Goal: Task Accomplishment & Management: Use online tool/utility

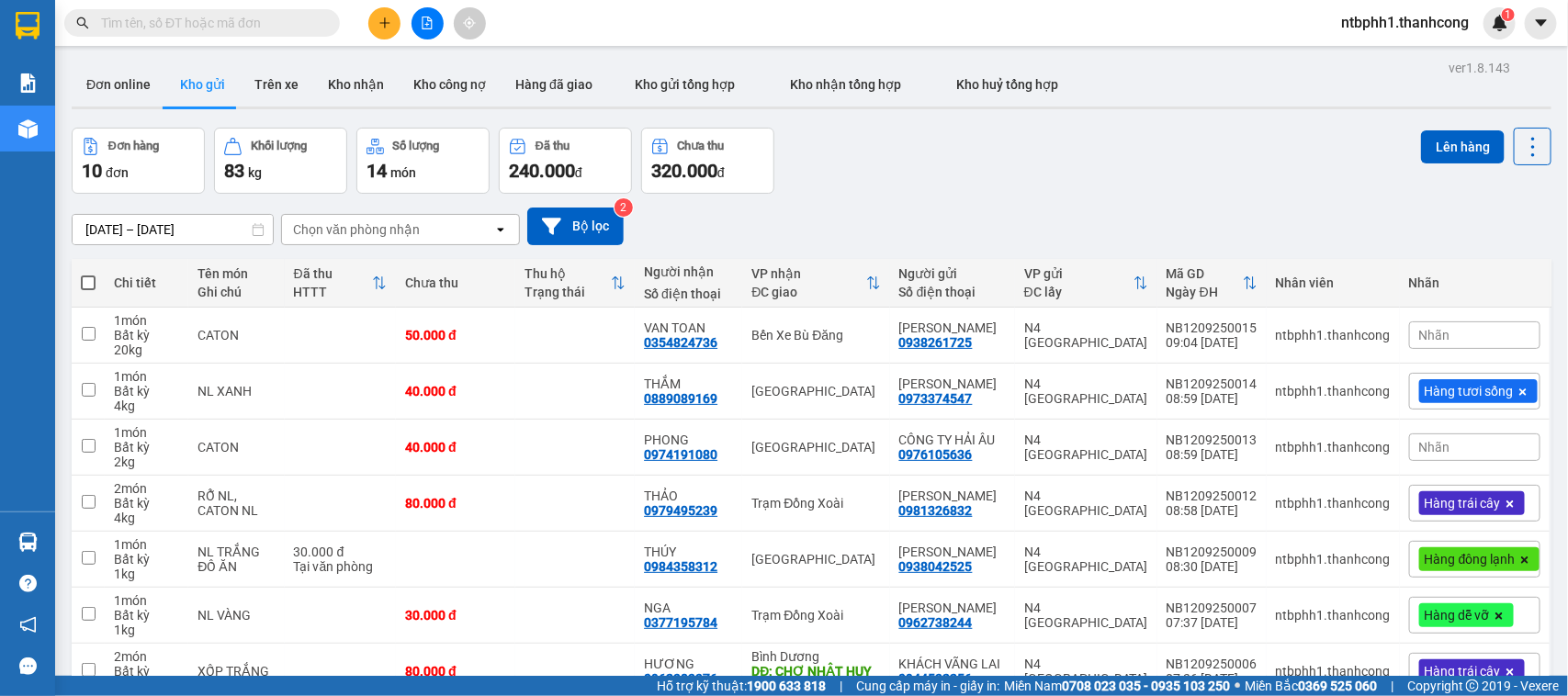
click at [387, 14] on button at bounding box center [385, 24] width 32 height 32
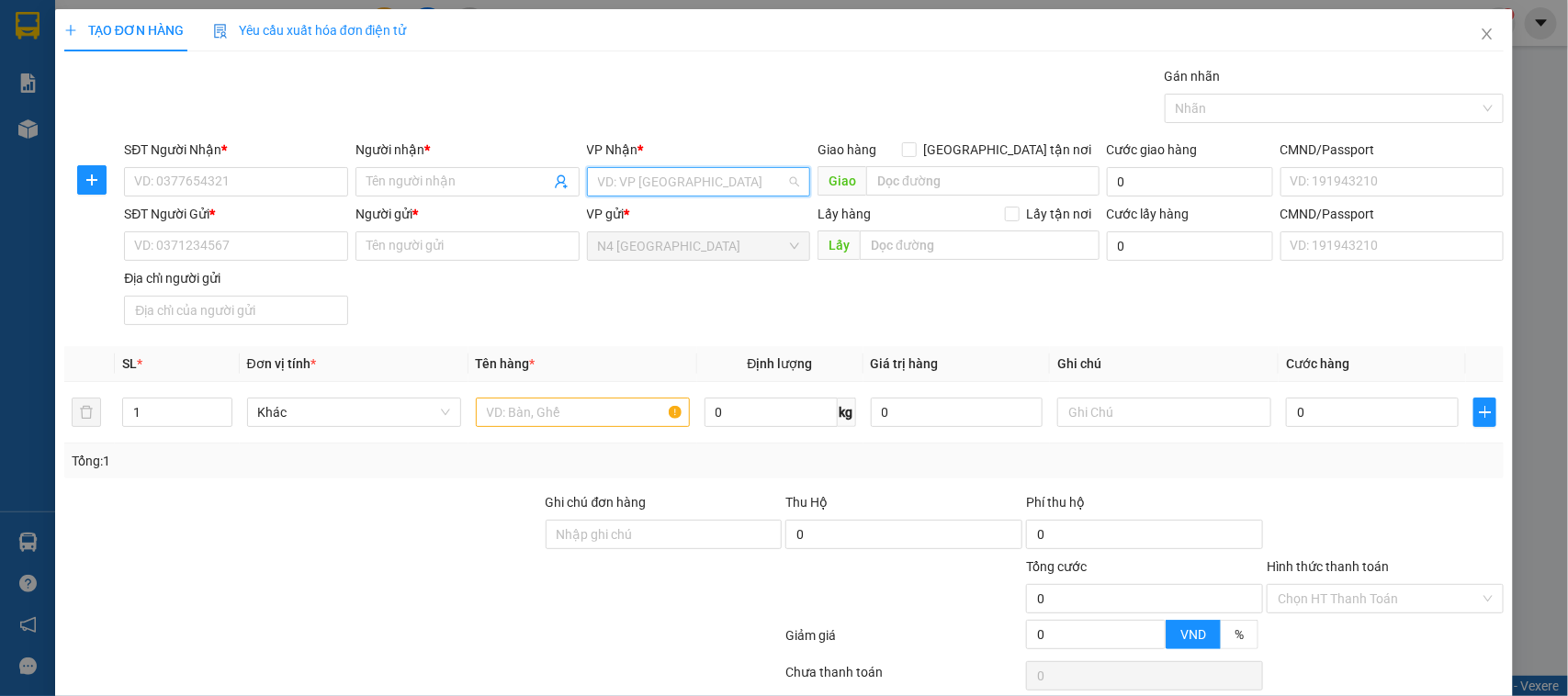
click at [598, 174] on input "search" at bounding box center [693, 181] width 189 height 27
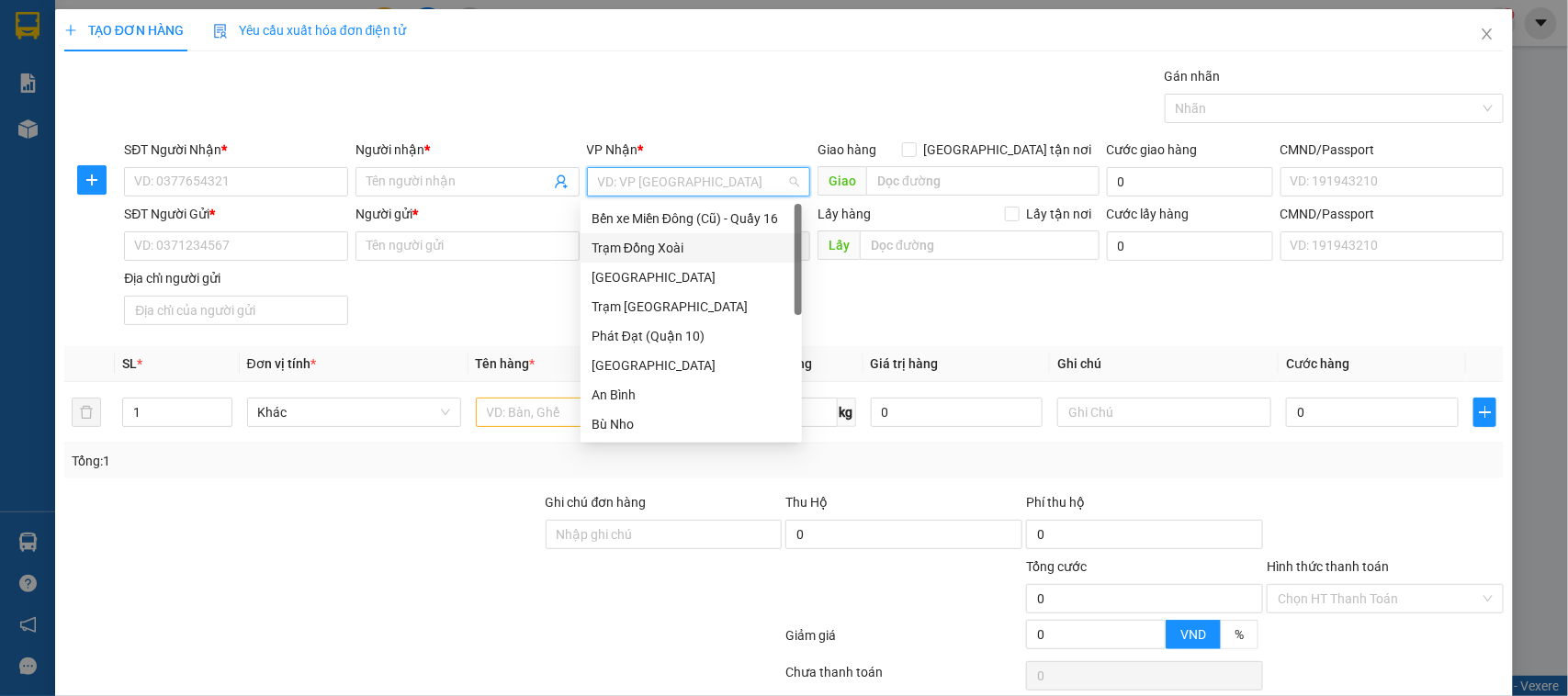
click at [664, 250] on div "Trạm Đồng Xoài" at bounding box center [691, 247] width 199 height 20
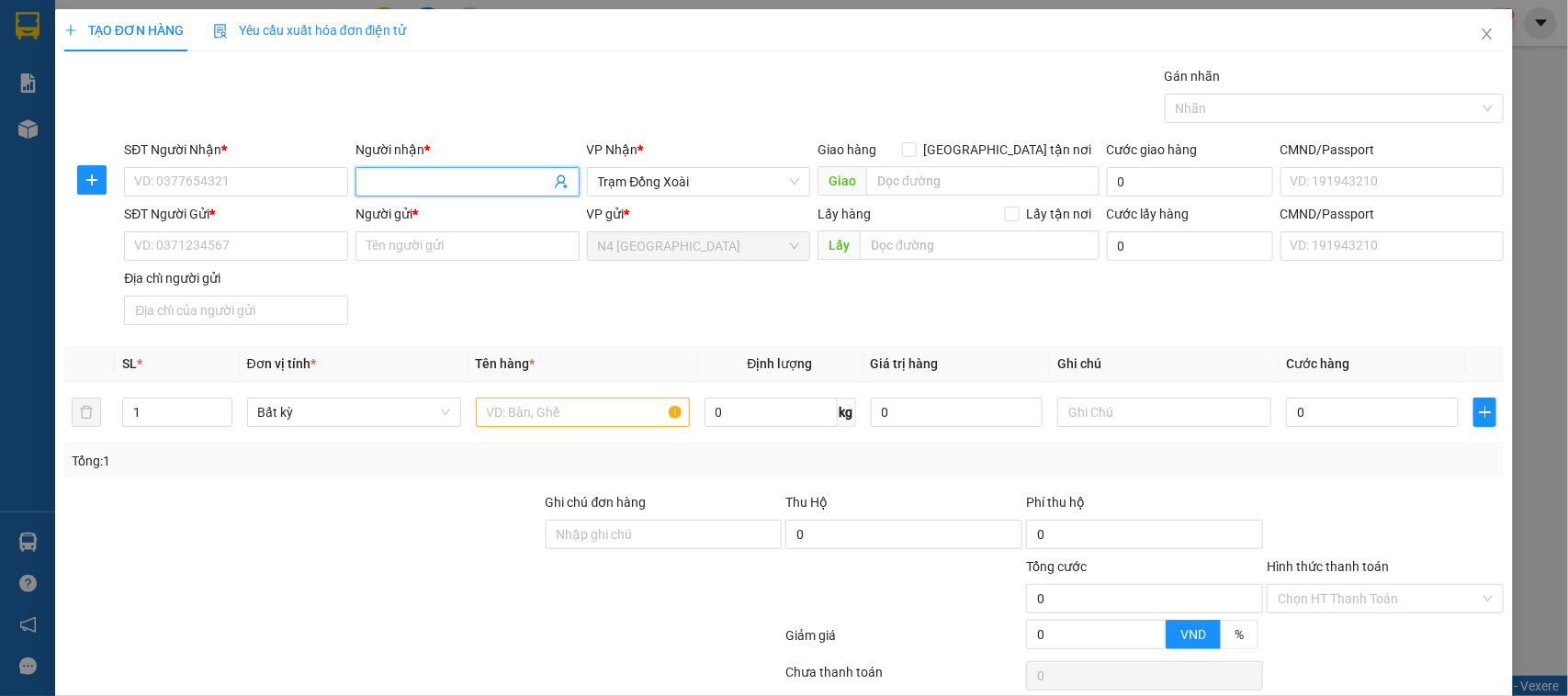
click at [418, 185] on input "Người nhận *" at bounding box center [459, 181] width 184 height 20
click at [416, 180] on input "TRUNG H" at bounding box center [459, 181] width 184 height 20
type input "TRUNG HIẾU"
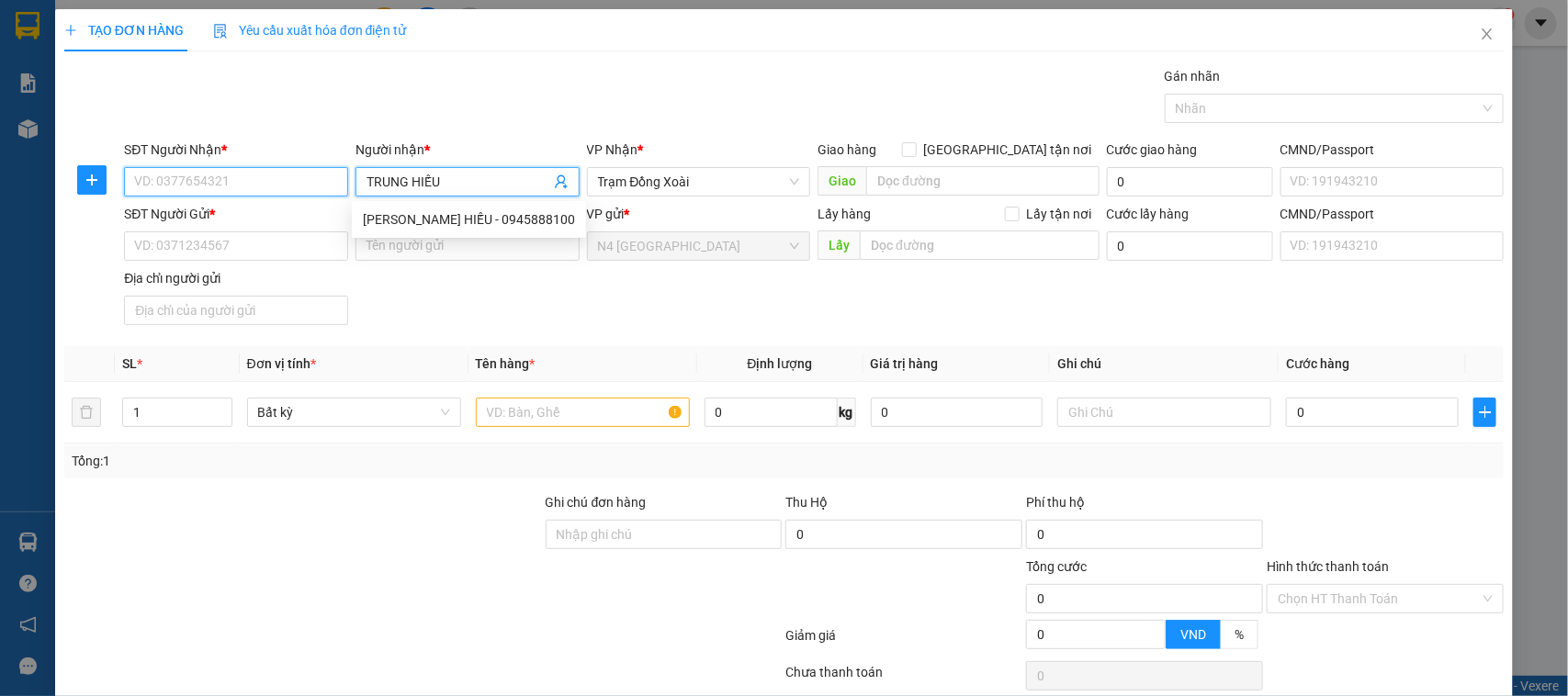
click at [280, 181] on input "SĐT Người Nhận *" at bounding box center [236, 181] width 225 height 29
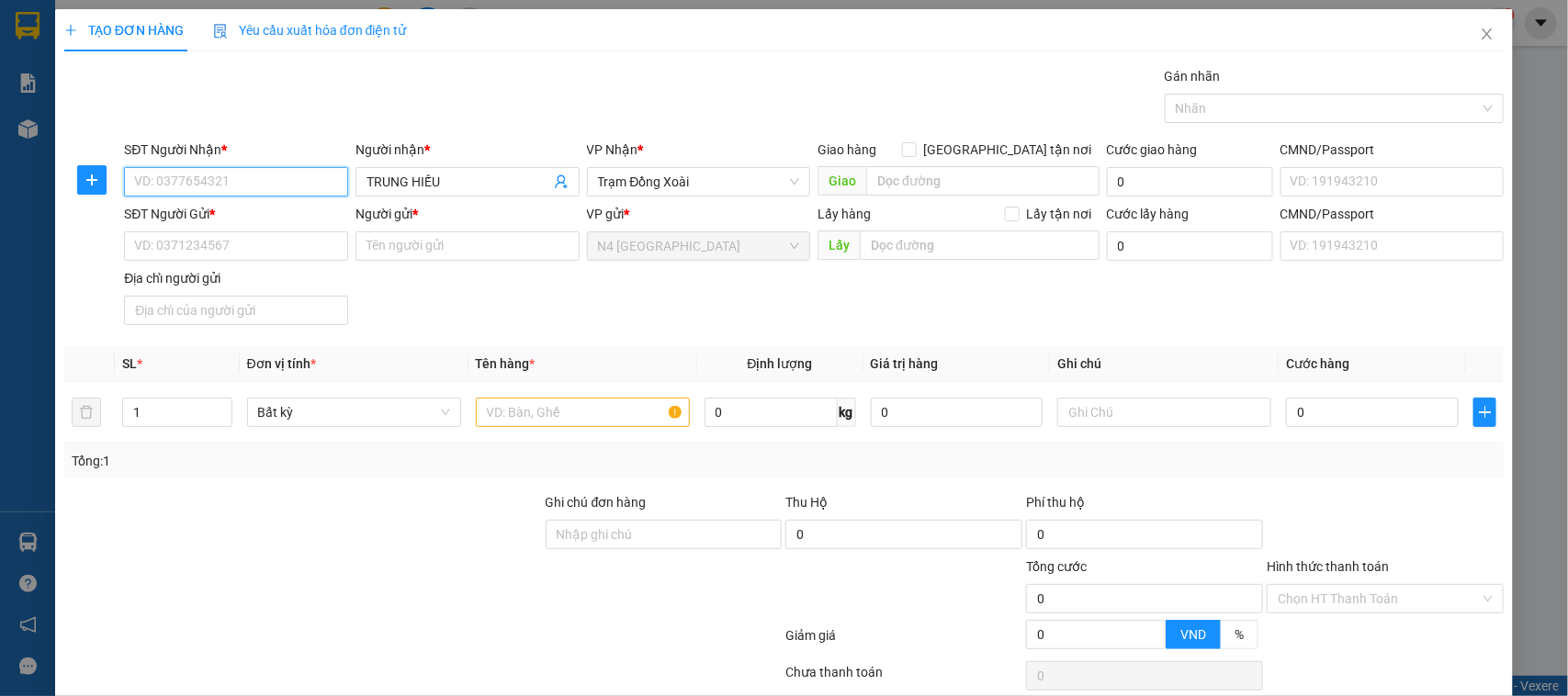
paste input "0942212180"
type input "0942212180"
click at [217, 258] on input "SĐT Người Gửi *" at bounding box center [236, 245] width 225 height 29
paste input "0938699766"
type input "0938699766"
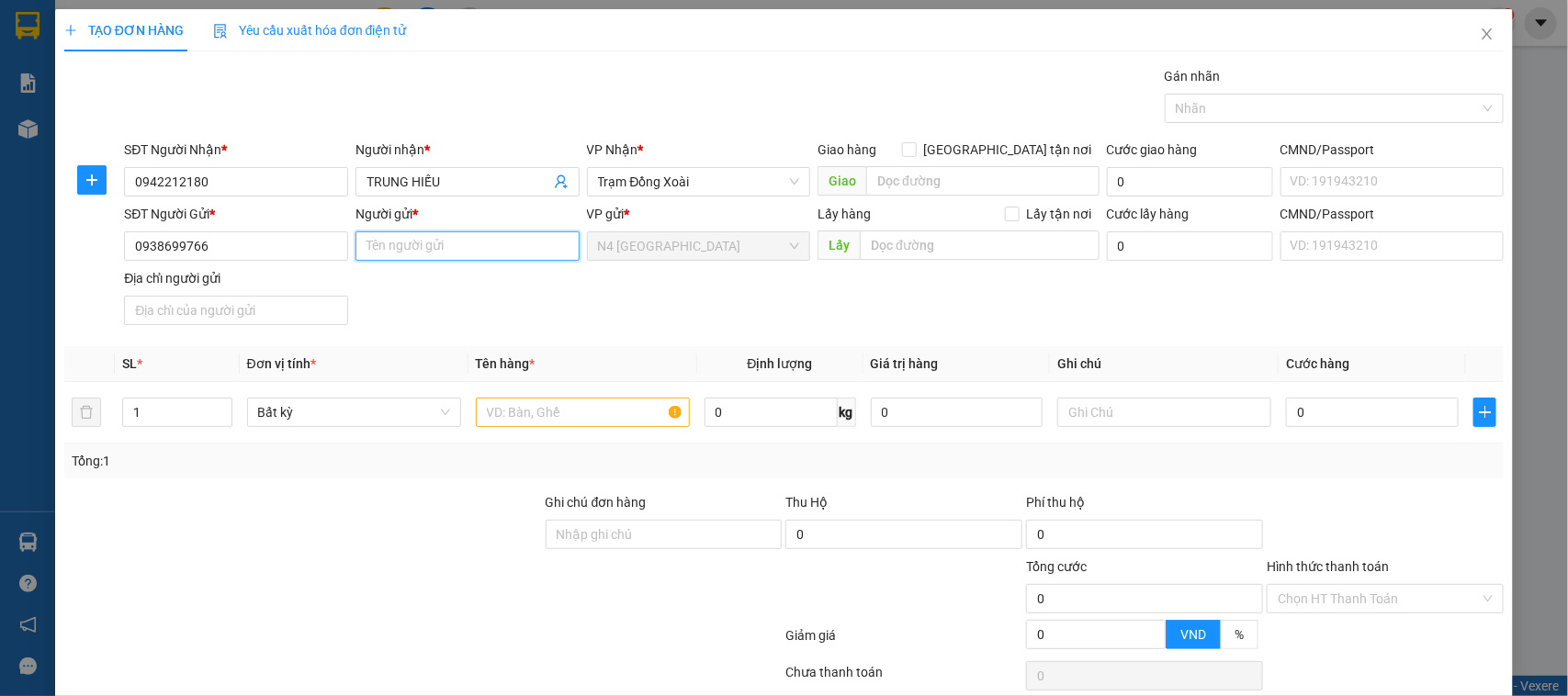
click at [413, 249] on input "Người gửi *" at bounding box center [467, 245] width 225 height 29
paste input "CÔNG TY TNHH MỘT THÀNH VIÊN Ô TÔ VIỆT ĐÔNG PHONG"
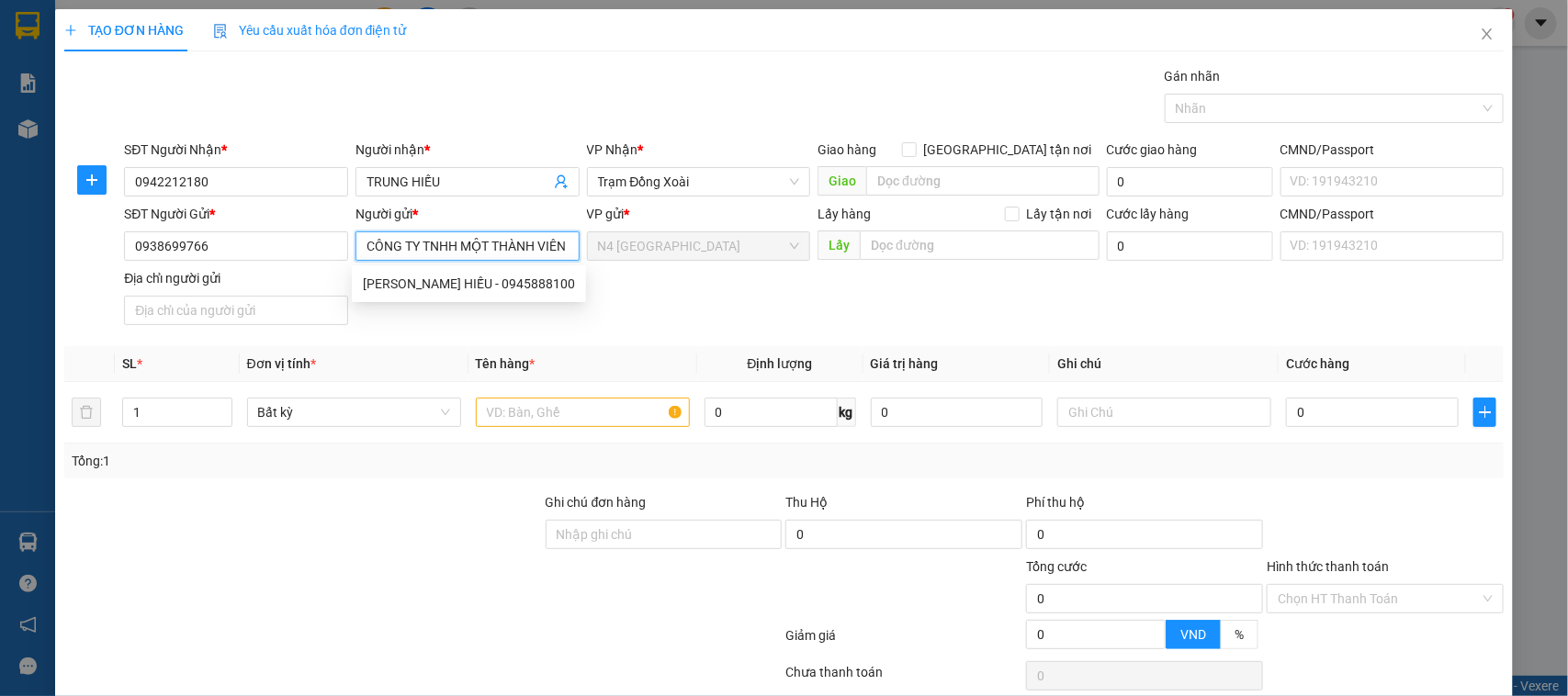
scroll to position [0, 154]
type input "CÔNG TY TNHH MỘT THÀNH VIÊN Ô TÔ VIỆT ĐÔNG PHONG"
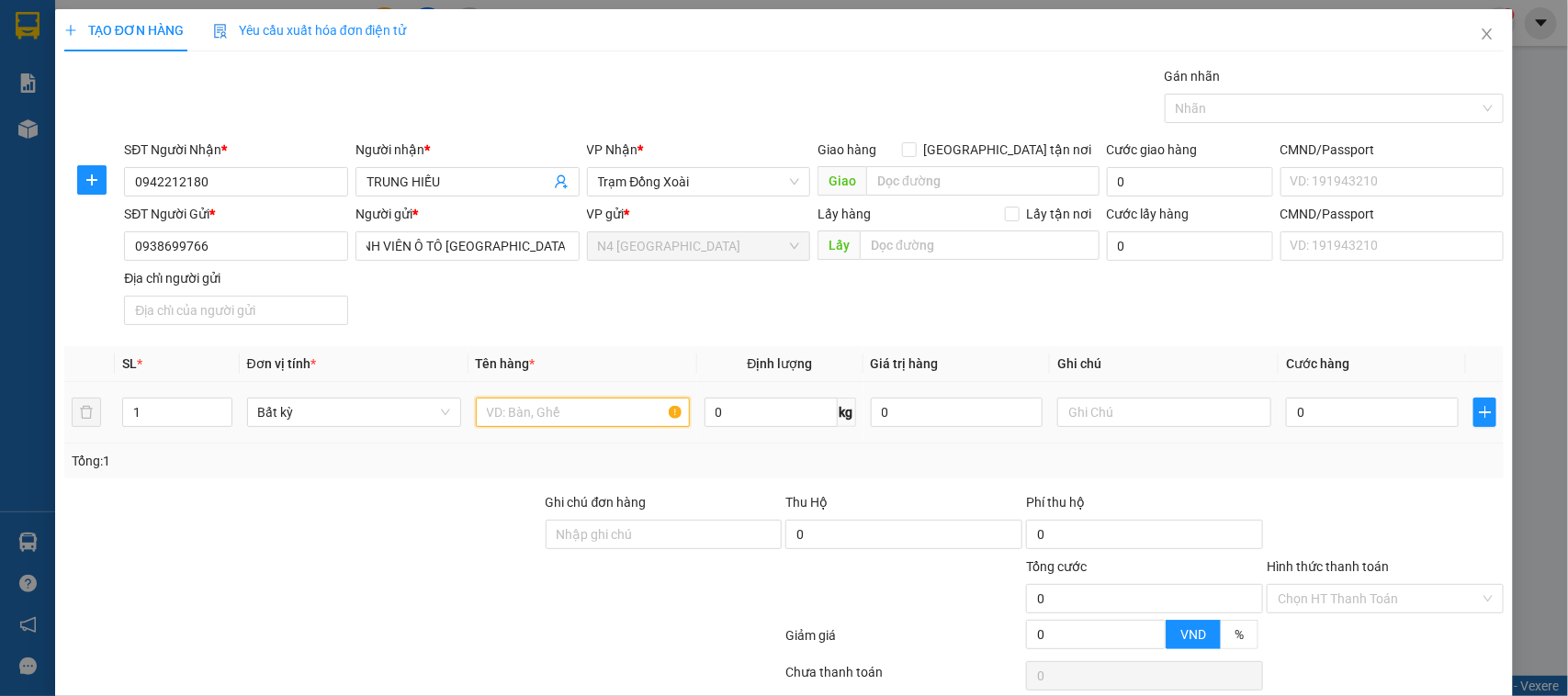
click at [566, 414] on input "text" at bounding box center [583, 412] width 214 height 29
type input "CATON"
type input "1"
click at [658, 607] on div at bounding box center [664, 588] width 241 height 64
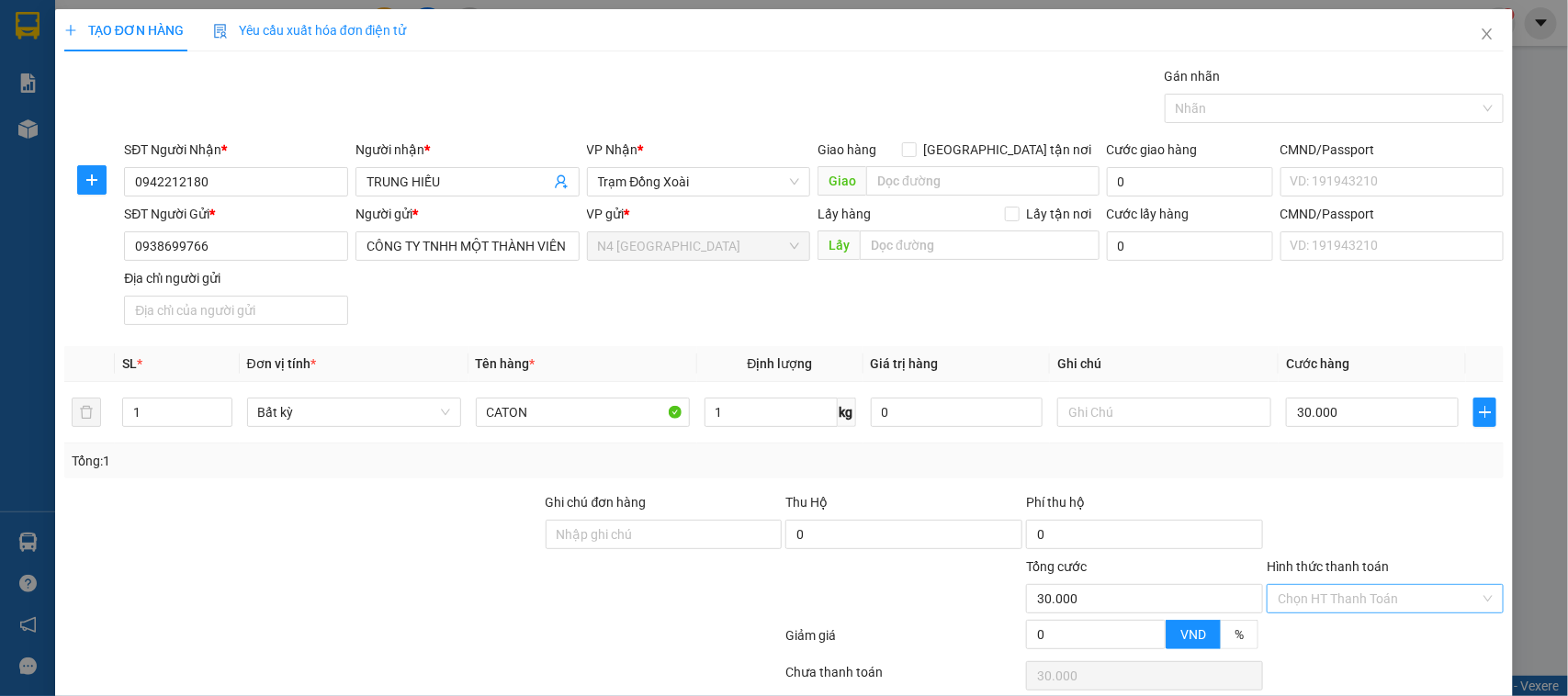
type input "30.000"
click at [1365, 597] on input "Hình thức thanh toán" at bounding box center [1378, 598] width 202 height 27
click at [1345, 448] on div "Tại văn phòng" at bounding box center [1372, 445] width 212 height 20
type input "0"
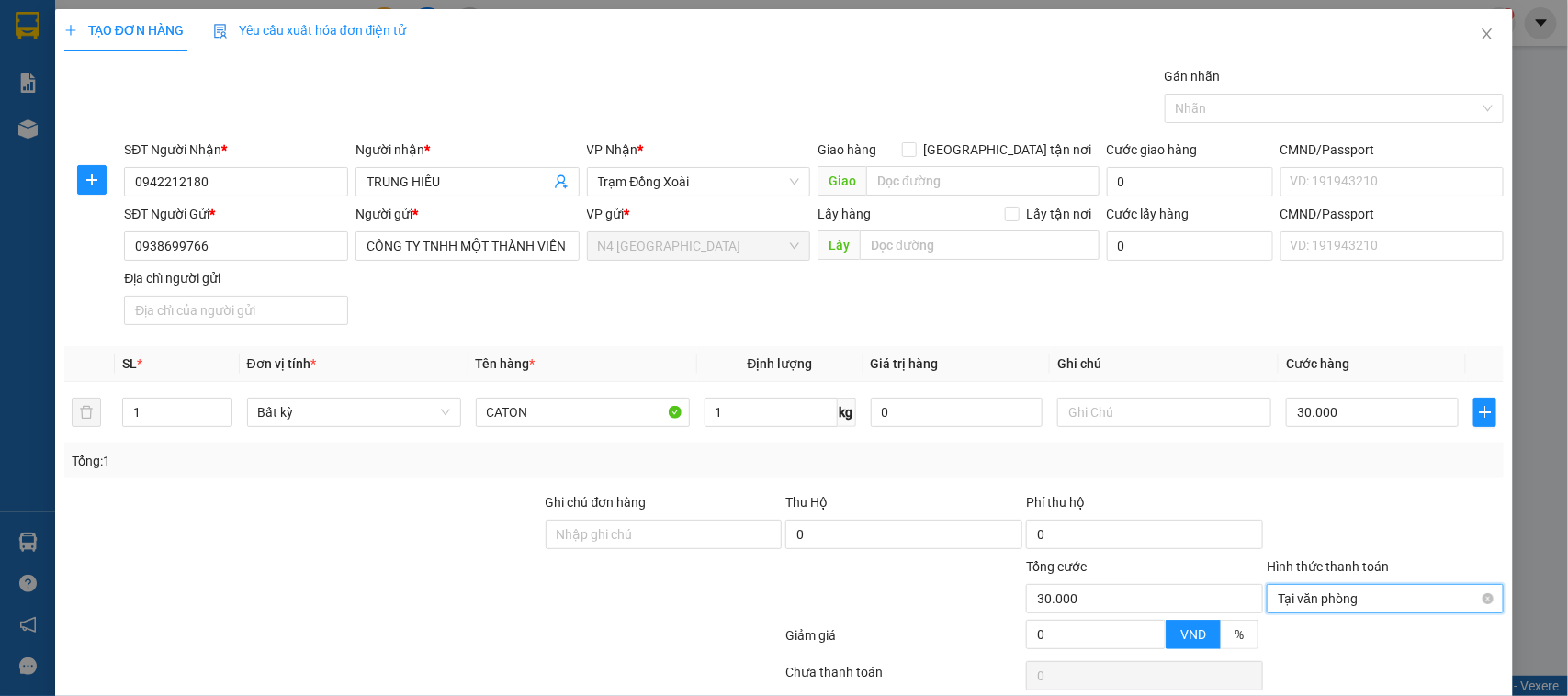
scroll to position [79, 0]
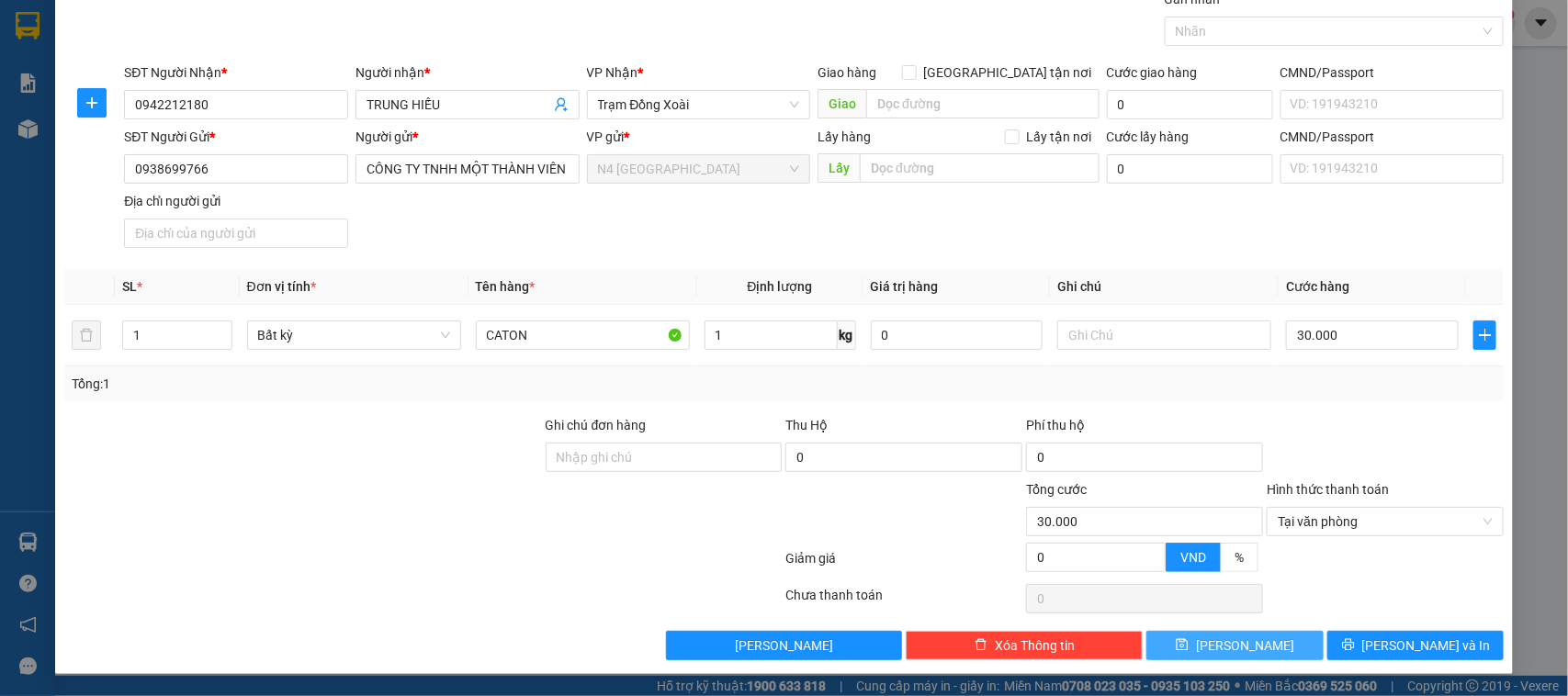
click at [1188, 645] on icon "save" at bounding box center [1182, 645] width 13 height 13
type input "0"
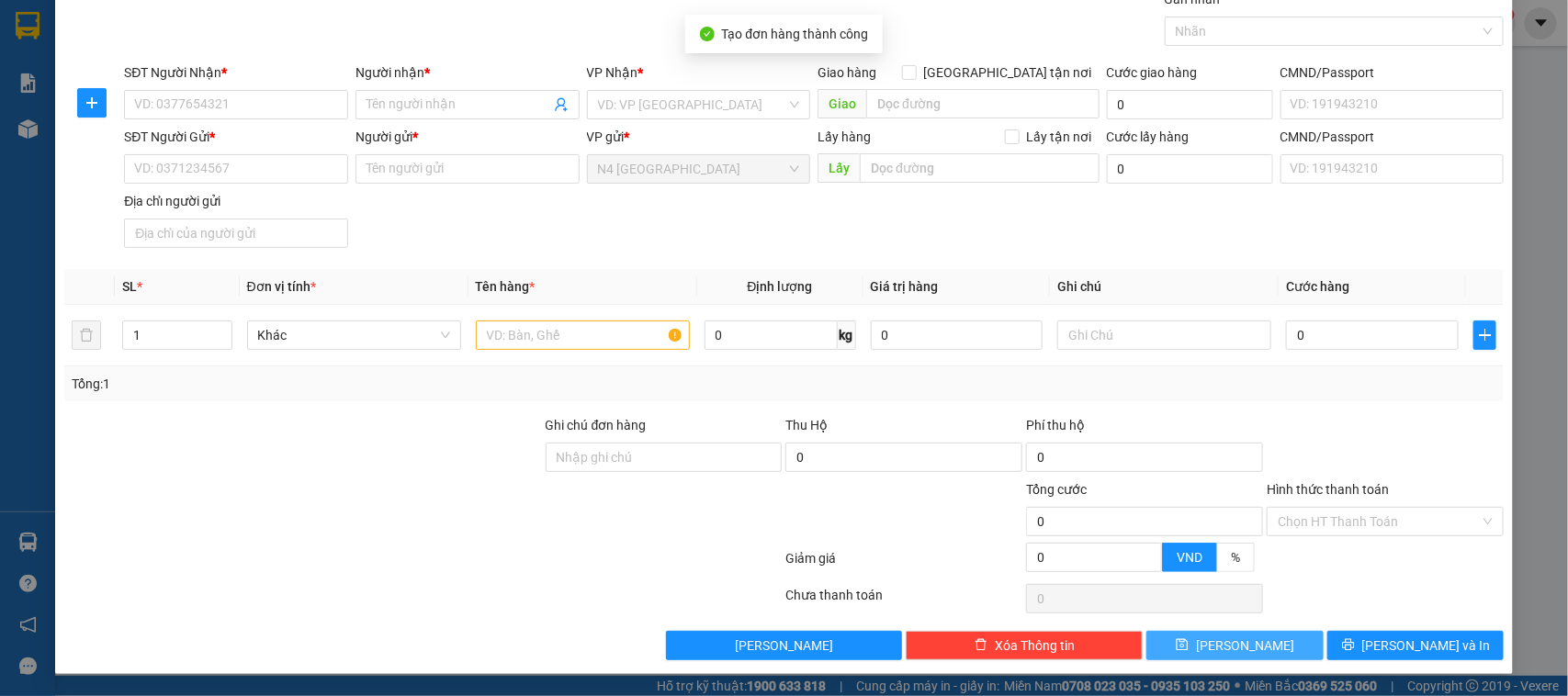
scroll to position [0, 0]
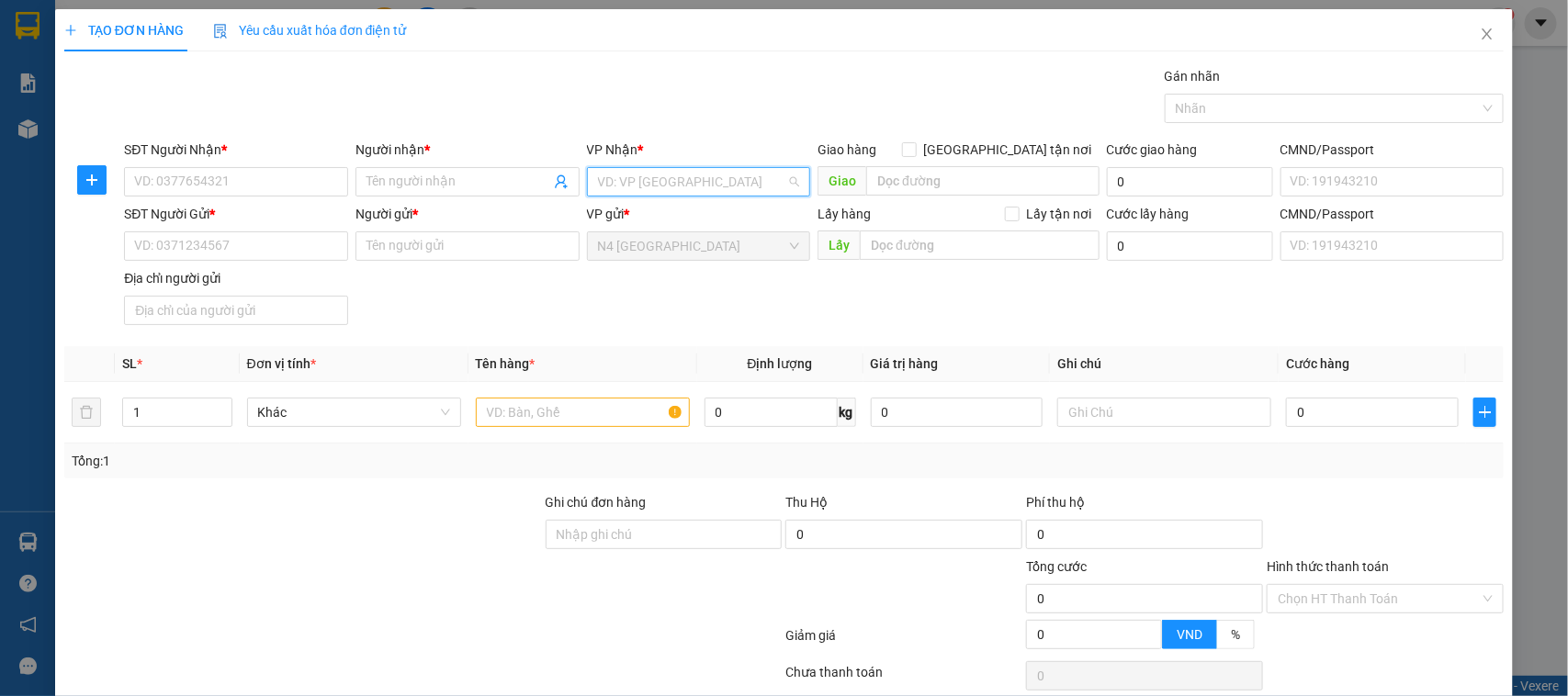
click at [607, 182] on input "search" at bounding box center [693, 181] width 189 height 27
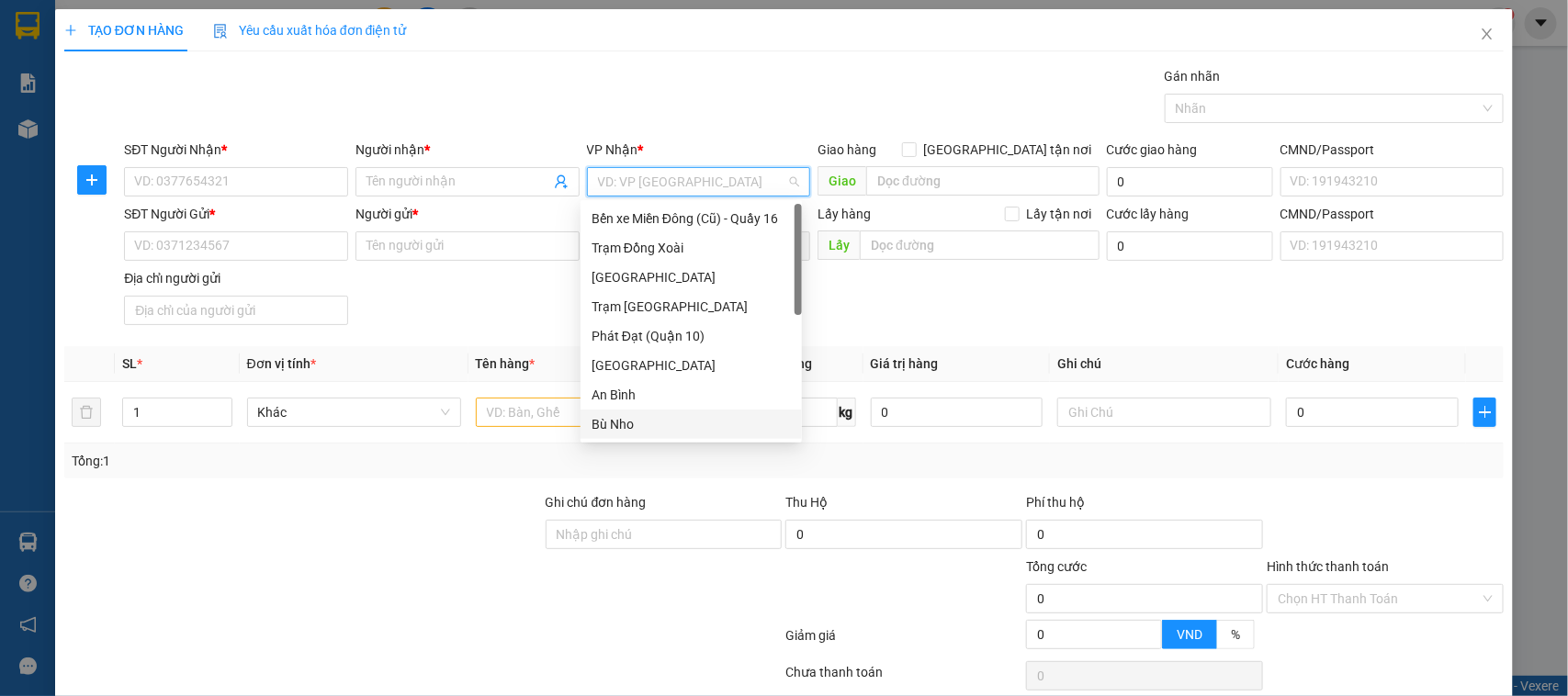
click at [680, 419] on div "Bù Nho" at bounding box center [691, 423] width 199 height 20
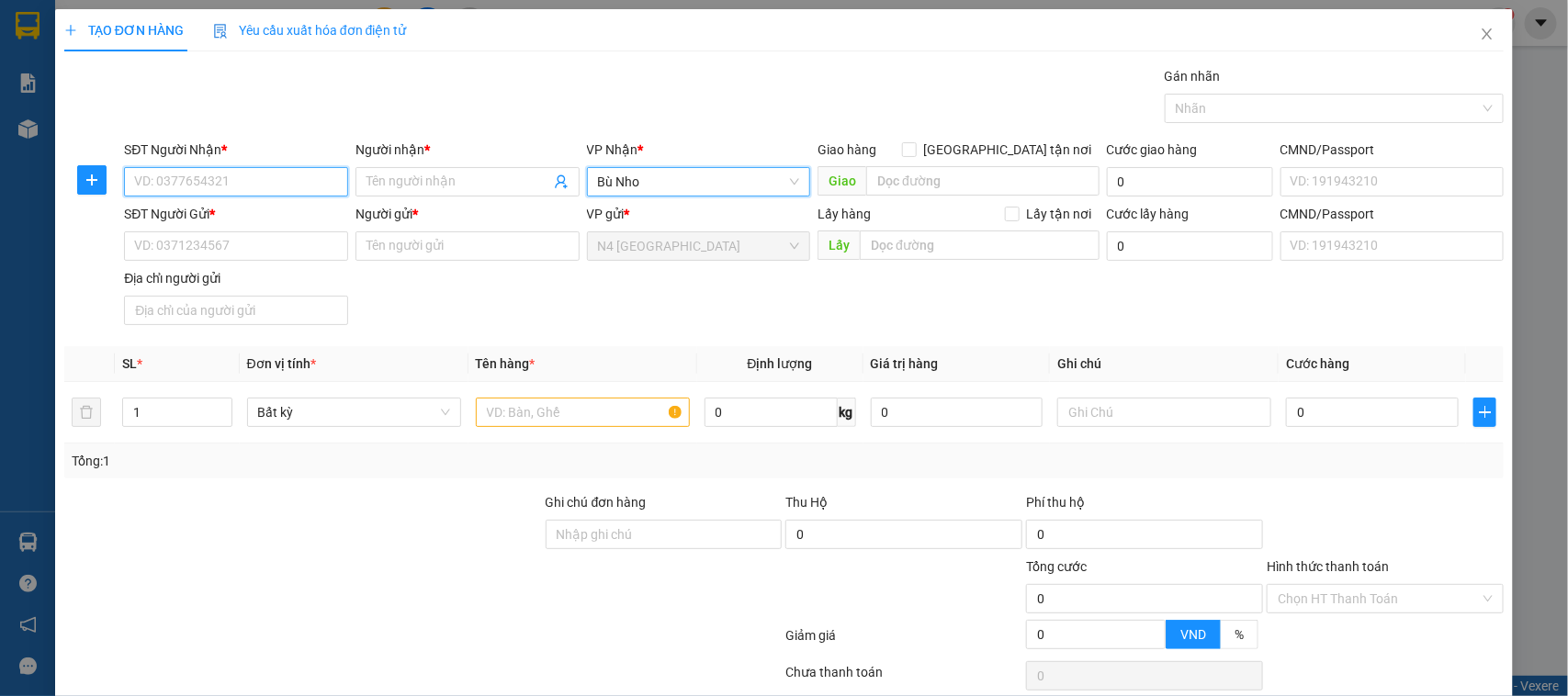
click at [277, 175] on input "SĐT Người Nhận *" at bounding box center [236, 181] width 225 height 29
paste input "0985094591"
type input "0985094591"
click at [411, 187] on input "Người nhận *" at bounding box center [459, 181] width 184 height 20
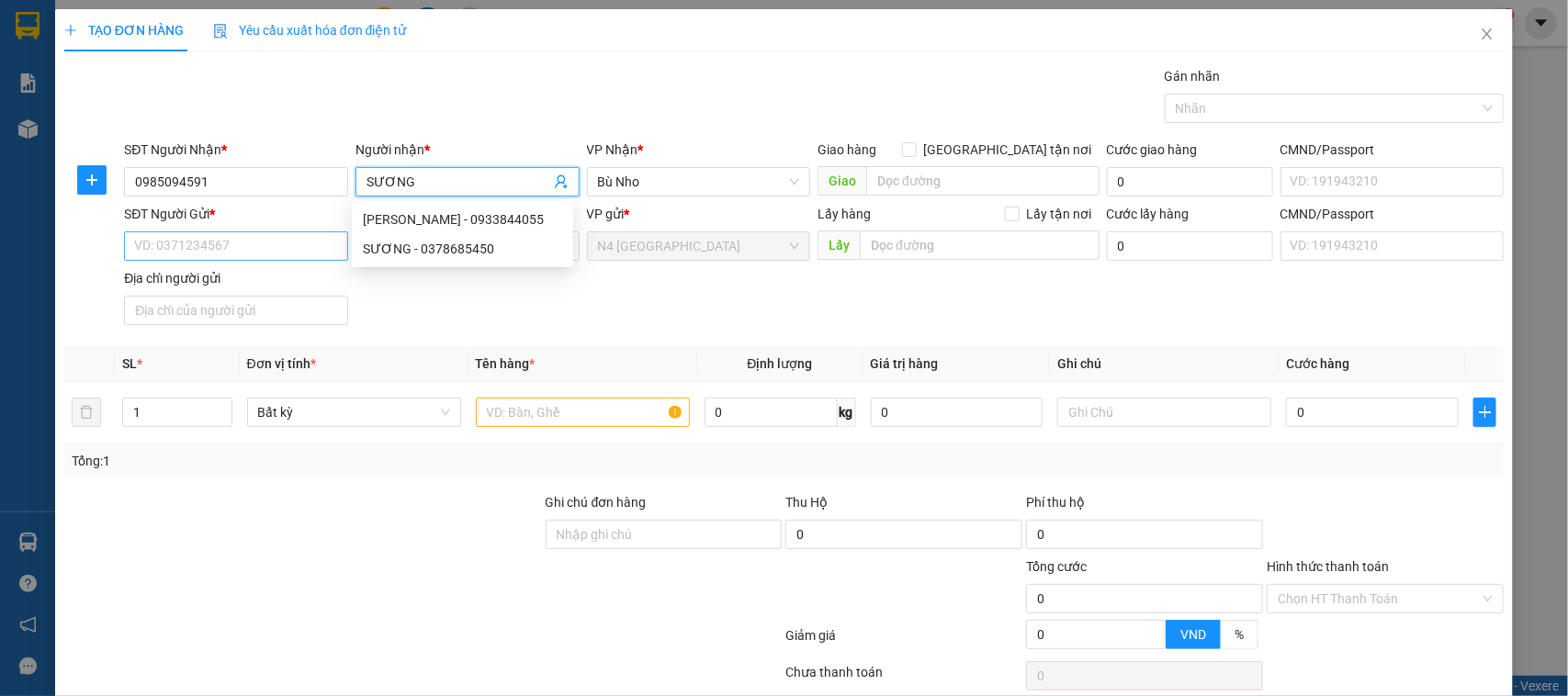
type input "SƯƠNG"
click at [243, 245] on input "SĐT Người Gửi *" at bounding box center [236, 245] width 225 height 29
paste input "0775.854.335"
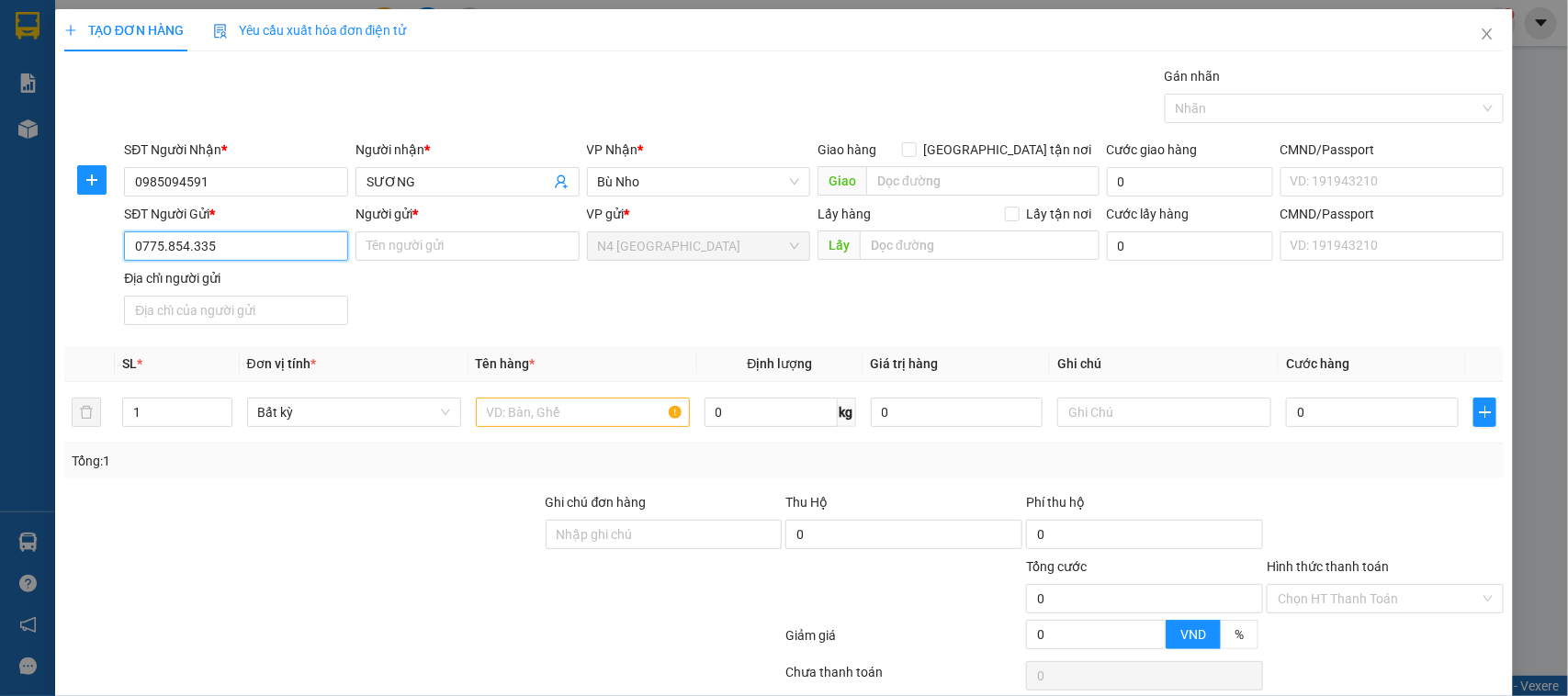
type input "0775.854.335"
click at [429, 251] on input "Người gửi *" at bounding box center [467, 245] width 225 height 29
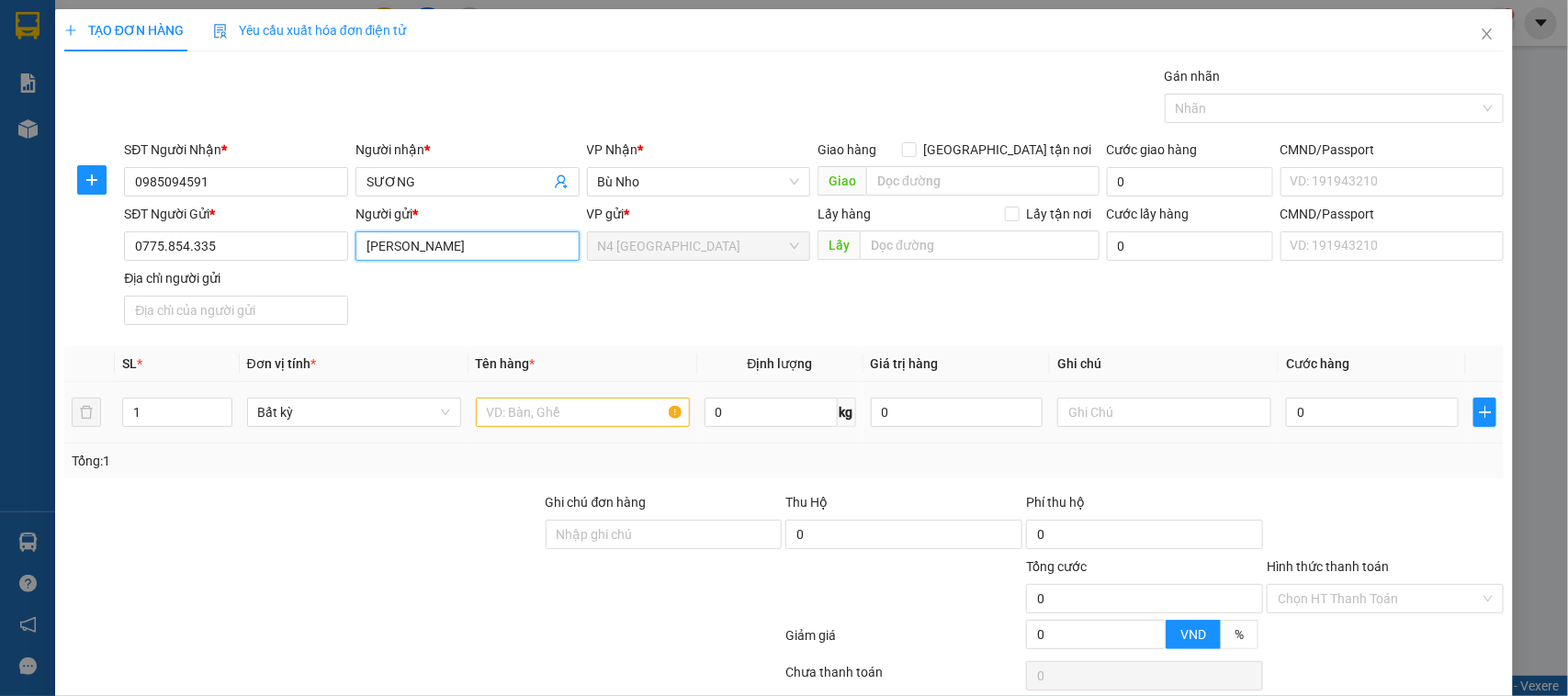
type input "PHAN THANH THIỆN"
click at [555, 402] on input "text" at bounding box center [583, 412] width 214 height 29
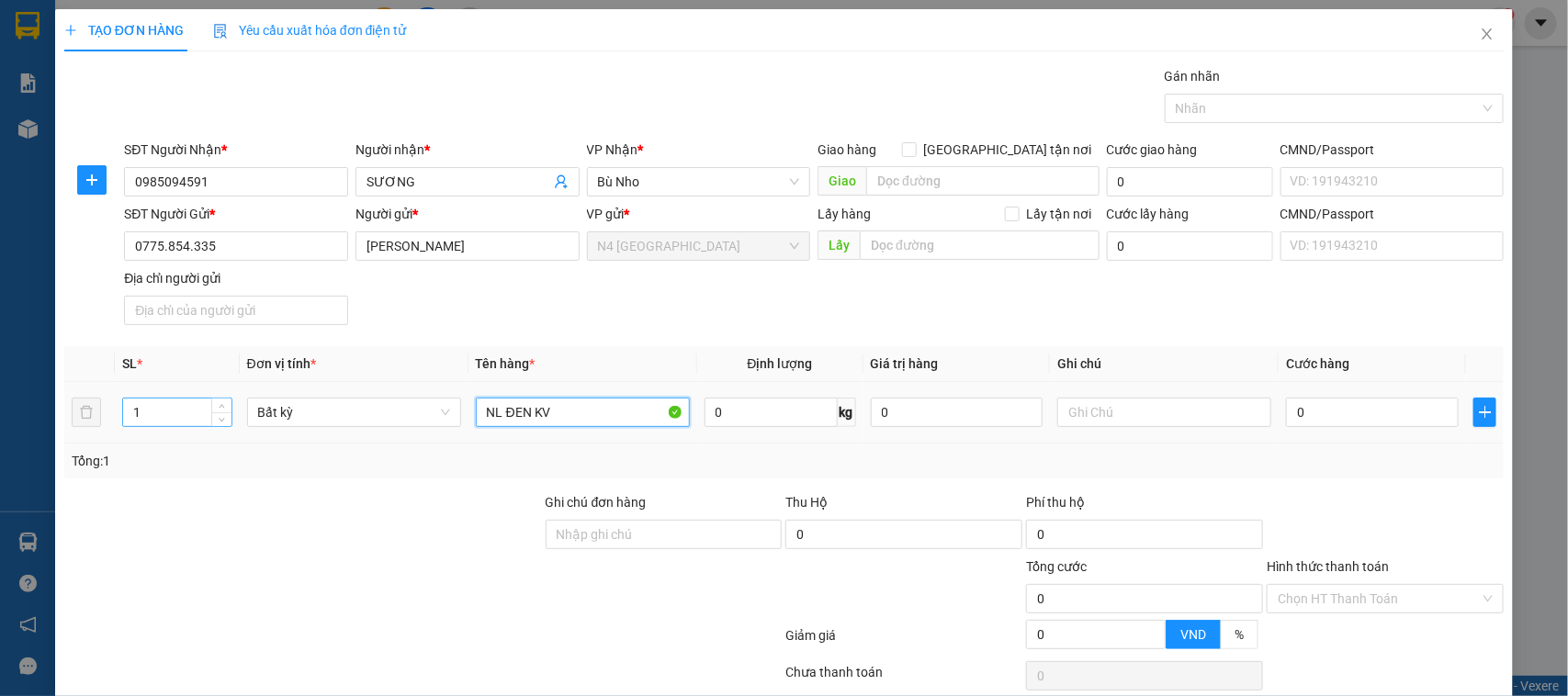
type input "NL ĐEN KV"
click at [171, 409] on input "1" at bounding box center [177, 412] width 108 height 27
drag, startPoint x: 159, startPoint y: 420, endPoint x: 131, endPoint y: 418, distance: 28.1
click at [131, 418] on input "13" at bounding box center [177, 412] width 108 height 27
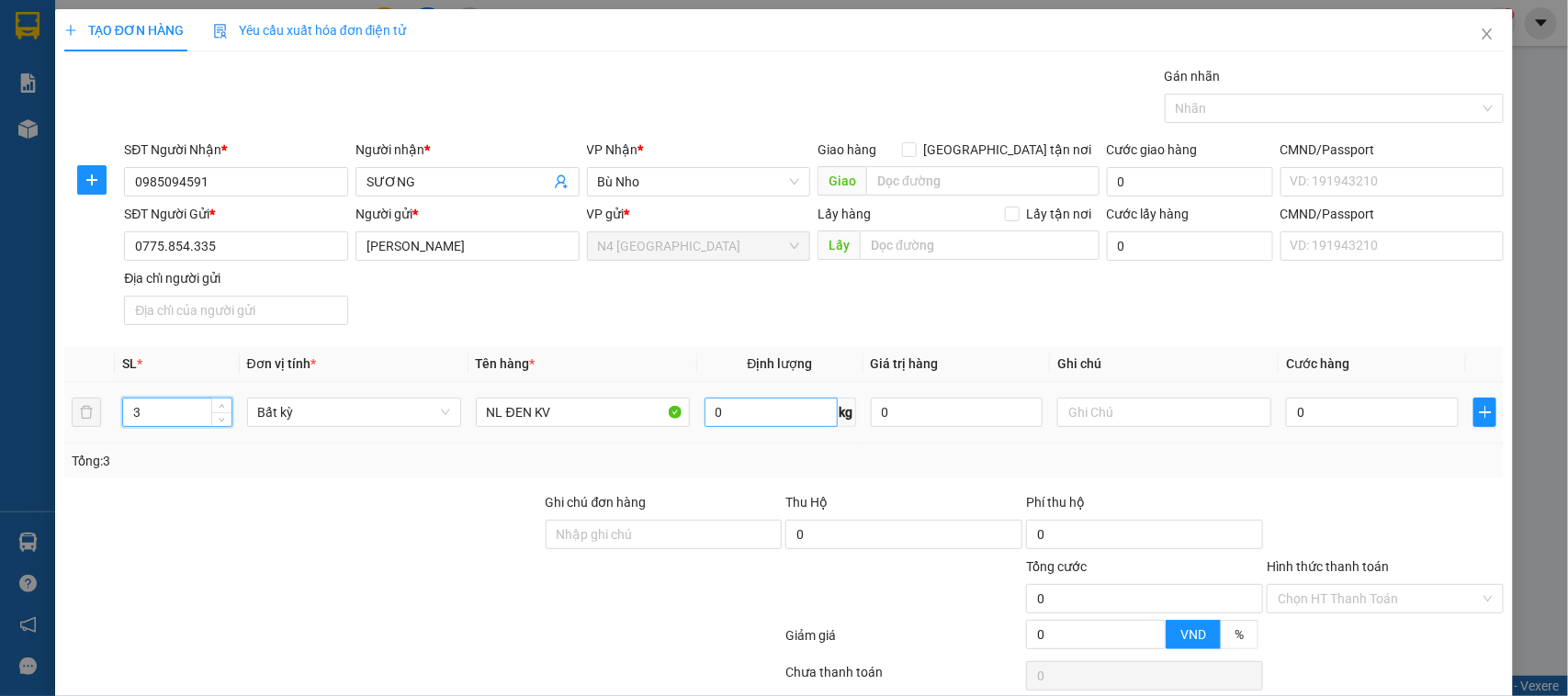
type input "3"
click at [737, 411] on input "0" at bounding box center [770, 412] width 134 height 29
type input "20"
click at [534, 635] on div at bounding box center [424, 638] width 722 height 37
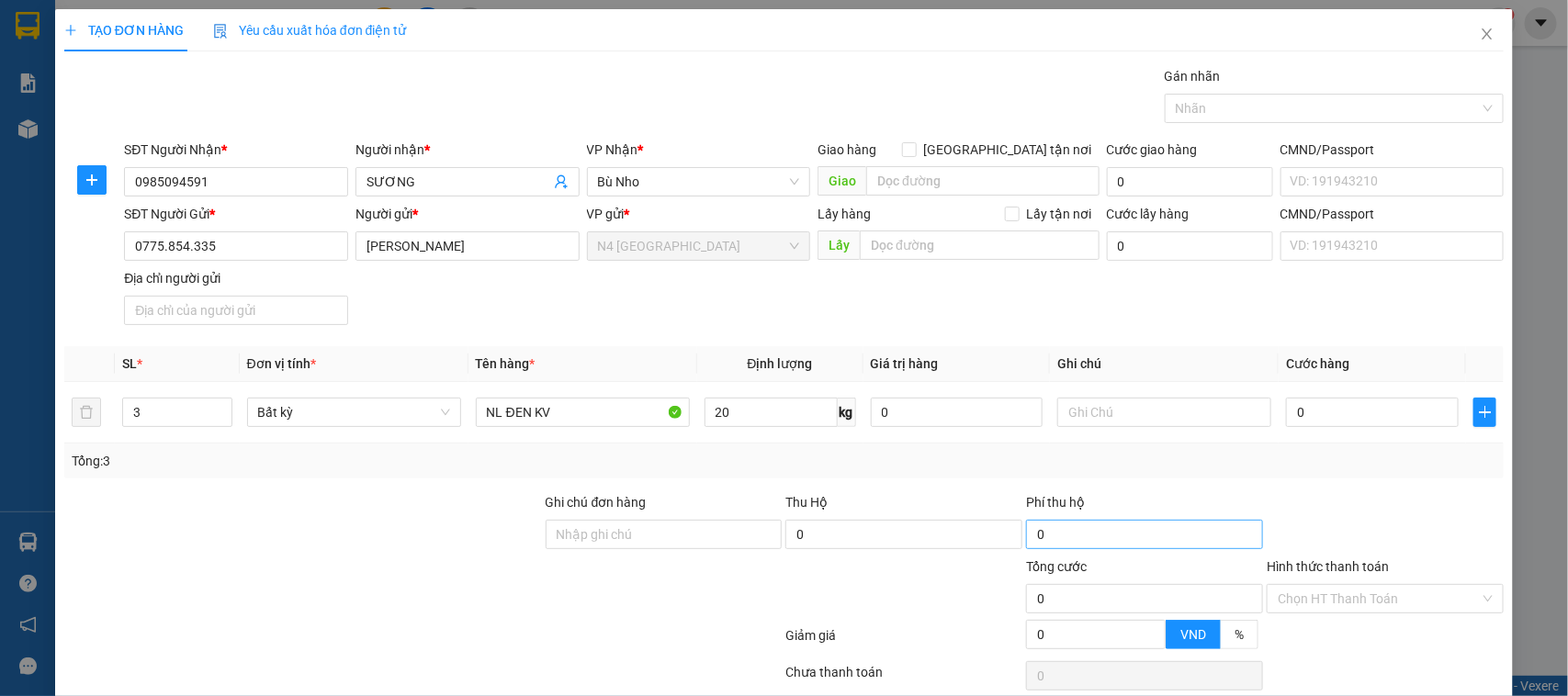
type input "150.000"
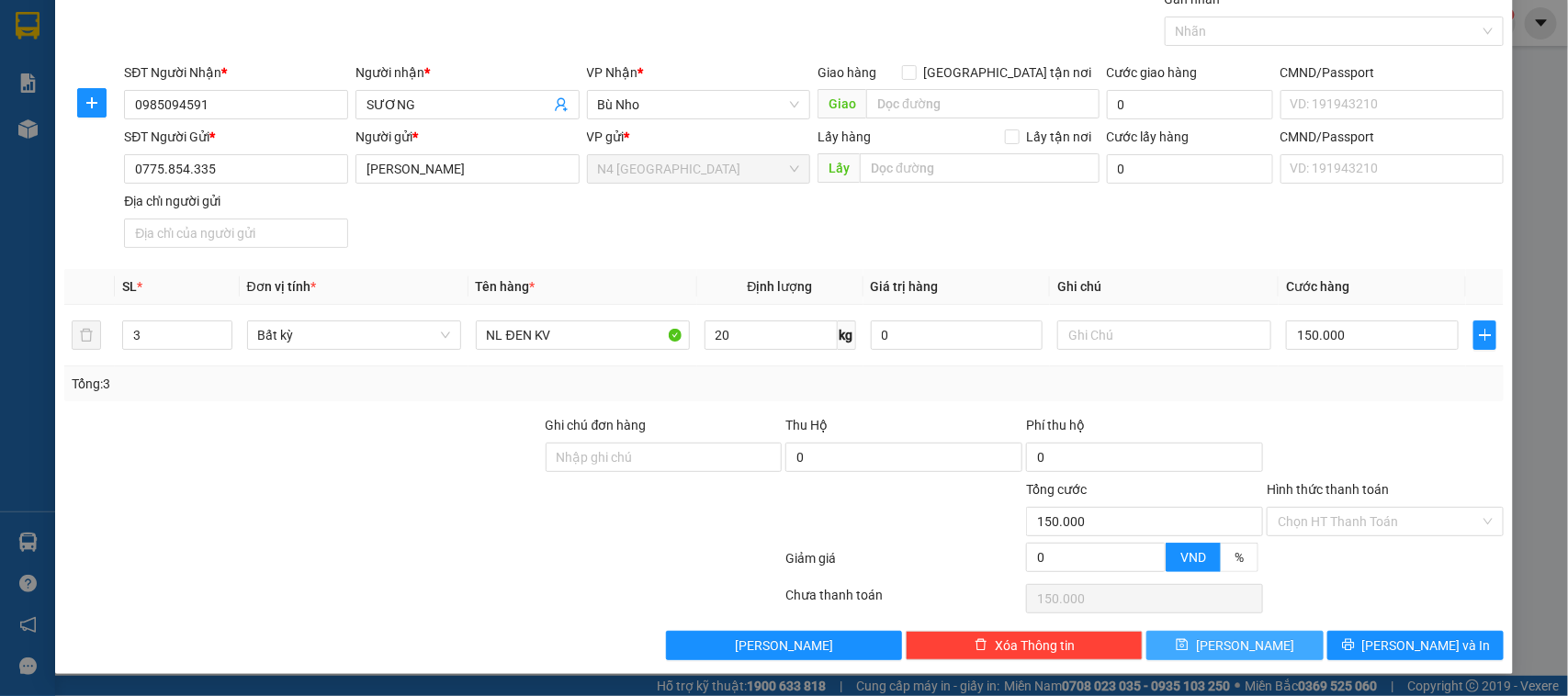
click at [1235, 647] on span "Lưu" at bounding box center [1245, 645] width 99 height 20
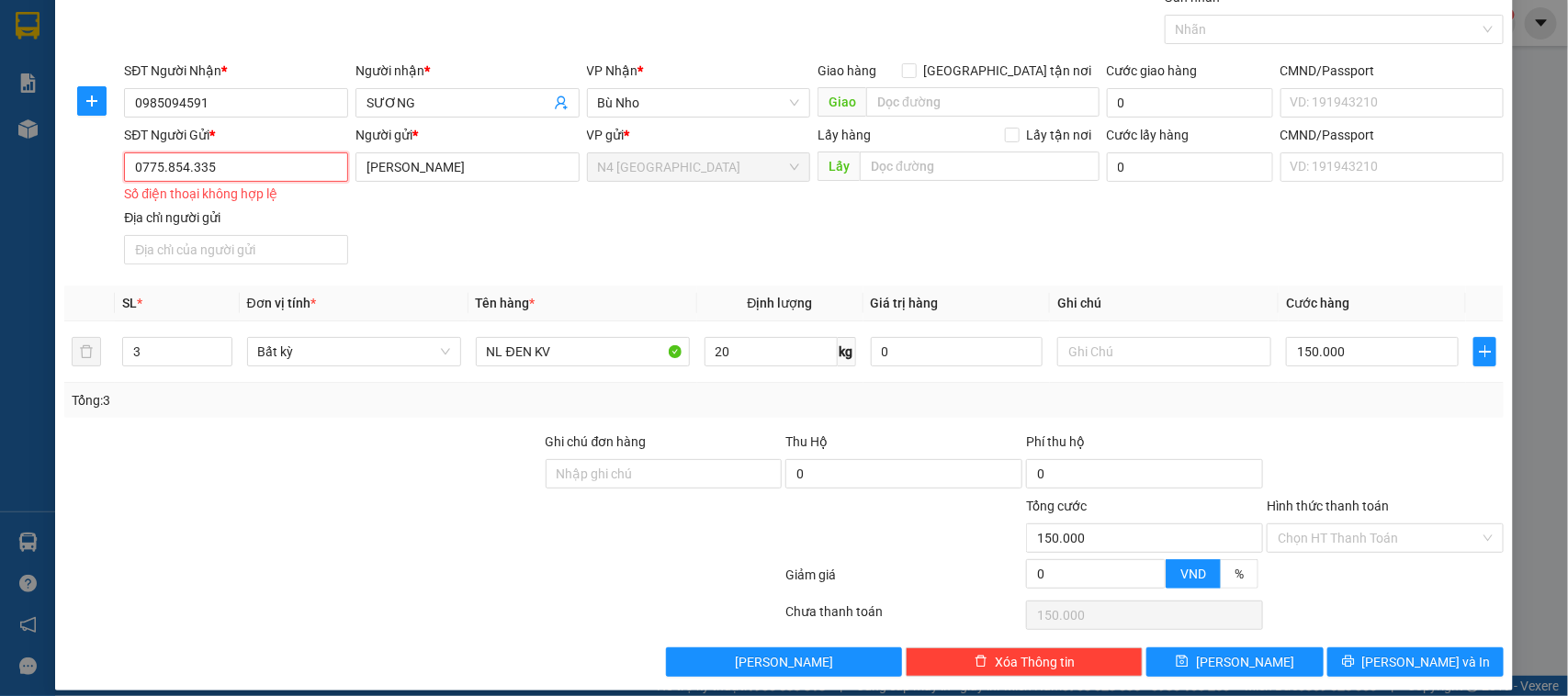
click at [189, 166] on input "0775.854.335" at bounding box center [236, 167] width 225 height 29
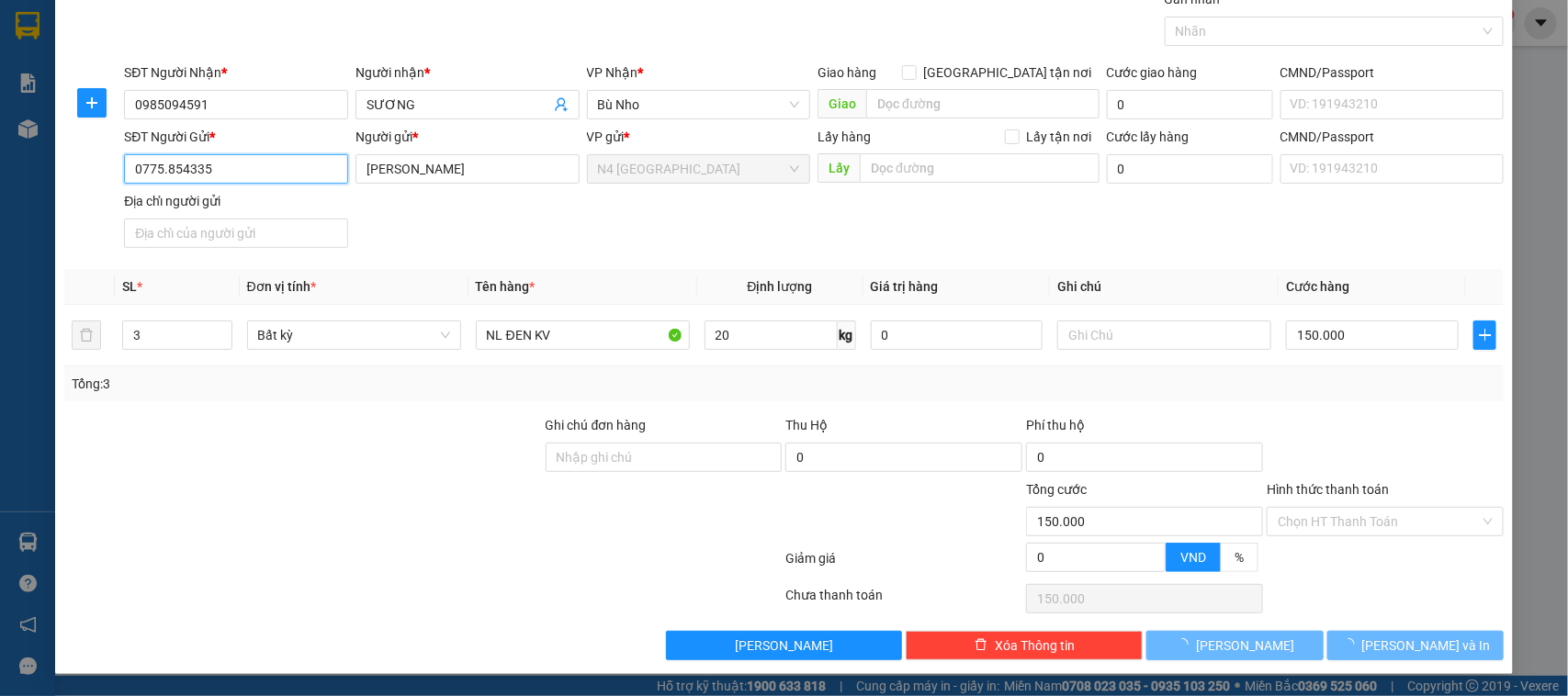
click at [165, 175] on input "0775.854335" at bounding box center [236, 169] width 225 height 29
type input "0775854335"
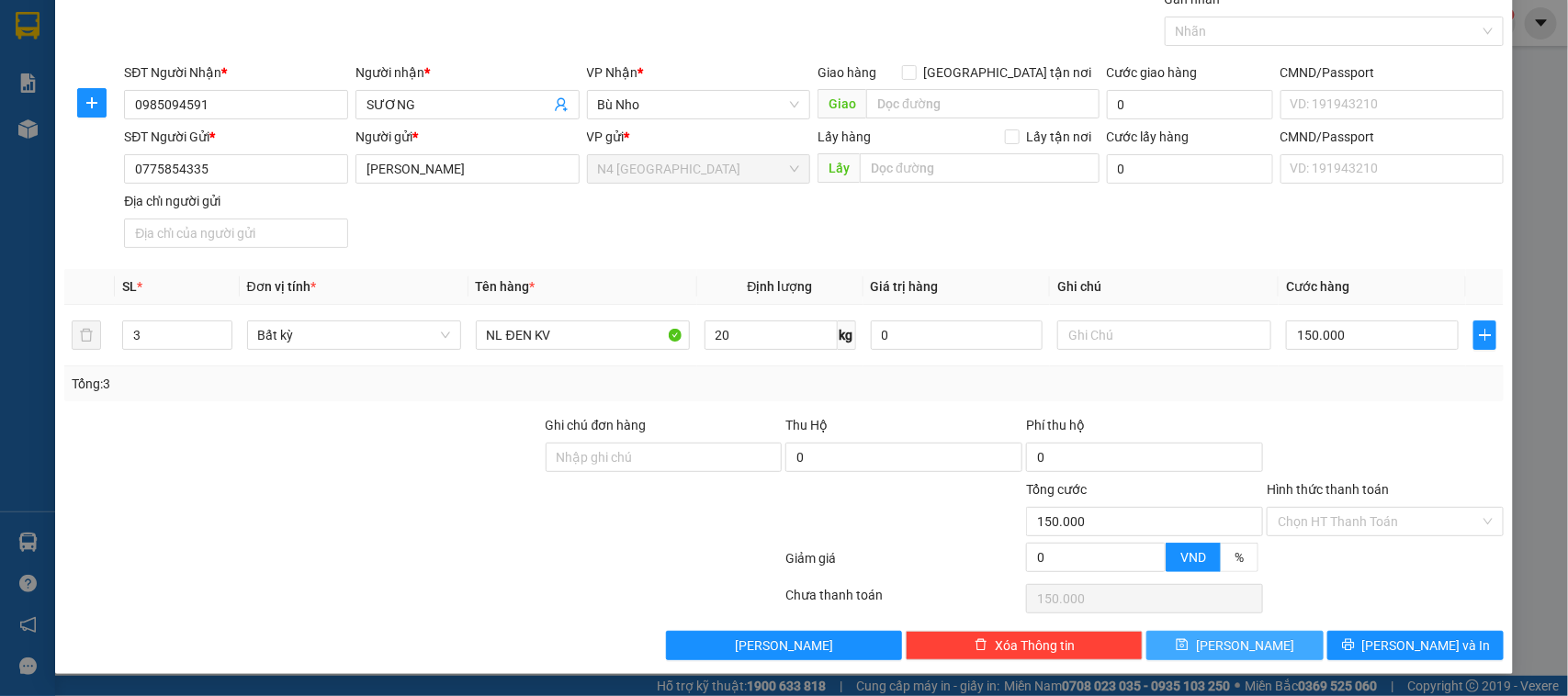
click at [1184, 652] on button "Lưu" at bounding box center [1235, 645] width 176 height 29
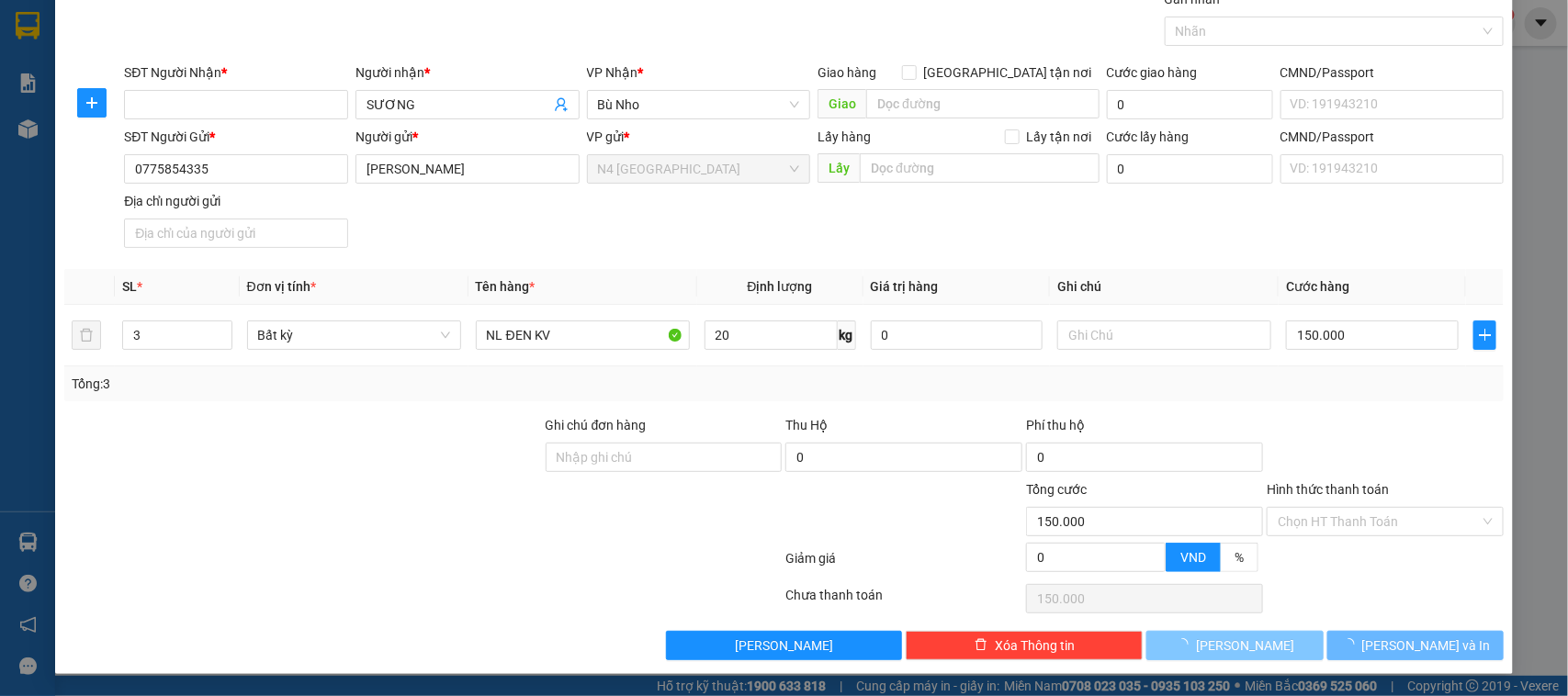
type input "1"
type input "0"
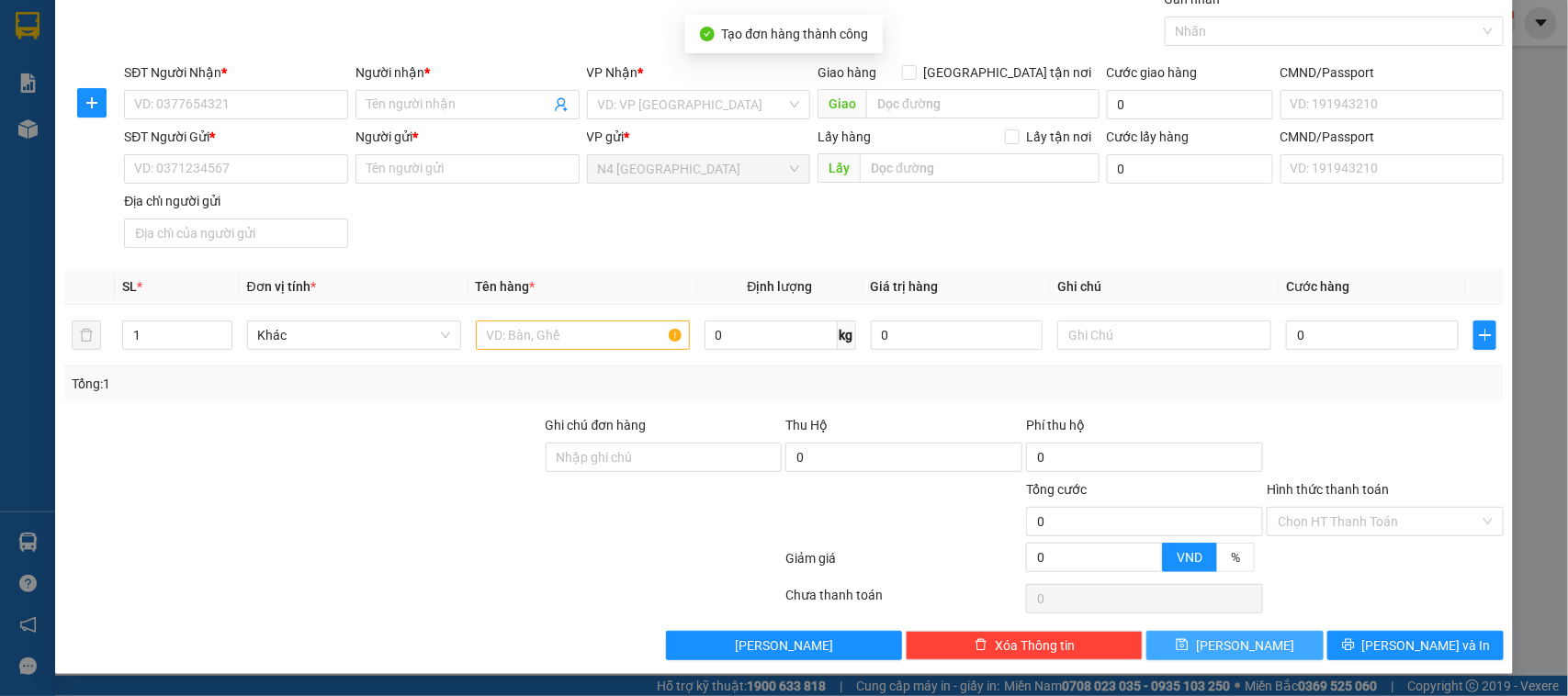
scroll to position [0, 0]
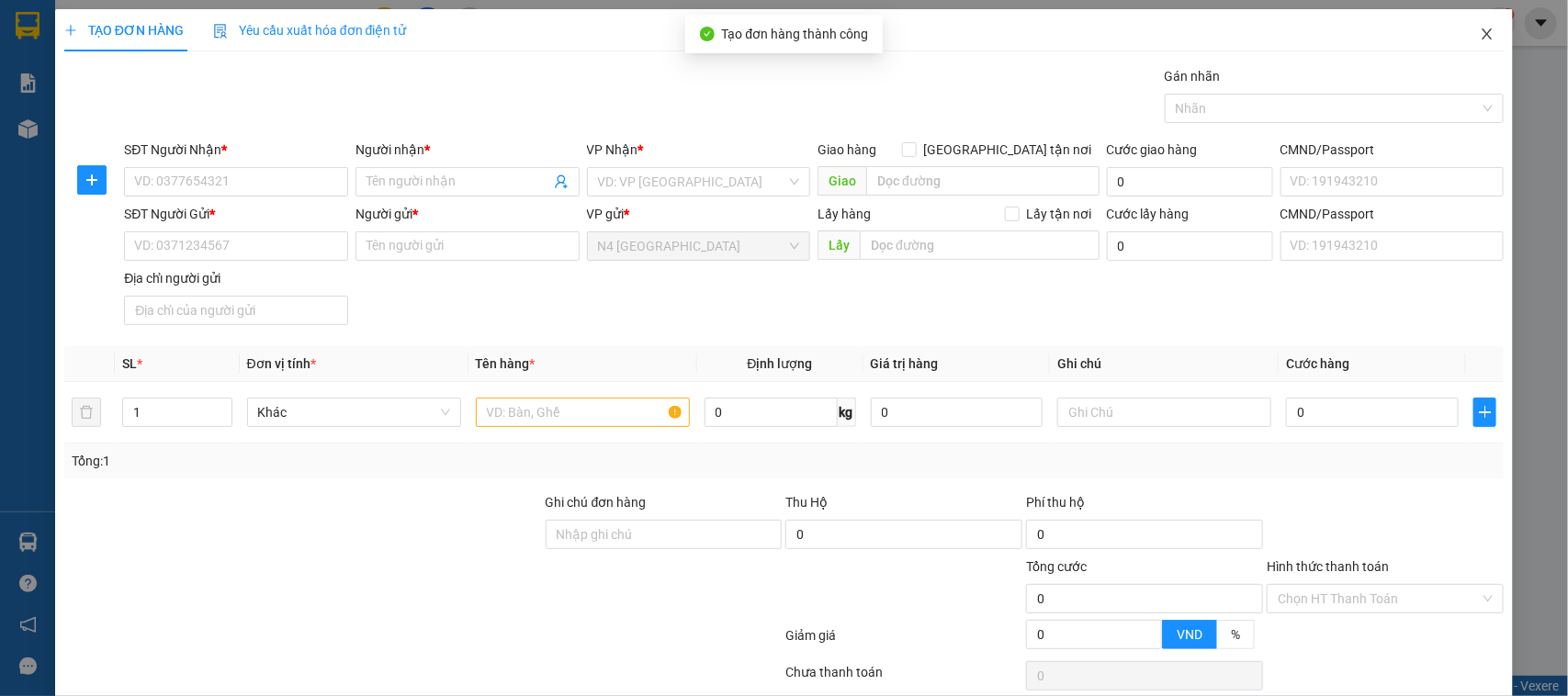
click at [1480, 30] on icon "close" at bounding box center [1487, 34] width 15 height 15
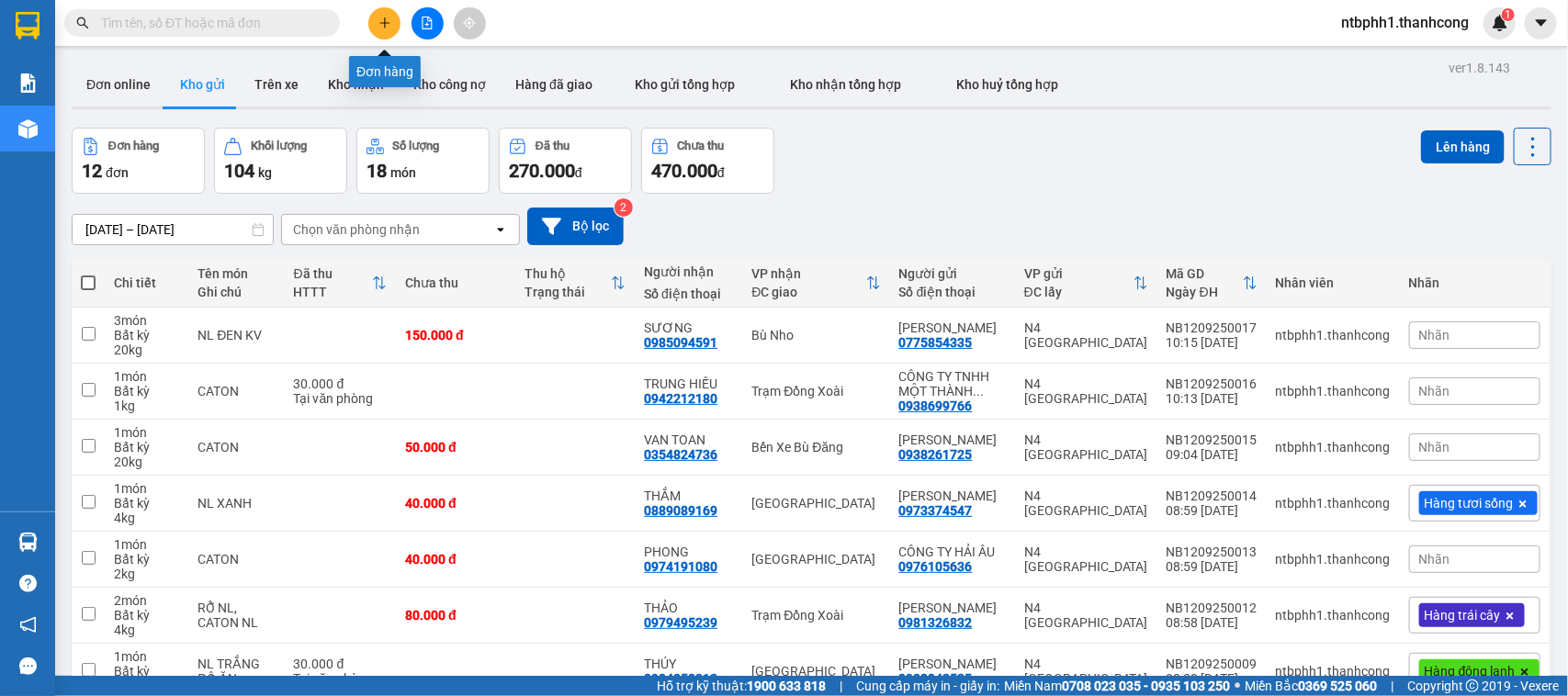
click at [379, 16] on icon "plus" at bounding box center [385, 23] width 13 height 13
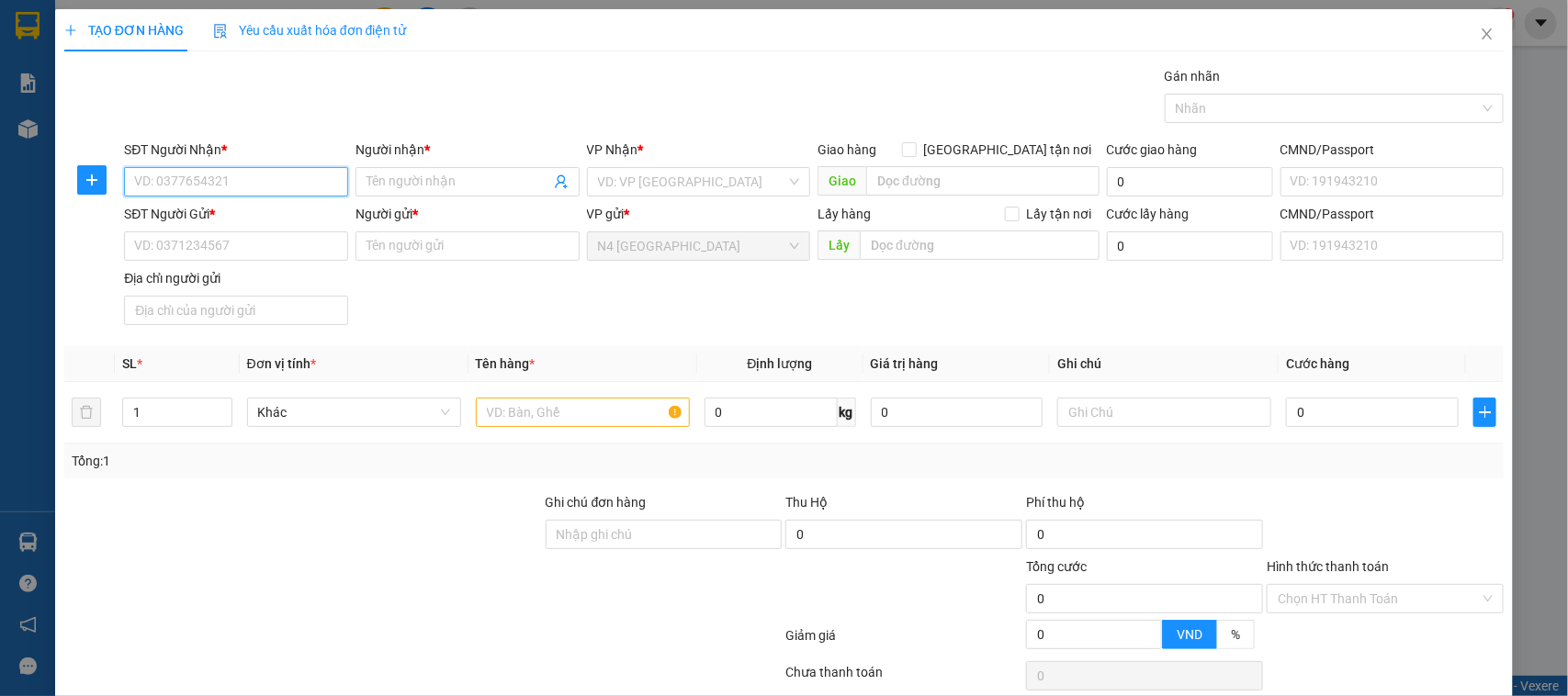
click at [194, 188] on input "SĐT Người Nhận *" at bounding box center [236, 181] width 225 height 29
paste input "0914.077.823"
type input "0914.077.823"
click at [225, 250] on input "SĐT Người Gửi *" at bounding box center [236, 245] width 225 height 29
paste input "0906771226"
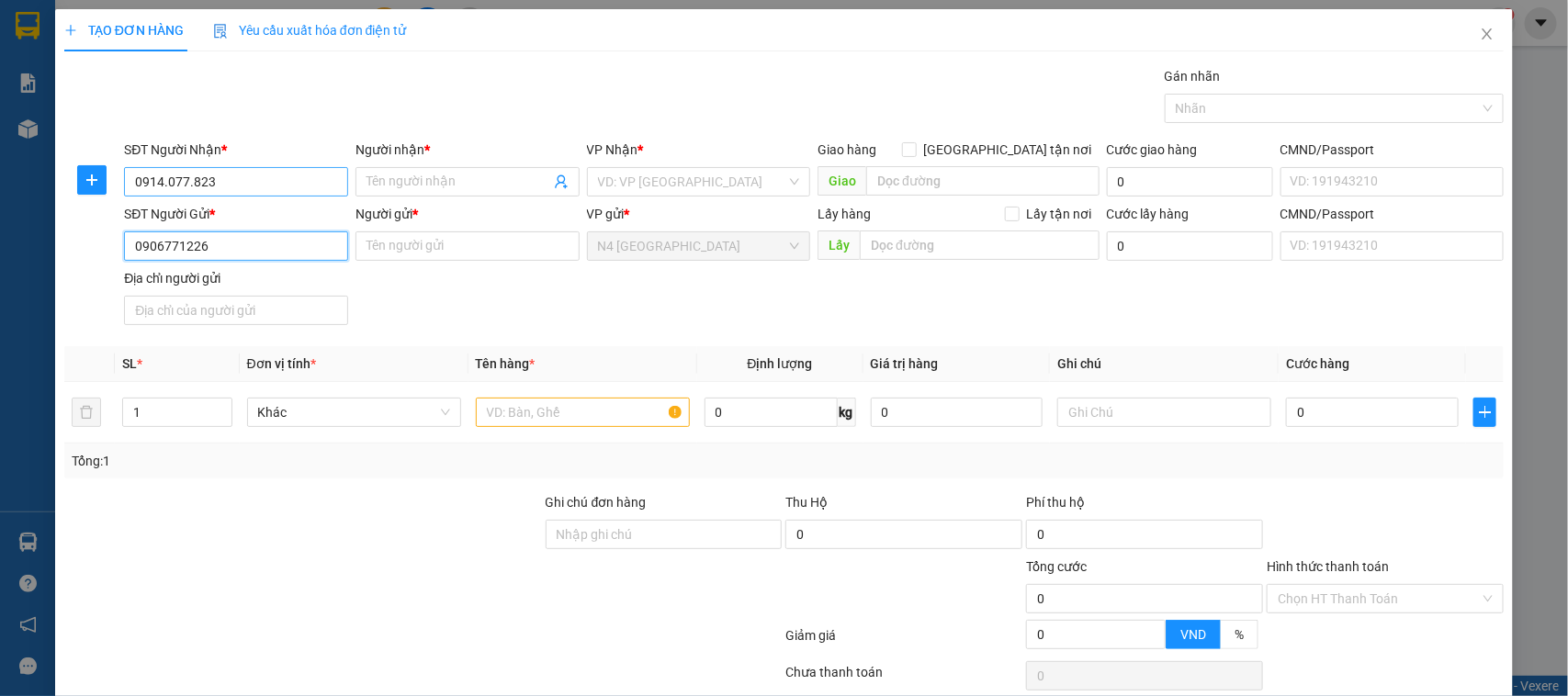
type input "0906771226"
click at [190, 193] on input "0914.077.823" at bounding box center [236, 181] width 225 height 29
click at [164, 184] on input "0914.077.823" at bounding box center [236, 181] width 225 height 29
click at [187, 181] on input "0914077.823" at bounding box center [236, 181] width 225 height 29
type input "0914077823"
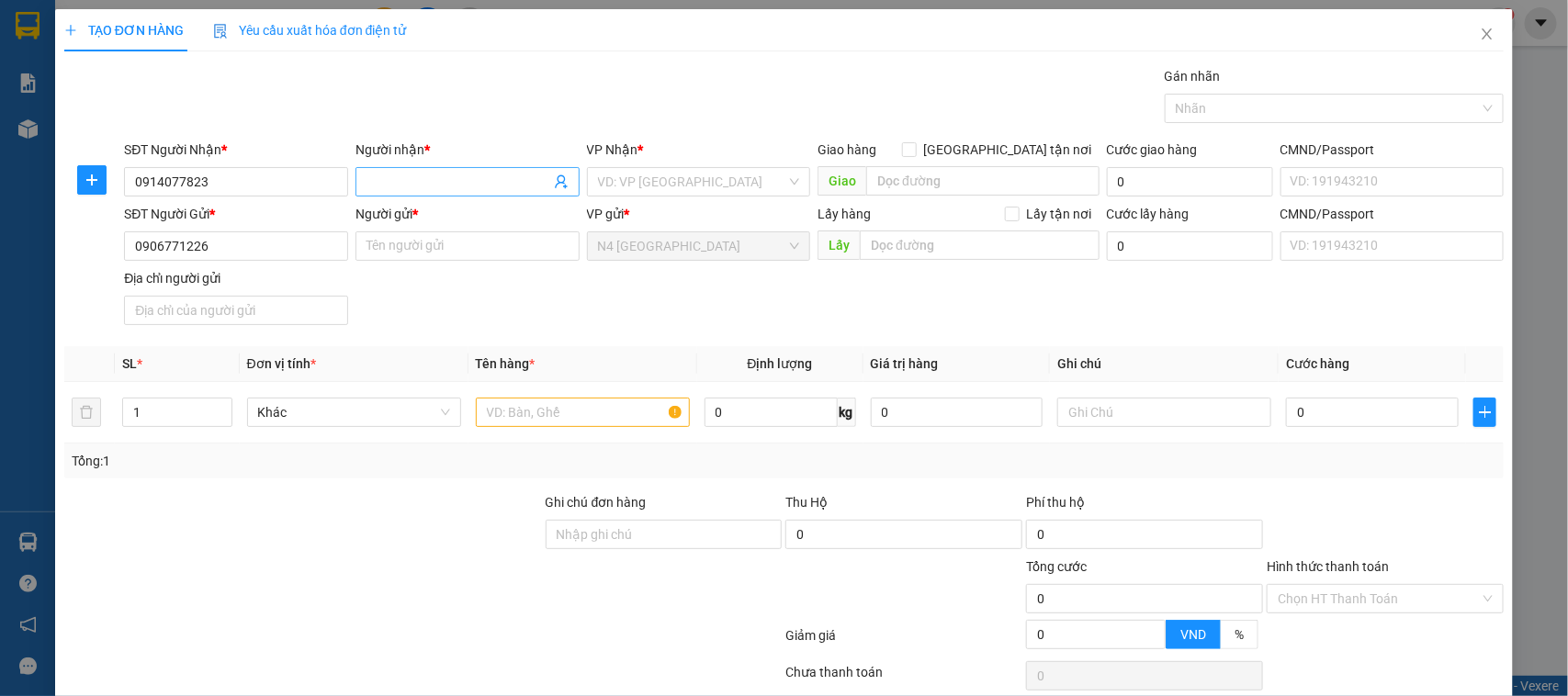
click at [379, 182] on input "Người nhận *" at bounding box center [459, 181] width 184 height 20
type input "BE"
click at [395, 241] on body "Kết quả tìm kiếm ( 0 ) Bộ lọc No Data ntbphh1.thanhcong 1 Báo cáo BC giao hàng …" at bounding box center [784, 348] width 1568 height 696
type input "PHAM QUỐC TRÍ"
click at [503, 406] on input "text" at bounding box center [583, 412] width 214 height 29
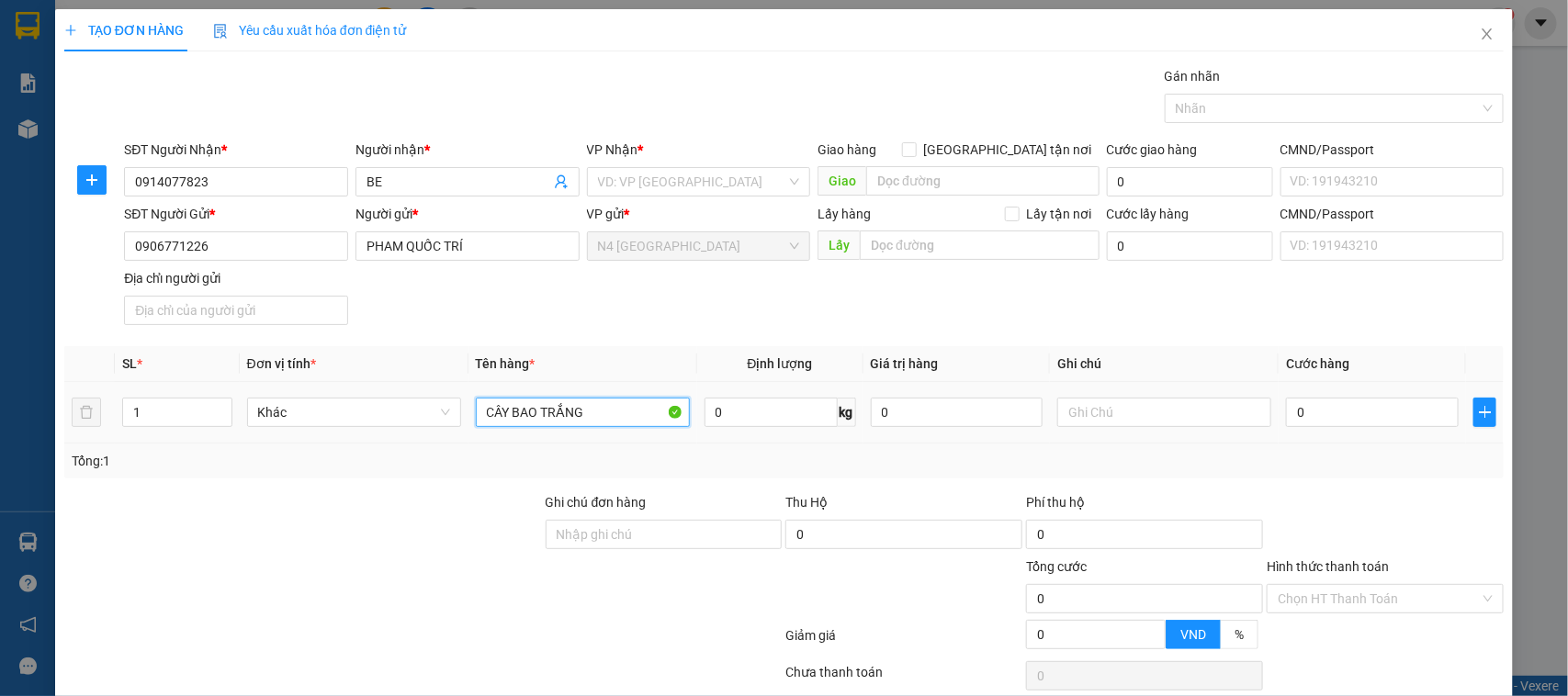
type input "CÂY BAO TRẮNG"
click at [726, 577] on div at bounding box center [664, 588] width 241 height 64
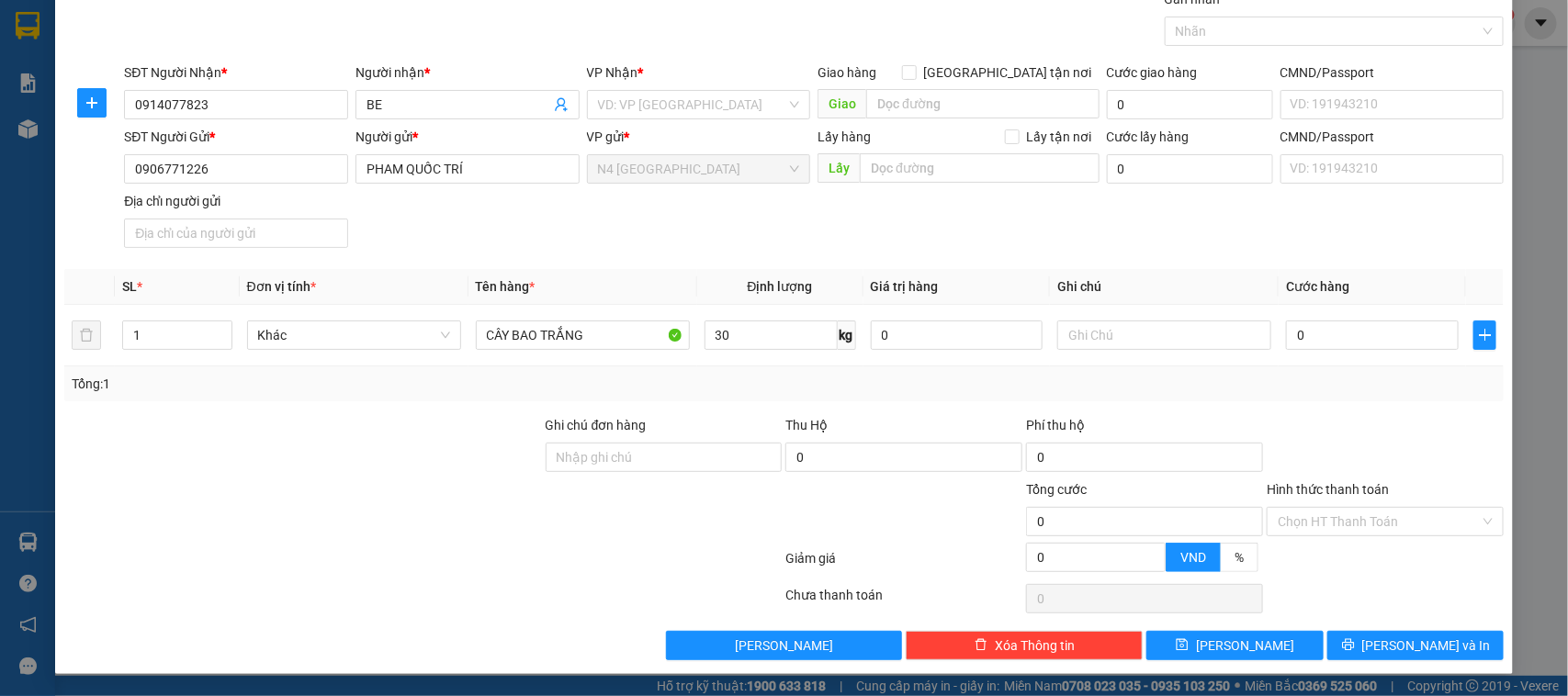
click at [571, 517] on div at bounding box center [664, 511] width 241 height 64
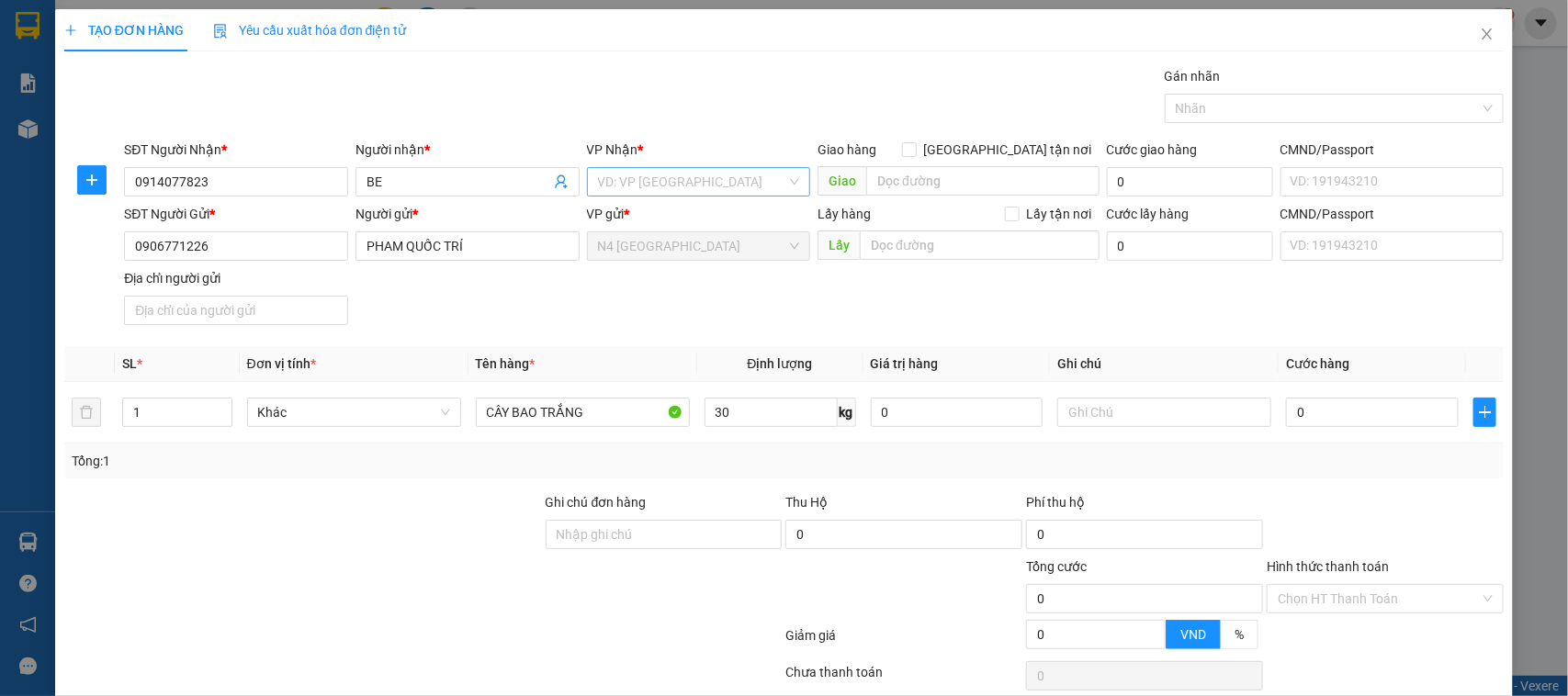
click at [624, 177] on input "search" at bounding box center [693, 181] width 189 height 27
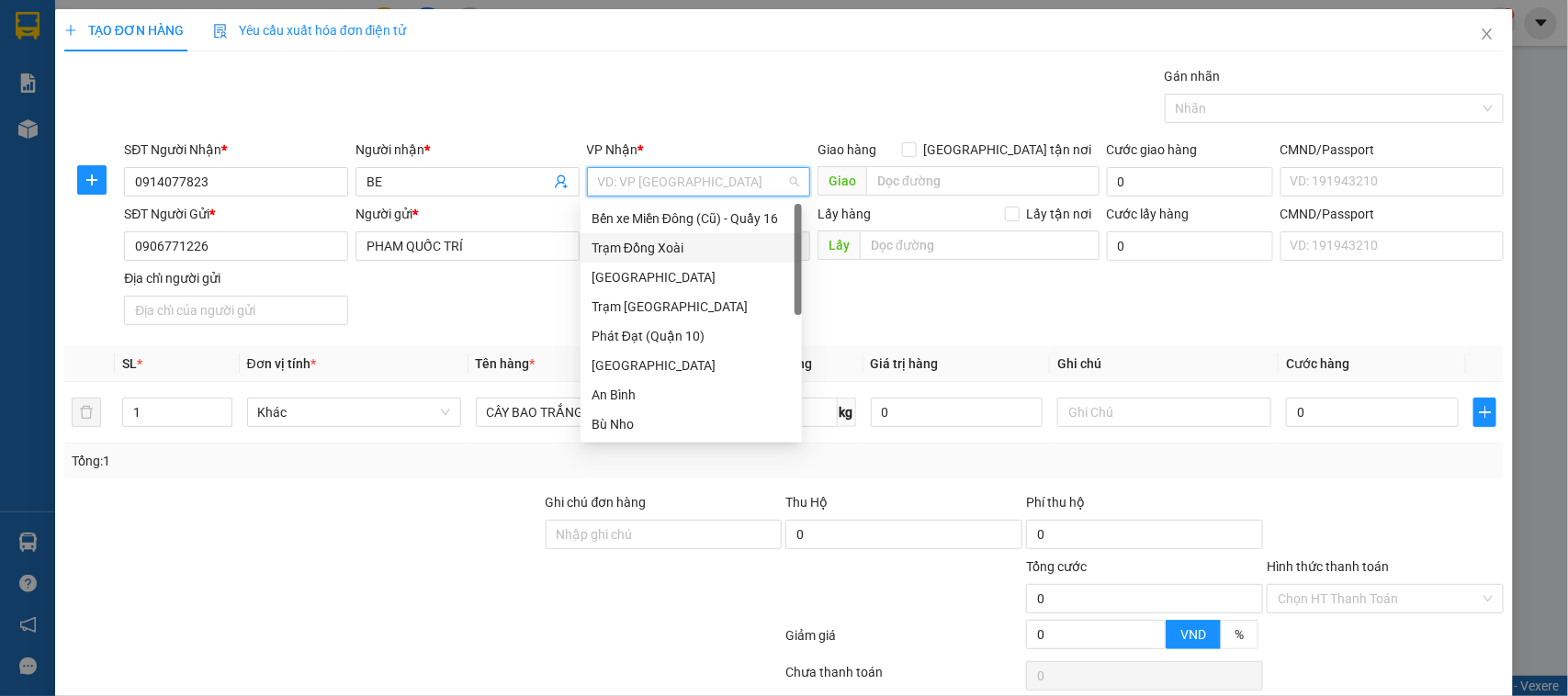
click at [655, 253] on div "Trạm Đồng Xoài" at bounding box center [691, 247] width 199 height 20
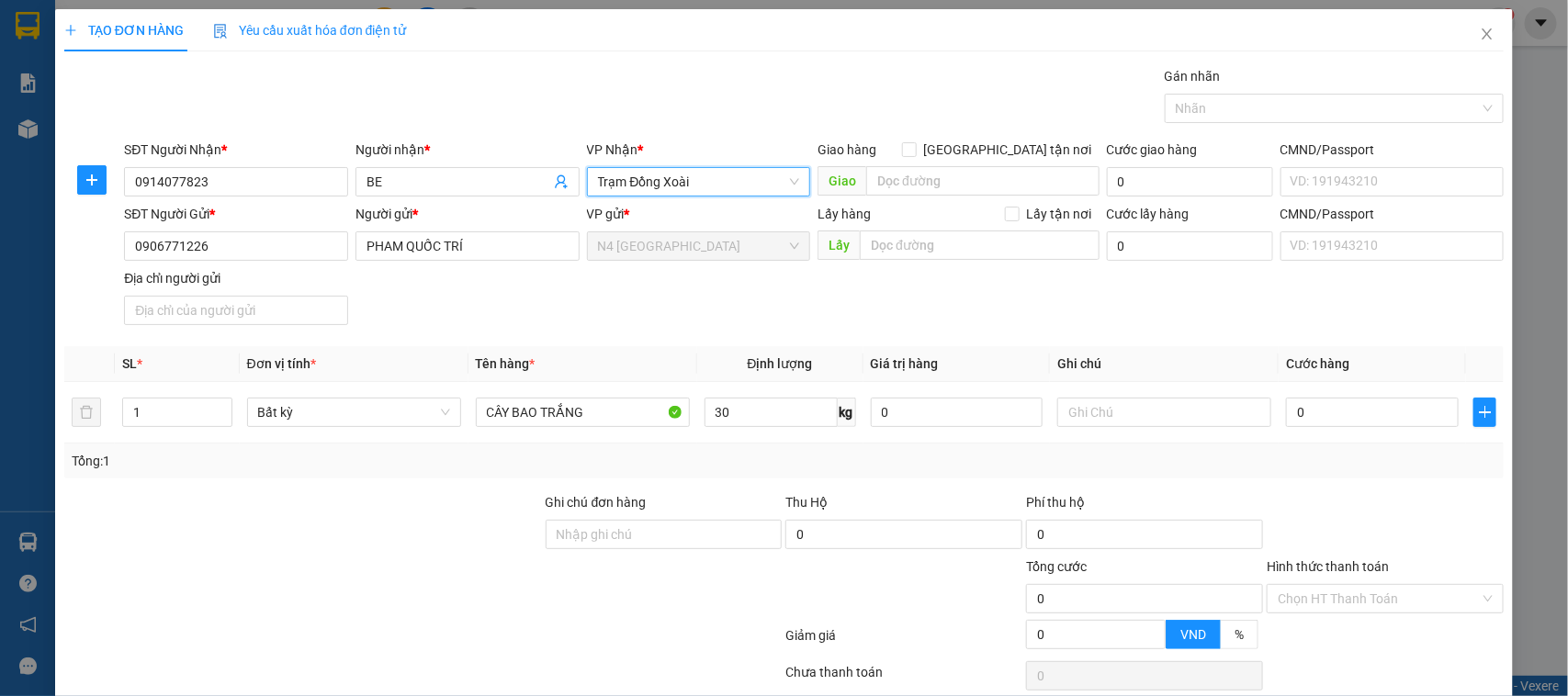
click at [637, 590] on div at bounding box center [664, 588] width 241 height 64
click at [902, 483] on div "Transit Pickup Surcharge Ids Transit Deliver Surcharge Ids Transit Deliver Surc…" at bounding box center [784, 402] width 1440 height 671
drag, startPoint x: 485, startPoint y: 635, endPoint x: 615, endPoint y: 583, distance: 140.0
click at [485, 634] on div at bounding box center [424, 638] width 722 height 37
click at [727, 425] on input "30" at bounding box center [770, 412] width 134 height 29
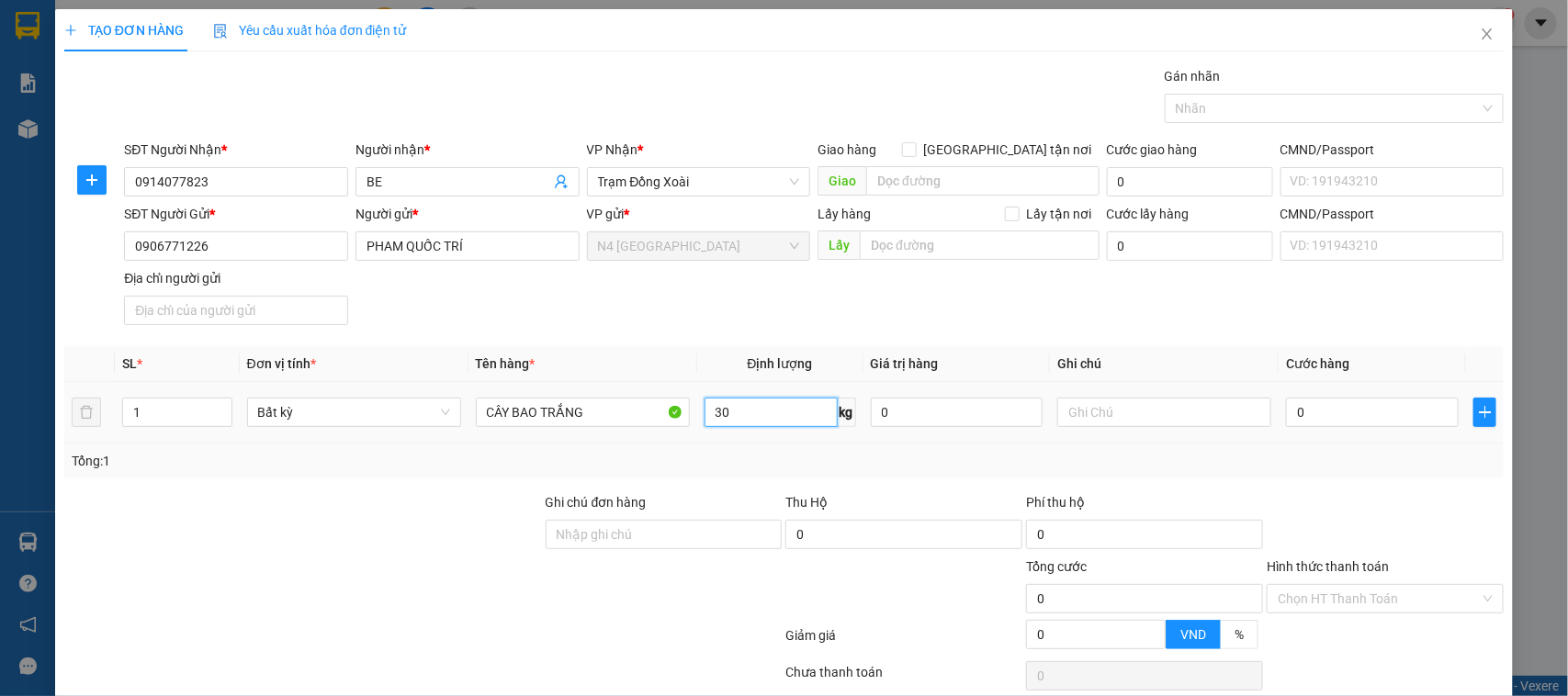
click at [727, 425] on input "30" at bounding box center [770, 412] width 134 height 29
type input "30"
drag, startPoint x: 673, startPoint y: 670, endPoint x: 618, endPoint y: 621, distance: 73.7
click at [672, 671] on div at bounding box center [424, 675] width 722 height 37
type input "60.000"
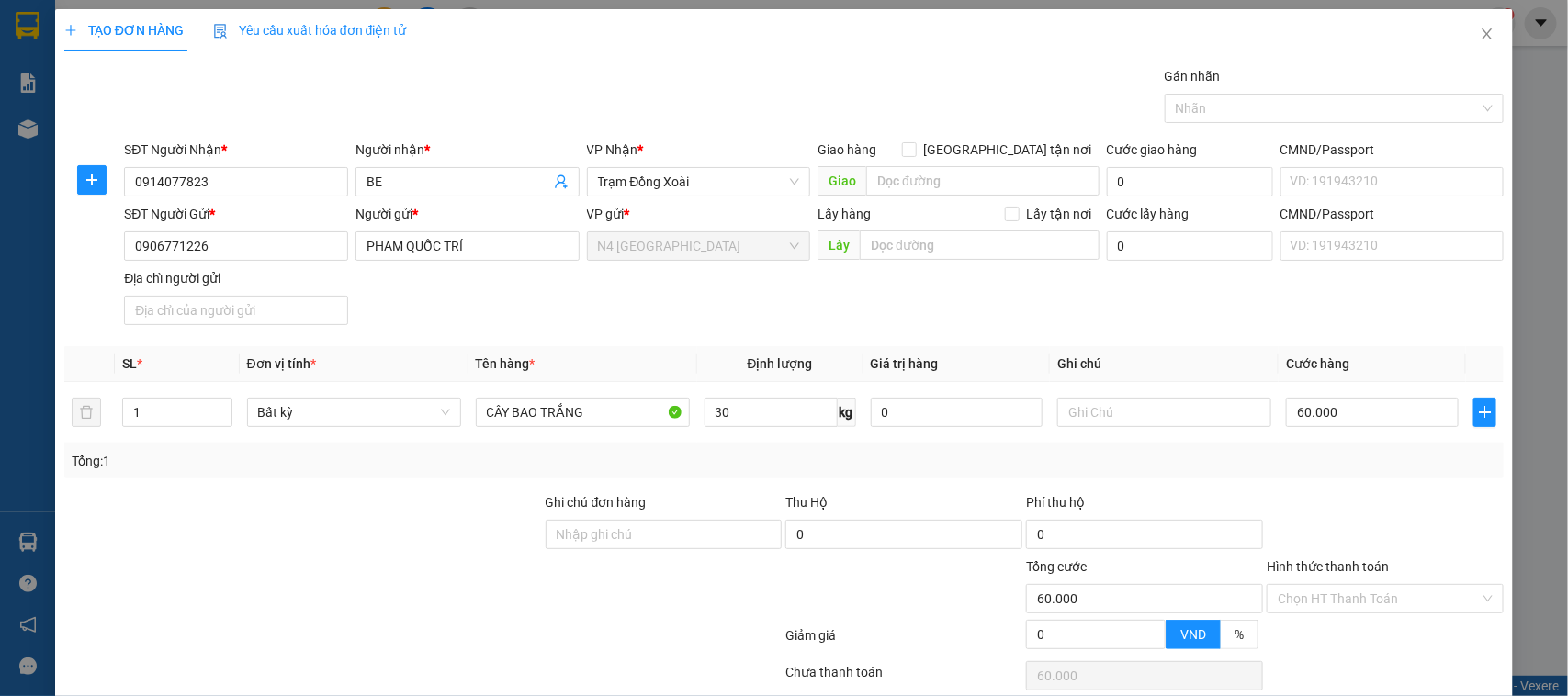
type input "60.000"
click at [618, 621] on div at bounding box center [424, 638] width 722 height 37
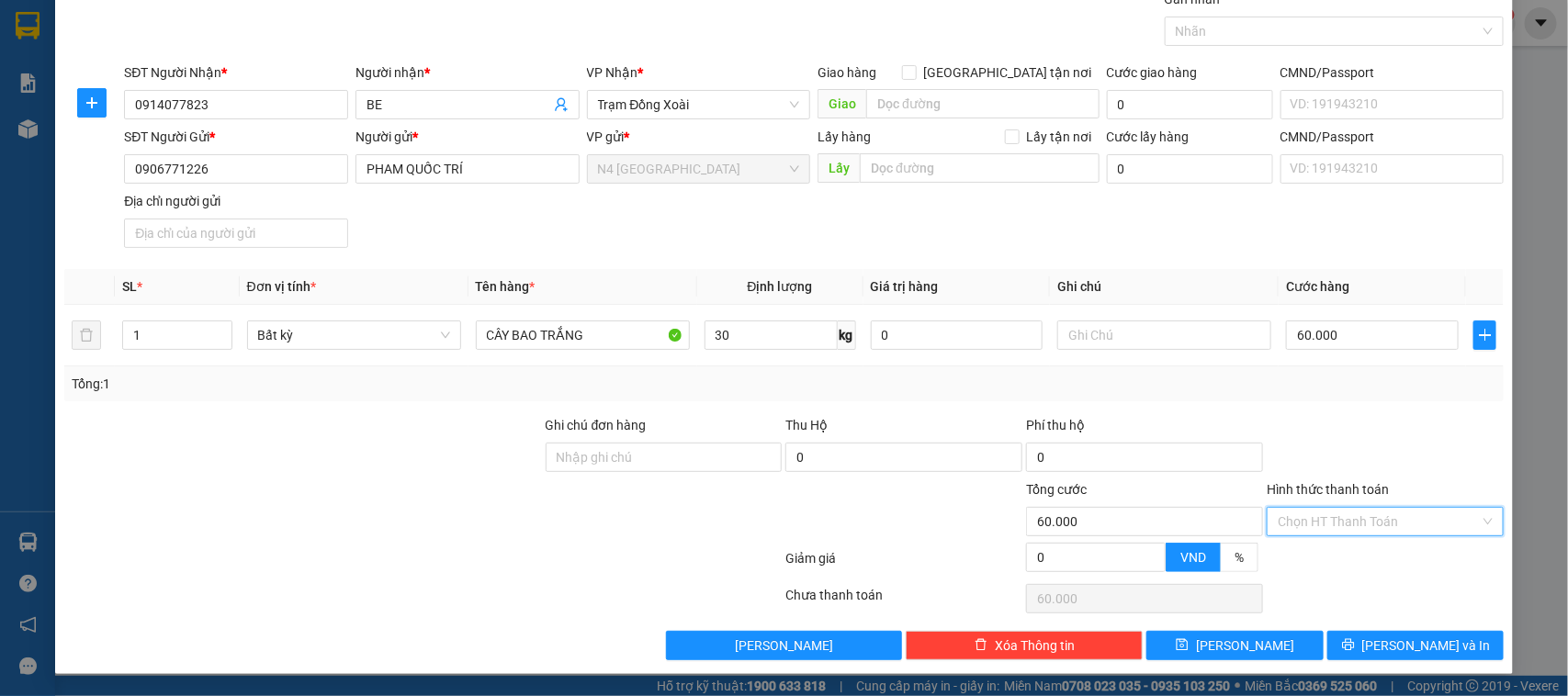
click at [1301, 512] on input "Hình thức thanh toán" at bounding box center [1378, 521] width 202 height 27
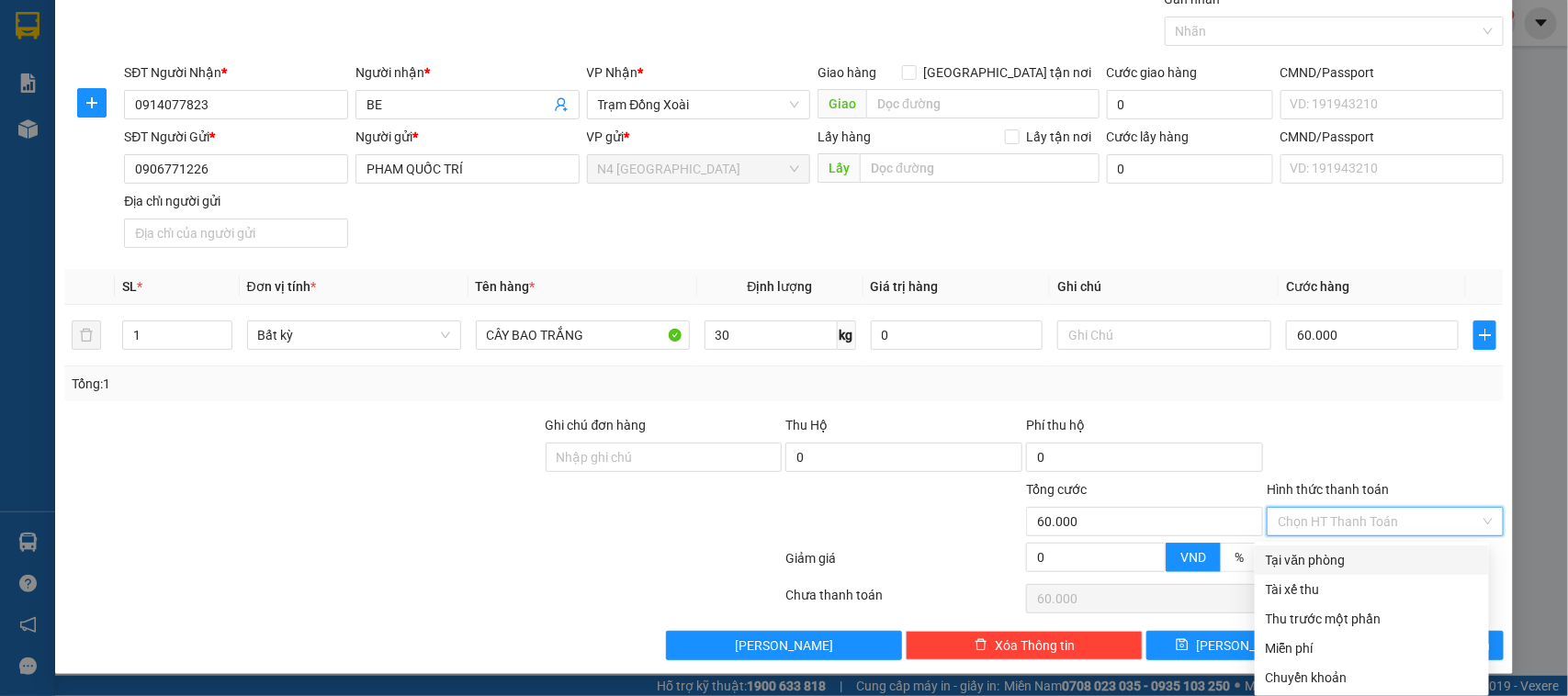
click at [1320, 557] on div "Tại văn phòng" at bounding box center [1372, 560] width 212 height 20
type input "0"
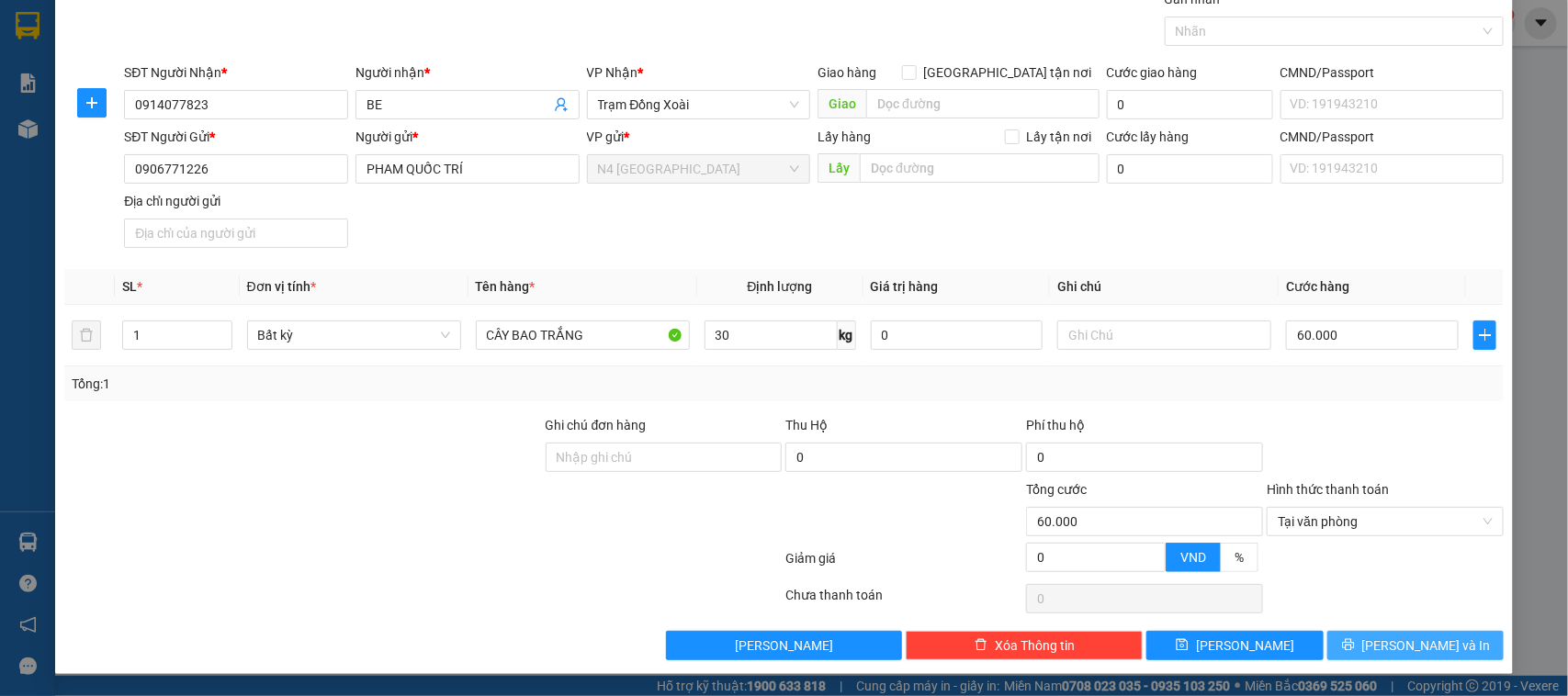
click at [1355, 640] on icon "printer" at bounding box center [1348, 645] width 13 height 13
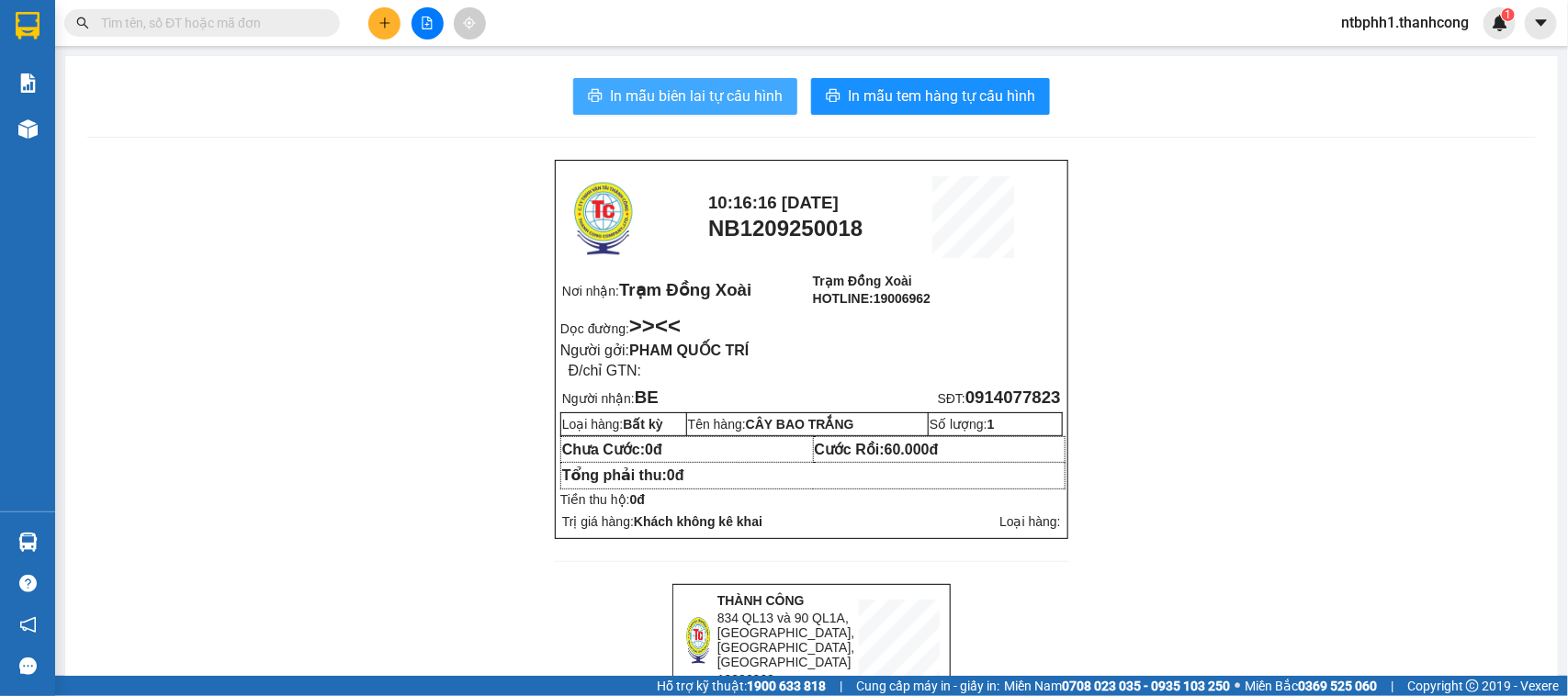
click at [718, 92] on span "In mẫu biên lai tự cấu hình" at bounding box center [696, 96] width 172 height 23
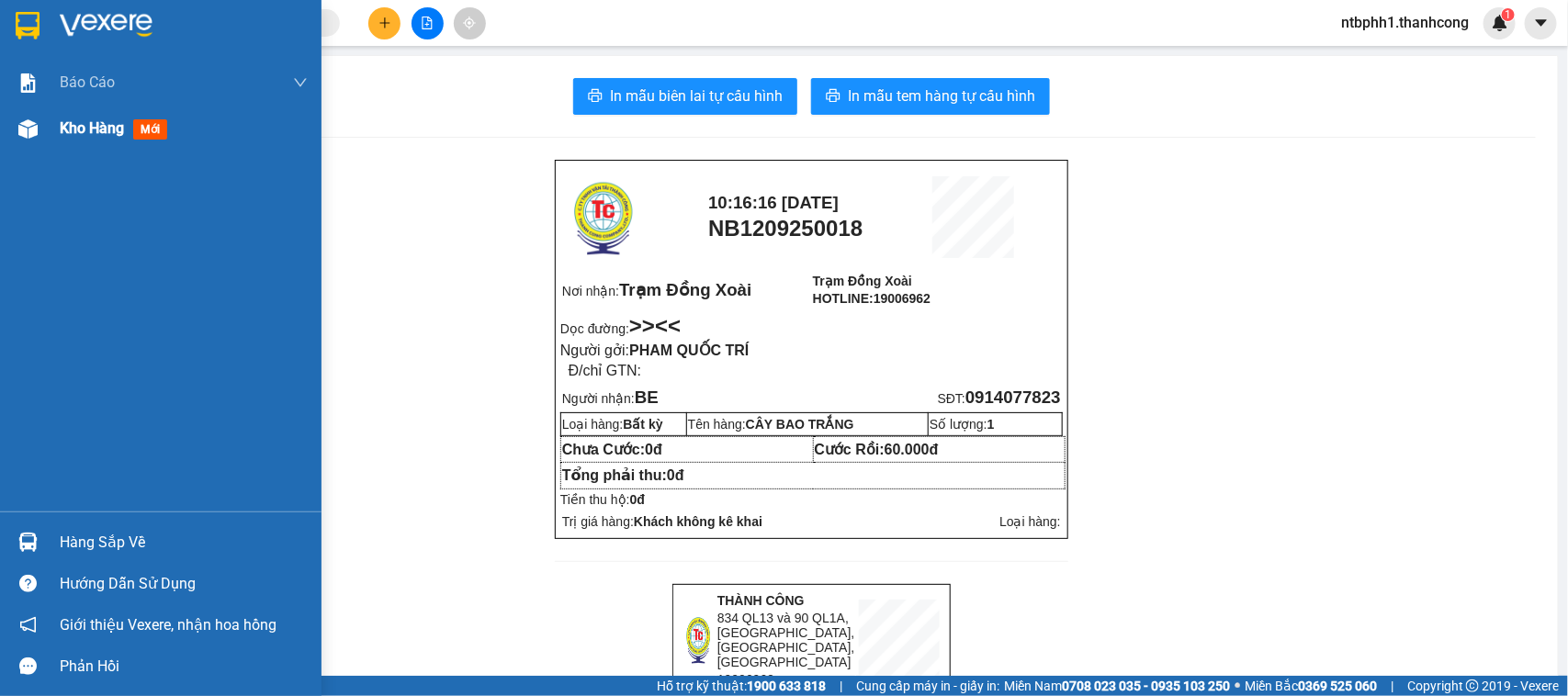
click at [65, 122] on span "Kho hàng" at bounding box center [92, 128] width 64 height 17
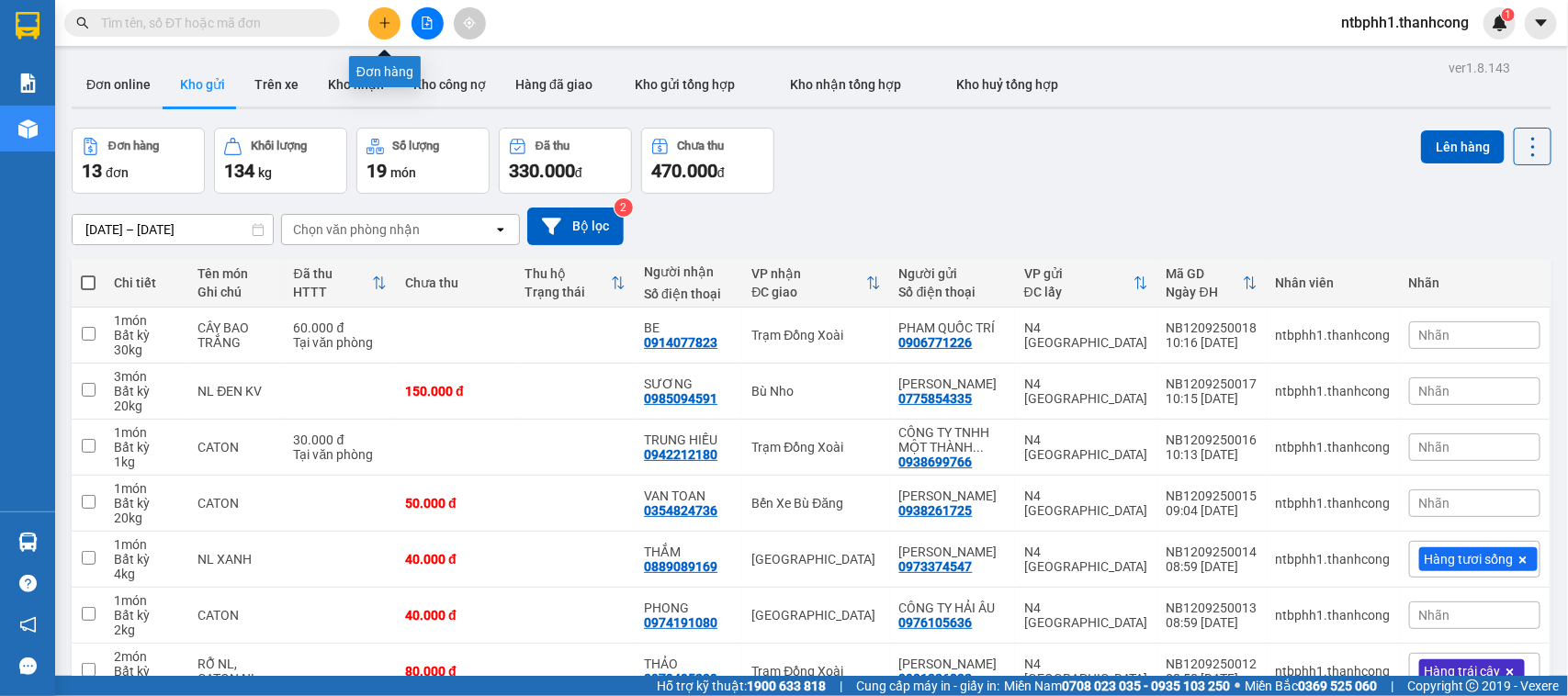
click at [382, 23] on icon "plus" at bounding box center [384, 22] width 10 height 1
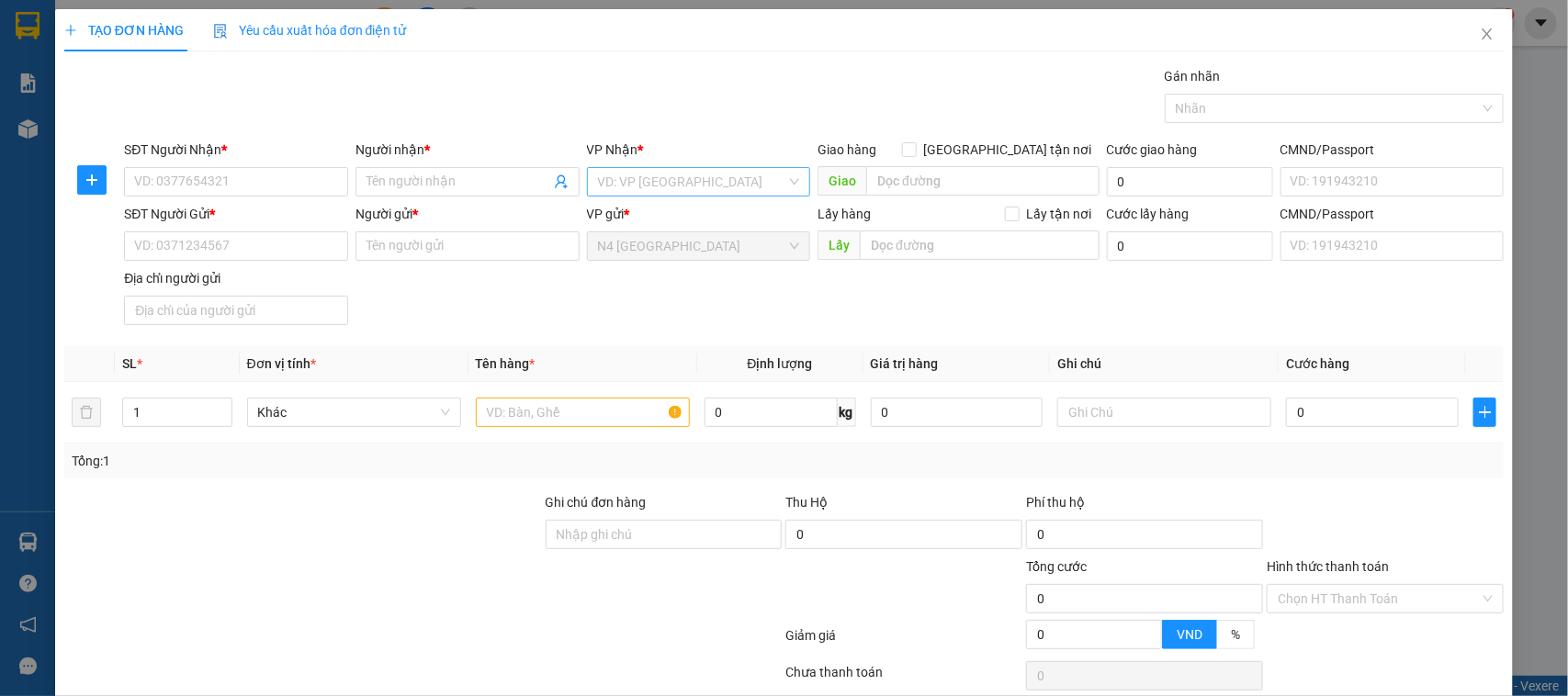
click at [630, 187] on input "search" at bounding box center [693, 181] width 189 height 27
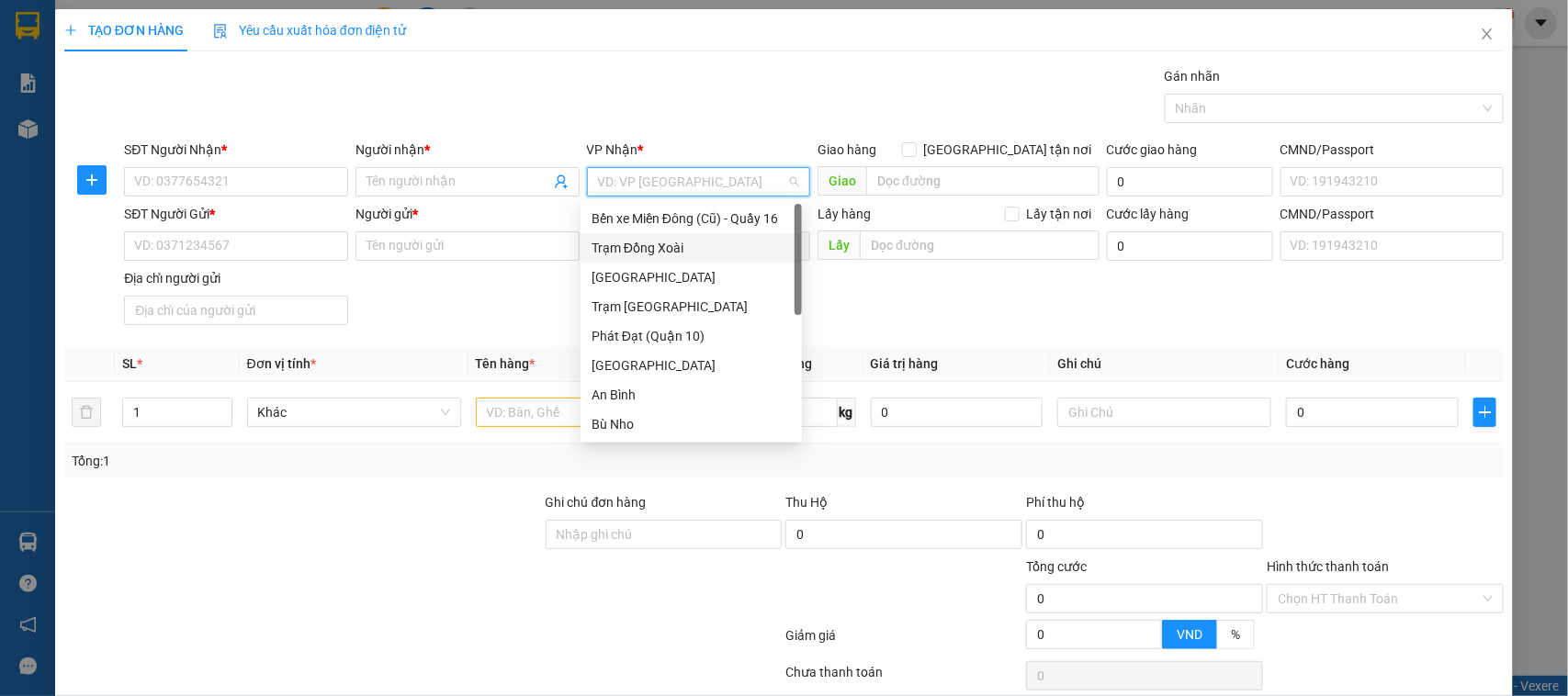
click at [645, 241] on div "Trạm Đồng Xoài" at bounding box center [691, 247] width 199 height 20
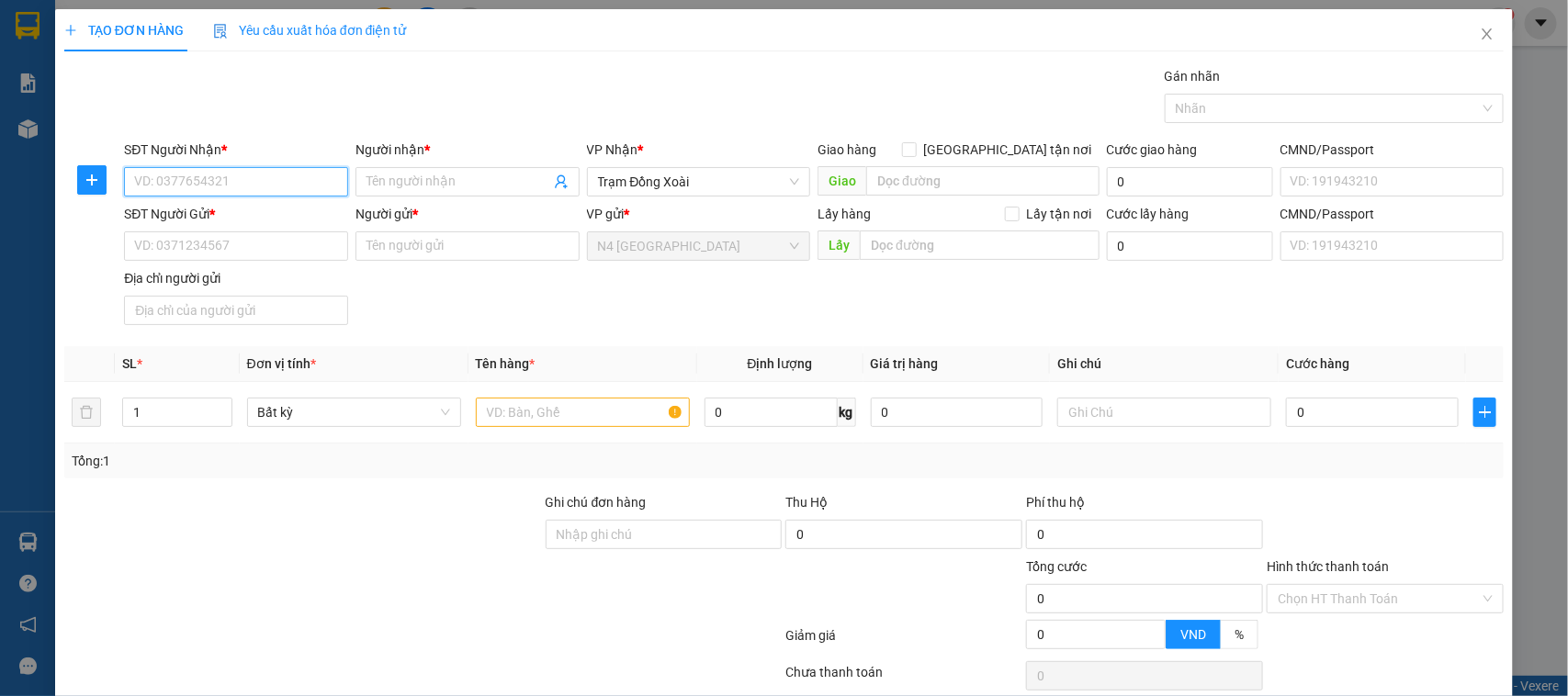
click at [218, 186] on input "SĐT Người Nhận *" at bounding box center [236, 181] width 225 height 29
paste input "0382083375"
type input "0382083375"
click at [400, 193] on span at bounding box center [467, 181] width 225 height 29
type input "PHÚ"
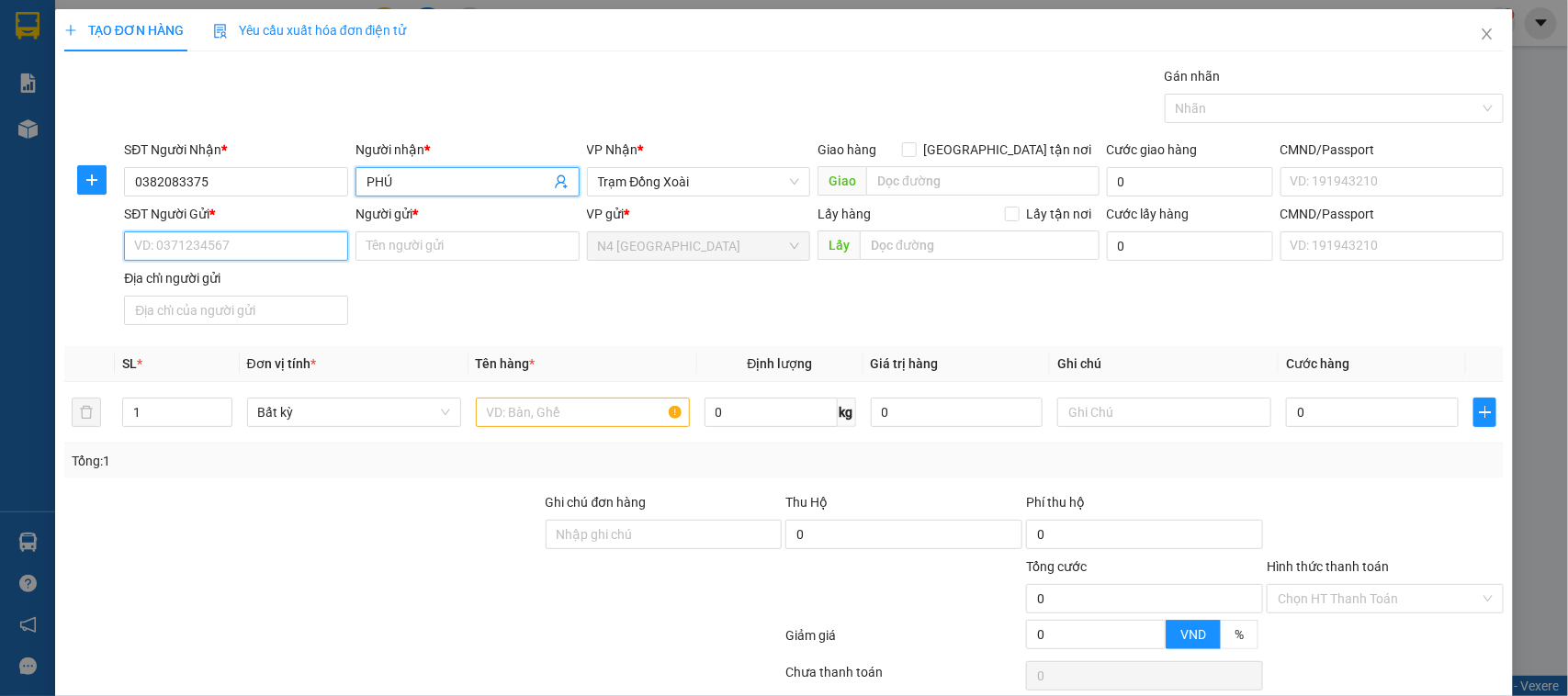
click at [226, 249] on input "SĐT Người Gửi *" at bounding box center [236, 245] width 225 height 29
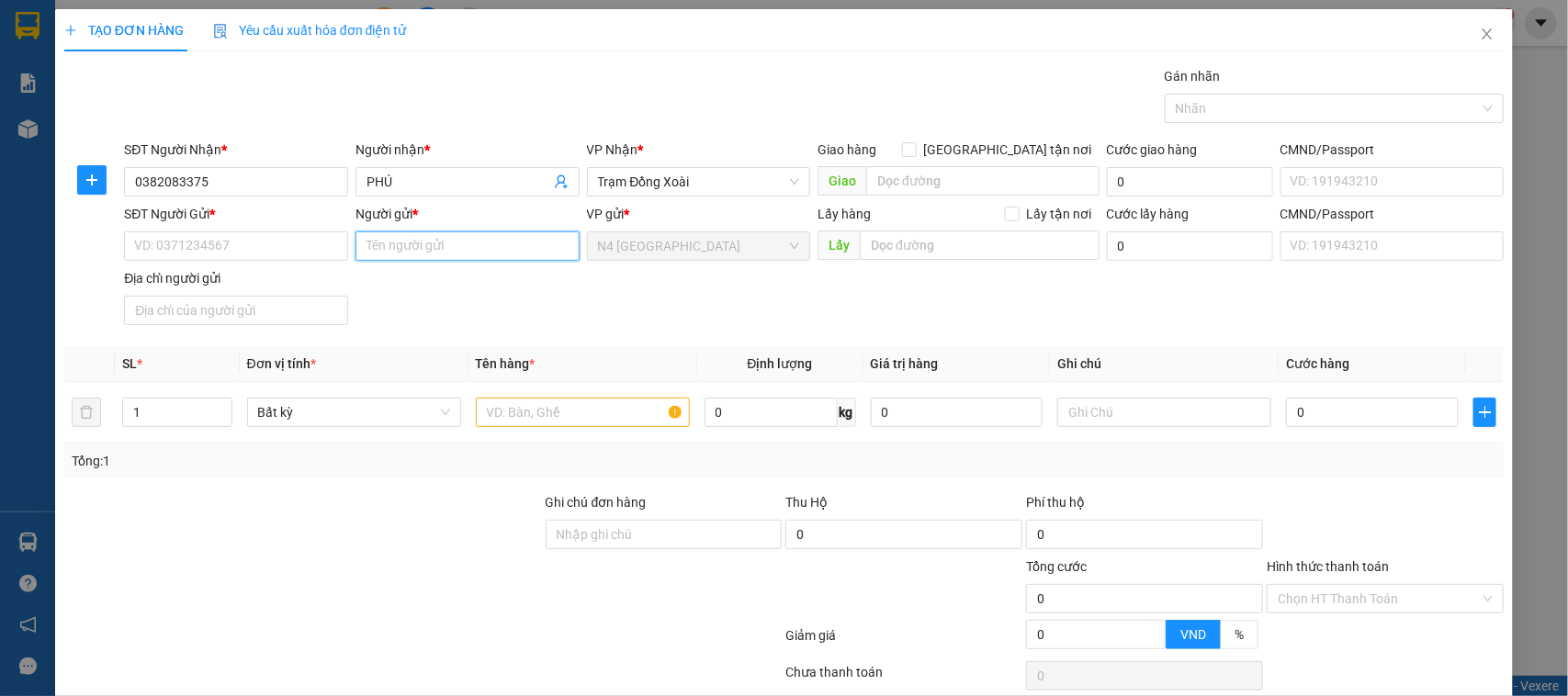
click at [464, 239] on input "Người gửi *" at bounding box center [467, 245] width 225 height 29
paste input "CÔNG TY TNHH GENERAL LÊ NGUYỄN"
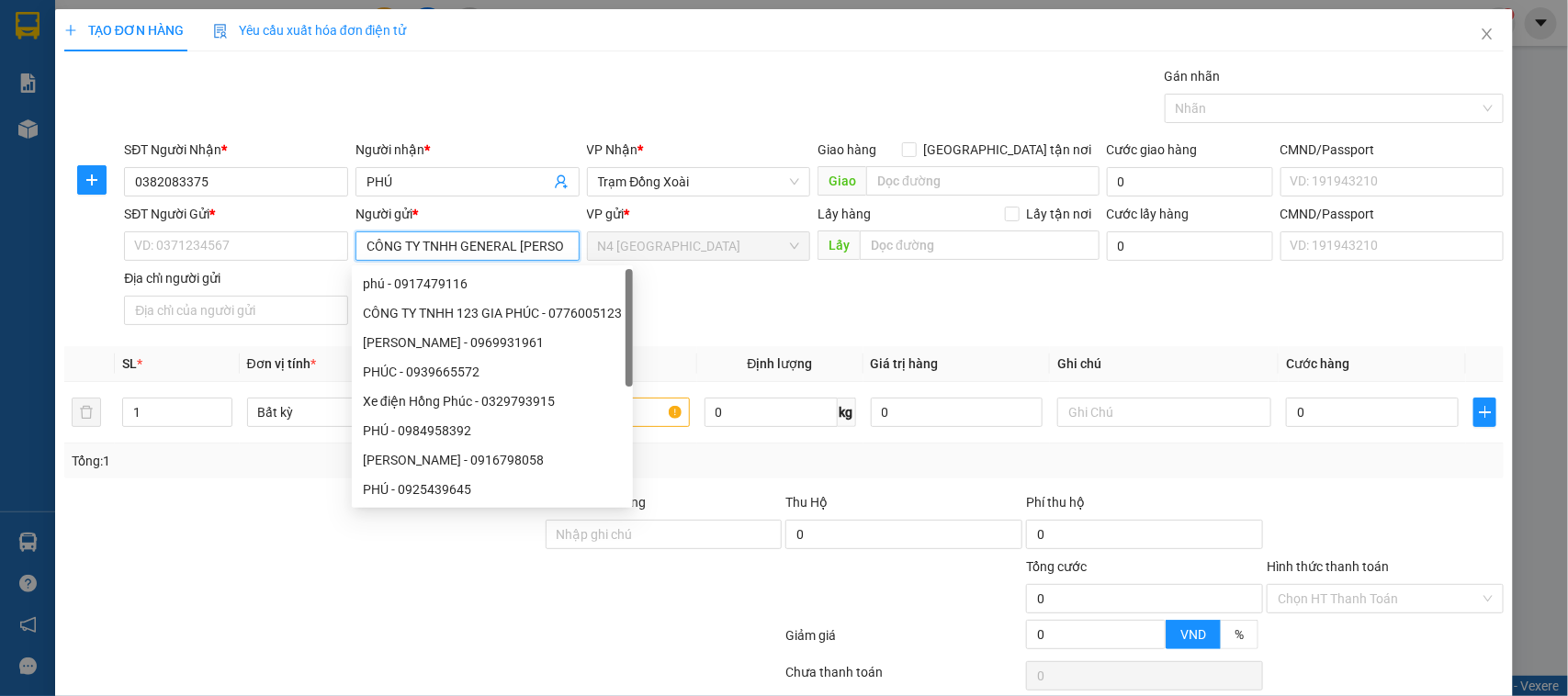
scroll to position [0, 23]
type input "CÔNG TY TNHH GENERAL LÊ NGUYỄN"
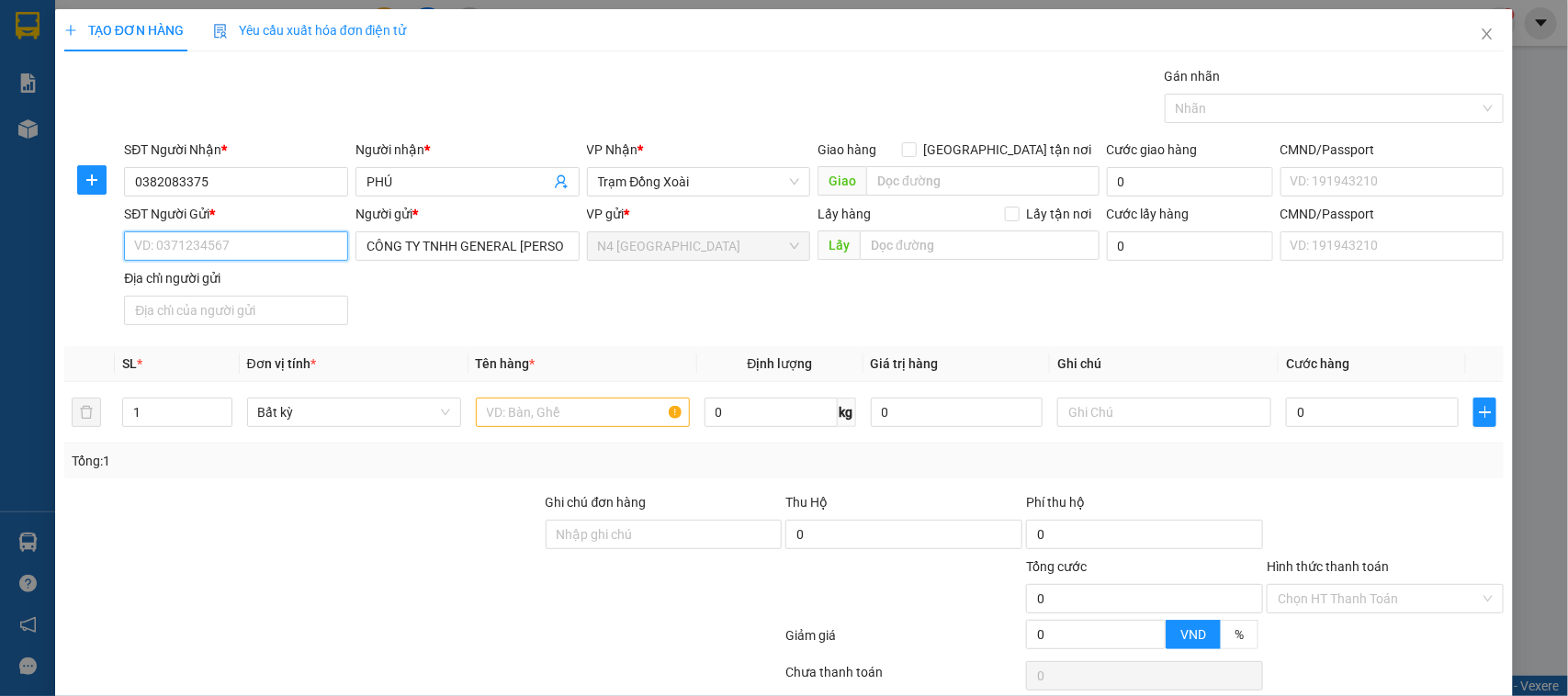
click at [222, 249] on input "SĐT Người Gửi *" at bounding box center [236, 245] width 225 height 29
paste input "0971140493"
type input "0971140493"
click at [460, 558] on div at bounding box center [303, 588] width 481 height 64
click at [575, 413] on input "text" at bounding box center [583, 412] width 214 height 29
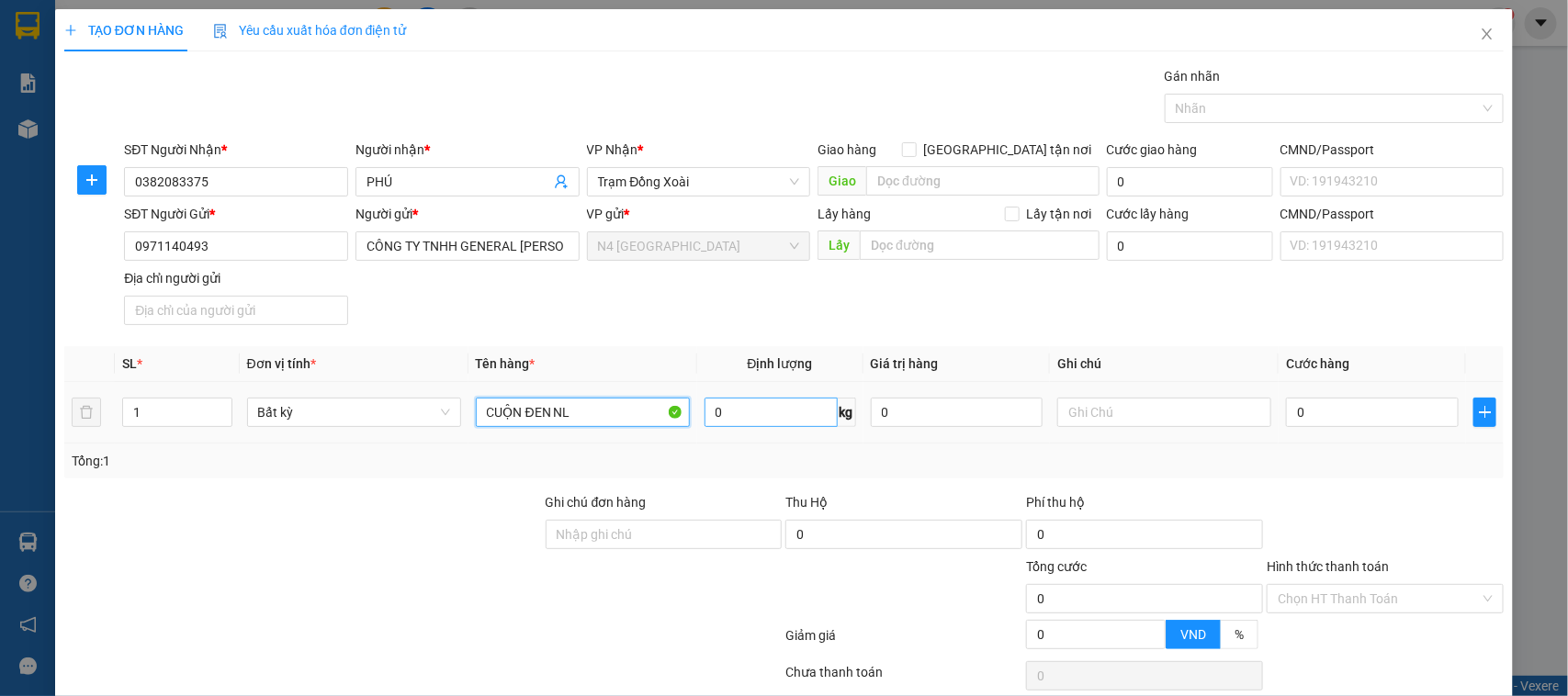
type input "CUỘN ĐEN NL"
click at [736, 410] on input "0" at bounding box center [770, 412] width 134 height 29
click at [161, 413] on input "1" at bounding box center [177, 412] width 108 height 27
drag, startPoint x: 153, startPoint y: 413, endPoint x: 129, endPoint y: 408, distance: 24.5
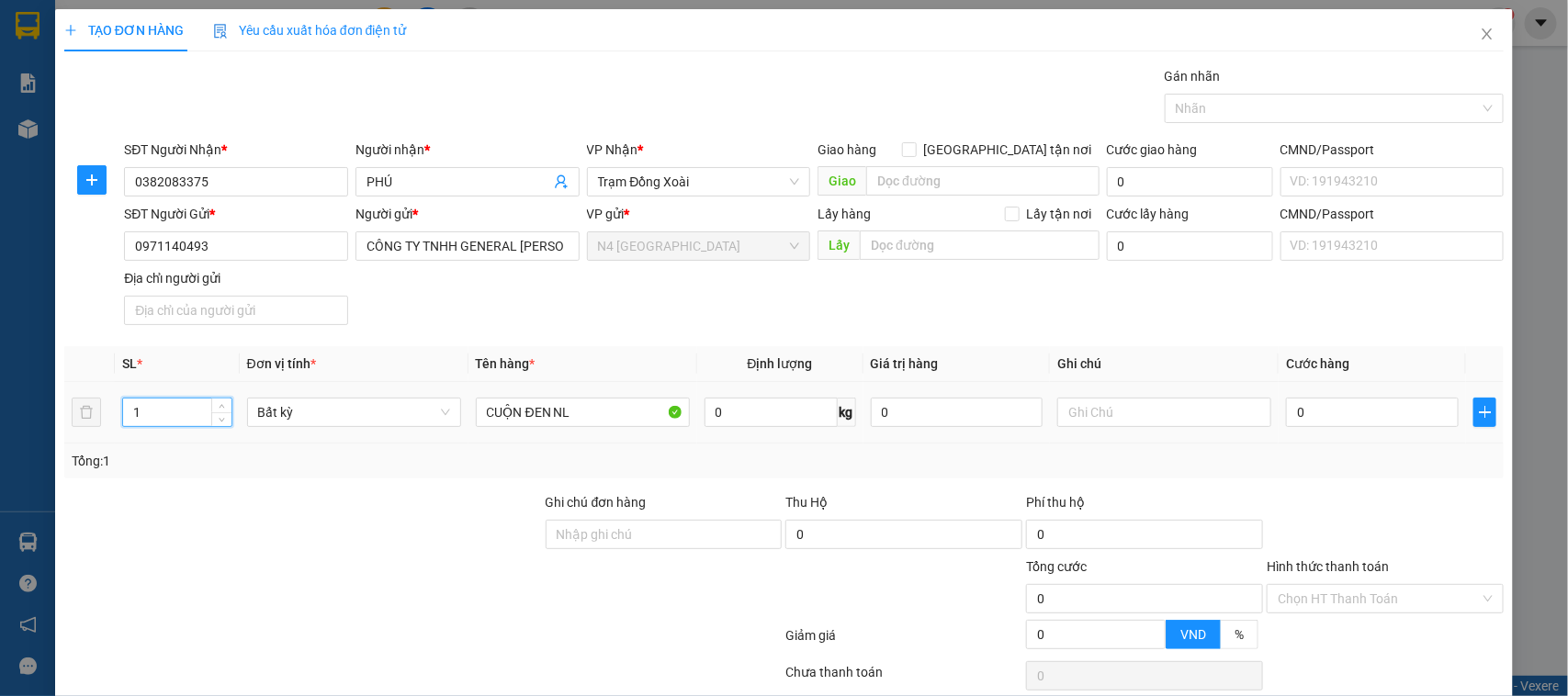
click at [129, 408] on input "1" at bounding box center [177, 412] width 108 height 27
type input "2"
click at [722, 414] on input "0" at bounding box center [770, 412] width 134 height 29
type input "80"
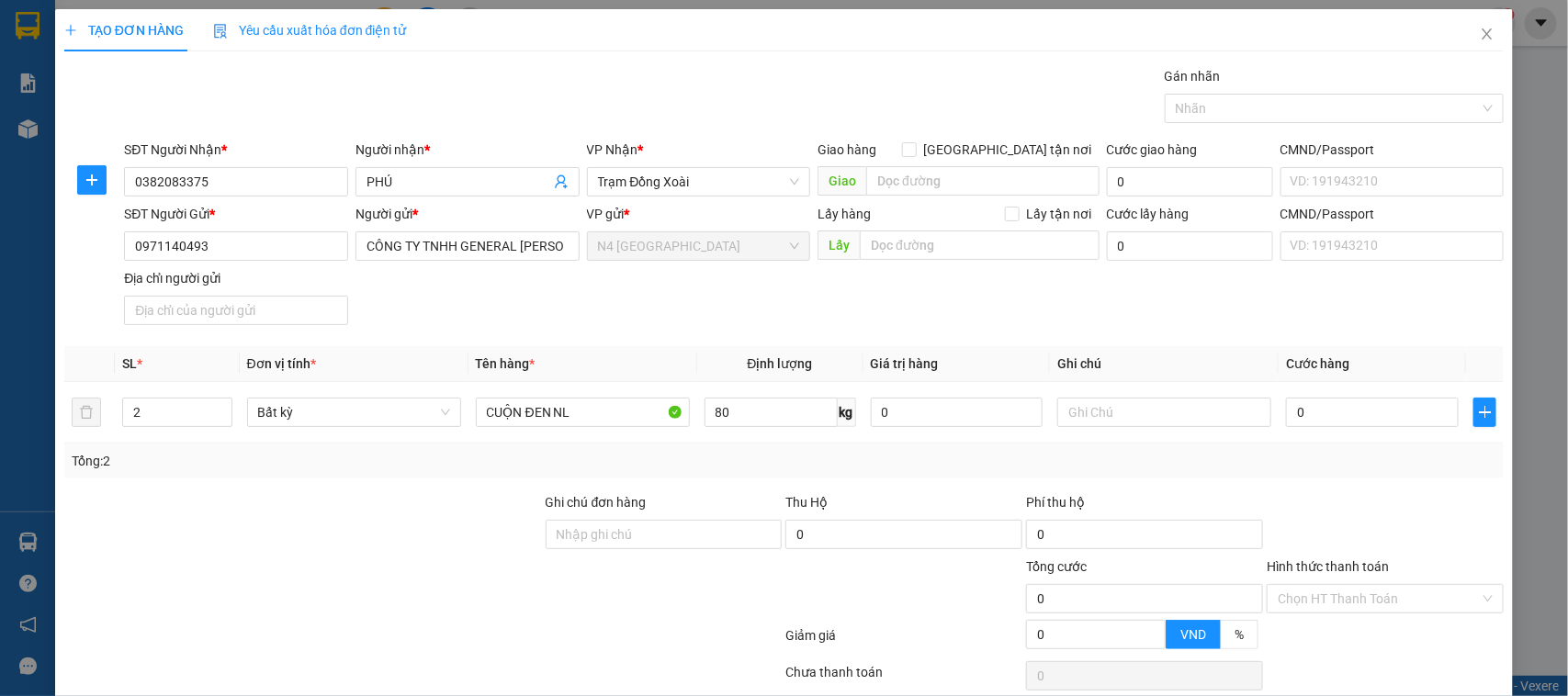
click at [694, 616] on div at bounding box center [664, 588] width 241 height 64
type input "230.000"
click at [731, 420] on input "80" at bounding box center [770, 412] width 134 height 29
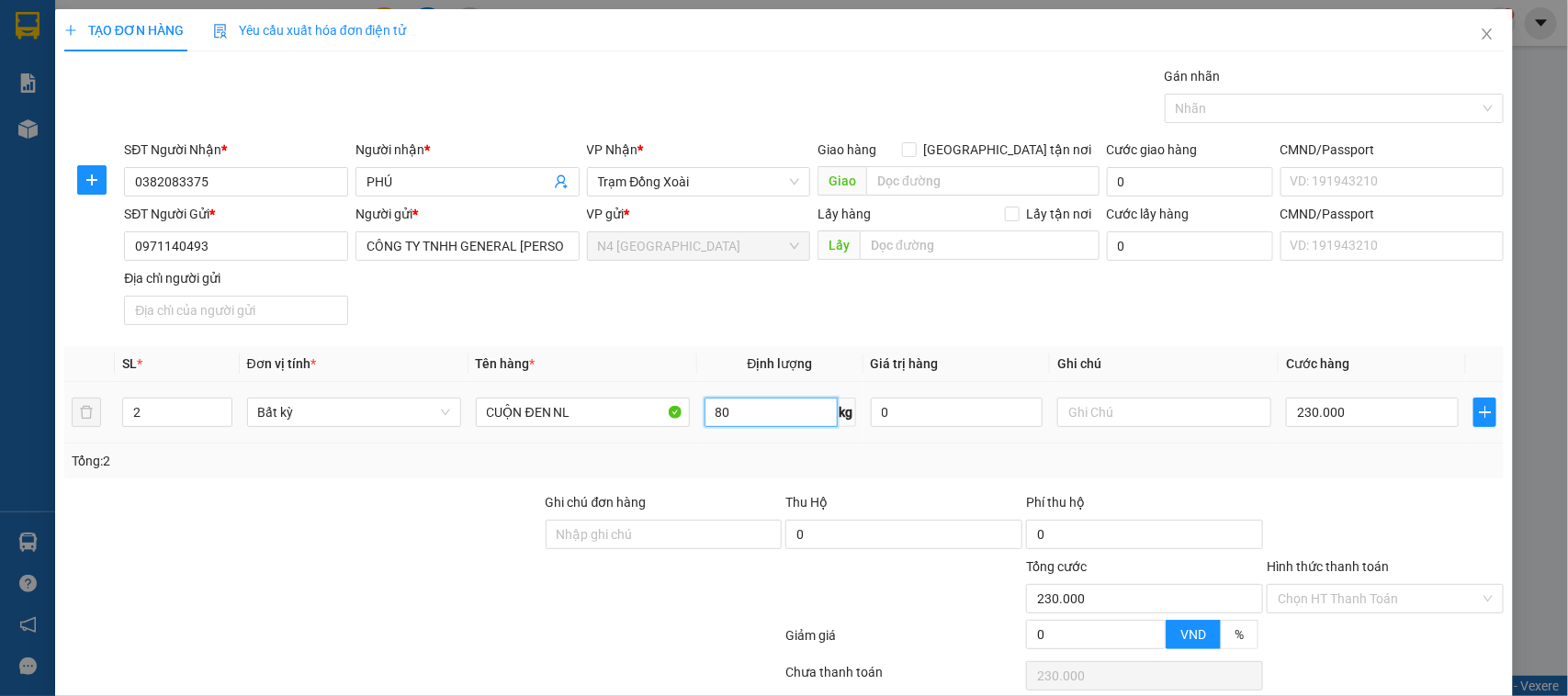
click at [731, 420] on input "80" at bounding box center [770, 412] width 134 height 29
type input "90"
click at [629, 652] on div at bounding box center [424, 638] width 722 height 37
type input "260.000"
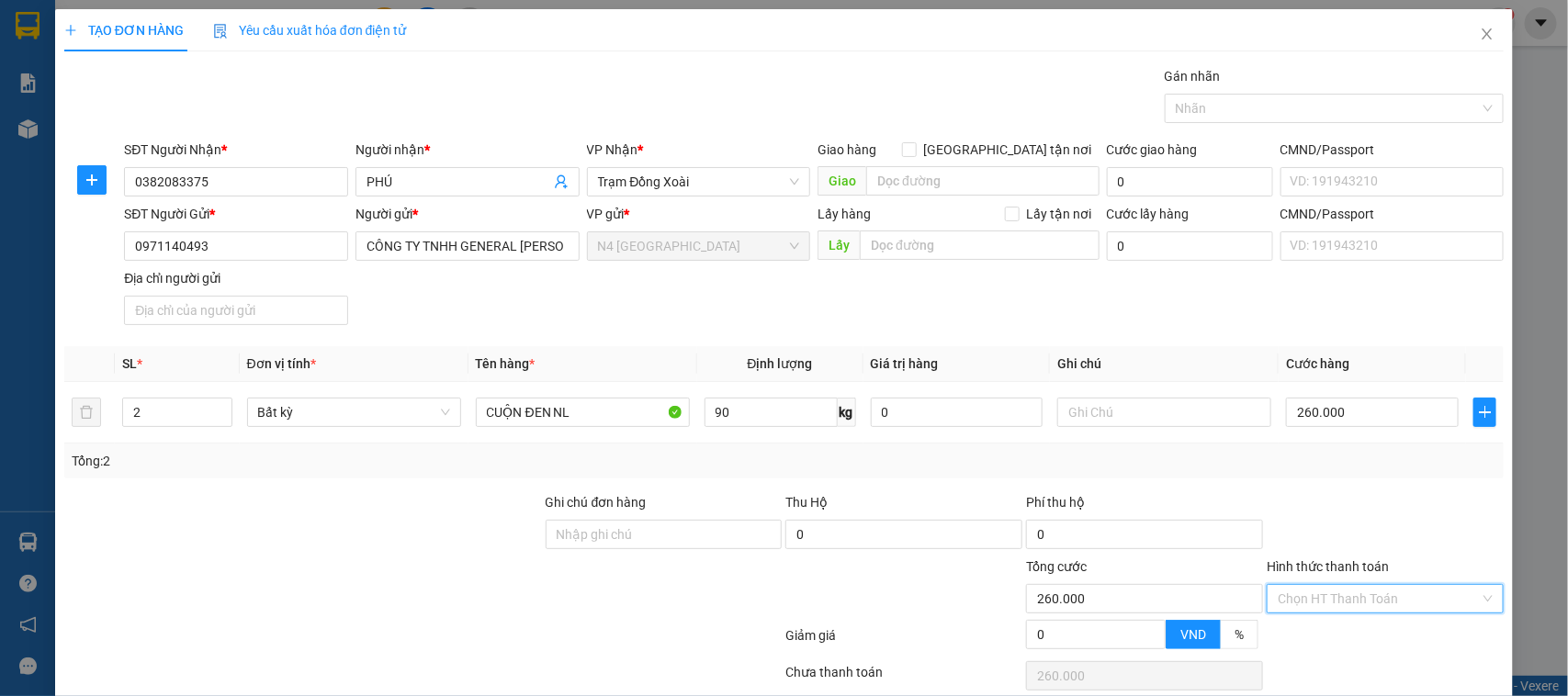
click at [1334, 597] on input "Hình thức thanh toán" at bounding box center [1378, 598] width 202 height 27
click at [1311, 562] on div "Chuyển khoản" at bounding box center [1372, 563] width 212 height 20
type input "0"
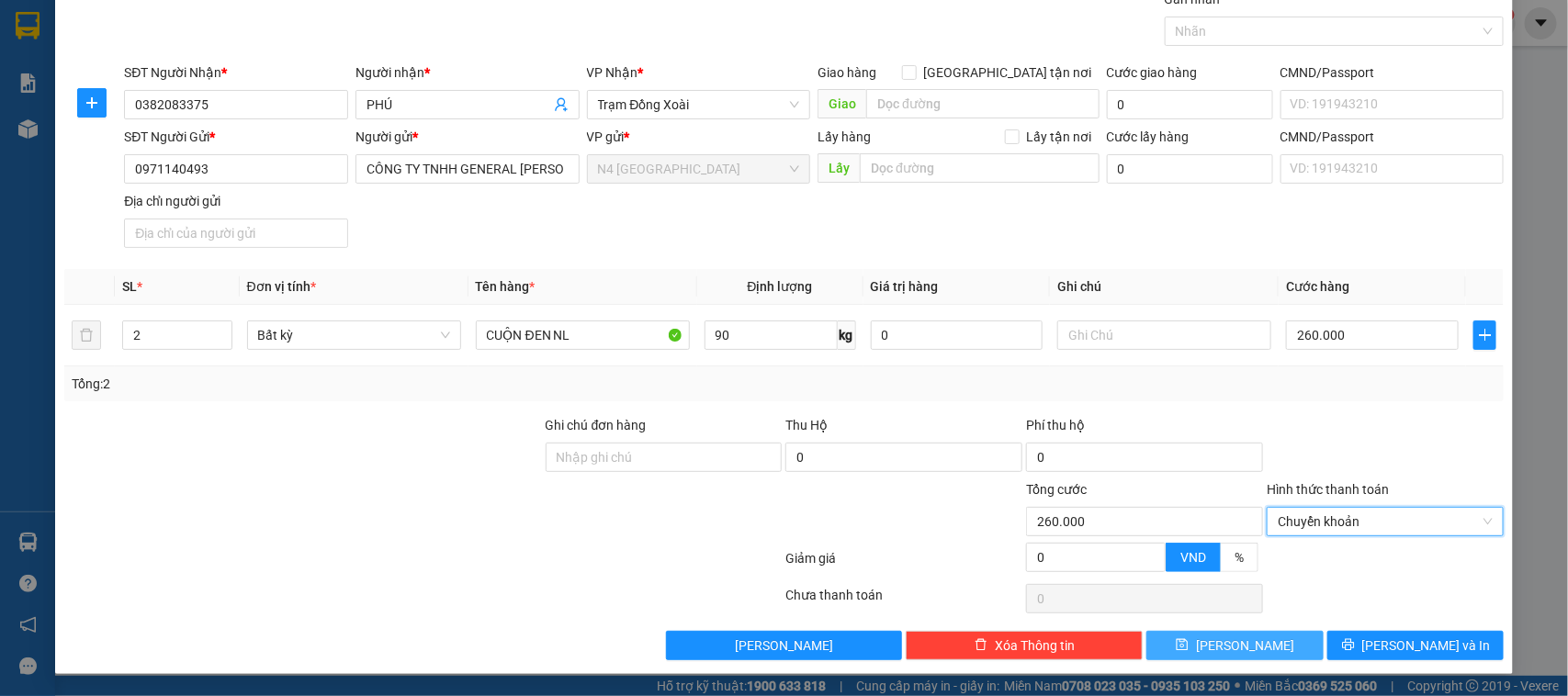
click at [1181, 634] on button "Lưu" at bounding box center [1235, 645] width 176 height 29
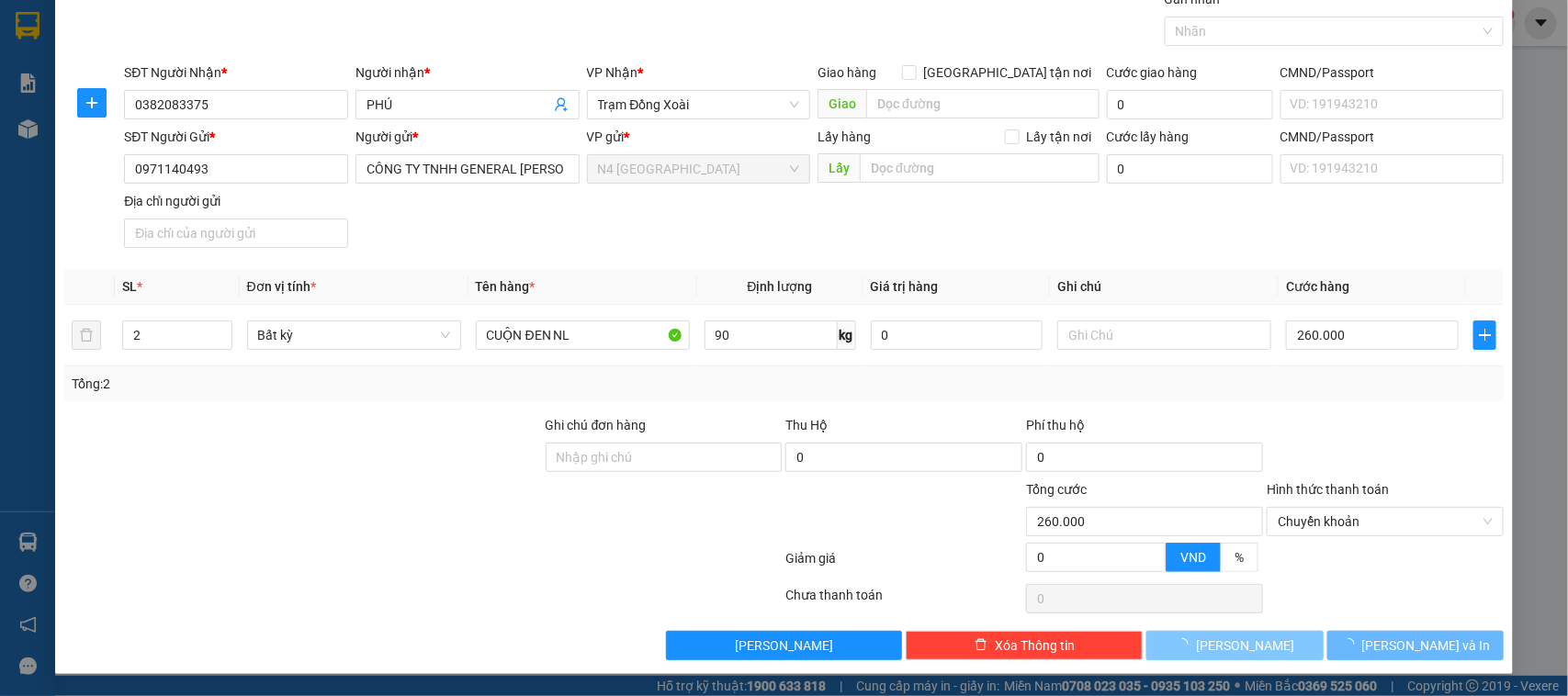
type input "1"
type input "0"
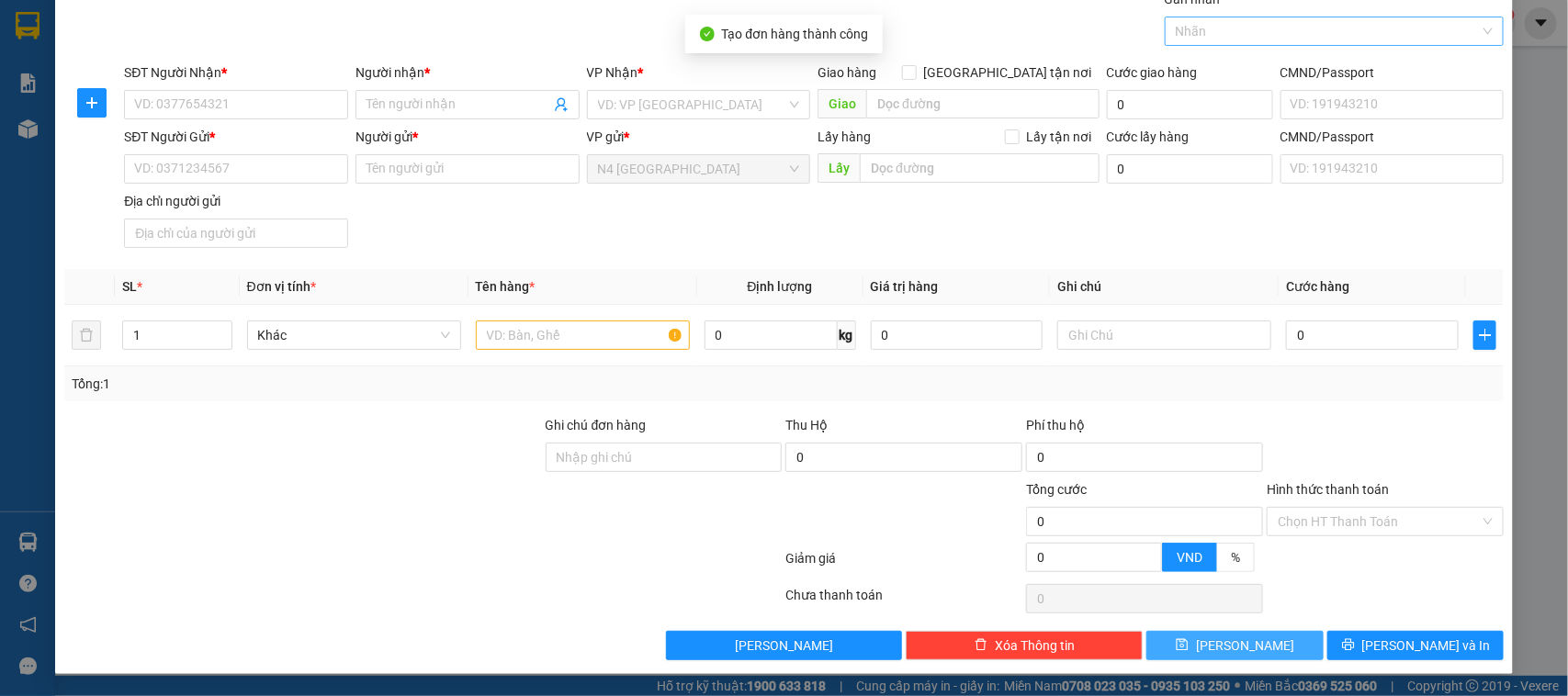
scroll to position [0, 0]
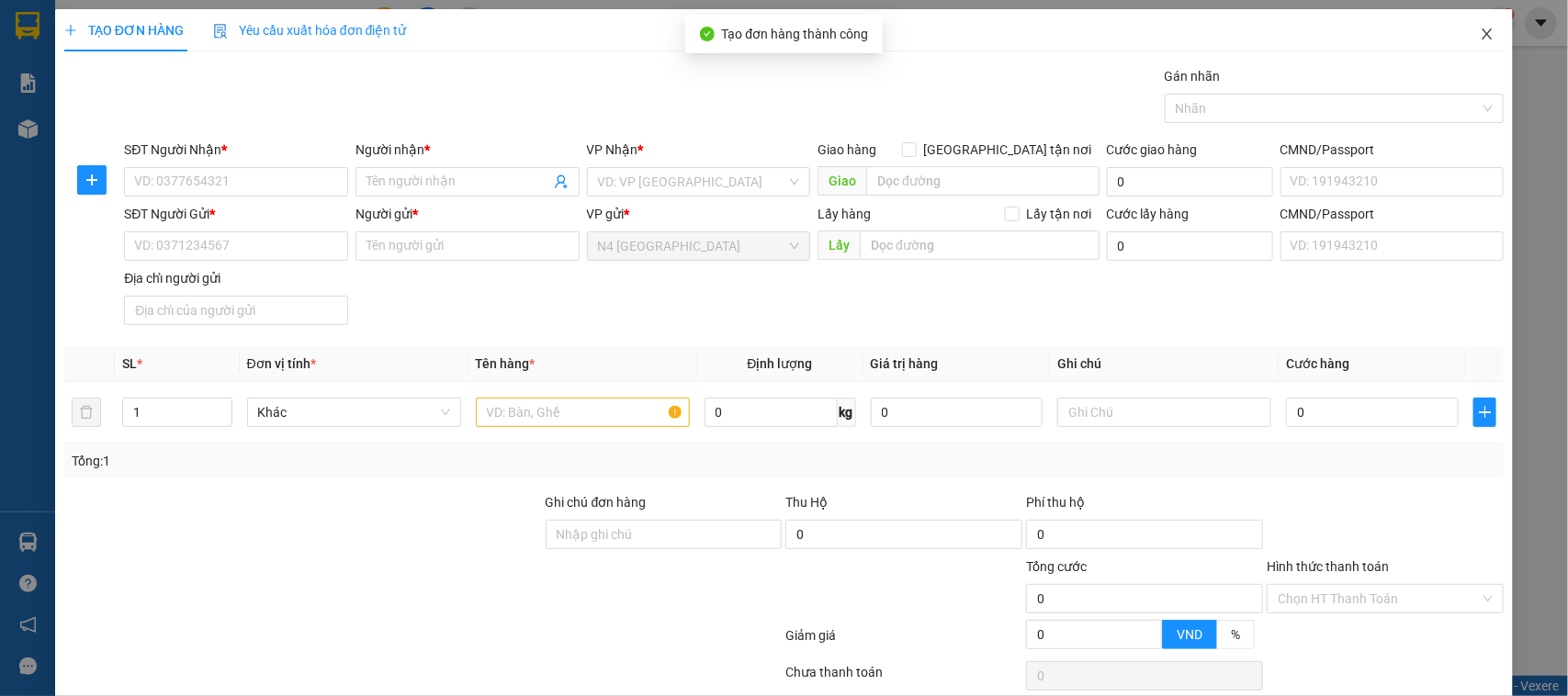
click at [1483, 32] on icon "close" at bounding box center [1487, 34] width 10 height 11
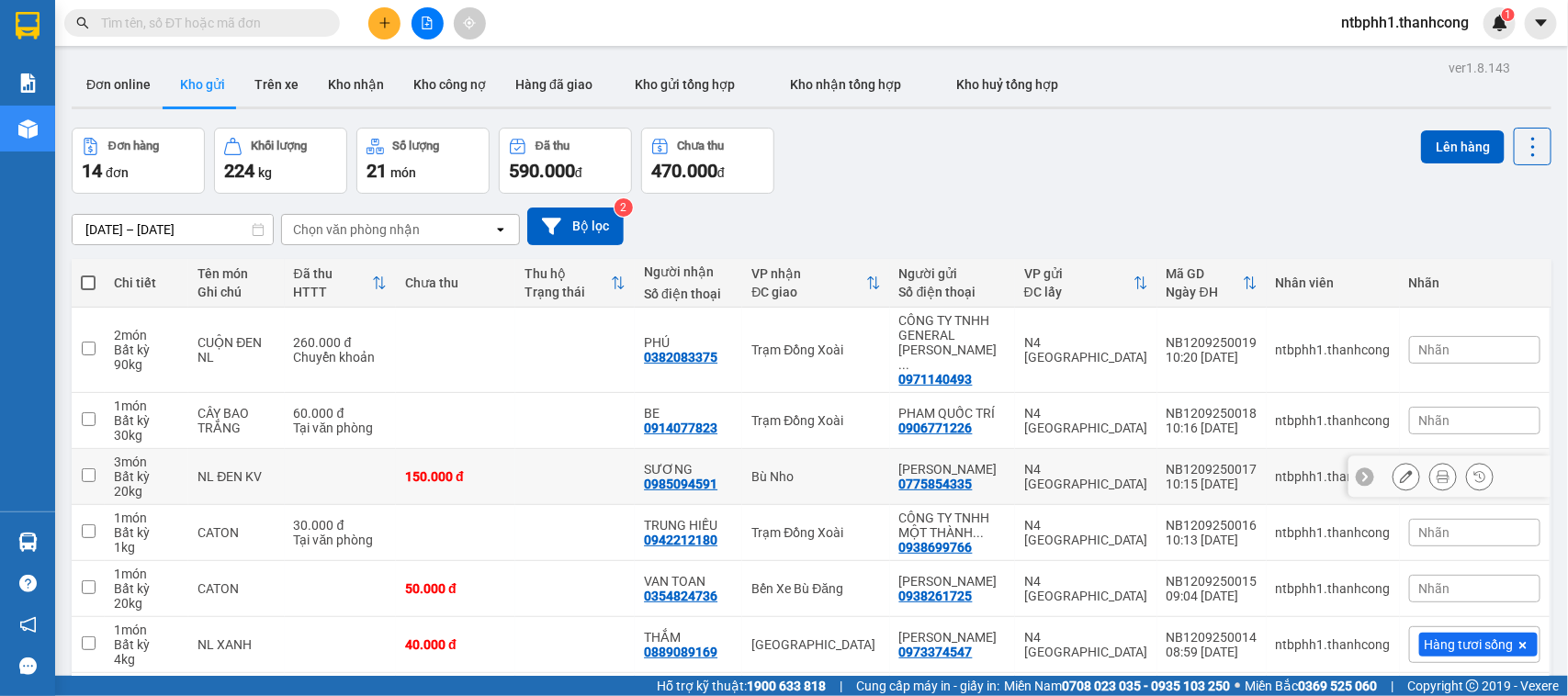
scroll to position [269, 0]
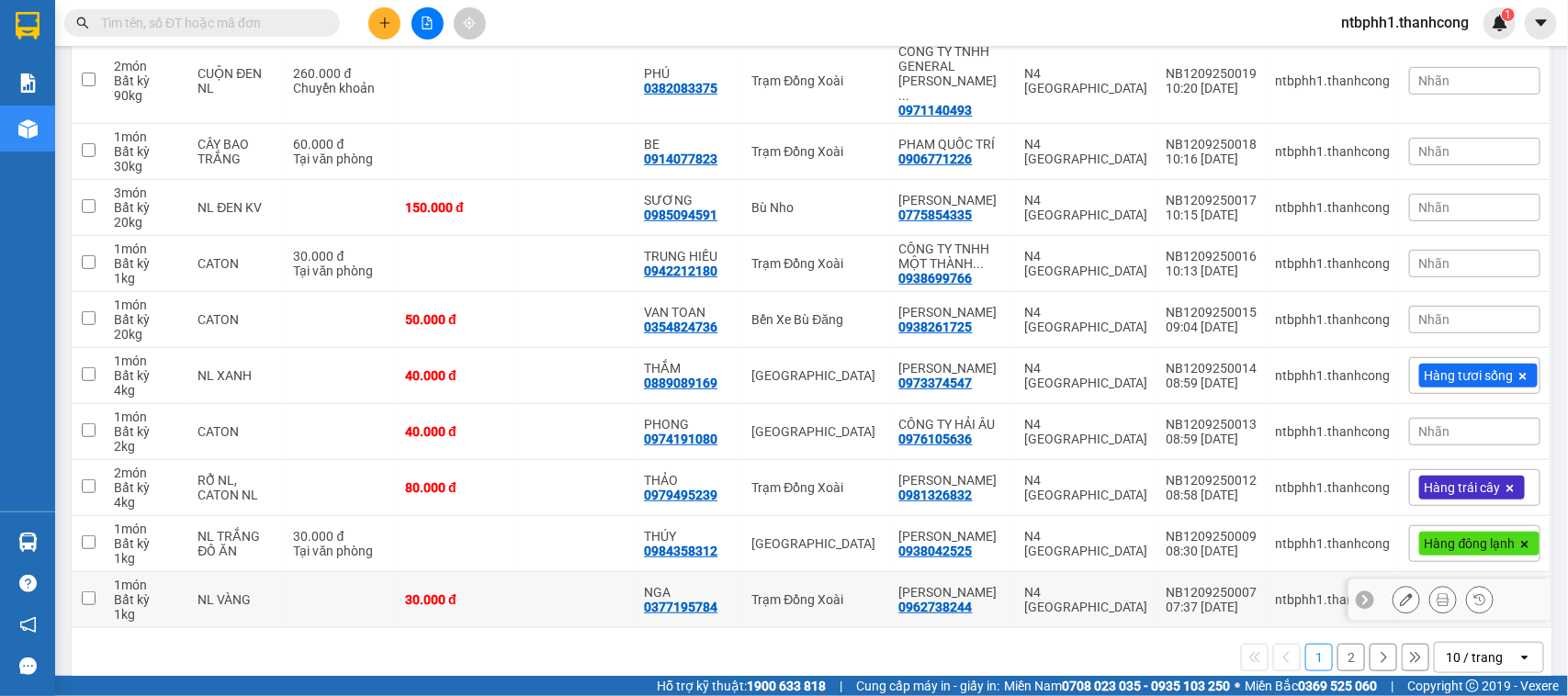
click at [691, 599] on div "0377195784" at bounding box center [681, 607] width 74 height 15
copy div "0377195784"
click at [679, 544] on div "0984358312" at bounding box center [681, 551] width 74 height 15
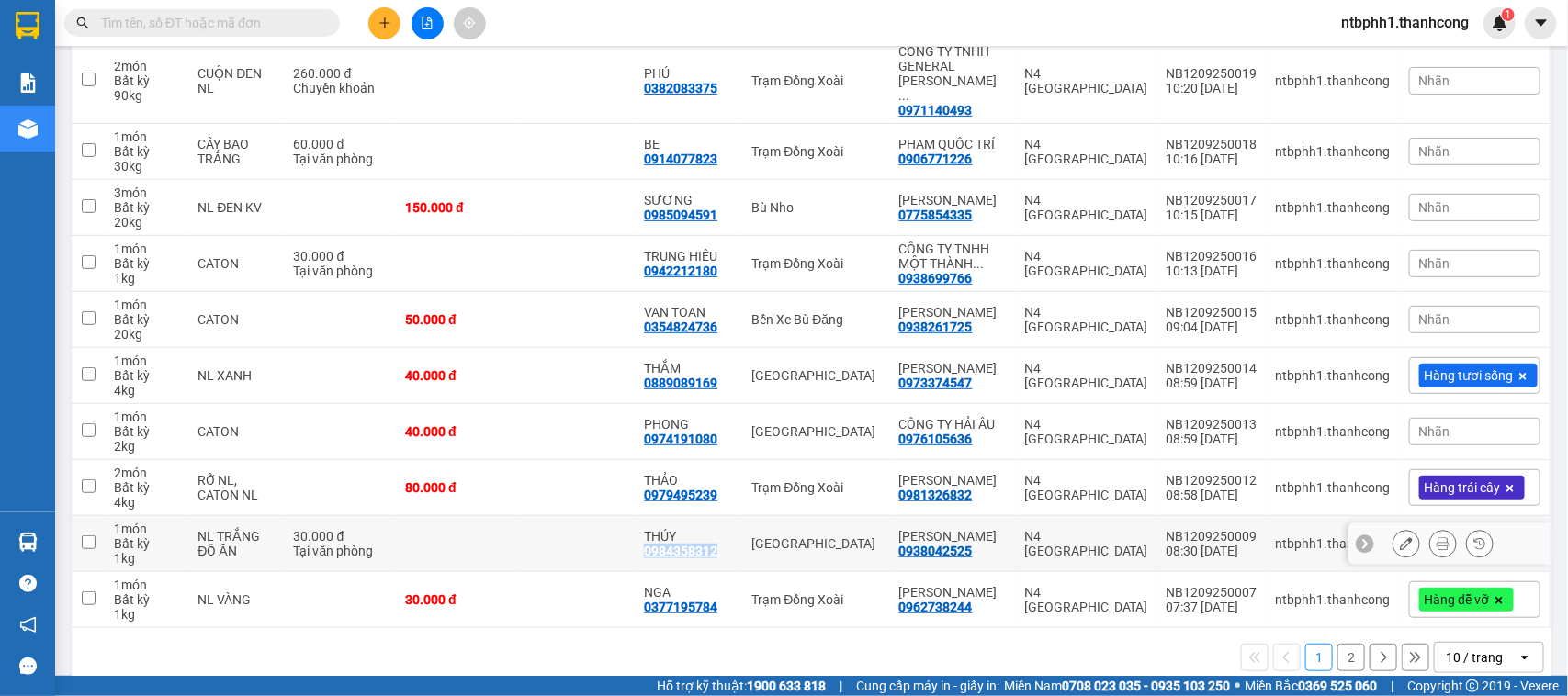
copy div "0984358312"
click at [87, 535] on input "checkbox" at bounding box center [88, 542] width 14 height 14
checkbox input "true"
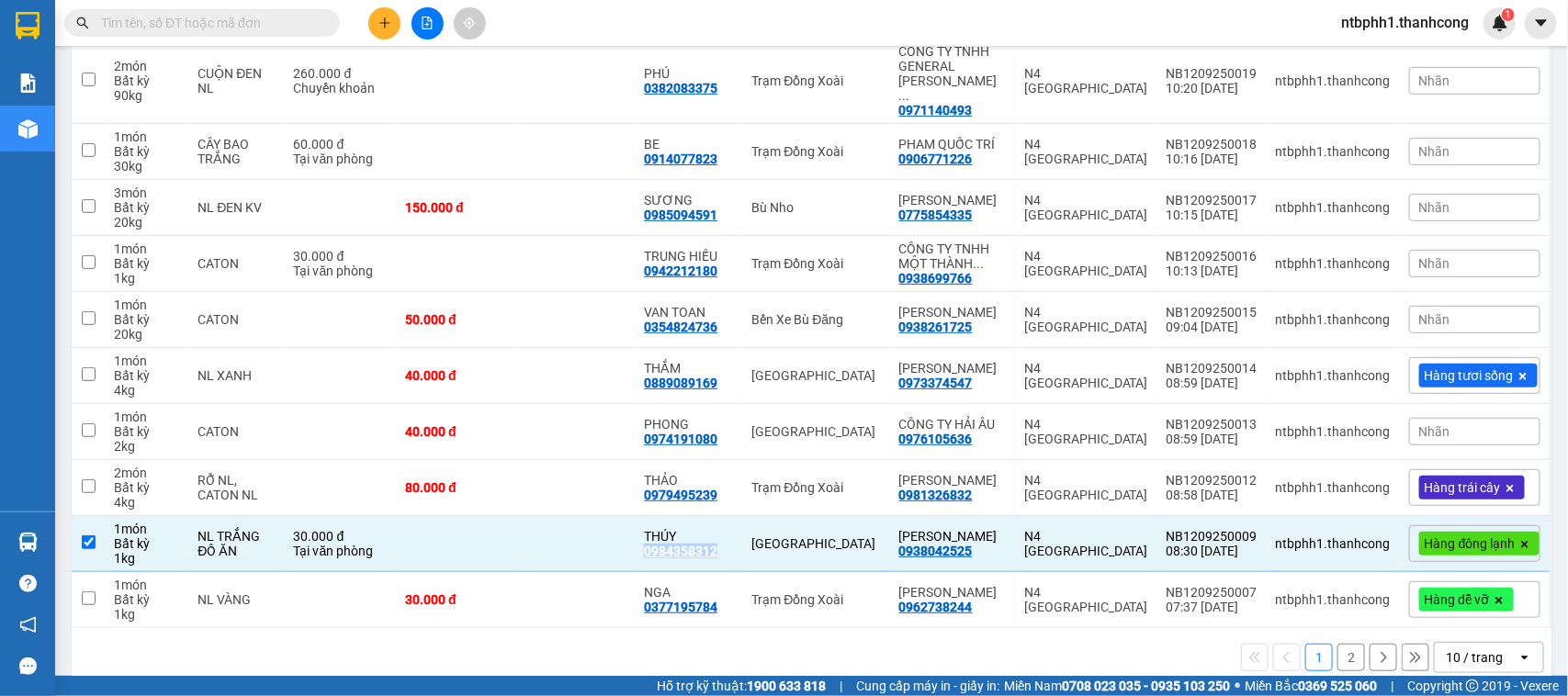
scroll to position [0, 0]
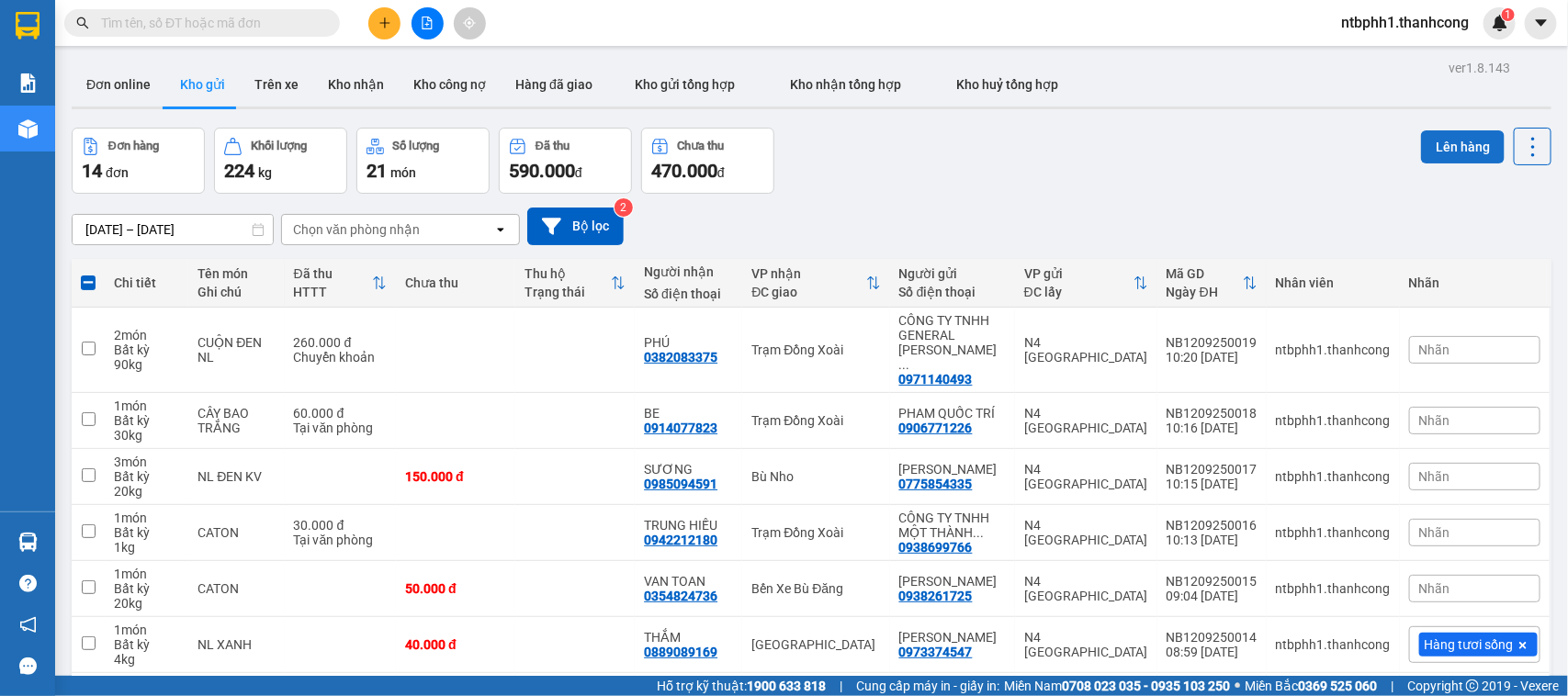
click at [1439, 145] on button "Lên hàng" at bounding box center [1463, 147] width 83 height 33
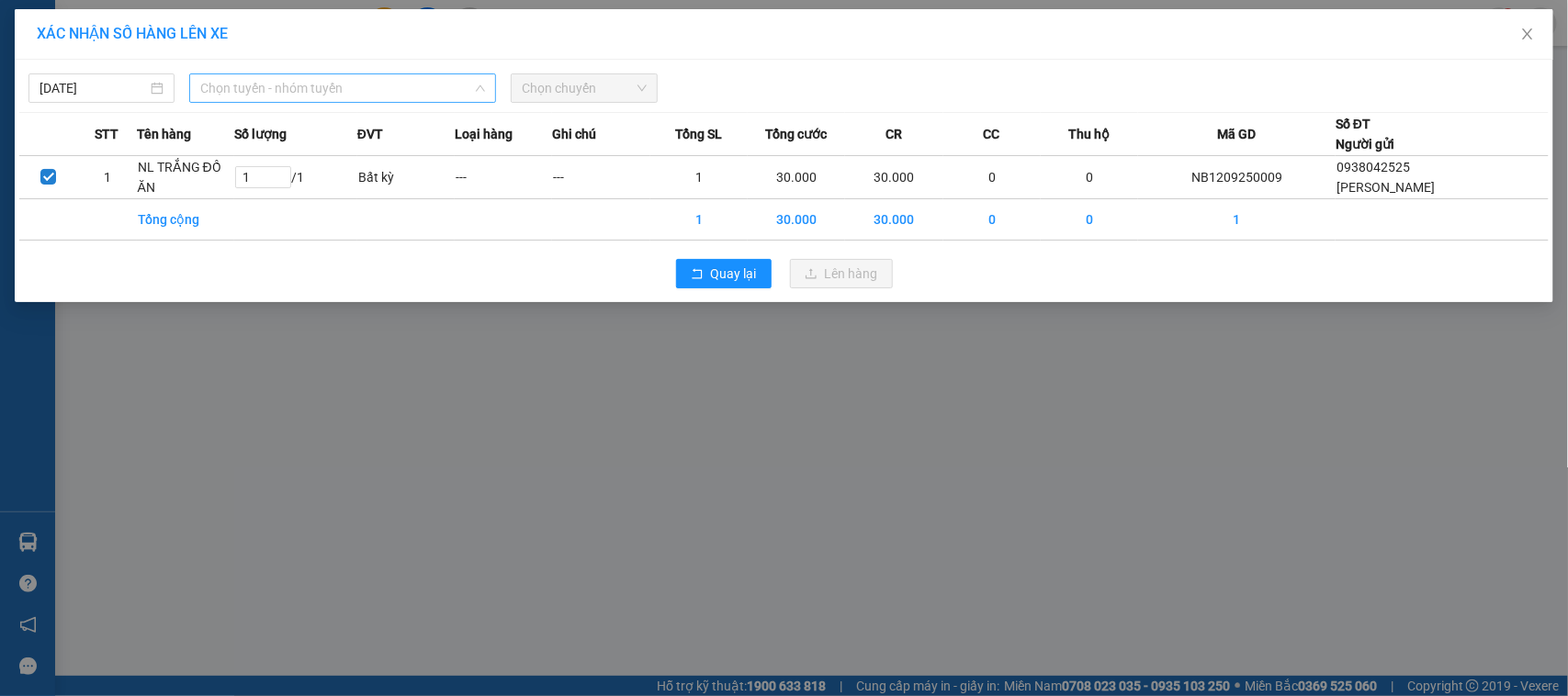
click at [358, 89] on span "Chọn tuyến - nhóm tuyến" at bounding box center [342, 88] width 285 height 27
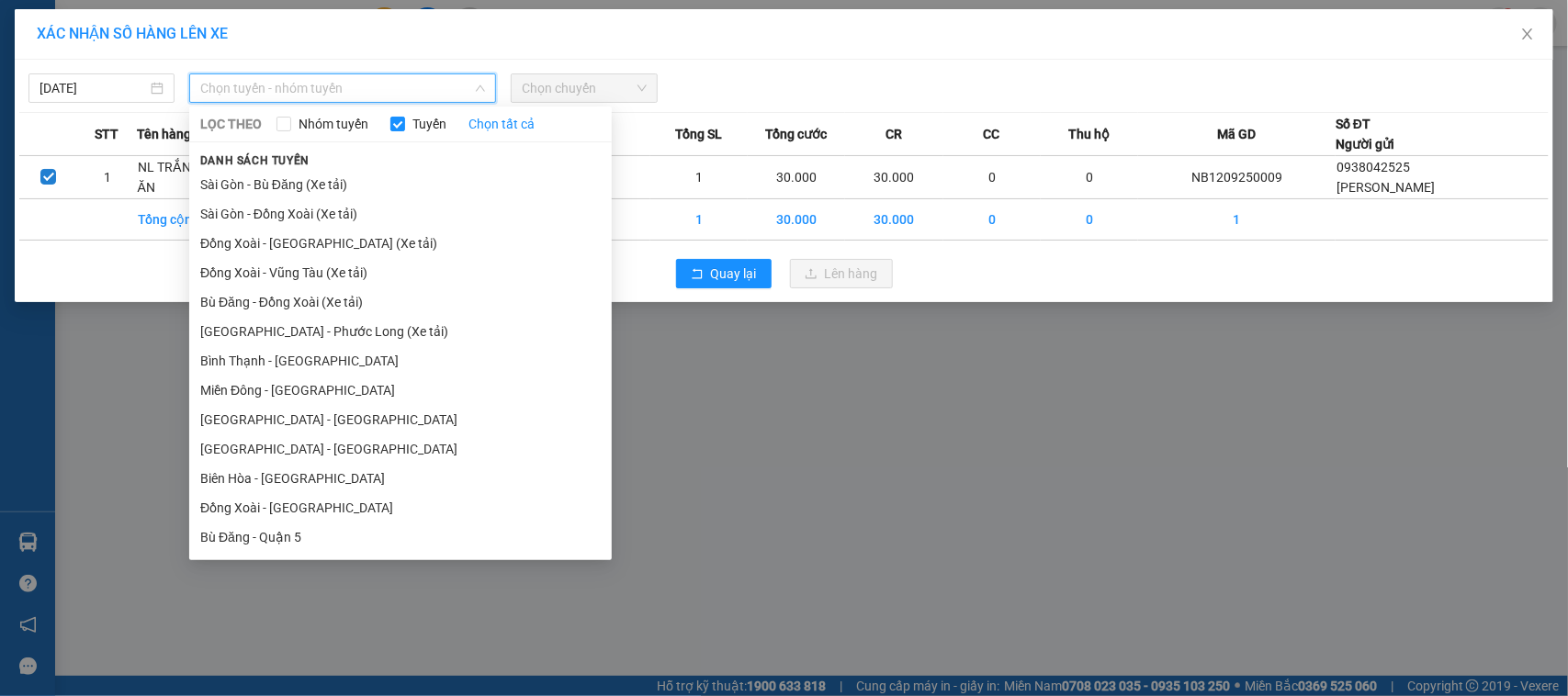
drag, startPoint x: 305, startPoint y: 390, endPoint x: 360, endPoint y: 277, distance: 125.7
click at [305, 388] on li "Miền Đông - Phước Long" at bounding box center [401, 389] width 423 height 29
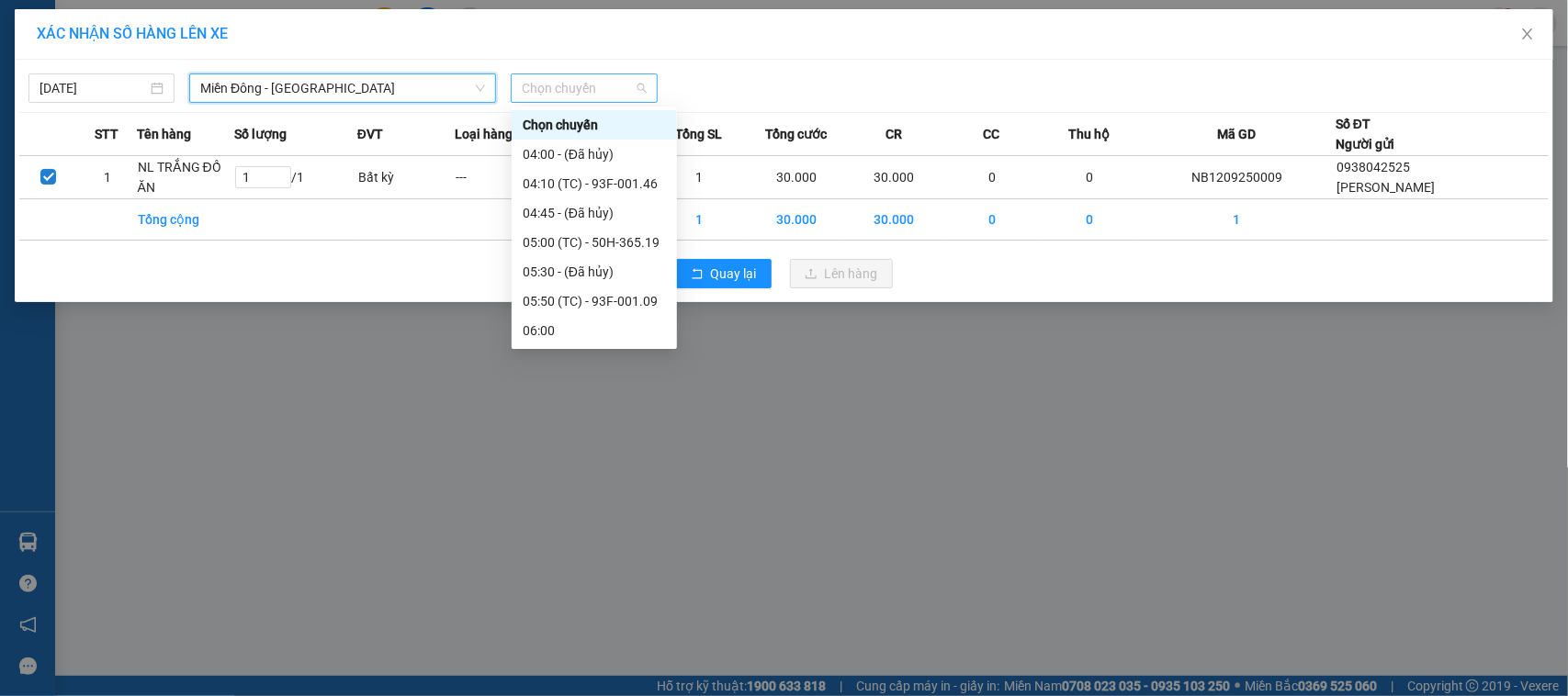
click at [540, 94] on span "Chọn chuyến" at bounding box center [584, 88] width 124 height 27
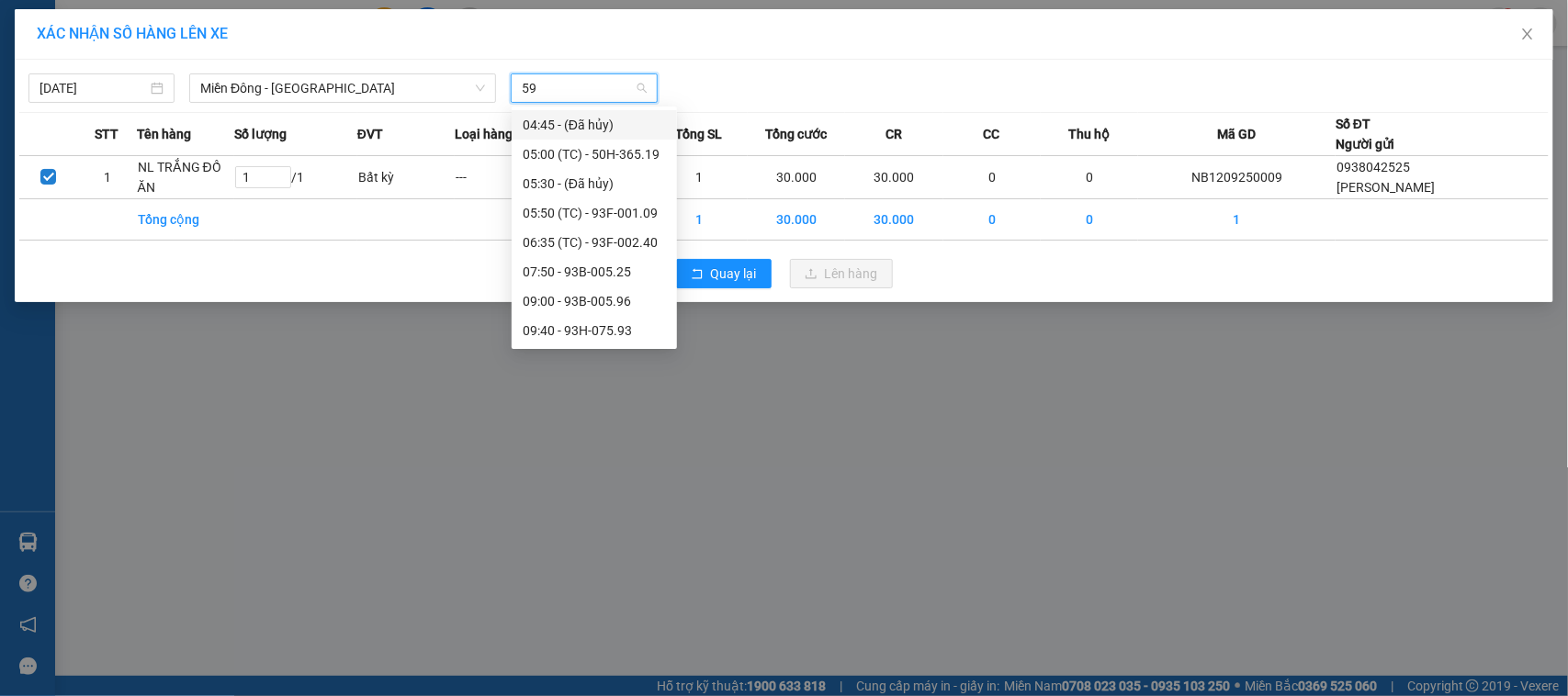
type input "593"
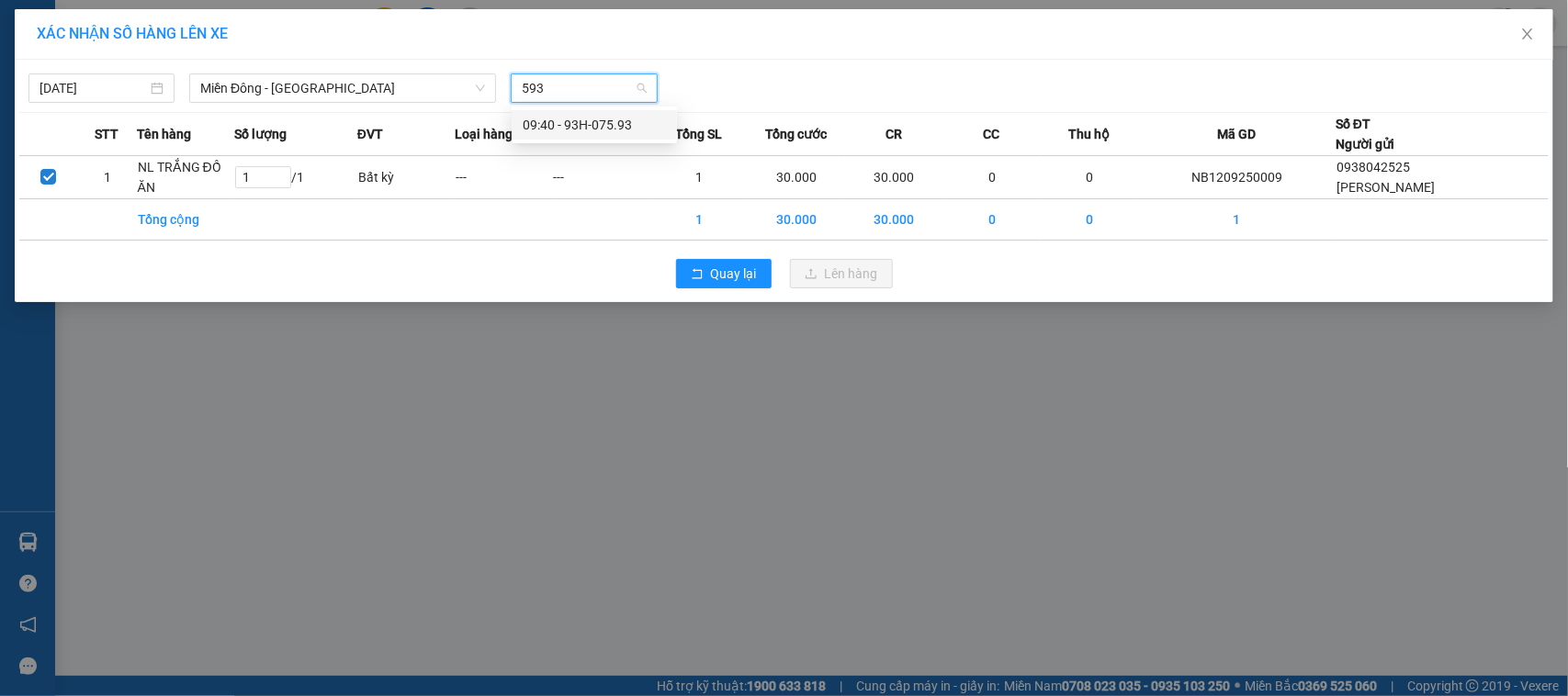
click at [588, 116] on div "09:40 - 93H-075.93" at bounding box center [594, 124] width 143 height 20
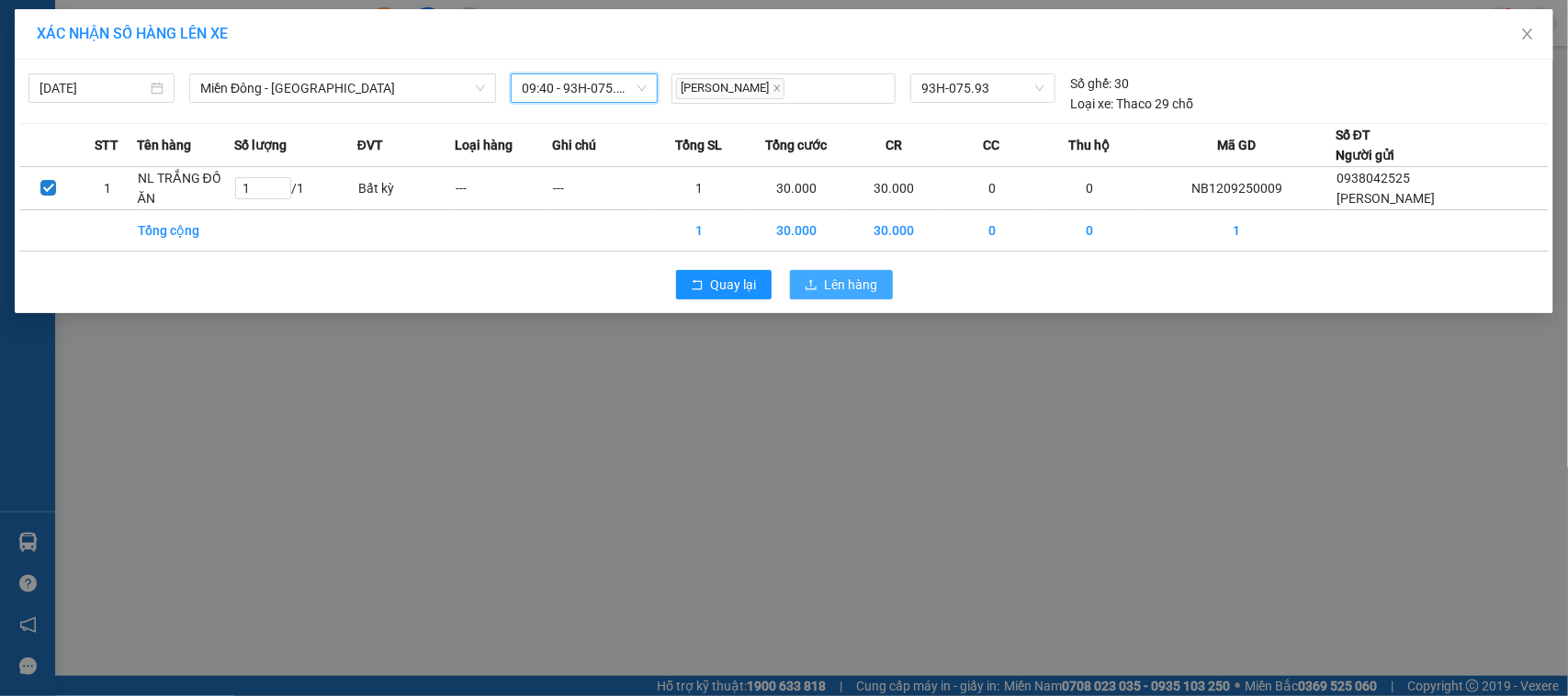
click at [818, 281] on icon "upload" at bounding box center [811, 285] width 13 height 13
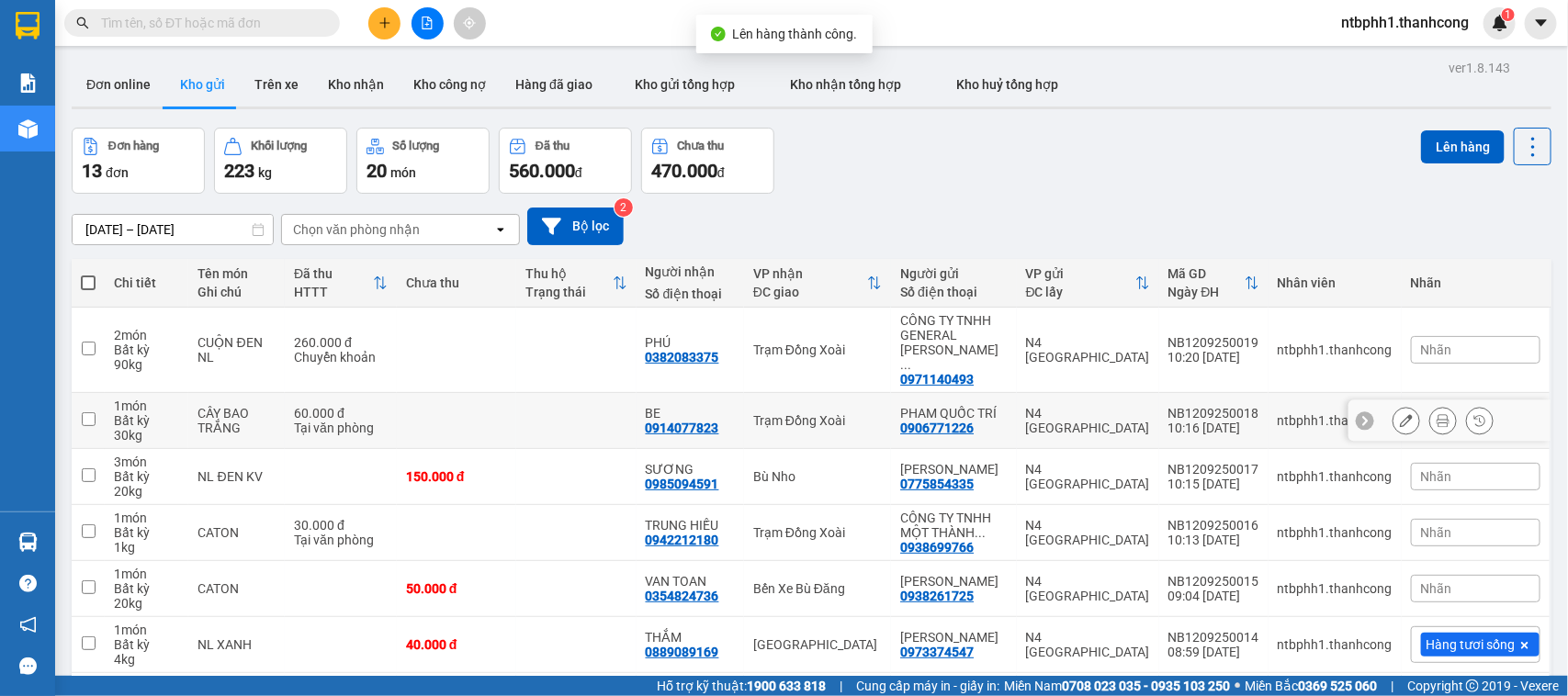
scroll to position [269, 0]
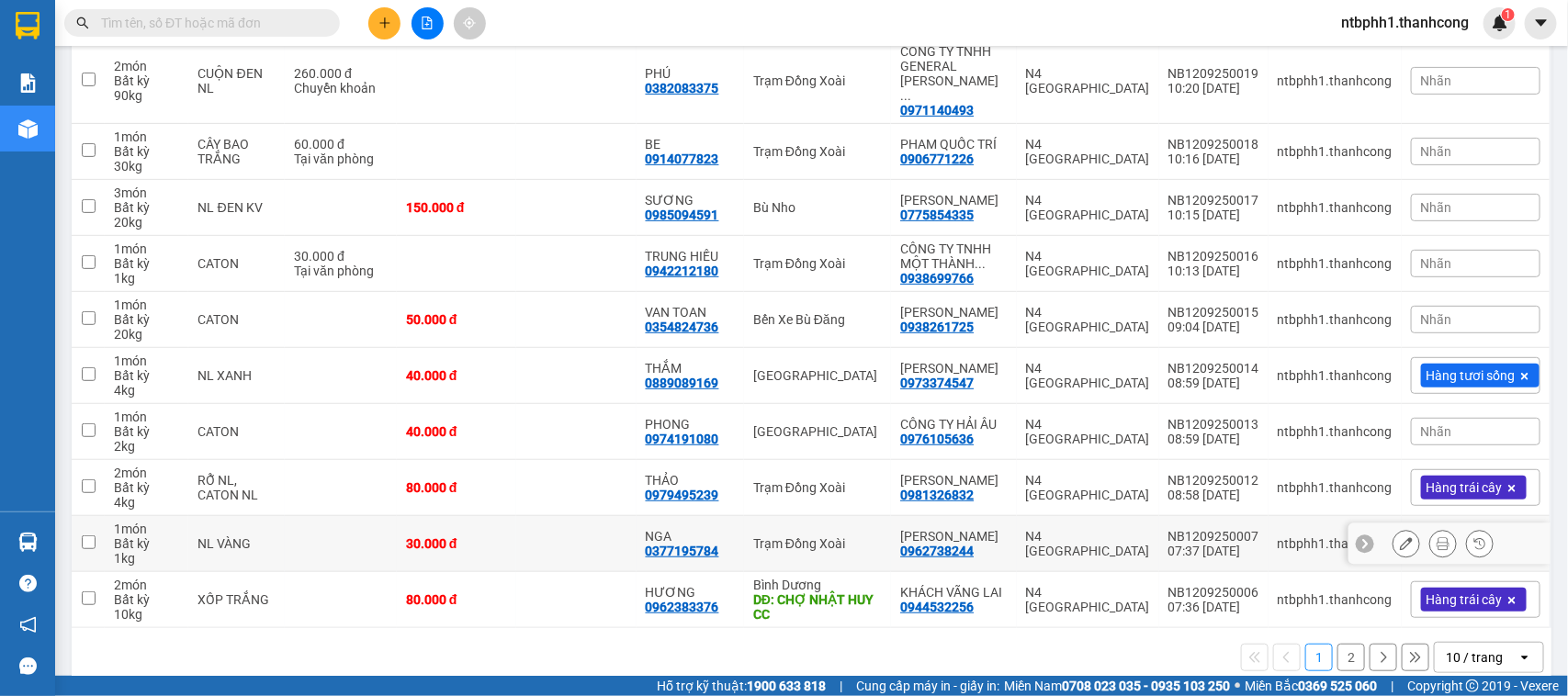
click at [704, 544] on div "0377195784" at bounding box center [682, 551] width 74 height 15
copy div "0377195784"
click at [705, 488] on div "0979495239" at bounding box center [682, 495] width 74 height 15
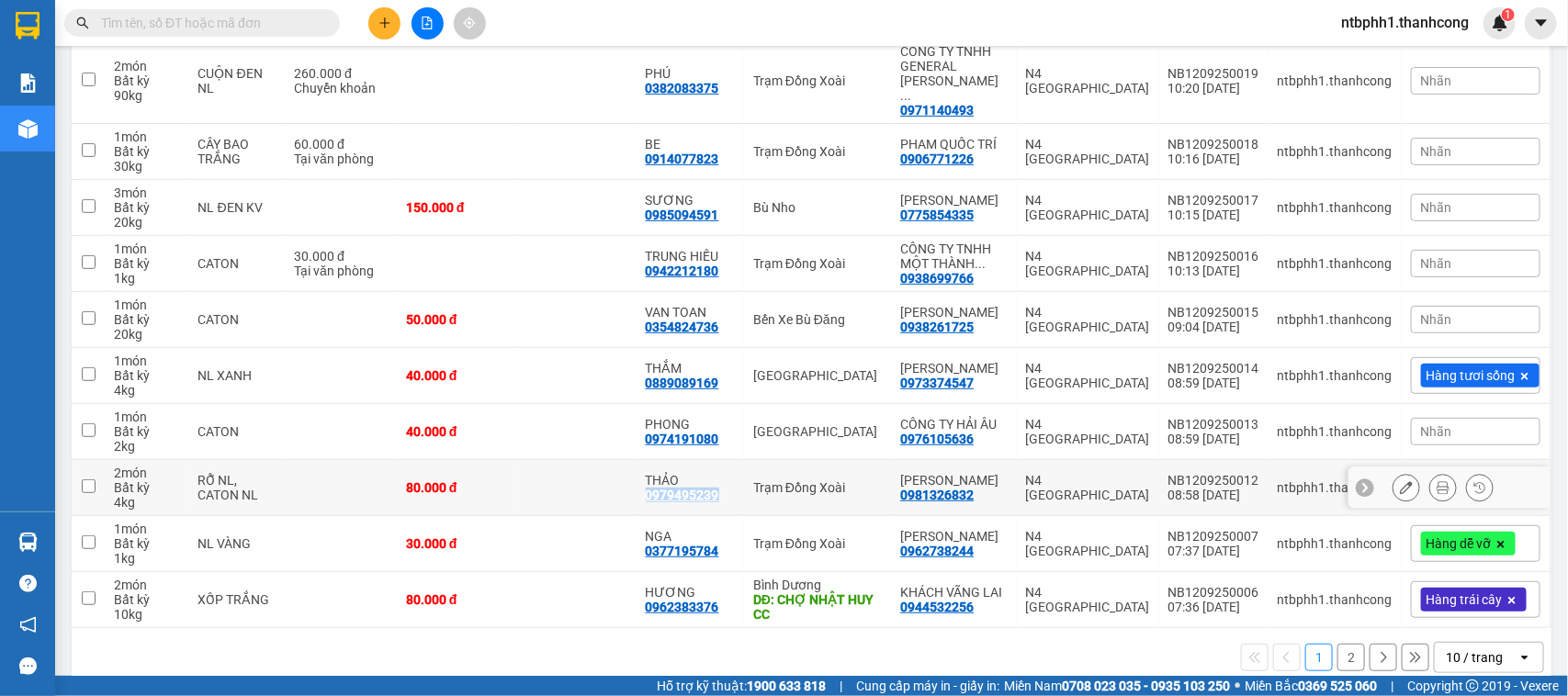
copy div "0979495239"
click at [710, 432] on div "0974191080" at bounding box center [682, 439] width 74 height 15
copy div "0974191080"
click at [84, 423] on input "checkbox" at bounding box center [88, 430] width 14 height 14
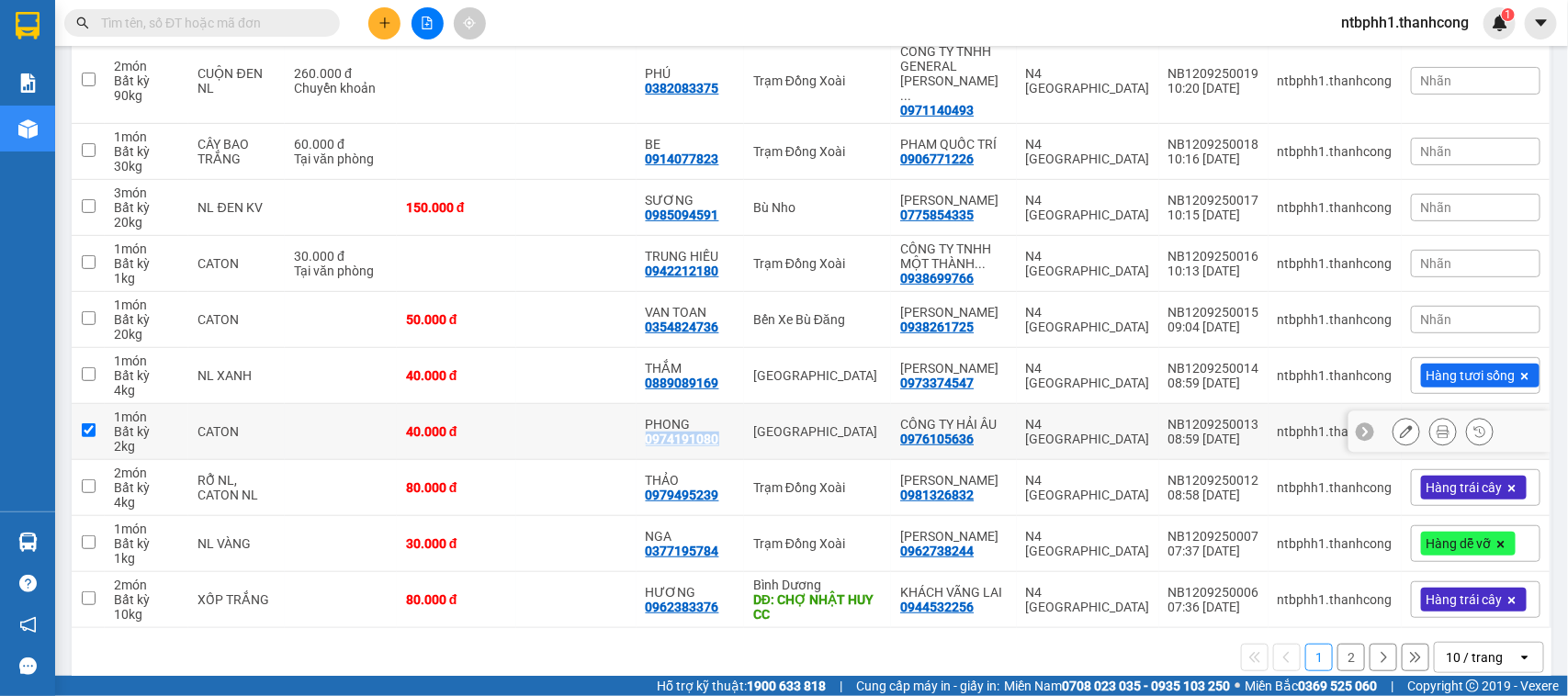
checkbox input "true"
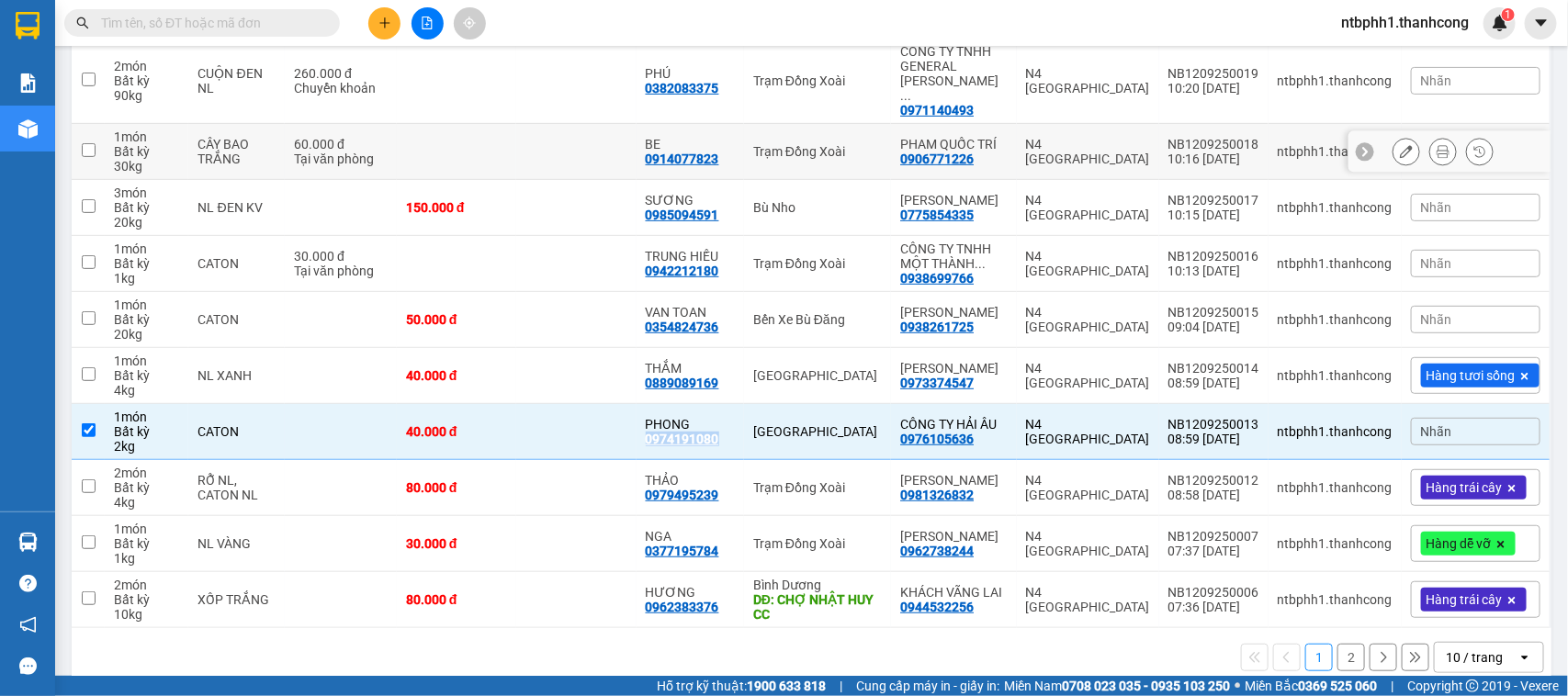
scroll to position [0, 0]
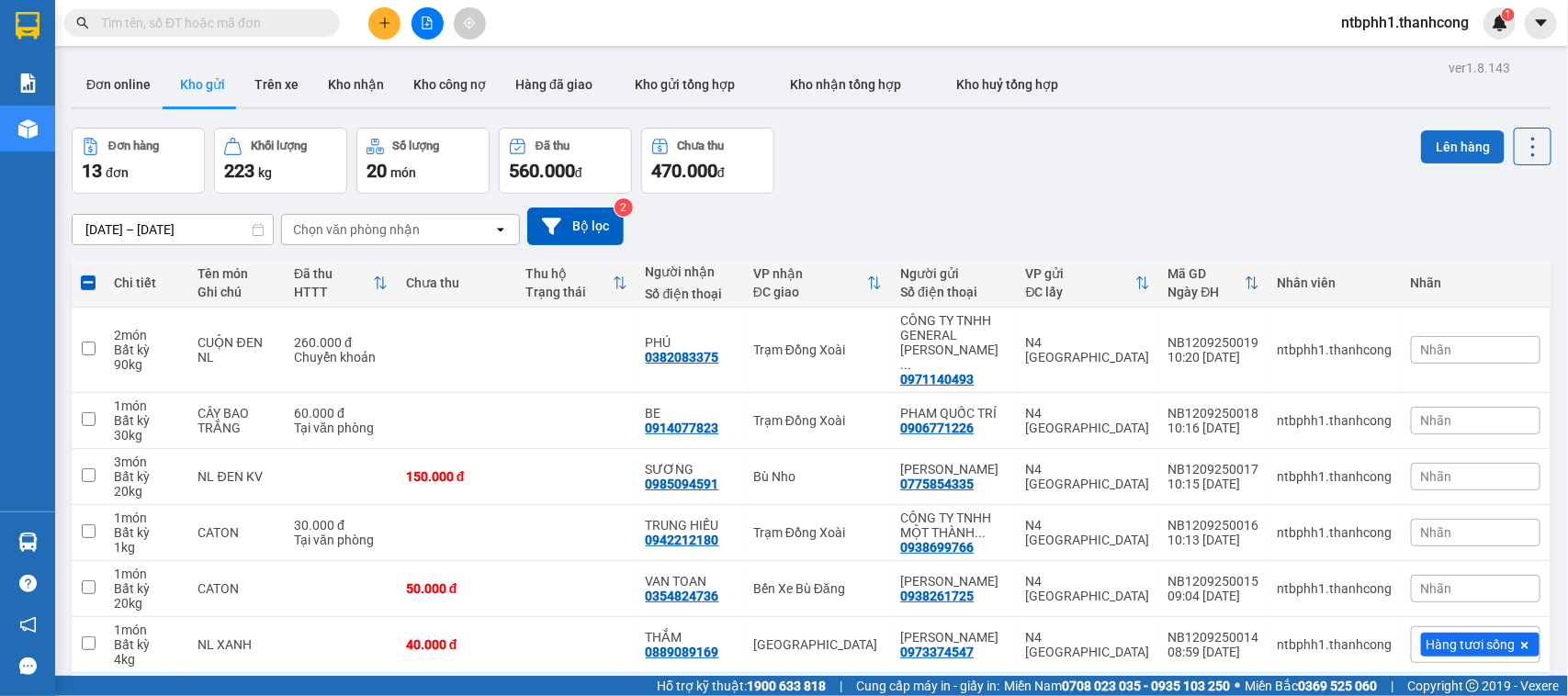
click at [1437, 153] on button "Lên hàng" at bounding box center [1463, 147] width 83 height 33
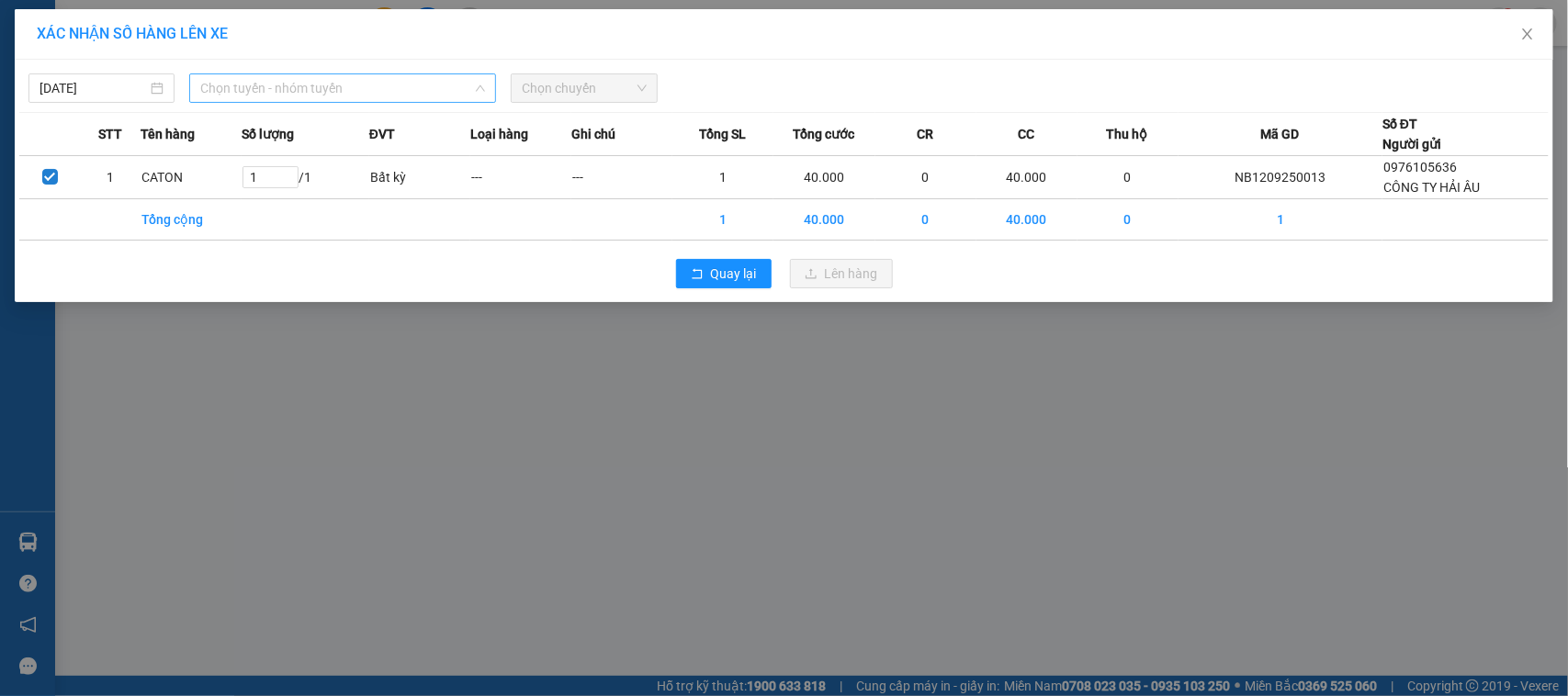
click at [401, 88] on span "Chọn tuyến - nhóm tuyến" at bounding box center [342, 88] width 285 height 27
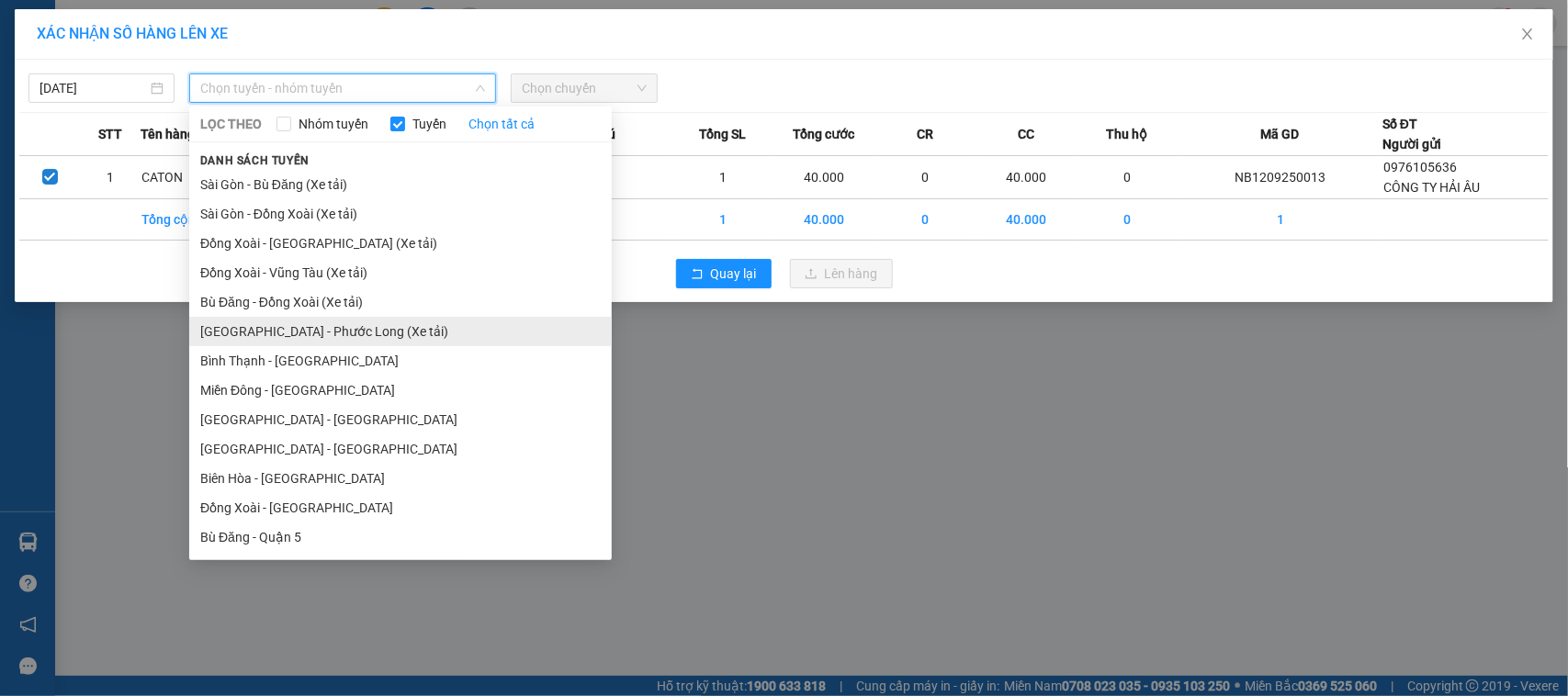
click at [329, 338] on li "Sài Gòn - Phước Long (Xe tải)" at bounding box center [401, 330] width 423 height 29
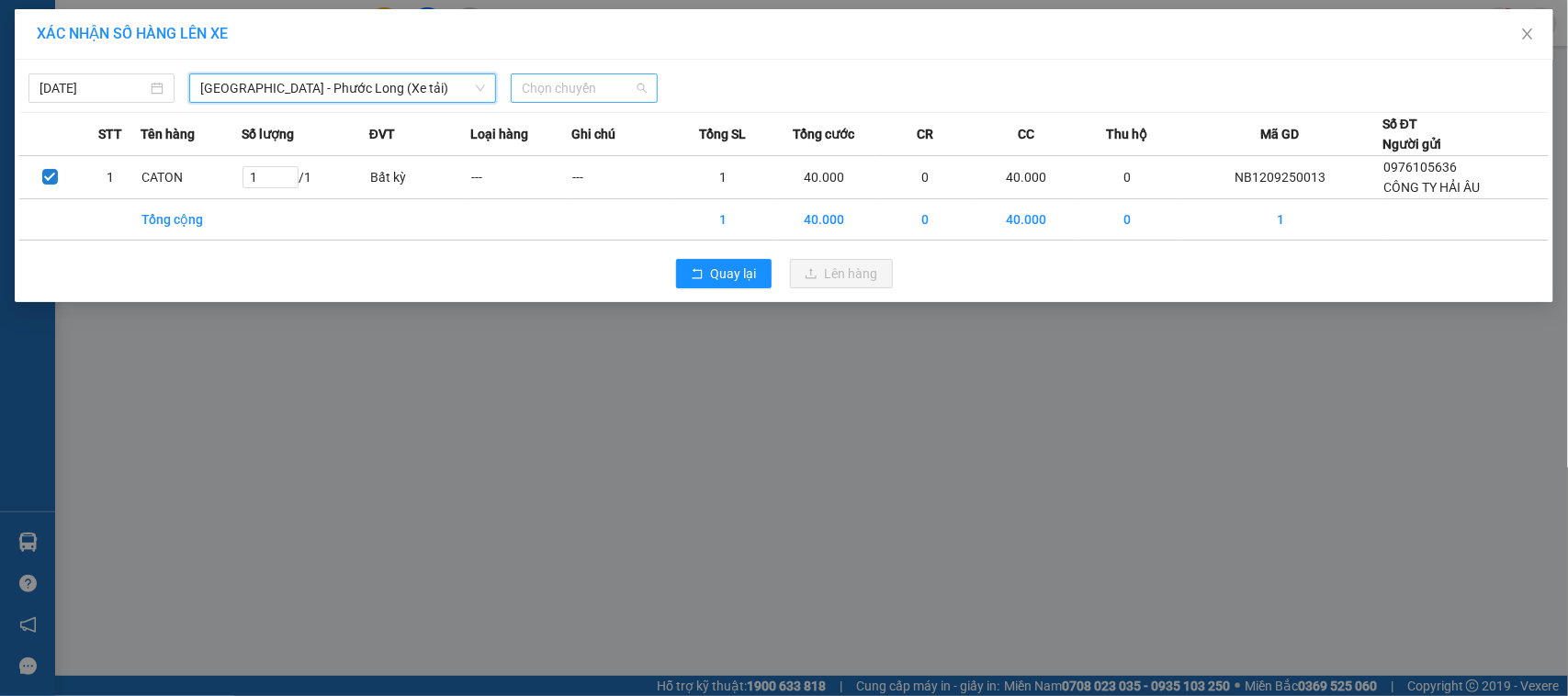
click at [539, 80] on span "Chọn chuyến" at bounding box center [584, 88] width 124 height 27
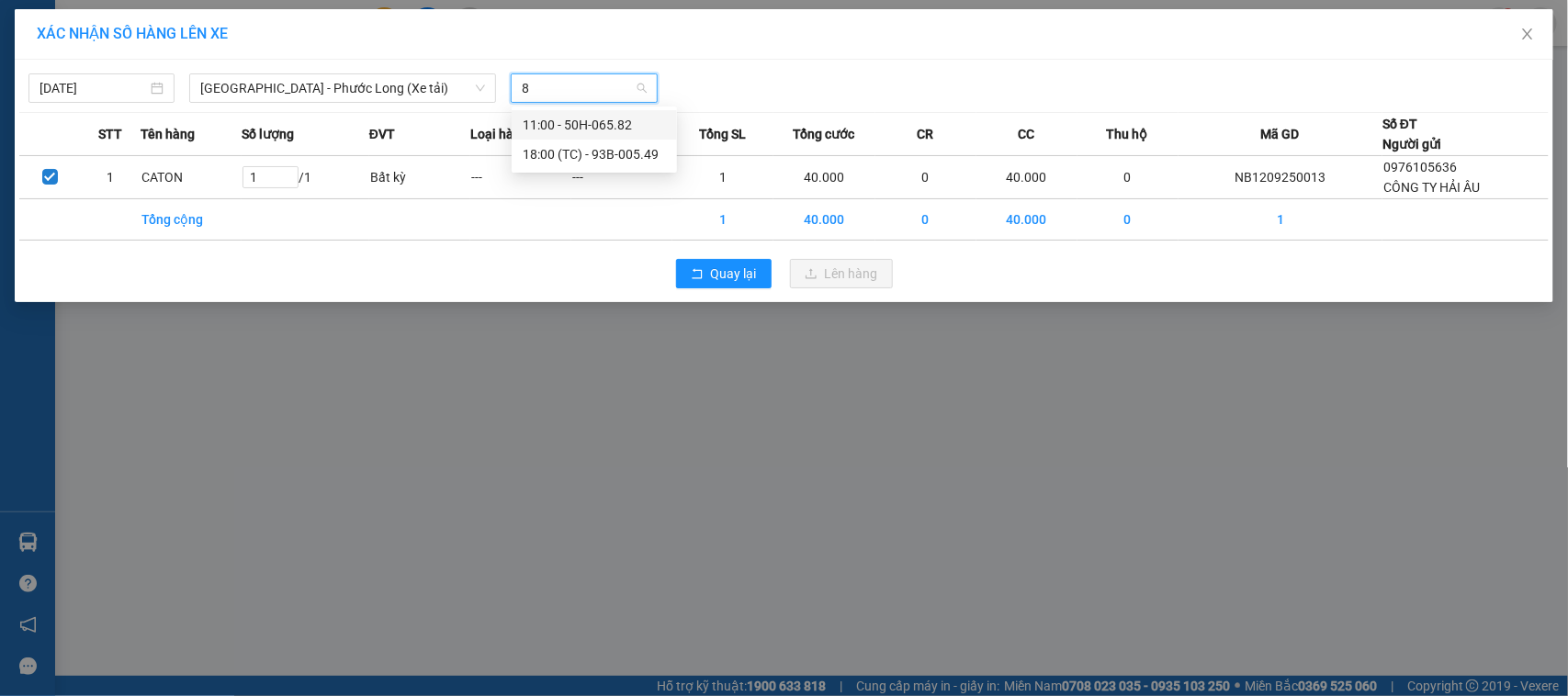
type input "82"
click at [639, 119] on div "11:00 - 50H-065.82" at bounding box center [594, 124] width 143 height 20
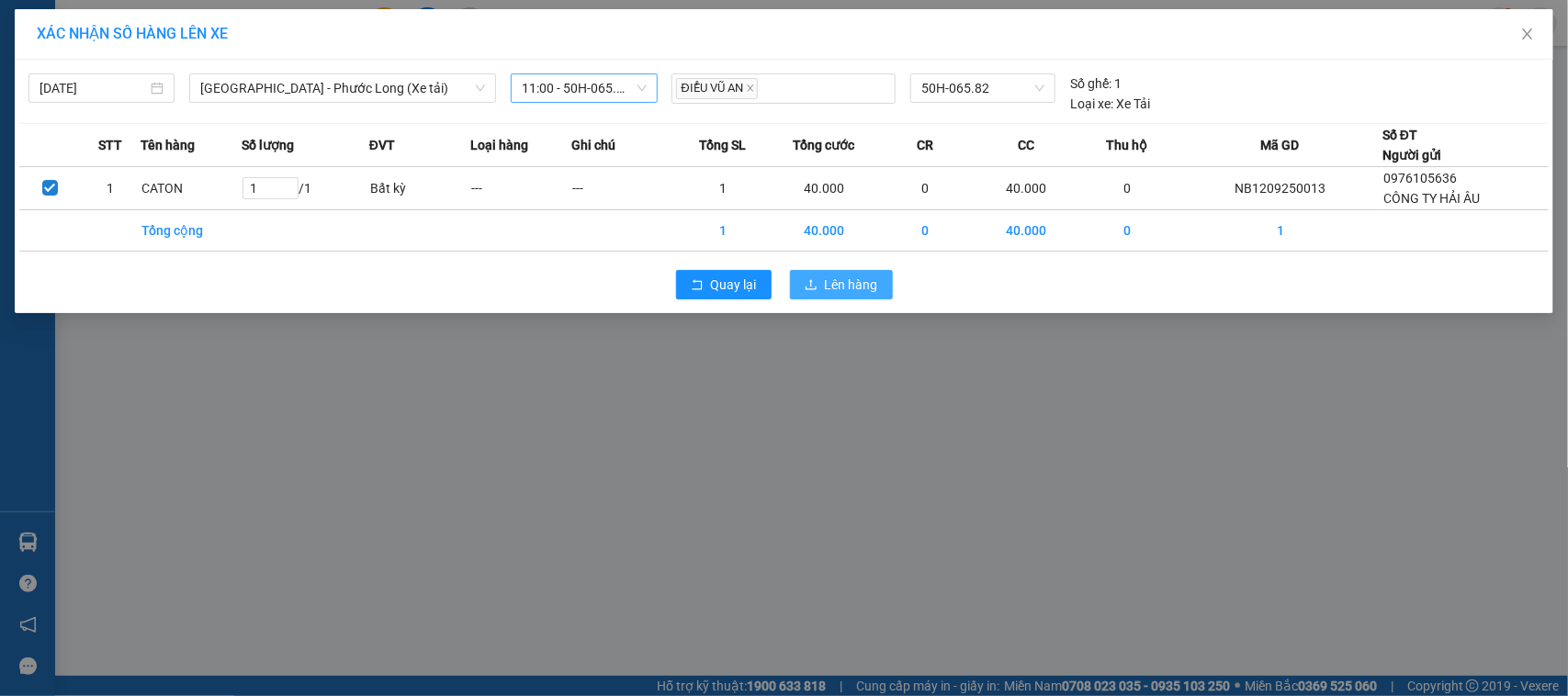
click at [858, 299] on button "Lên hàng" at bounding box center [841, 284] width 103 height 29
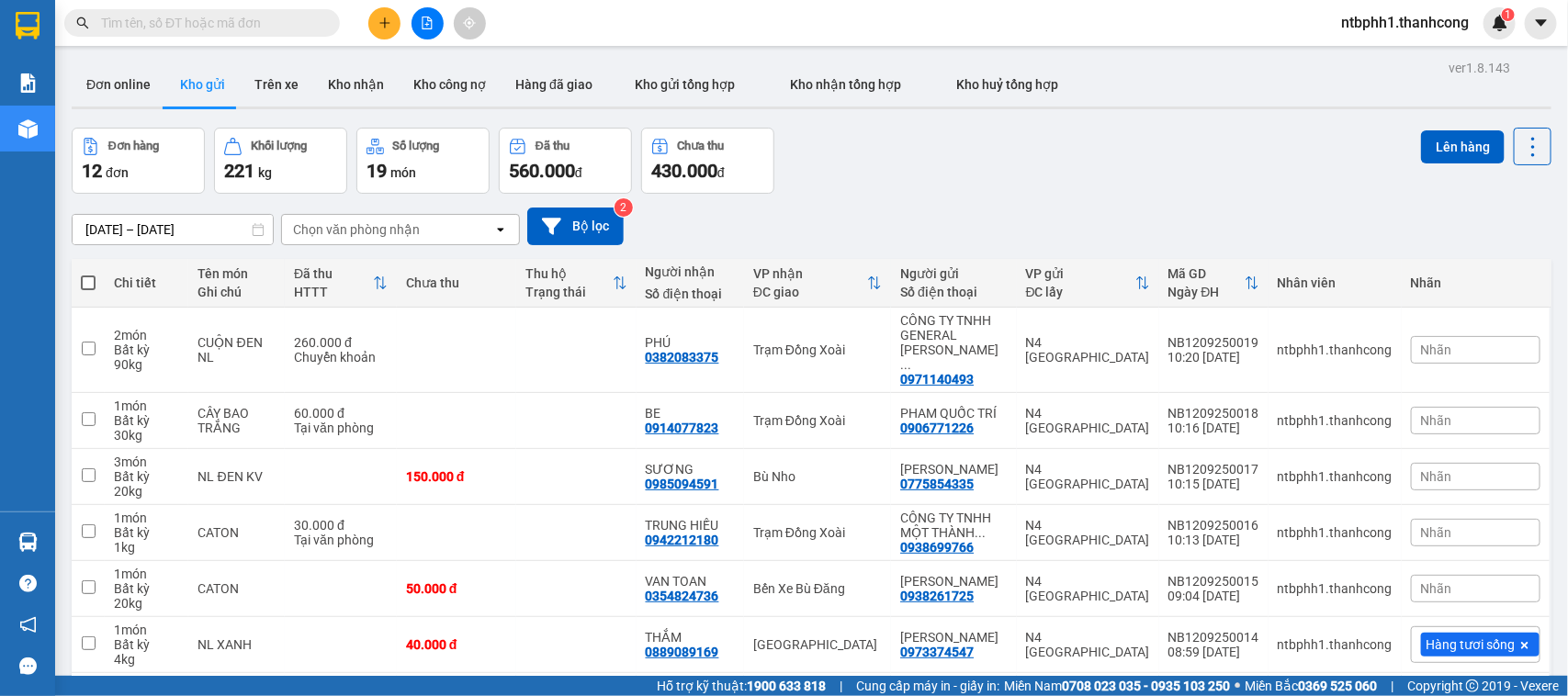
scroll to position [269, 0]
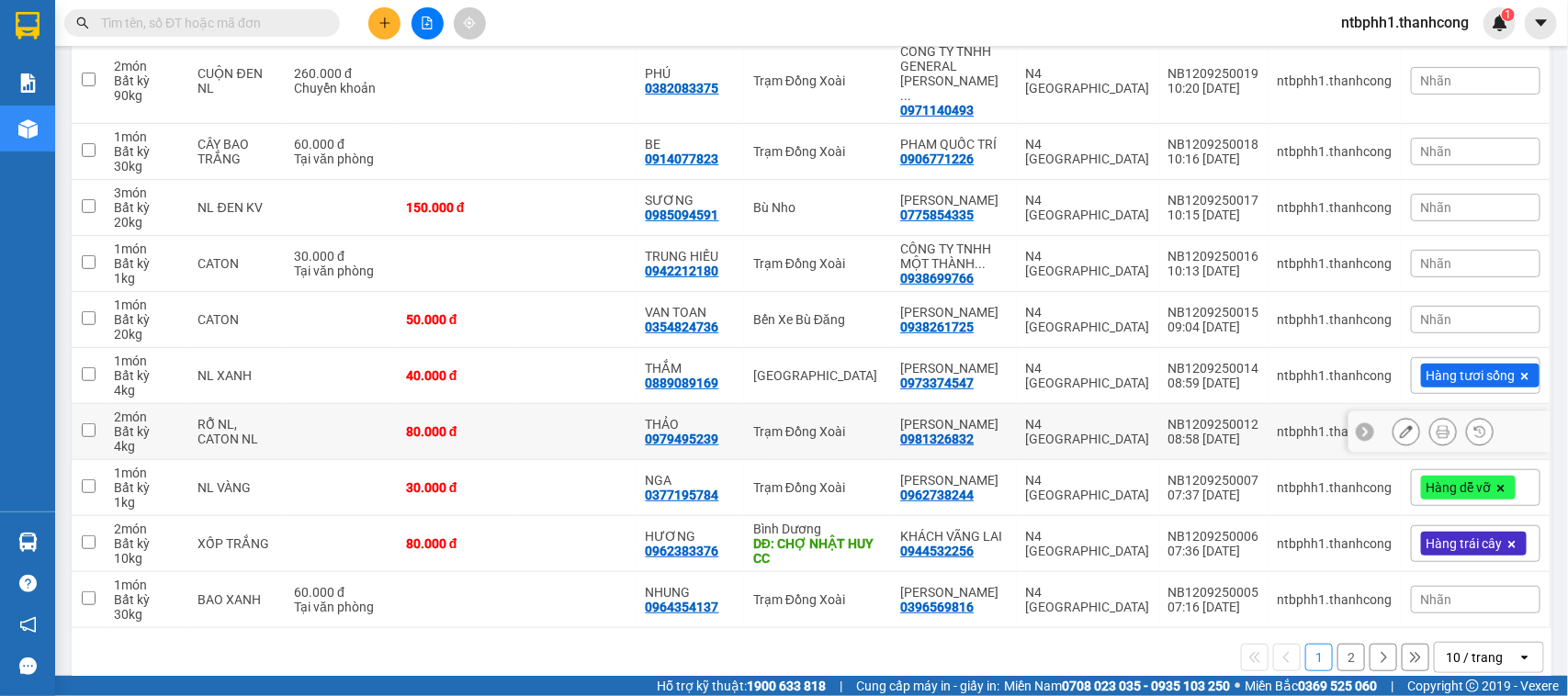
click at [686, 432] on div "0979495239" at bounding box center [682, 439] width 74 height 15
copy div "0979495239"
click at [687, 375] on div "0889089169" at bounding box center [682, 383] width 74 height 15
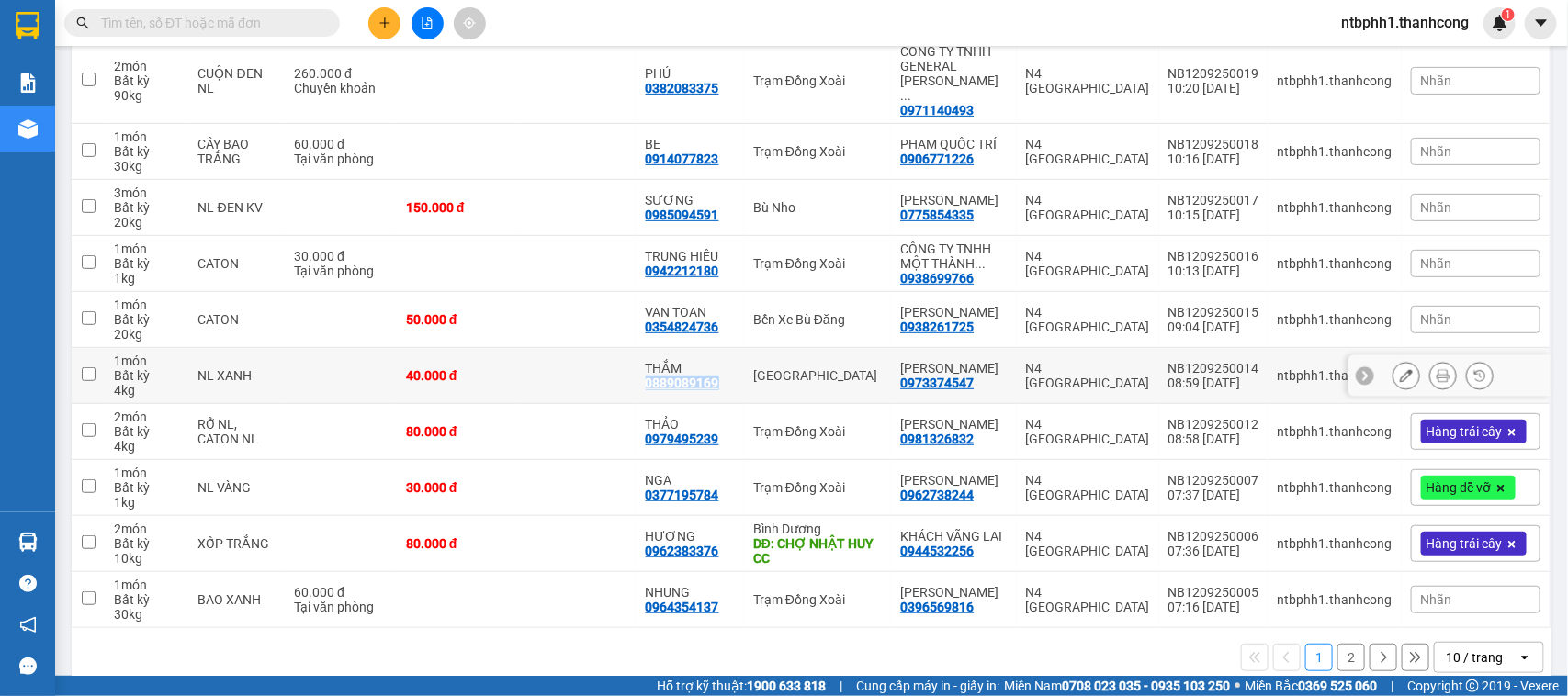
click at [687, 375] on div "0889089169" at bounding box center [682, 383] width 74 height 15
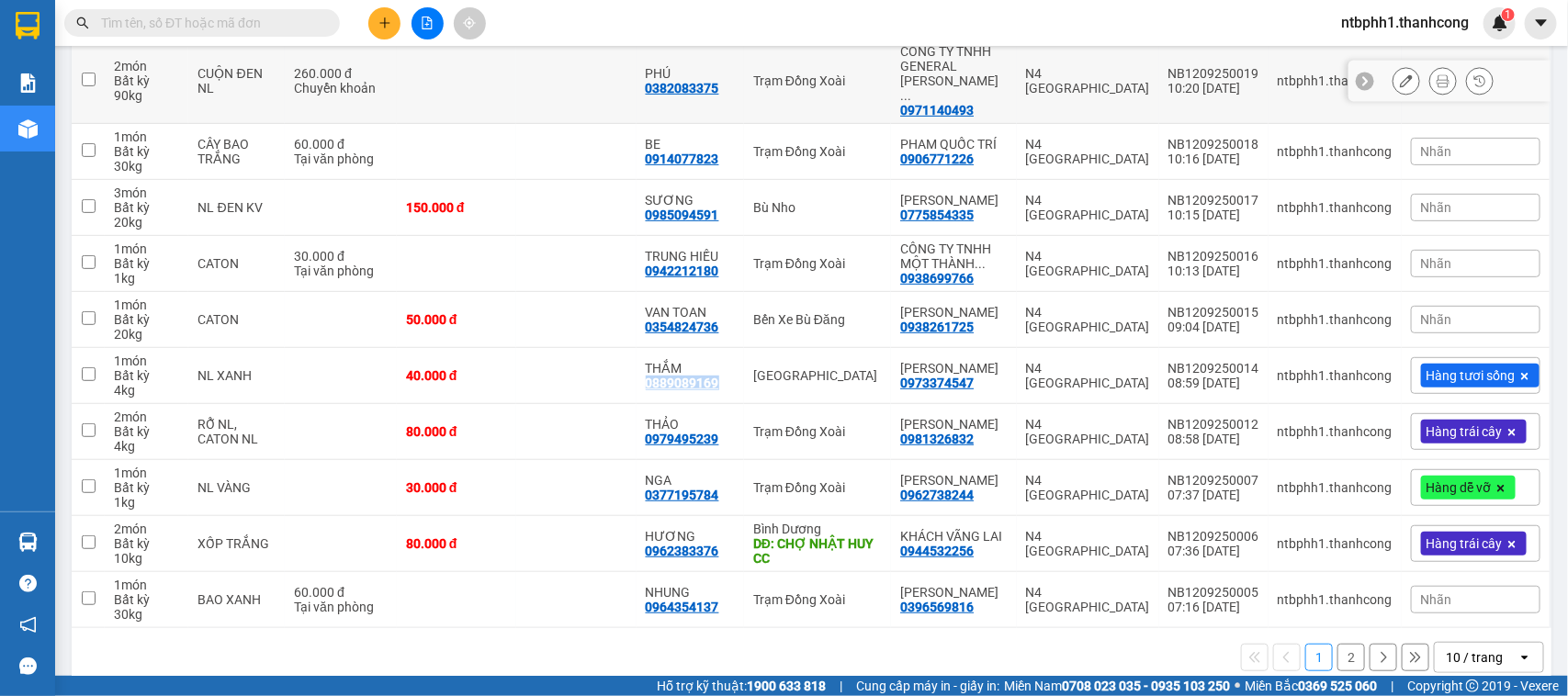
copy div "0889089169"
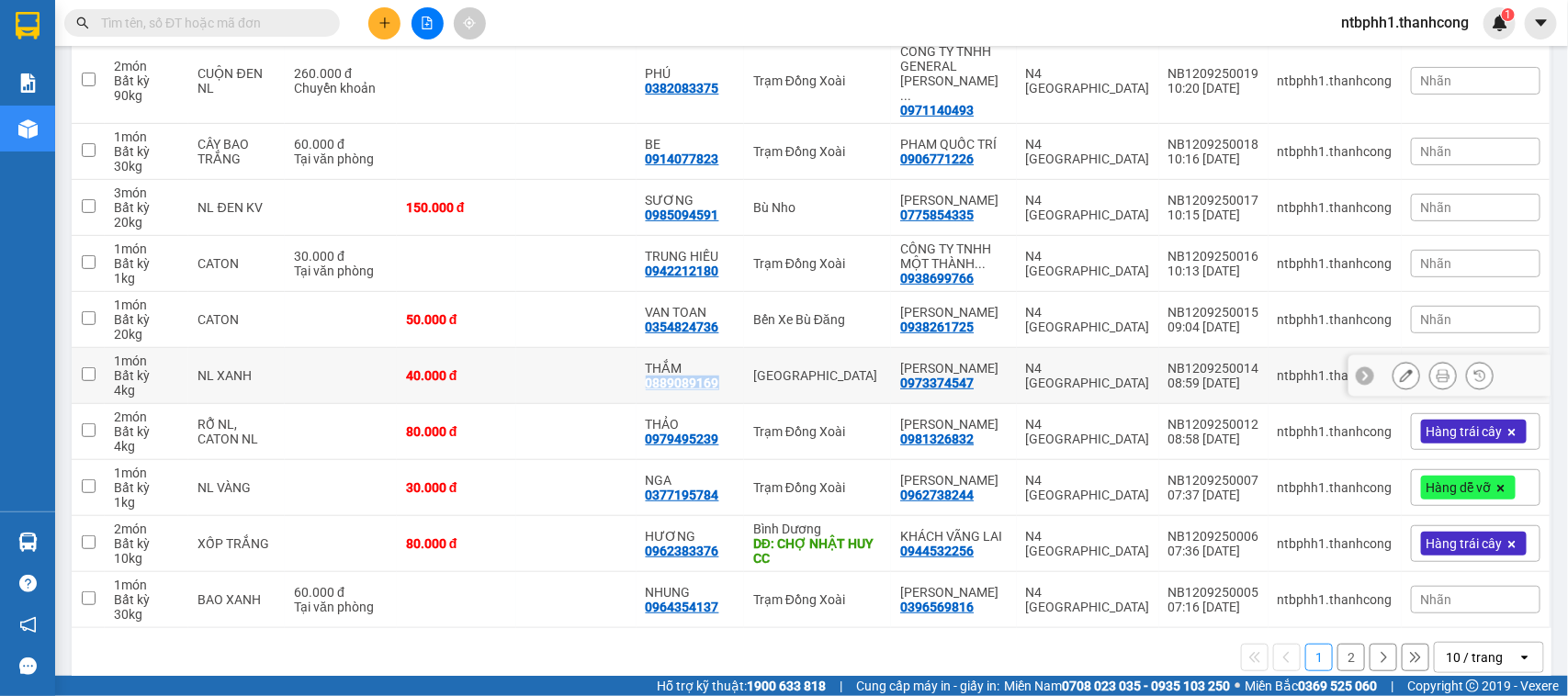
click at [90, 367] on input "checkbox" at bounding box center [88, 374] width 14 height 14
checkbox input "true"
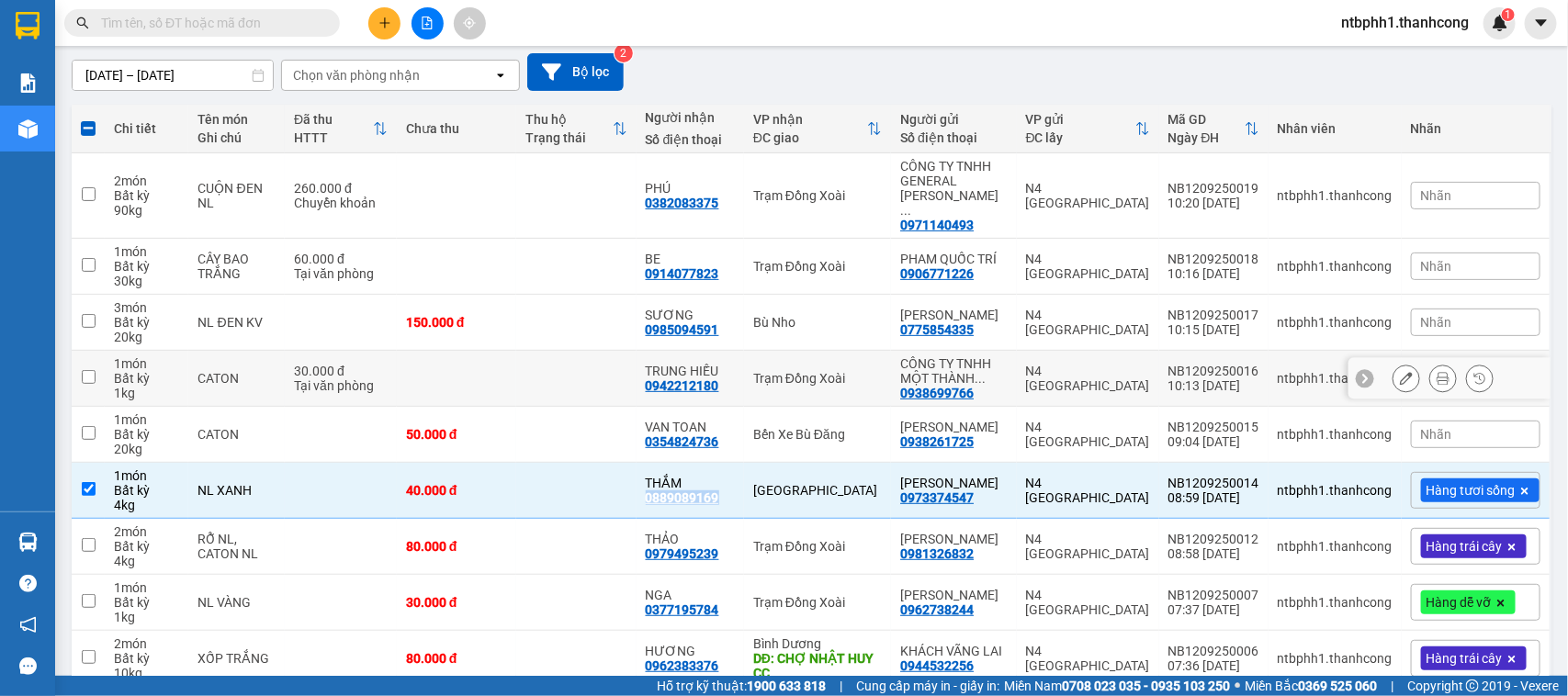
scroll to position [0, 0]
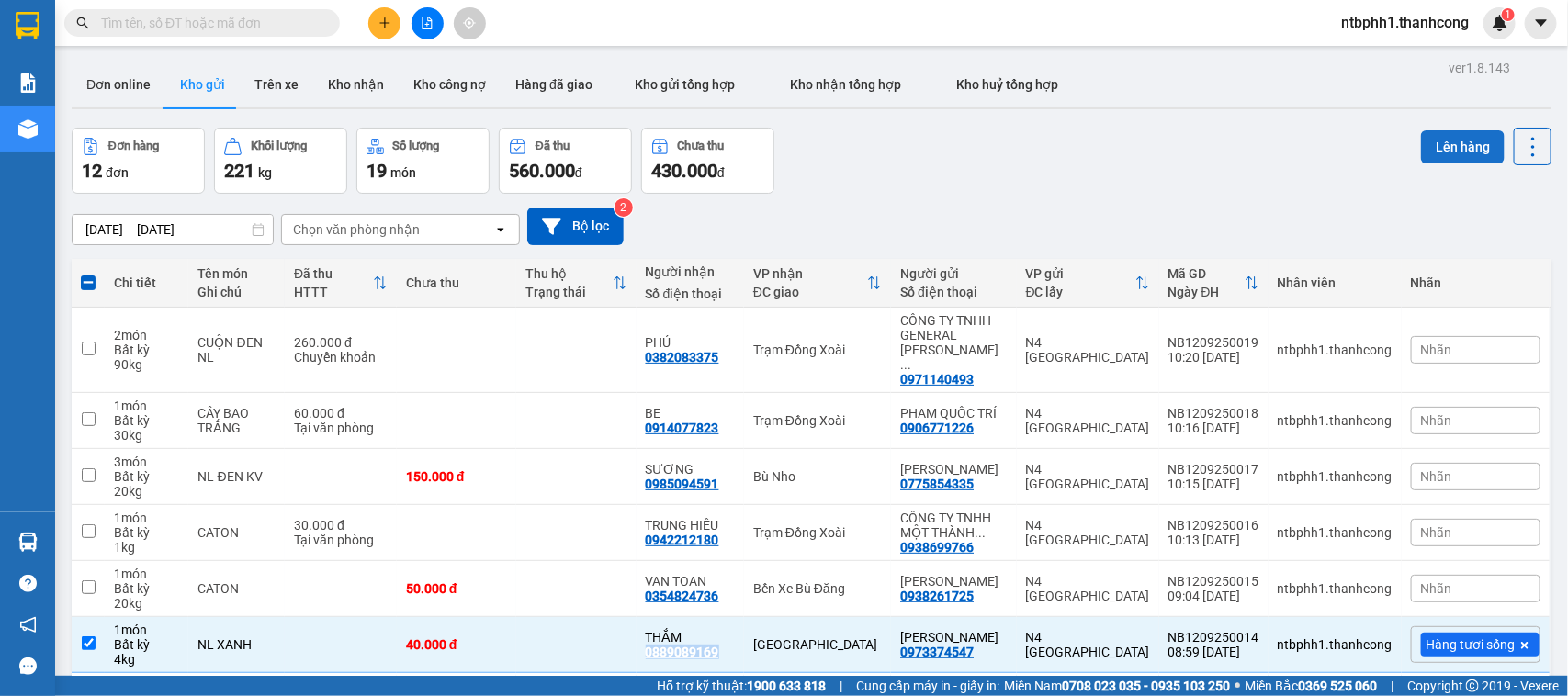
click at [1452, 152] on button "Lên hàng" at bounding box center [1463, 147] width 83 height 33
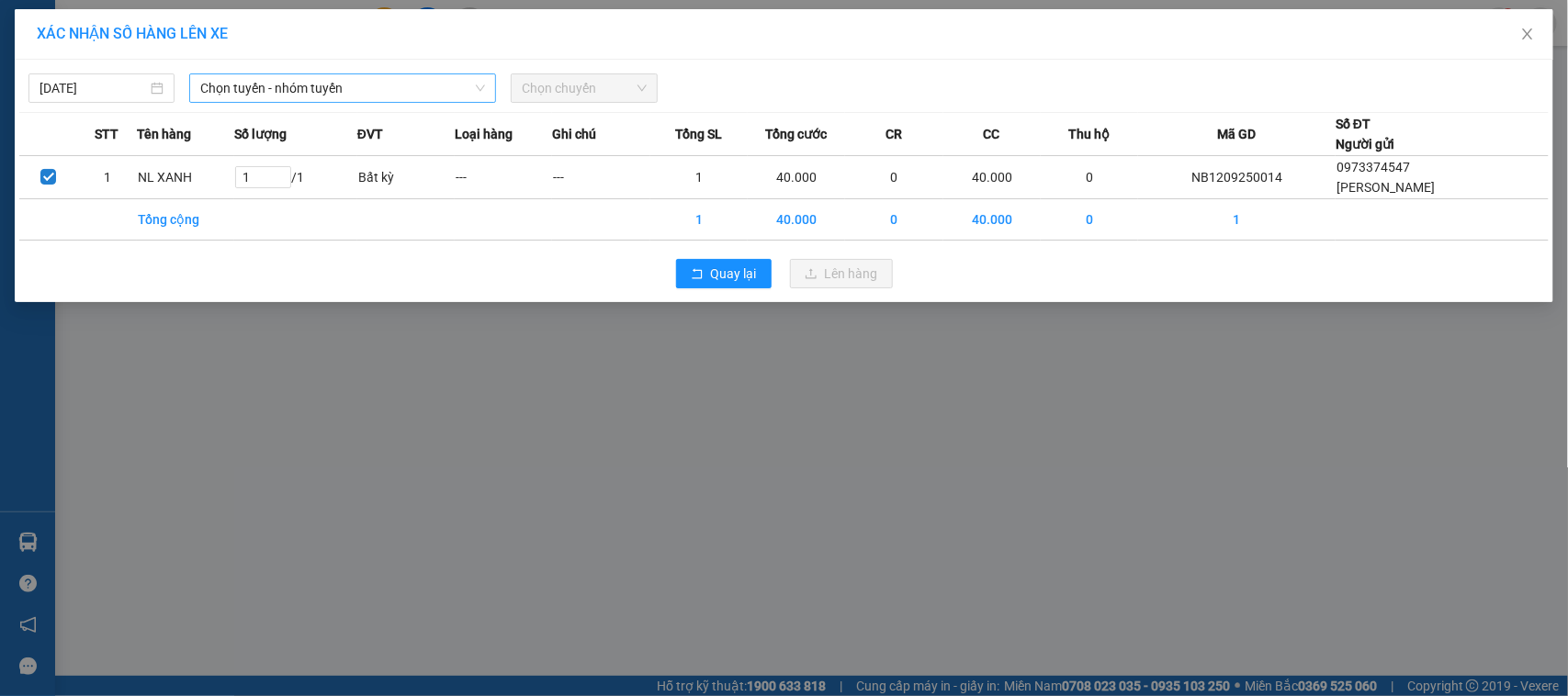
click at [405, 82] on span "Chọn tuyến - nhóm tuyến" at bounding box center [342, 88] width 285 height 27
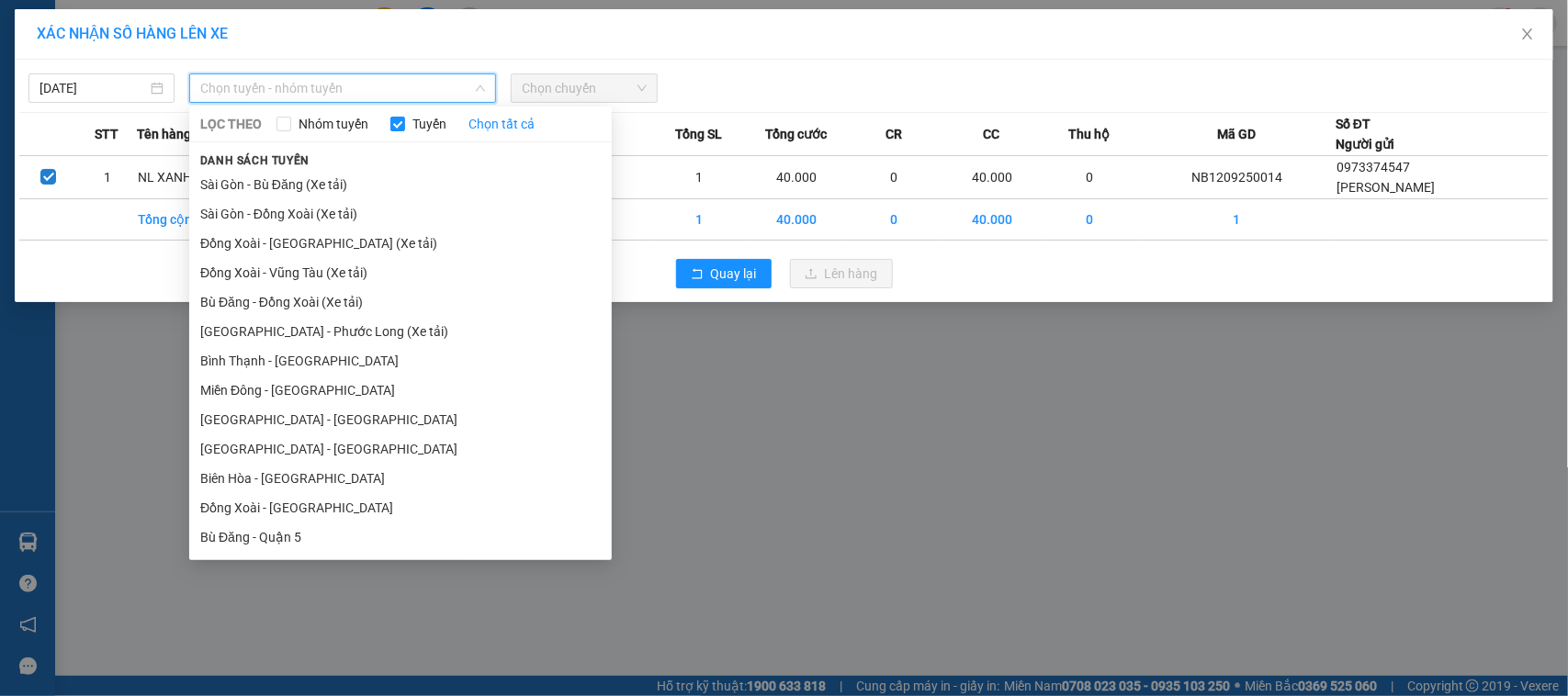
drag, startPoint x: 326, startPoint y: 388, endPoint x: 376, endPoint y: 199, distance: 195.5
click at [321, 386] on li "Miền Đông - Phước Long" at bounding box center [401, 389] width 423 height 29
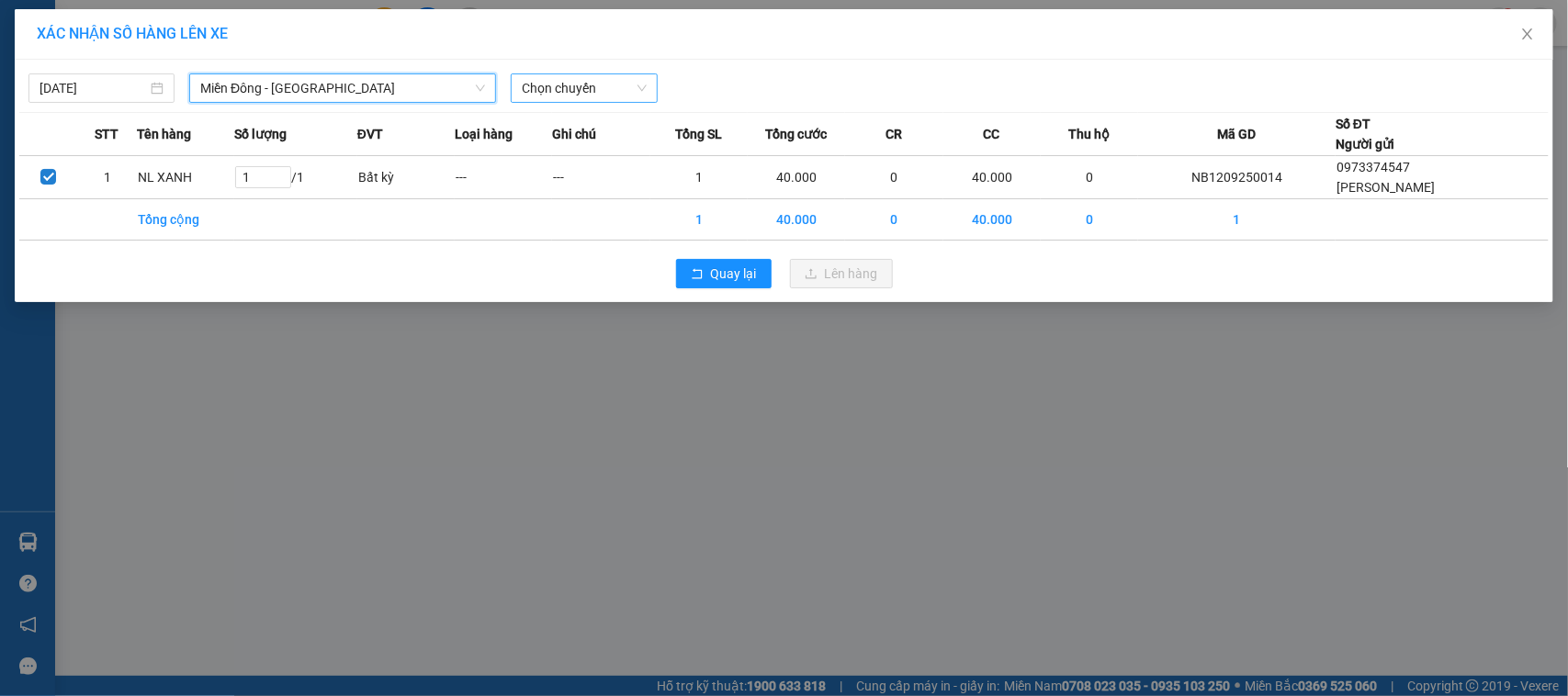
click at [521, 84] on div "Chọn chuyến" at bounding box center [584, 88] width 146 height 29
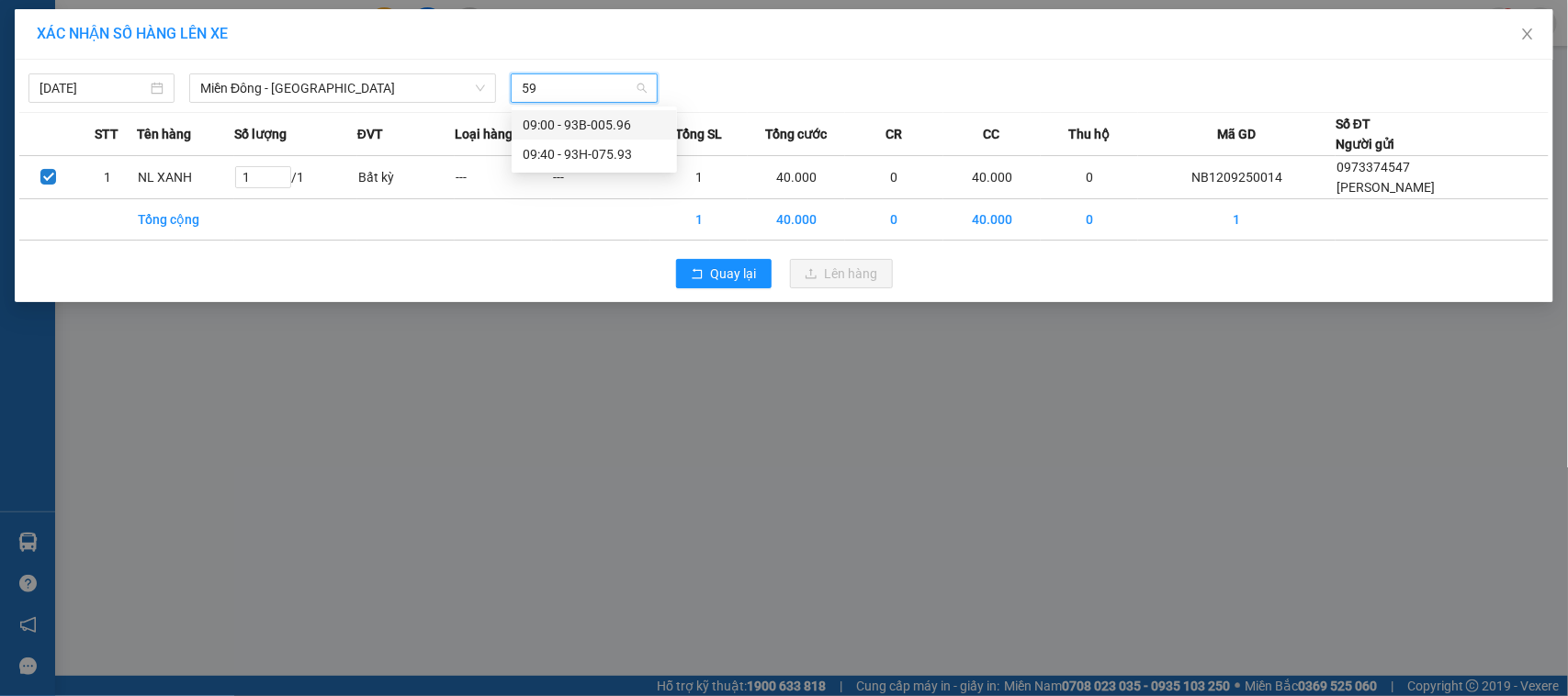
type input "593"
click at [581, 130] on div "09:40 - 93H-075.93" at bounding box center [594, 124] width 143 height 20
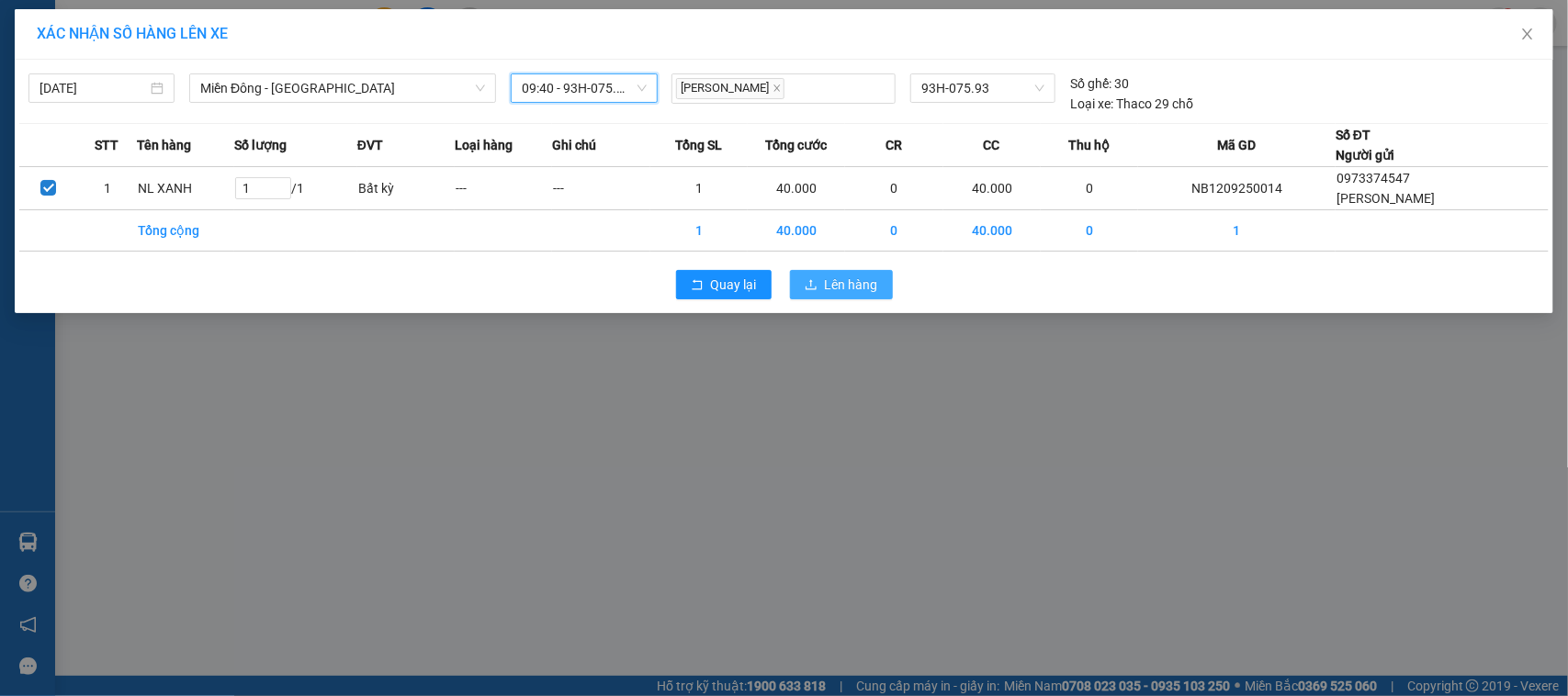
click at [806, 281] on icon "upload" at bounding box center [811, 285] width 13 height 13
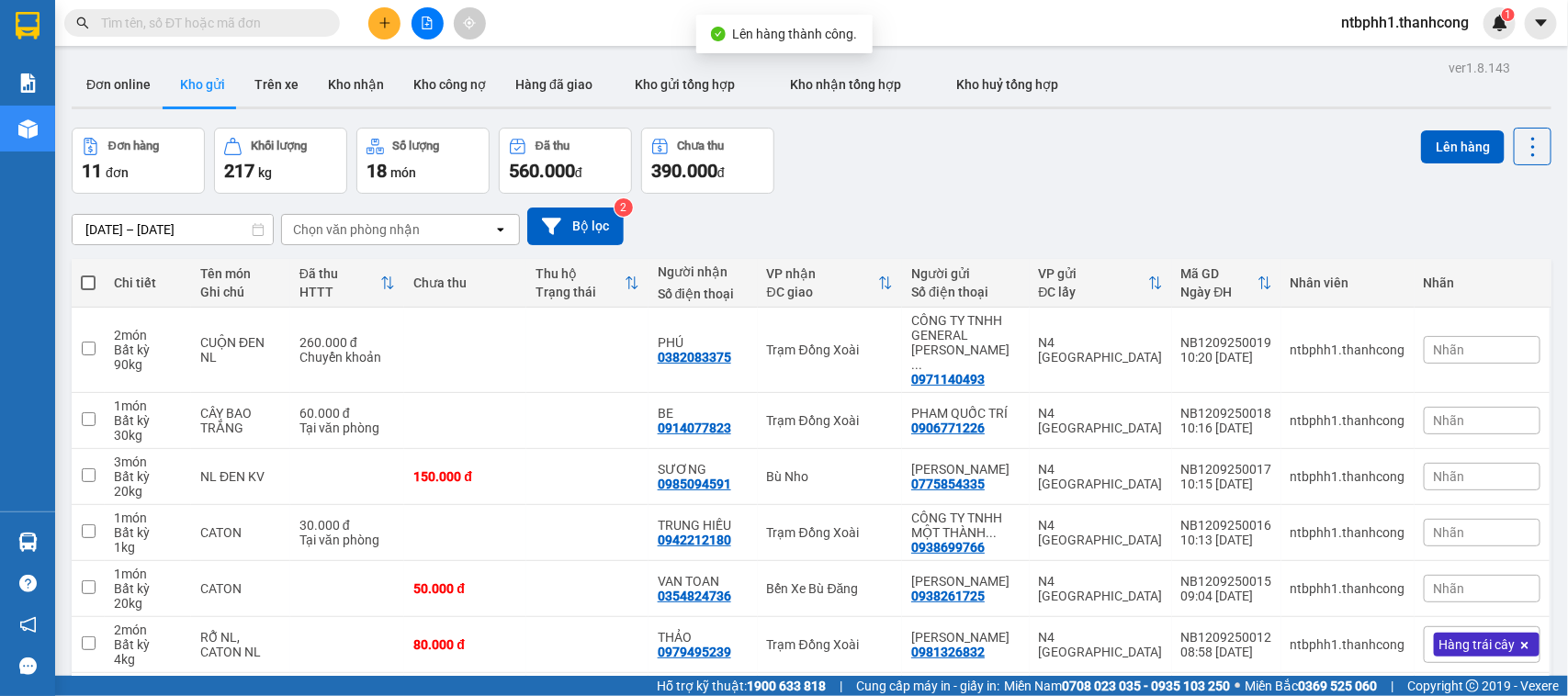
scroll to position [269, 0]
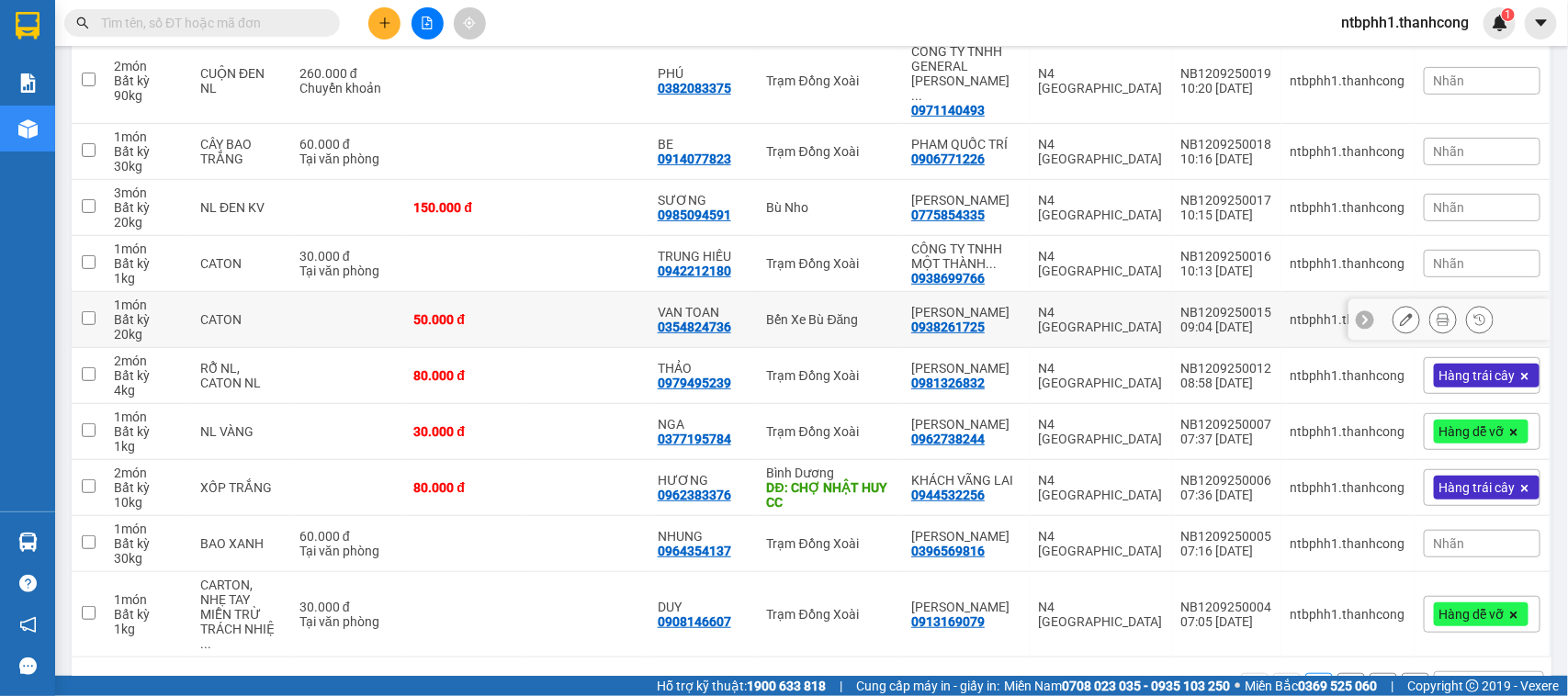
click at [719, 319] on div "0354824736" at bounding box center [694, 327] width 74 height 15
copy div "0354824736"
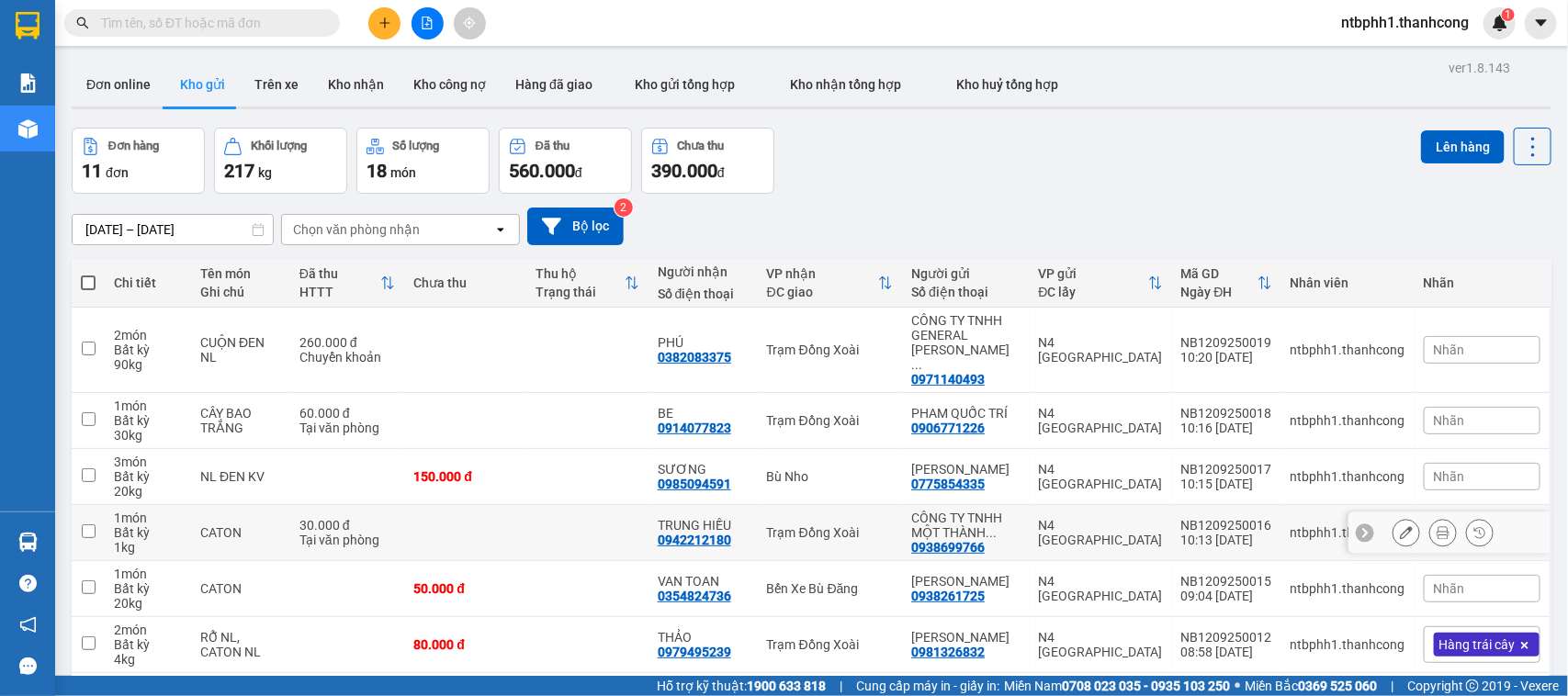
click at [696, 532] on div "0942212180" at bounding box center [694, 540] width 74 height 15
copy div "0942212180"
click at [687, 476] on div "0985094591" at bounding box center [694, 484] width 74 height 15
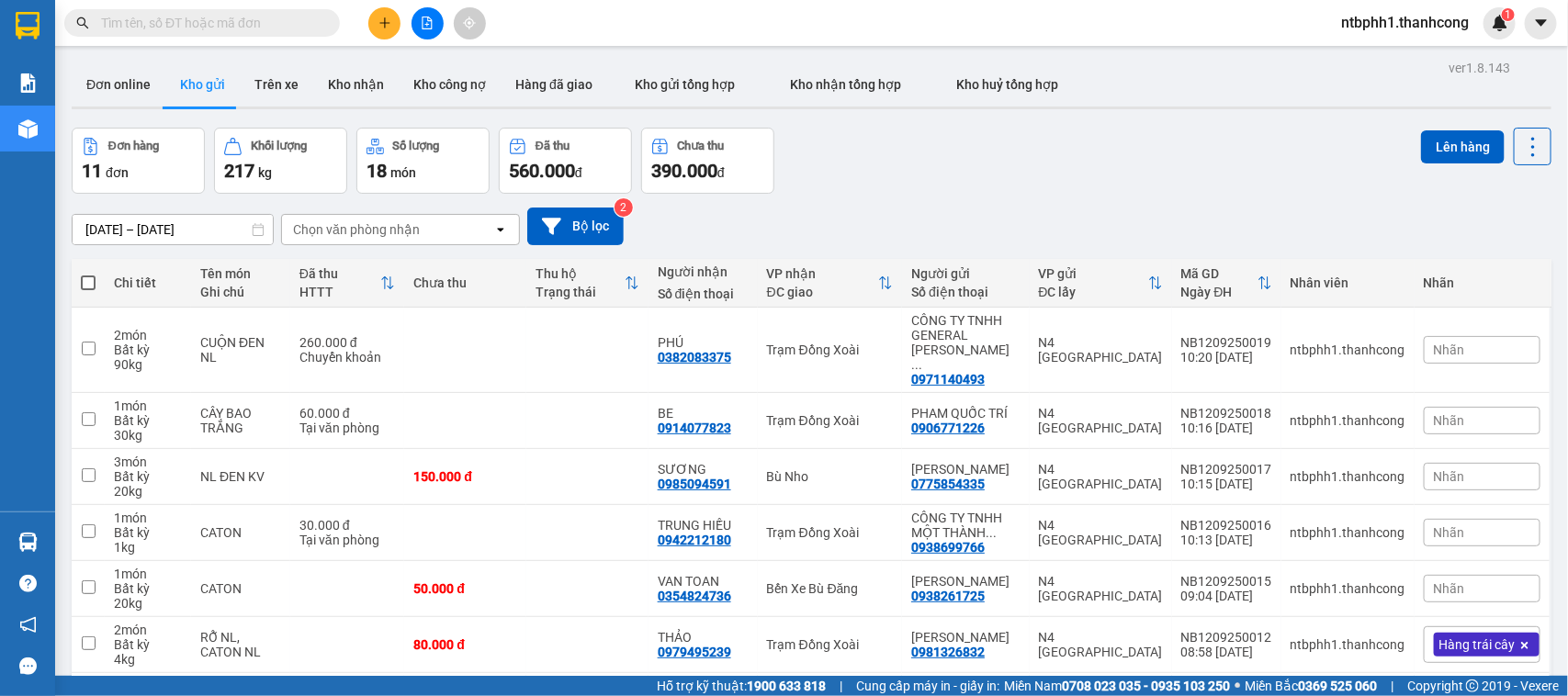
click at [850, 194] on div "10/09/2025 – 12/09/2025 Press the down arrow key to interact with the calendar …" at bounding box center [812, 226] width 1480 height 65
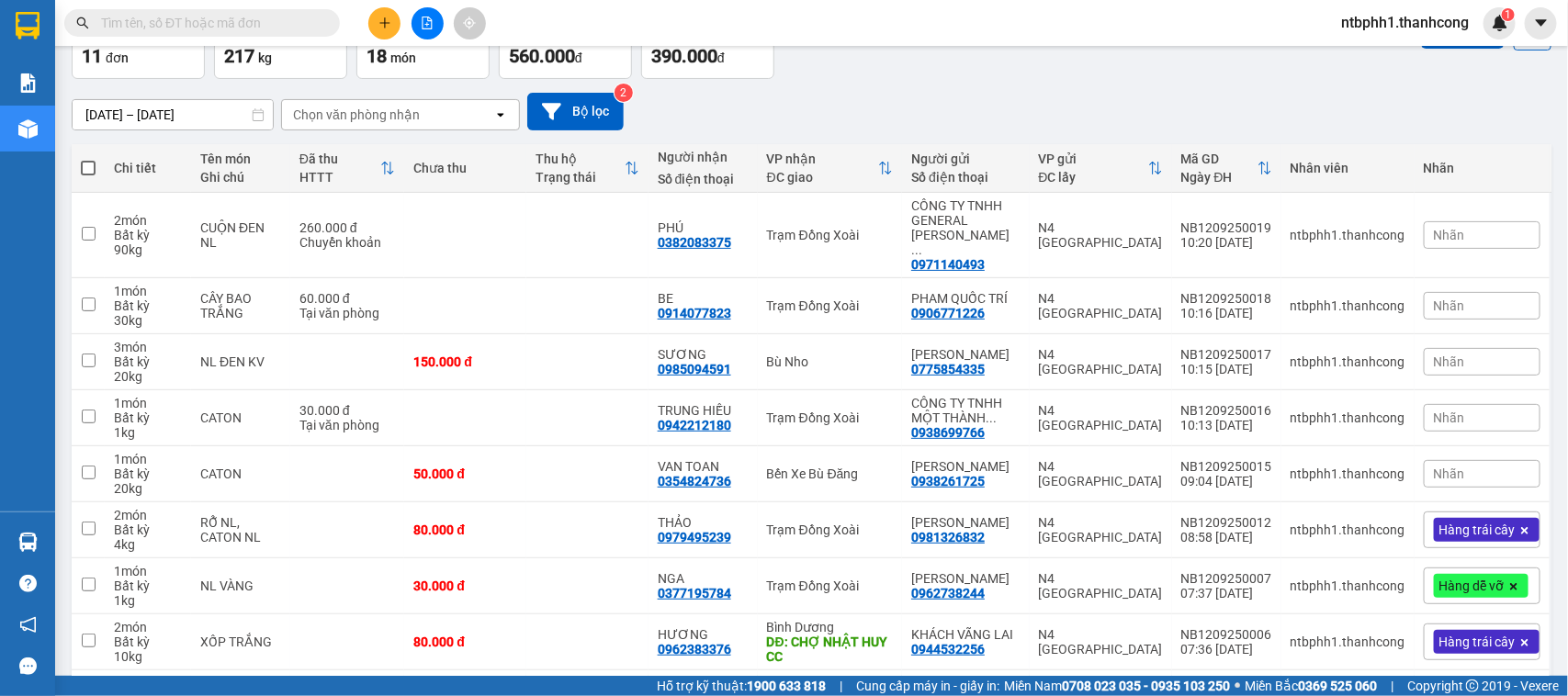
click at [1433, 354] on span "Nhãn" at bounding box center [1449, 362] width 31 height 15
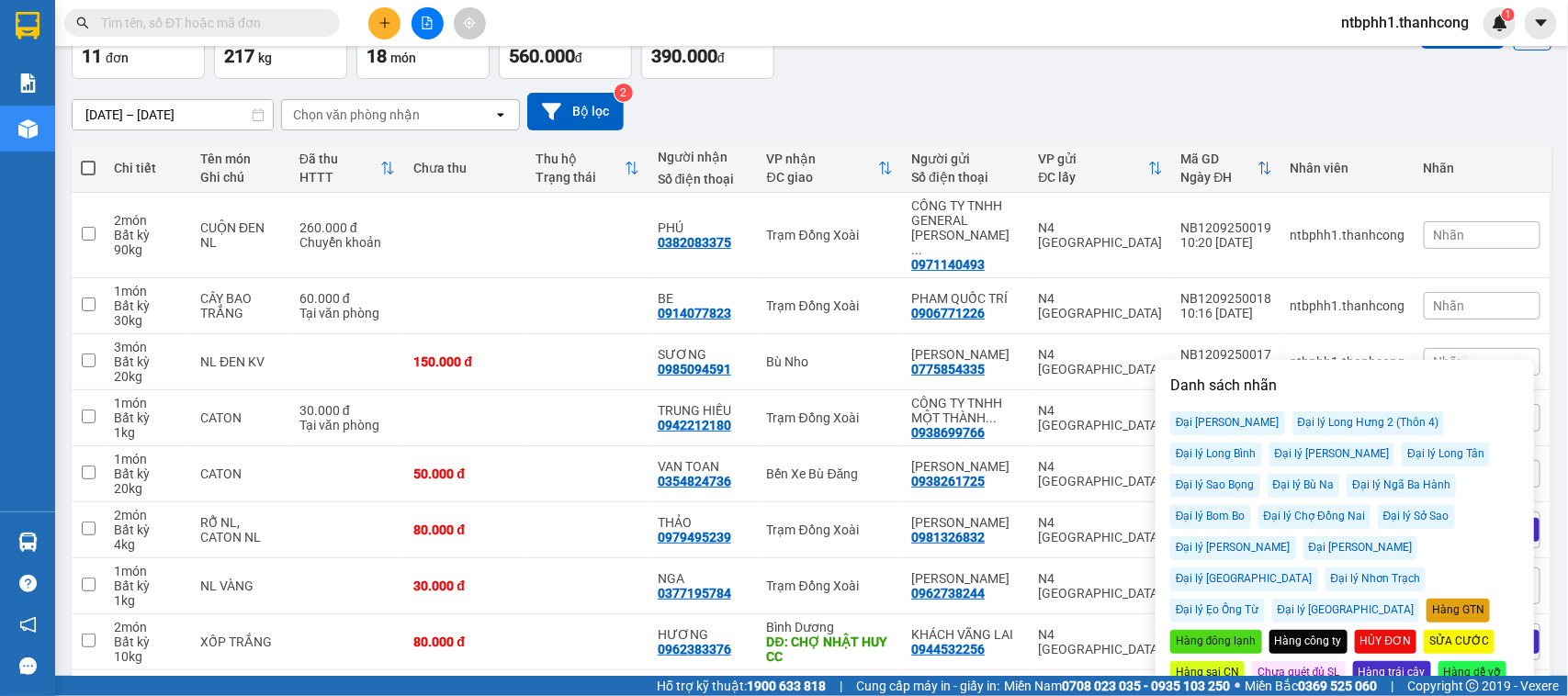
click at [1262, 630] on div "Hàng đông lạnh" at bounding box center [1216, 641] width 92 height 24
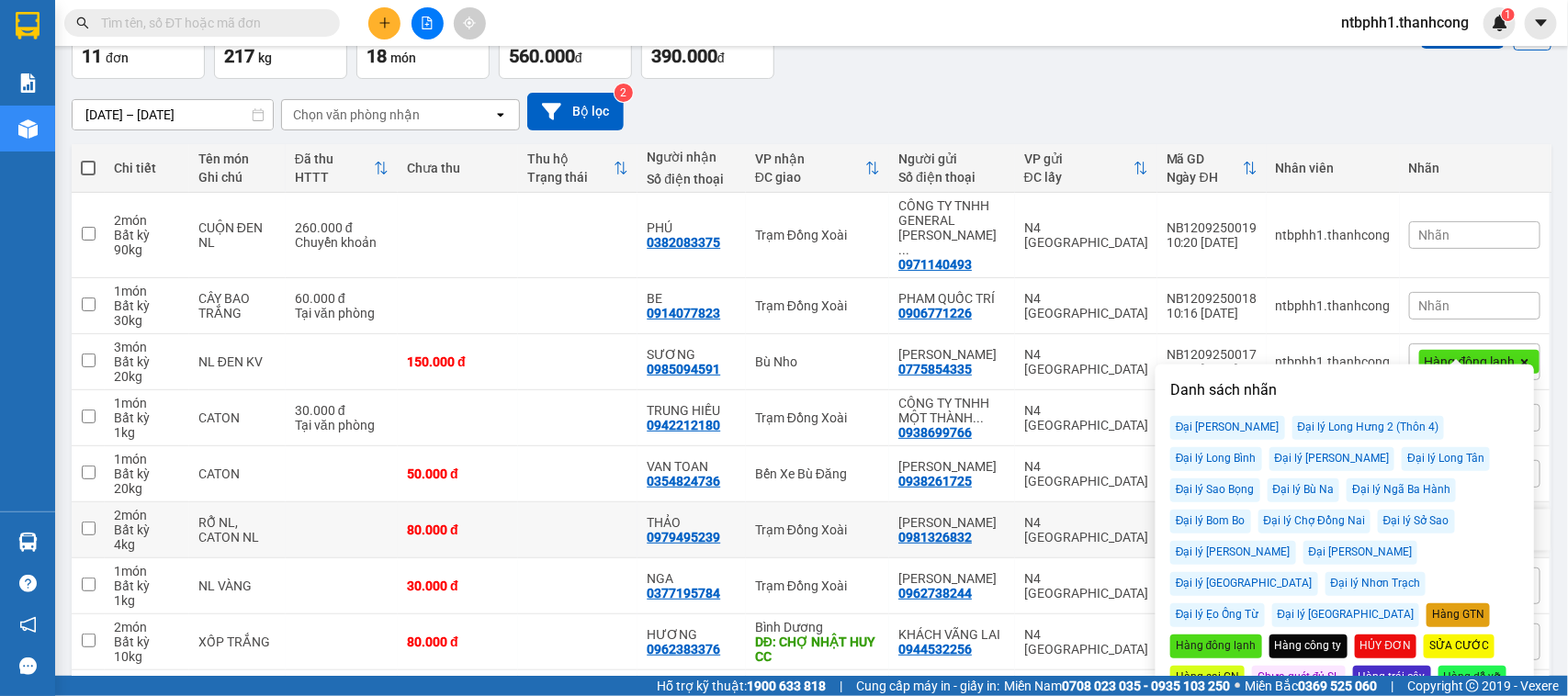
click at [1125, 514] on td "N4 [GEOGRAPHIC_DATA]" at bounding box center [1086, 529] width 142 height 56
checkbox input "true"
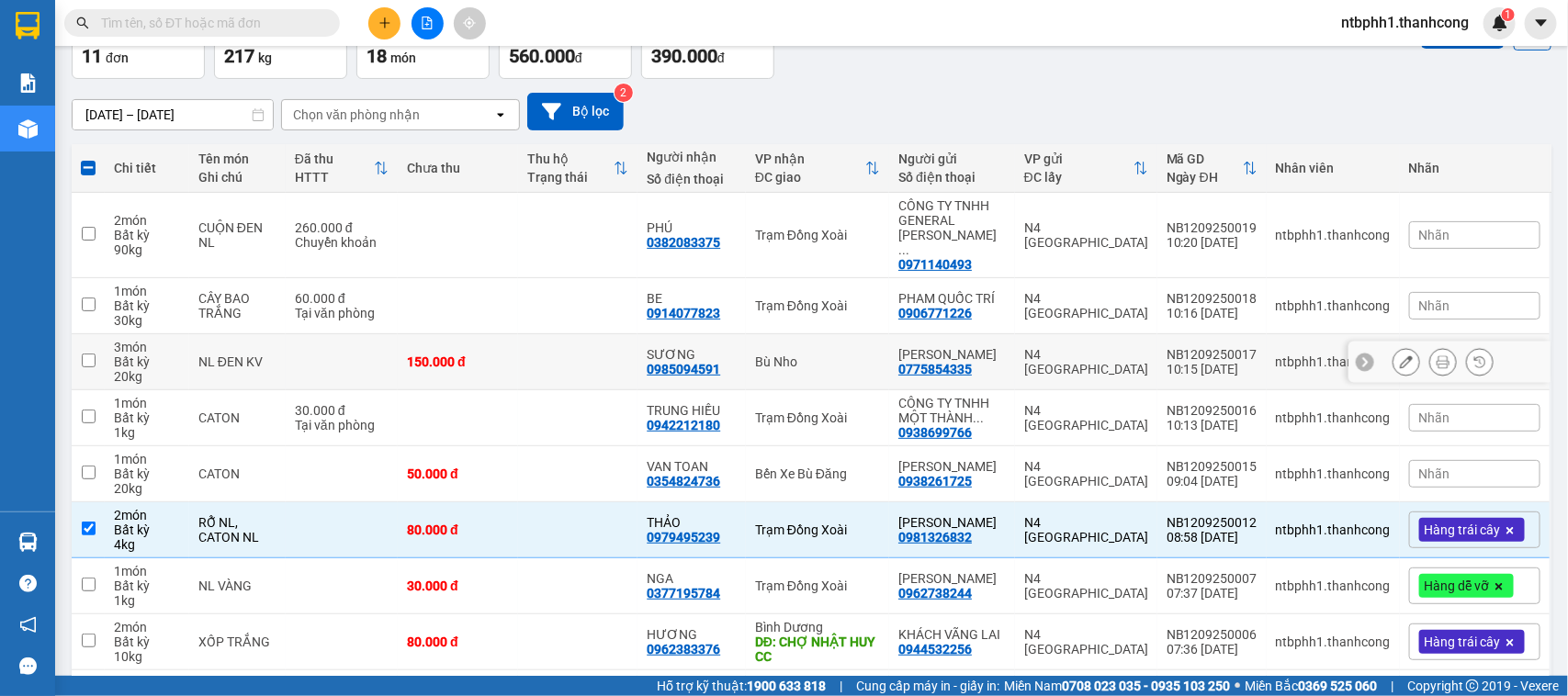
scroll to position [0, 0]
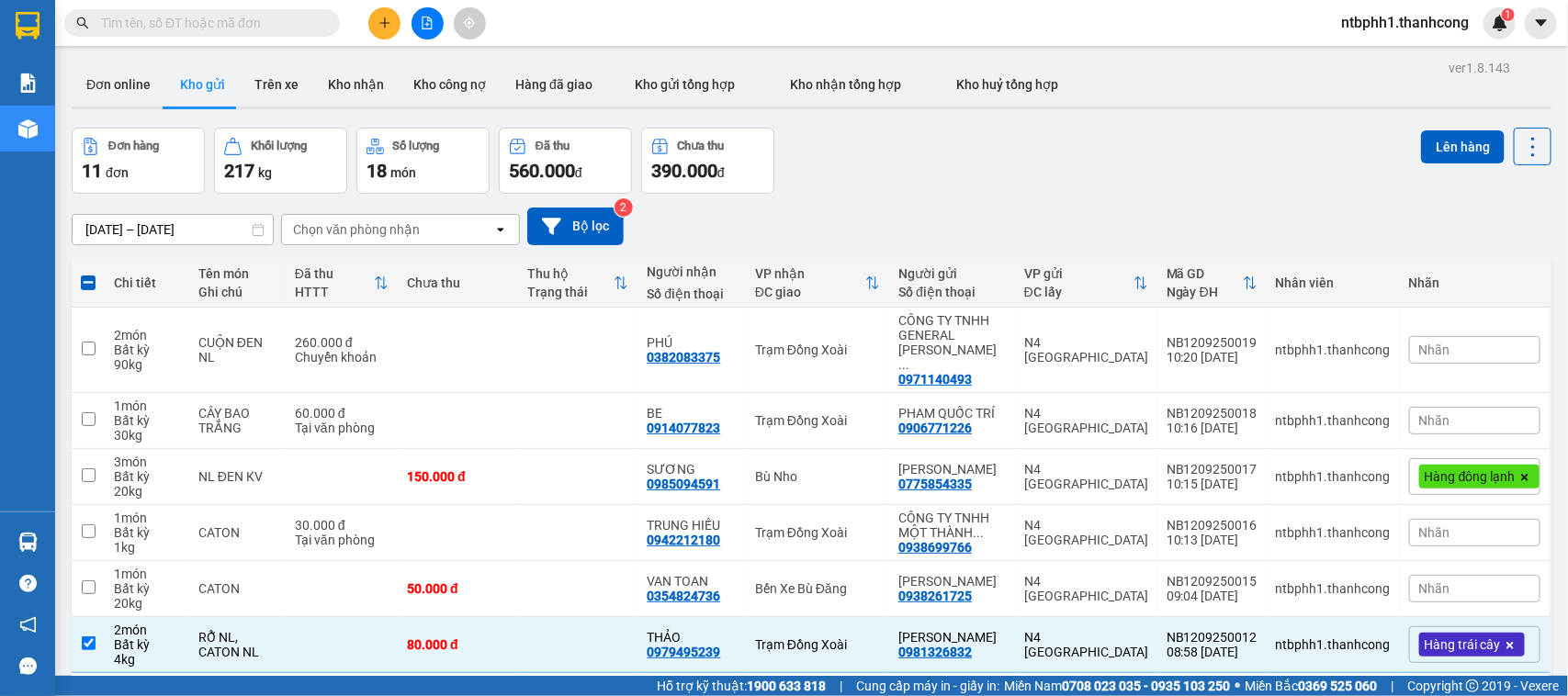
click at [960, 198] on div "10/09/2025 – 12/09/2025 Press the down arrow key to interact with the calendar …" at bounding box center [812, 226] width 1480 height 65
click at [382, 26] on icon "plus" at bounding box center [385, 23] width 13 height 13
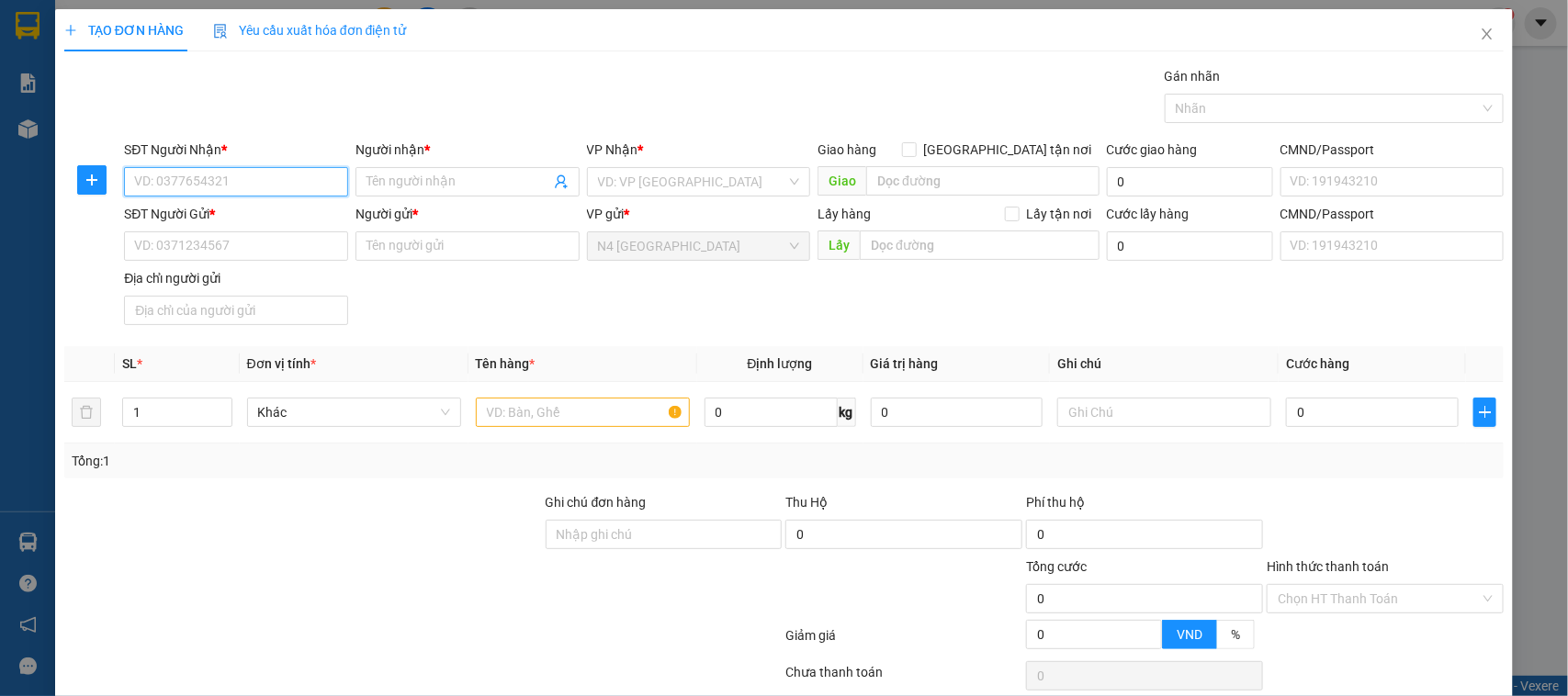
paste input "0975023413"
type input "0975023413"
click at [393, 176] on input "Người nhận *" at bounding box center [459, 181] width 184 height 20
type input "NGUYỄN LINH CƯỜNG"
click at [624, 188] on input "search" at bounding box center [693, 181] width 189 height 27
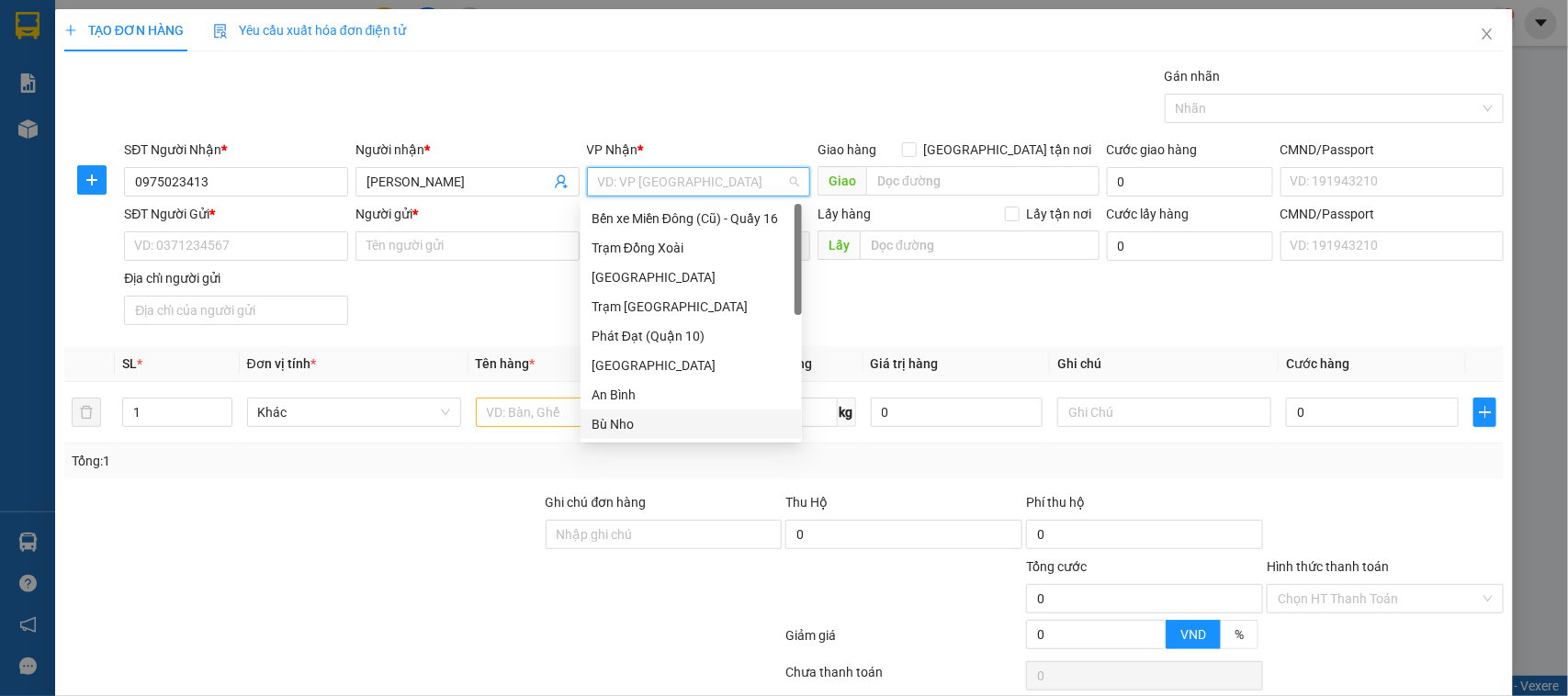
click at [657, 428] on div "Bù Nho" at bounding box center [691, 423] width 199 height 20
click at [248, 244] on input "SĐT Người Gửi *" at bounding box center [236, 245] width 225 height 29
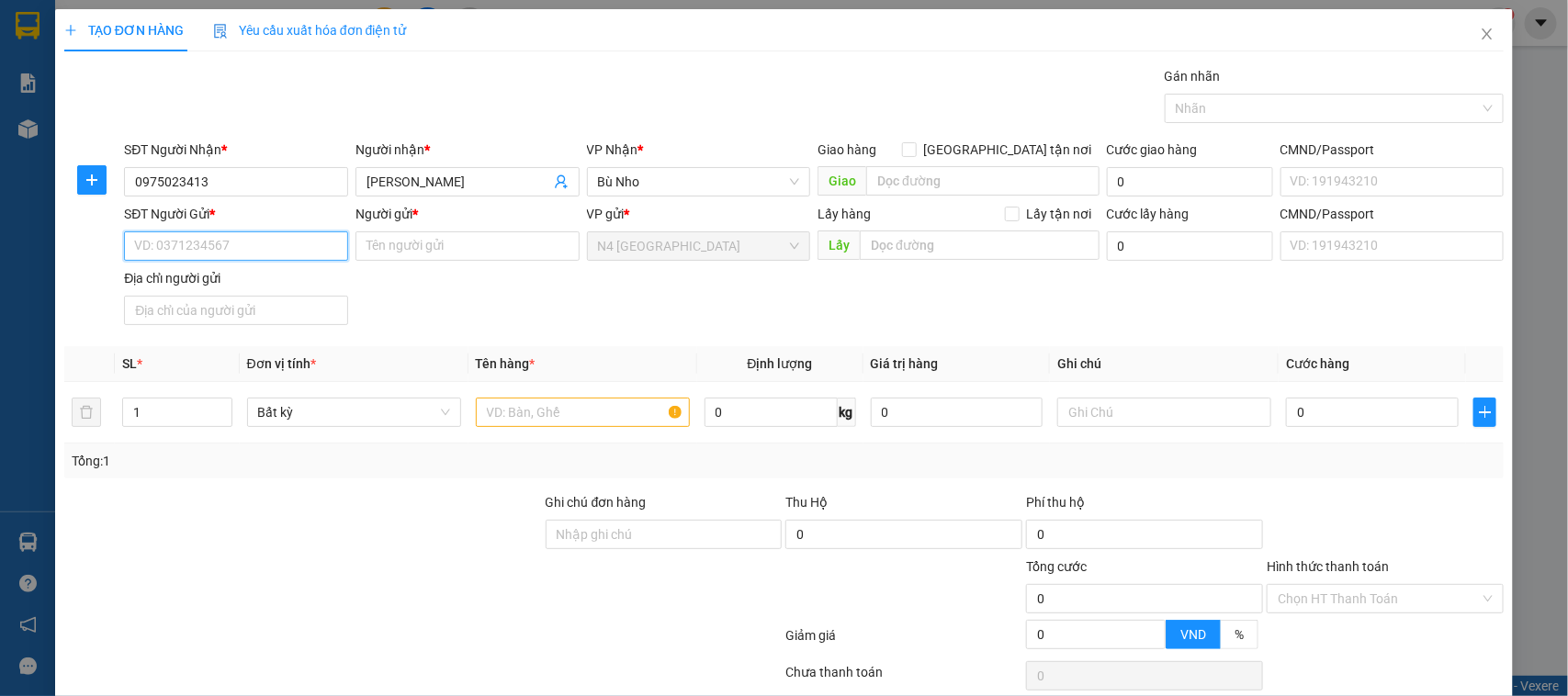
paste input "0395656170"
type input "0395656170"
click at [377, 263] on div "Người gửi * Tên người gửi" at bounding box center [467, 236] width 225 height 64
click at [378, 254] on input "Người gửi *" at bounding box center [467, 245] width 225 height 29
paste input "CÔNG TY TNHH CITYPEST"
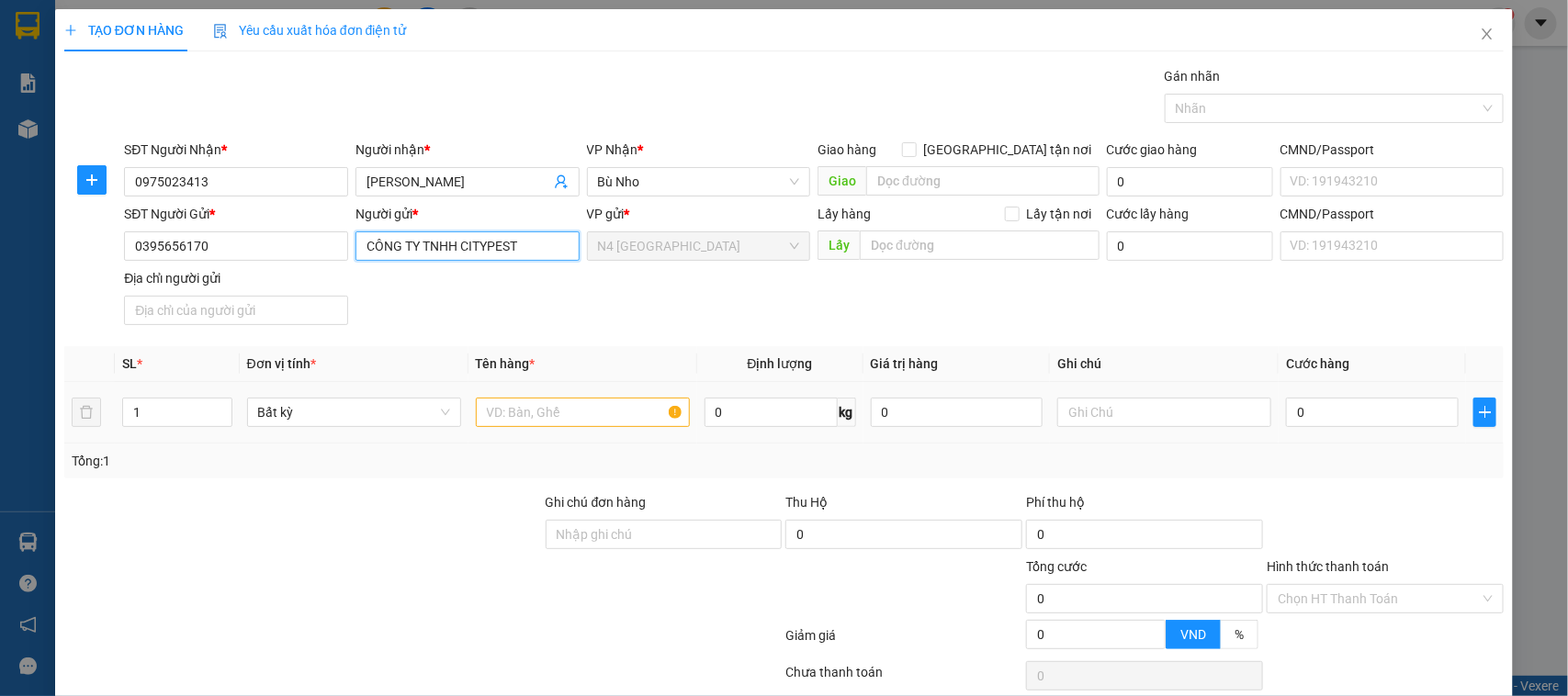
type input "CÔNG TY TNHH CITYPEST"
click at [243, 464] on div "Tổng: 1" at bounding box center [339, 460] width 534 height 20
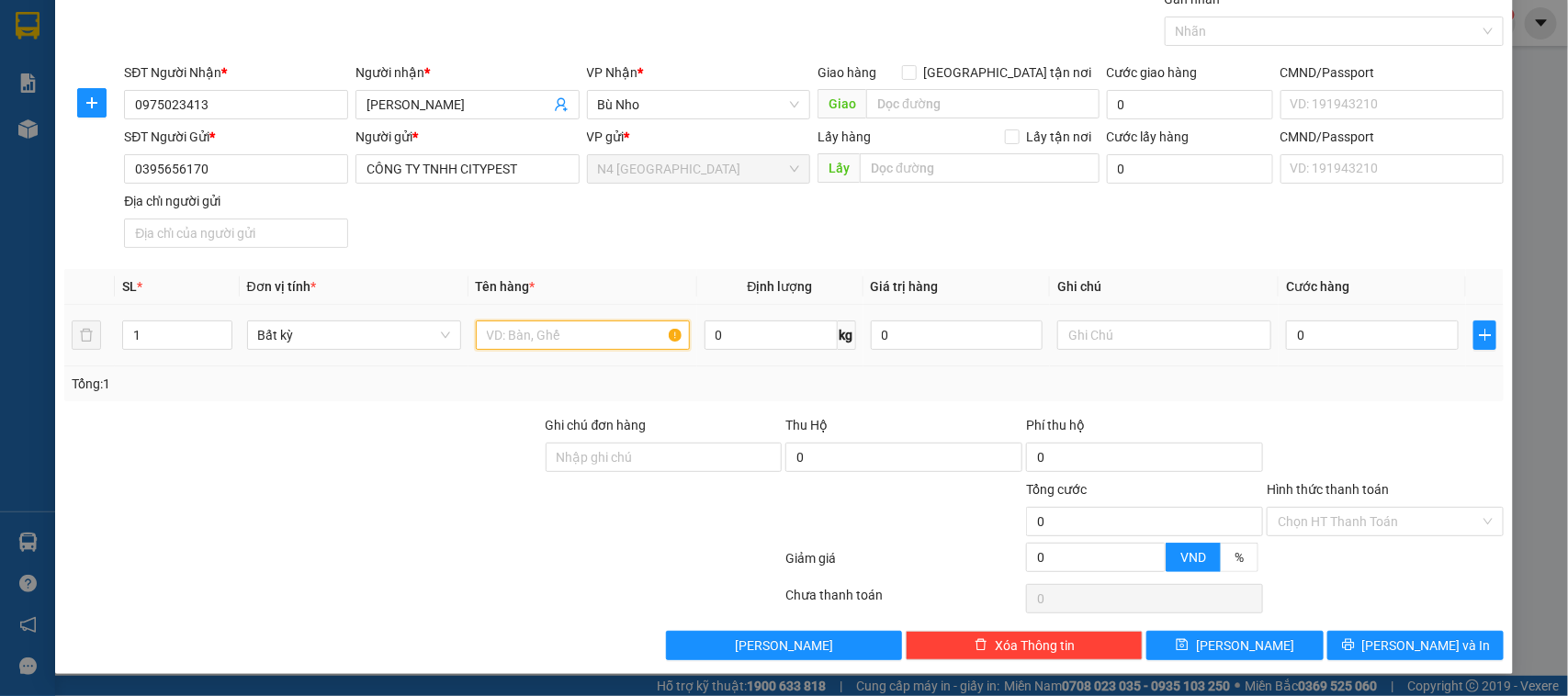
click at [540, 343] on input "text" at bounding box center [583, 334] width 214 height 29
type input "CATON BÁNH"
click at [135, 343] on input "1" at bounding box center [177, 334] width 108 height 27
type input "6"
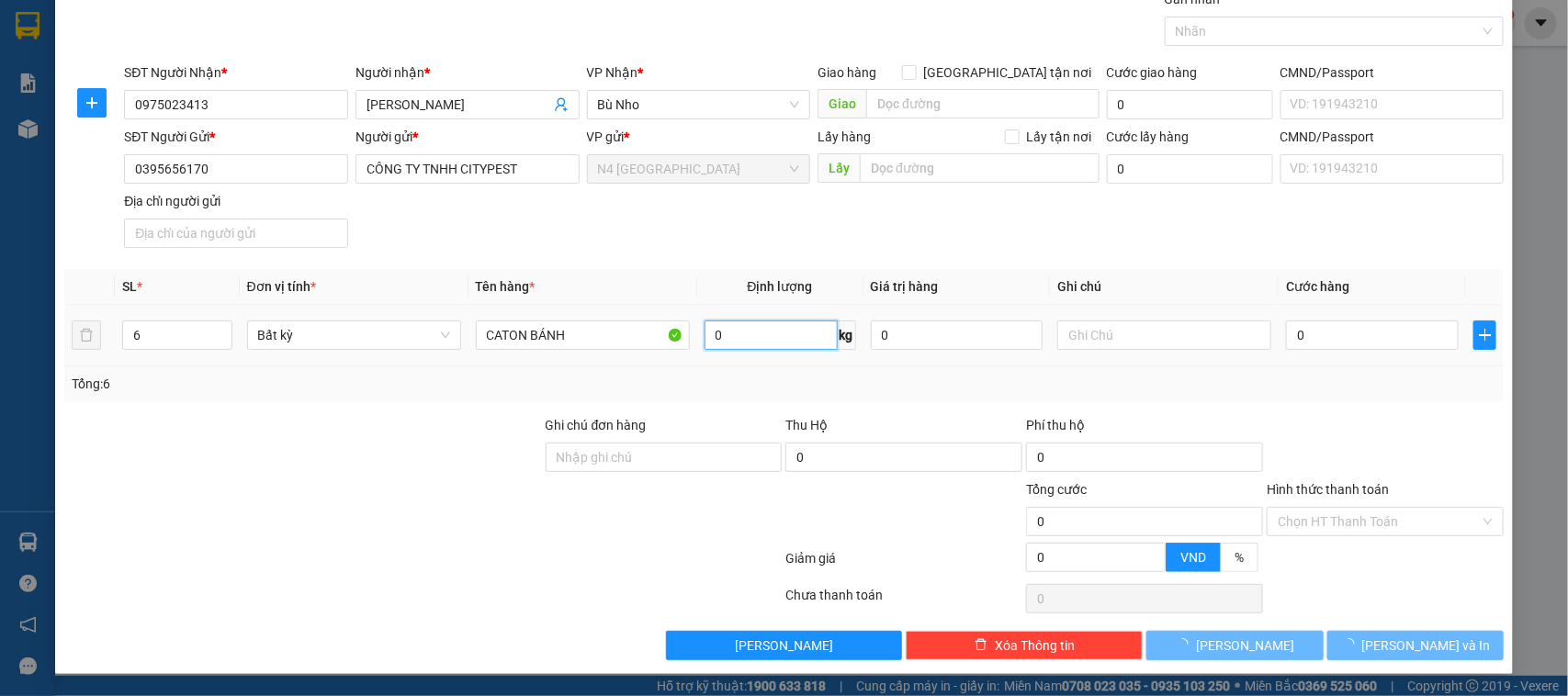
click at [740, 337] on input "0" at bounding box center [770, 334] width 134 height 29
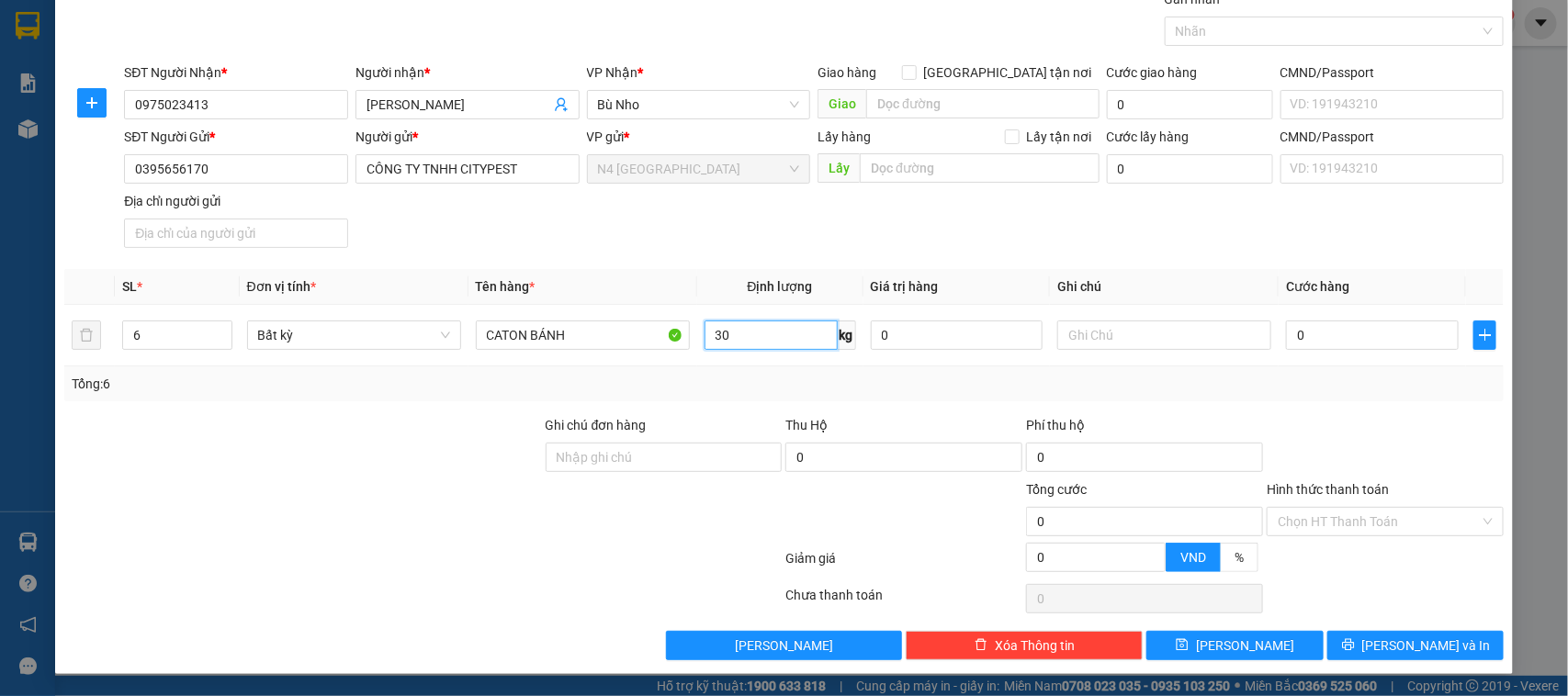
type input "30"
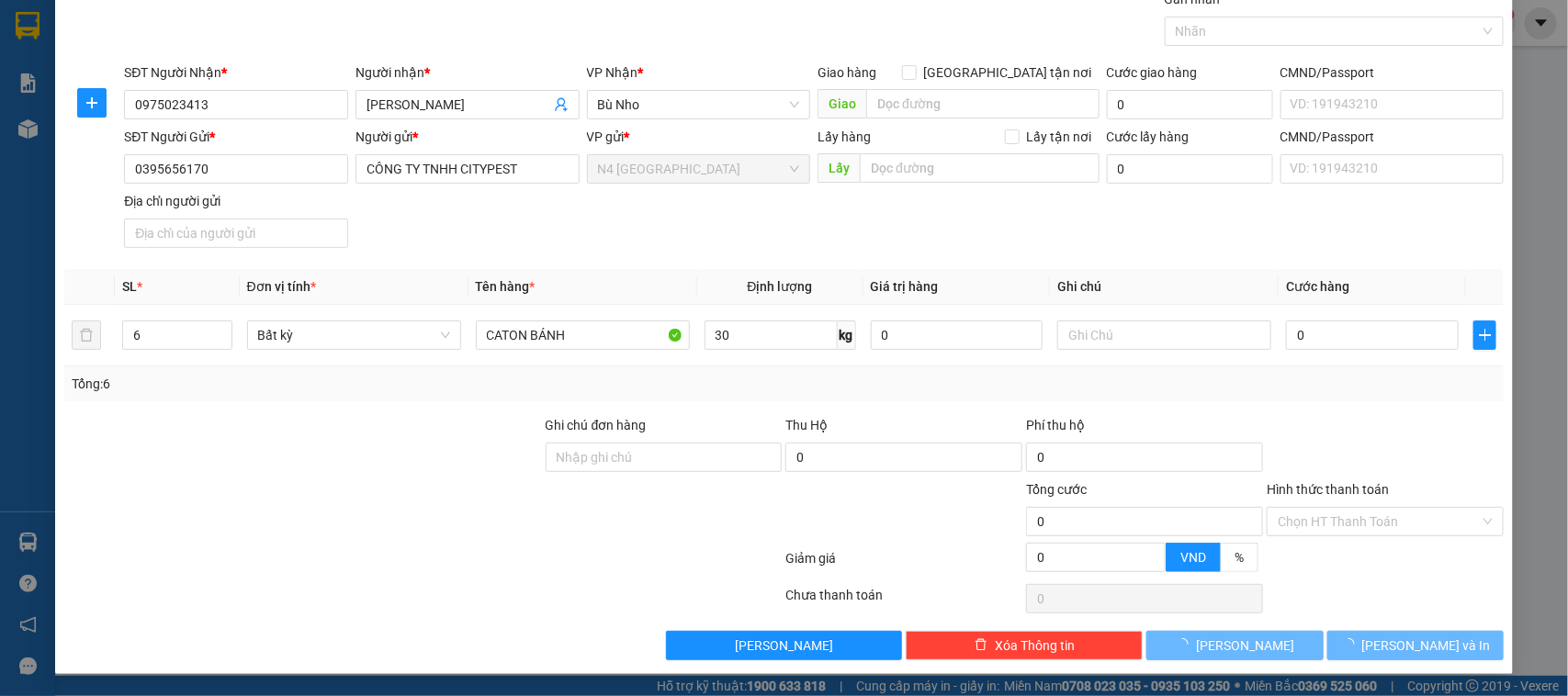
click at [446, 566] on div at bounding box center [424, 562] width 722 height 37
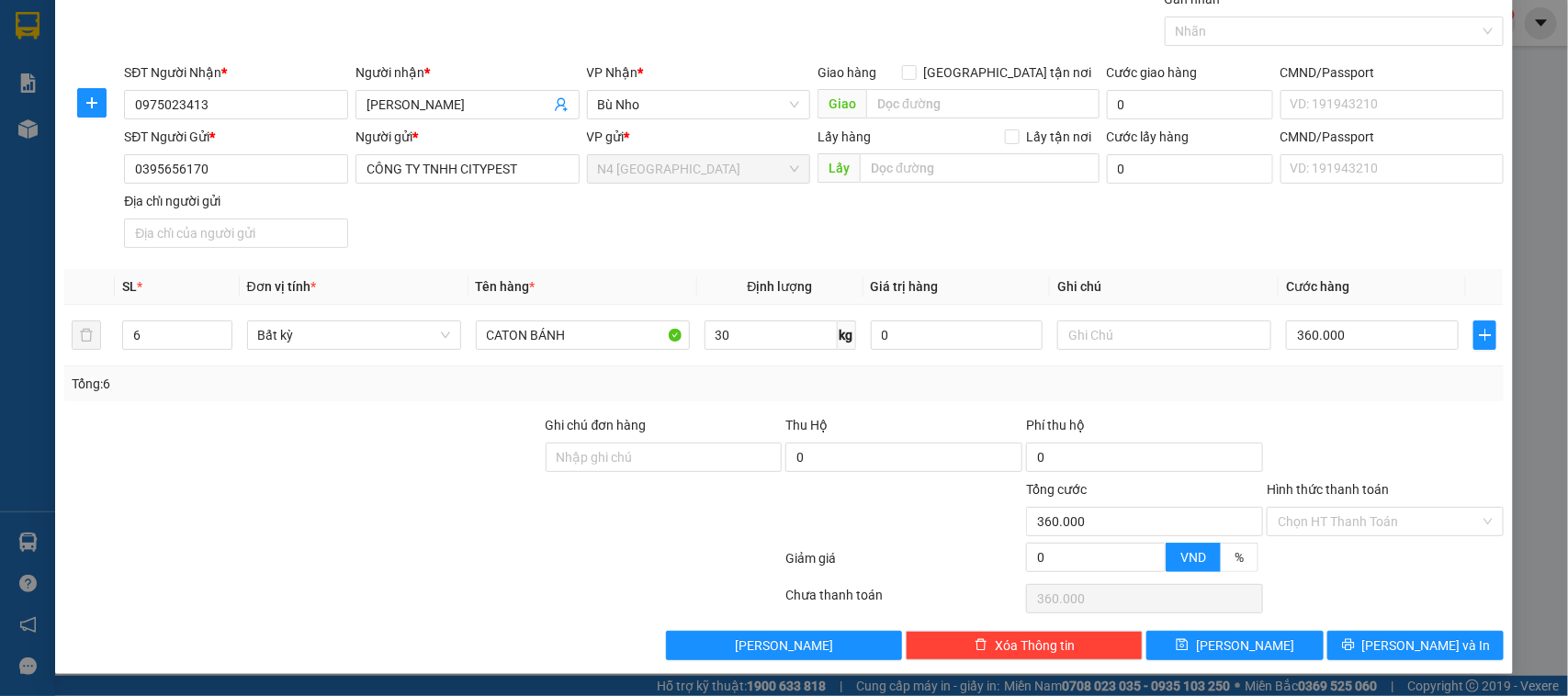
type input "360.000"
click at [732, 343] on input "30" at bounding box center [770, 334] width 134 height 29
type input "20"
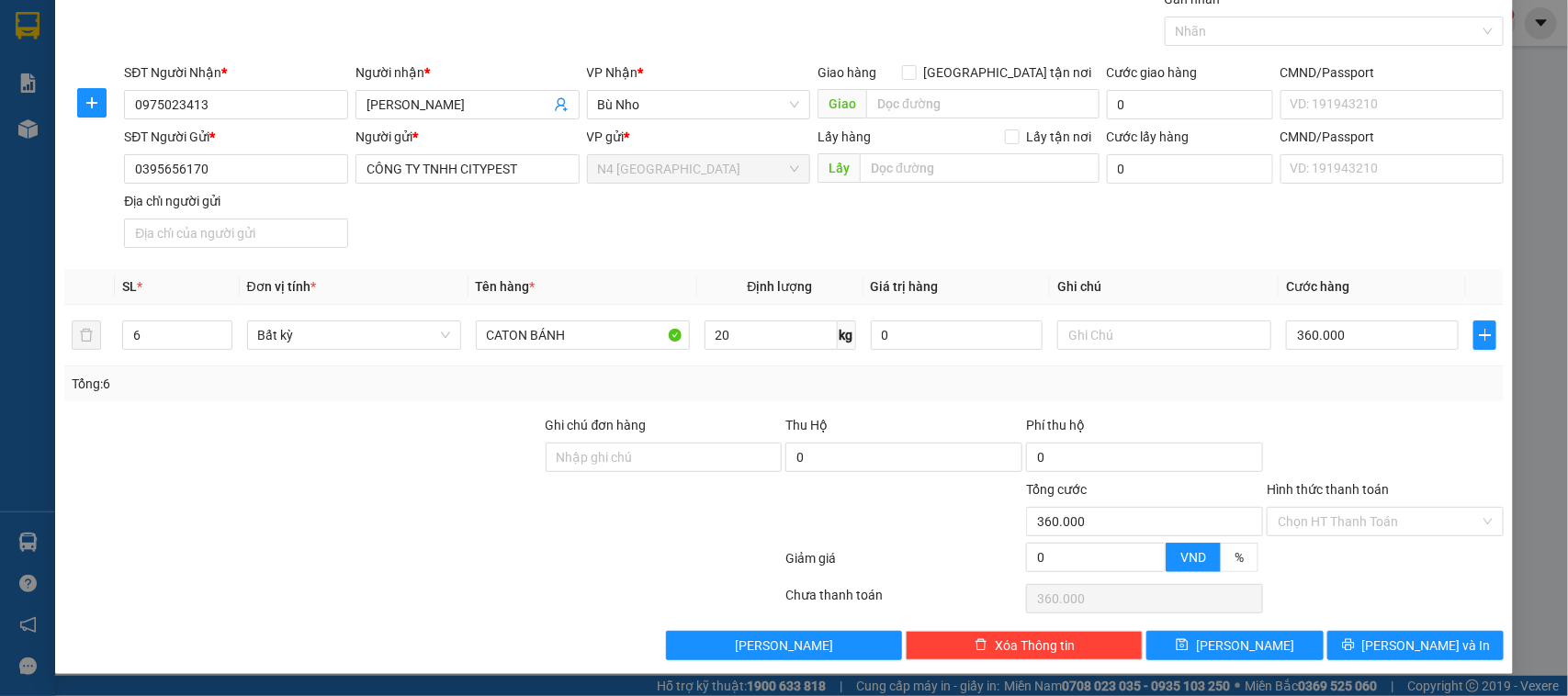
click at [282, 560] on div at bounding box center [424, 562] width 722 height 37
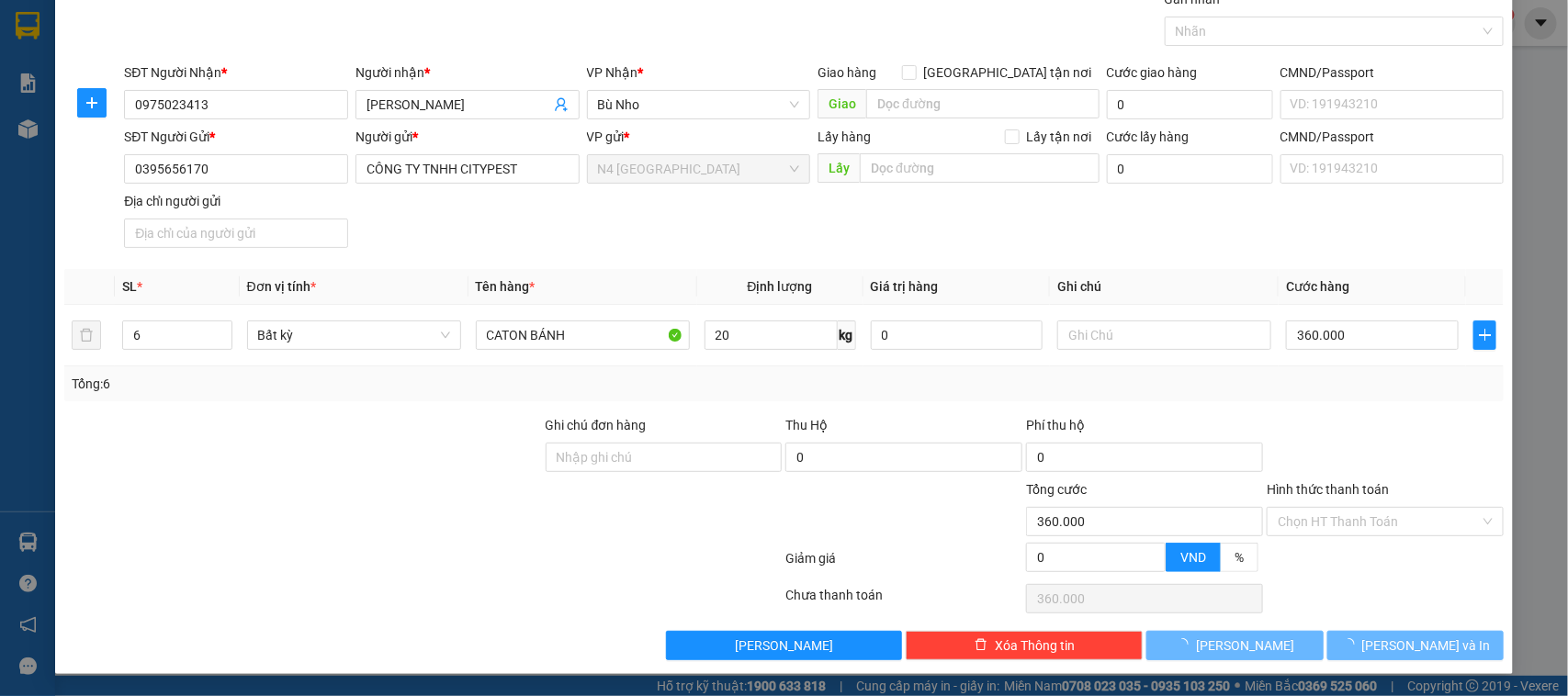
type input "300.000"
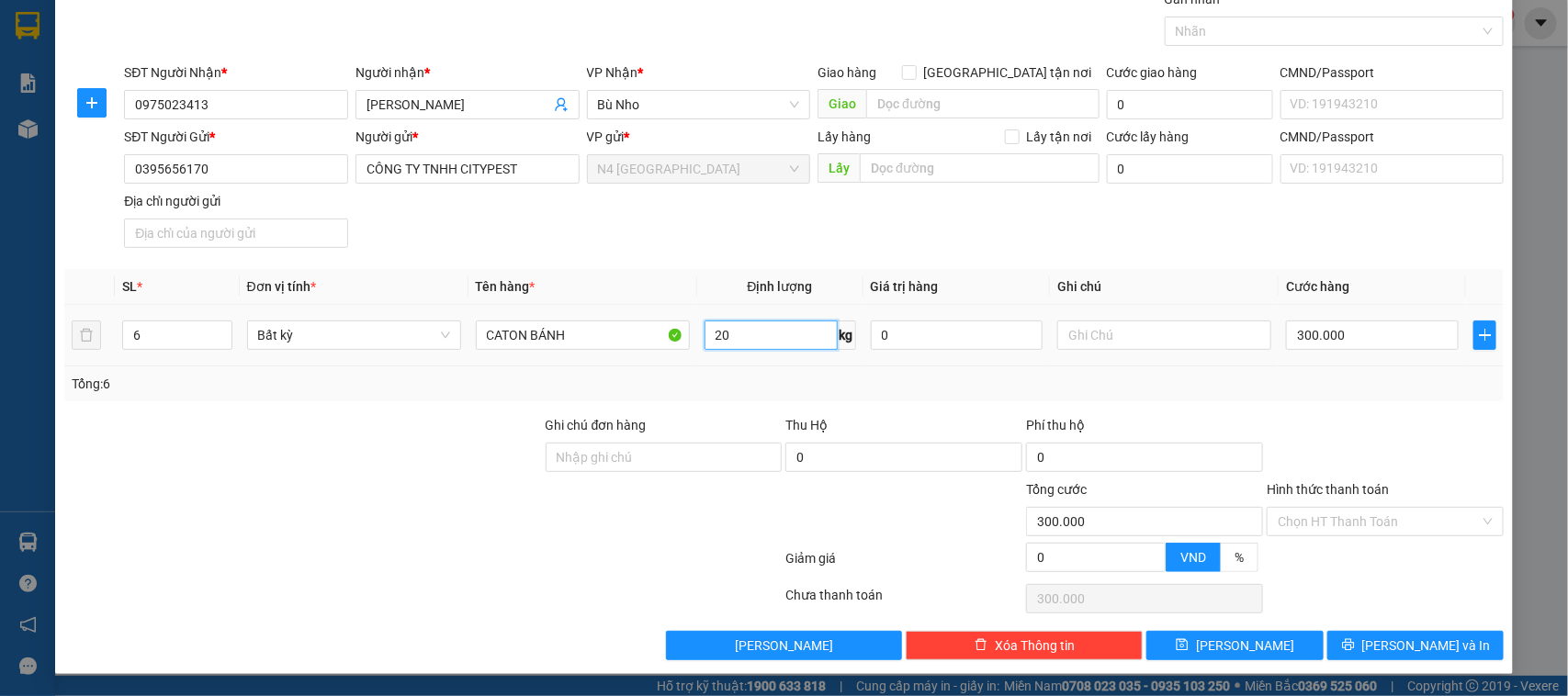
click at [728, 332] on input "20" at bounding box center [770, 334] width 134 height 29
type input "10"
drag, startPoint x: 525, startPoint y: 537, endPoint x: 524, endPoint y: 546, distance: 9.1
click at [524, 546] on form "Ghi chú đơn hàng Thu Hộ 0 Phí thu hộ 0 Tổng cước 300.000 Hình thức thanh toán C…" at bounding box center [784, 497] width 1440 height 165
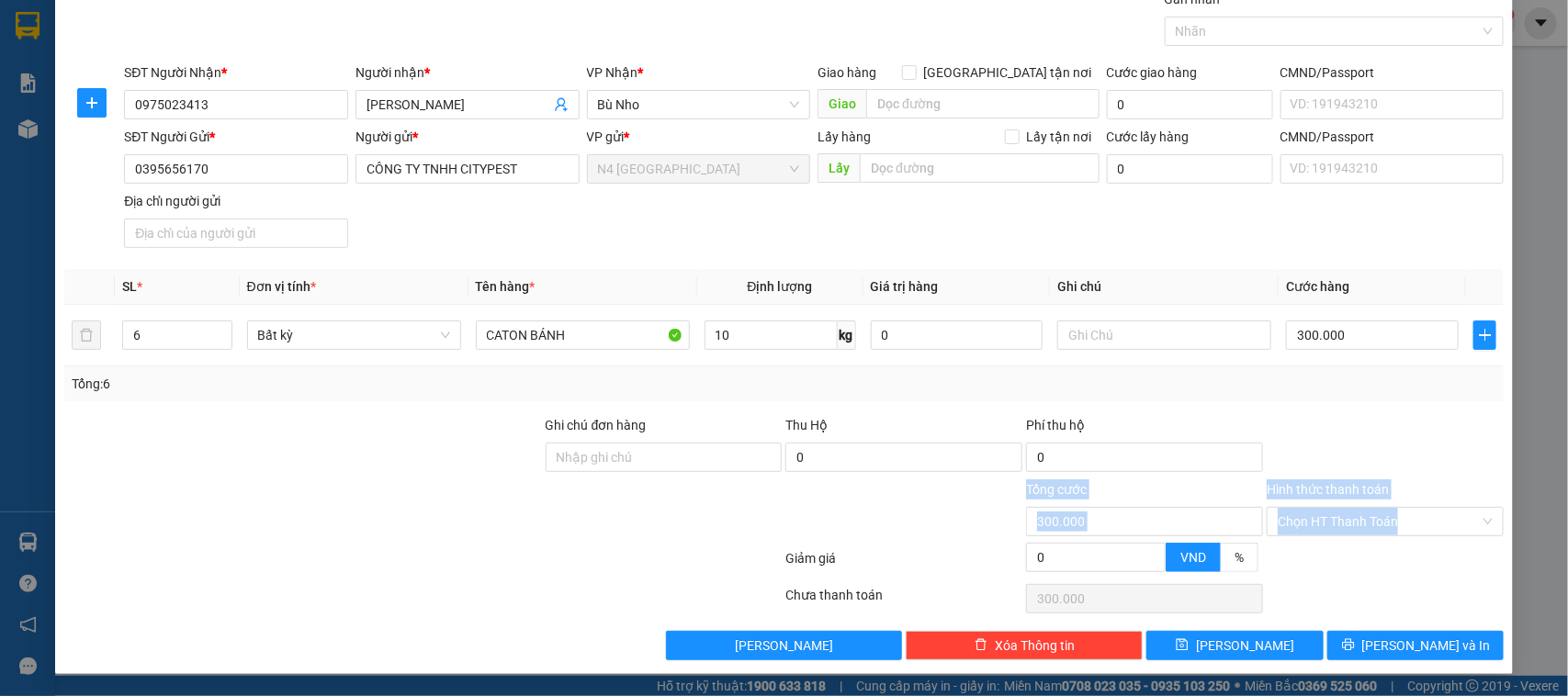
type input "240.000"
click at [442, 551] on div at bounding box center [424, 562] width 722 height 37
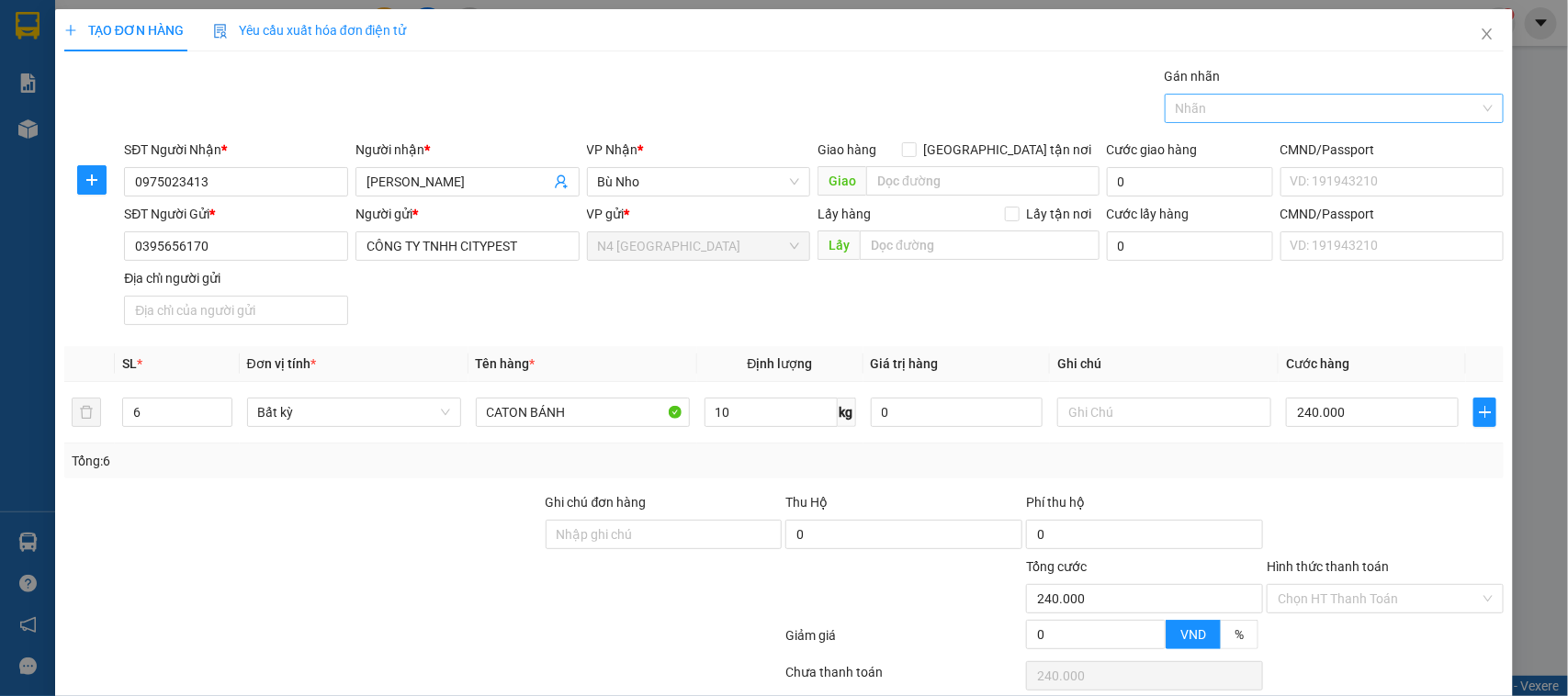
click at [1297, 113] on div at bounding box center [1325, 108] width 313 height 22
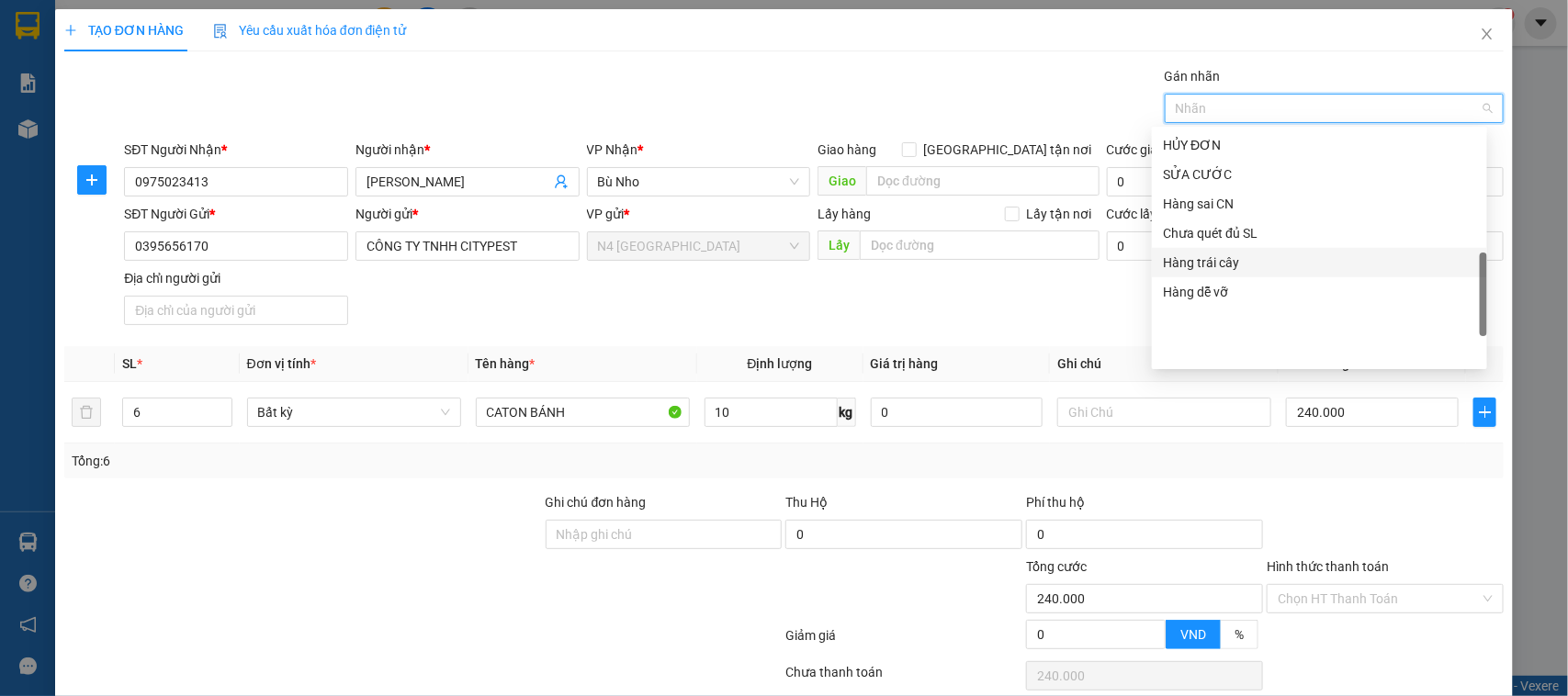
scroll to position [473, 0]
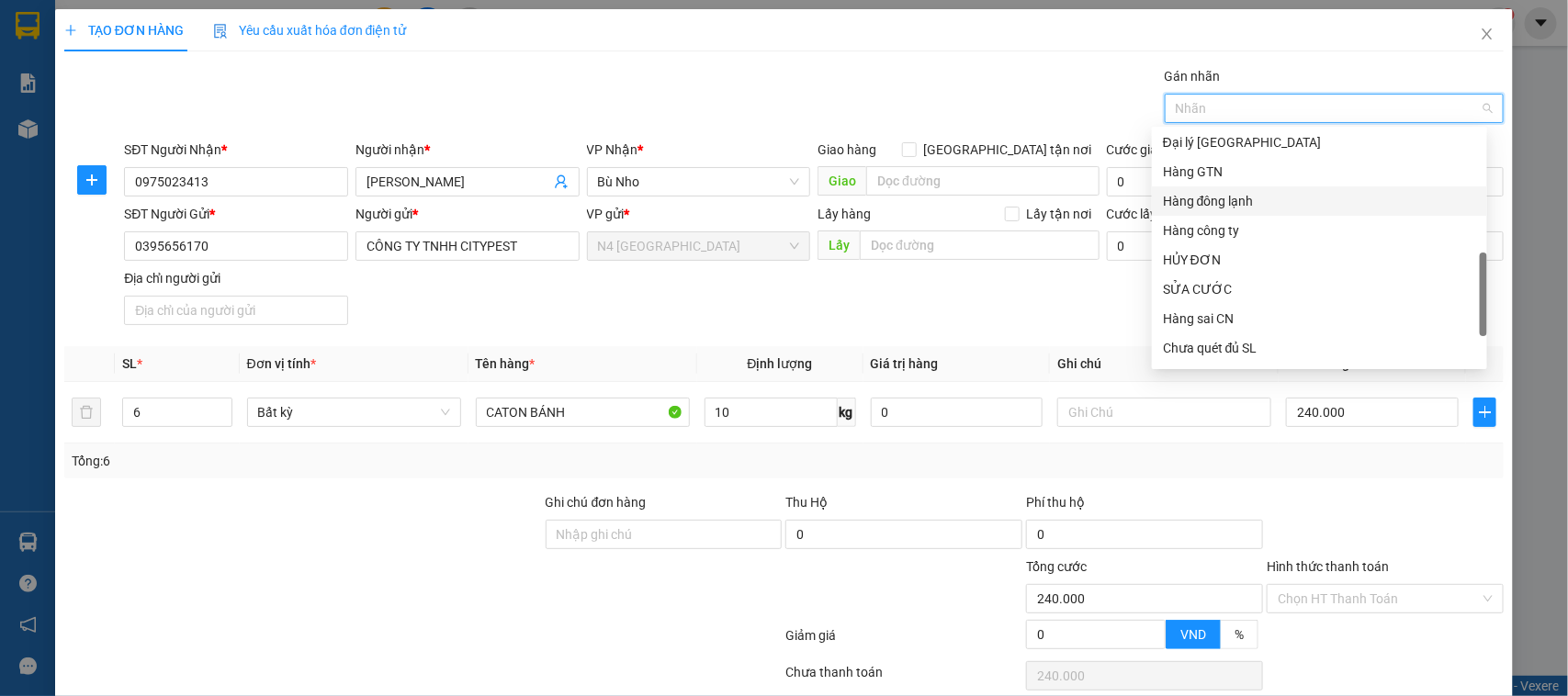
click at [1232, 197] on div "Hàng đông lạnh" at bounding box center [1319, 201] width 314 height 20
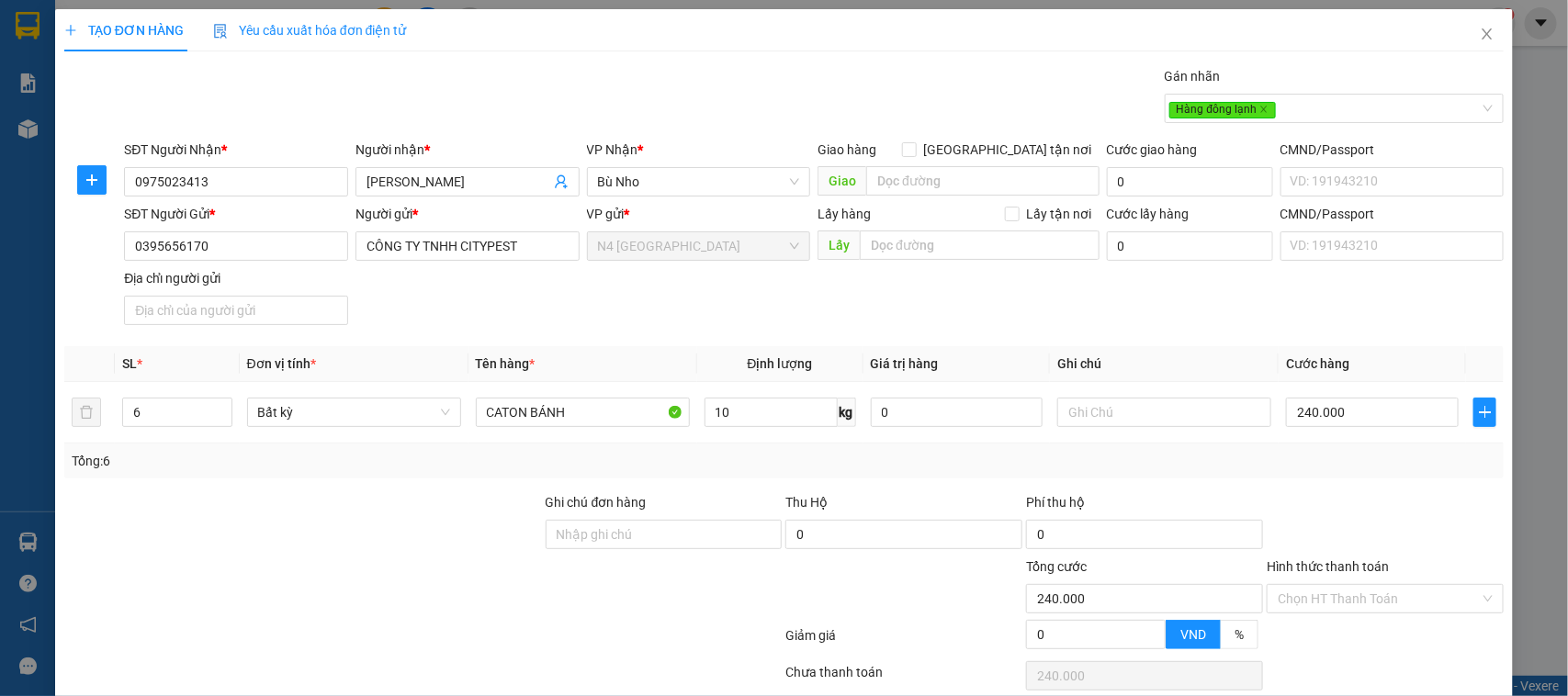
click at [519, 594] on div at bounding box center [303, 588] width 481 height 64
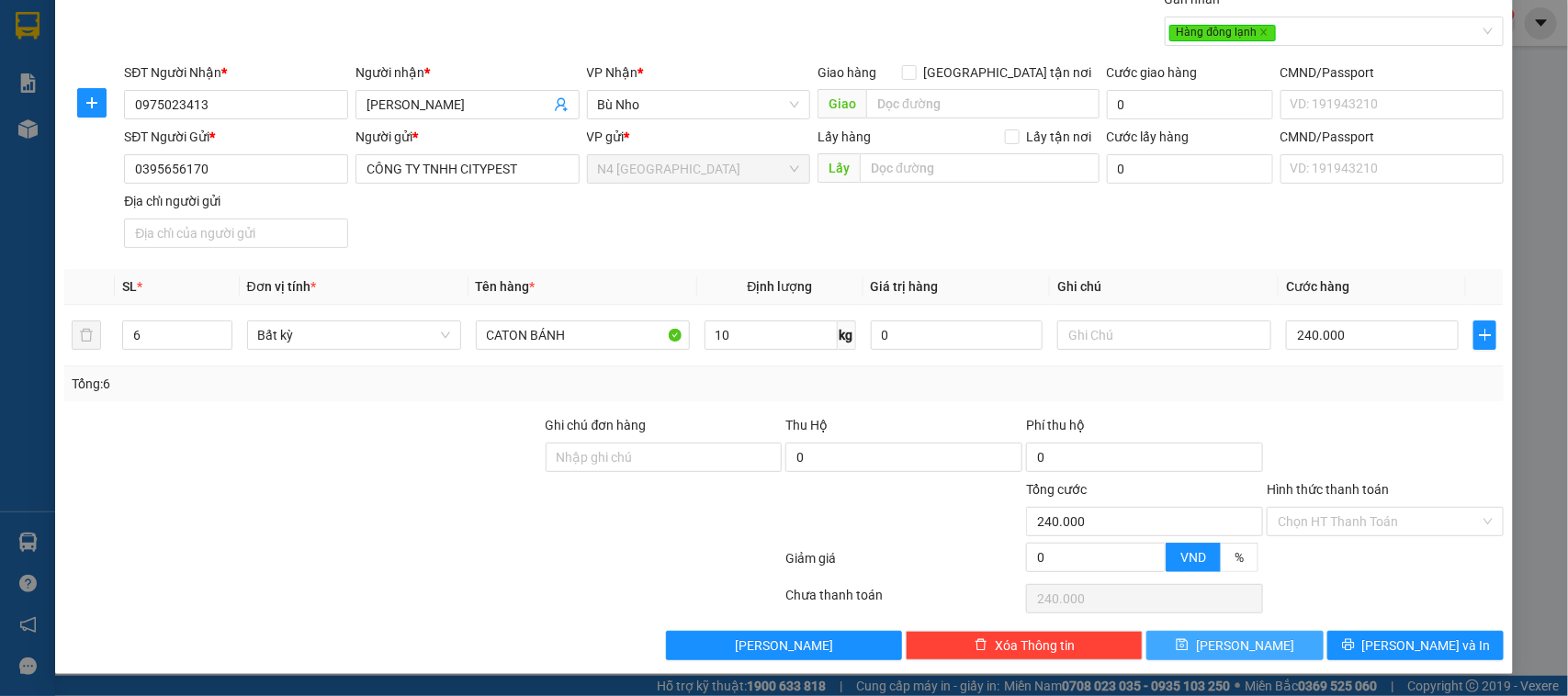
click at [1168, 638] on button "Lưu" at bounding box center [1235, 645] width 176 height 29
type input "1"
type input "0"
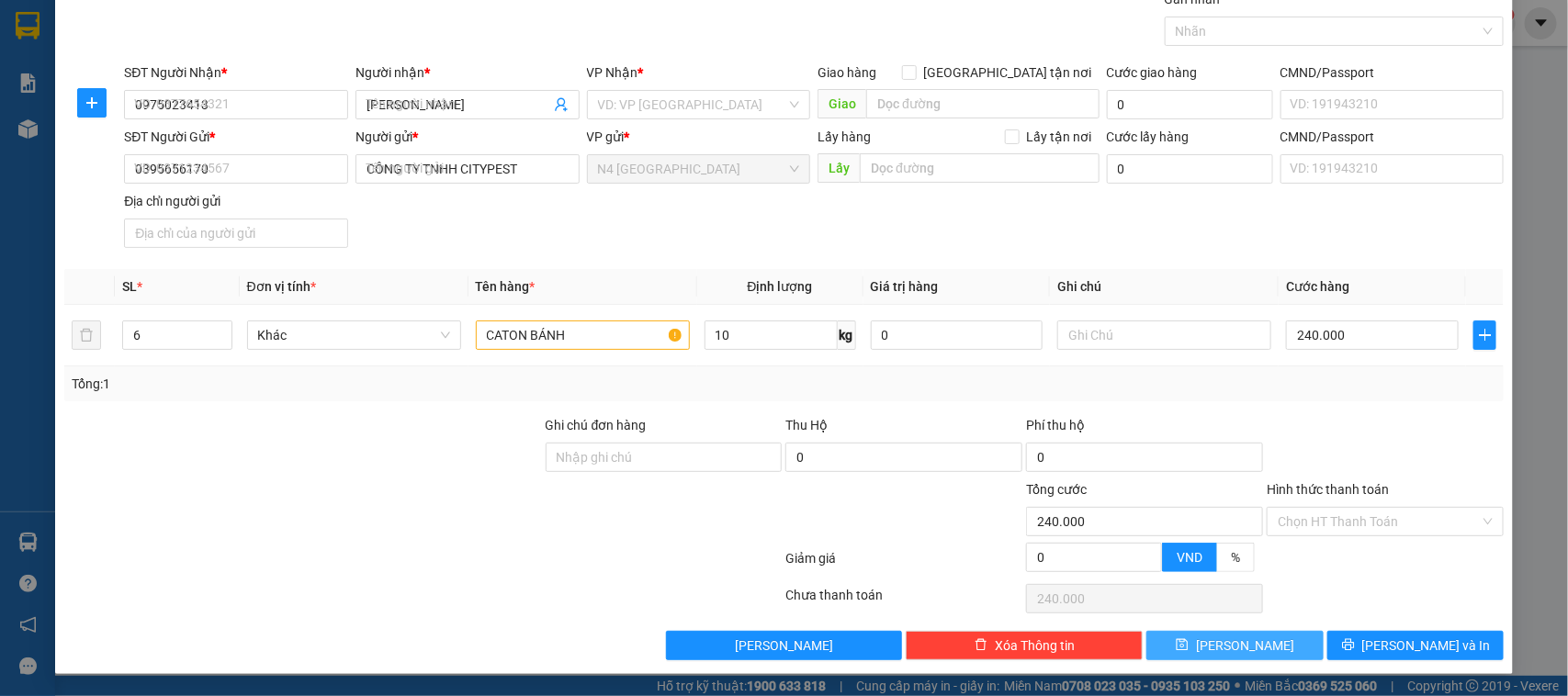
type input "0"
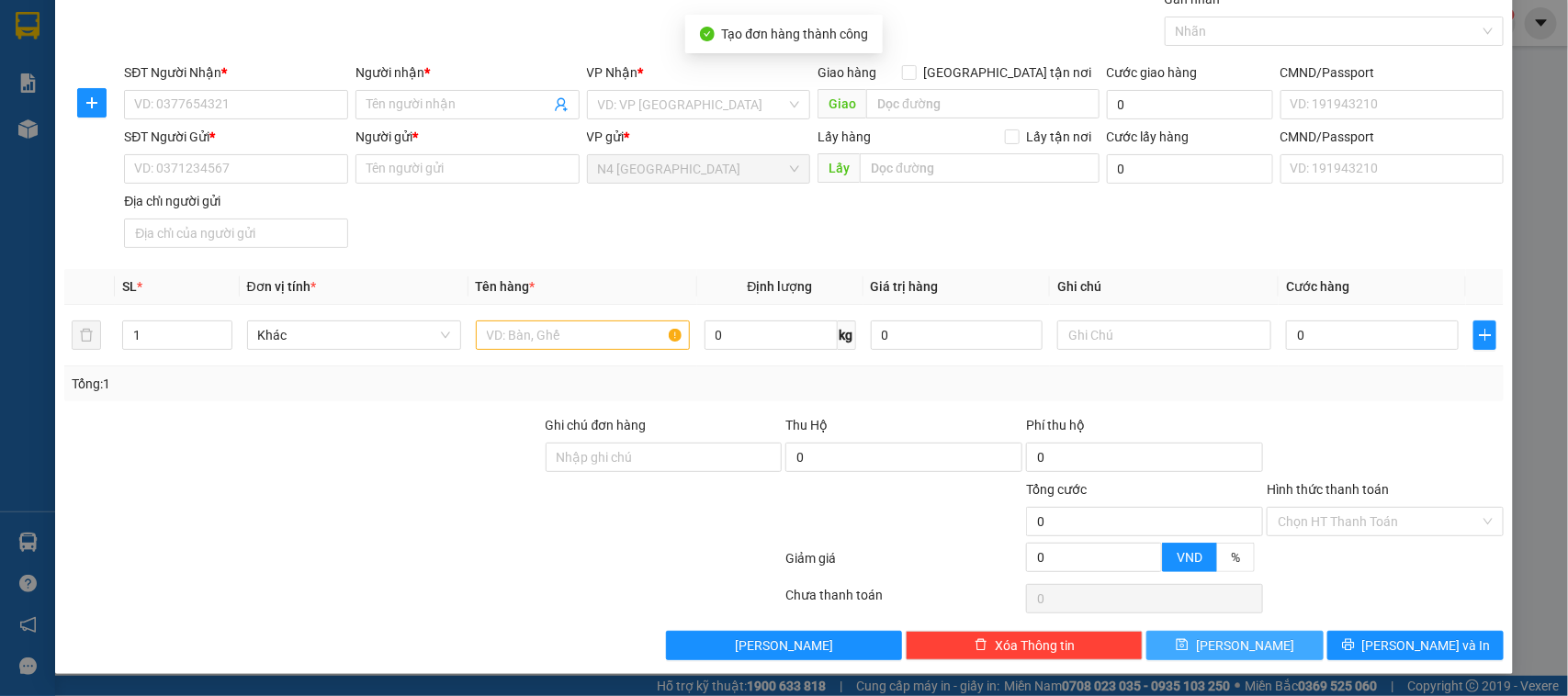
scroll to position [0, 0]
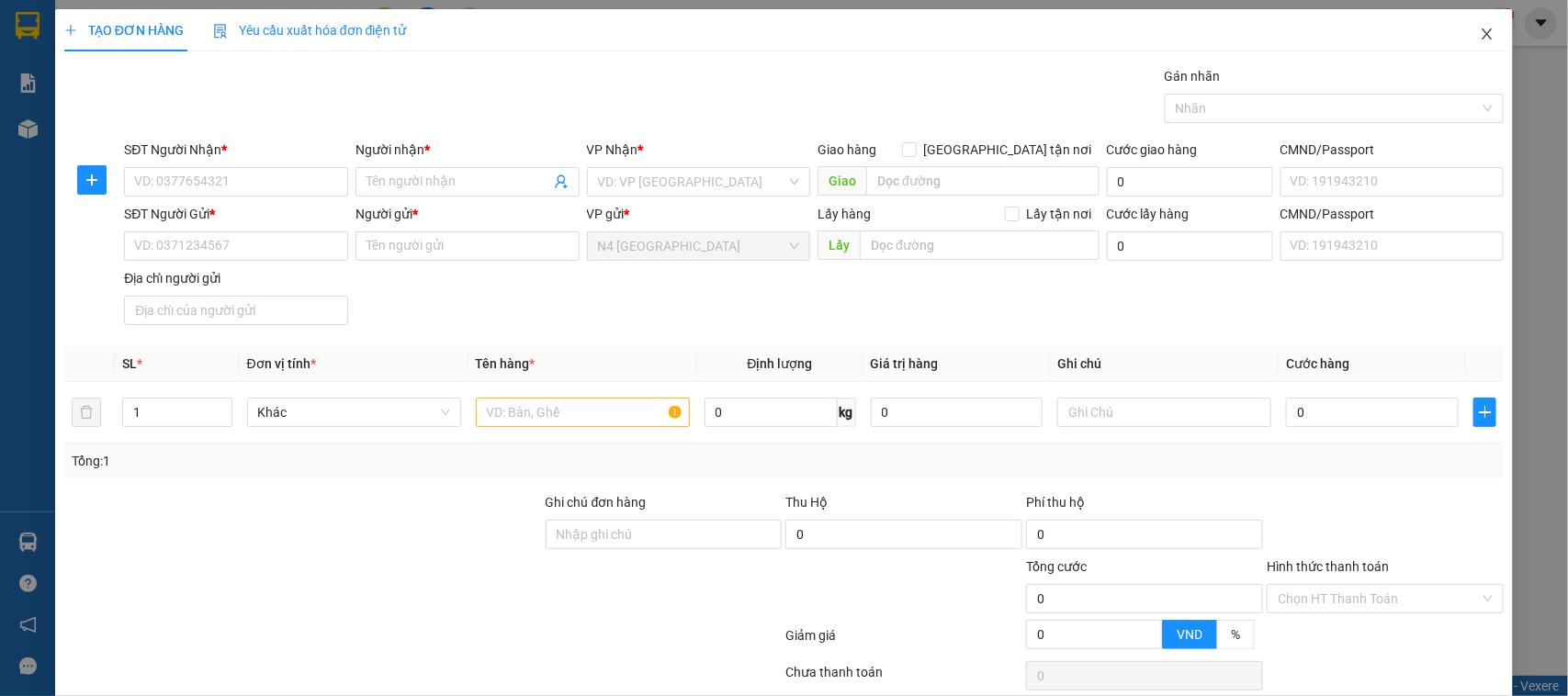
click at [1480, 39] on icon "close" at bounding box center [1487, 34] width 15 height 15
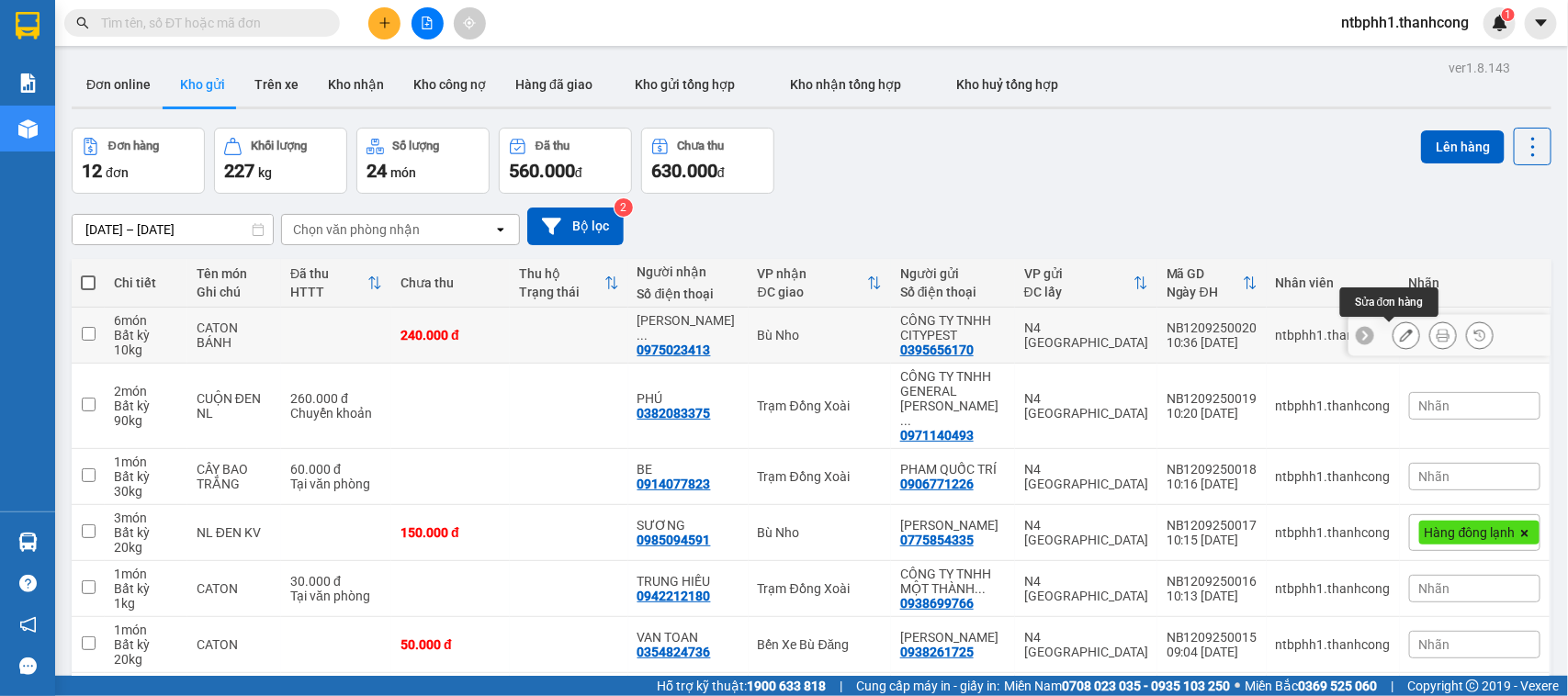
click at [1399, 333] on icon at bounding box center [1406, 335] width 13 height 13
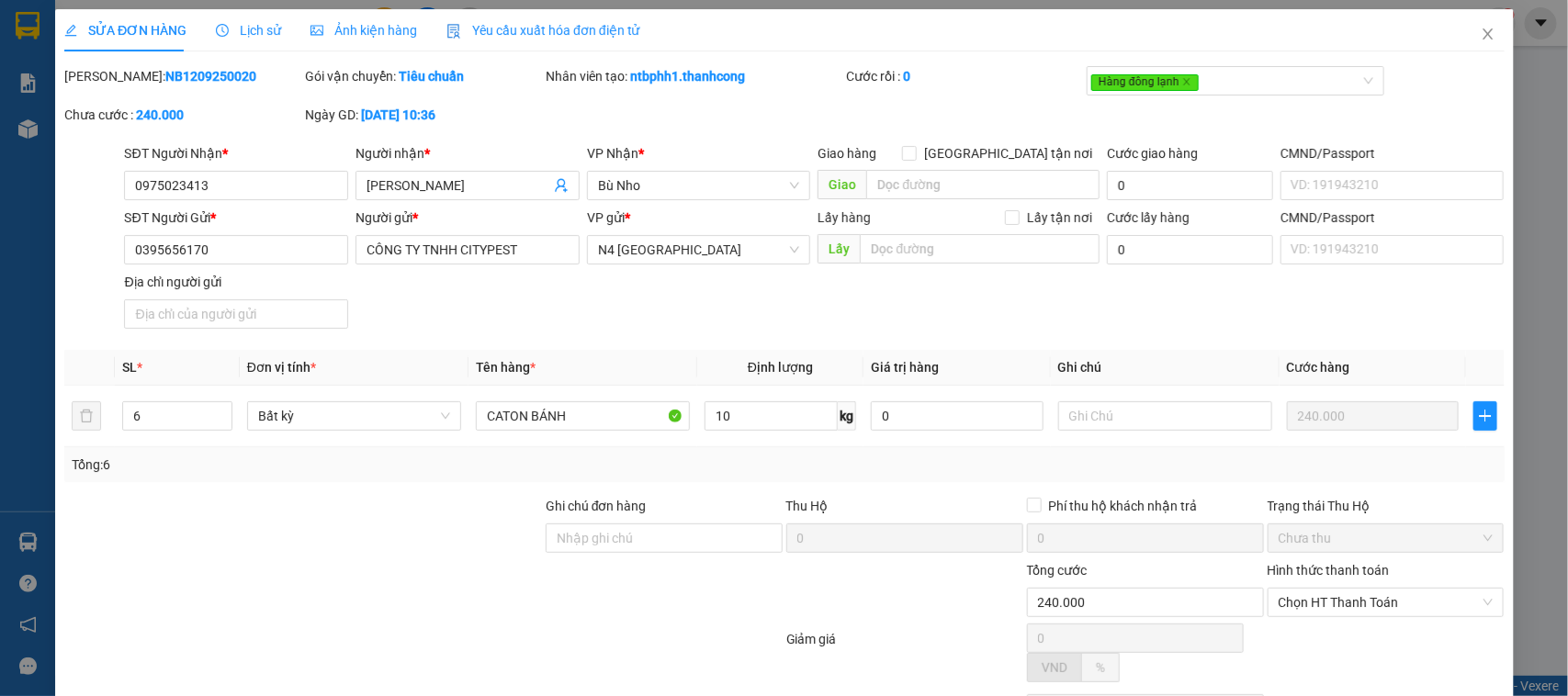
type input "0975023413"
type input "NGUYỄN LINH CƯỜNG"
type input "0395656170"
type input "CÔNG TY TNHH CITYPEST"
type input "240.000"
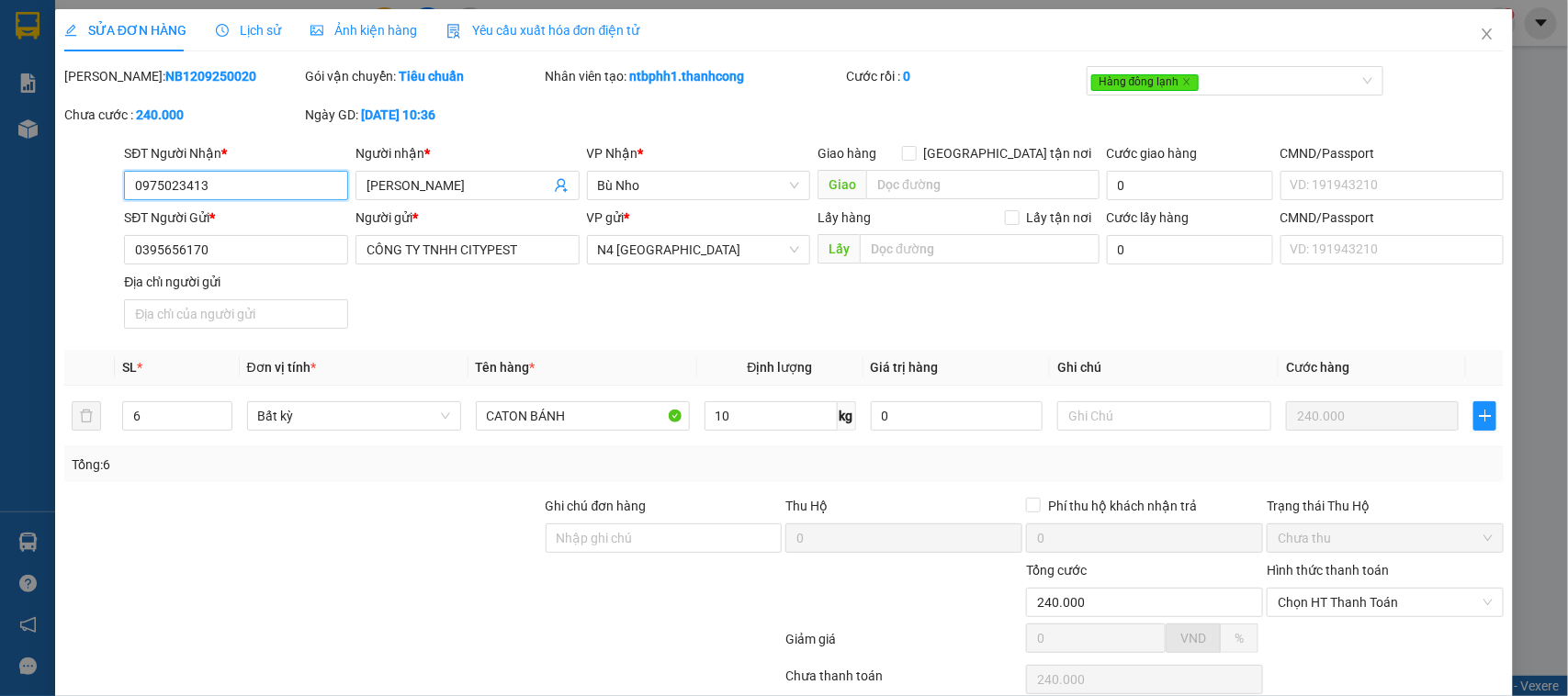
scroll to position [74, 0]
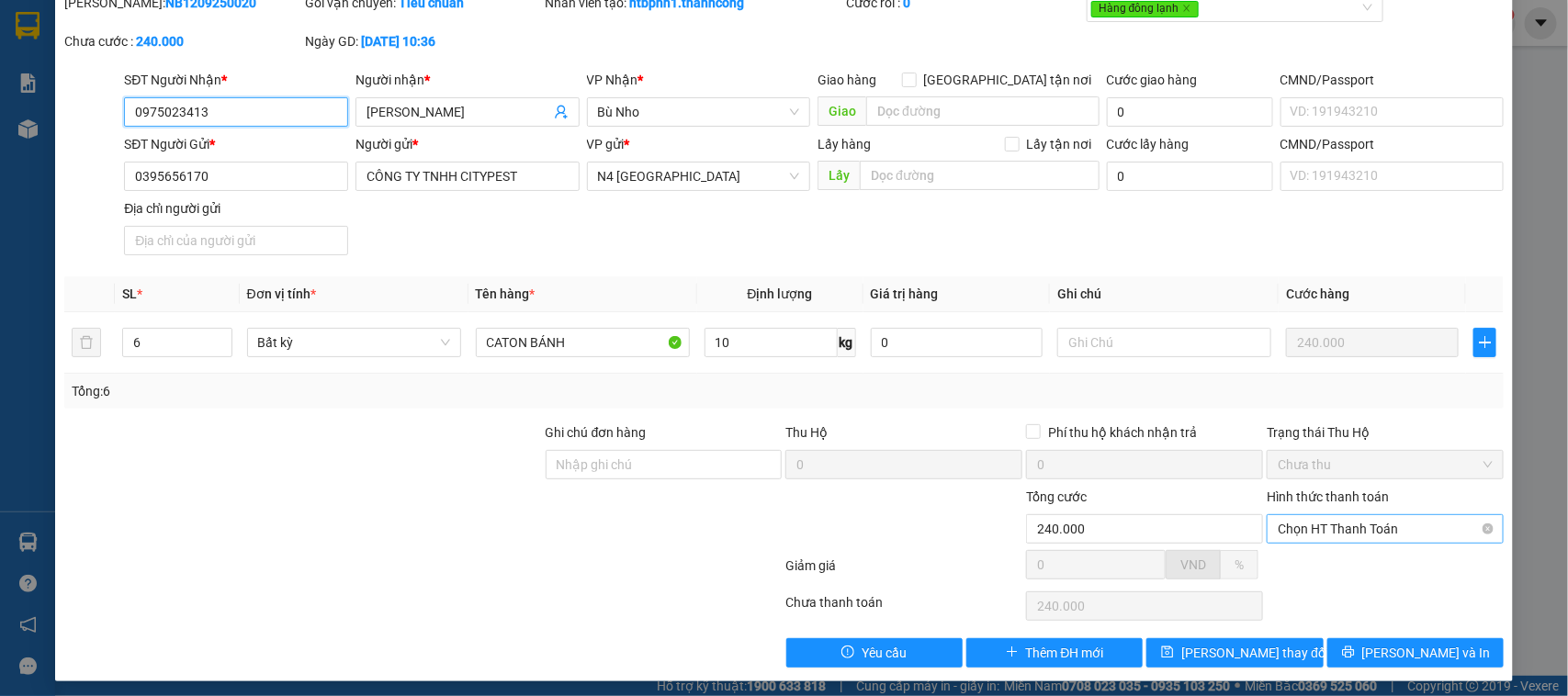
click at [1330, 532] on span "Chọn HT Thanh Toán" at bounding box center [1384, 528] width 215 height 27
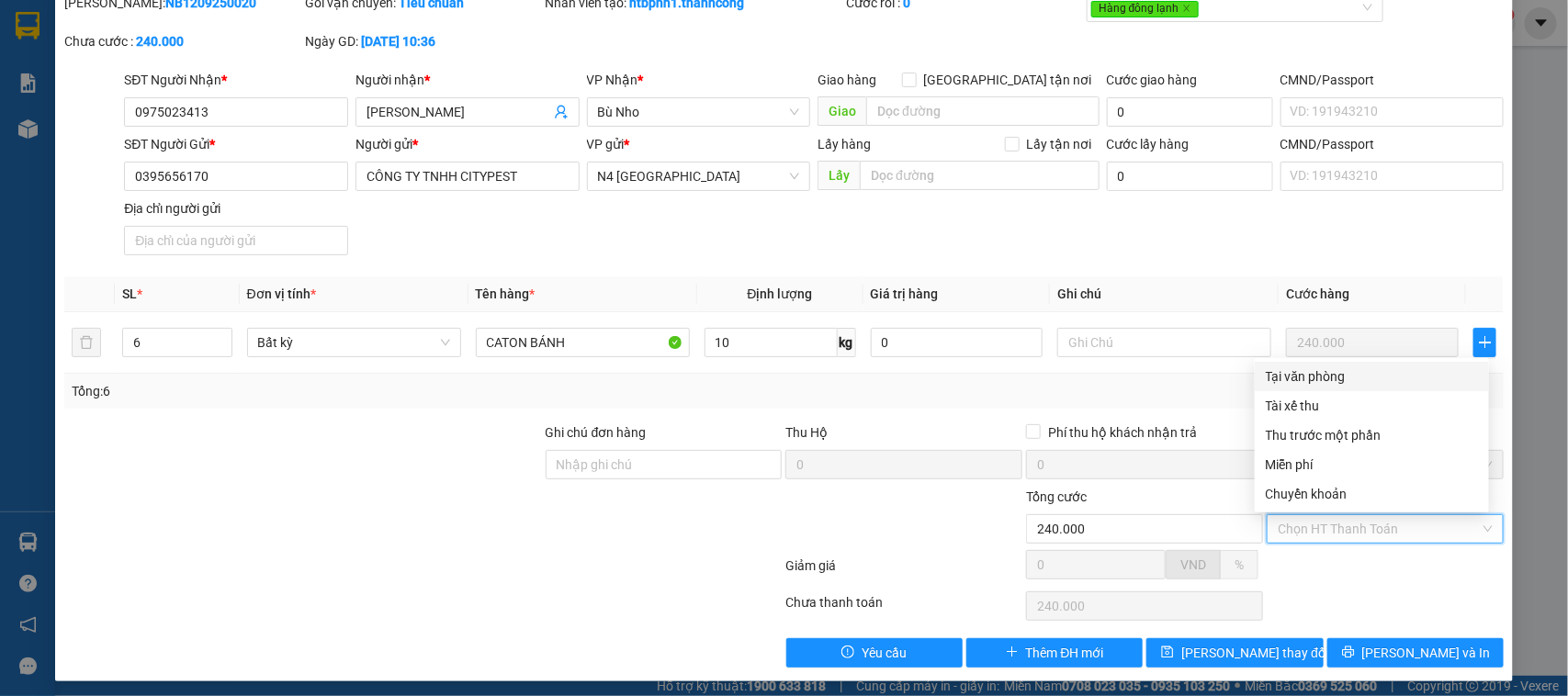
click at [1341, 381] on div "Tại văn phòng" at bounding box center [1372, 376] width 212 height 20
type input "0"
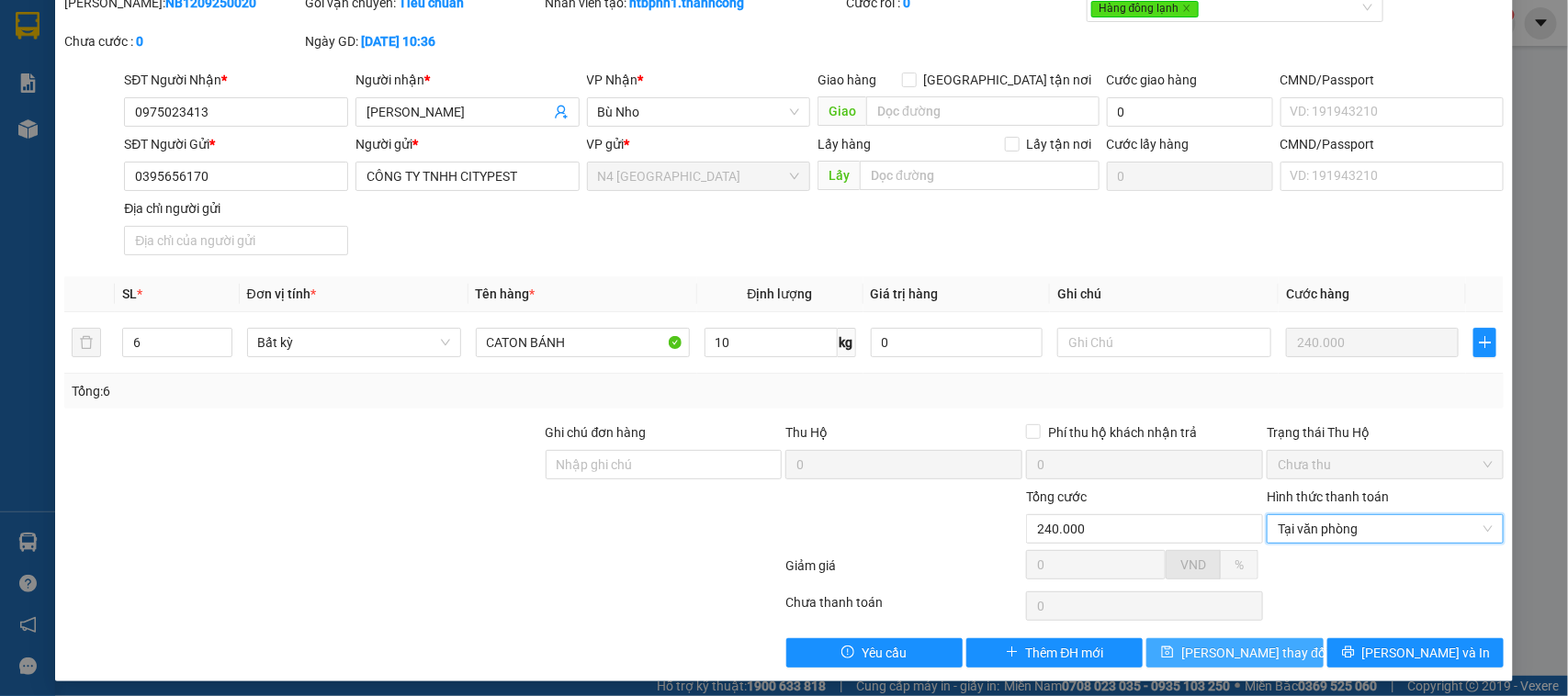
click at [1174, 653] on icon "save" at bounding box center [1167, 651] width 13 height 13
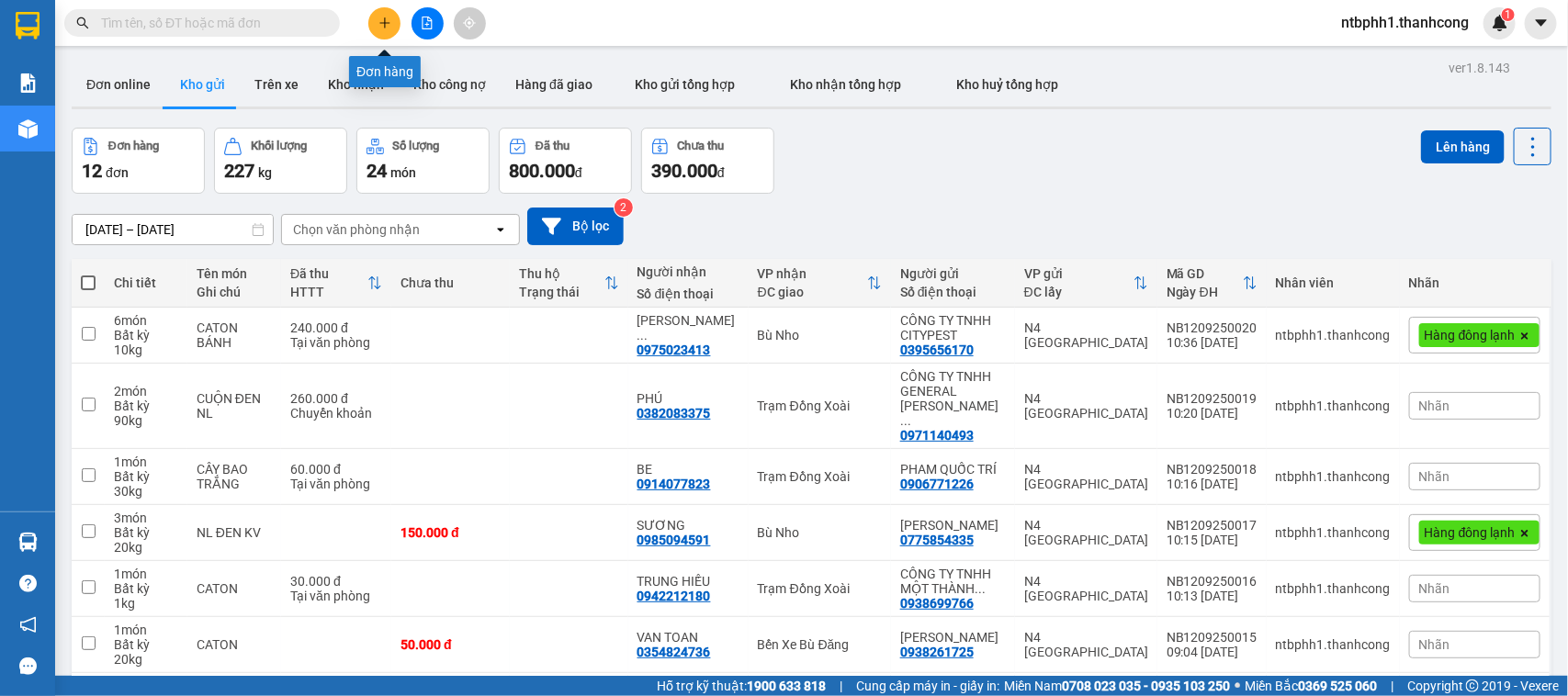
click at [377, 16] on button at bounding box center [385, 24] width 32 height 32
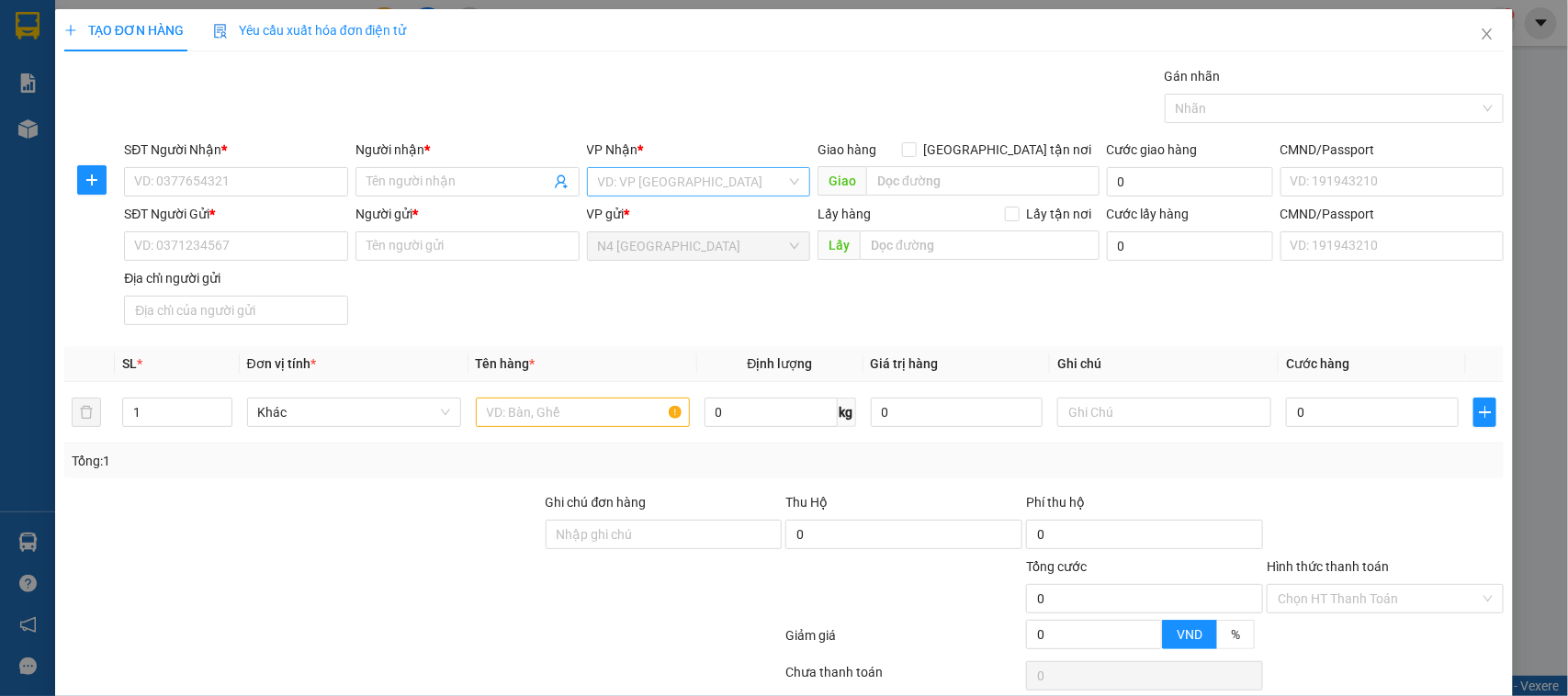
click at [692, 171] on input "search" at bounding box center [693, 181] width 189 height 27
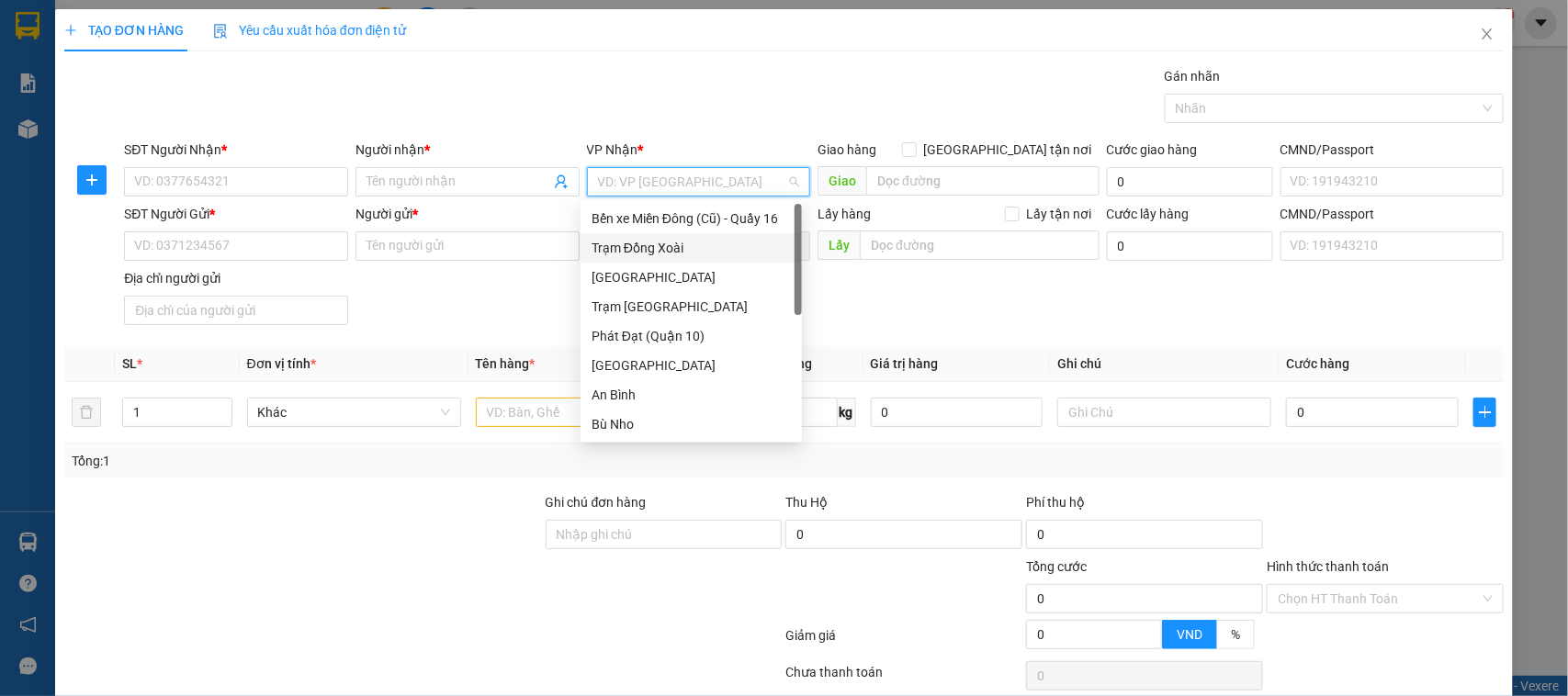
click at [673, 248] on div "Trạm Đồng Xoài" at bounding box center [691, 247] width 199 height 20
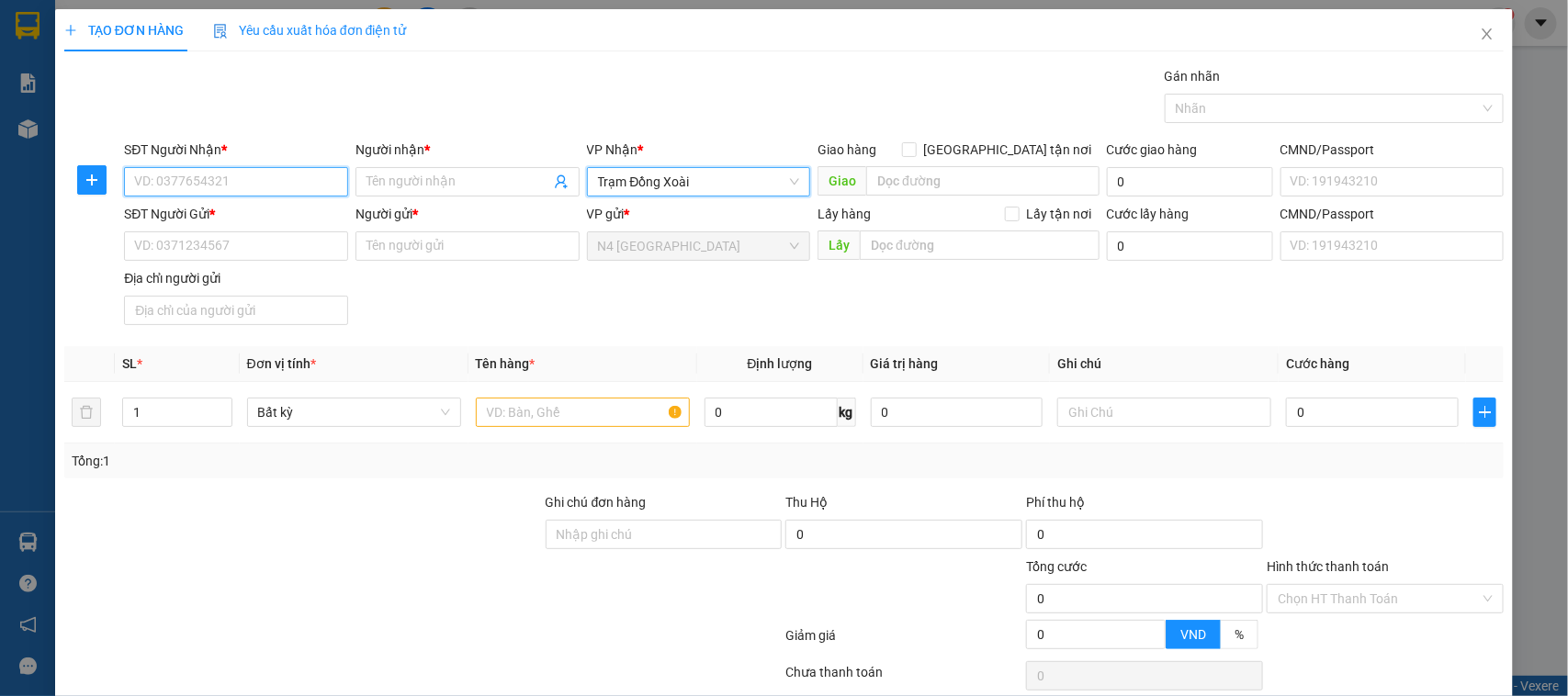
click at [259, 177] on input "SĐT Người Nhận *" at bounding box center [236, 181] width 225 height 29
paste input "0975.117.272"
click at [190, 184] on input "0975.117.272" at bounding box center [236, 181] width 225 height 29
click at [165, 181] on input "0975.117272" at bounding box center [236, 181] width 225 height 29
type input "0975117272"
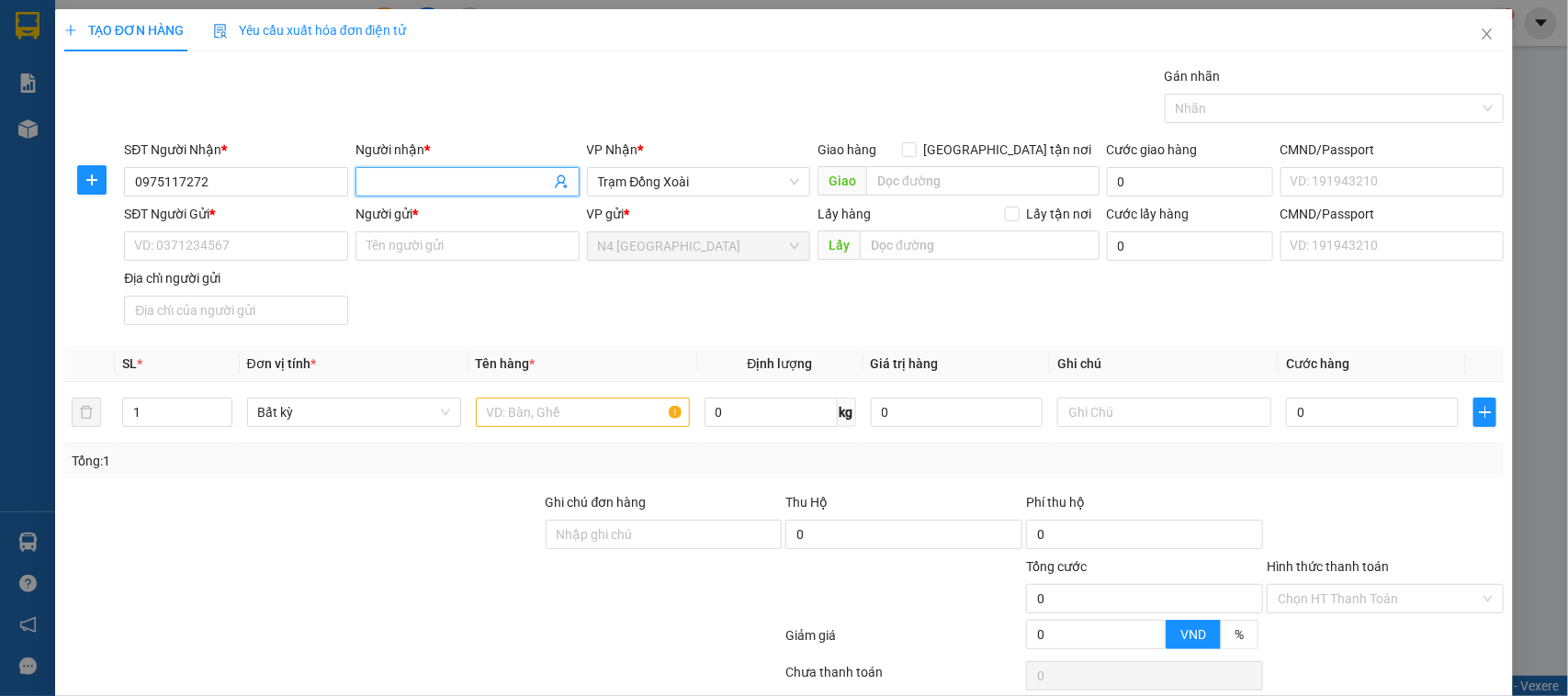
click at [393, 175] on input "Người nhận *" at bounding box center [459, 181] width 184 height 20
type input "BẢO TÍN"
click at [372, 258] on input "Người gửi *" at bounding box center [467, 245] width 225 height 29
paste input "CTY TNHH SX VA TM HƯNG LONG PHÁT"
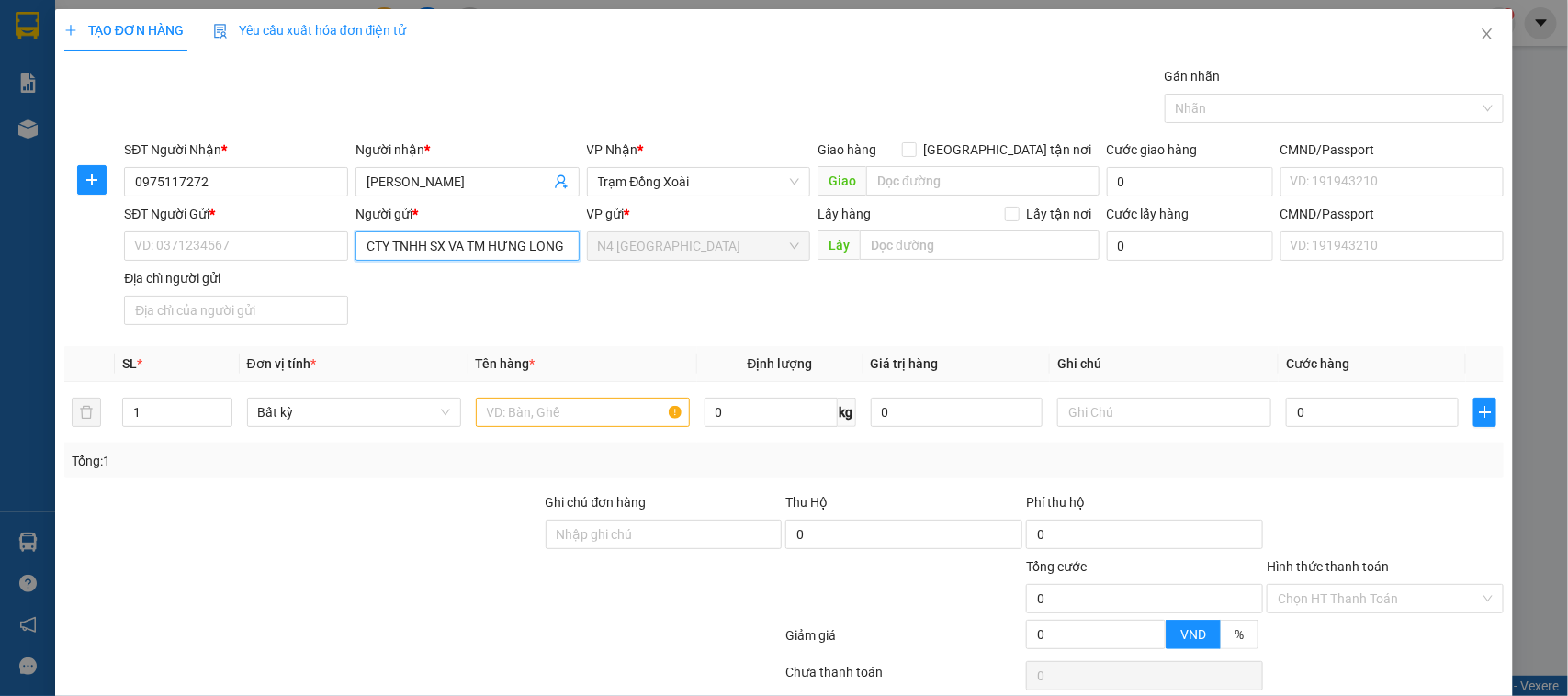
scroll to position [0, 35]
type input "CTY TNHH SX VA TM HƯNG LONG PHÁT"
click at [234, 244] on input "SĐT Người Gửi *" at bounding box center [236, 245] width 225 height 29
paste input "0282.241.4273"
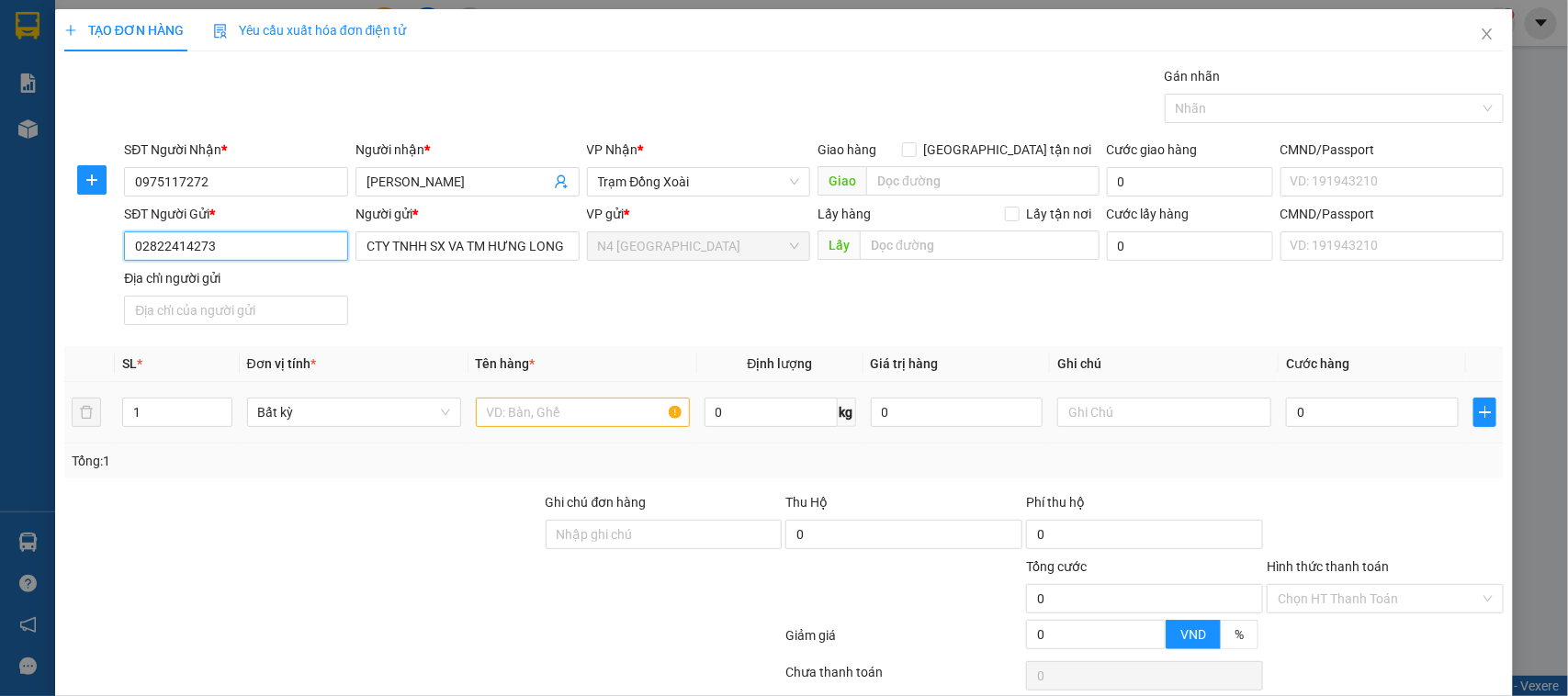
type input "02822414273"
click at [492, 415] on input "text" at bounding box center [583, 412] width 214 height 29
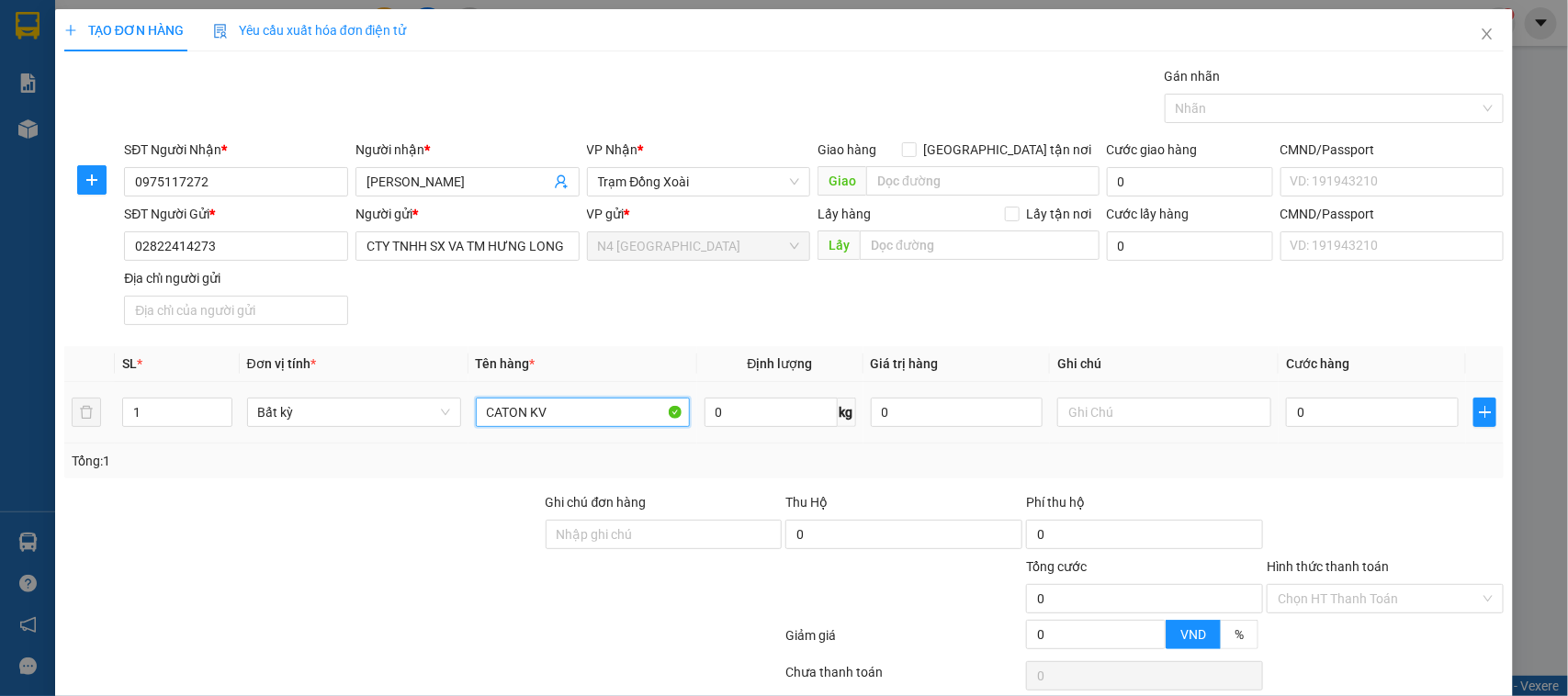
type input "CATON KV"
click at [750, 430] on div "0 kg" at bounding box center [780, 412] width 152 height 37
click at [749, 429] on div "0 kg" at bounding box center [780, 412] width 152 height 37
click at [748, 418] on input "0" at bounding box center [770, 412] width 134 height 29
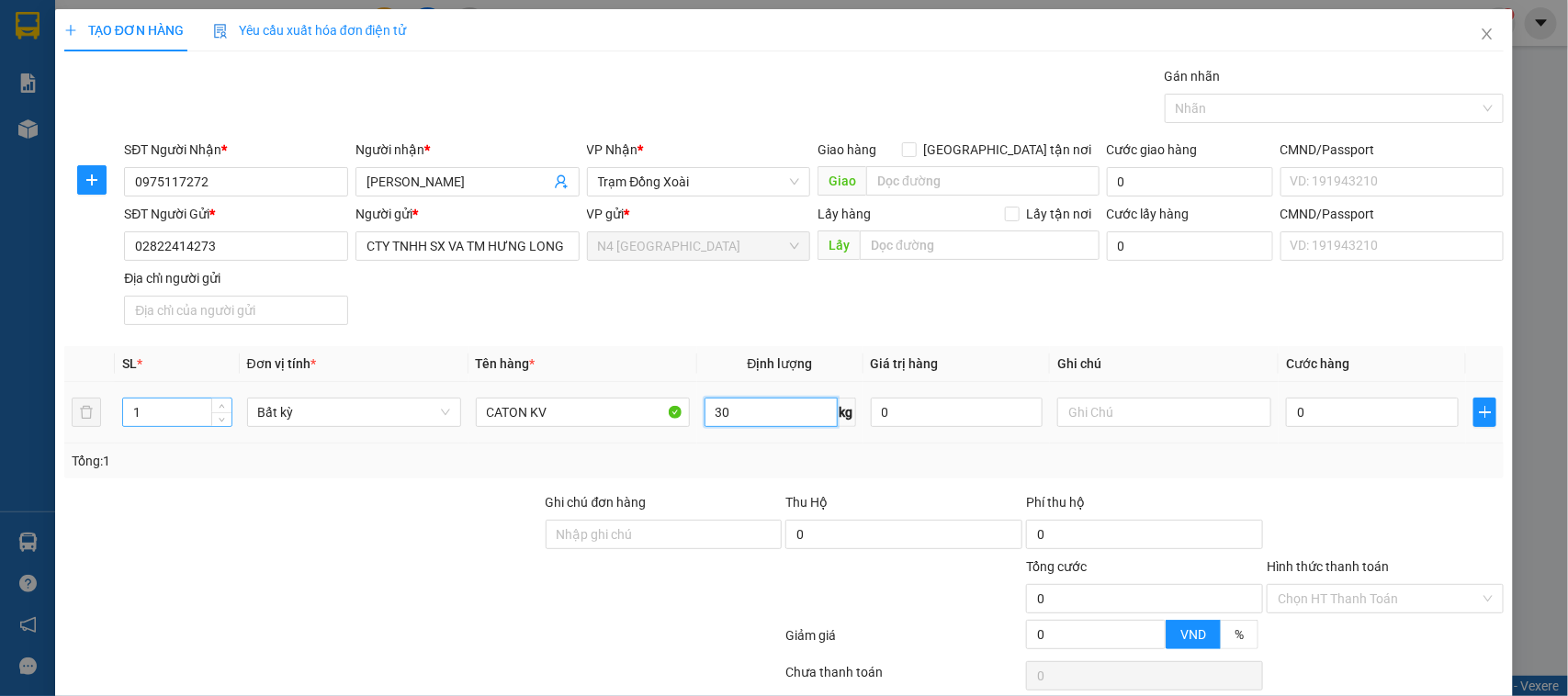
type input "30"
click at [147, 415] on input "1" at bounding box center [177, 412] width 108 height 27
type input "60.000"
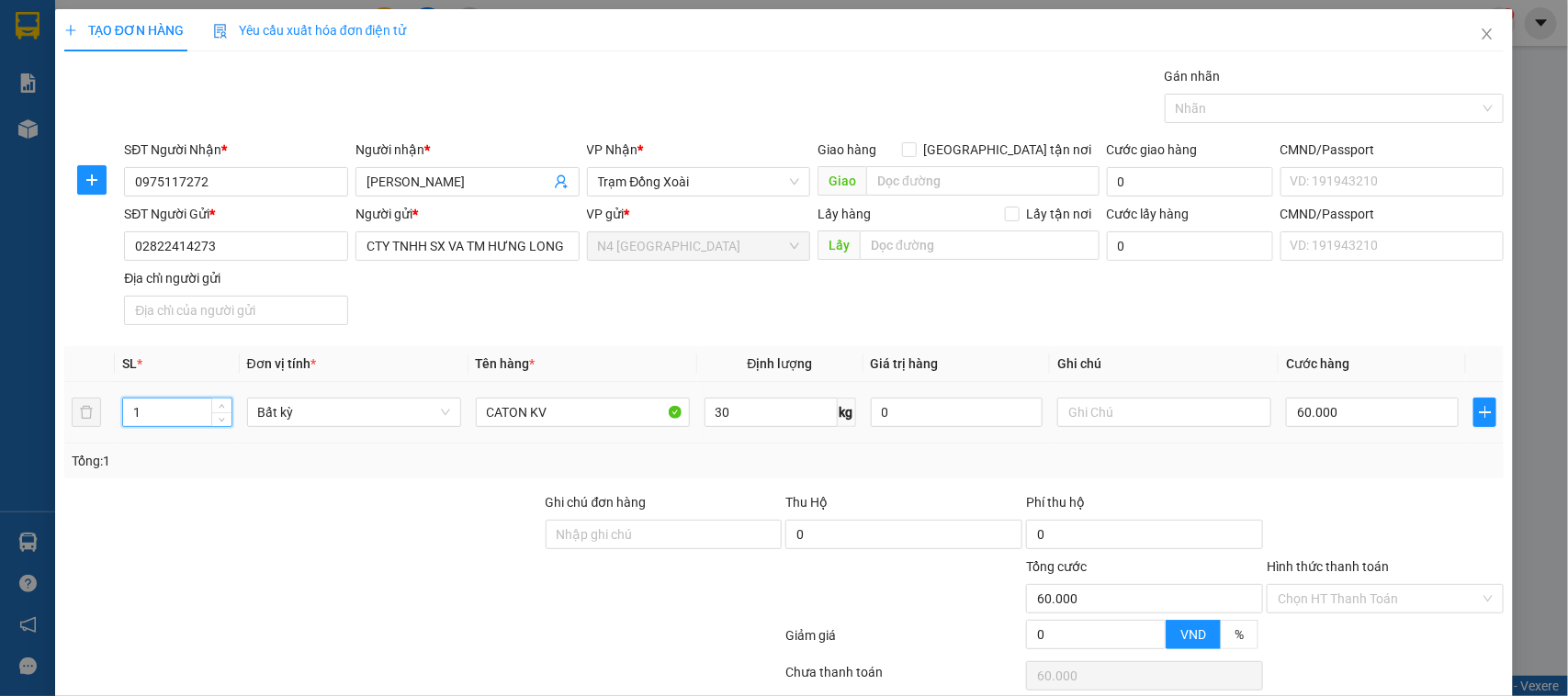
type input "60.000"
drag, startPoint x: 147, startPoint y: 415, endPoint x: 121, endPoint y: 413, distance: 26.1
click at [123, 413] on input "1" at bounding box center [177, 412] width 108 height 27
type input "2"
drag, startPoint x: 202, startPoint y: 577, endPoint x: 1119, endPoint y: 532, distance: 918.1
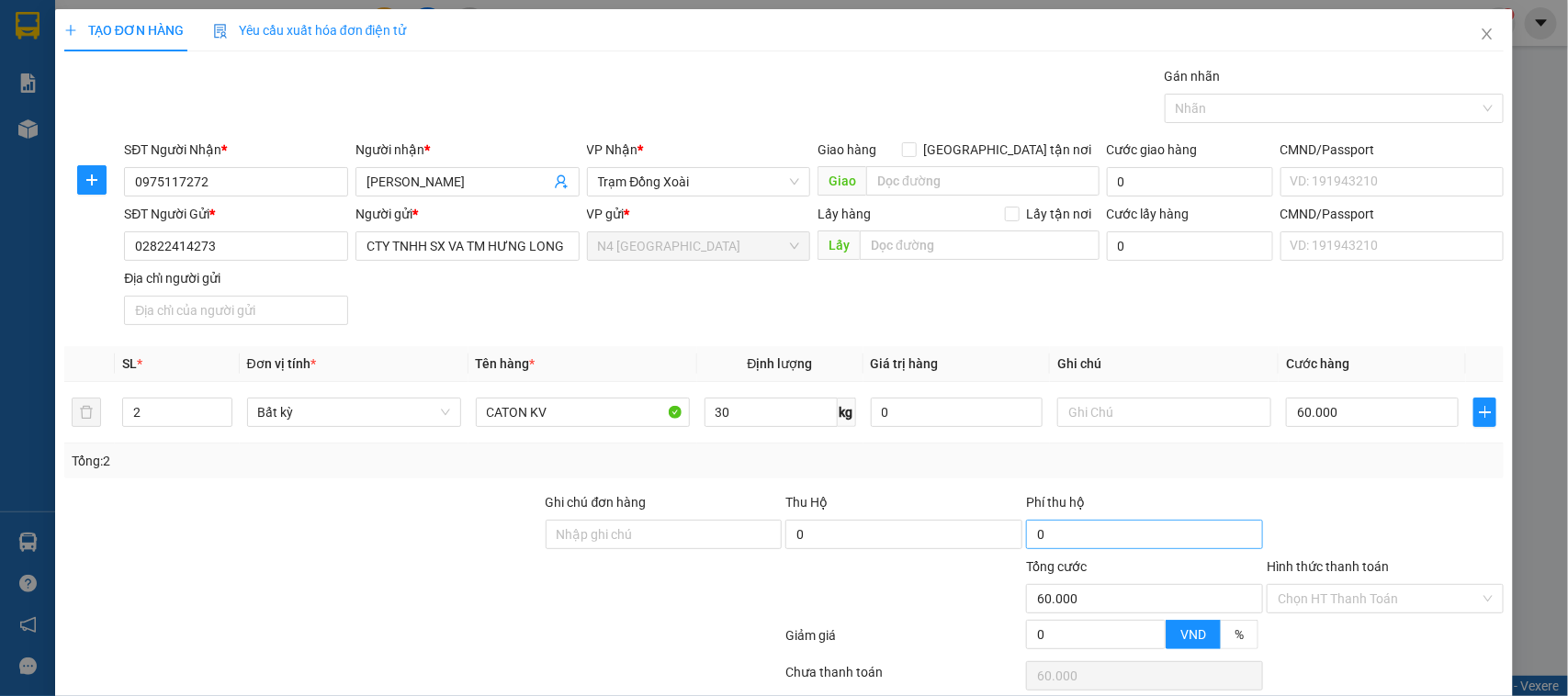
click at [203, 581] on div at bounding box center [303, 588] width 481 height 64
type input "120.000"
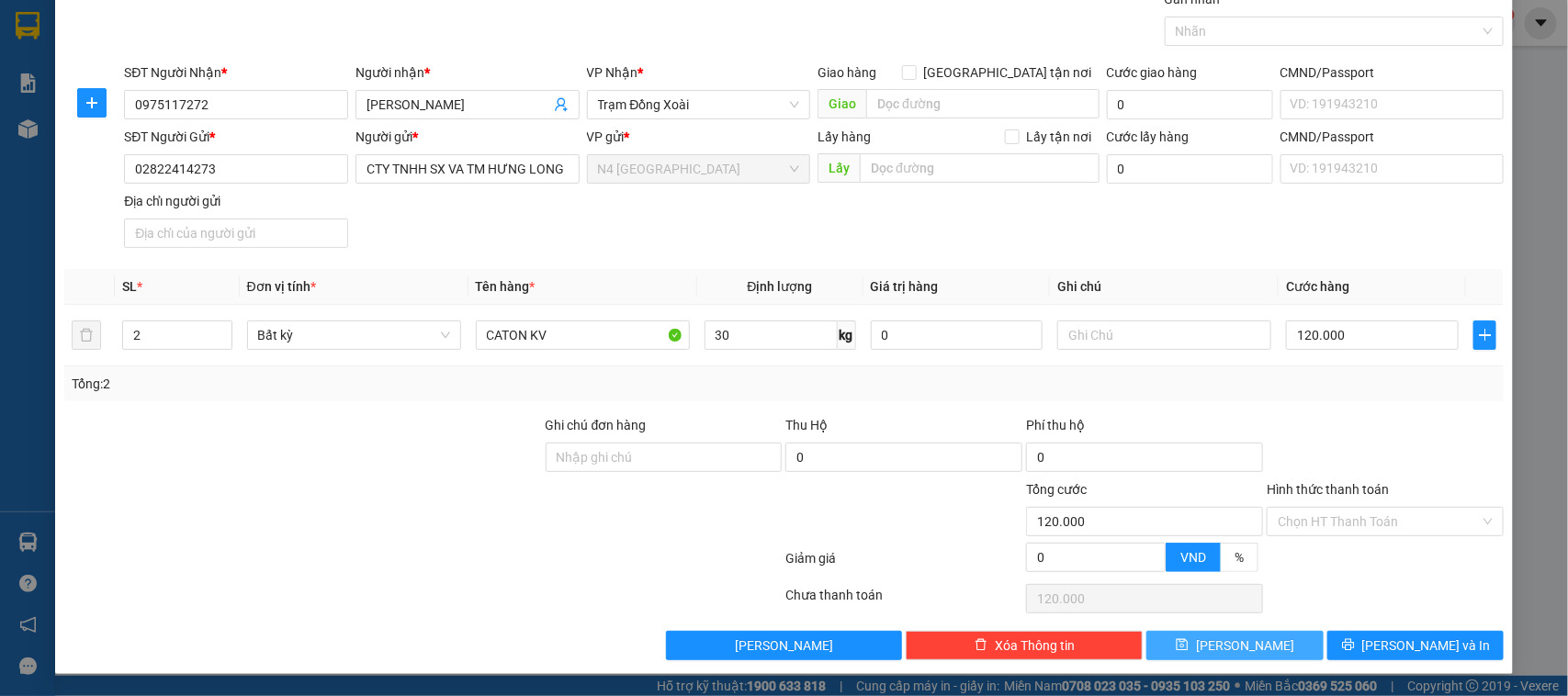
click at [1214, 643] on button "Lưu" at bounding box center [1235, 645] width 176 height 29
type input "1"
type input "0"
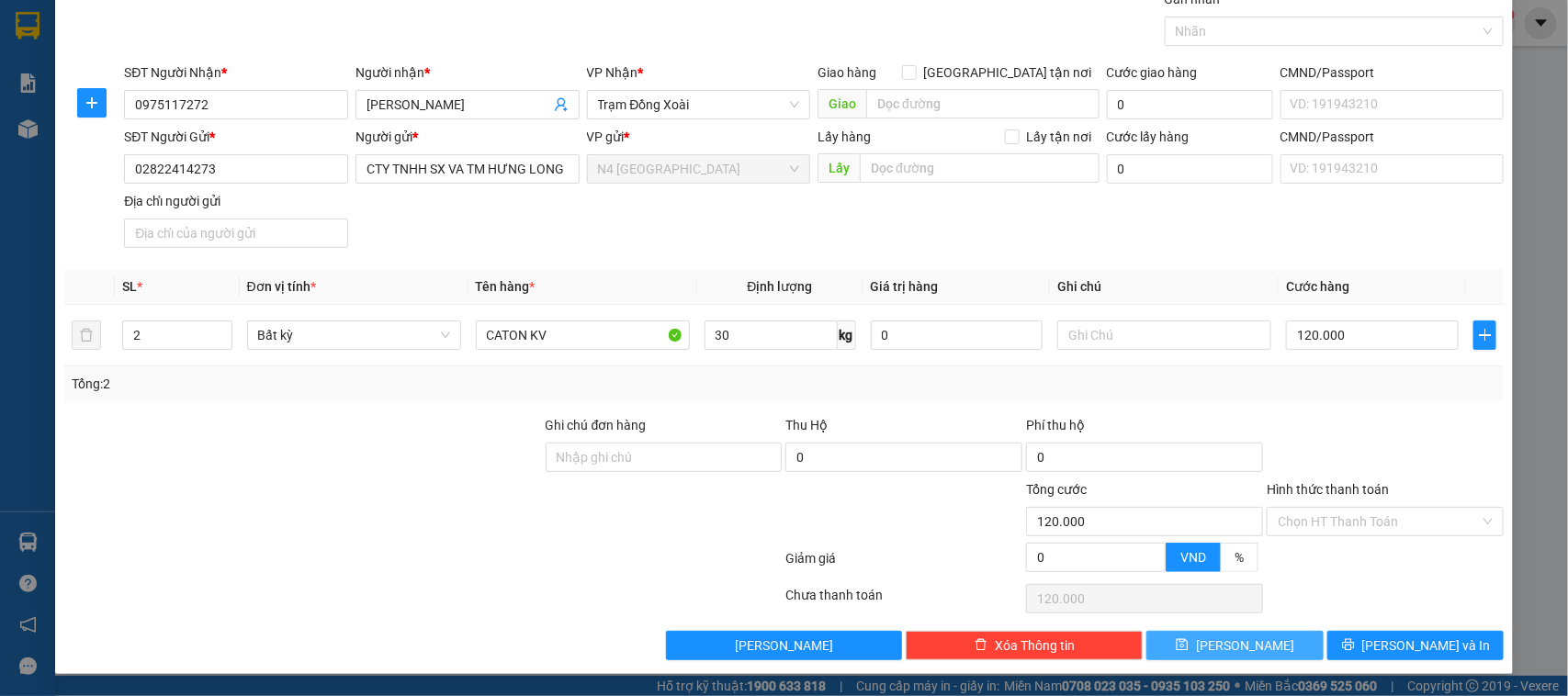
type input "0"
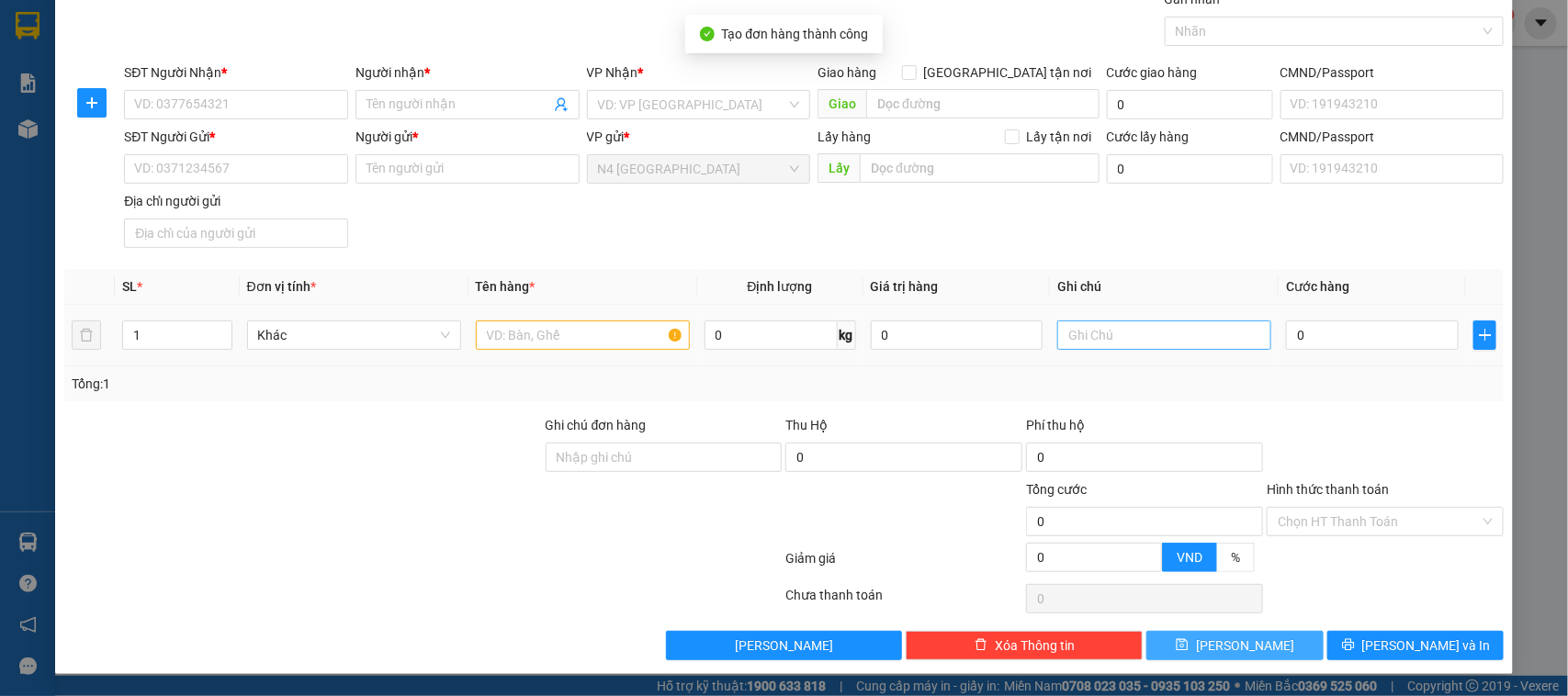
scroll to position [0, 0]
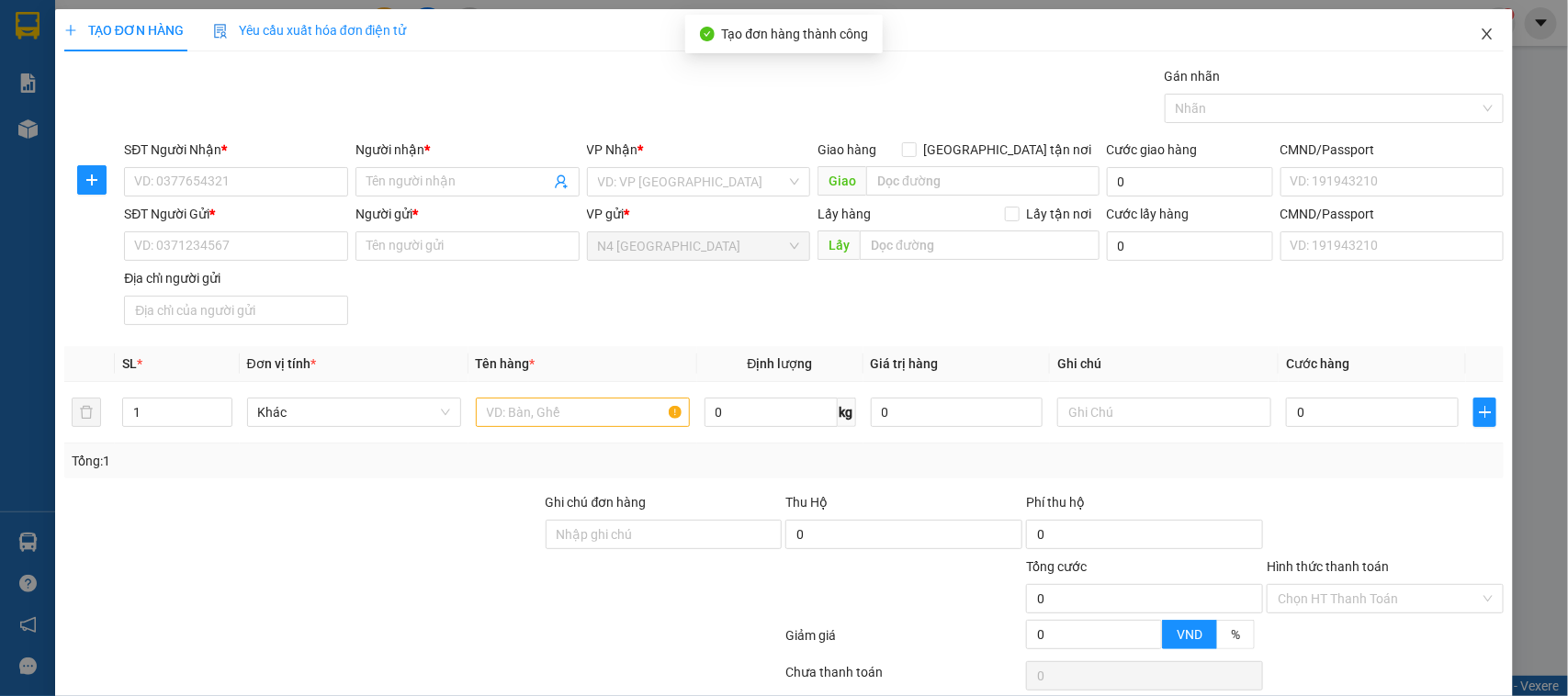
click at [1480, 27] on icon "close" at bounding box center [1487, 34] width 15 height 15
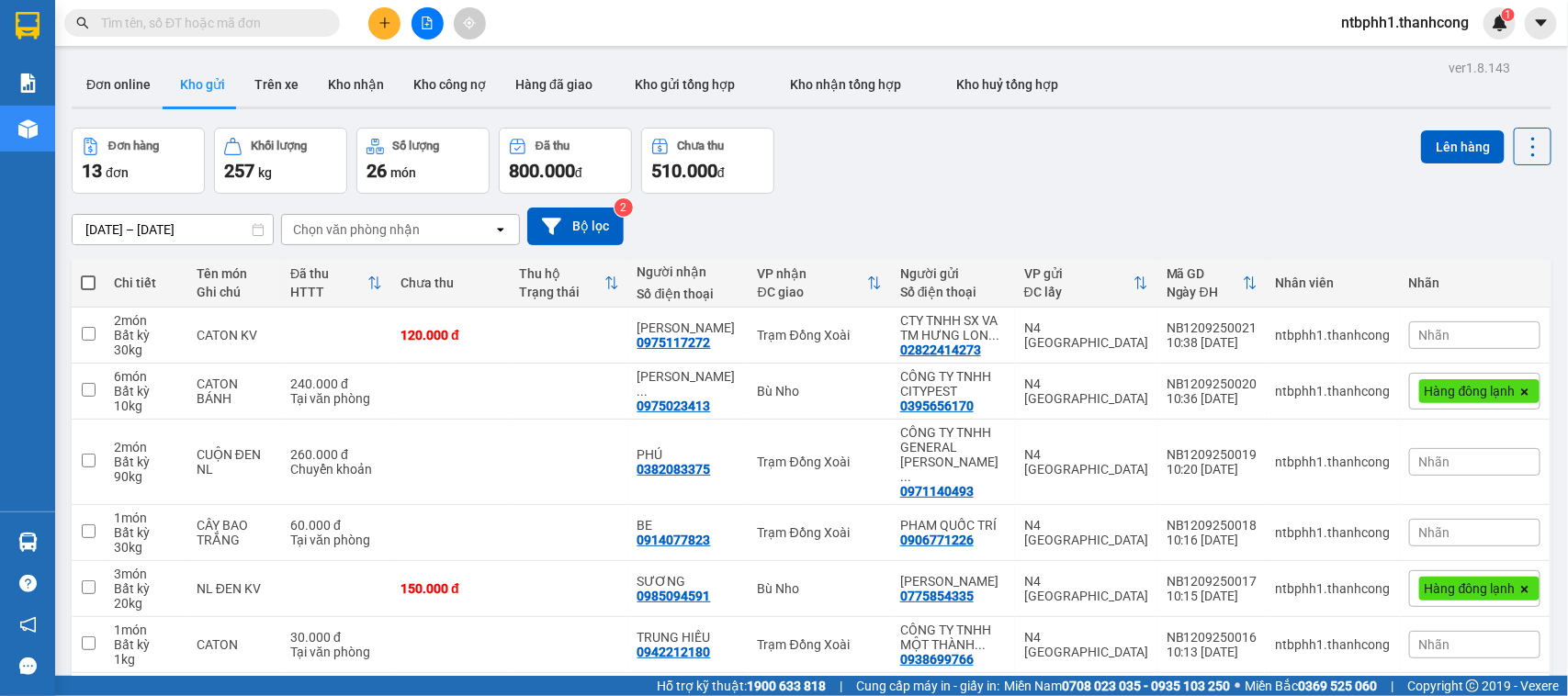
click at [393, 27] on button at bounding box center [385, 24] width 32 height 32
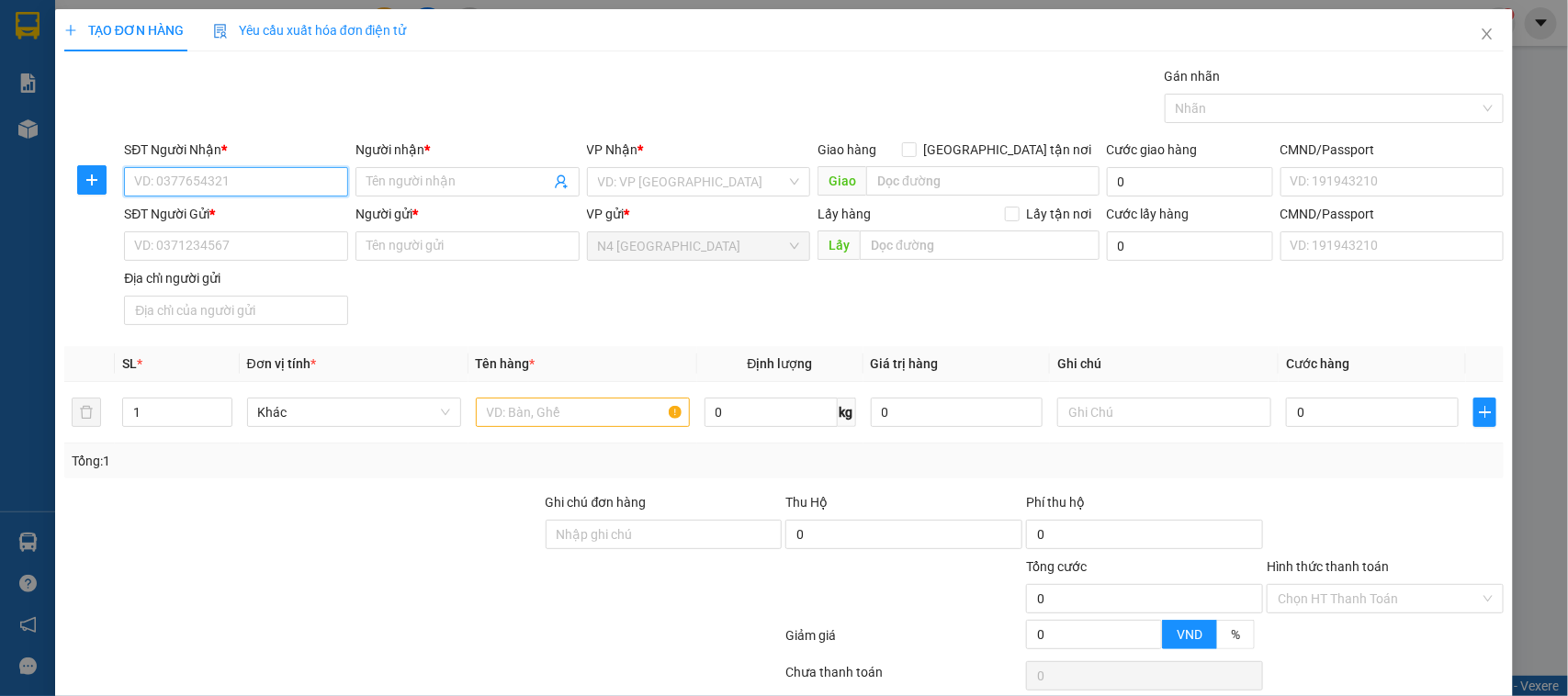
paste input "0979798005"
type input "0979798005"
click at [379, 175] on input "Người nhận *" at bounding box center [459, 181] width 184 height 20
type input "ANH VĨNH"
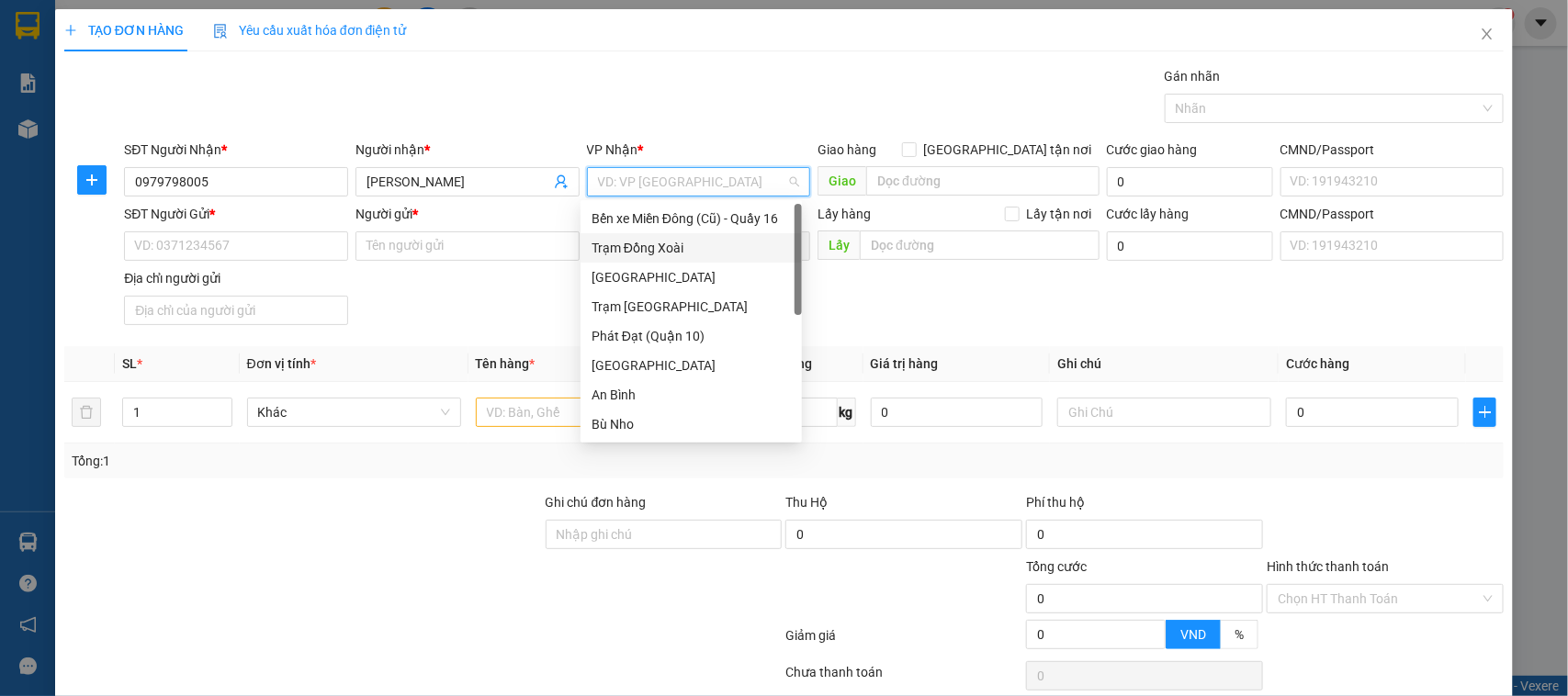
click at [662, 254] on div "Trạm Đồng Xoài" at bounding box center [691, 247] width 199 height 20
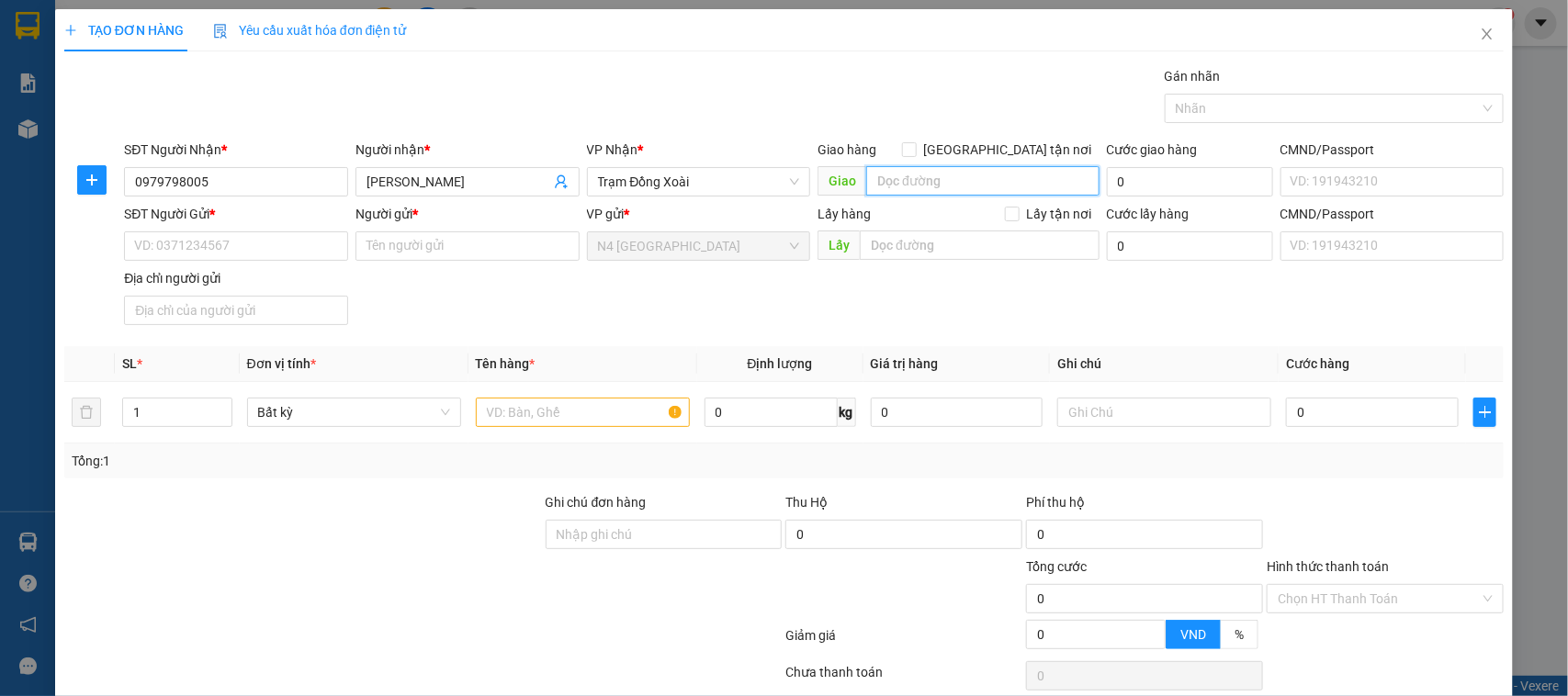
click at [967, 179] on input "search" at bounding box center [982, 180] width 233 height 29
type input "D"
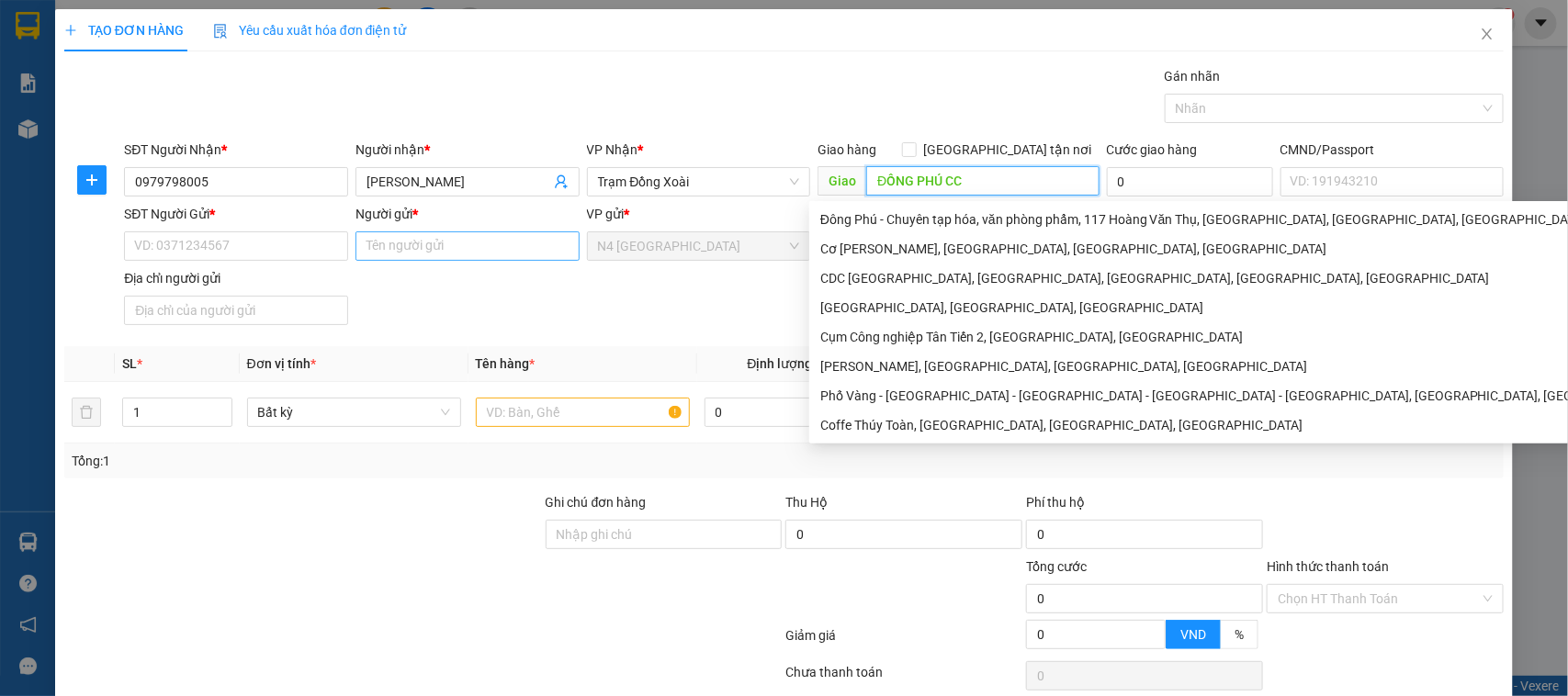
type input "ĐỒNG PHÚ CC"
click at [363, 237] on input "Người gửi *" at bounding box center [467, 245] width 225 height 29
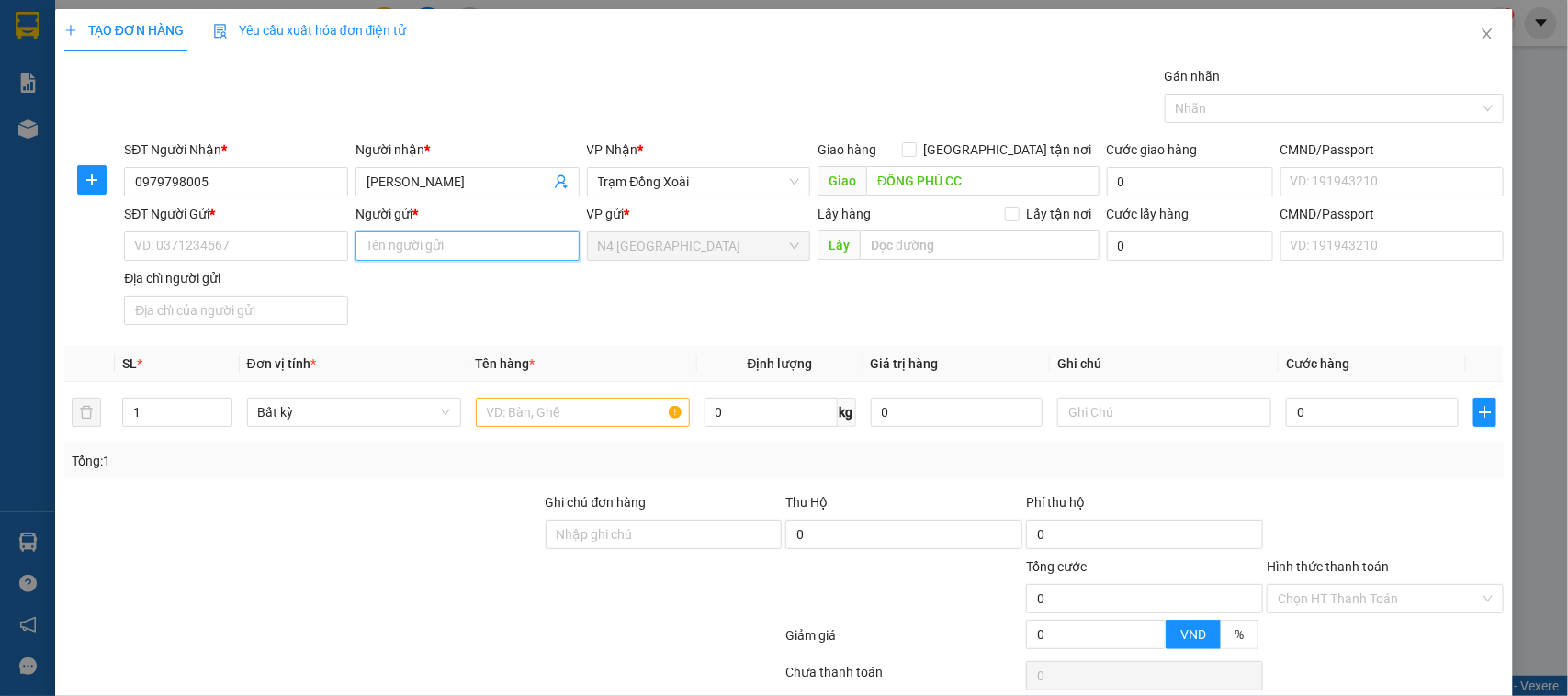
paste input "0822007114"
type input "0822007114"
click at [219, 243] on input "SĐT Người Gửi *" at bounding box center [236, 245] width 225 height 29
paste input "CÔNG TY TNHH TM DỊCH VỤ XD KIM LONG"
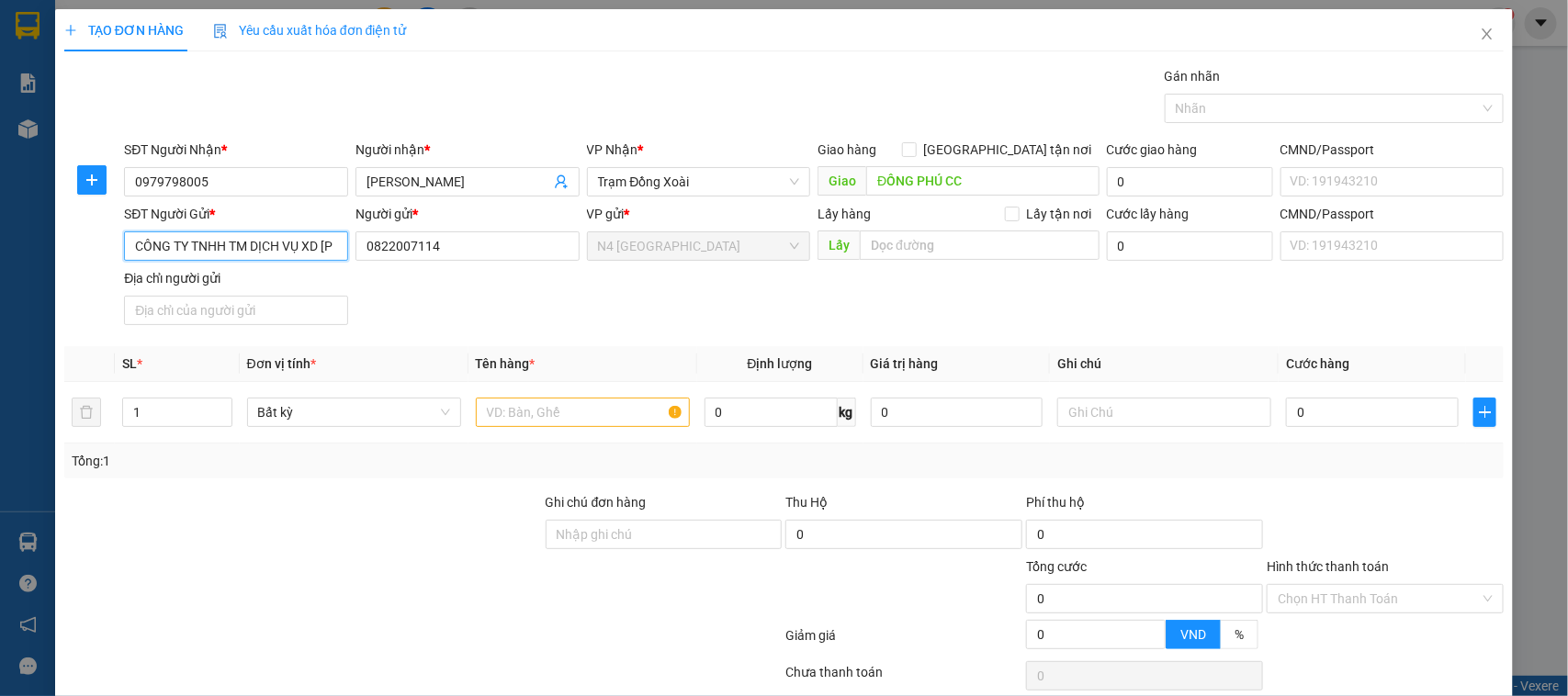
scroll to position [0, 53]
type input "CÔNG TY TNHH TM DỊCH VỤ XD KIM LONG"
drag, startPoint x: 442, startPoint y: 246, endPoint x: 335, endPoint y: 251, distance: 107.1
click at [336, 251] on div "SĐT Người Gửi * CÔNG TY TNHH TM DỊCH VỤ XD KIM LONG Người gửi * 0822007114 0822…" at bounding box center [814, 268] width 1387 height 129
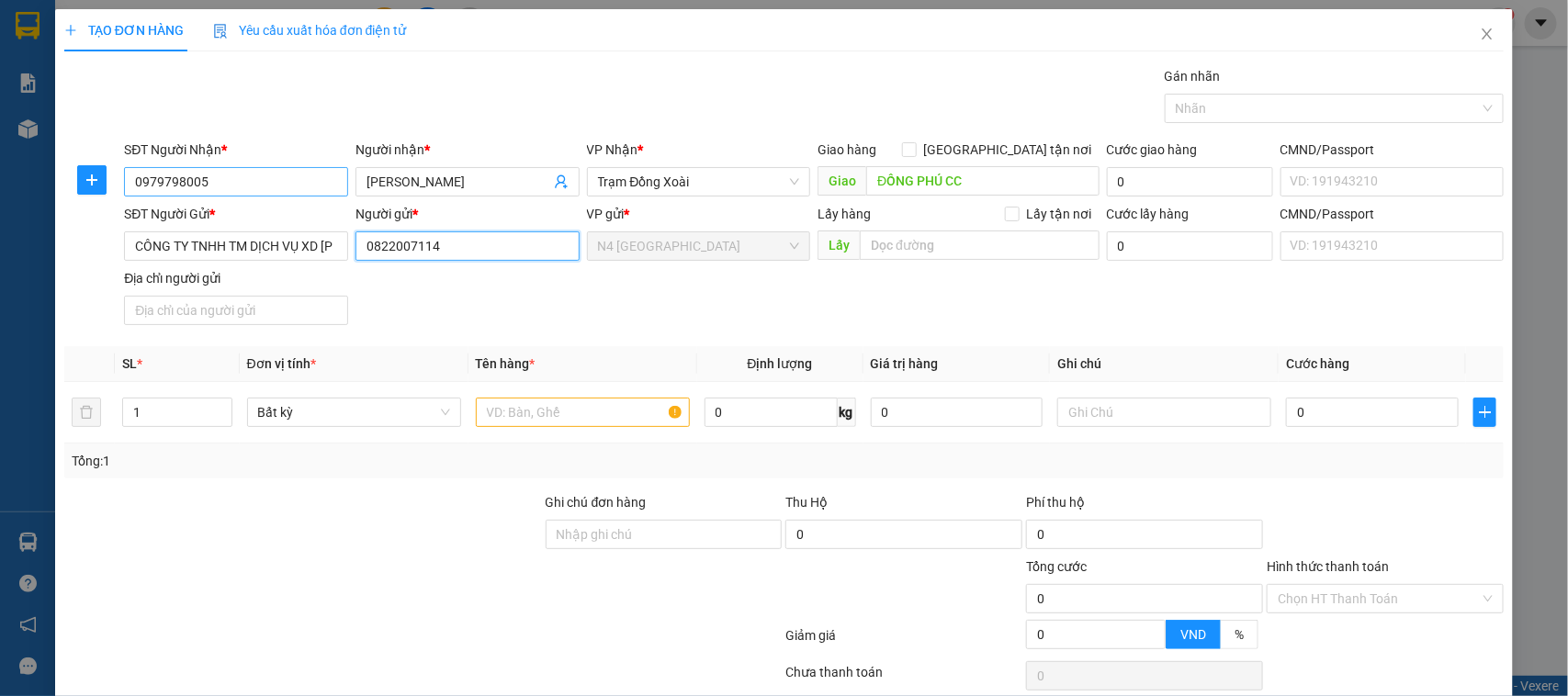
paste input "CÔNG TY TNHH TM DỊCH VỤ XD KIM LONG"
type input "CÔNG TY TNHH TM DỊCH VỤ XD KIM LONG"
click at [267, 251] on input "CÔNG TY TNHH TM DỊCH VỤ XD KIM LONG" at bounding box center [236, 245] width 225 height 29
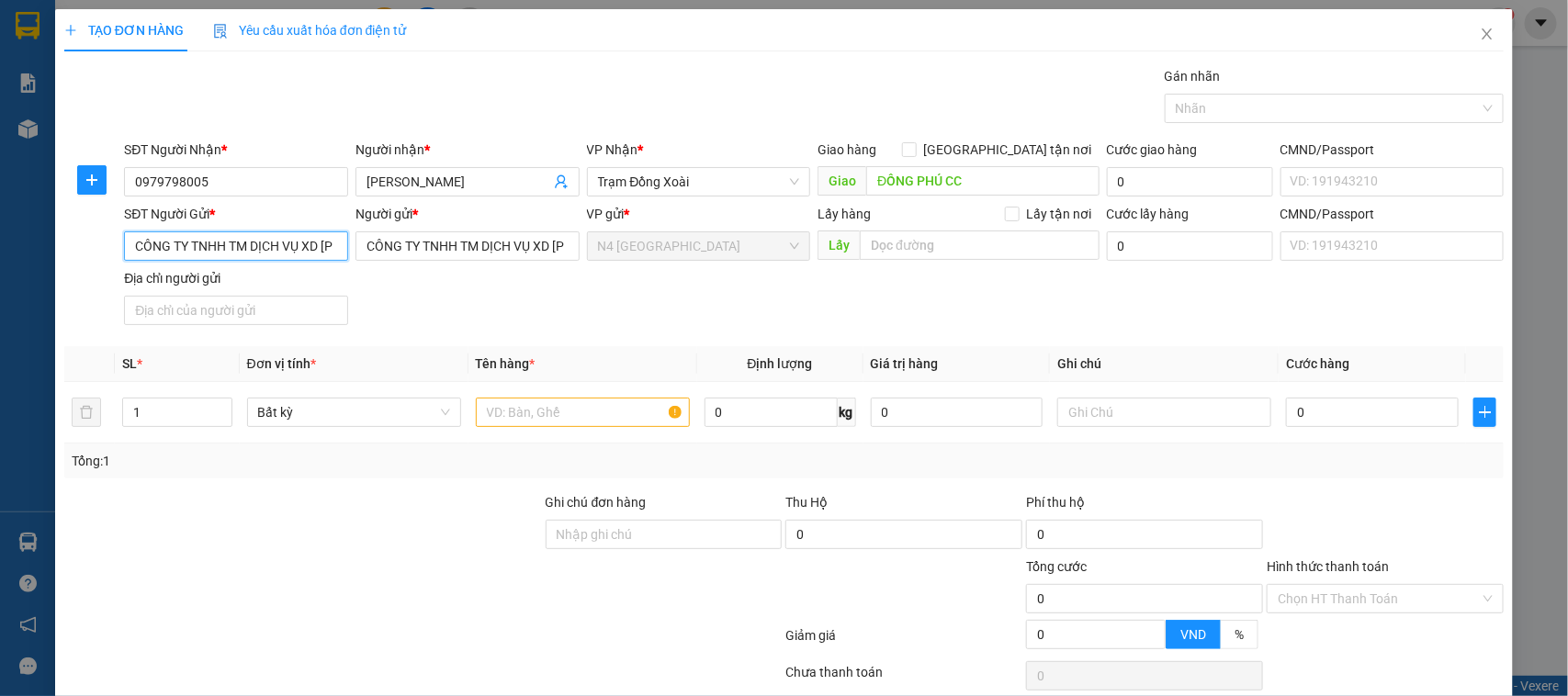
click at [267, 251] on input "CÔNG TY TNHH TM DỊCH VỤ XD KIM LONG" at bounding box center [236, 245] width 225 height 29
click at [271, 251] on input "CÔNG TY TNHH TM DỊCH VỤ XD KIM LONG" at bounding box center [236, 245] width 225 height 29
click at [267, 227] on div "SĐT Người Gửi *" at bounding box center [236, 217] width 225 height 27
click at [181, 244] on input "SĐT Người Gửi *" at bounding box center [236, 245] width 225 height 29
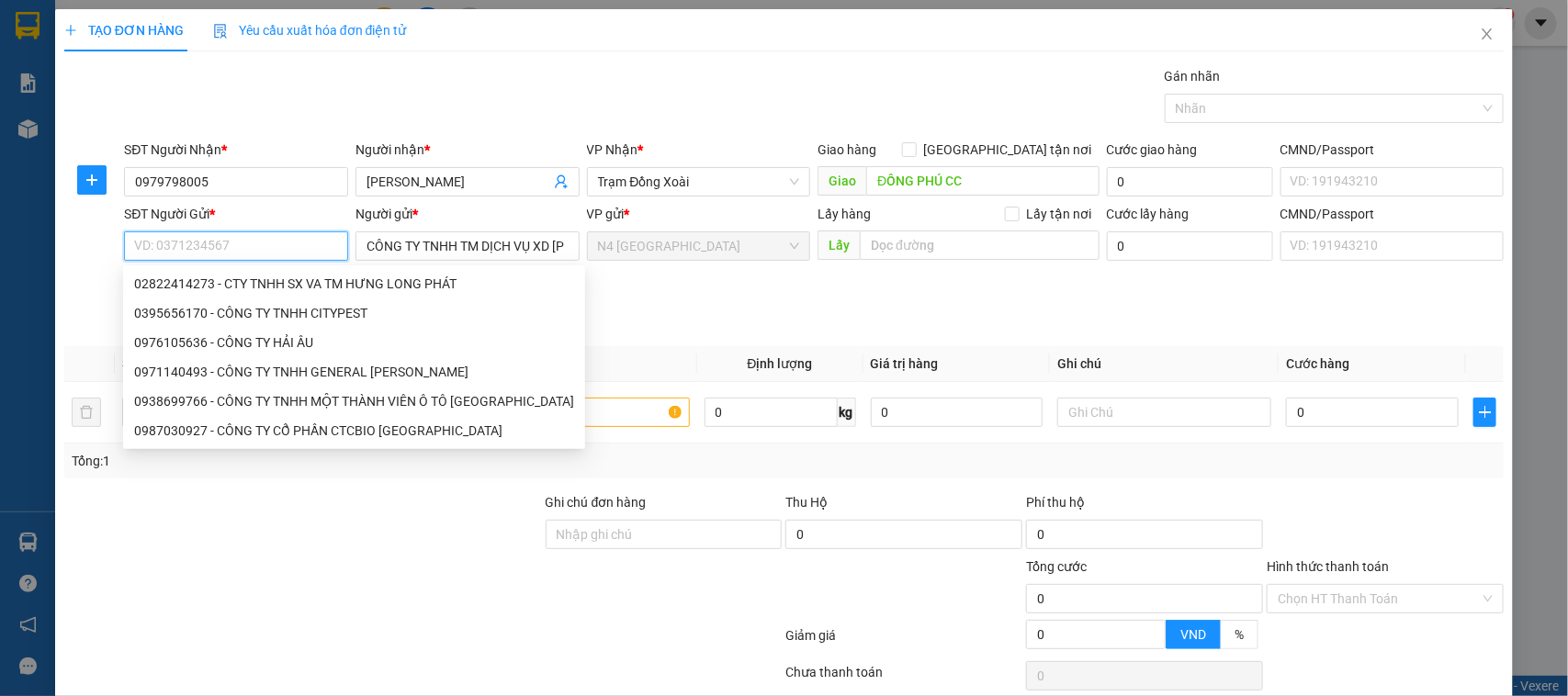
paste input "0822007114"
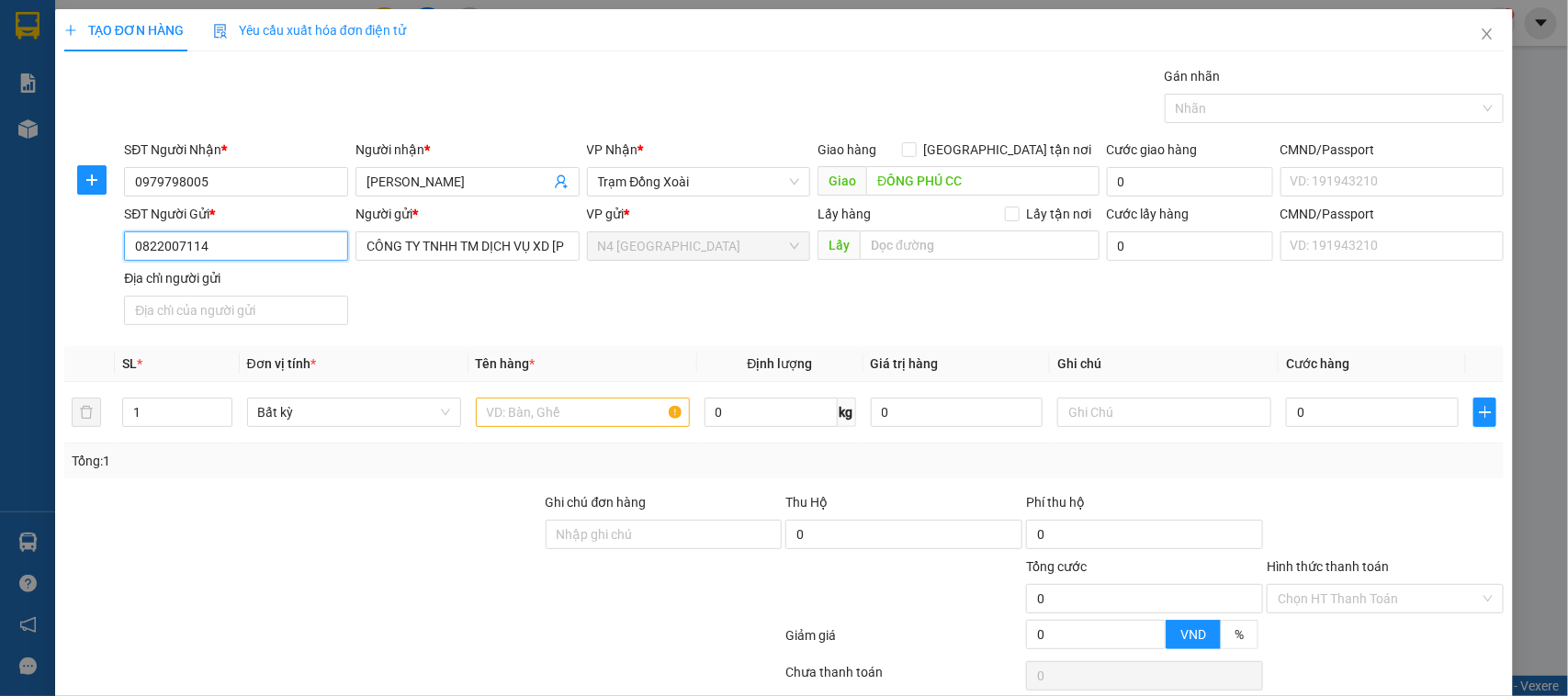
type input "0822007114"
click at [537, 418] on input "text" at bounding box center [583, 412] width 214 height 29
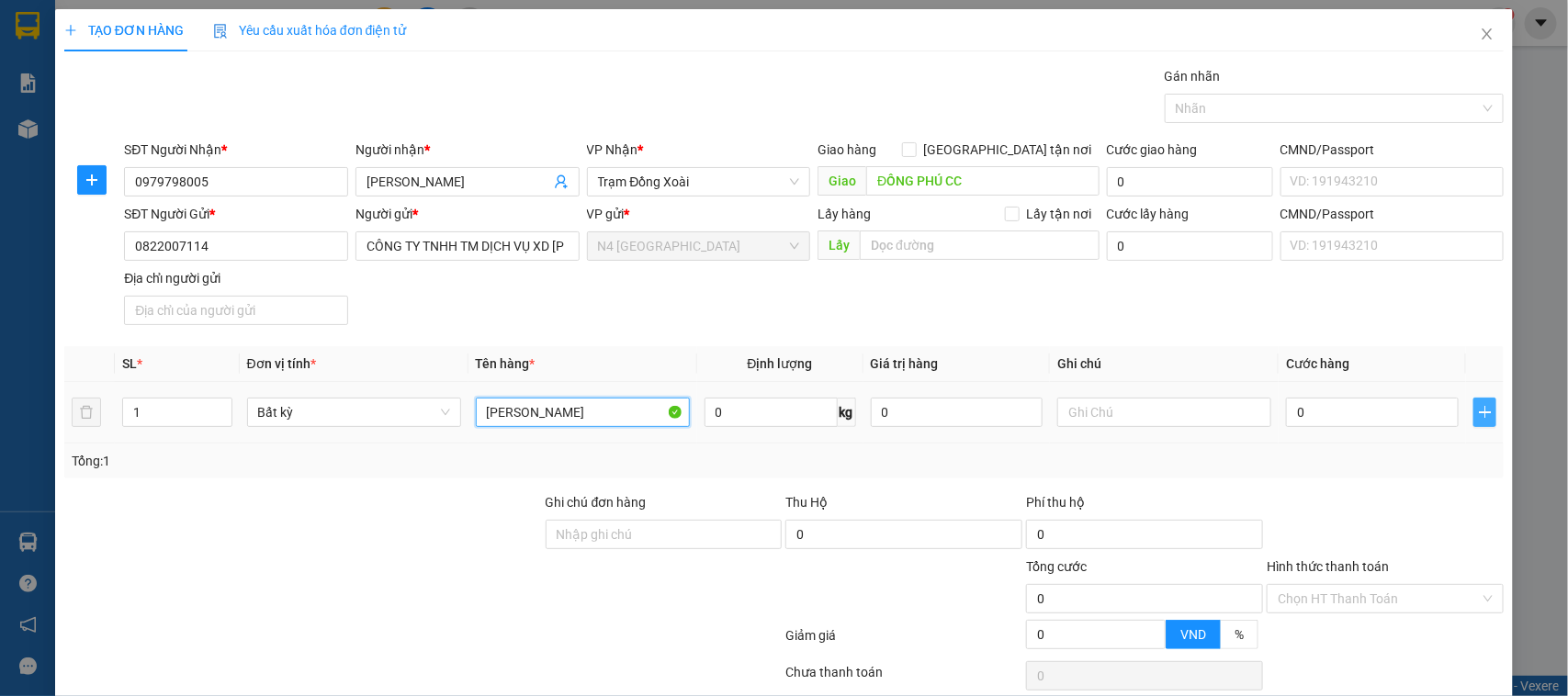
type input "THÙNG SƠN"
click at [1478, 415] on icon "plus" at bounding box center [1486, 412] width 15 height 15
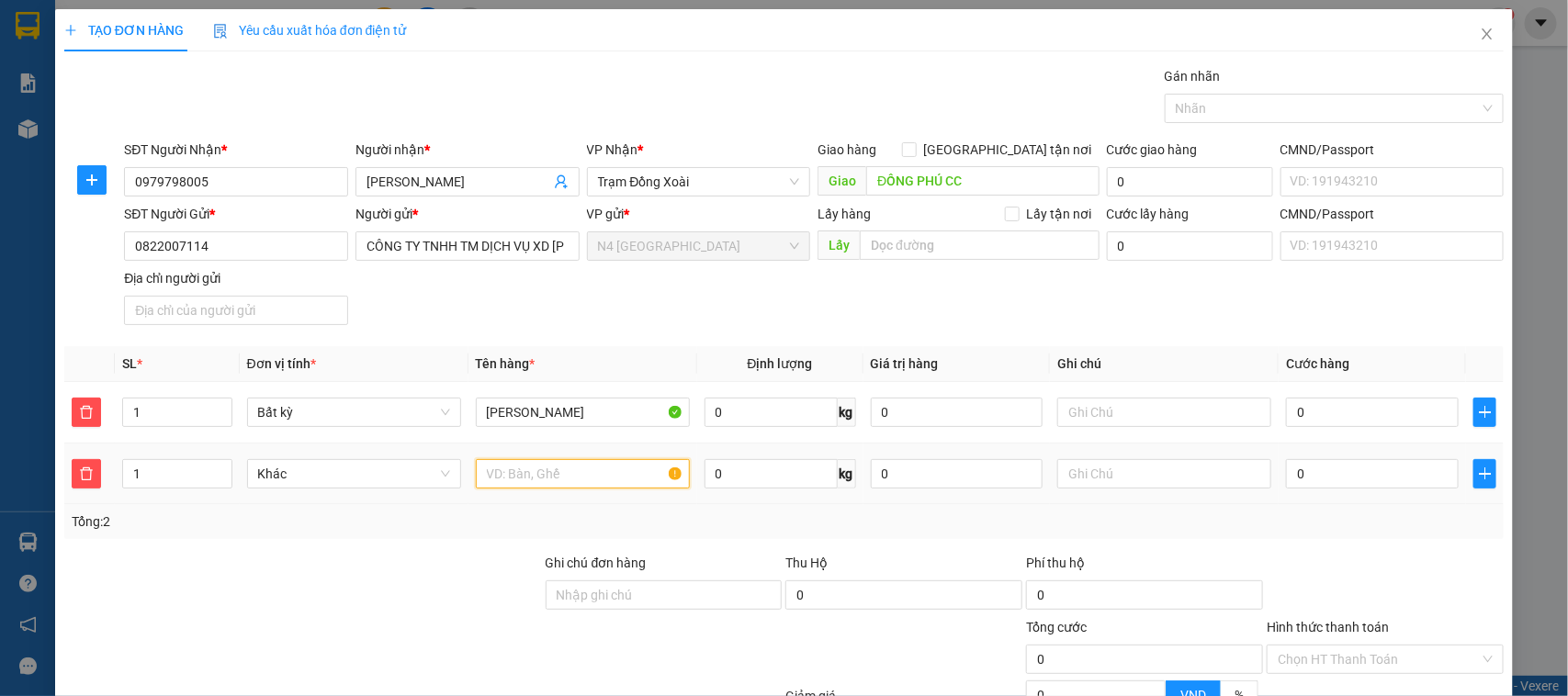
click at [500, 477] on input "text" at bounding box center [583, 473] width 214 height 29
type input "CATON"
drag, startPoint x: 158, startPoint y: 418, endPoint x: 129, endPoint y: 416, distance: 29.1
click at [129, 416] on input "1" at bounding box center [177, 412] width 108 height 27
type input "2"
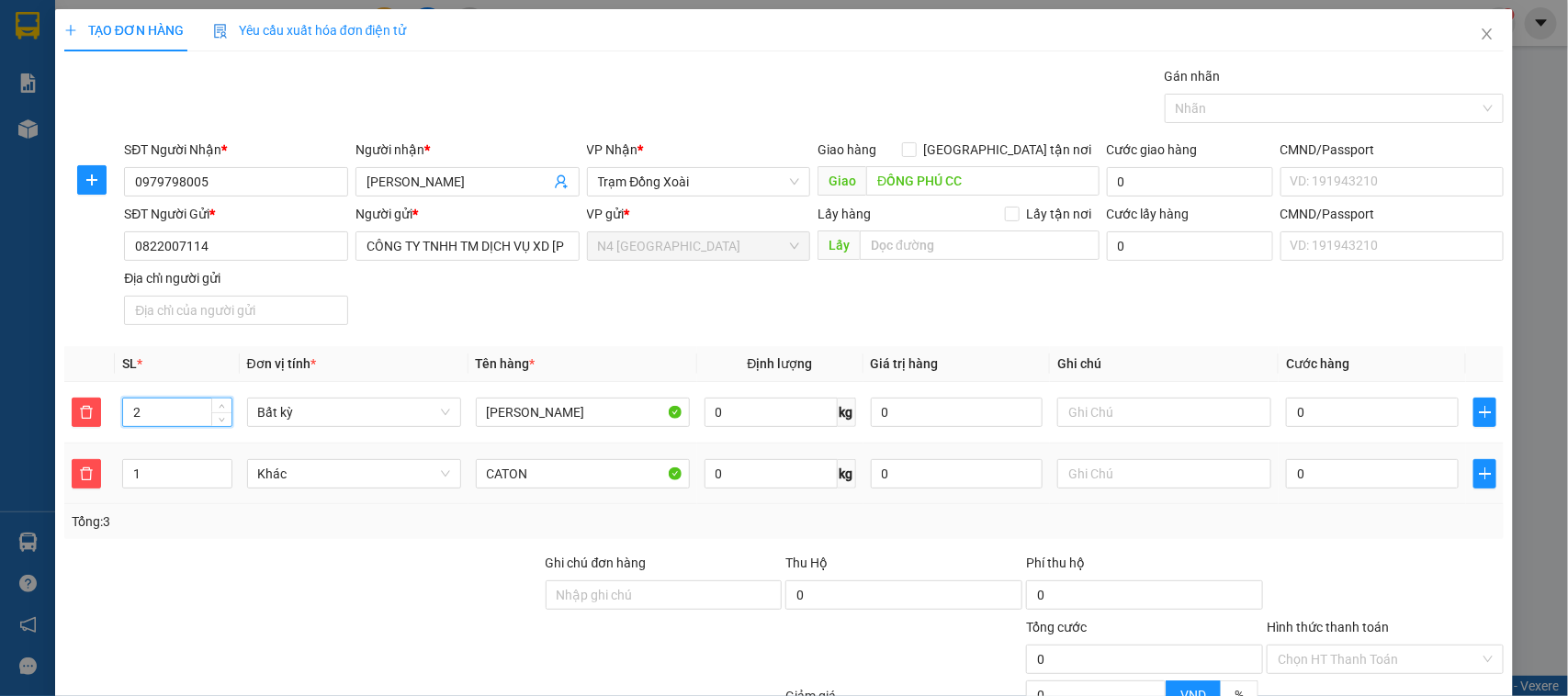
drag, startPoint x: 150, startPoint y: 471, endPoint x: 115, endPoint y: 466, distance: 35.4
click at [115, 466] on td "1" at bounding box center [177, 473] width 125 height 62
type input "2"
click at [721, 415] on input "0" at bounding box center [770, 412] width 134 height 29
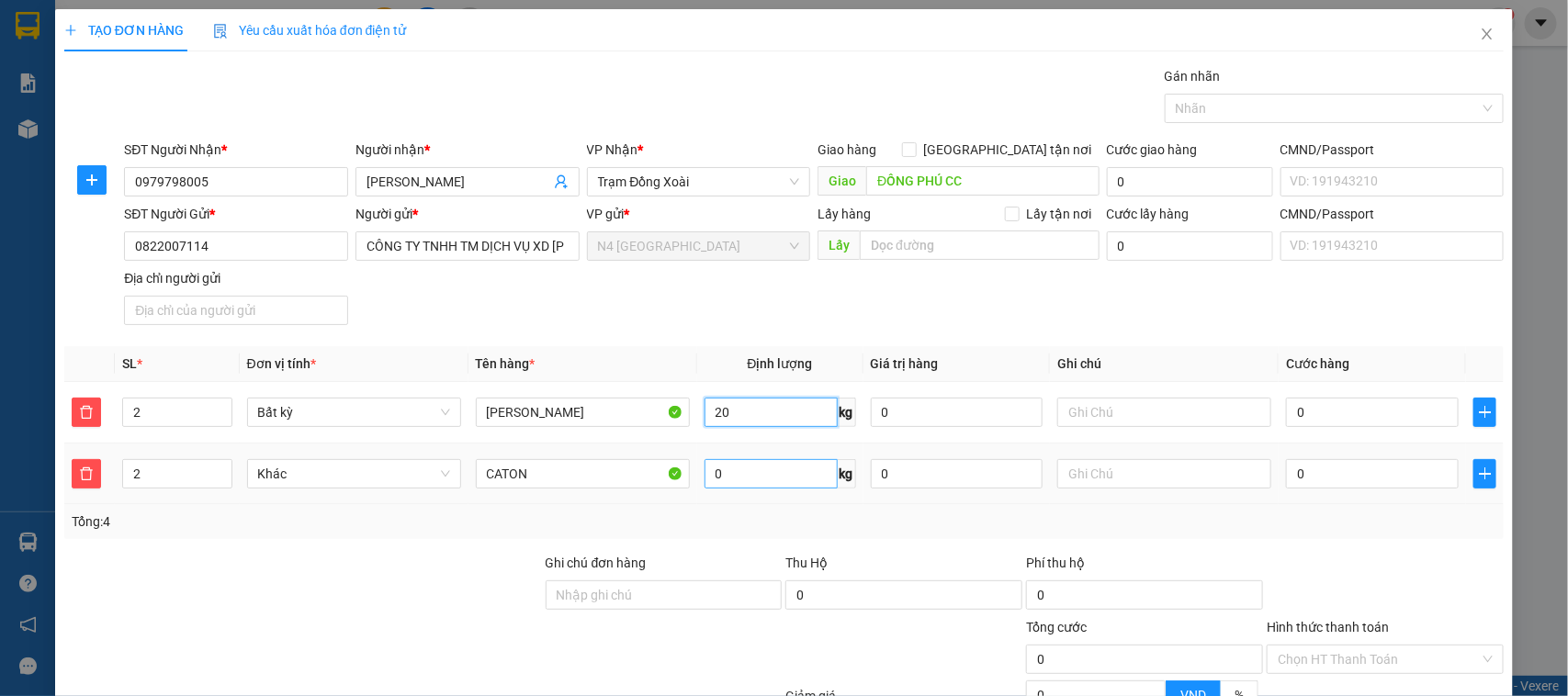
type input "20"
click at [726, 465] on input "0" at bounding box center [770, 473] width 134 height 29
type input "100.000"
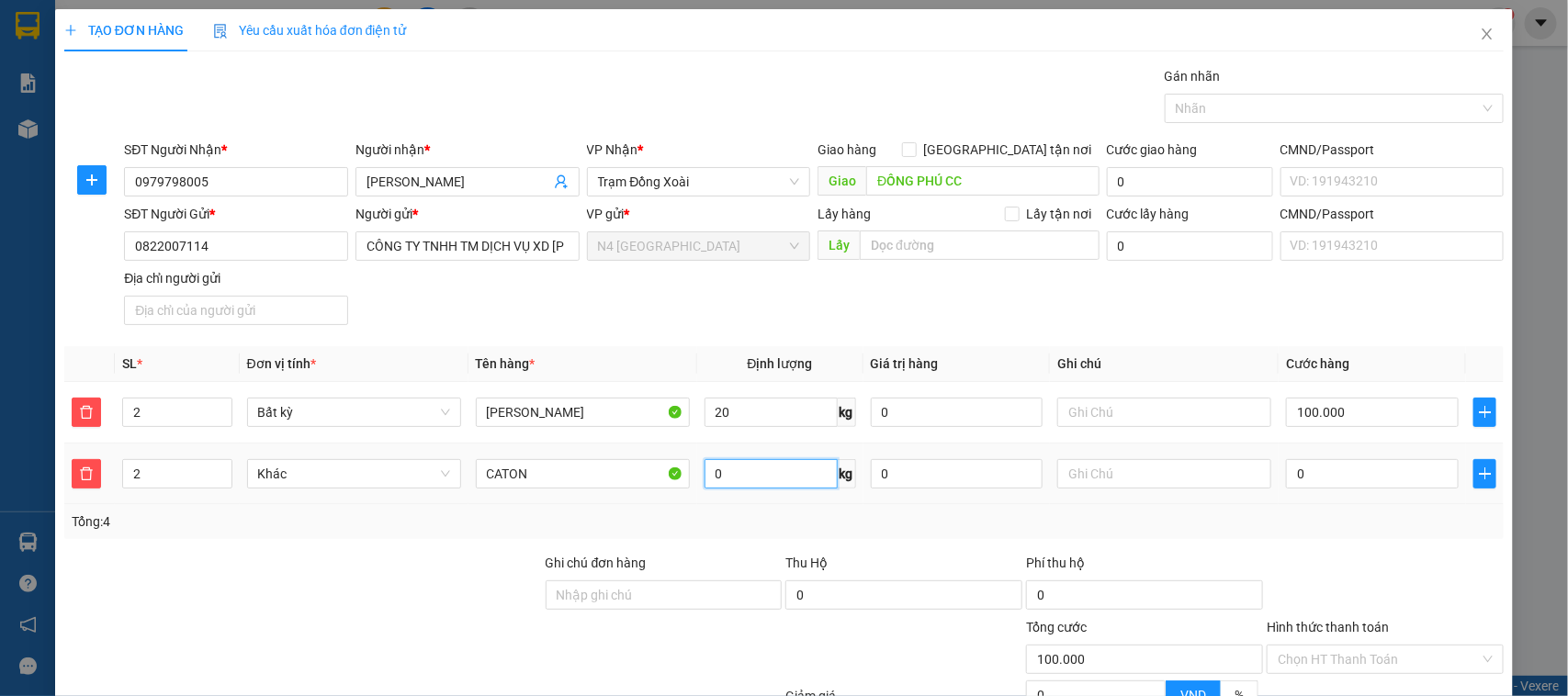
type input "100.000"
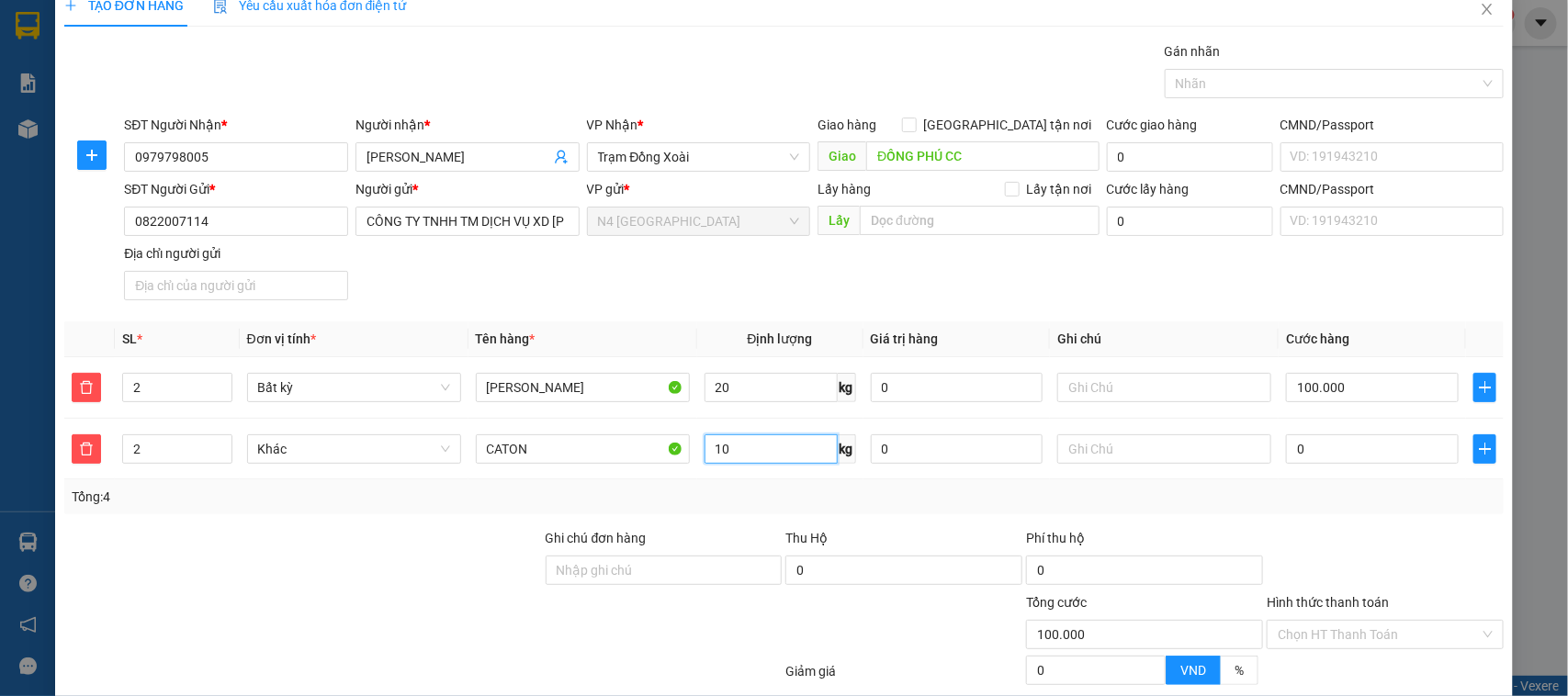
scroll to position [139, 0]
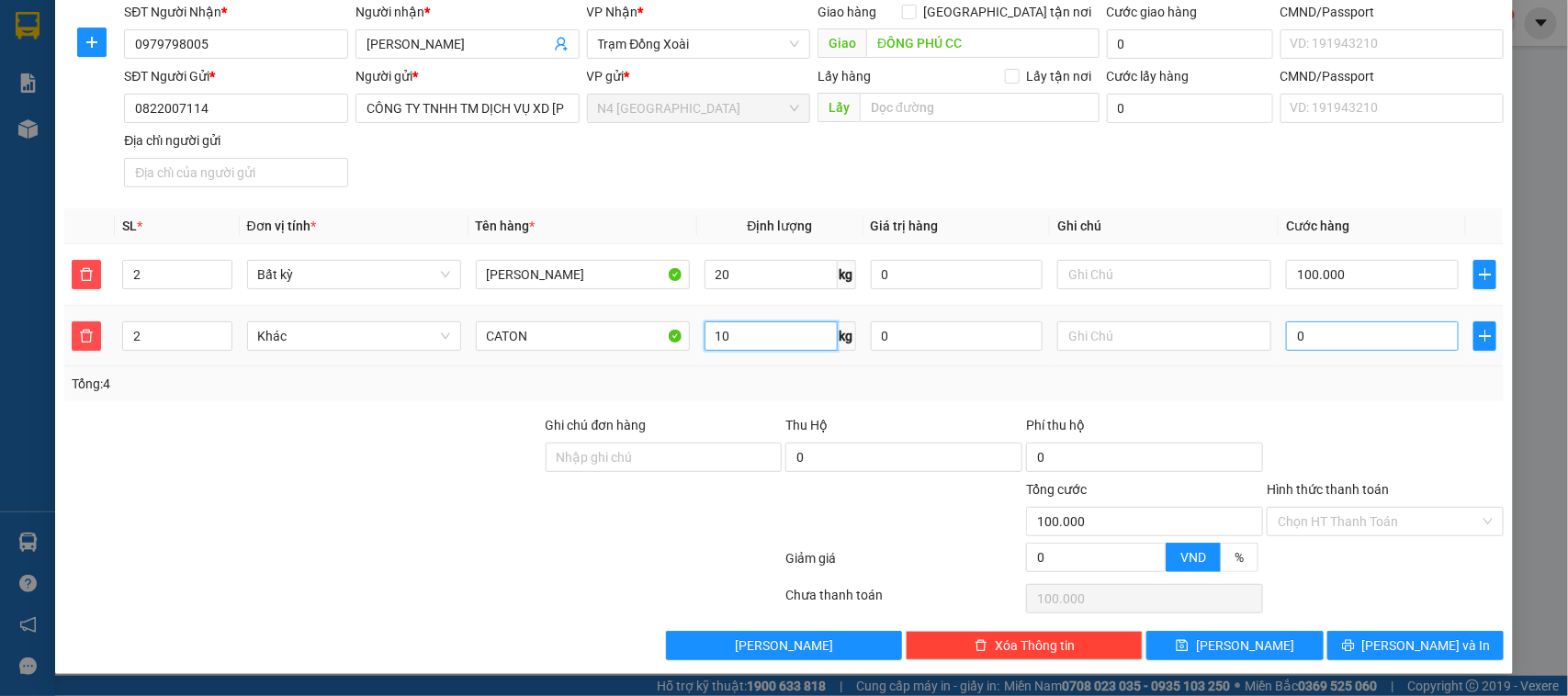
type input "10"
click at [1308, 335] on input "0" at bounding box center [1372, 335] width 172 height 29
type input "100.009"
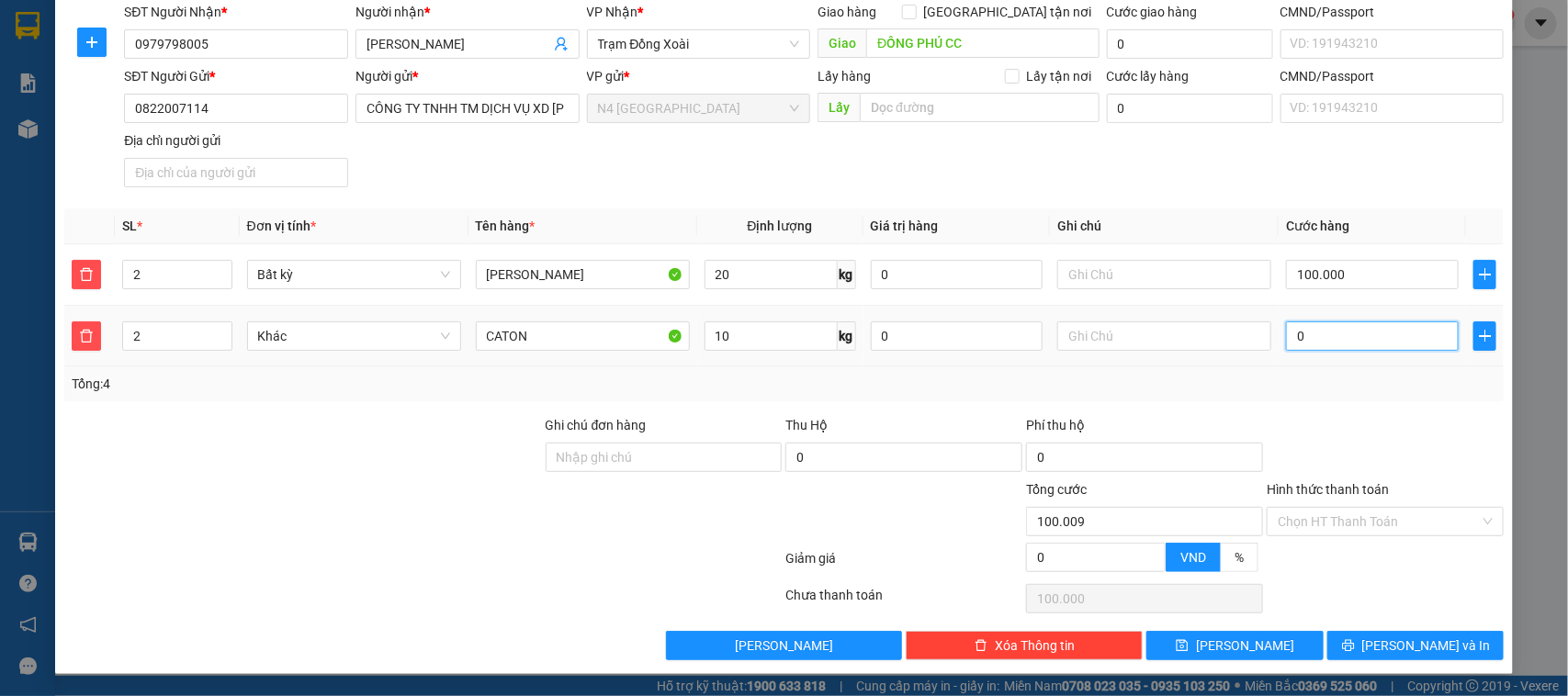
type input "9"
type input "100.090"
type input "900"
type input "100.900"
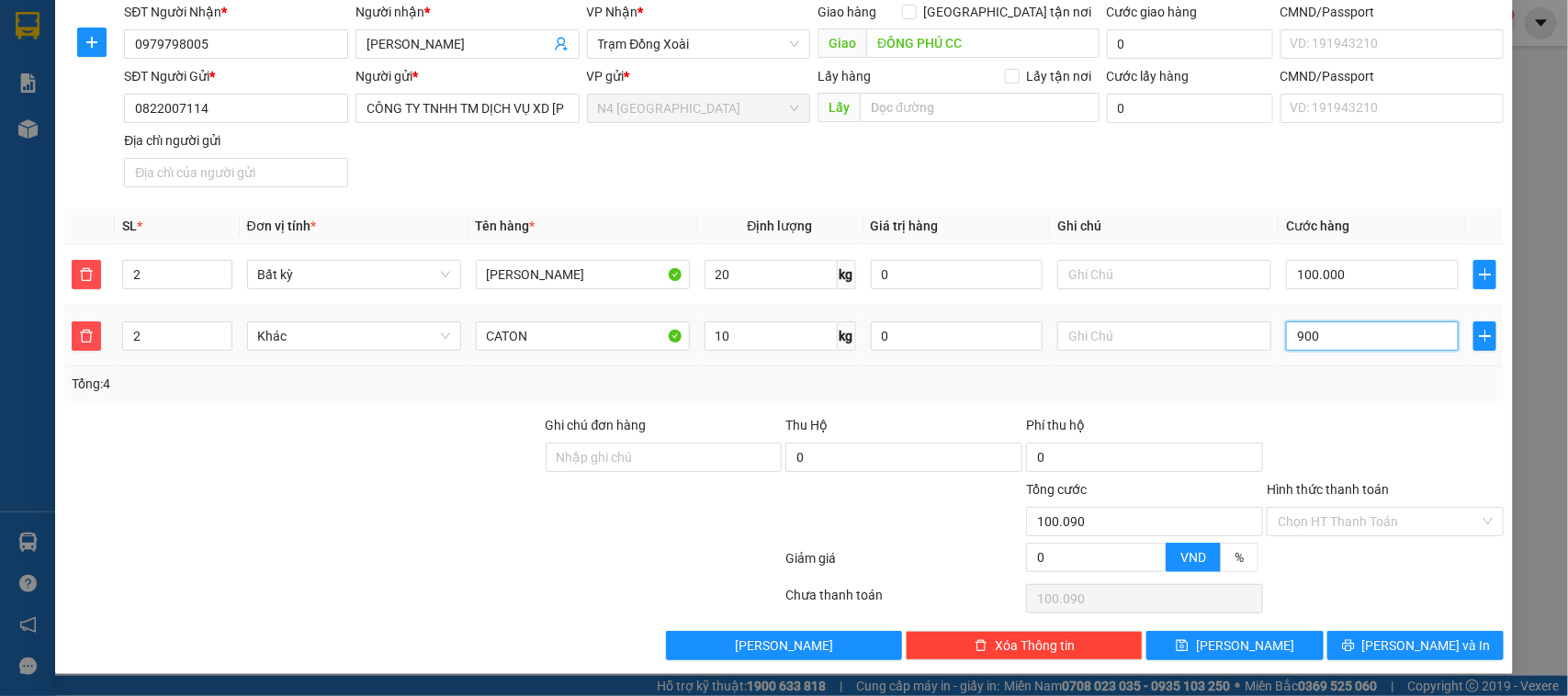
type input "100.900"
type input "9.000"
type input "109.000"
type input "190.000"
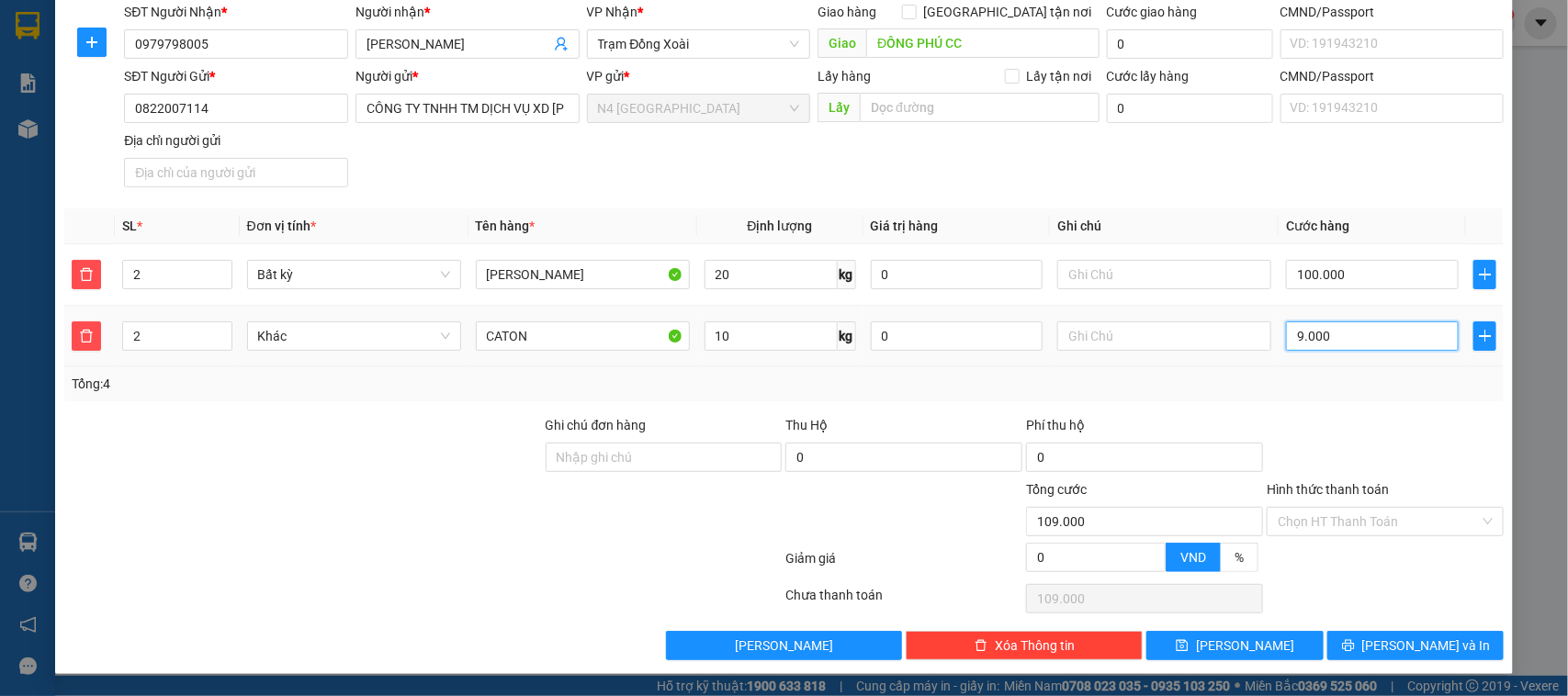
type input "190.000"
type input "90.000"
click at [640, 534] on div at bounding box center [664, 511] width 241 height 64
type input "30"
click at [629, 495] on div at bounding box center [664, 511] width 241 height 64
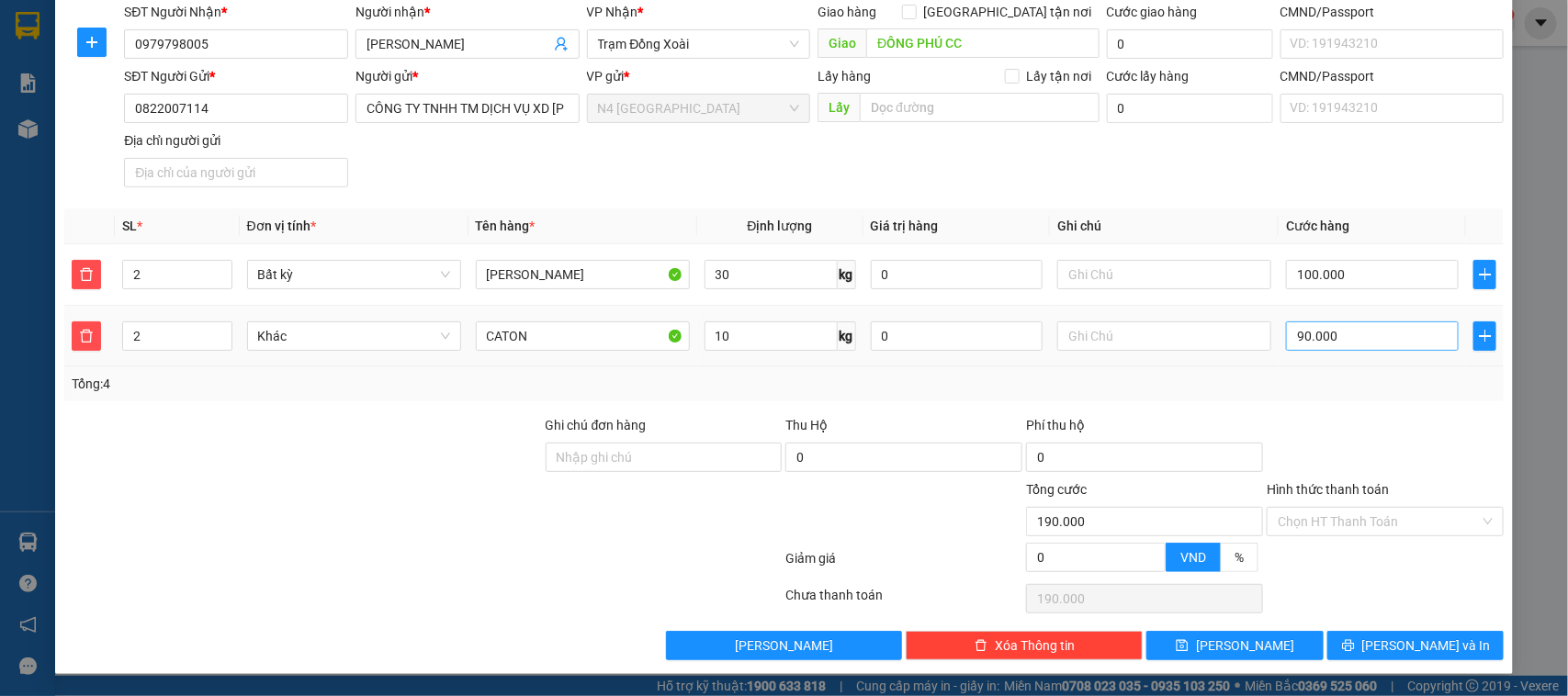
type input "120.000"
type input "210.000"
click at [1297, 335] on input "90.000" at bounding box center [1372, 335] width 172 height 29
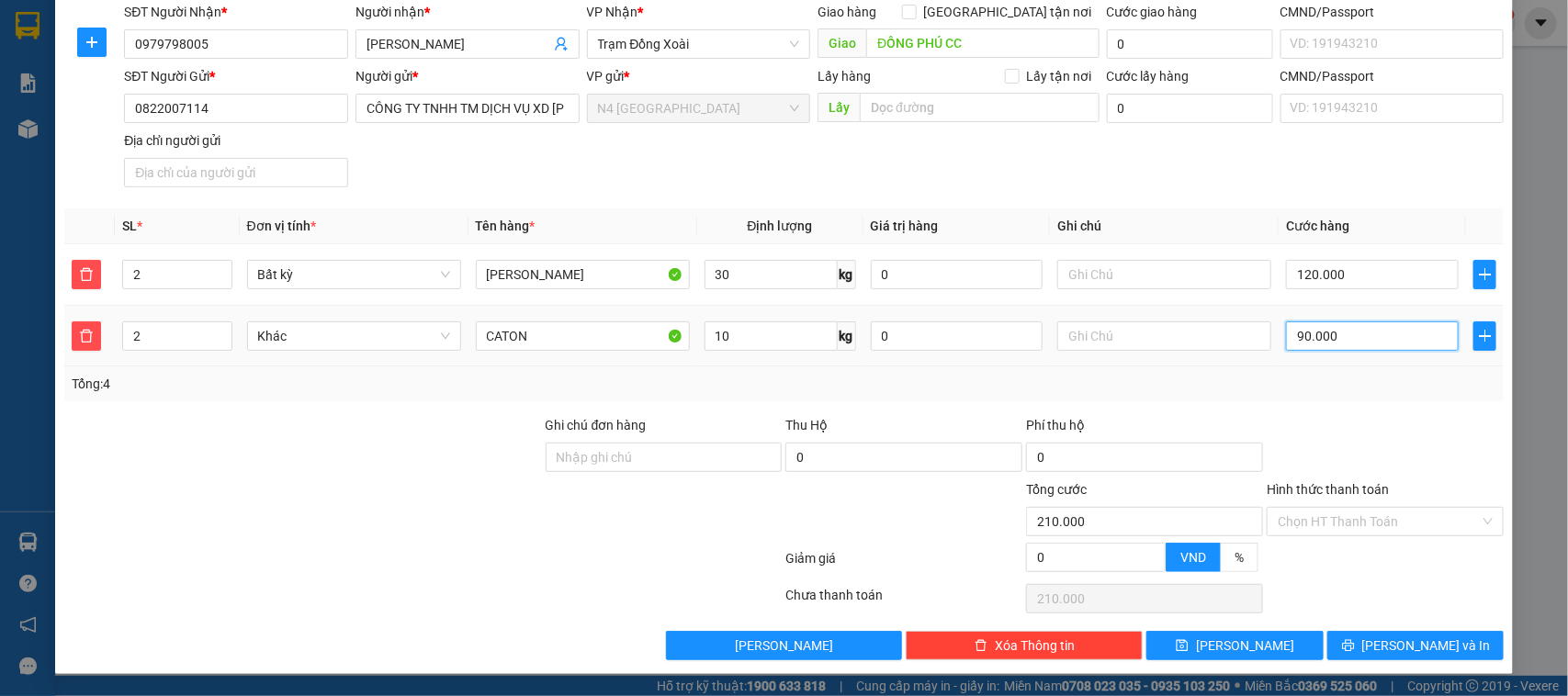
type input "120.008"
type input "8"
type input "120.080"
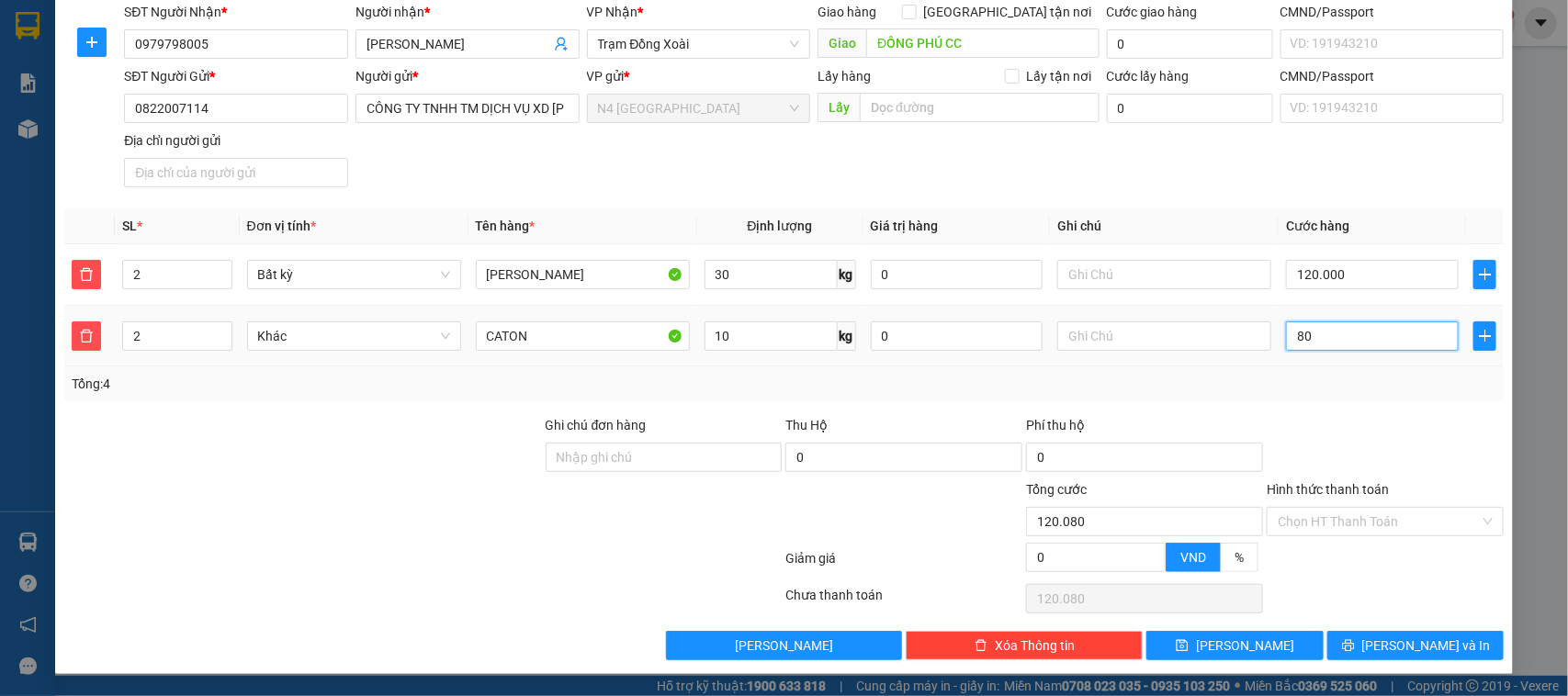
type input "800"
type input "120.800"
type input "8.000"
type input "128.000"
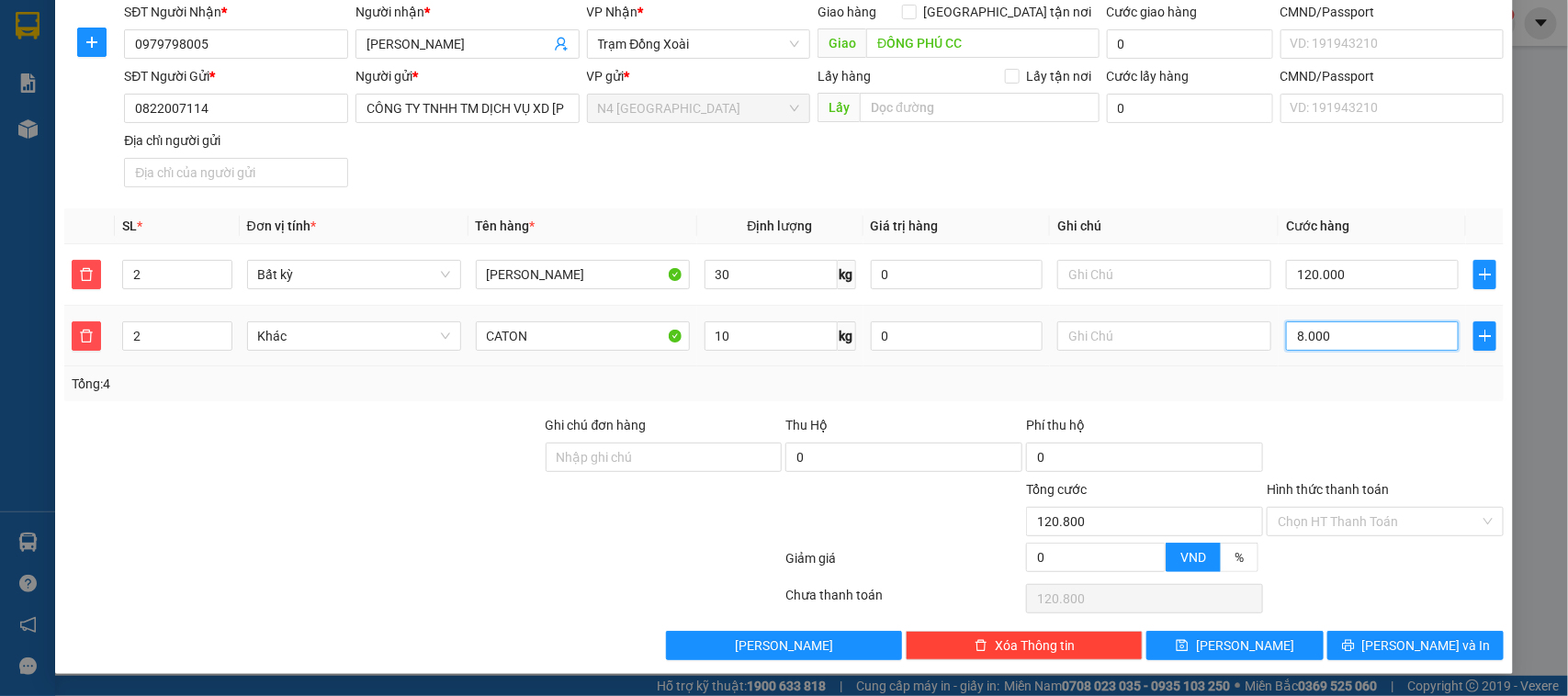
type input "128.000"
type input "200.000"
type input "80.000"
click at [420, 535] on div at bounding box center [303, 511] width 481 height 64
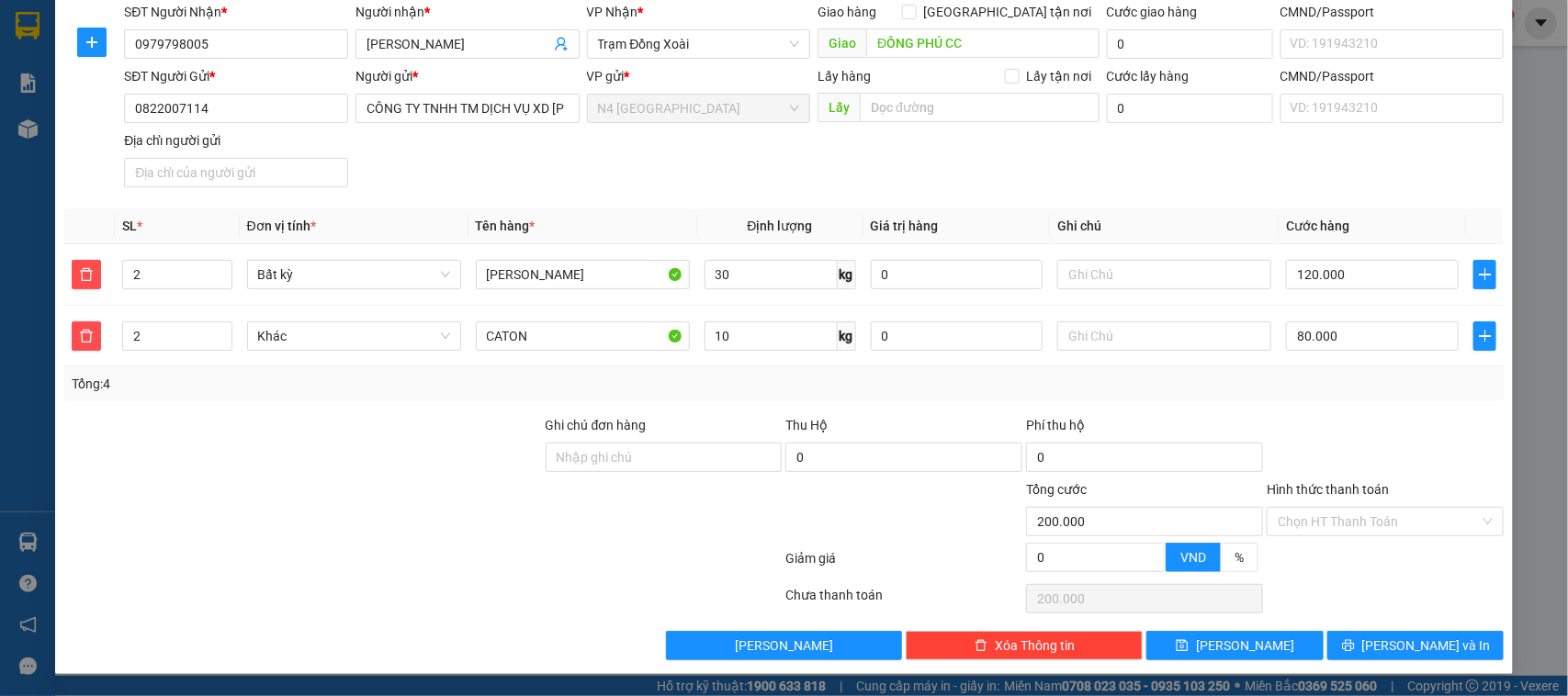
click at [669, 532] on div at bounding box center [664, 511] width 241 height 64
click at [726, 333] on input "10" at bounding box center [770, 335] width 134 height 29
click at [746, 269] on input "30" at bounding box center [770, 274] width 134 height 29
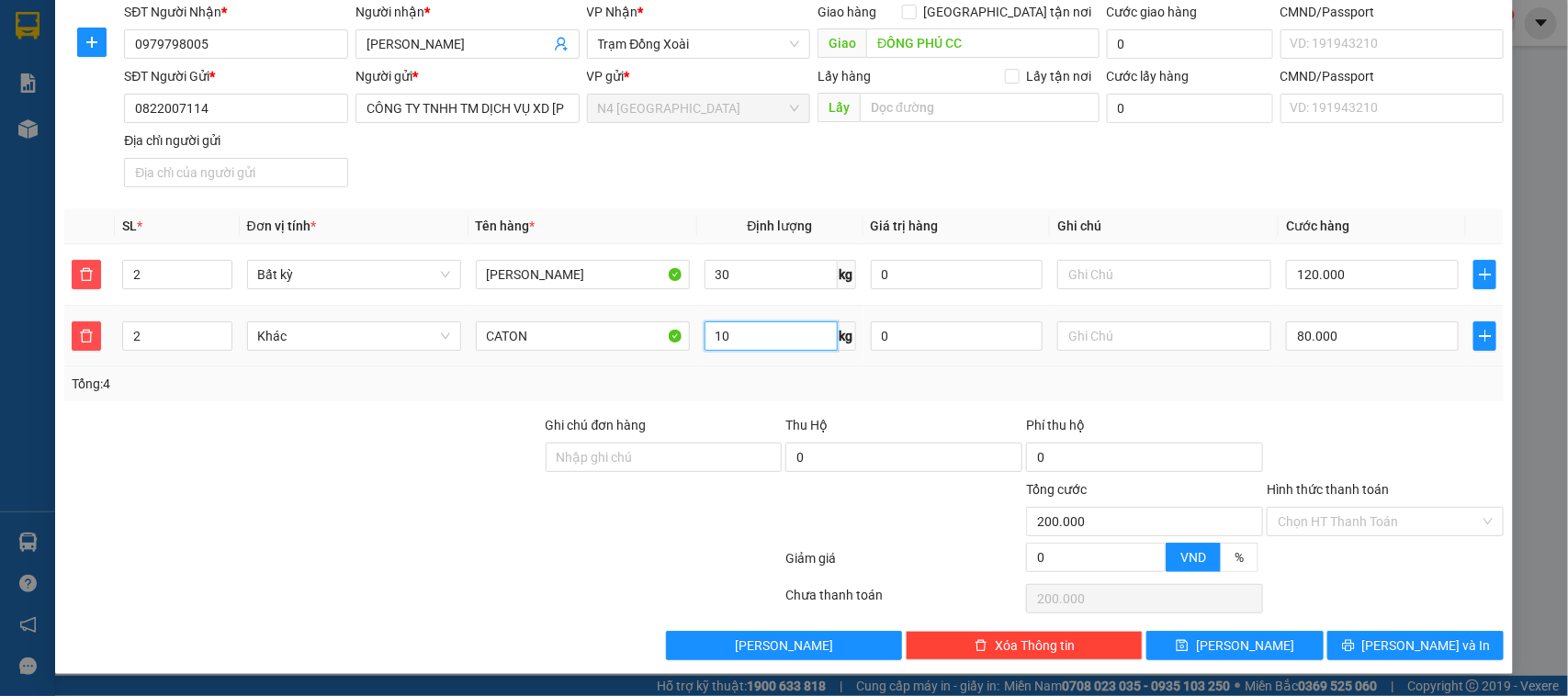
click at [719, 345] on input "10" at bounding box center [770, 335] width 134 height 29
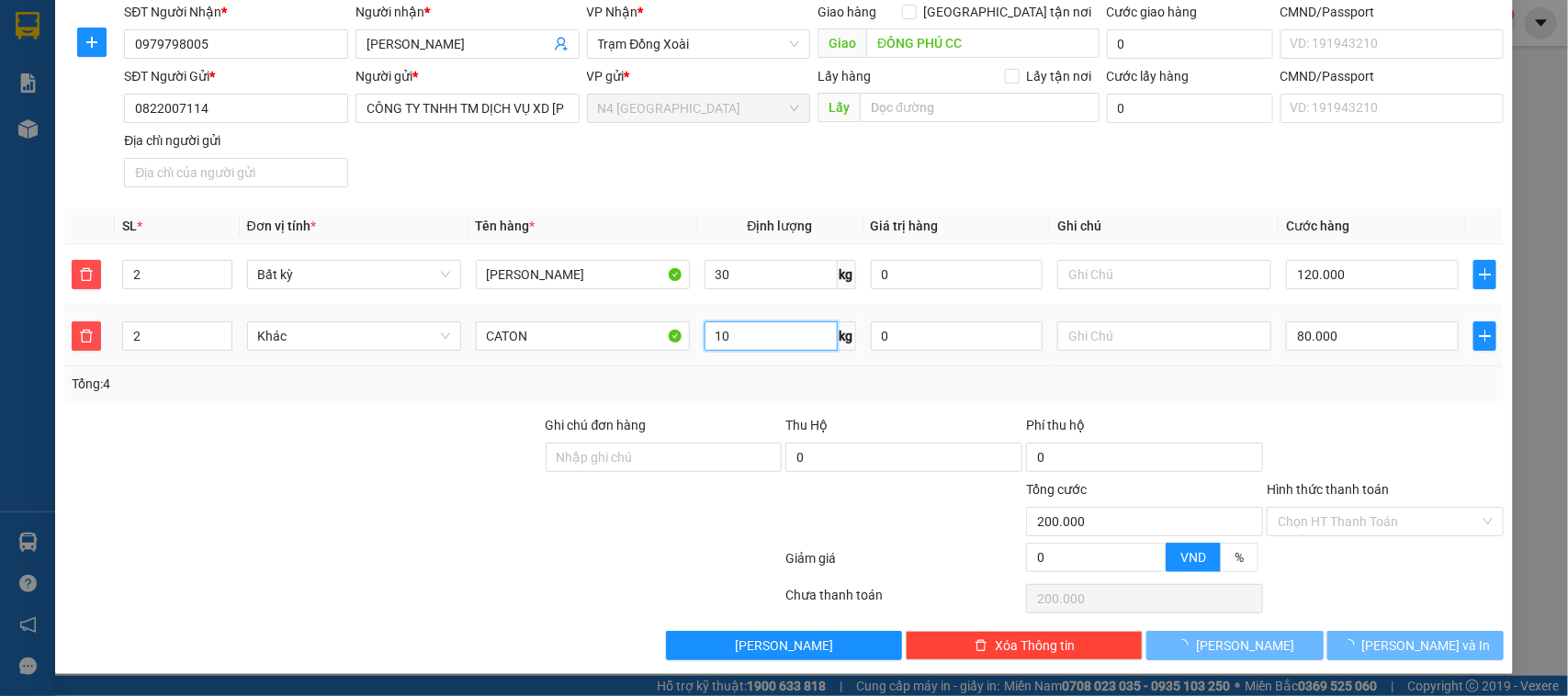
click at [719, 345] on input "10" at bounding box center [770, 335] width 134 height 29
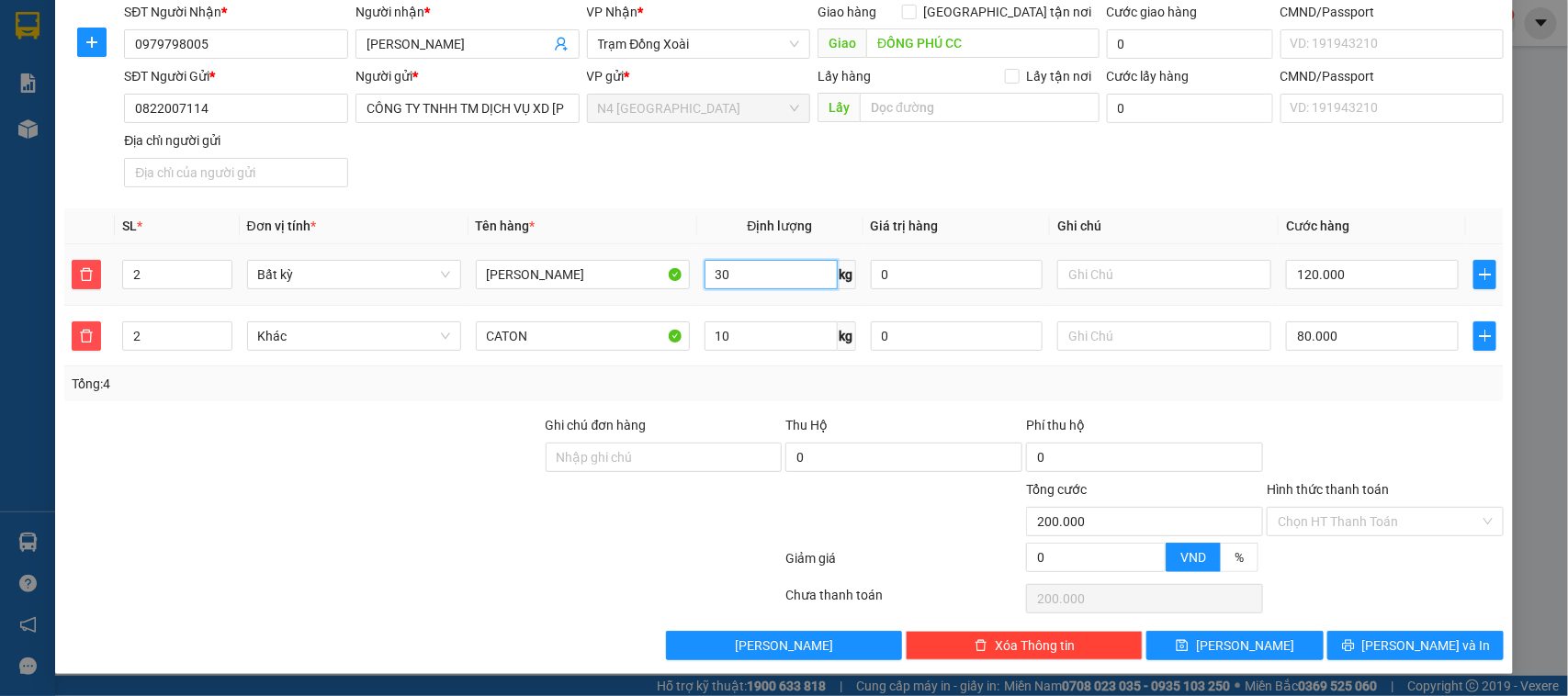
click at [733, 285] on input "30" at bounding box center [770, 274] width 134 height 29
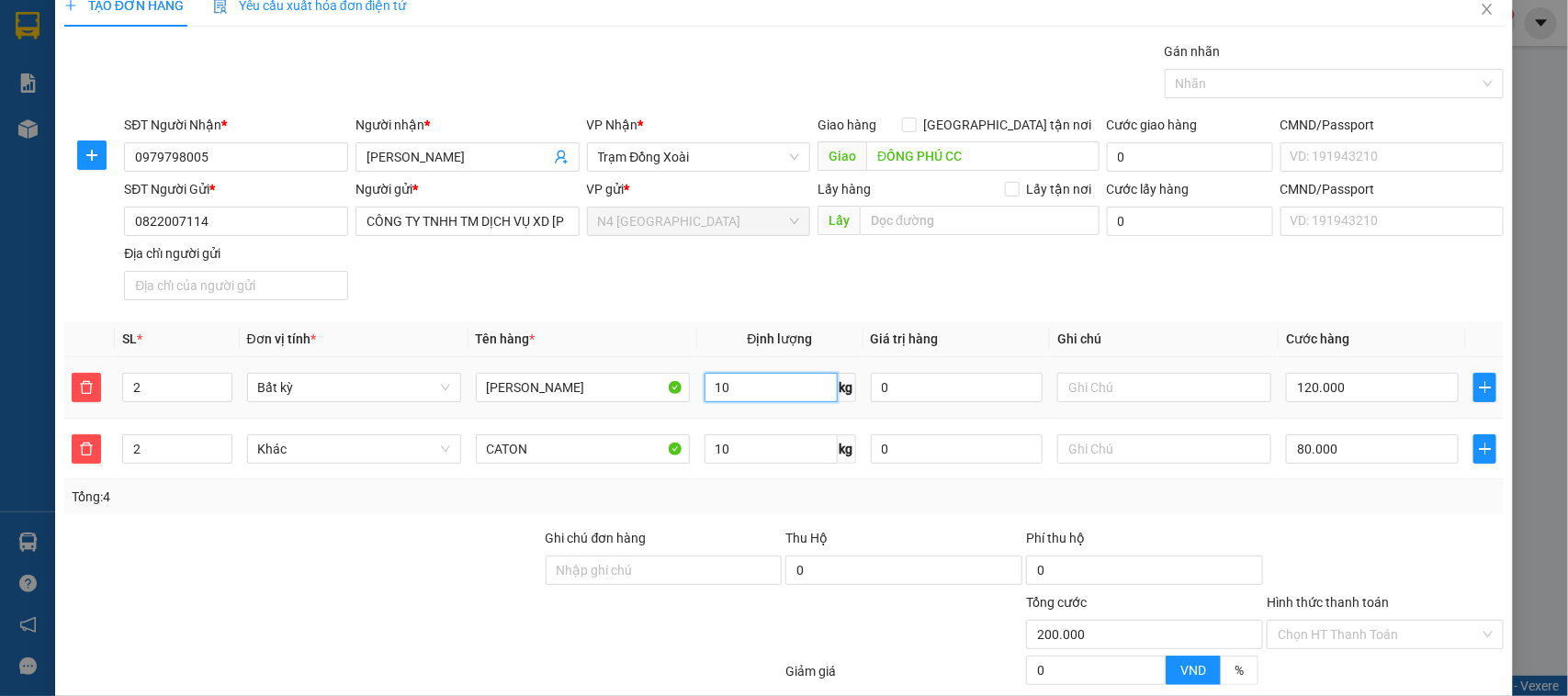
type input "10"
type input "80.000"
type input "160.000"
click at [734, 451] on input "10" at bounding box center [770, 449] width 134 height 29
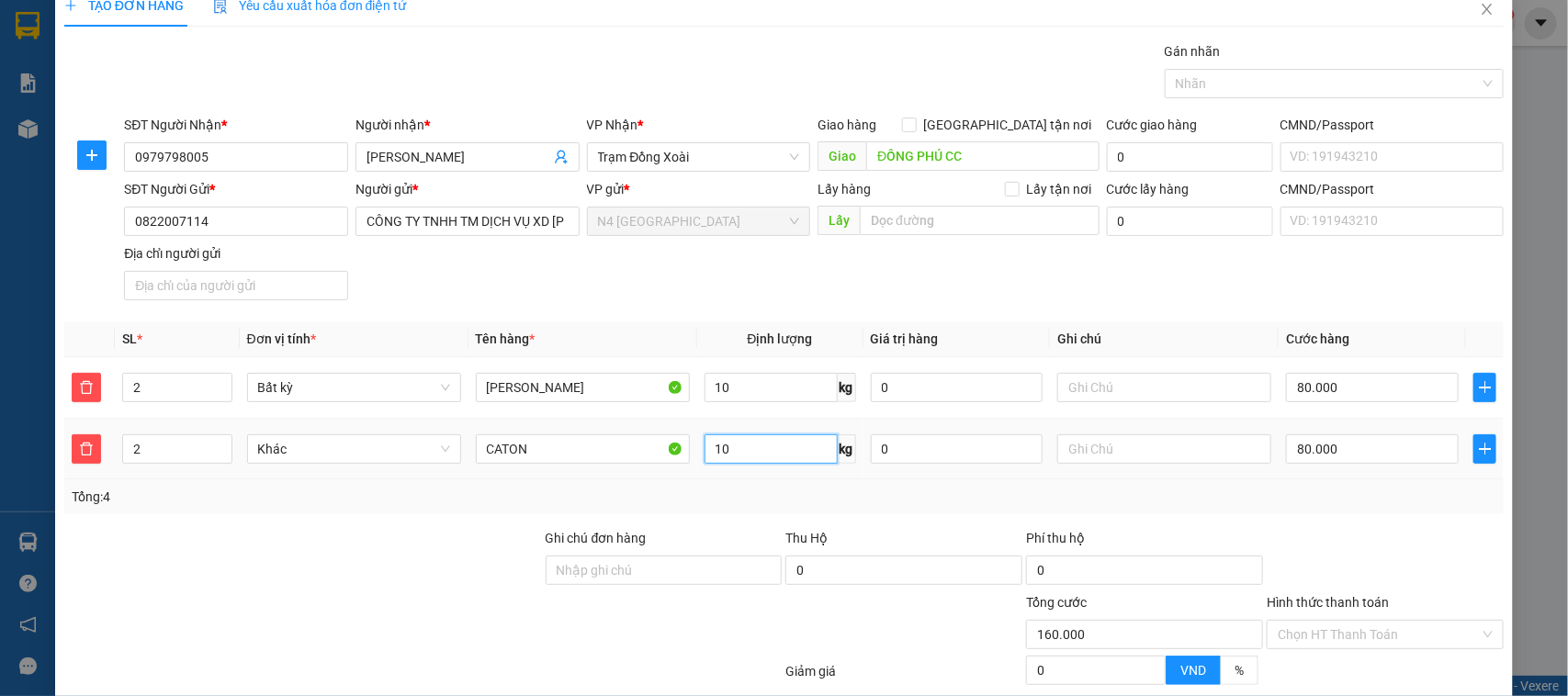
click at [734, 451] on input "10" at bounding box center [770, 449] width 134 height 29
type input "3"
type input "20"
click at [1295, 459] on input "80.000" at bounding box center [1372, 449] width 172 height 29
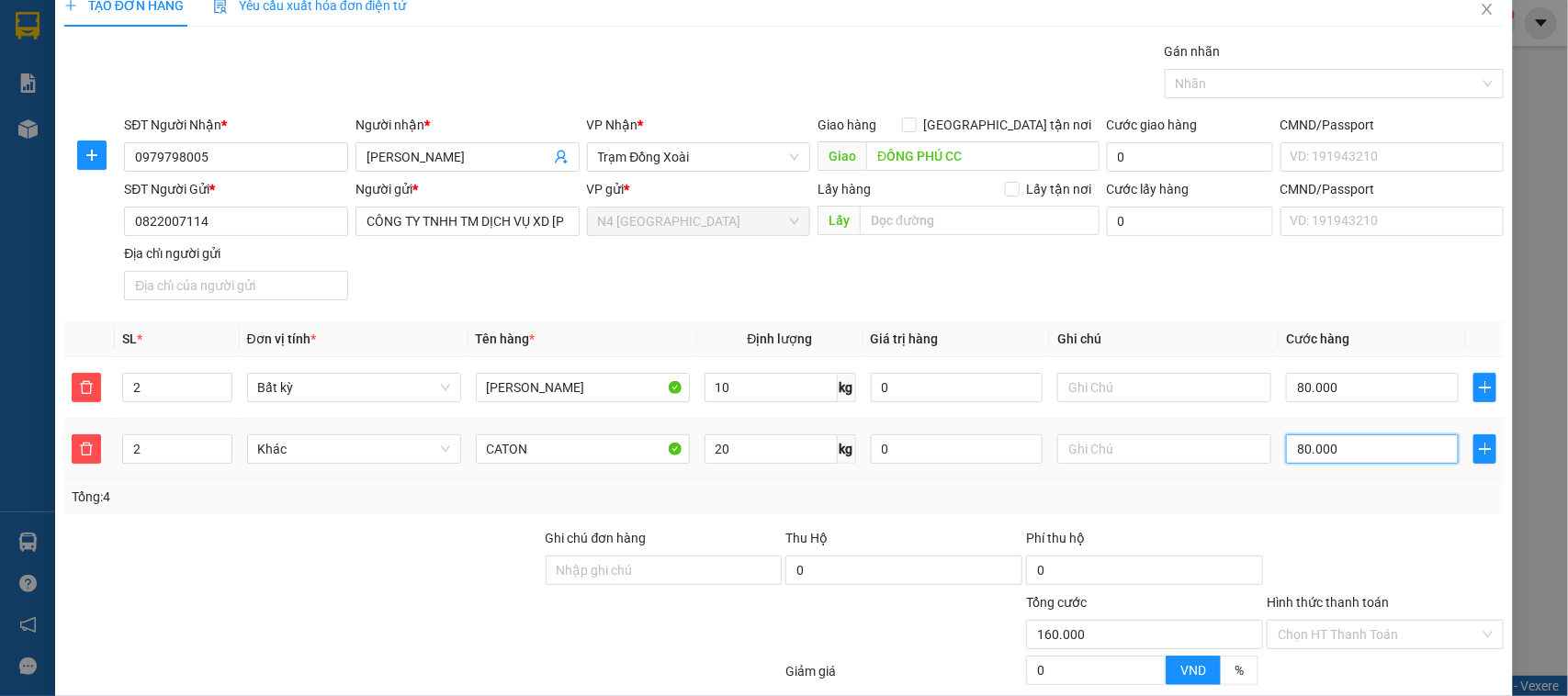
type input "80.000"
type input "0"
type input "80.001"
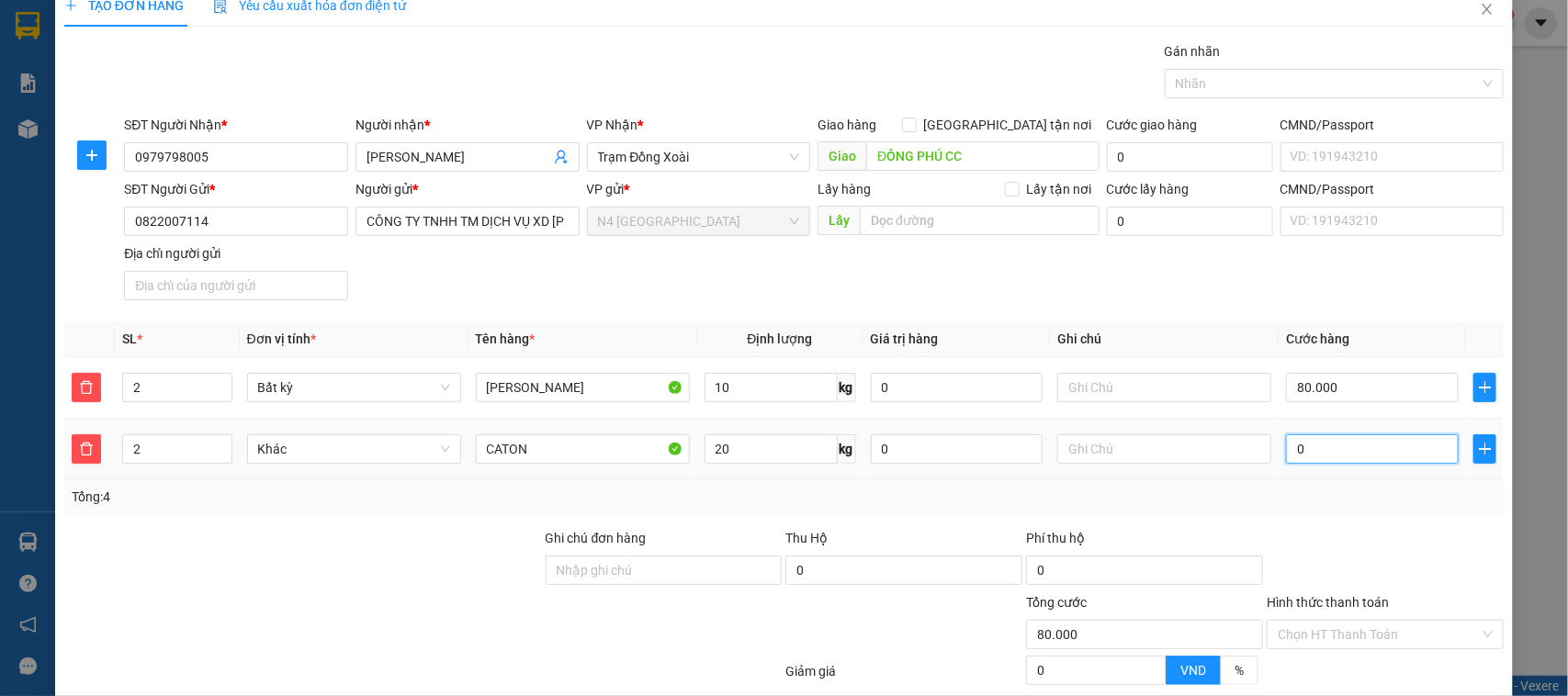
type input "1"
type input "80.011"
click at [1328, 538] on div at bounding box center [1385, 560] width 241 height 64
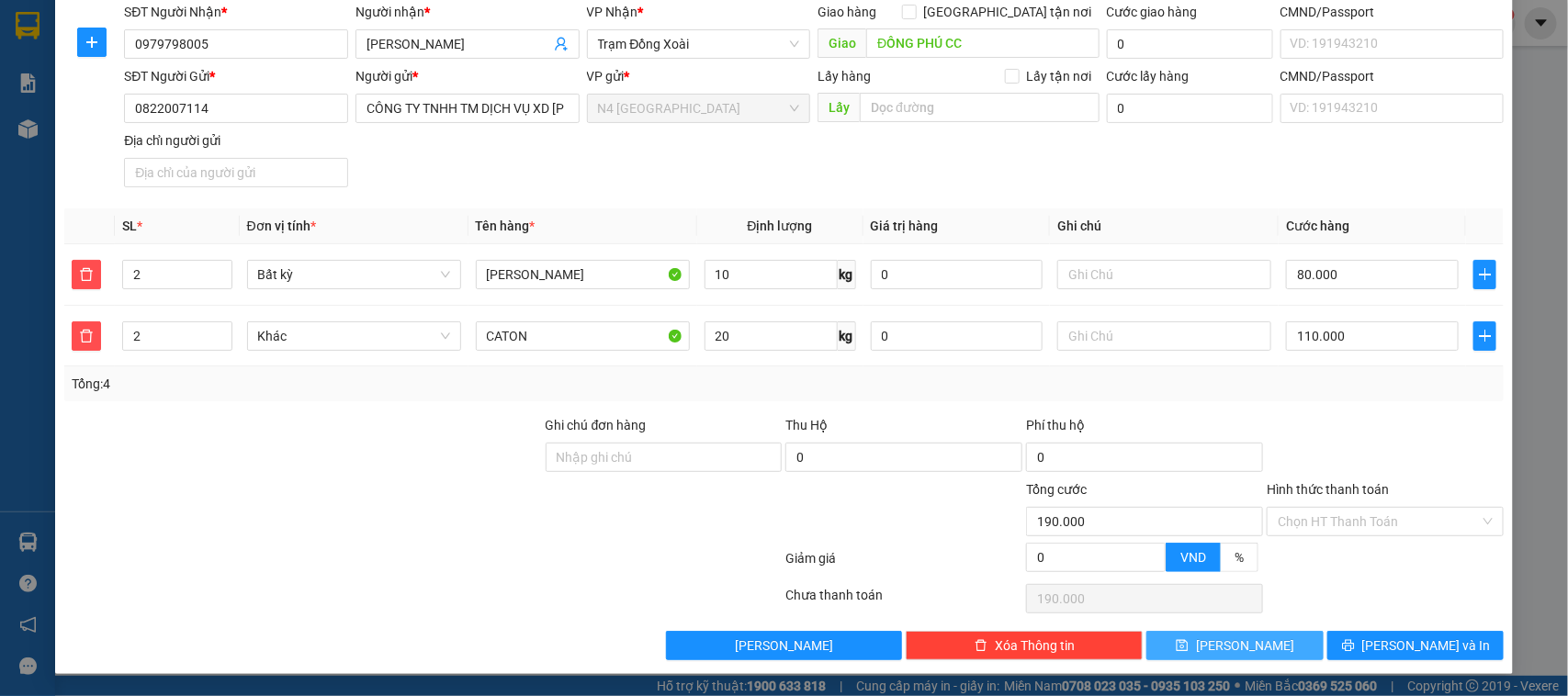
click at [1224, 644] on span "Lưu" at bounding box center [1245, 645] width 99 height 20
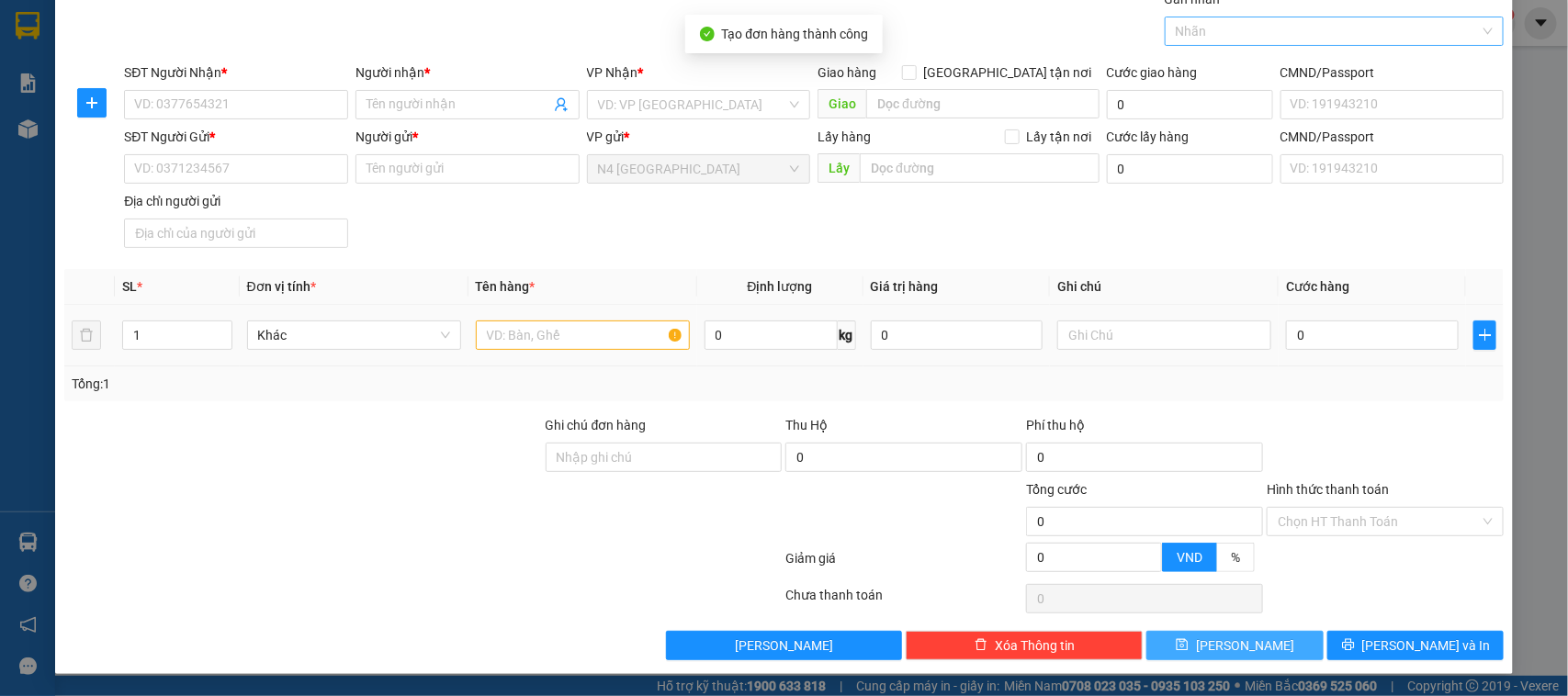
scroll to position [0, 0]
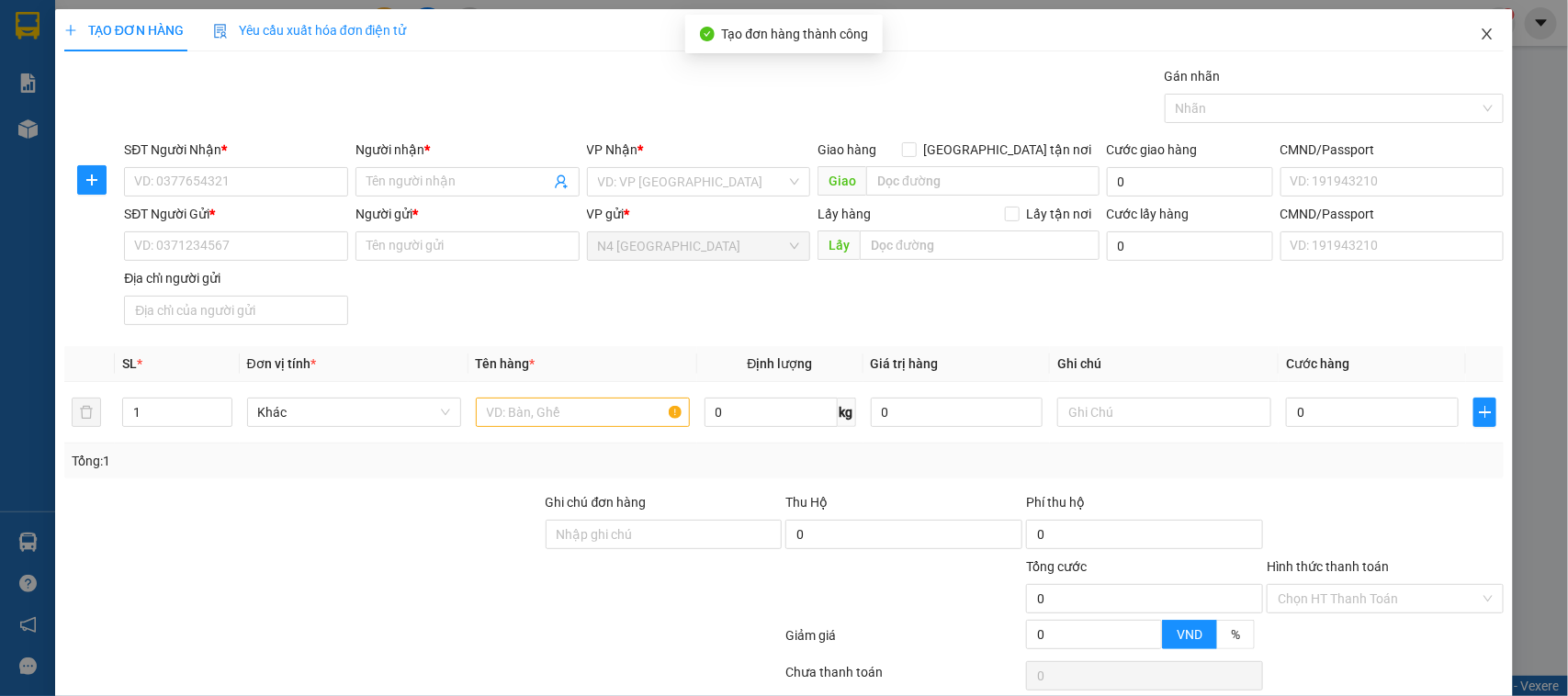
click at [1480, 38] on icon "close" at bounding box center [1487, 34] width 15 height 15
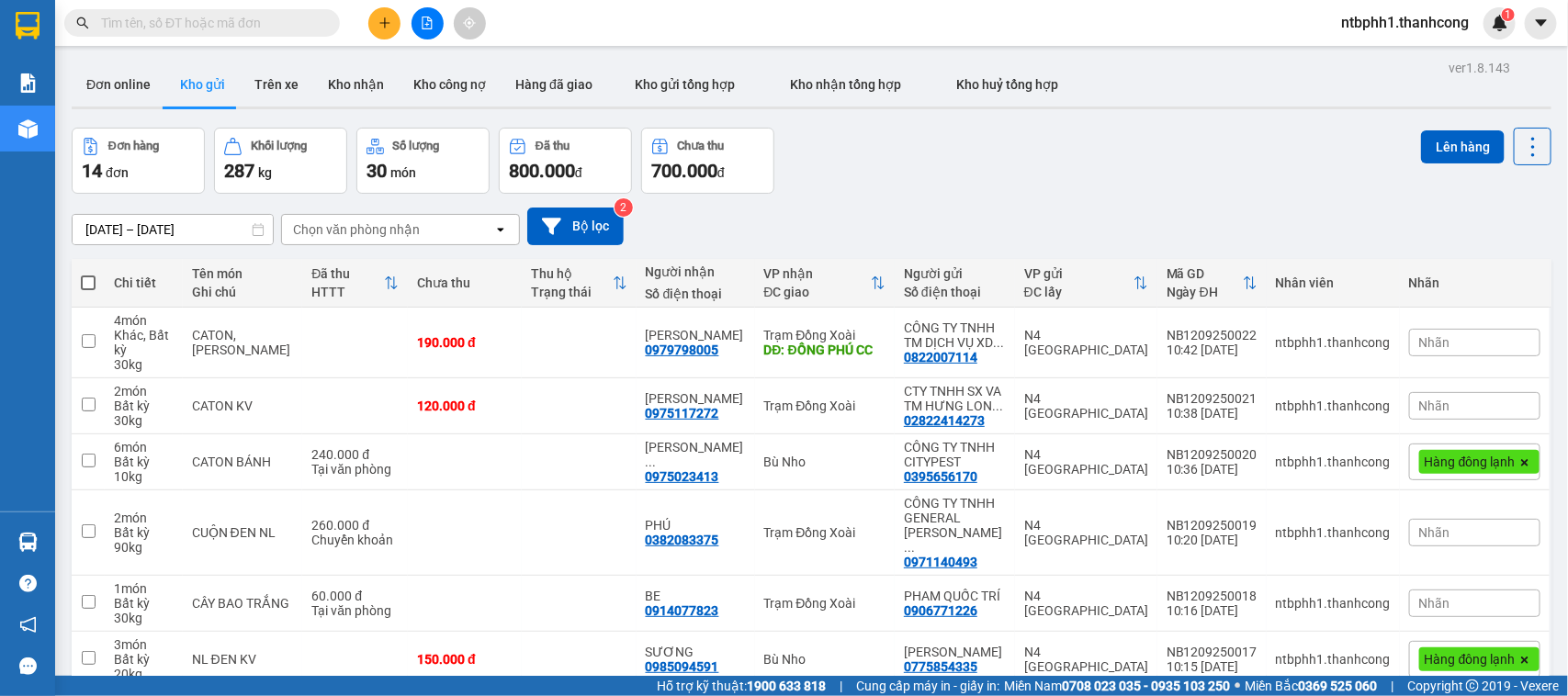
click at [391, 19] on button at bounding box center [385, 24] width 32 height 32
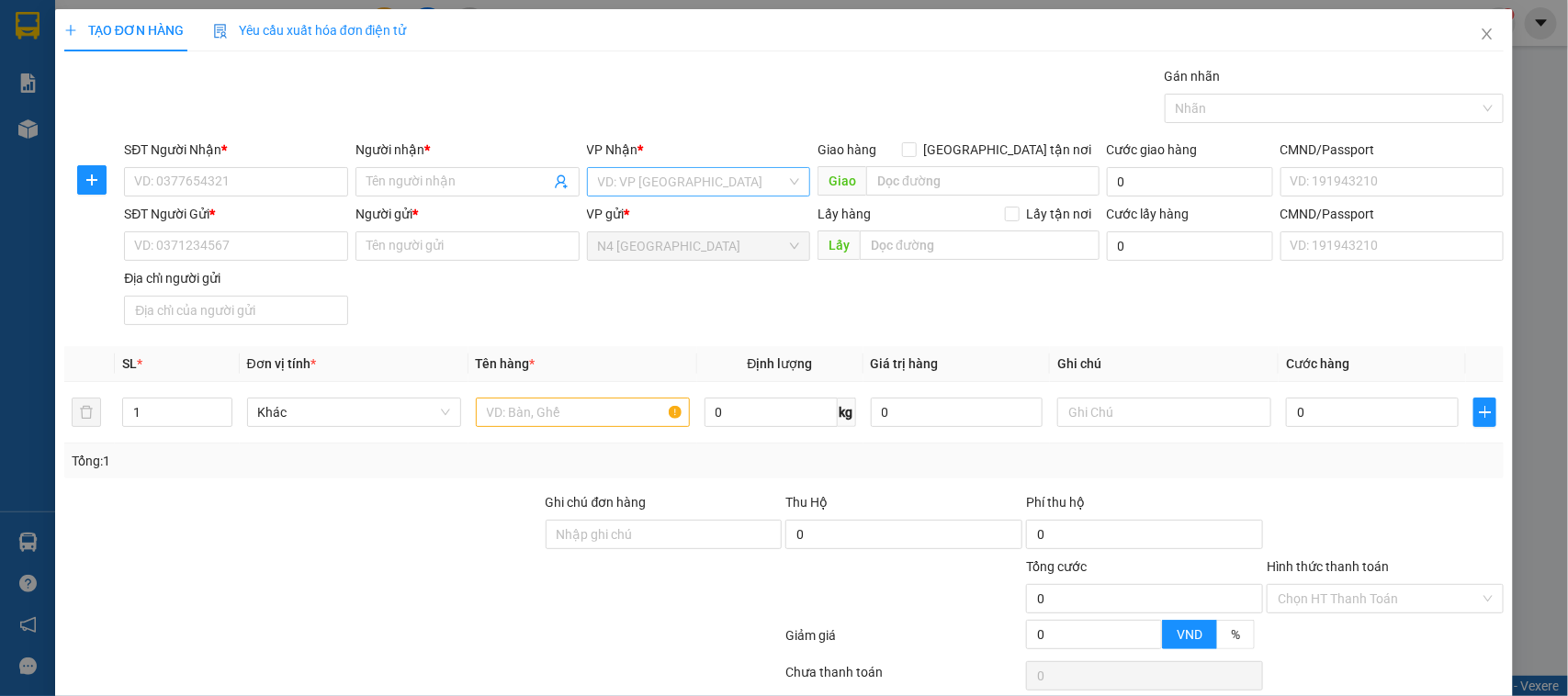
click at [604, 181] on input "search" at bounding box center [693, 181] width 189 height 27
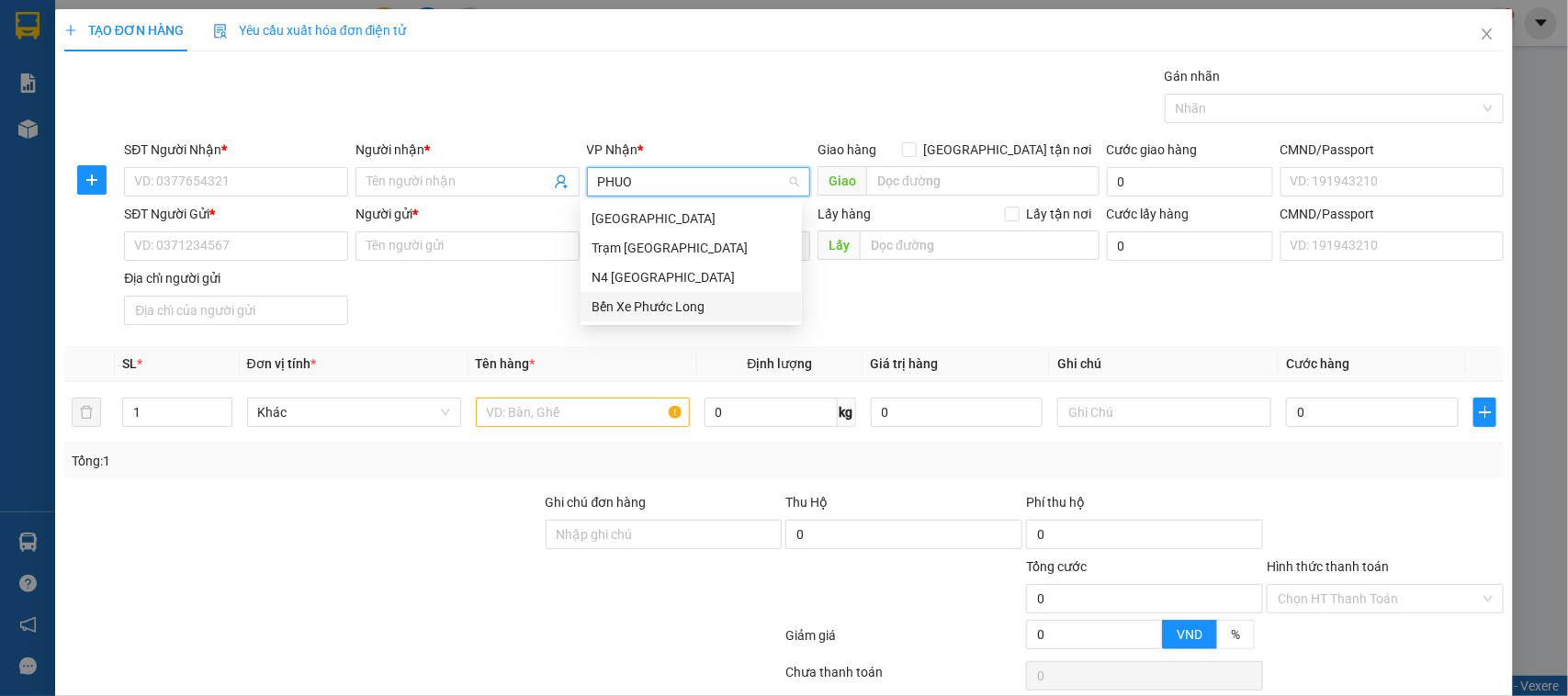
click at [673, 300] on div "Bến Xe Phước Long" at bounding box center [691, 306] width 199 height 20
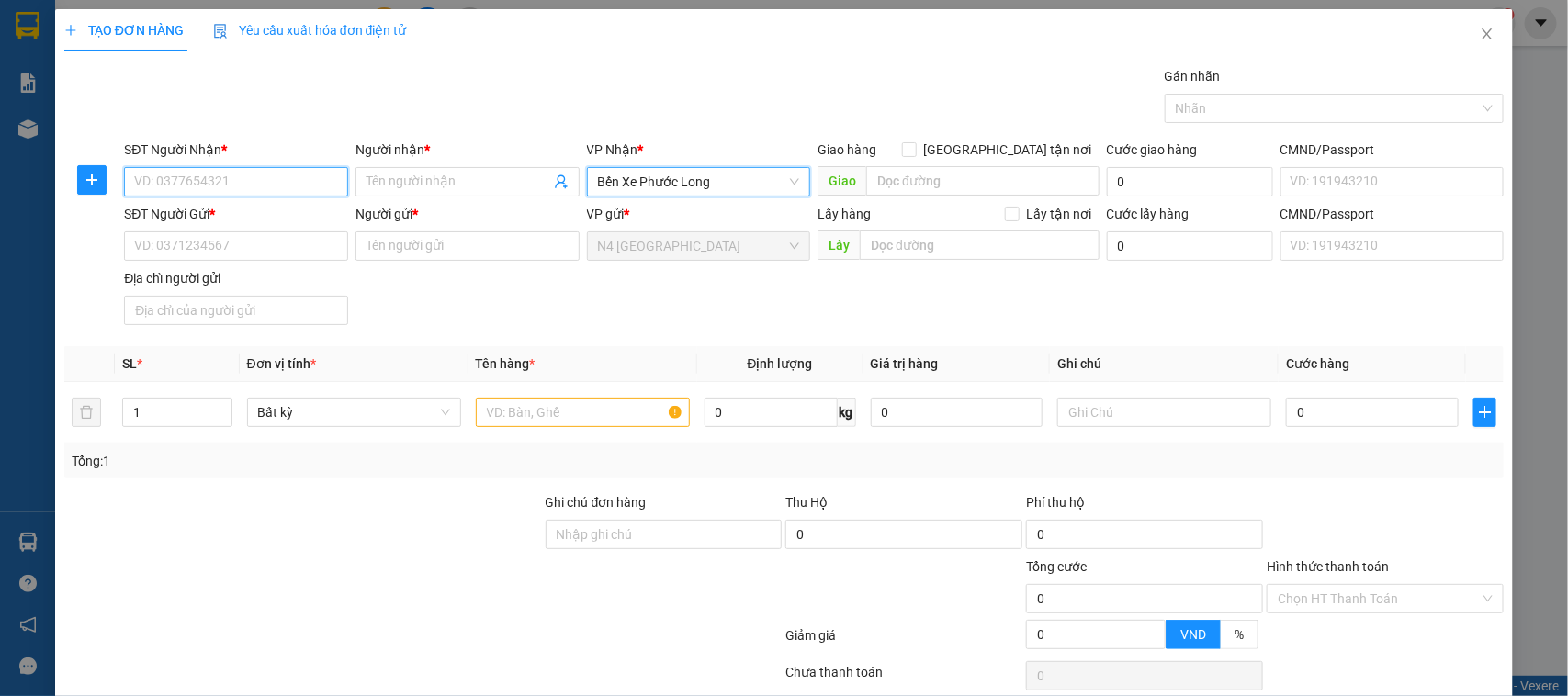
click at [248, 181] on input "SĐT Người Nhận *" at bounding box center [236, 181] width 225 height 29
paste input "0383793693"
click at [373, 177] on input "Người nhận *" at bounding box center [459, 181] width 184 height 20
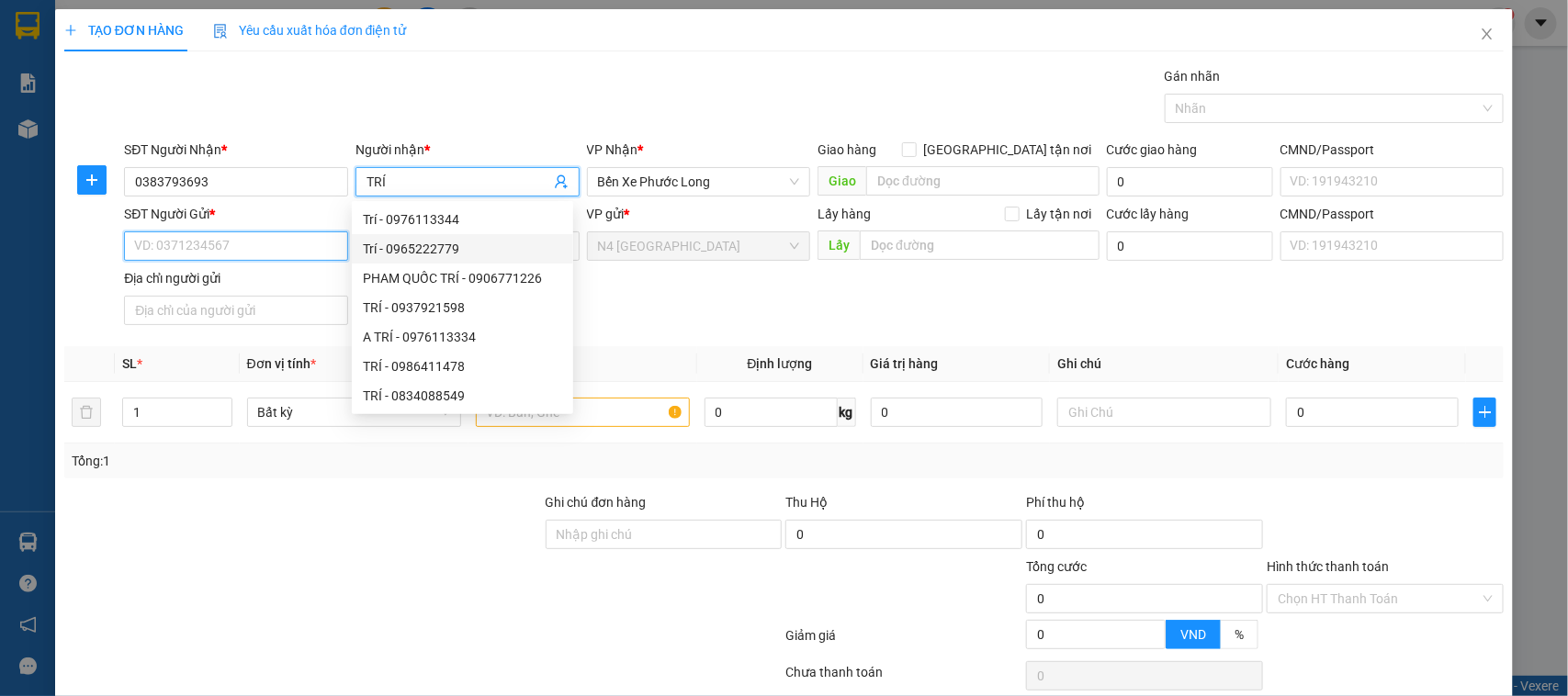
click at [264, 246] on input "SĐT Người Gửi *" at bounding box center [236, 245] width 225 height 29
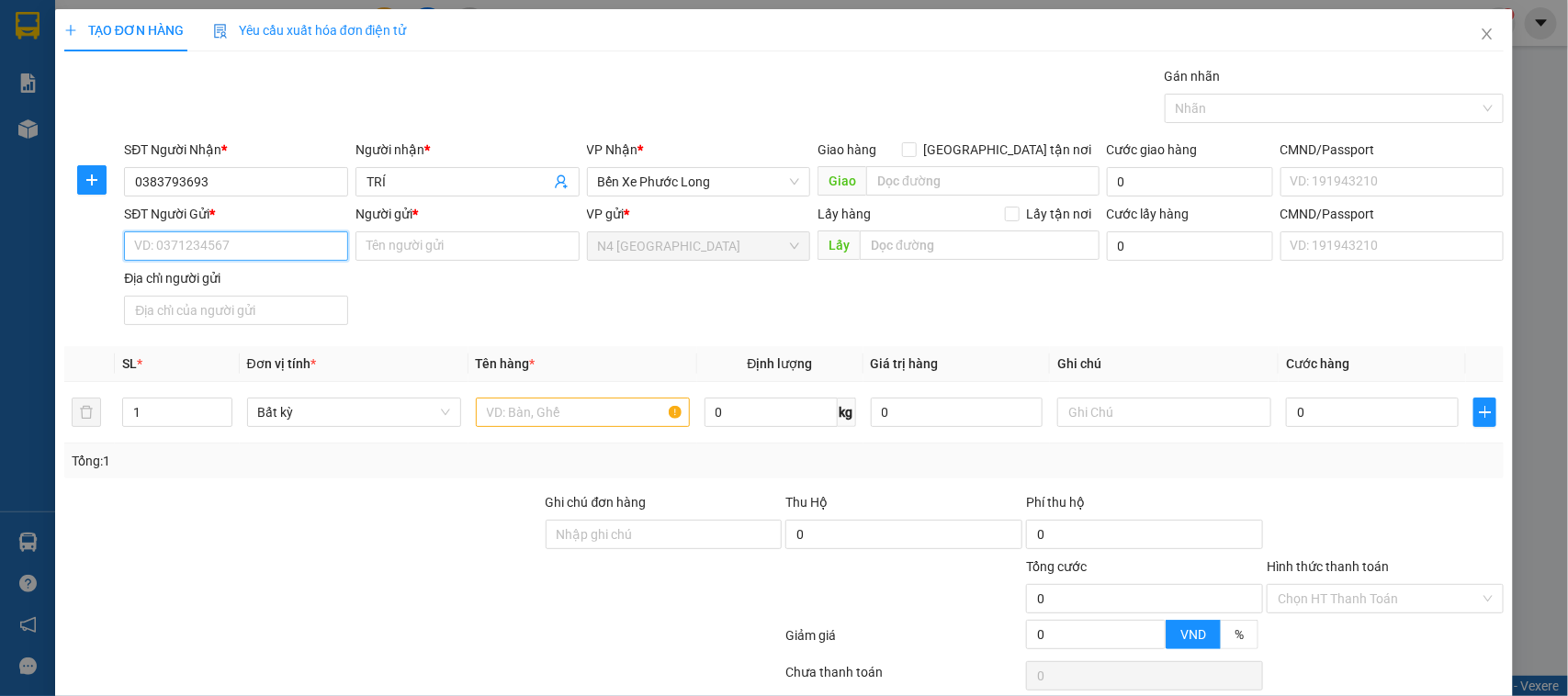
paste input "0367848072"
click at [393, 251] on input "Người gửi *" at bounding box center [467, 245] width 225 height 29
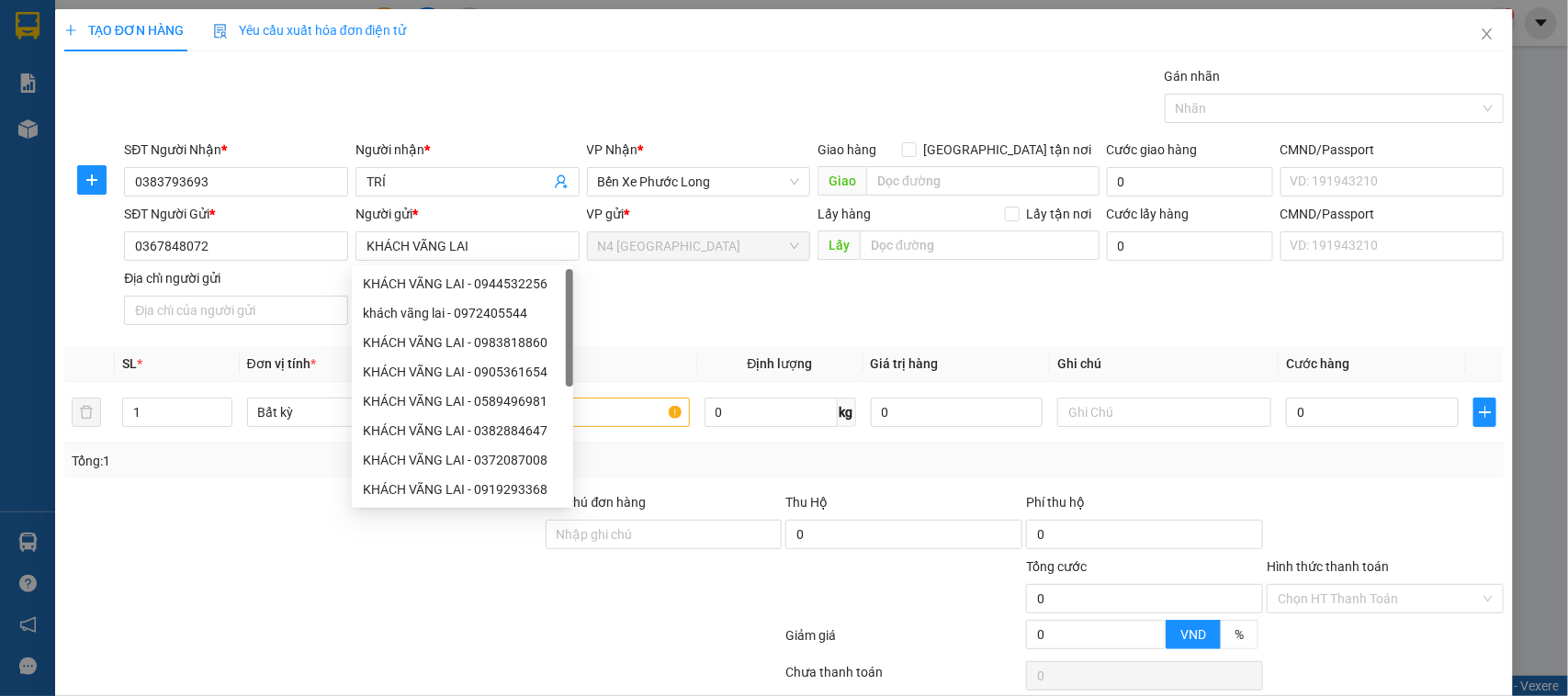
click at [754, 329] on div "SĐT Người Gửi * 0367848072 Người gửi * KHÁCH VÃNG LAI VP gửi * N4 Bình Phước Lấ…" at bounding box center [814, 268] width 1387 height 129
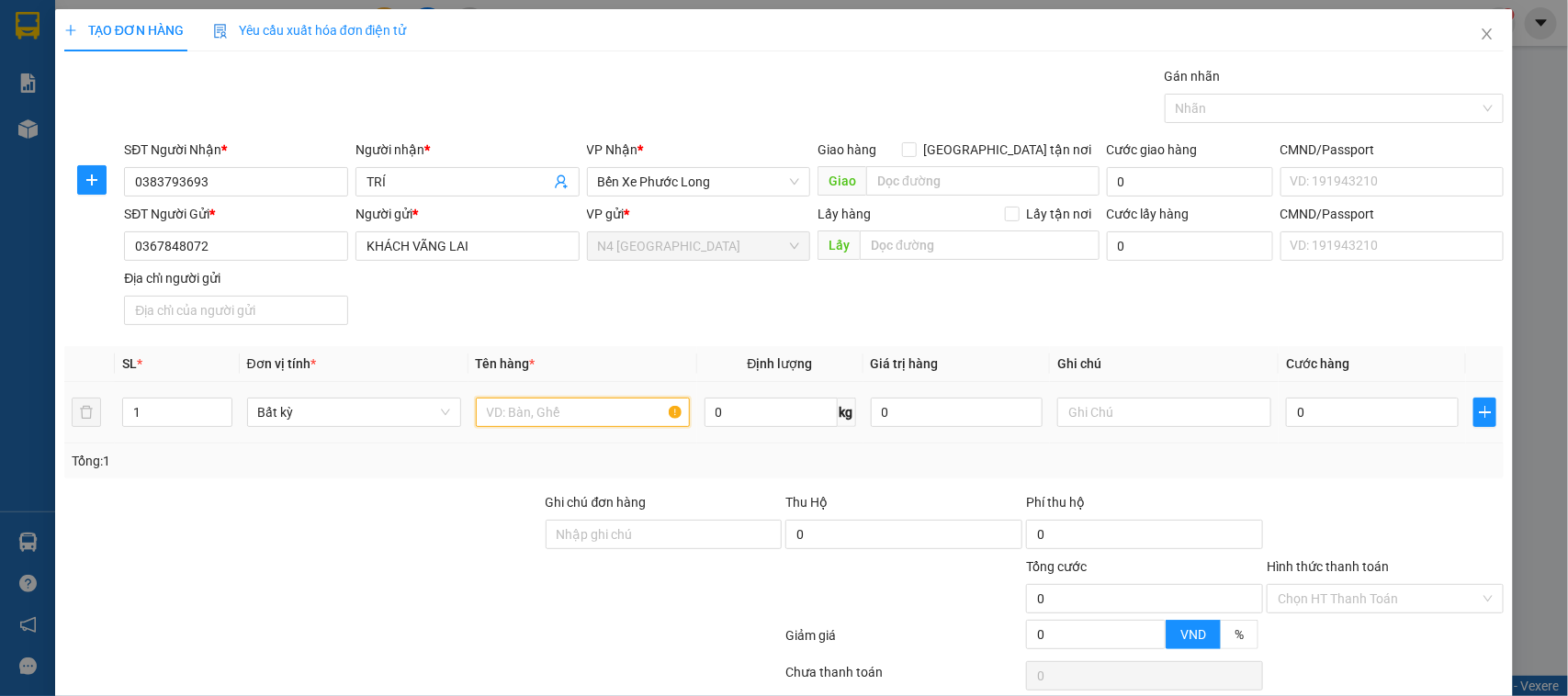
click at [487, 410] on input "text" at bounding box center [583, 412] width 214 height 29
click at [741, 418] on input "0" at bounding box center [770, 412] width 134 height 29
click at [681, 604] on div at bounding box center [664, 588] width 241 height 64
click at [478, 577] on div at bounding box center [303, 588] width 481 height 64
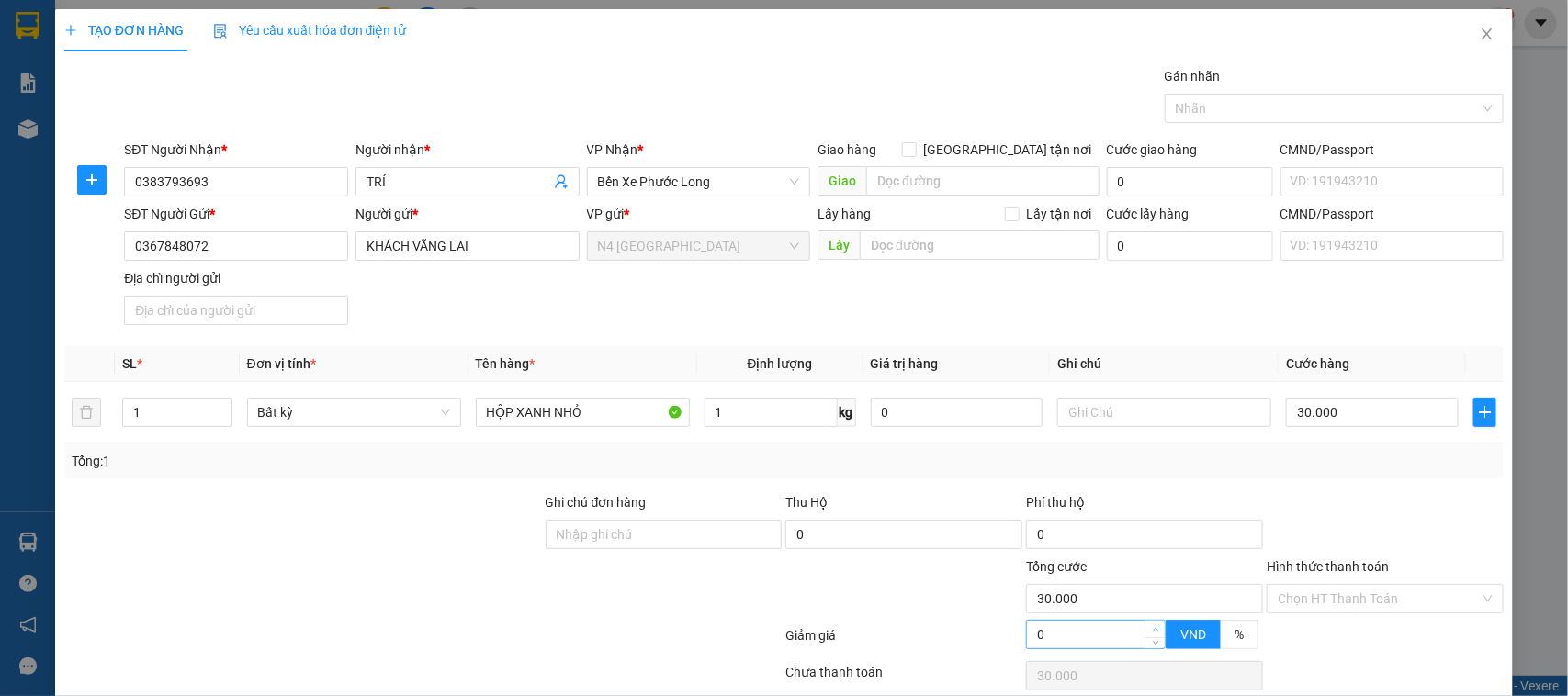
scroll to position [79, 0]
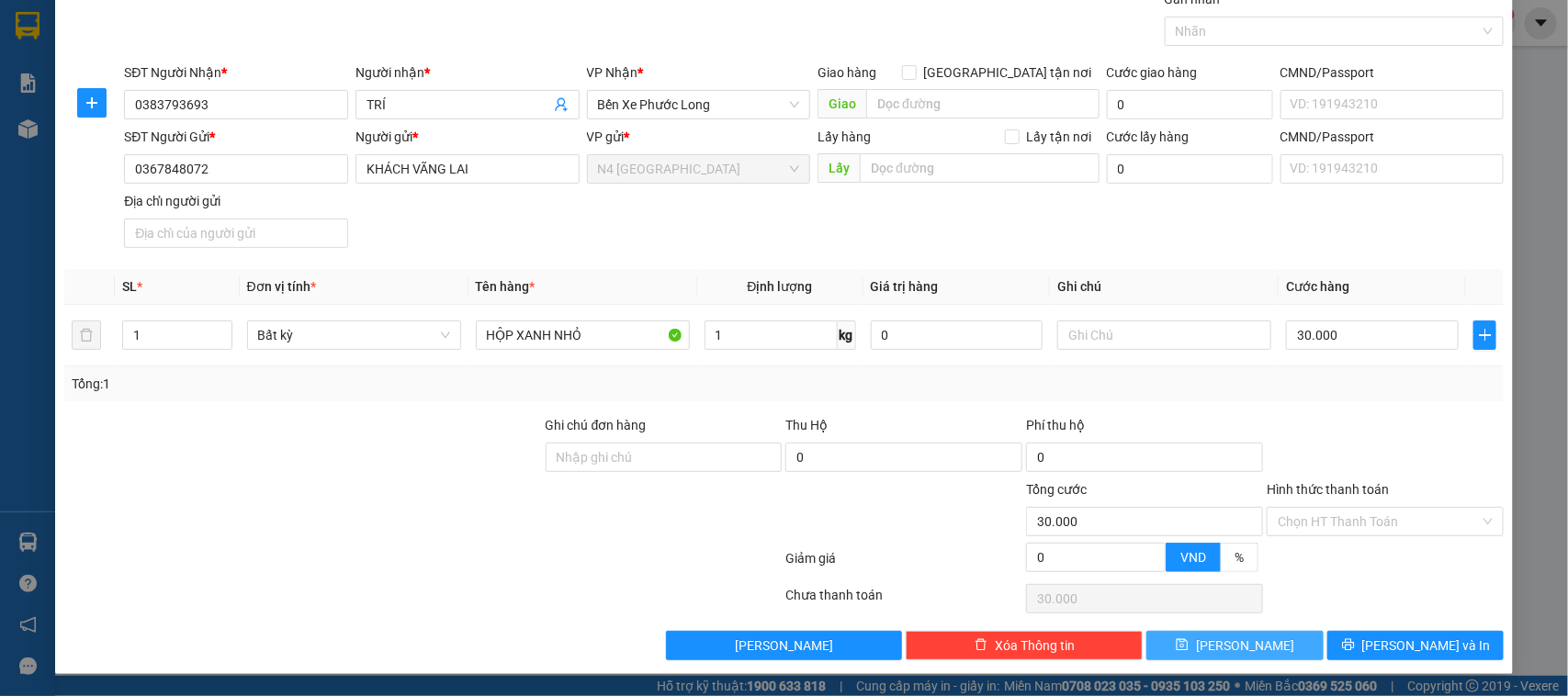
click at [1223, 644] on span "Lưu" at bounding box center [1245, 645] width 99 height 20
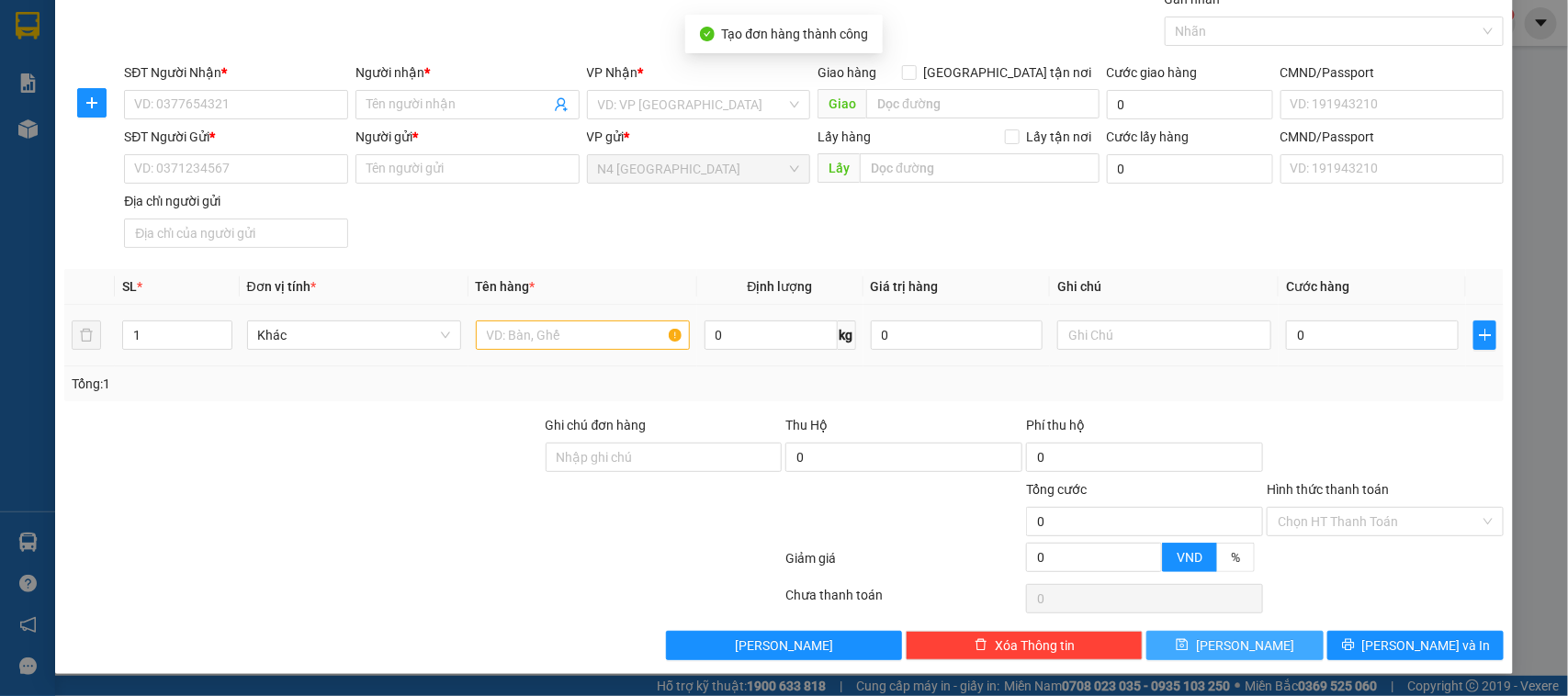
scroll to position [0, 0]
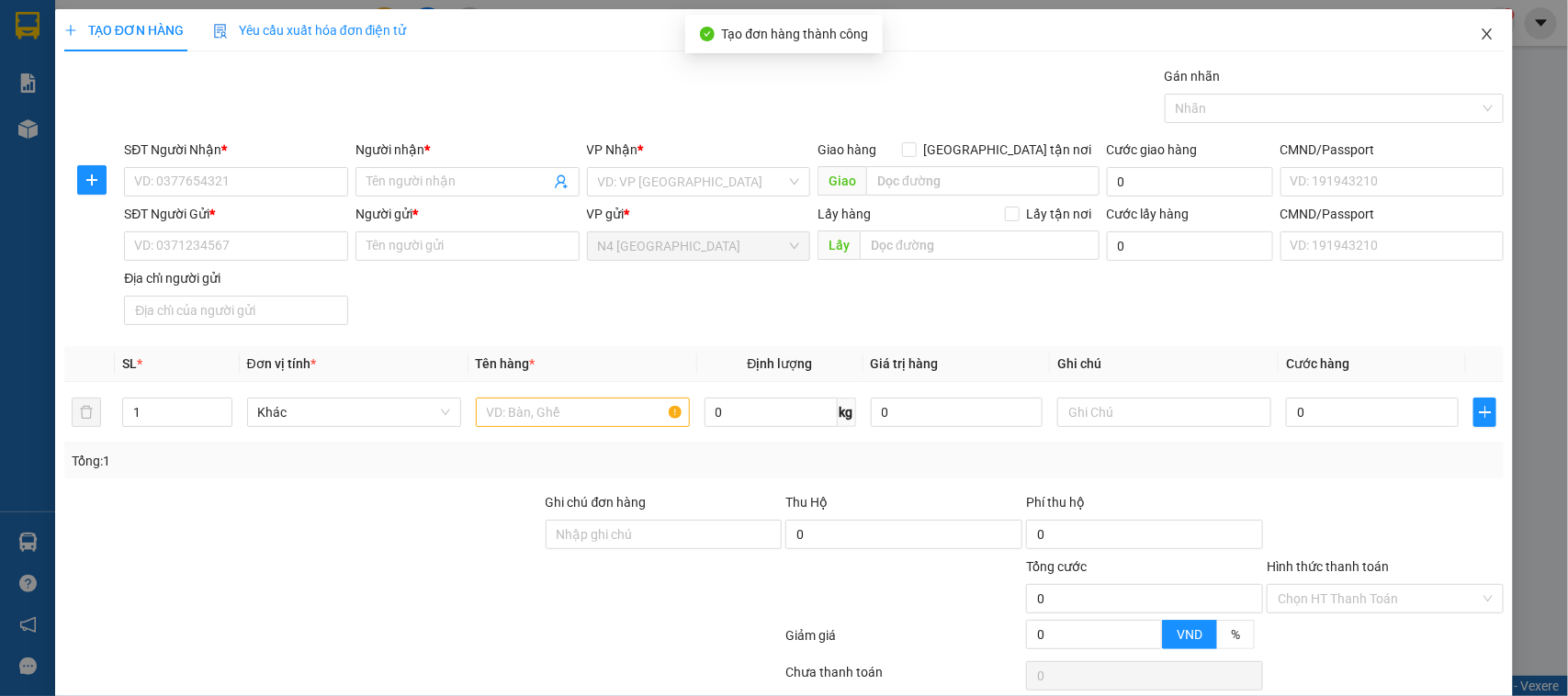
click at [1480, 34] on icon "close" at bounding box center [1487, 34] width 15 height 15
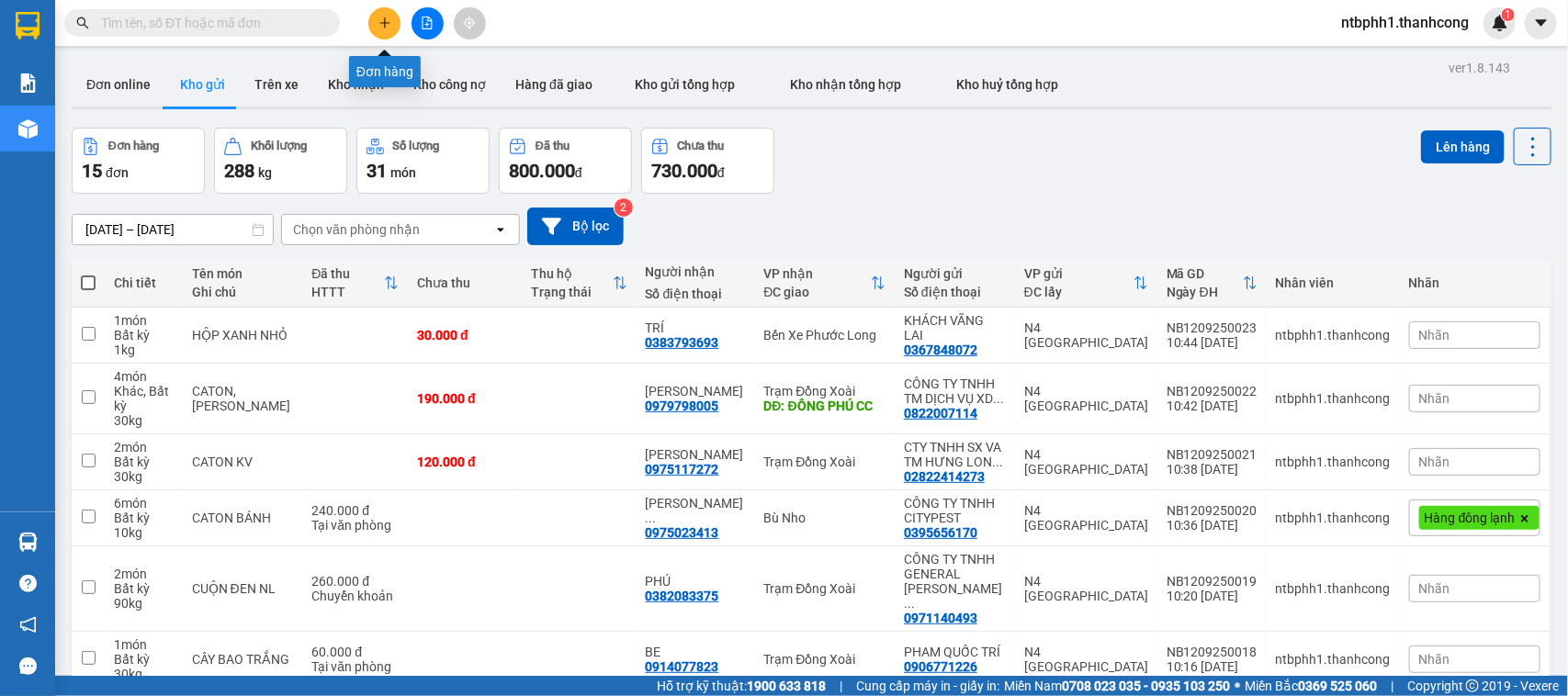
click at [387, 24] on icon "plus" at bounding box center [385, 23] width 13 height 13
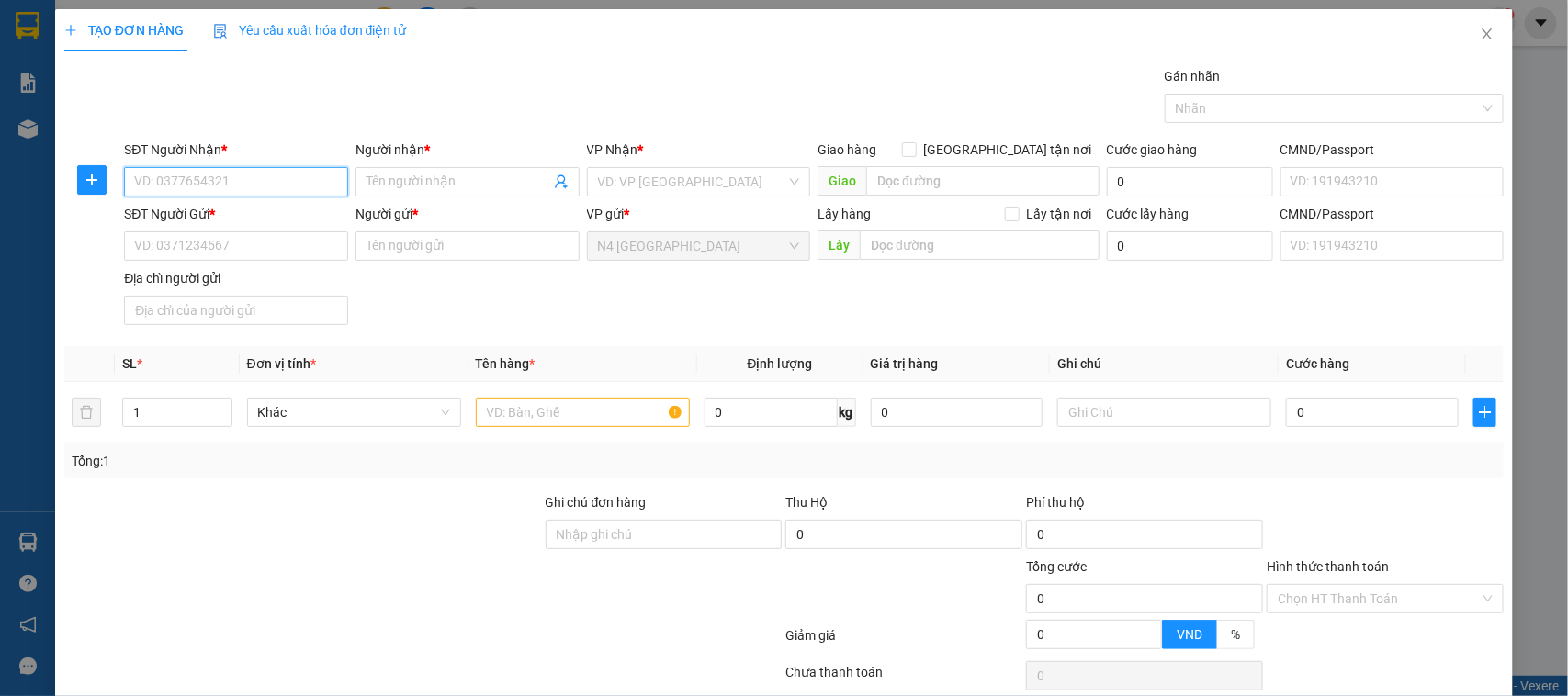
paste input "0915952565"
click at [403, 186] on input "Người nhận *" at bounding box center [459, 181] width 184 height 20
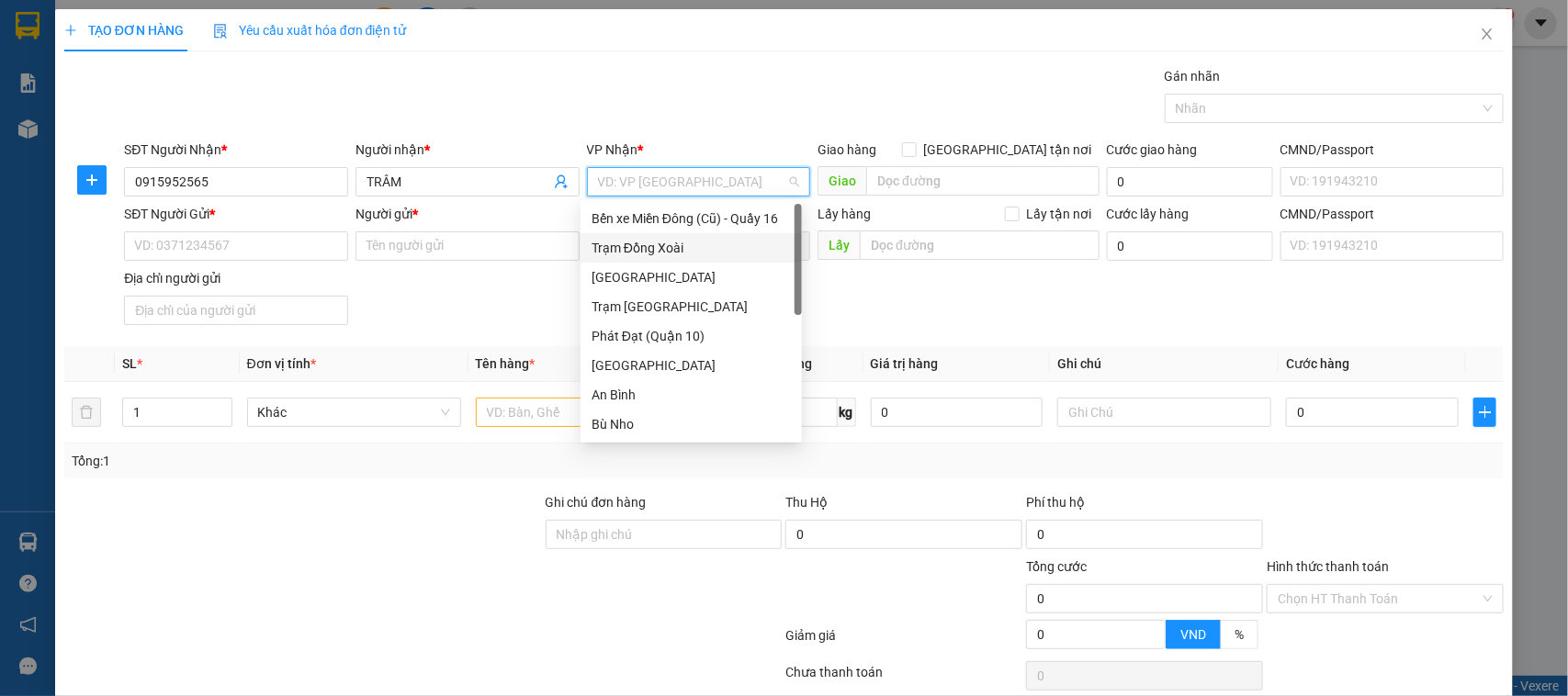
click at [689, 245] on div "Trạm Đồng Xoài" at bounding box center [691, 247] width 199 height 20
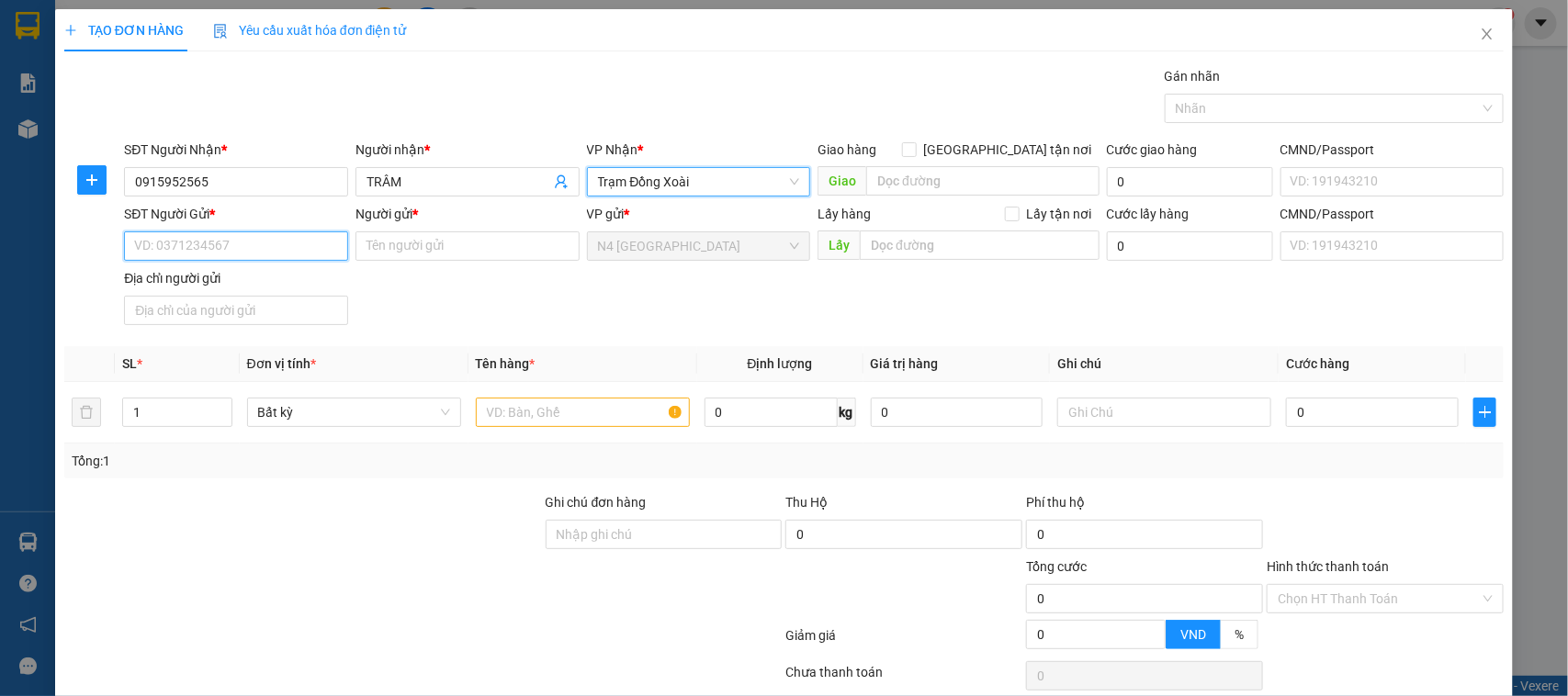
click at [219, 236] on input "SĐT Người Gửi *" at bounding box center [236, 245] width 225 height 29
paste input "0853634169"
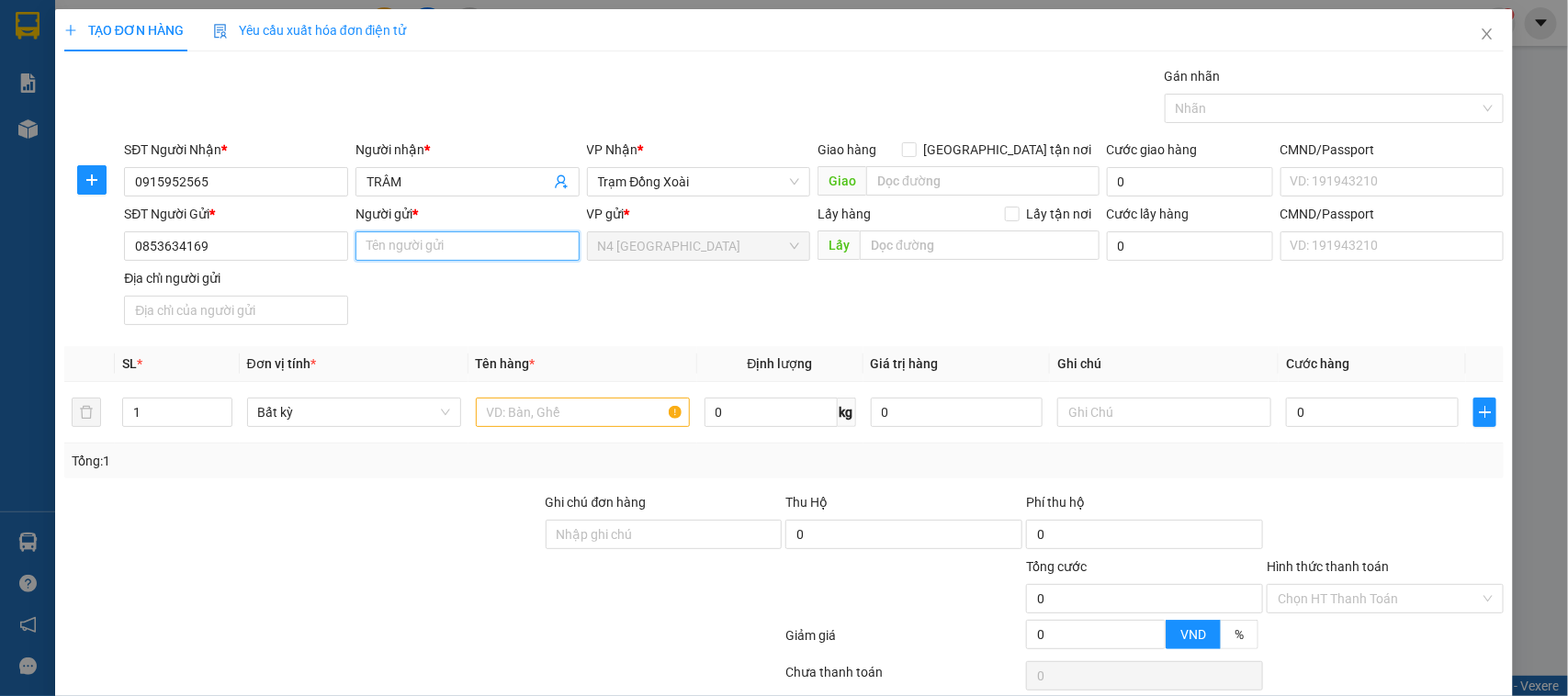
click at [379, 232] on input "Người gửi *" at bounding box center [467, 245] width 225 height 29
drag, startPoint x: 557, startPoint y: 406, endPoint x: 336, endPoint y: 58, distance: 412.2
click at [556, 406] on input "text" at bounding box center [583, 412] width 214 height 29
click at [539, 411] on input "text" at bounding box center [583, 412] width 214 height 29
click at [746, 409] on input "0" at bounding box center [770, 412] width 134 height 29
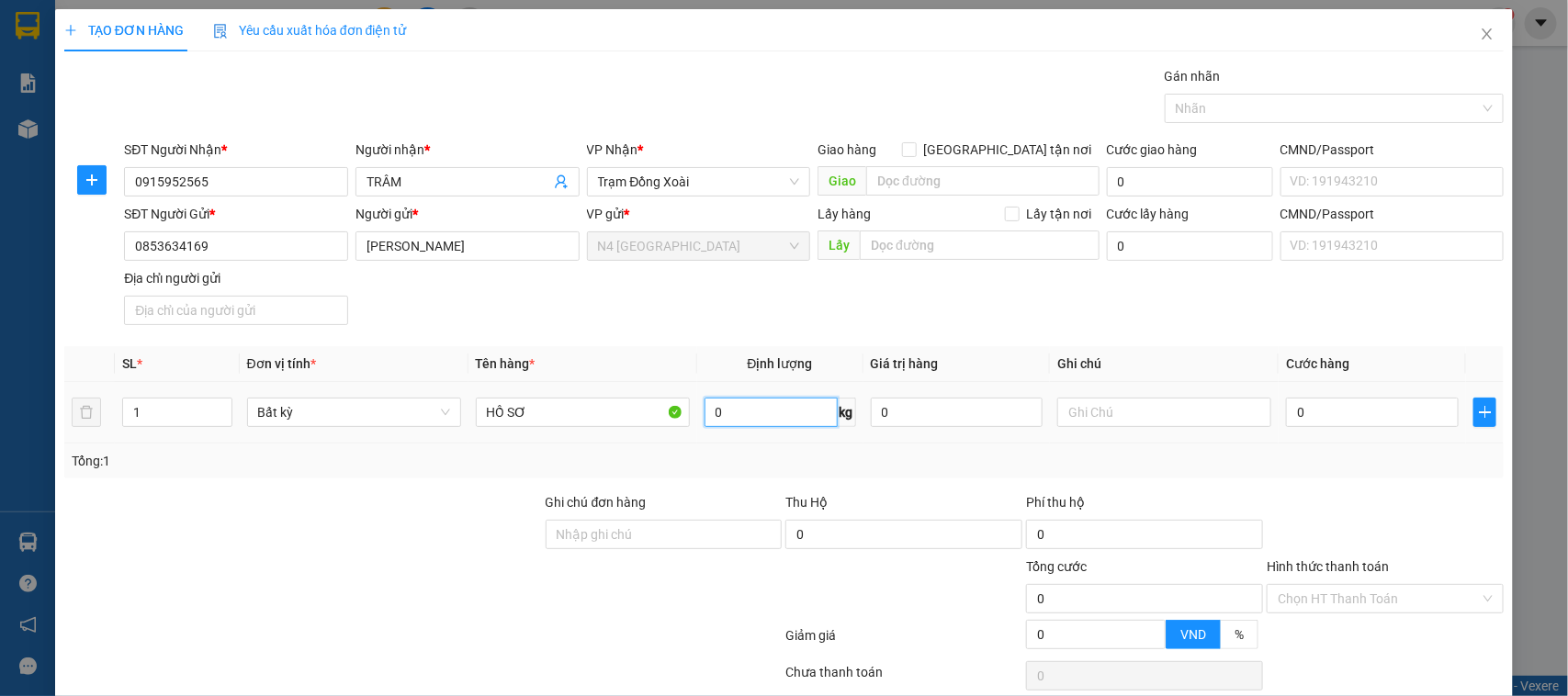
click at [746, 409] on input "0" at bounding box center [770, 412] width 134 height 29
click at [648, 620] on div at bounding box center [664, 588] width 241 height 64
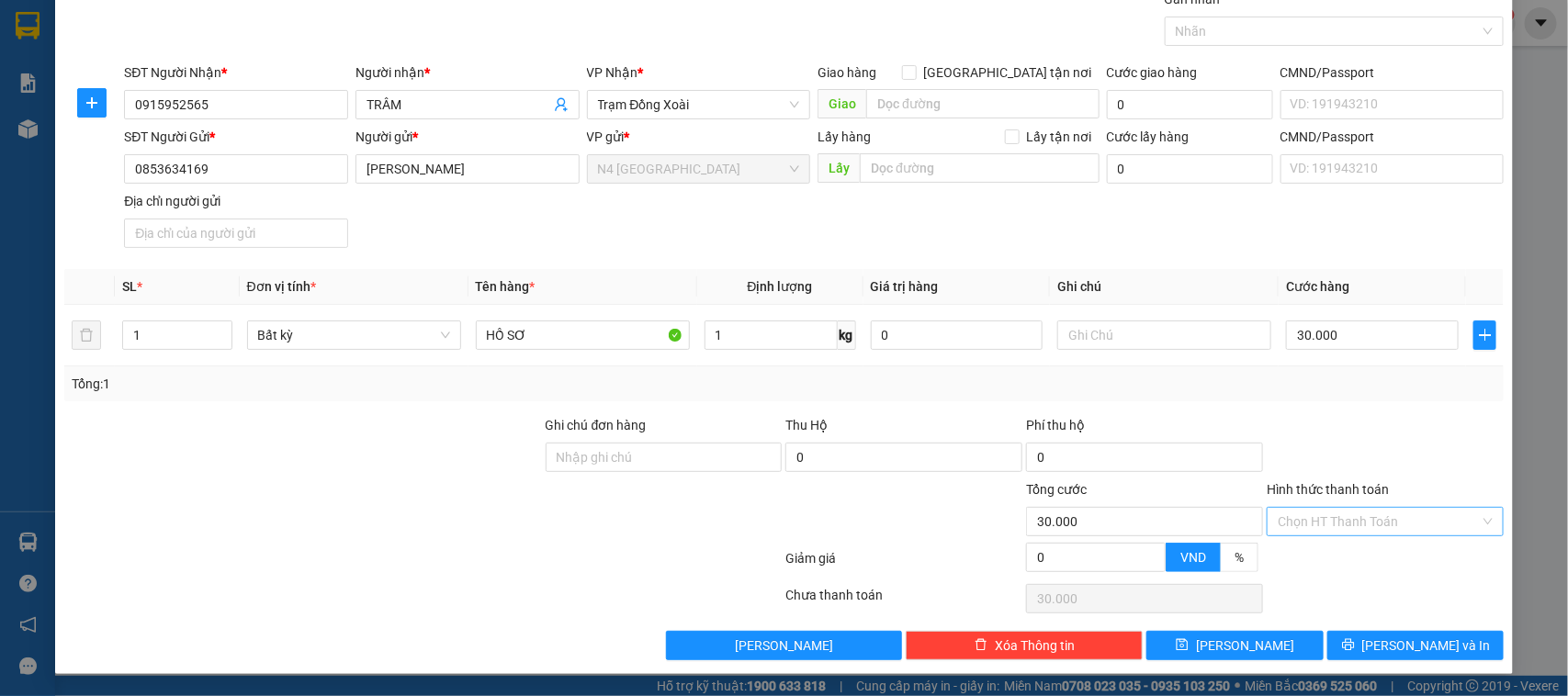
click at [1277, 527] on input "Hình thức thanh toán" at bounding box center [1378, 521] width 202 height 27
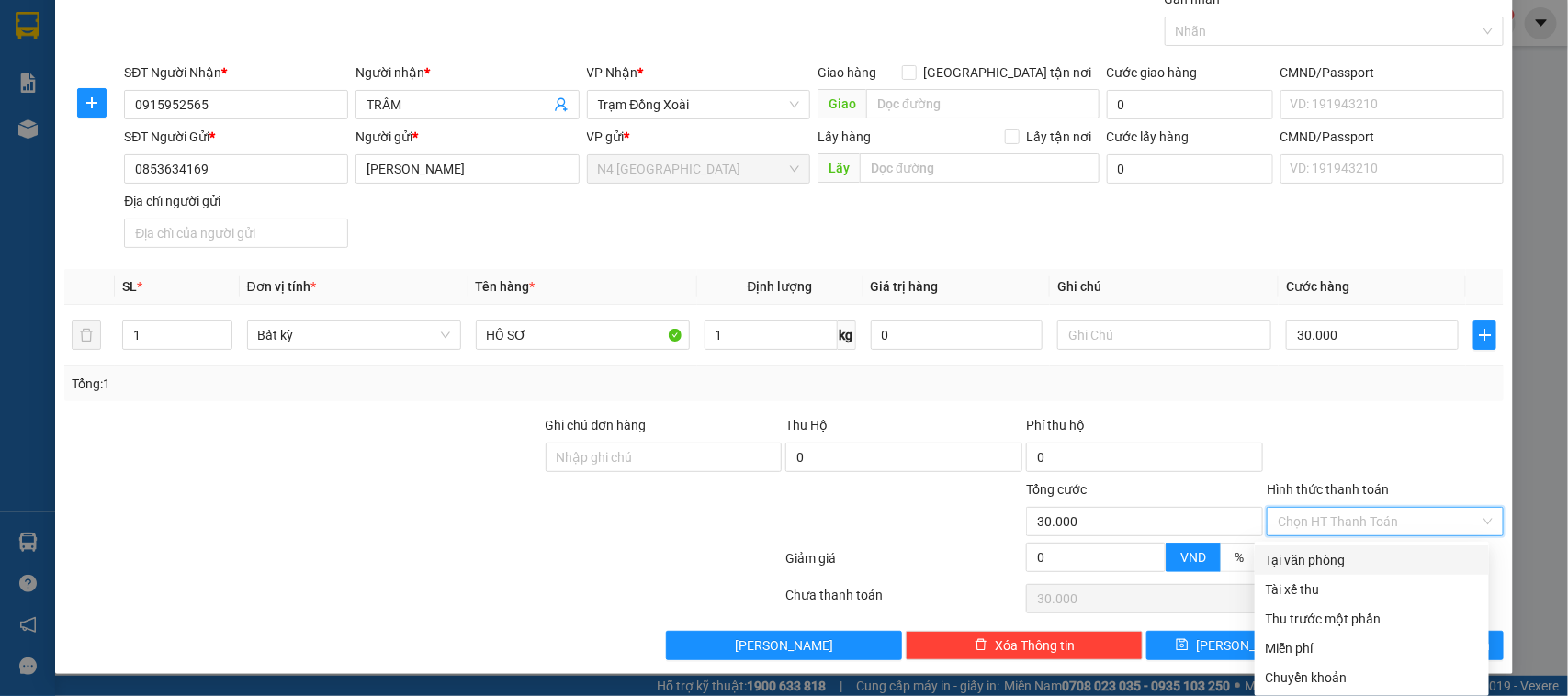
click at [1311, 562] on div "Tại văn phòng" at bounding box center [1372, 560] width 212 height 20
click at [1337, 557] on div "Tại văn phòng" at bounding box center [1372, 560] width 212 height 20
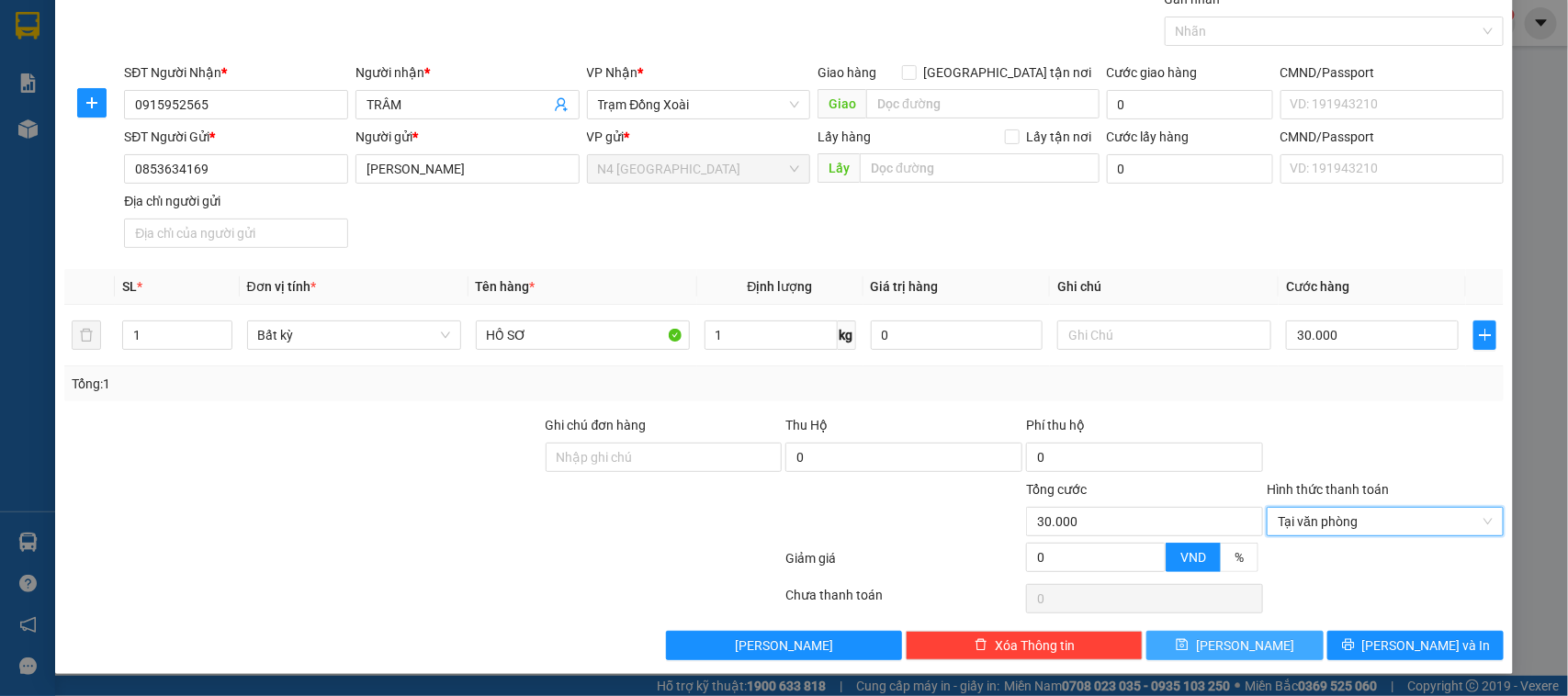
click at [1187, 645] on button "Lưu" at bounding box center [1235, 645] width 176 height 29
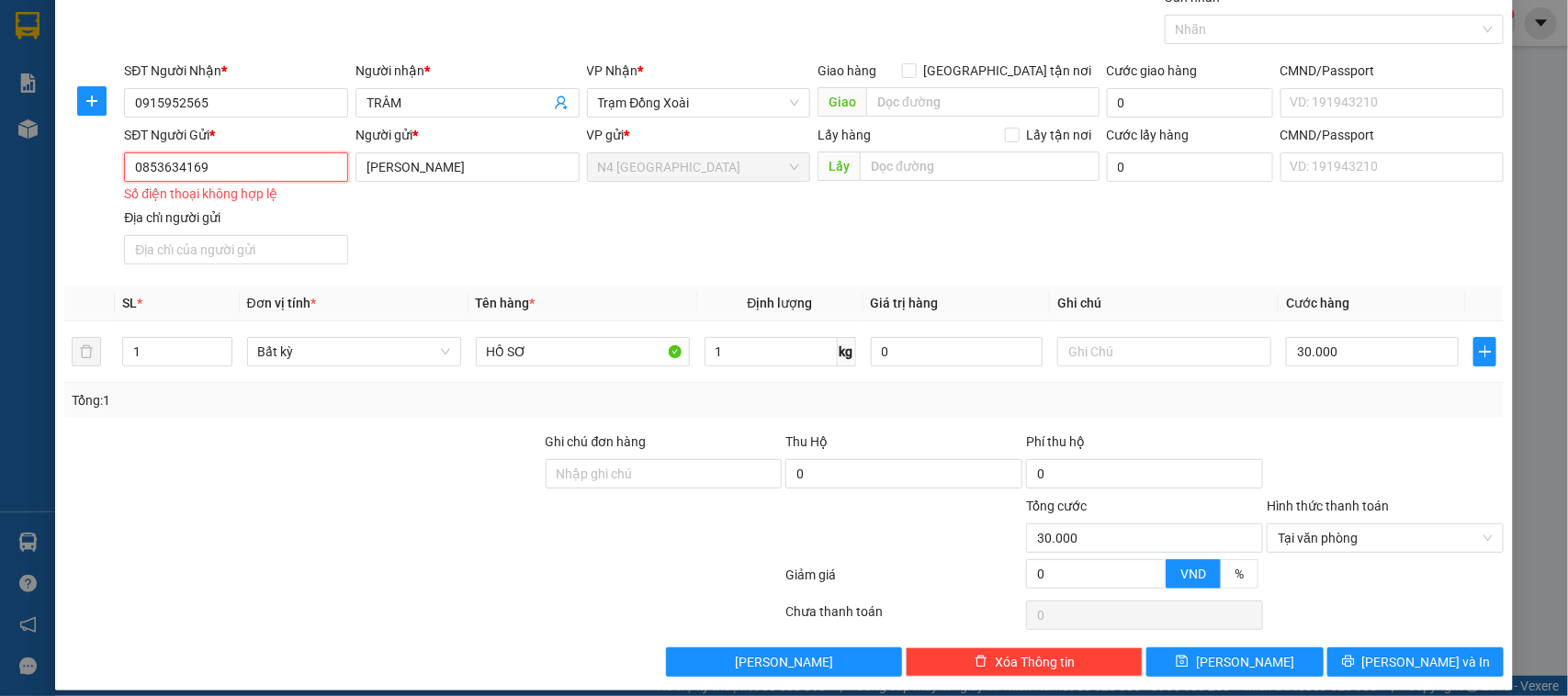
click at [197, 171] on input "0853634169" at bounding box center [236, 167] width 225 height 29
click at [259, 172] on input "0853634169" at bounding box center [236, 167] width 225 height 29
click at [142, 416] on div "Tổng: 1" at bounding box center [784, 400] width 1440 height 35
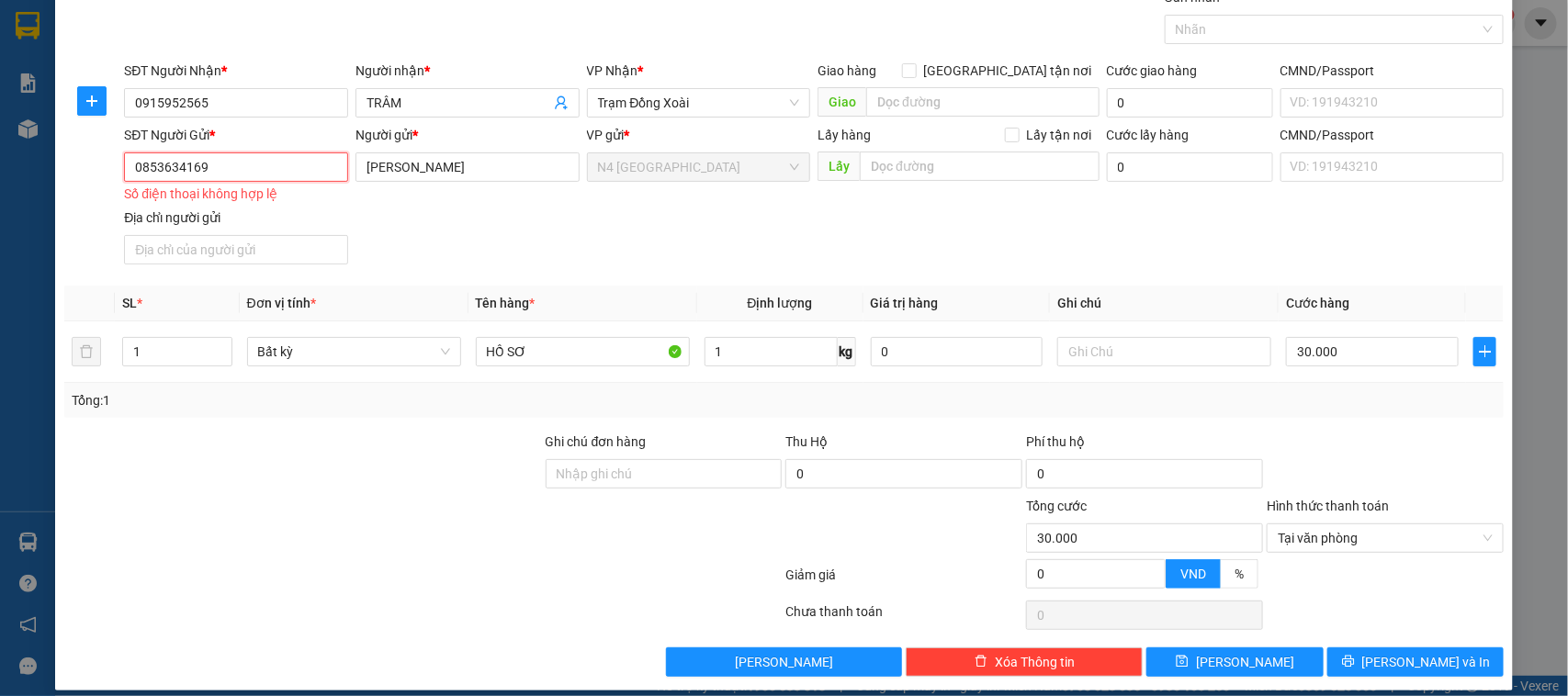
click at [171, 170] on input "0853634169" at bounding box center [236, 167] width 225 height 29
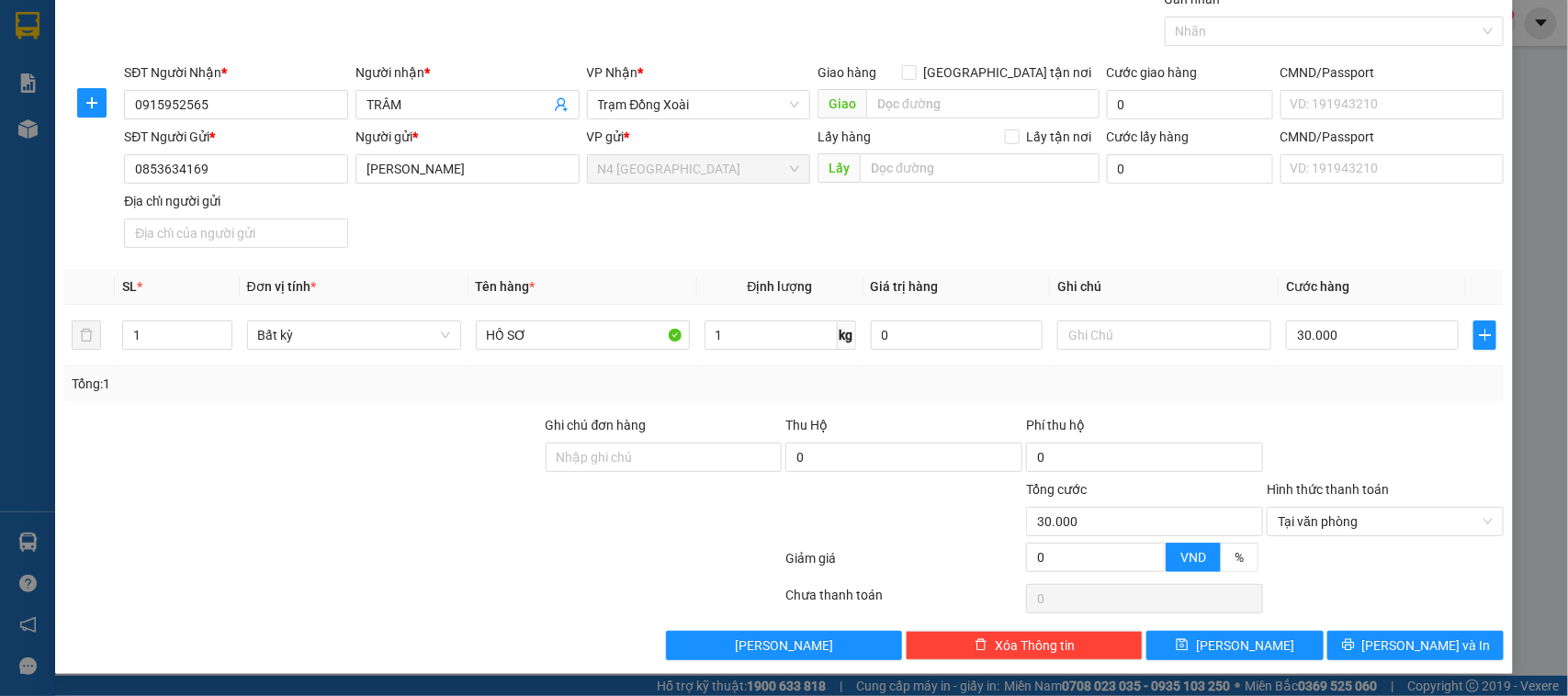
click at [359, 527] on div at bounding box center [303, 511] width 481 height 64
click at [1183, 650] on button "Lưu" at bounding box center [1235, 645] width 176 height 29
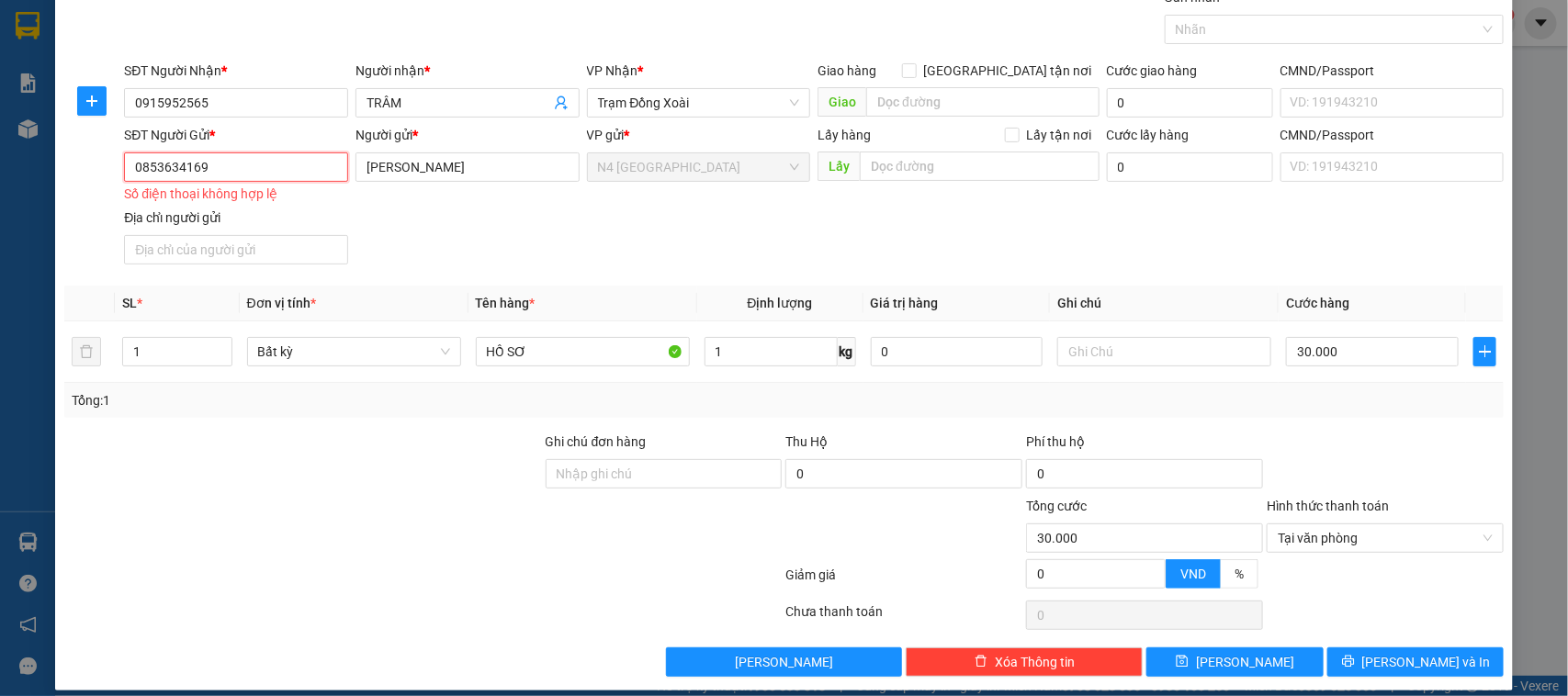
click at [225, 170] on input "0853634169" at bounding box center [236, 167] width 225 height 29
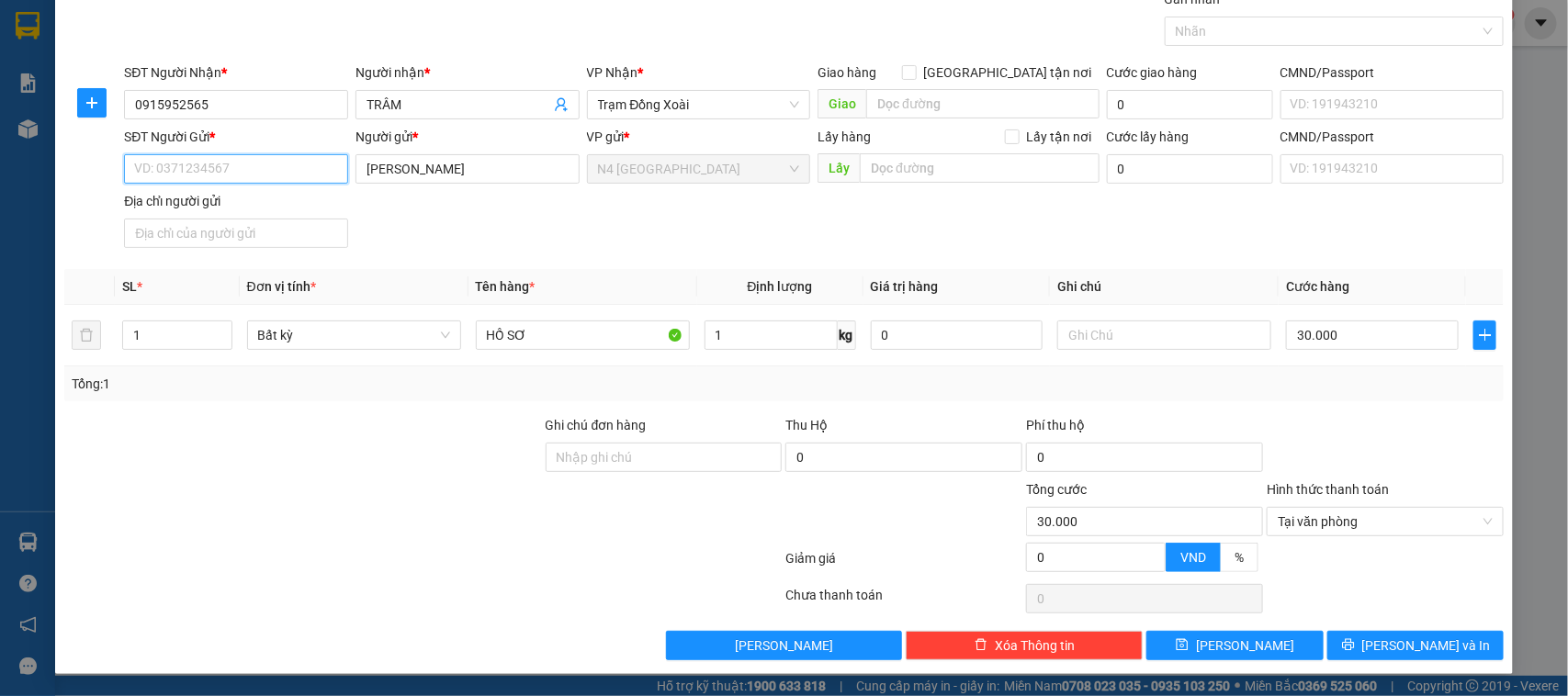
click at [225, 170] on input "SĐT Người Gửi *" at bounding box center [236, 169] width 225 height 29
click at [1164, 648] on button "Lưu" at bounding box center [1235, 645] width 176 height 29
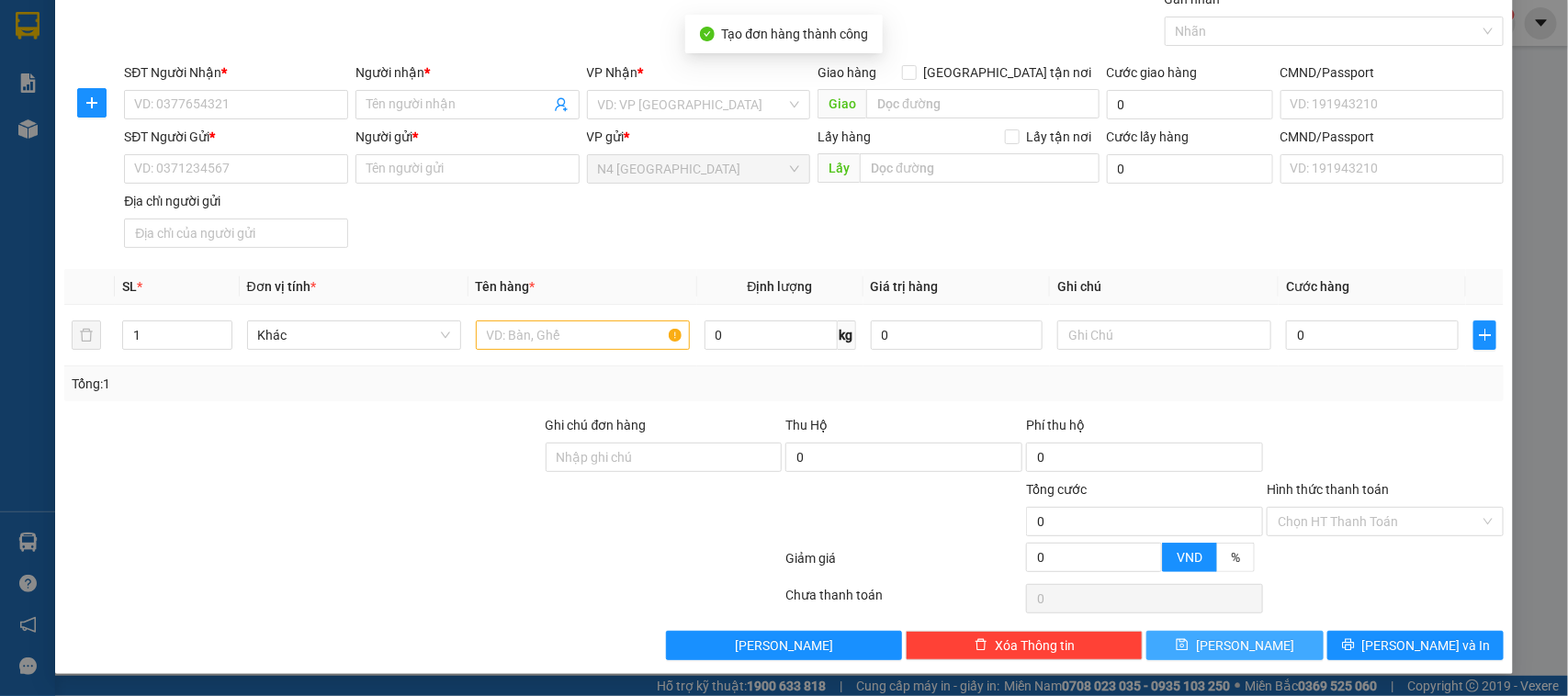
scroll to position [0, 0]
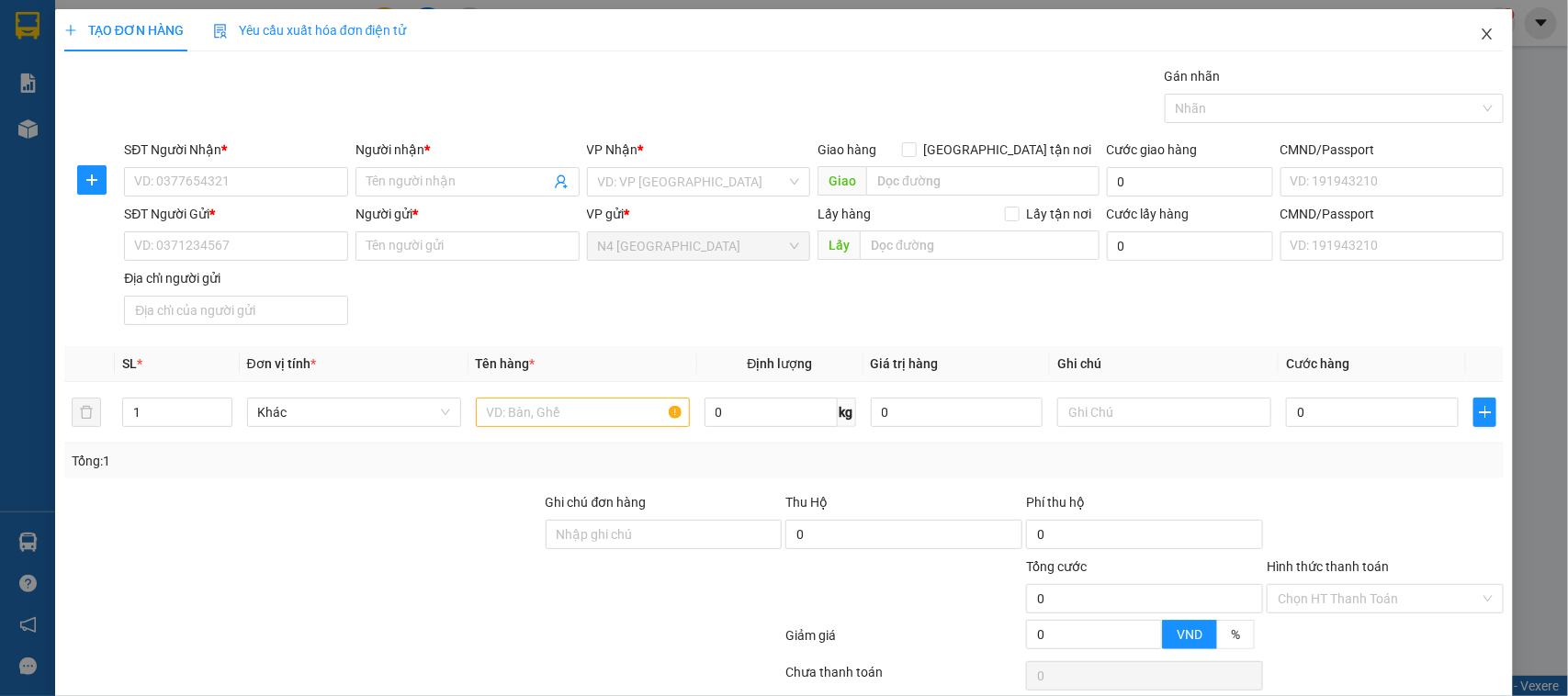
click at [1480, 33] on icon "close" at bounding box center [1487, 34] width 15 height 15
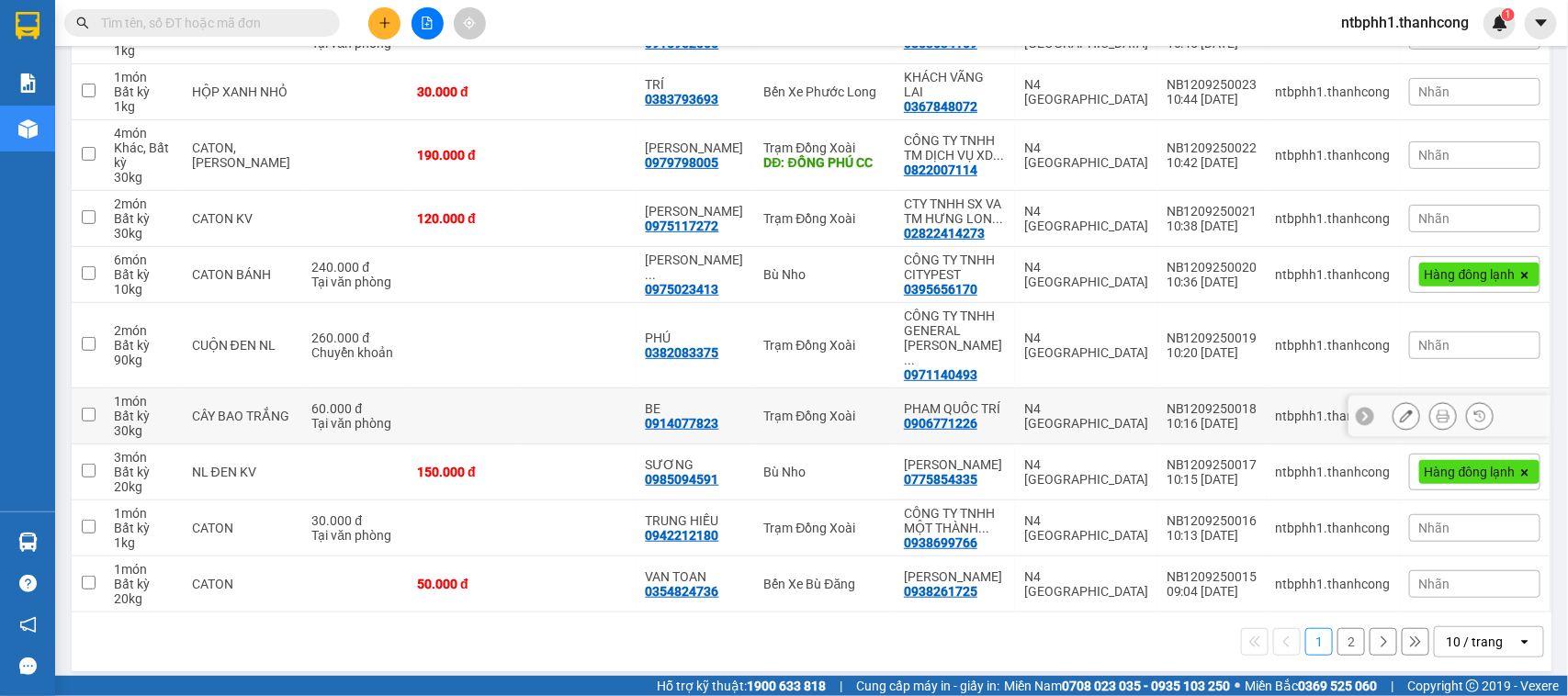
scroll to position [185, 0]
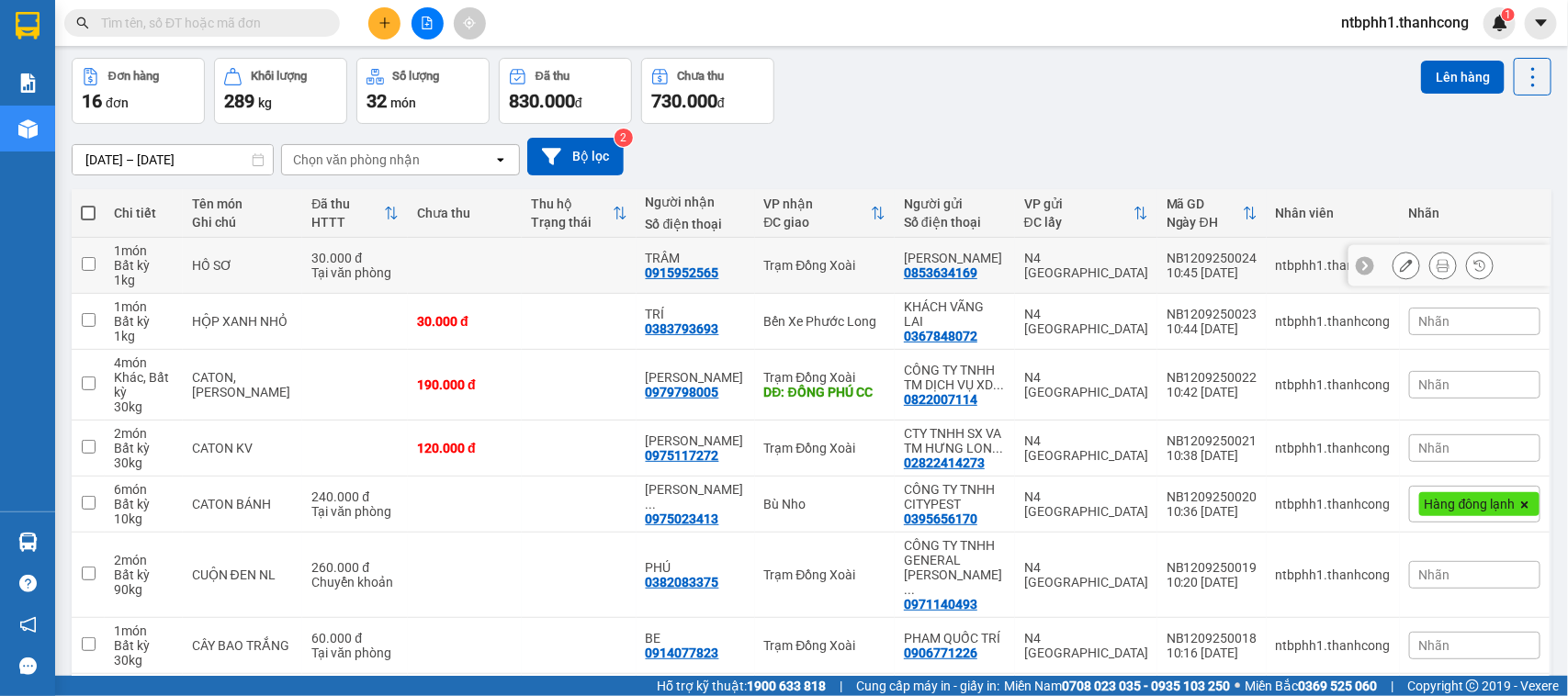
click at [691, 274] on div "0915952565" at bounding box center [682, 273] width 74 height 15
copy div "0915952565"
click at [695, 333] on div "0383793693" at bounding box center [682, 329] width 74 height 15
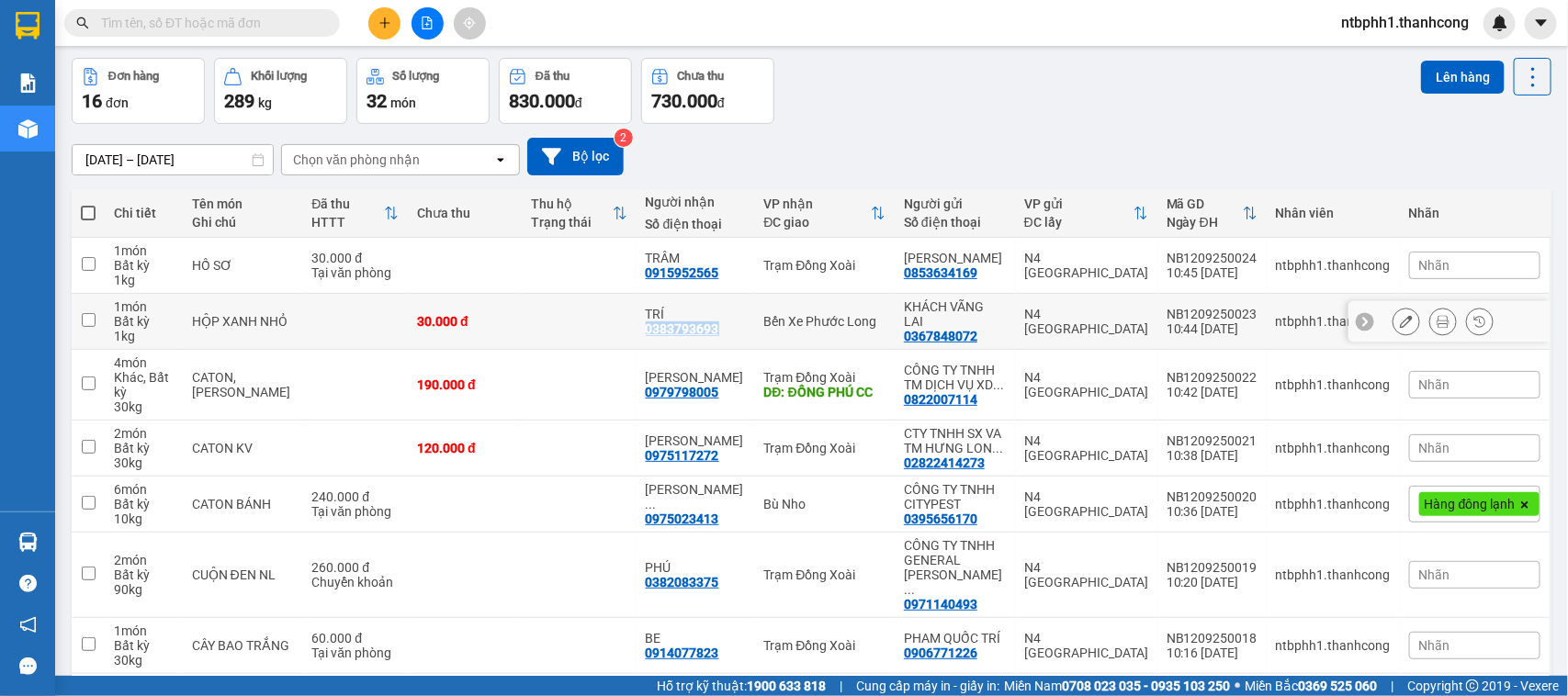
copy div "0383793693"
click at [710, 463] on div "0975117272" at bounding box center [682, 455] width 74 height 15
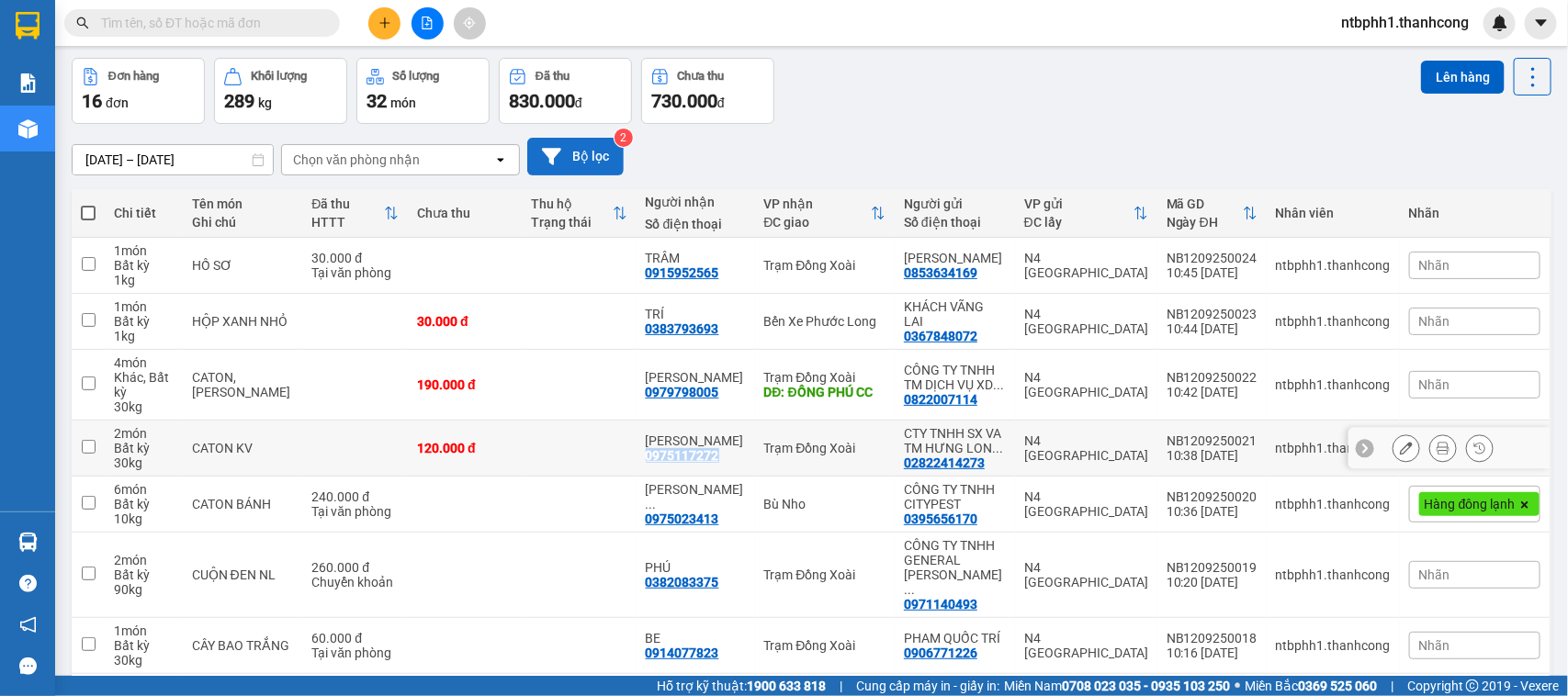
copy div "0975117272"
click at [84, 321] on input "checkbox" at bounding box center [88, 320] width 14 height 14
checkbox input "true"
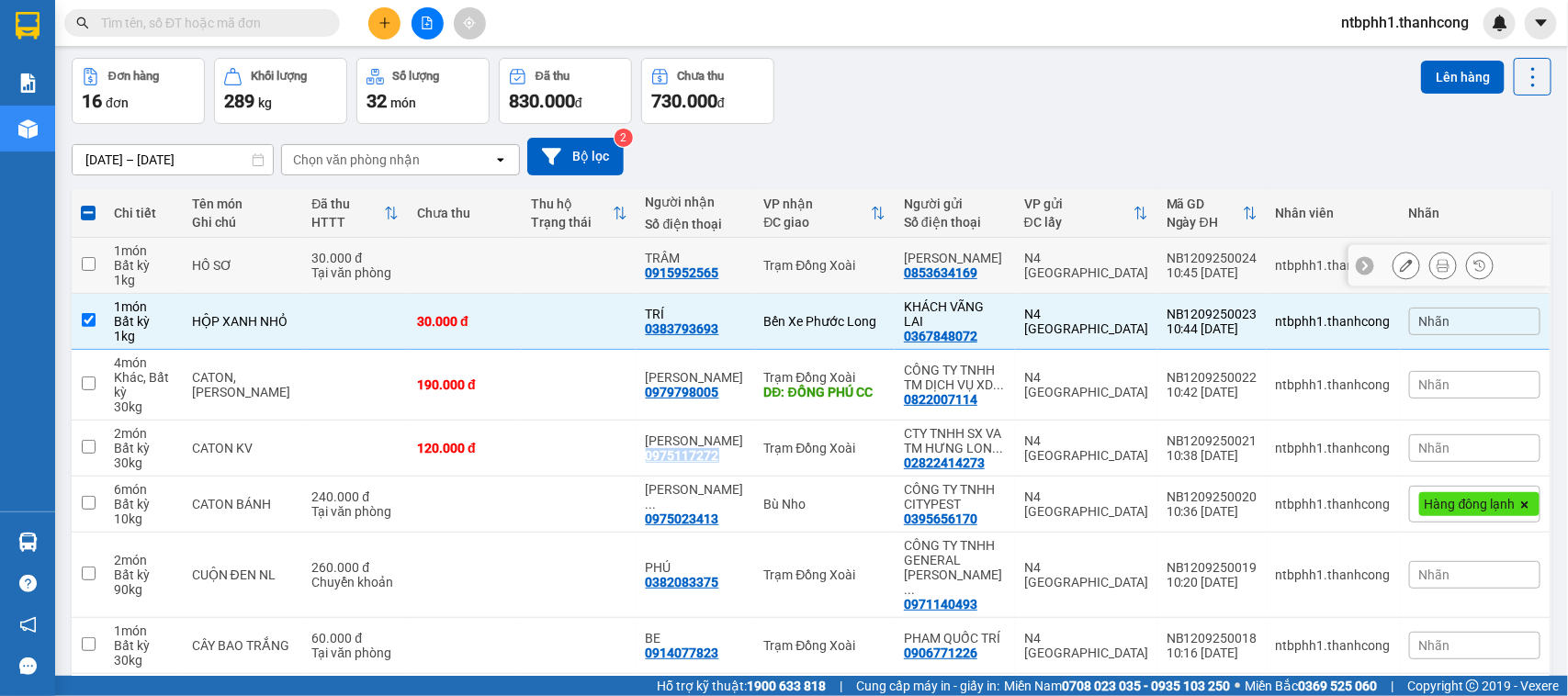
click at [87, 268] on input "checkbox" at bounding box center [88, 263] width 14 height 14
checkbox input "true"
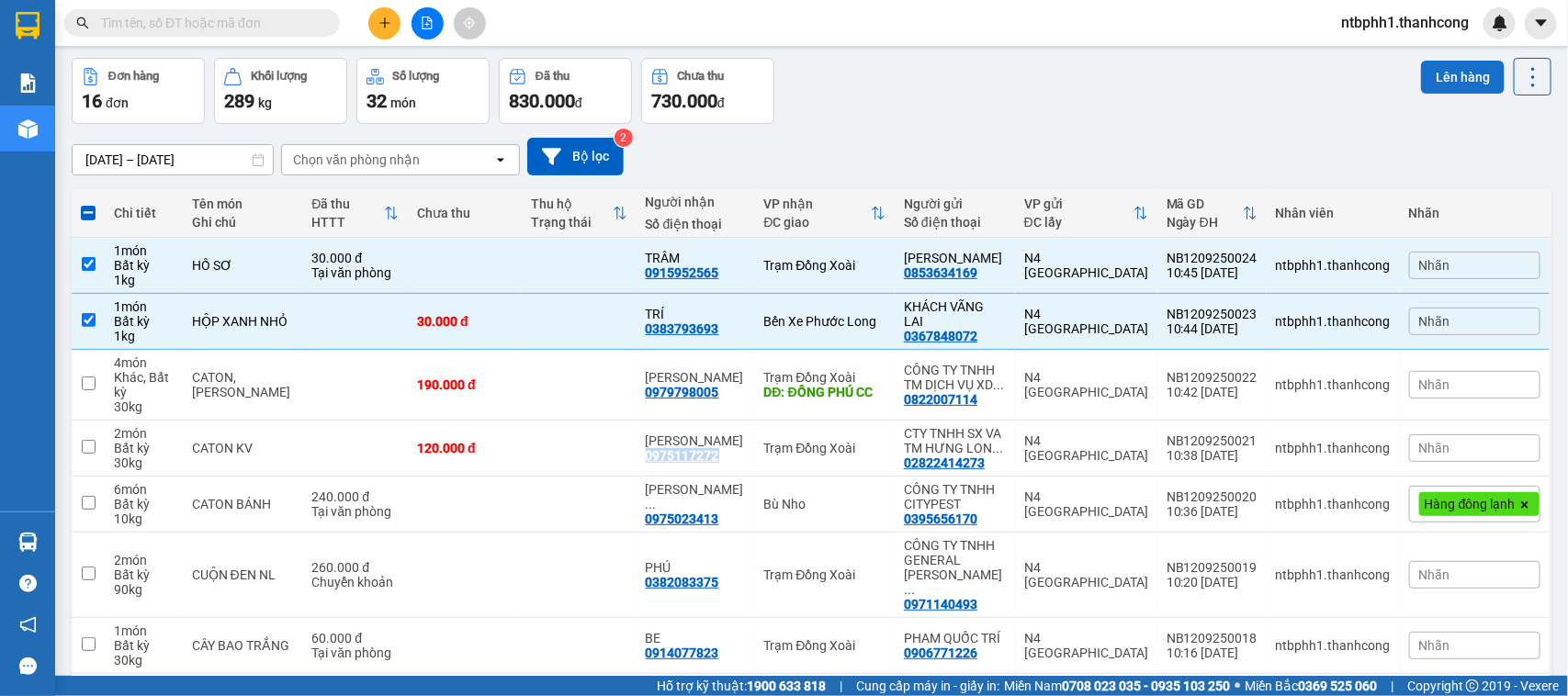
click at [1443, 88] on button "Lên hàng" at bounding box center [1463, 77] width 83 height 33
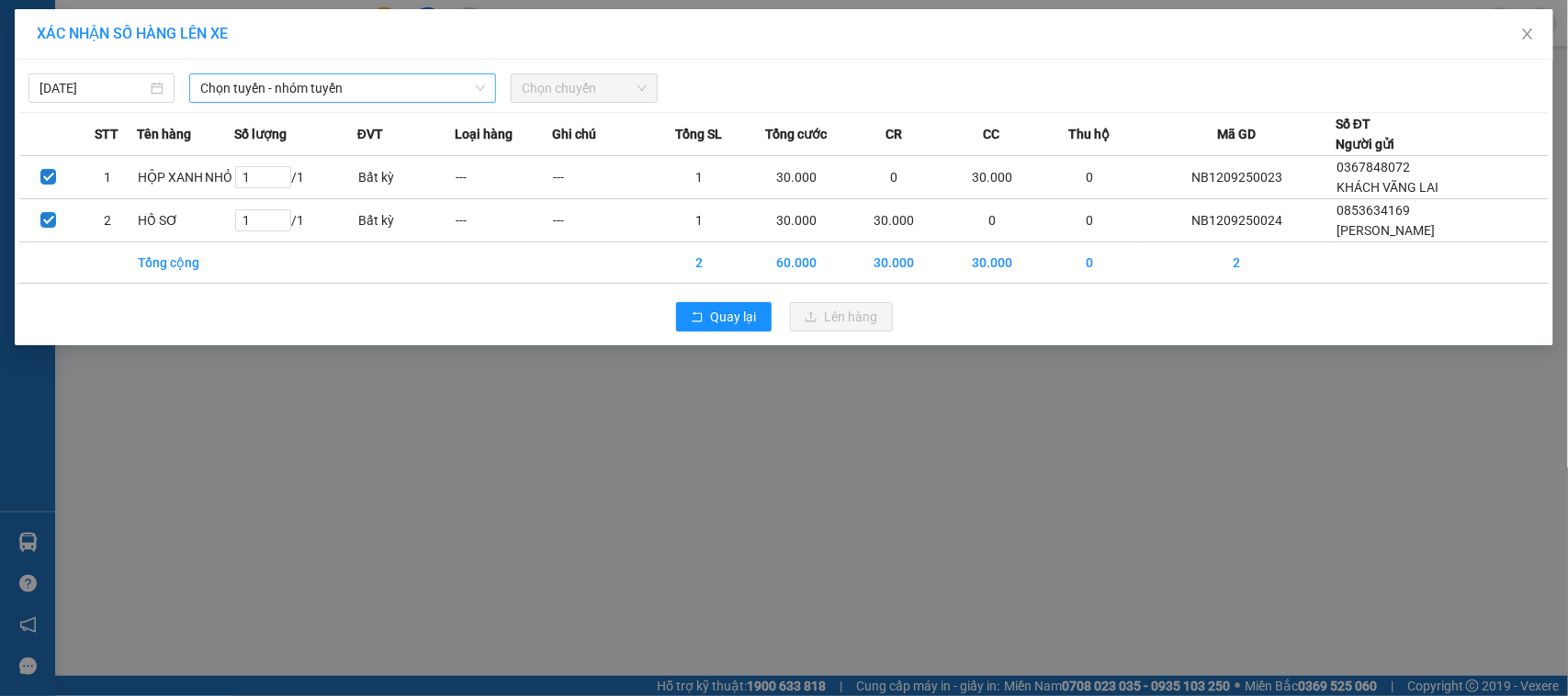
click at [383, 84] on span "Chọn tuyến - nhóm tuyến" at bounding box center [342, 88] width 285 height 27
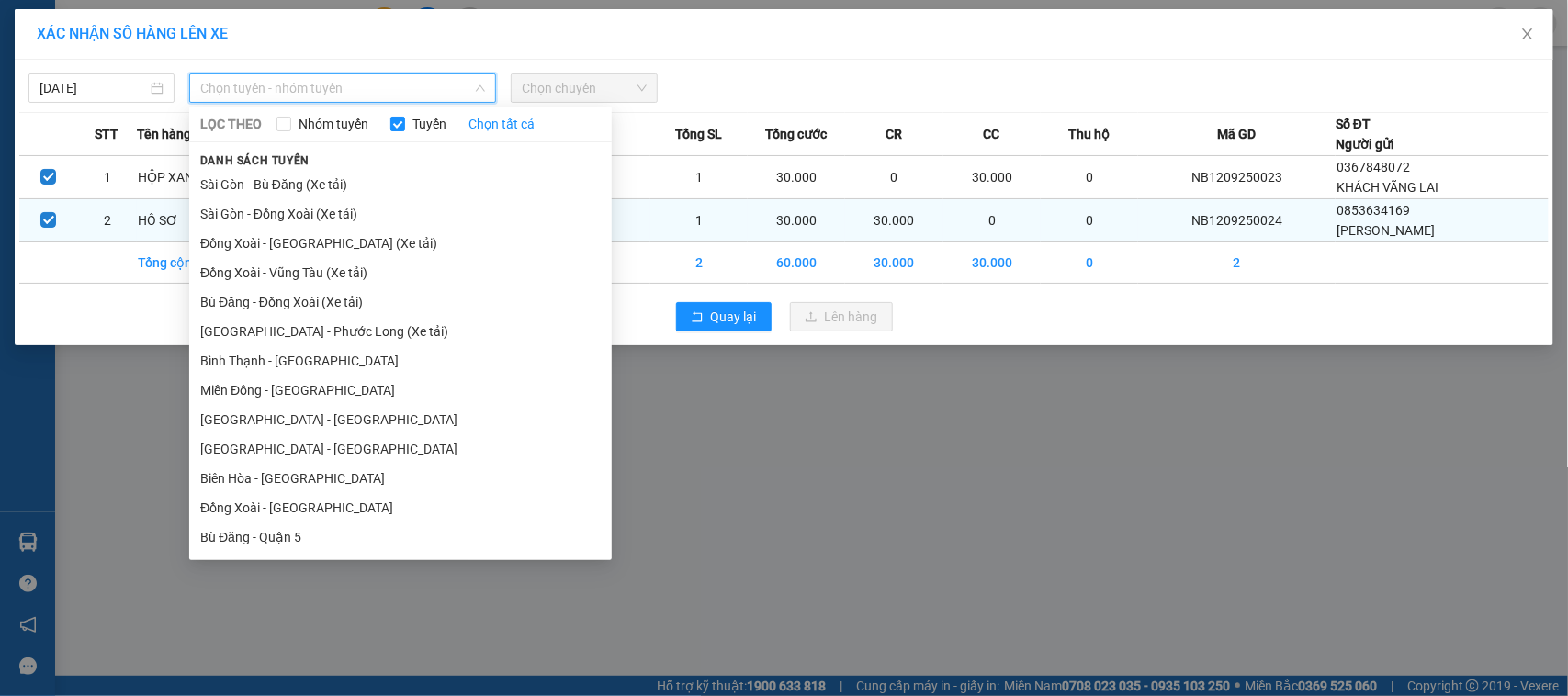
drag, startPoint x: 351, startPoint y: 384, endPoint x: 439, endPoint y: 202, distance: 202.2
click at [356, 384] on li "Miền Đông - Phước Long" at bounding box center [401, 389] width 423 height 29
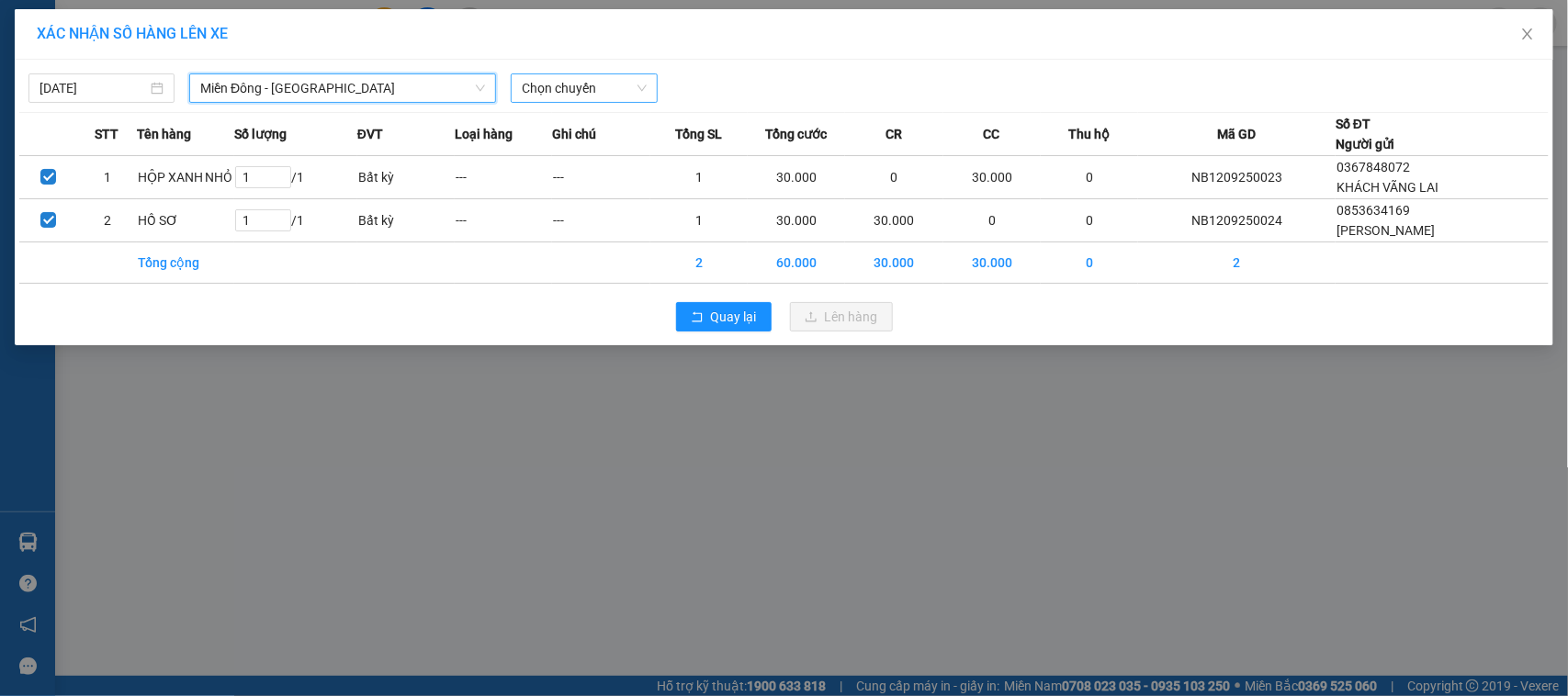
click at [534, 99] on span "Chọn chuyến" at bounding box center [584, 88] width 124 height 27
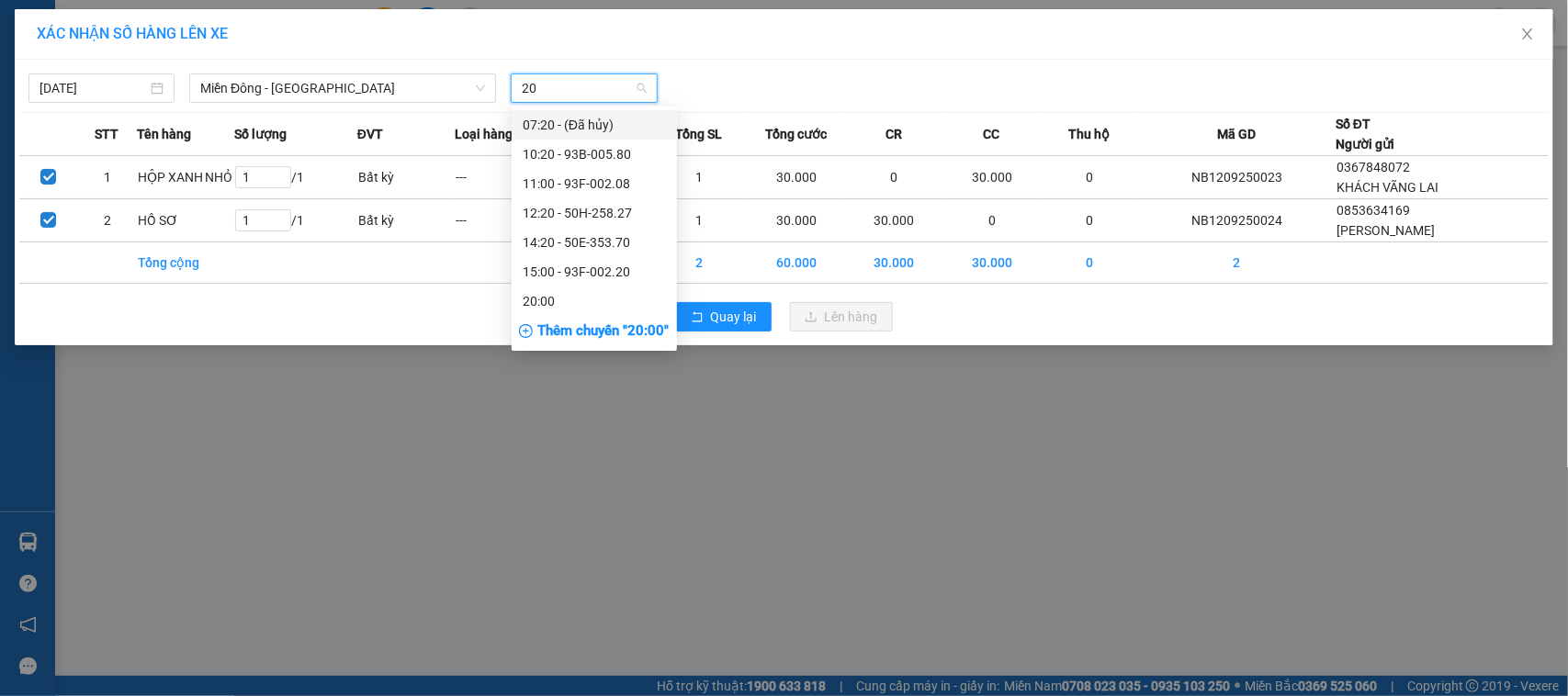
type input "208"
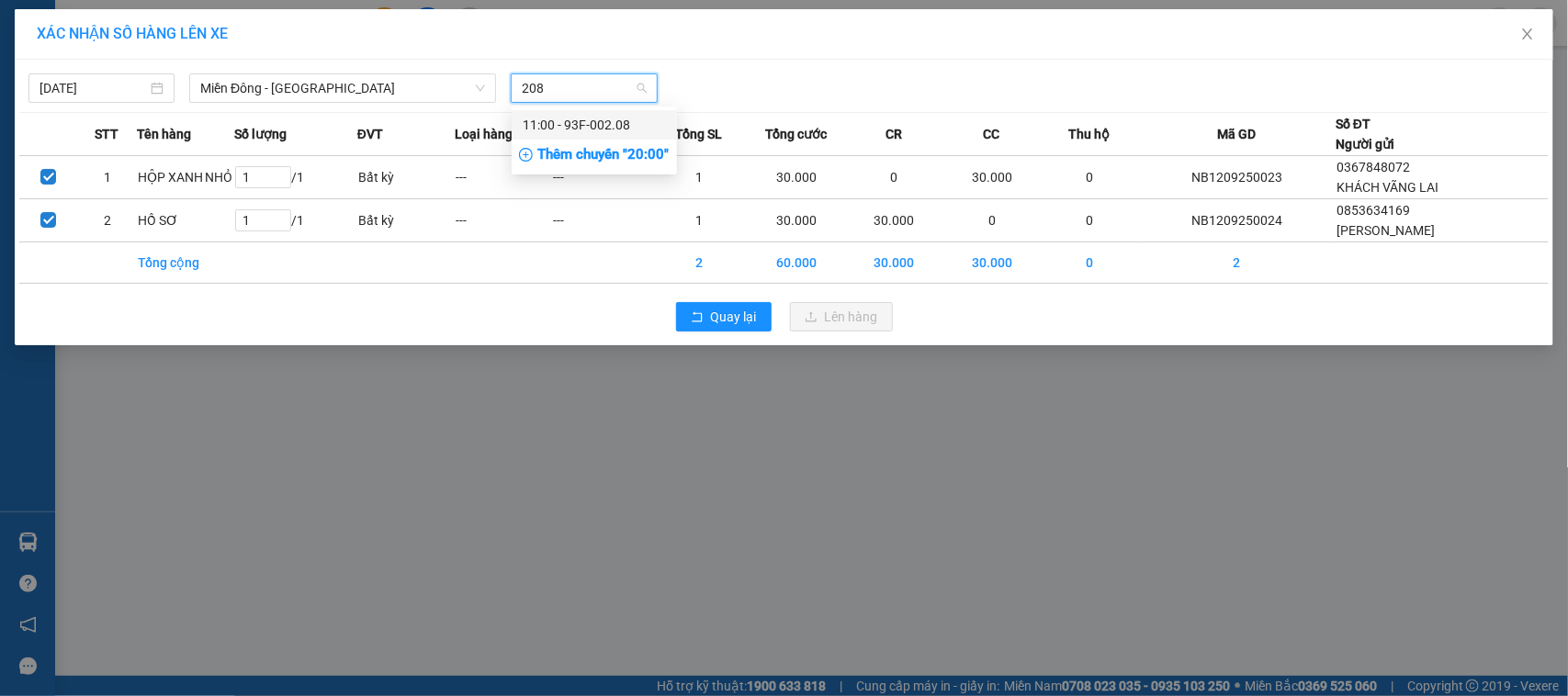
click at [595, 122] on div "11:00 - 93F-002.08" at bounding box center [594, 124] width 143 height 20
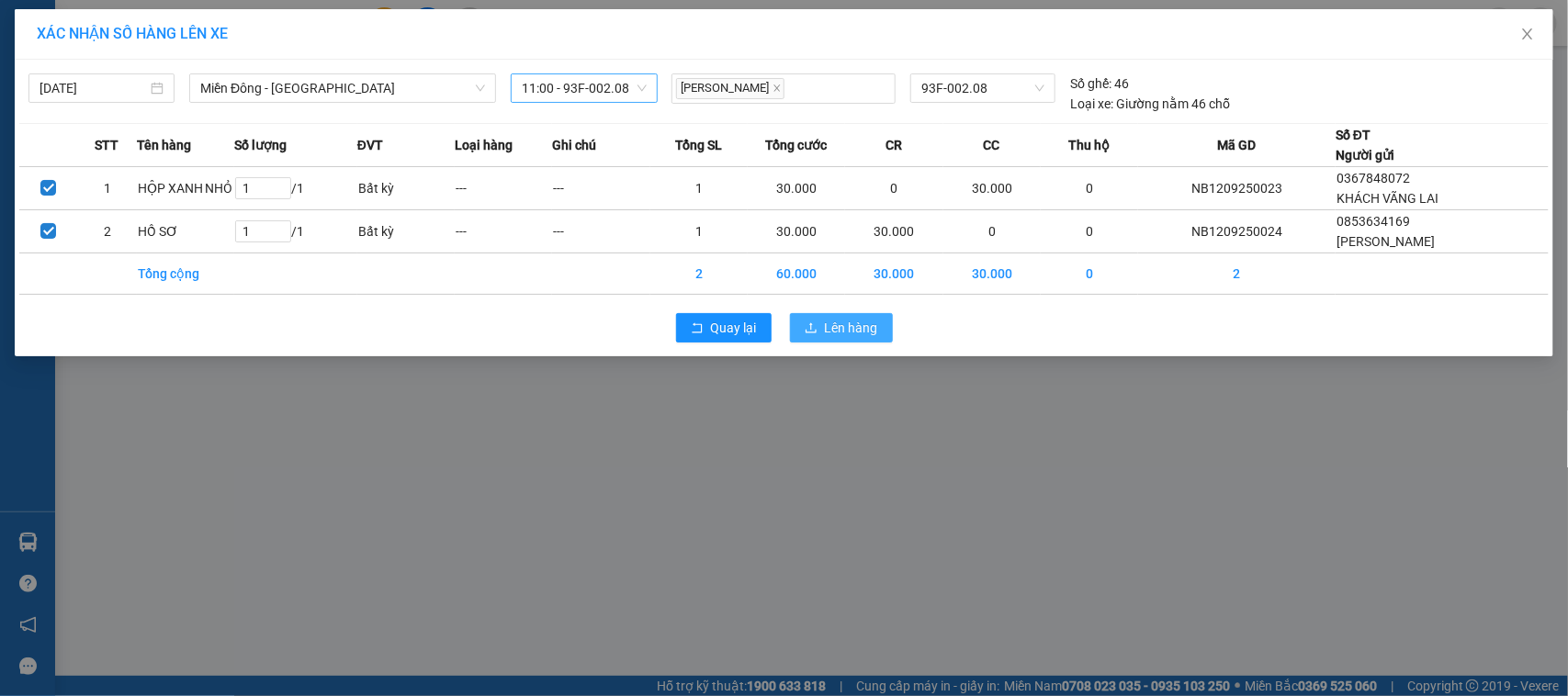
click at [820, 330] on button "Lên hàng" at bounding box center [841, 328] width 103 height 29
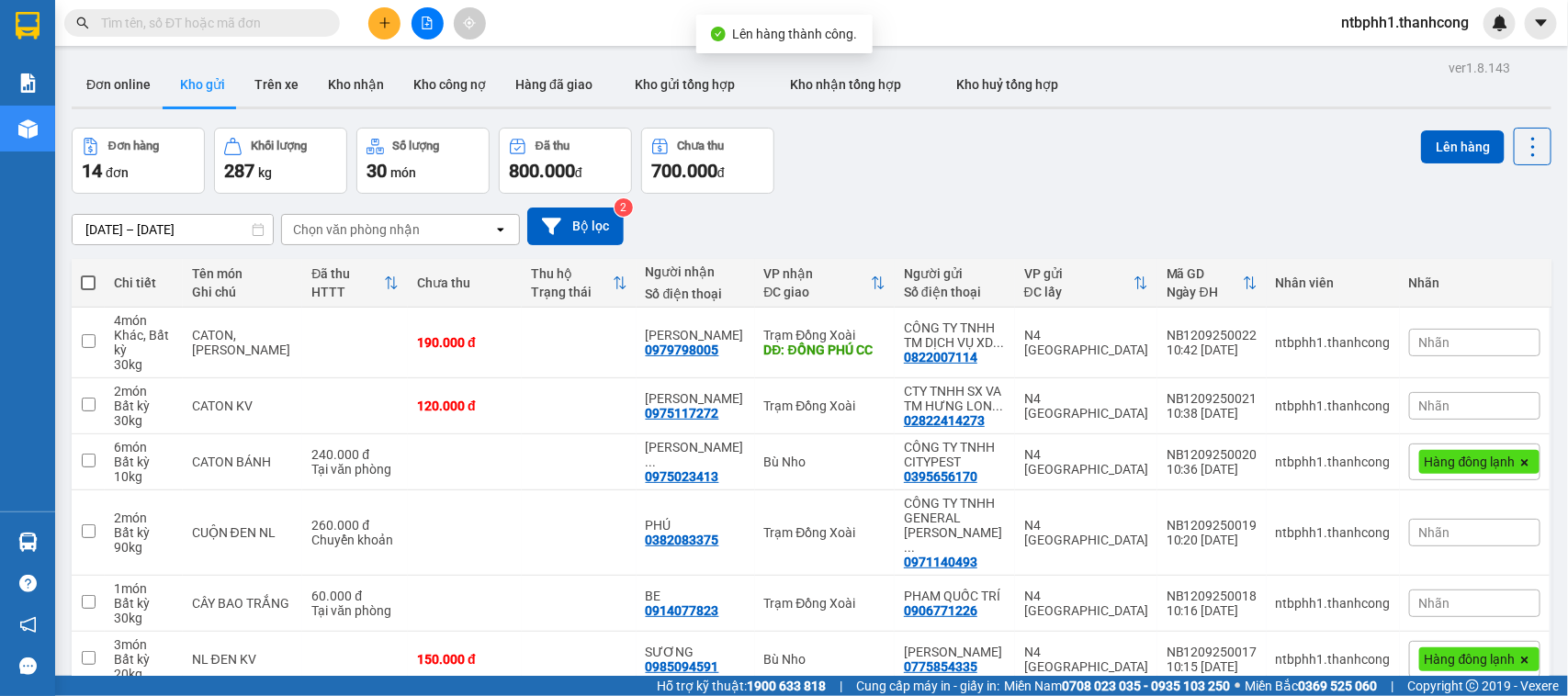
scroll to position [299, 0]
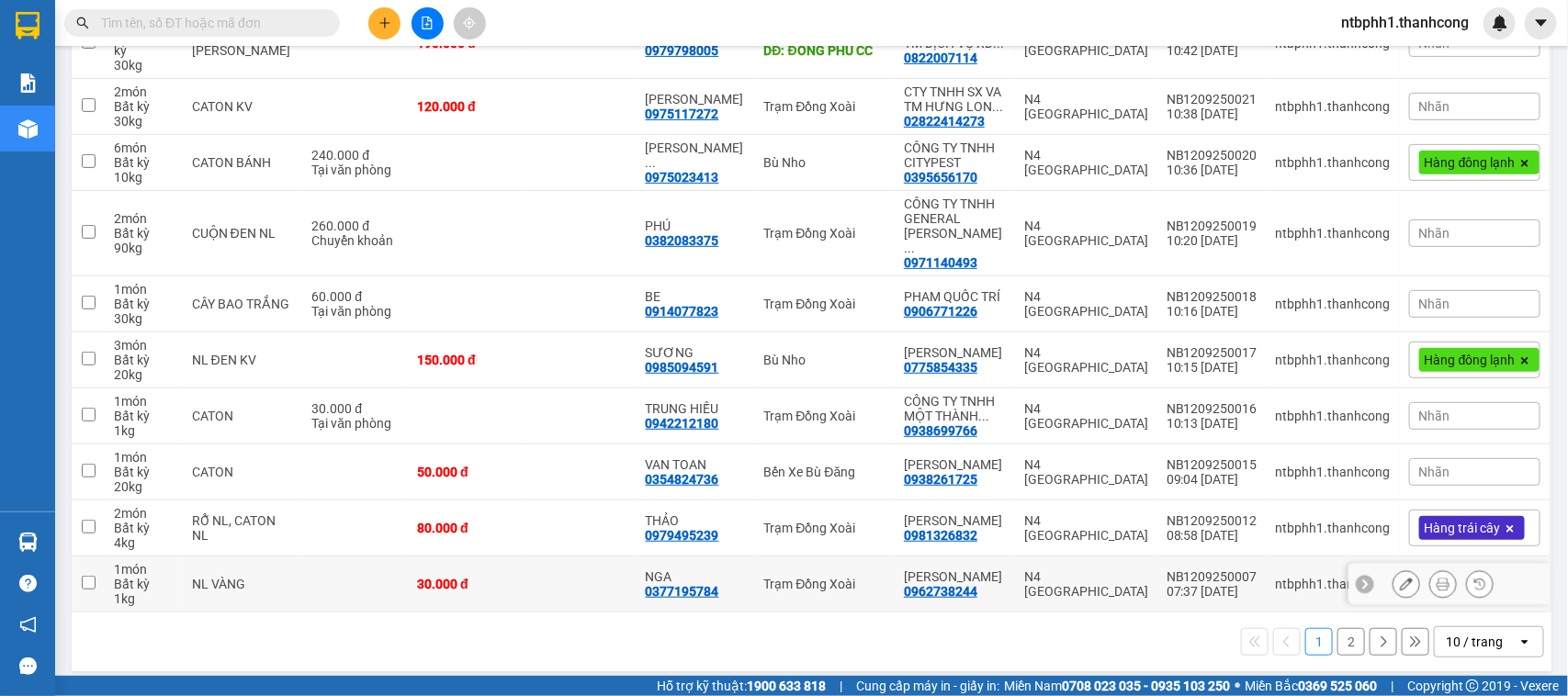
click at [701, 584] on div "0377195784" at bounding box center [682, 592] width 74 height 15
copy div "0377195784"
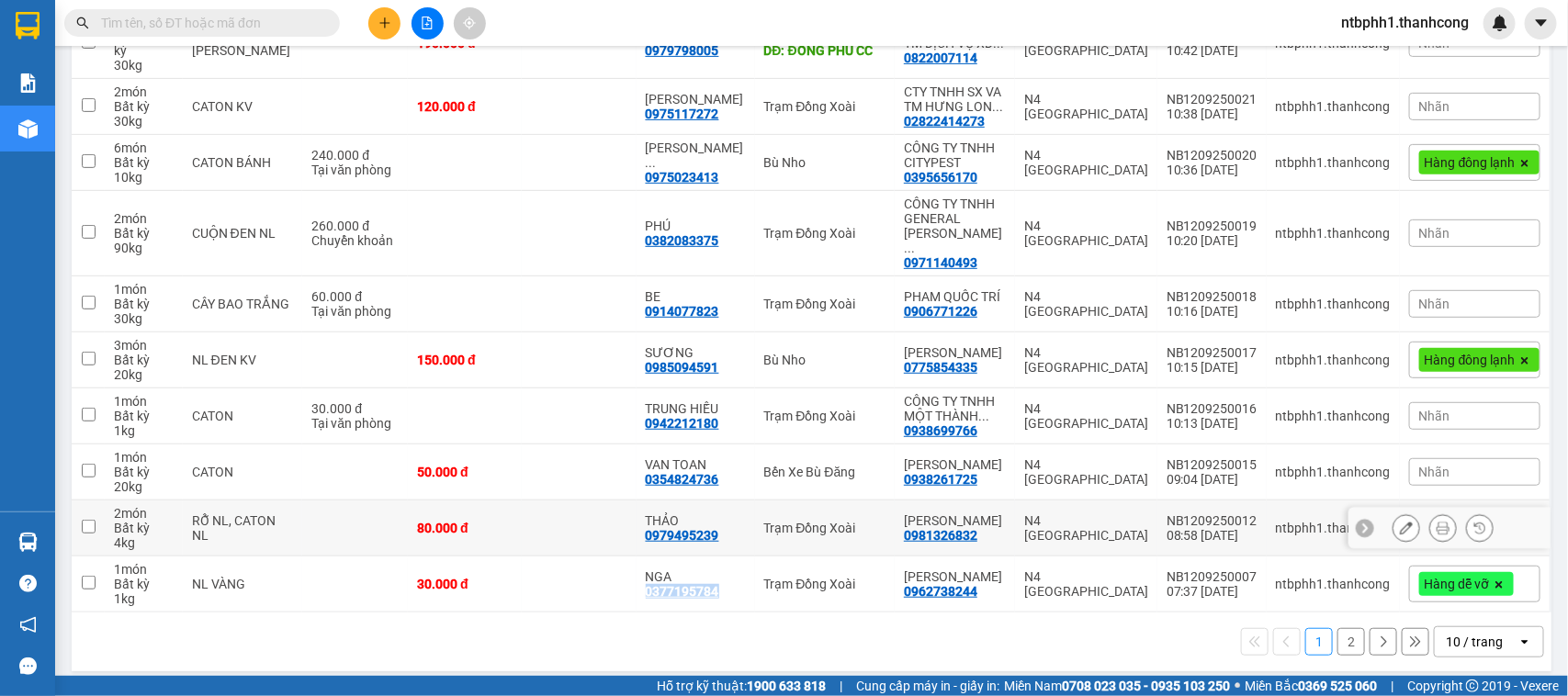
click at [723, 524] on div "THẢO 0979495239" at bounding box center [695, 527] width 100 height 29
click at [700, 527] on div "0979495239" at bounding box center [682, 535] width 74 height 15
copy div "0979495239"
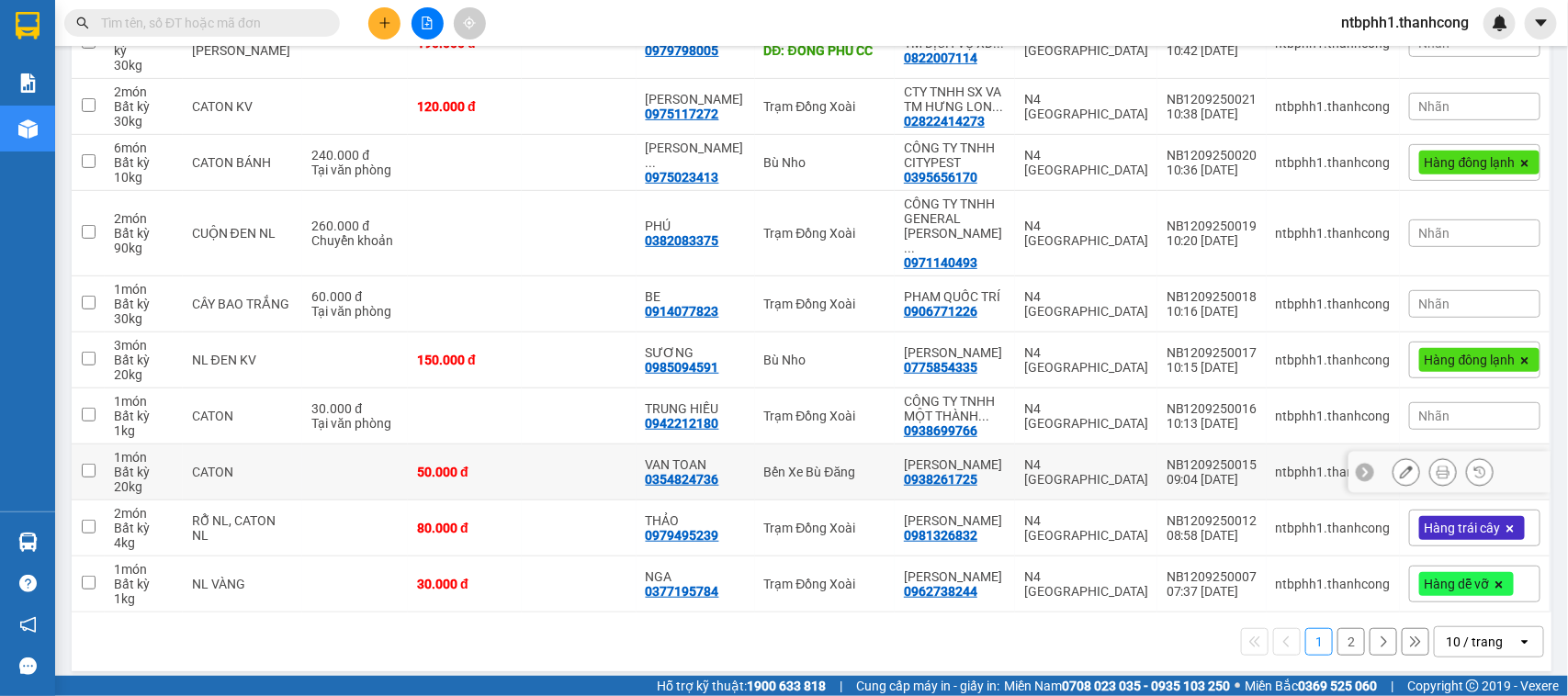
click at [681, 472] on div "0354824736" at bounding box center [682, 479] width 74 height 15
copy div "0354824736"
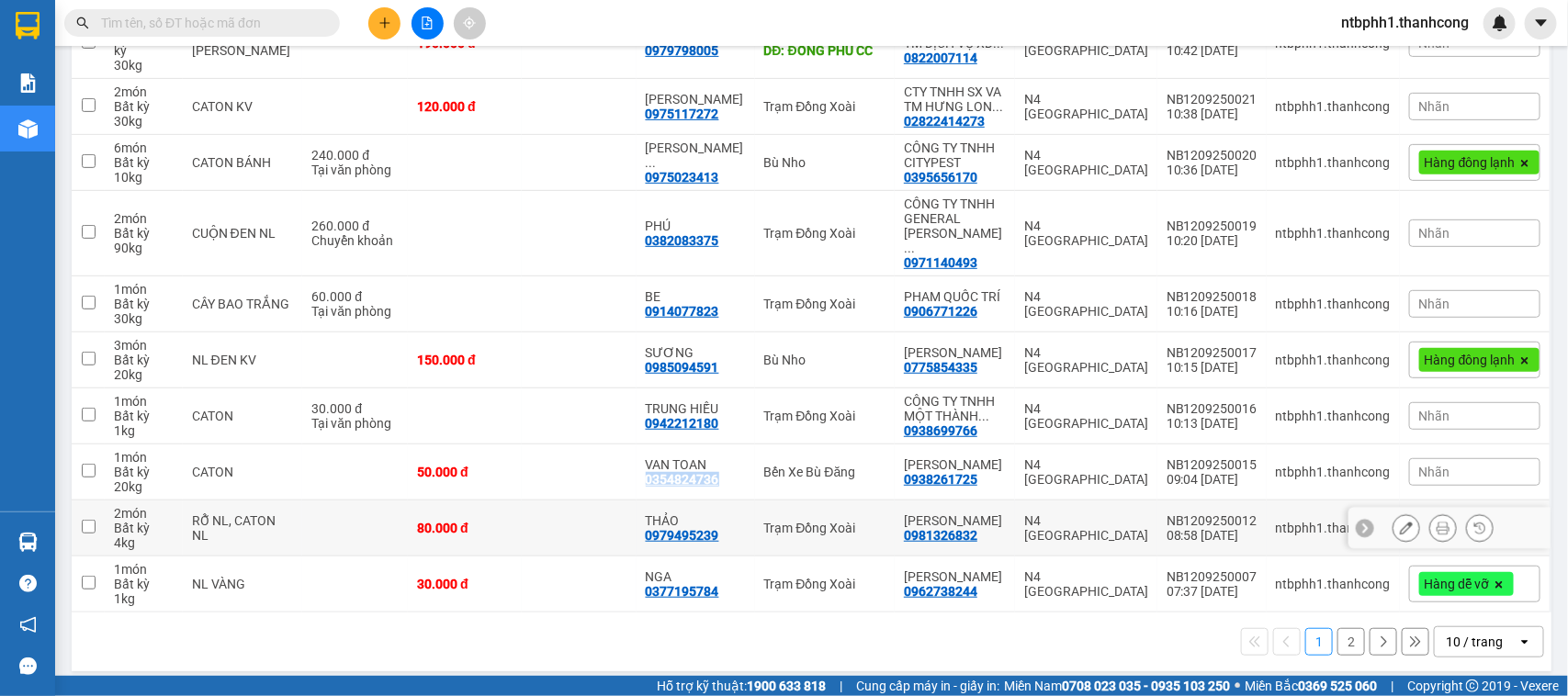
click at [85, 520] on input "checkbox" at bounding box center [88, 526] width 14 height 14
checkbox input "true"
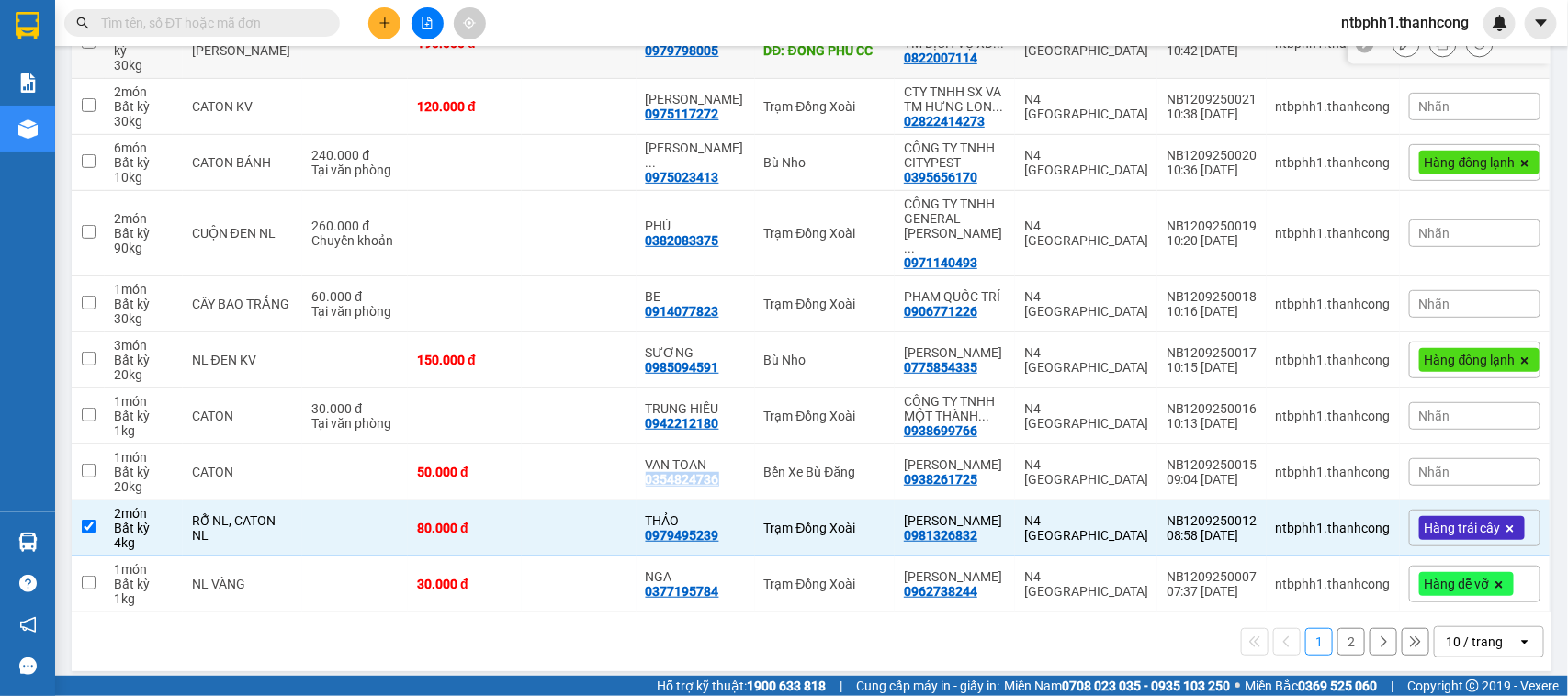
scroll to position [0, 0]
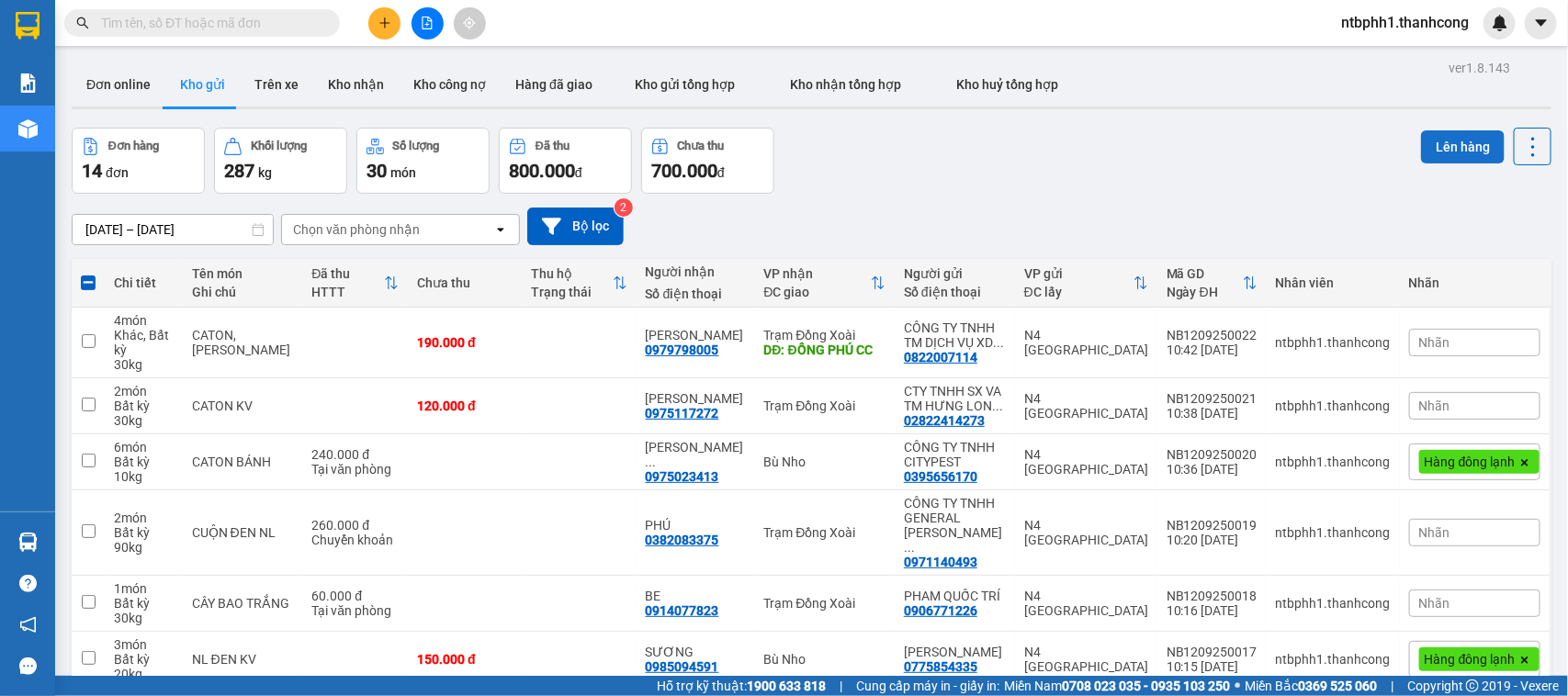
click at [1445, 144] on button "Lên hàng" at bounding box center [1463, 147] width 83 height 33
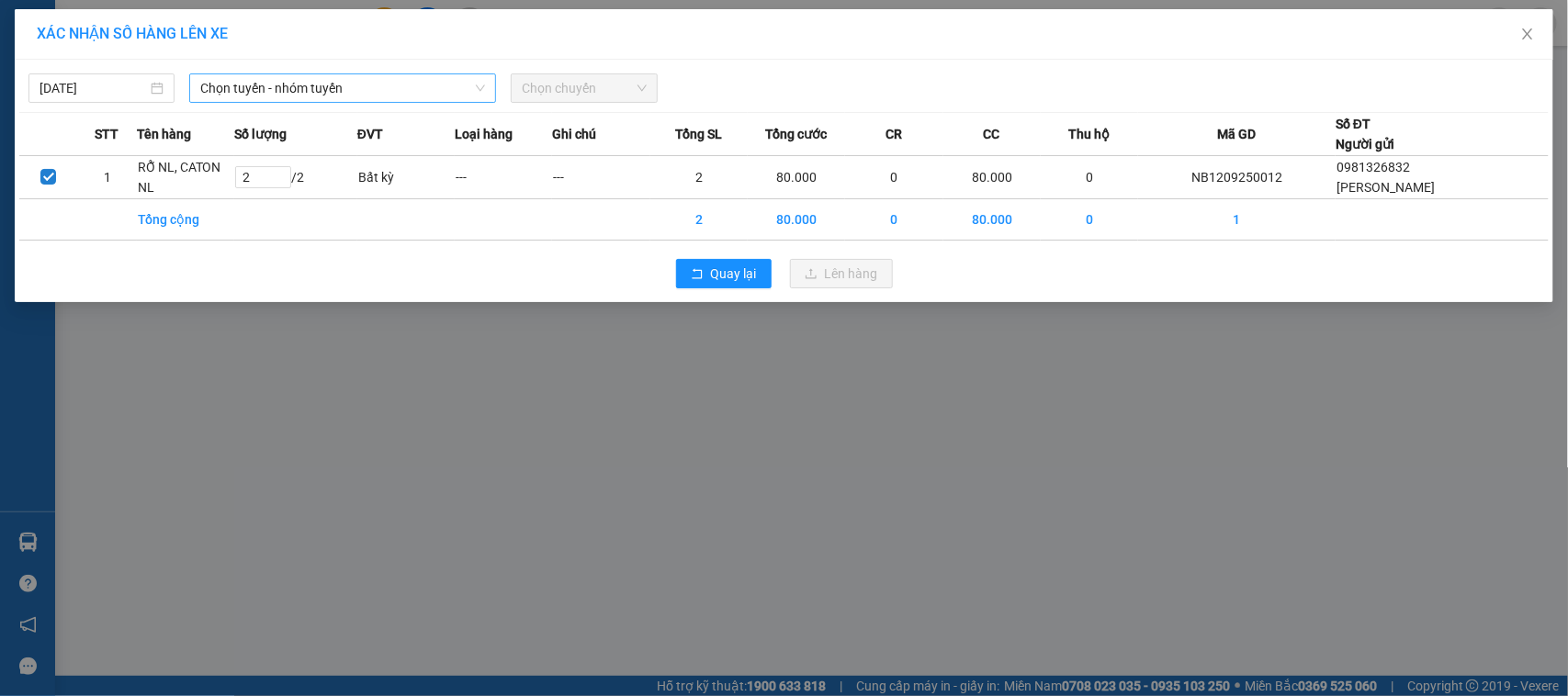
click at [255, 90] on span "Chọn tuyến - nhóm tuyến" at bounding box center [342, 88] width 285 height 27
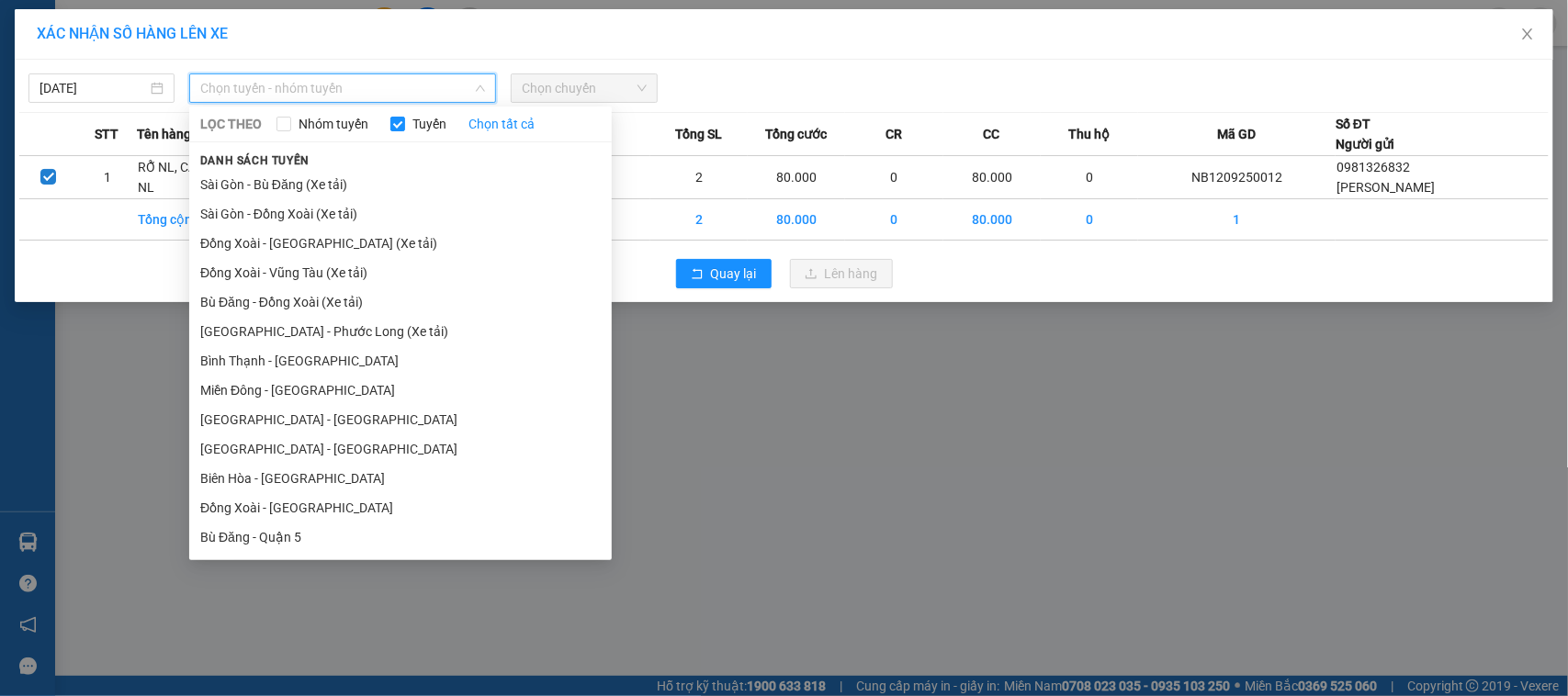
drag, startPoint x: 331, startPoint y: 390, endPoint x: 614, endPoint y: 97, distance: 407.4
click at [335, 390] on li "Miền Đông - Phước Long" at bounding box center [401, 389] width 423 height 29
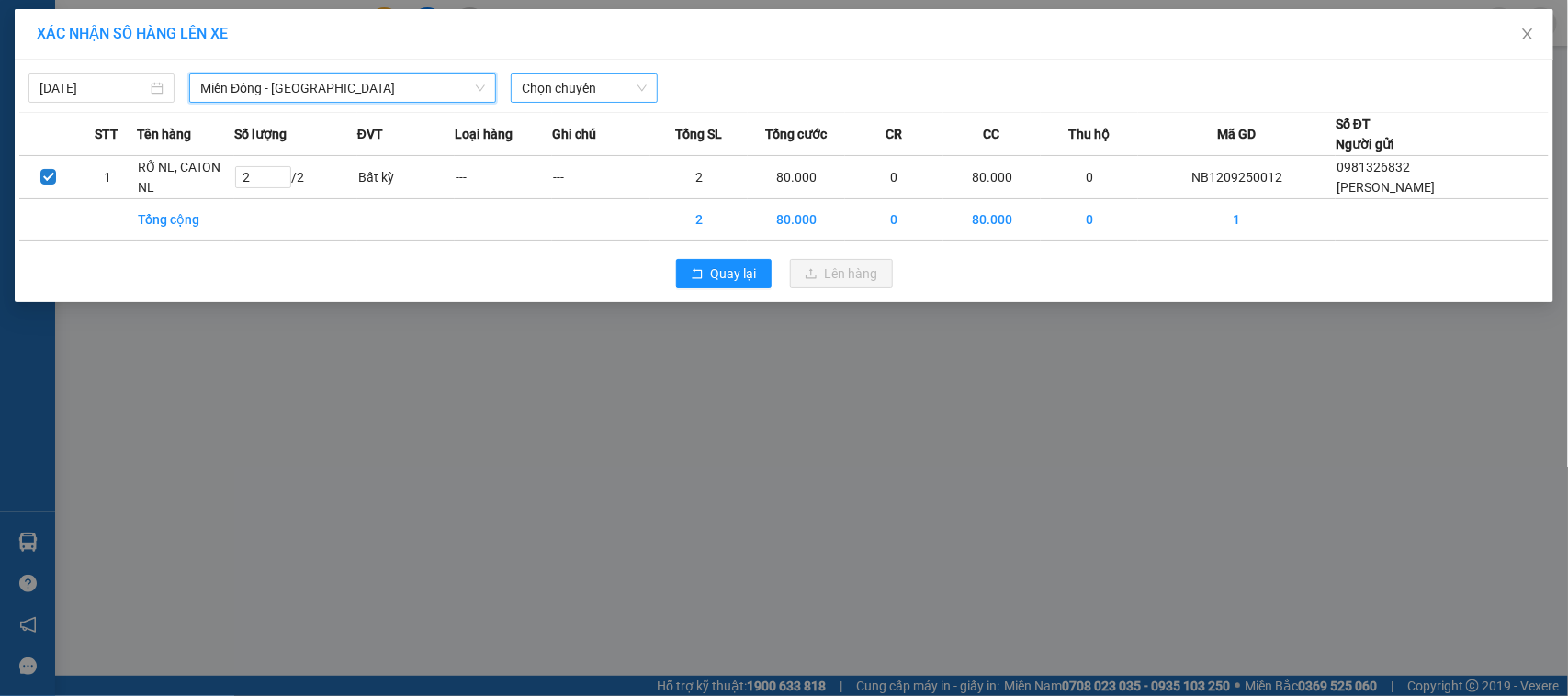
click at [556, 89] on span "Chọn chuyến" at bounding box center [584, 88] width 124 height 27
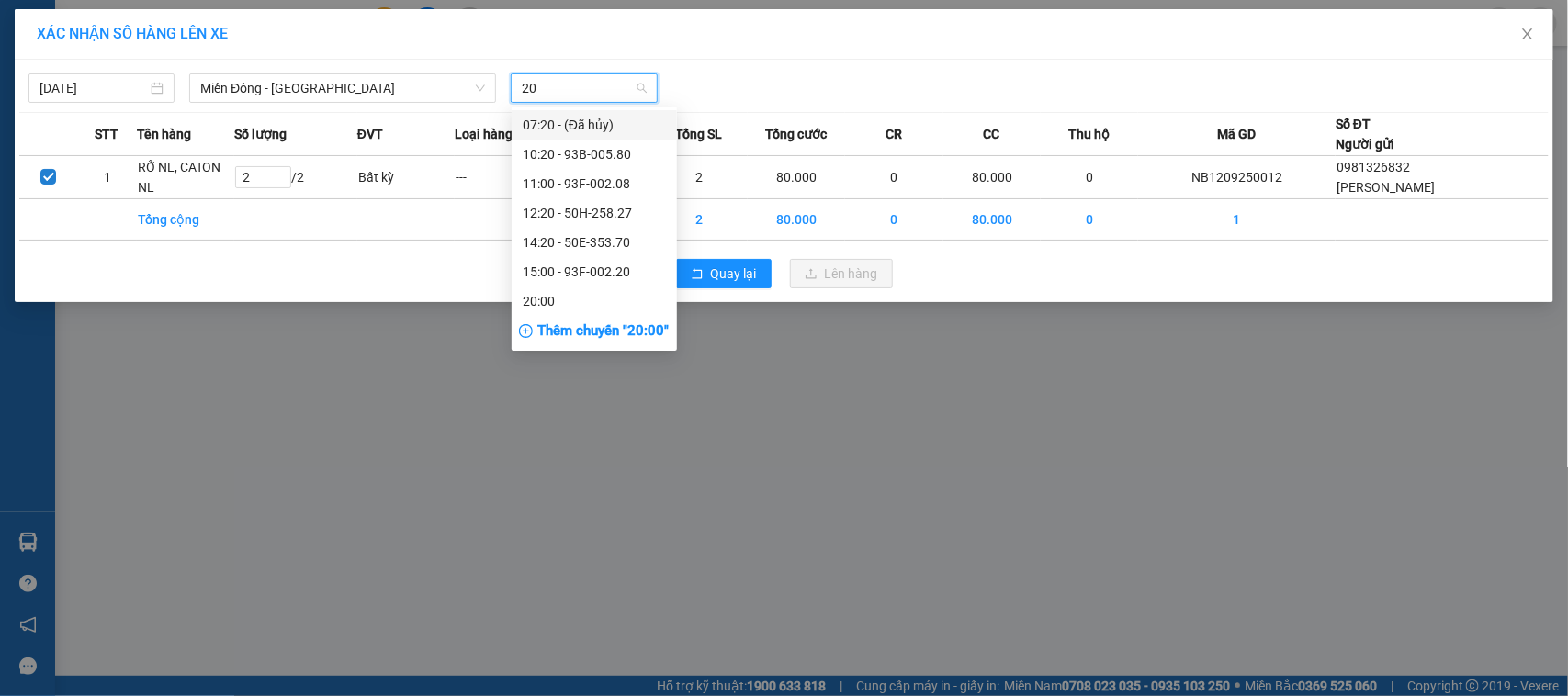
type input "208"
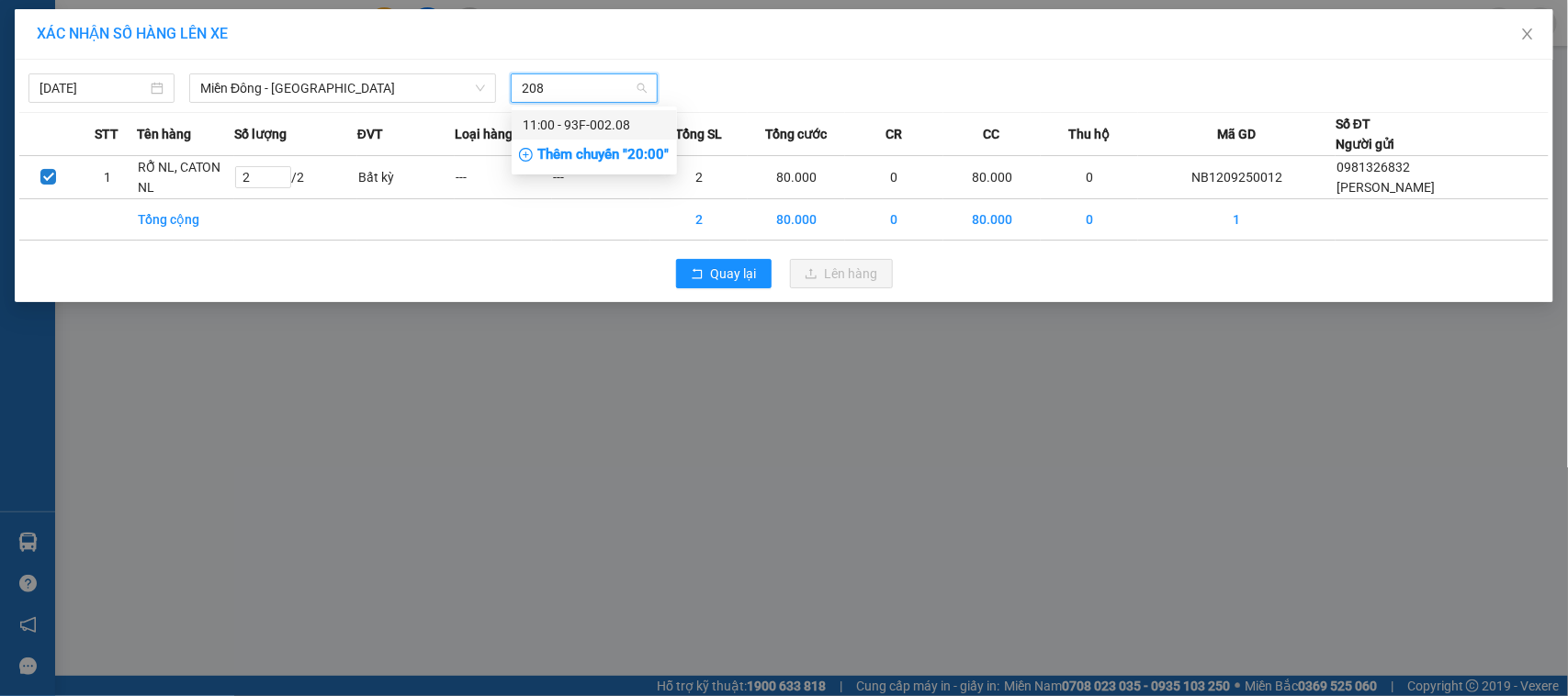
click at [617, 125] on div "11:00 - 93F-002.08" at bounding box center [594, 124] width 143 height 20
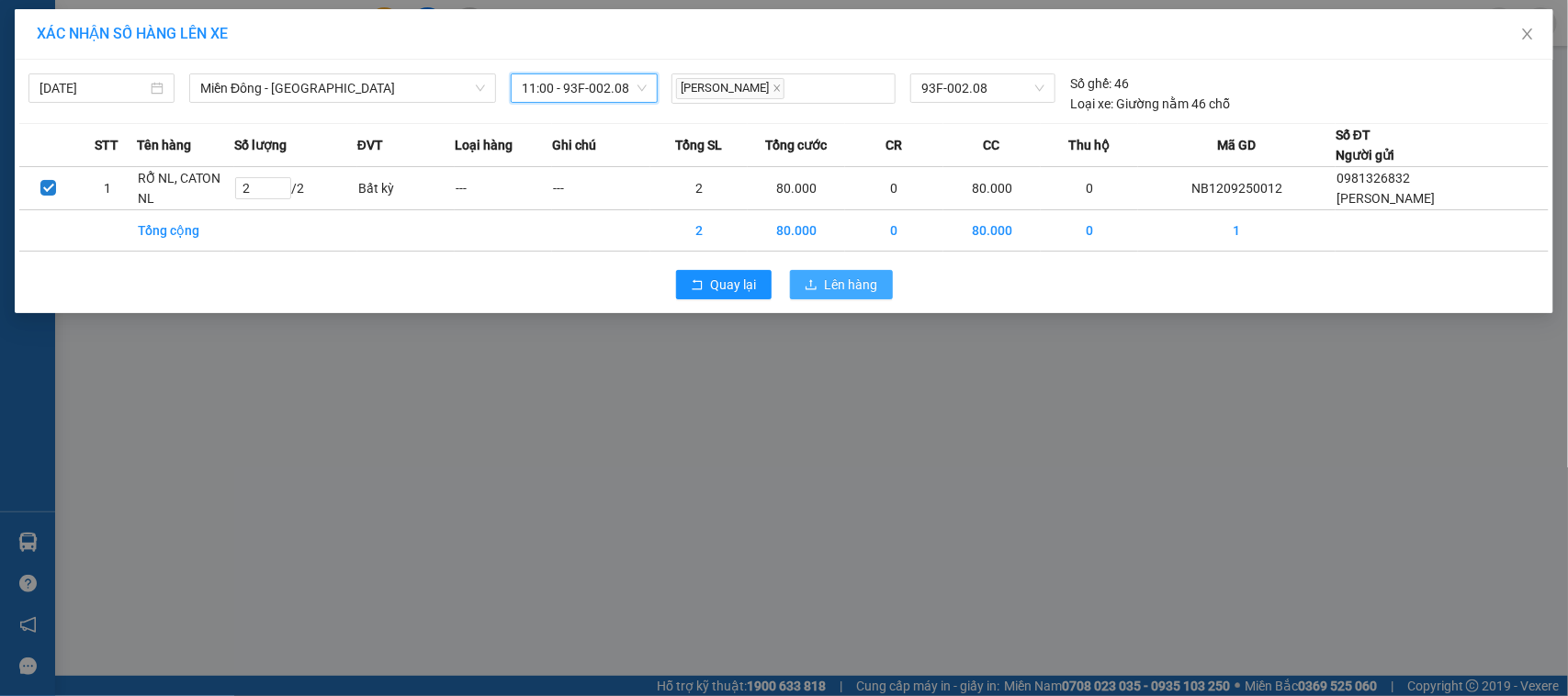
click at [805, 287] on icon "upload" at bounding box center [811, 285] width 13 height 13
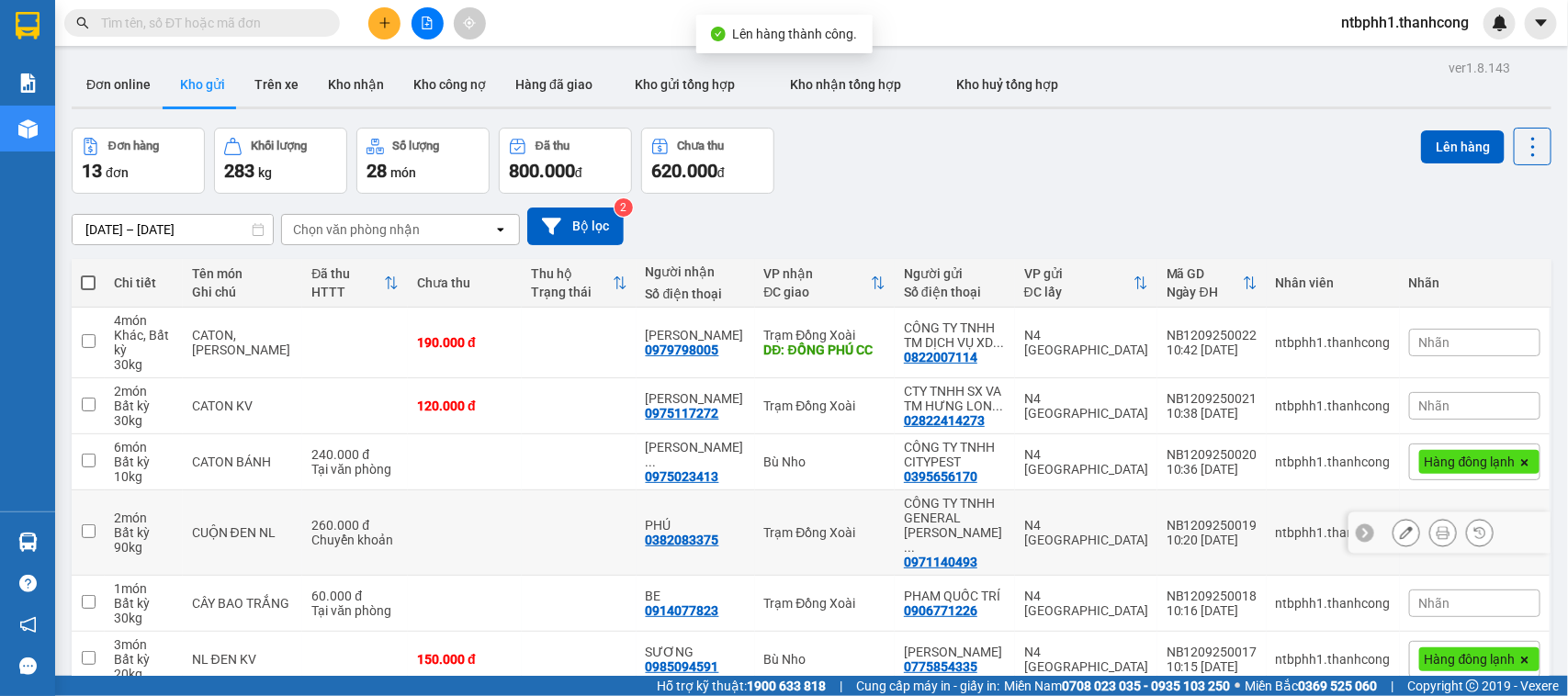
scroll to position [299, 0]
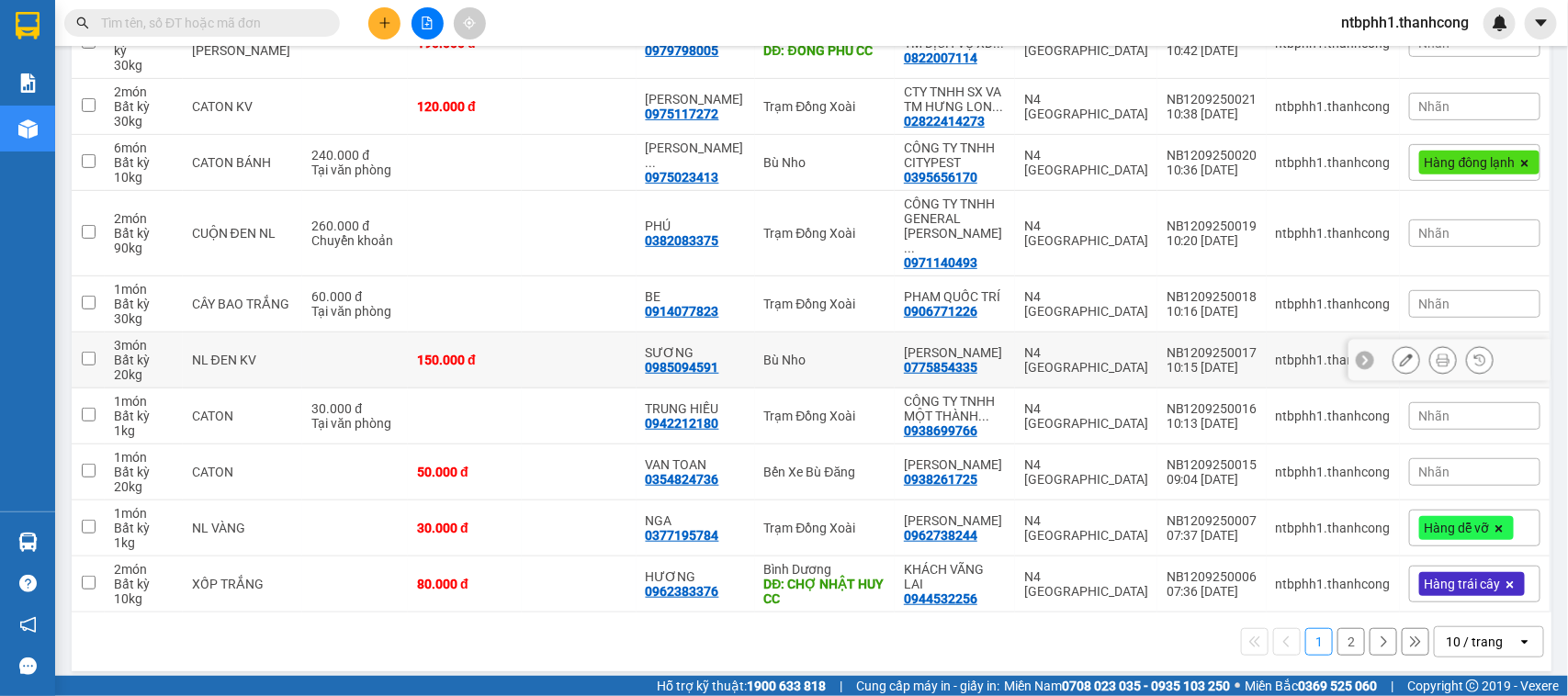
click at [690, 360] on div "0985094591" at bounding box center [682, 367] width 74 height 15
copy div "0985094591"
click at [705, 185] on div "0975023413" at bounding box center [682, 177] width 74 height 15
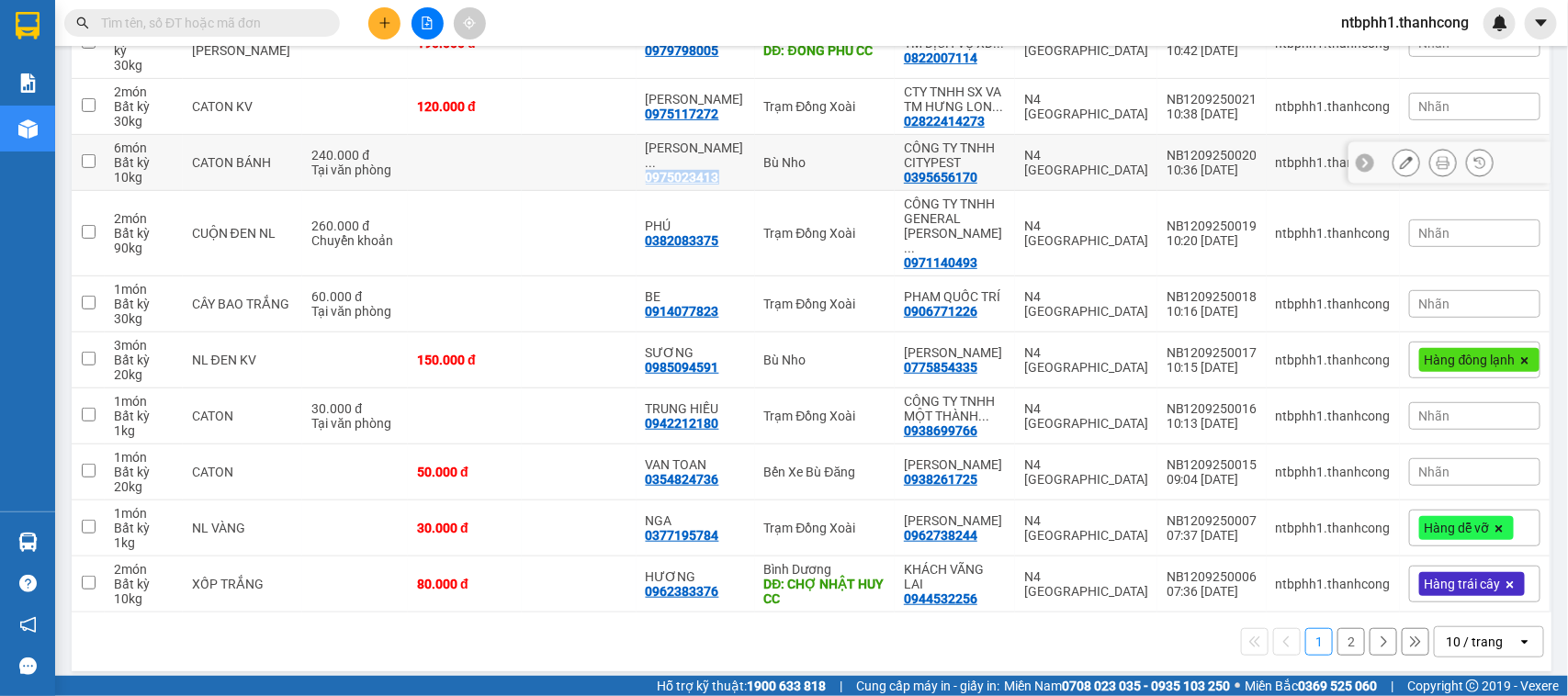
click at [705, 185] on div "0975023413" at bounding box center [682, 177] width 74 height 15
copy div "0975023413"
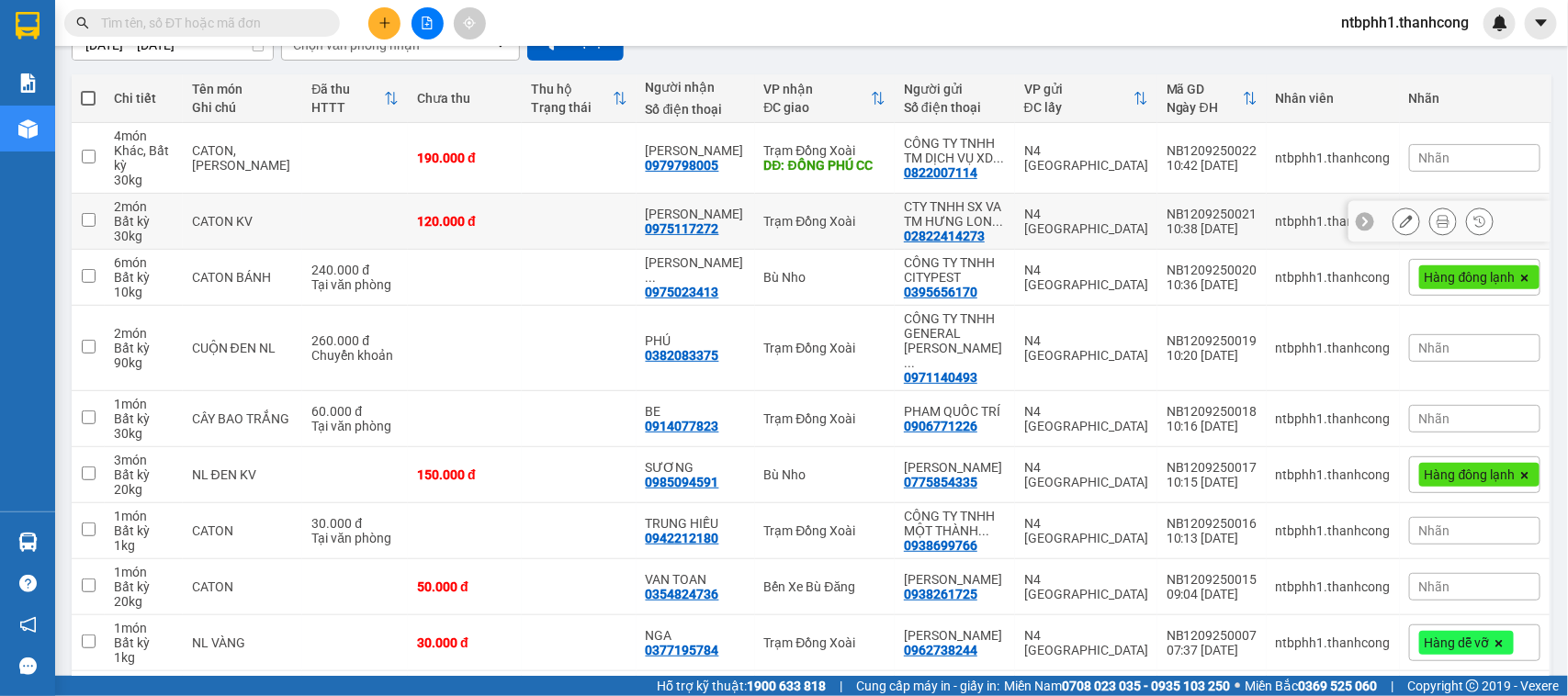
click at [695, 236] on div "0975117272" at bounding box center [682, 229] width 74 height 15
copy div "0975117272"
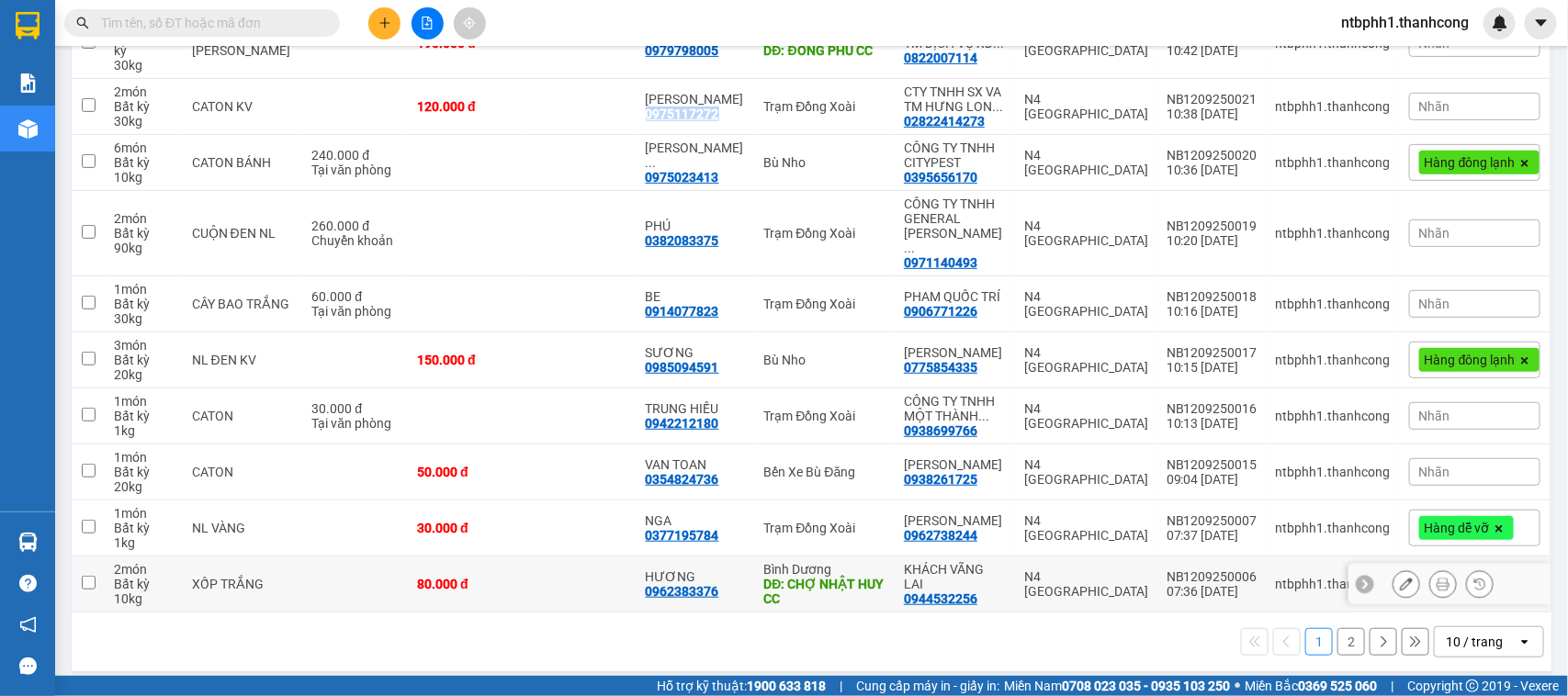
scroll to position [0, 0]
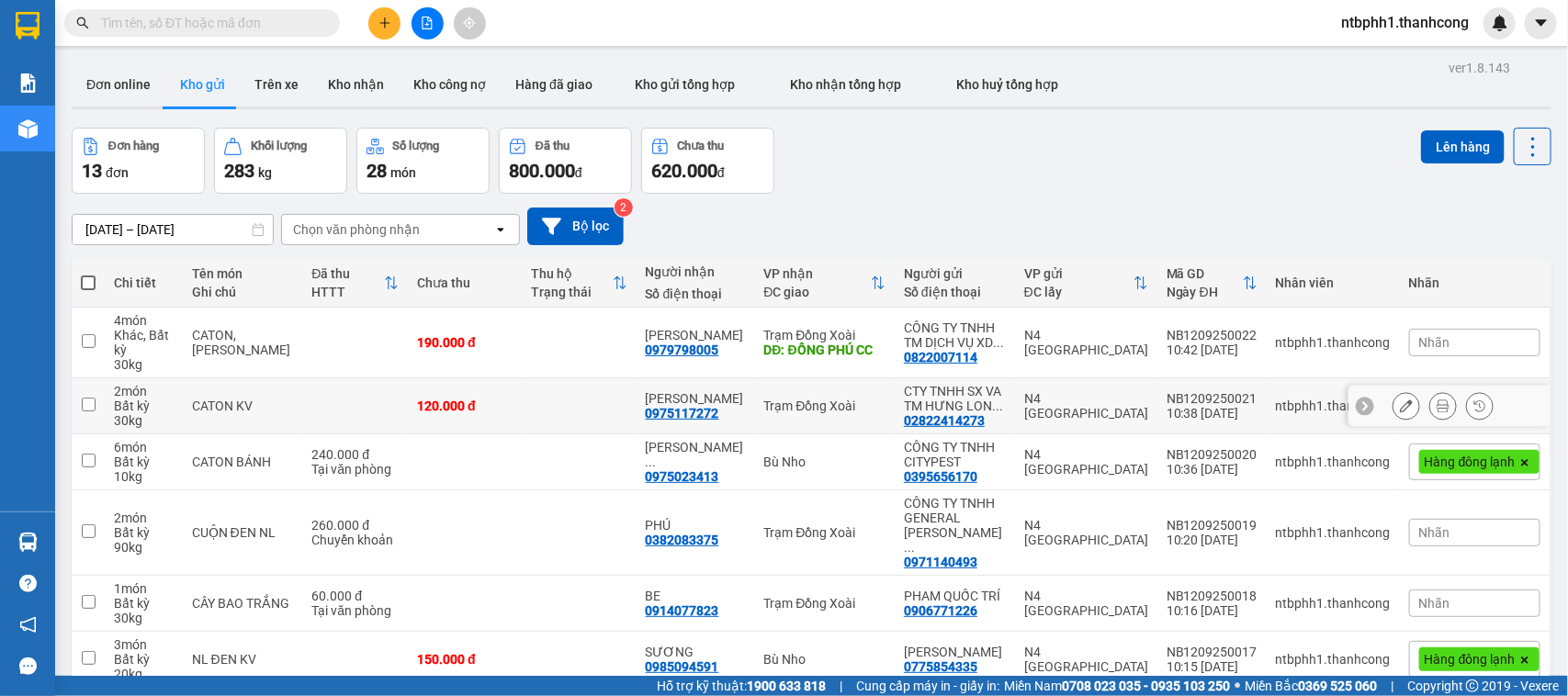
click at [705, 435] on td "BẢO TÍN 0975117272" at bounding box center [695, 405] width 118 height 56
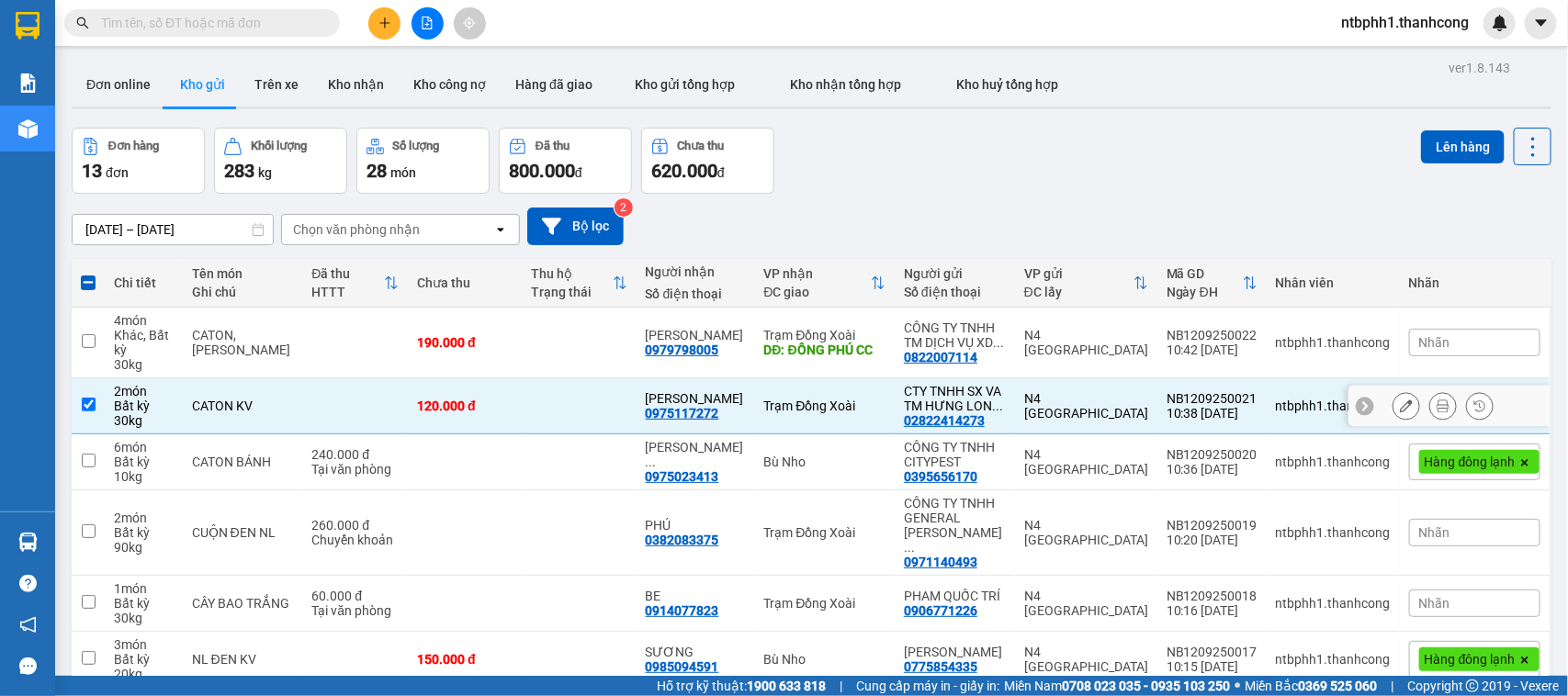
click at [703, 420] on div "0975117272" at bounding box center [682, 413] width 74 height 15
click at [87, 411] on input "checkbox" at bounding box center [88, 404] width 14 height 14
checkbox input "false"
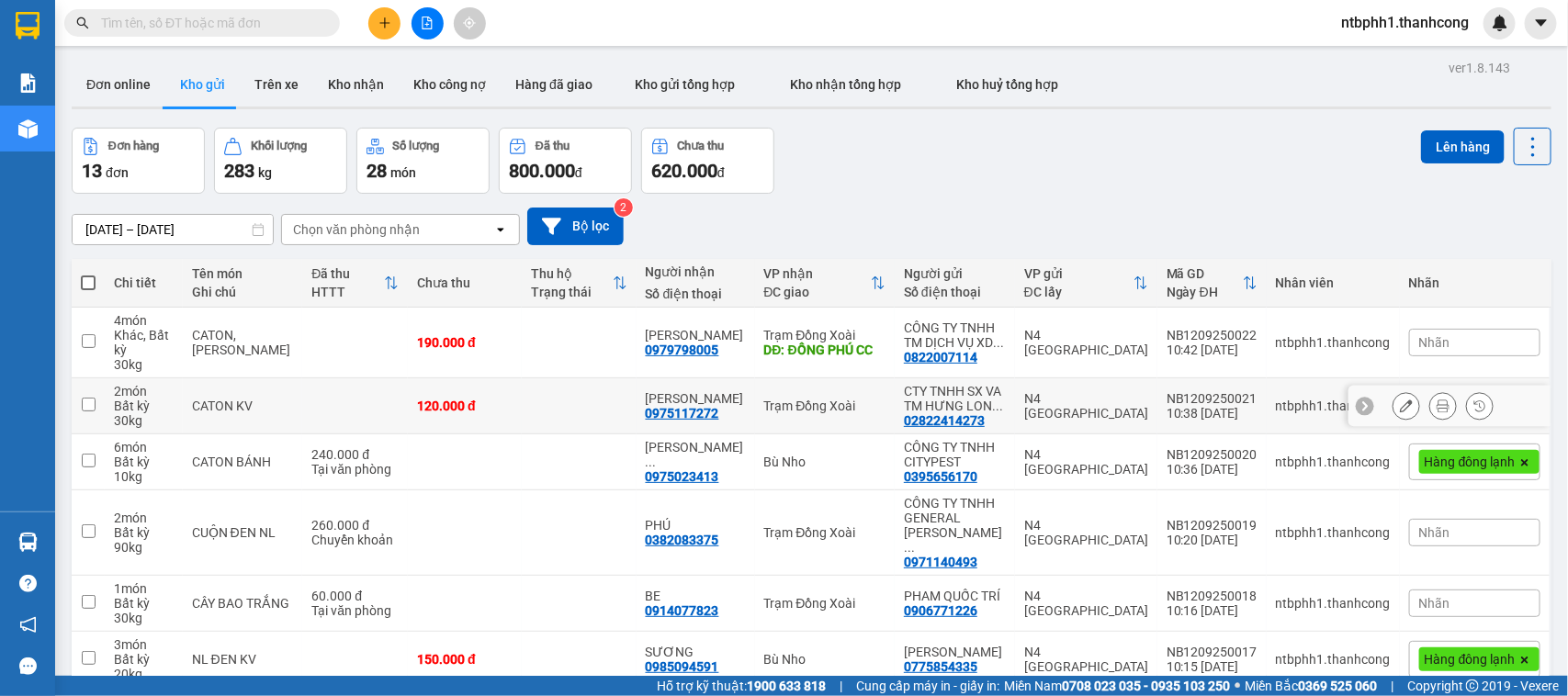
click at [685, 420] on div "0975117272" at bounding box center [682, 413] width 74 height 15
copy div "0975117272"
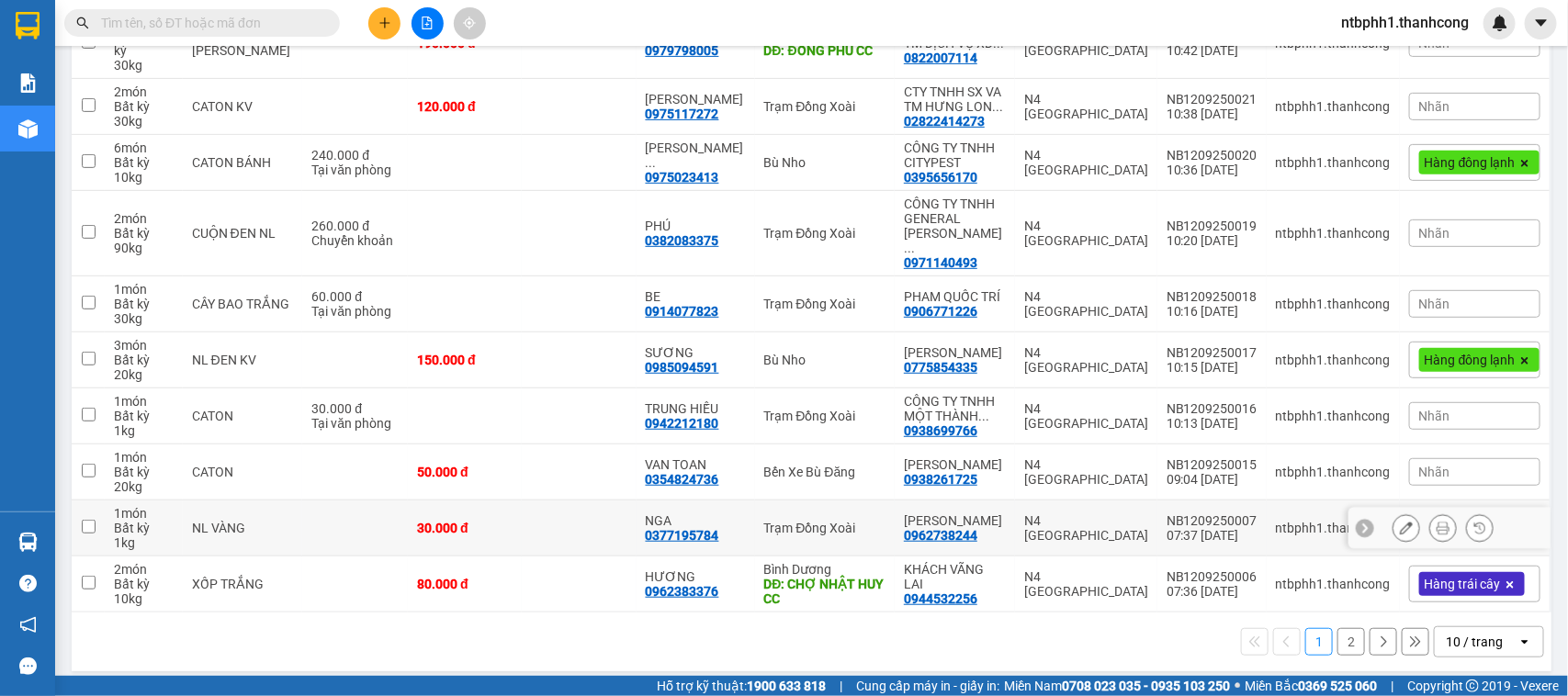
click at [687, 527] on div "0377195784" at bounding box center [682, 535] width 74 height 15
click at [710, 472] on div "0354824736" at bounding box center [682, 479] width 74 height 15
click at [695, 416] on div "0942212180" at bounding box center [682, 423] width 74 height 15
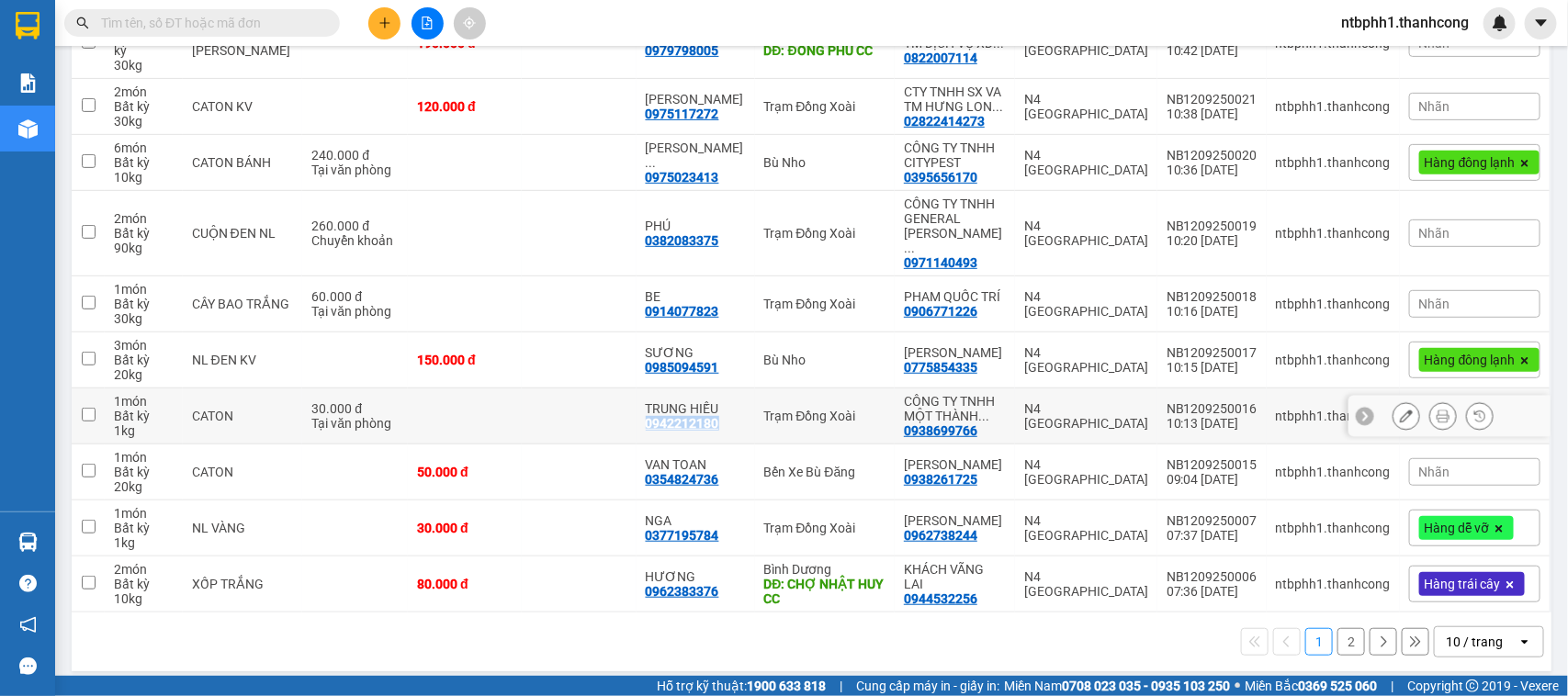
click at [695, 416] on div "0942212180" at bounding box center [682, 423] width 74 height 15
click at [87, 407] on input "checkbox" at bounding box center [88, 414] width 14 height 14
checkbox input "true"
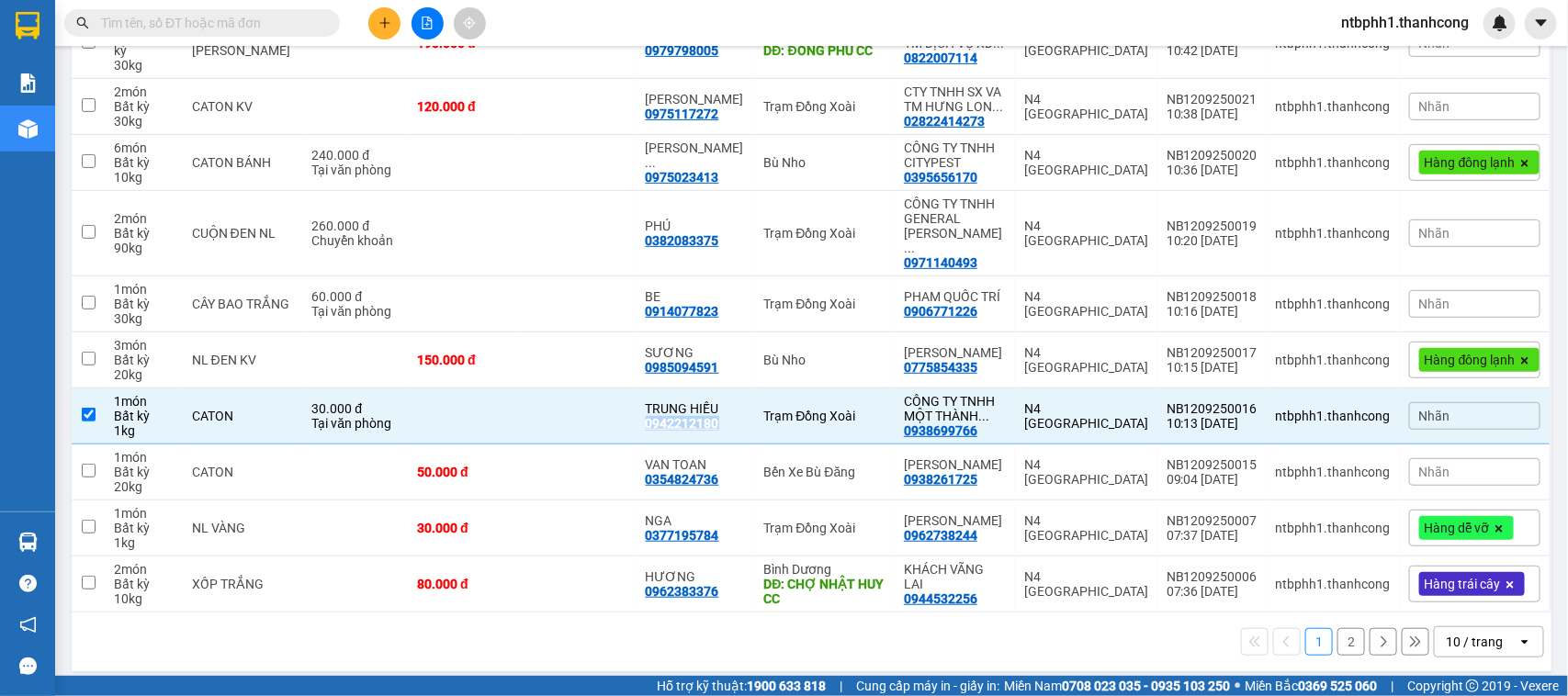
scroll to position [0, 0]
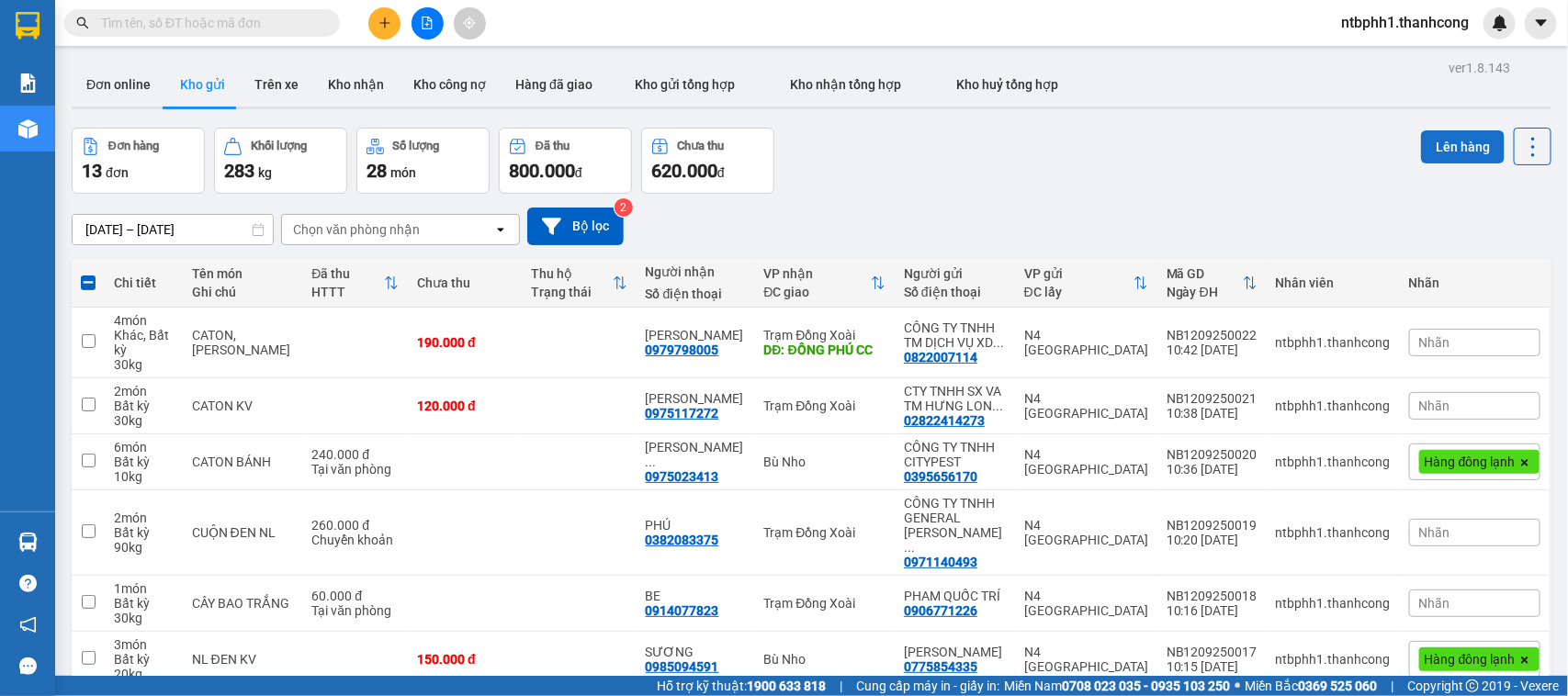
click at [1445, 154] on button "Lên hàng" at bounding box center [1463, 147] width 83 height 33
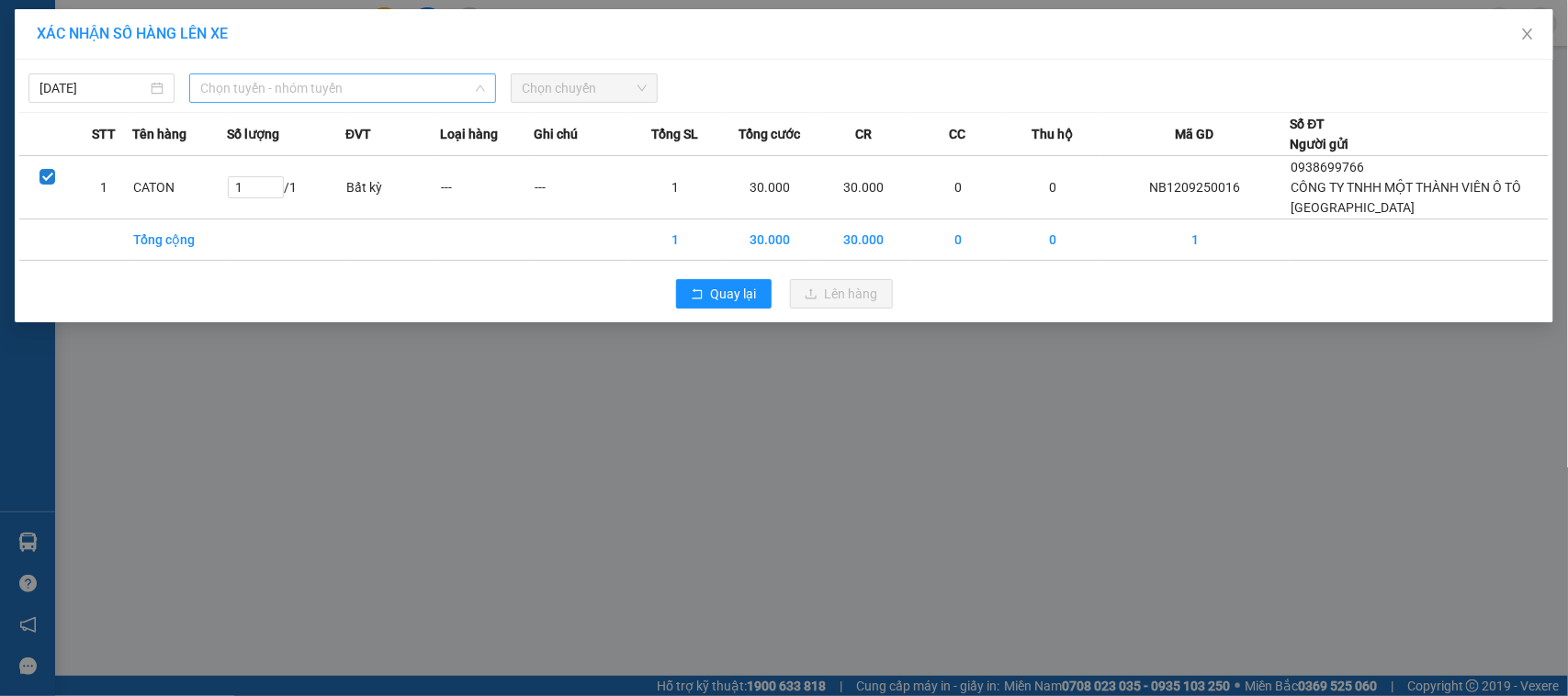
click at [374, 97] on span "Chọn tuyến - nhóm tuyến" at bounding box center [342, 88] width 285 height 27
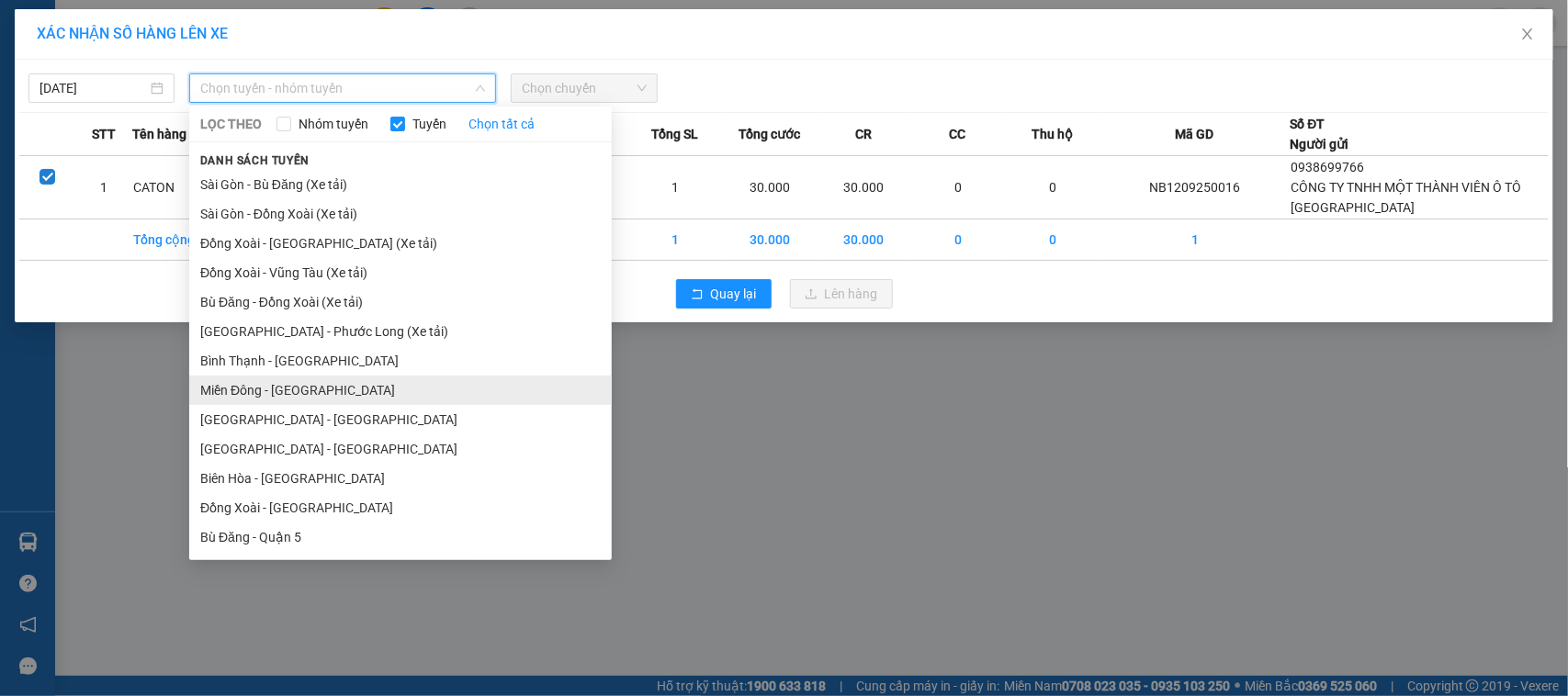
drag, startPoint x: 349, startPoint y: 392, endPoint x: 582, endPoint y: 116, distance: 361.2
click at [351, 393] on li "Miền Đông - Phước Long" at bounding box center [401, 389] width 423 height 29
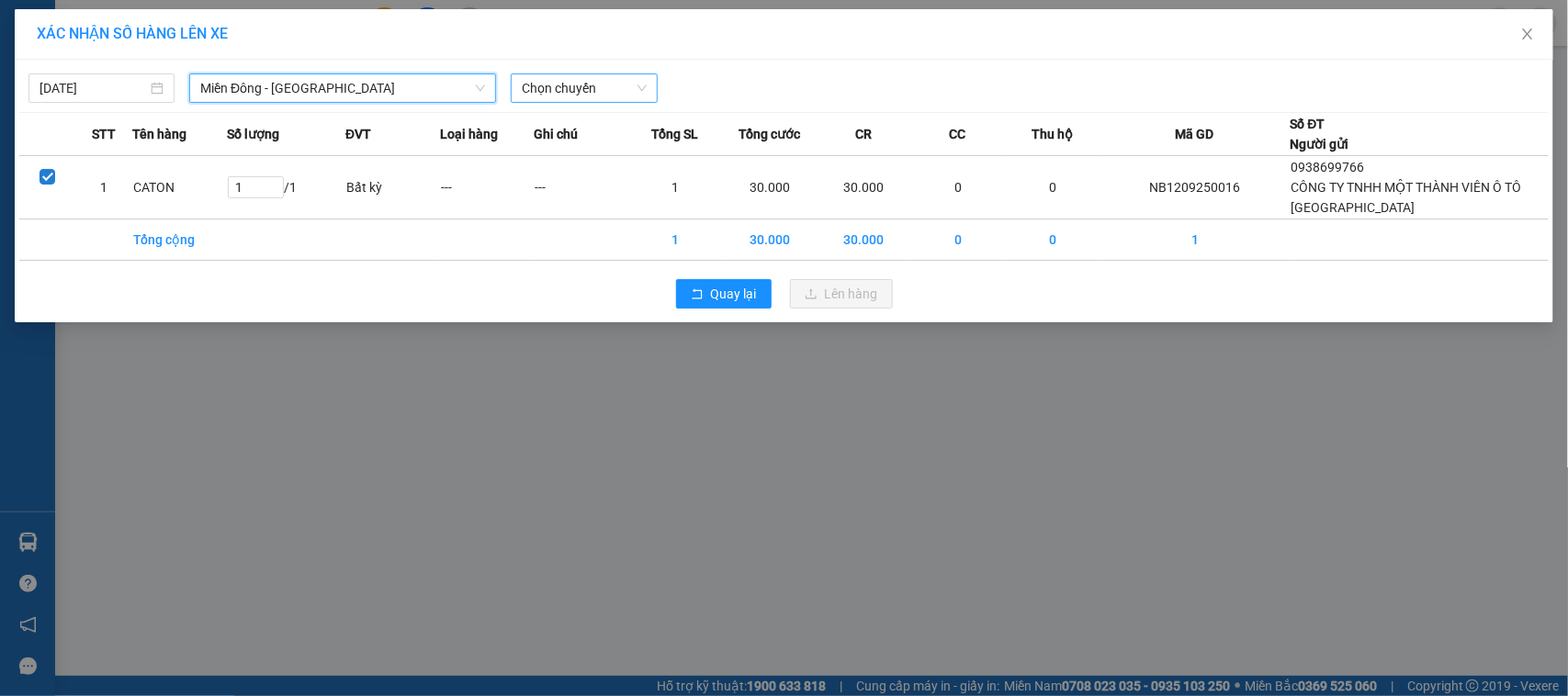
click at [571, 94] on span "Chọn chuyến" at bounding box center [584, 88] width 124 height 27
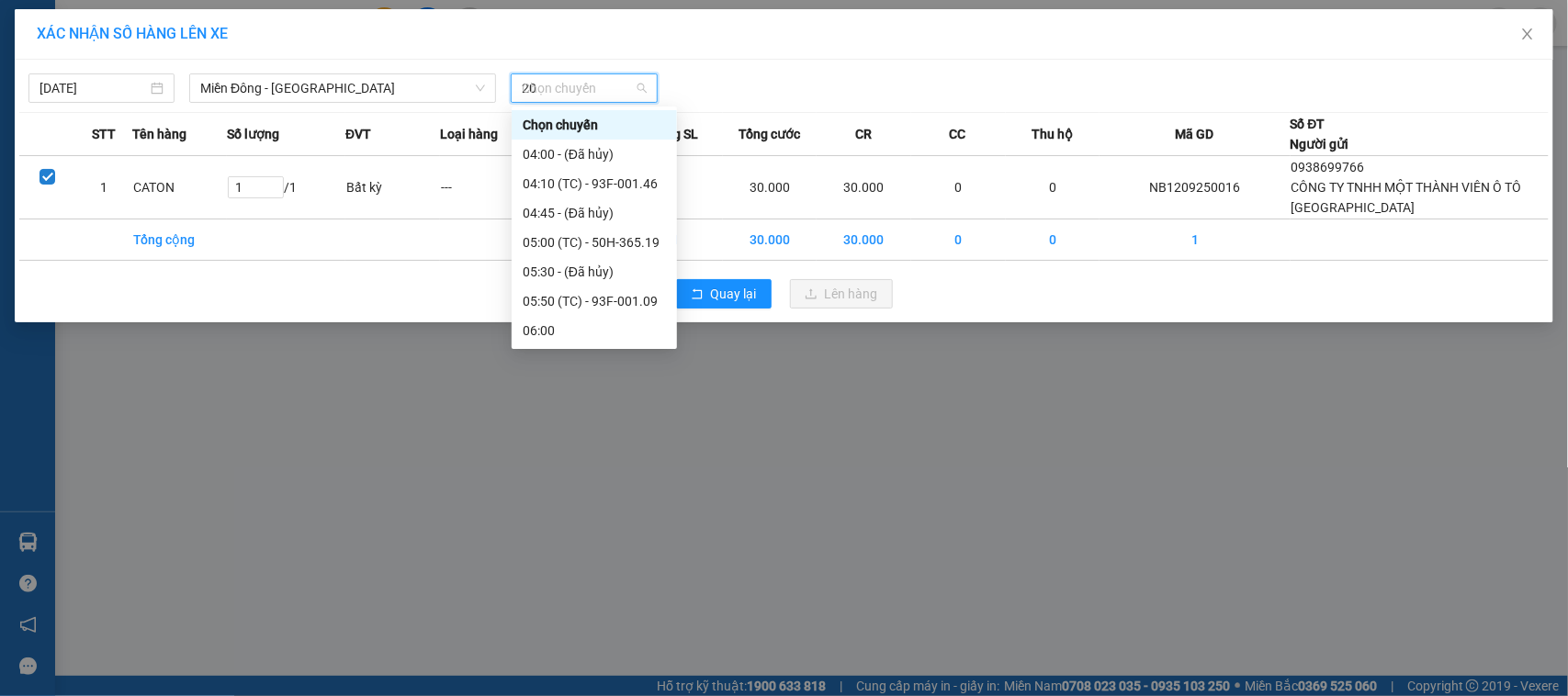
type input "208"
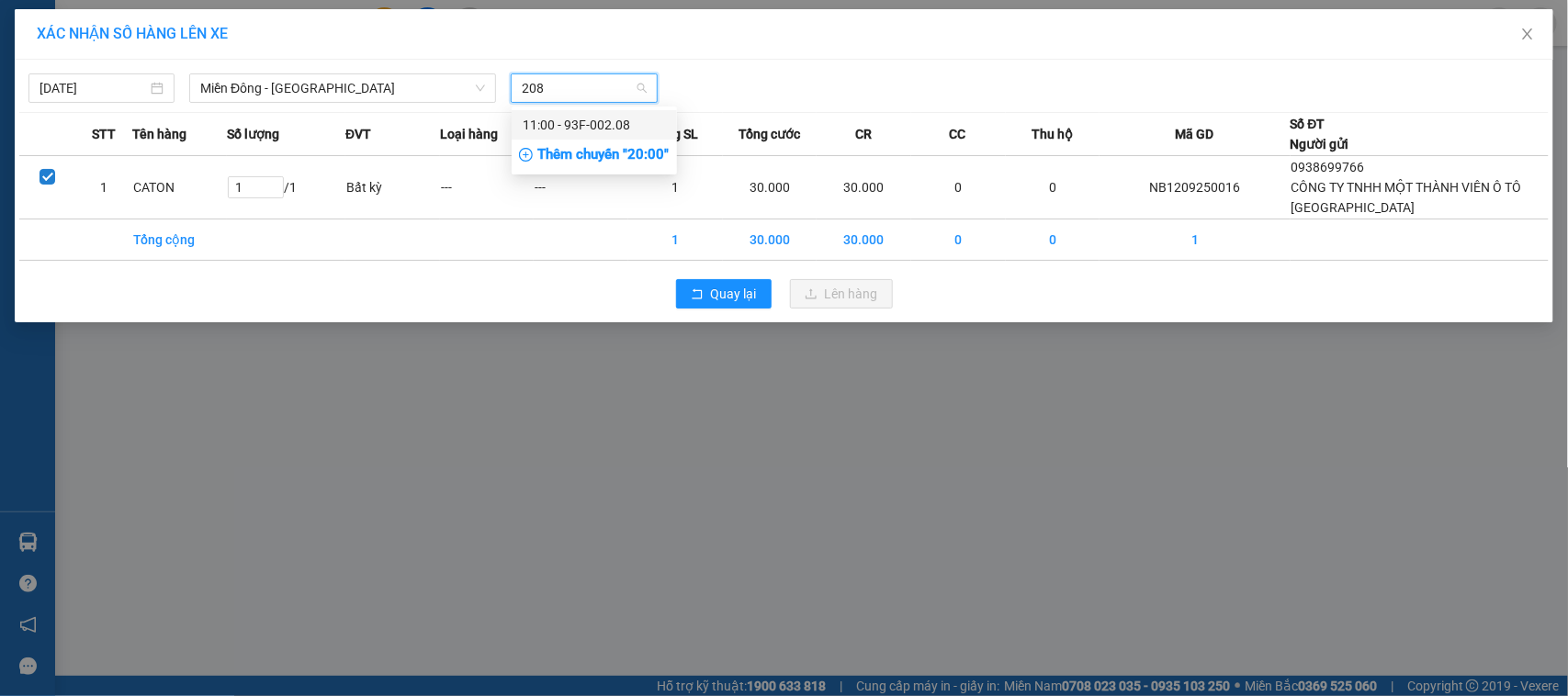
click at [600, 122] on div "11:00 - 93F-002.08" at bounding box center [594, 124] width 143 height 20
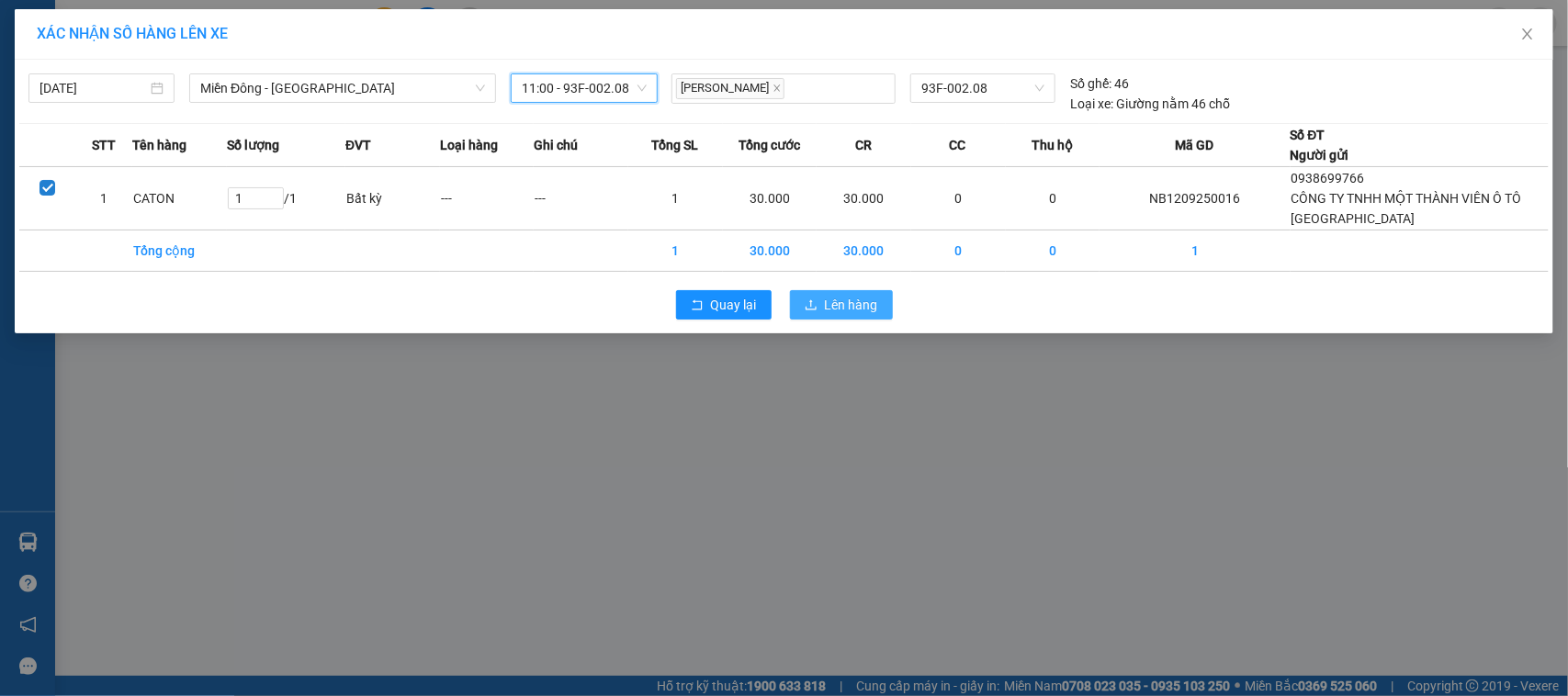
click at [822, 319] on button "Lên hàng" at bounding box center [841, 304] width 103 height 29
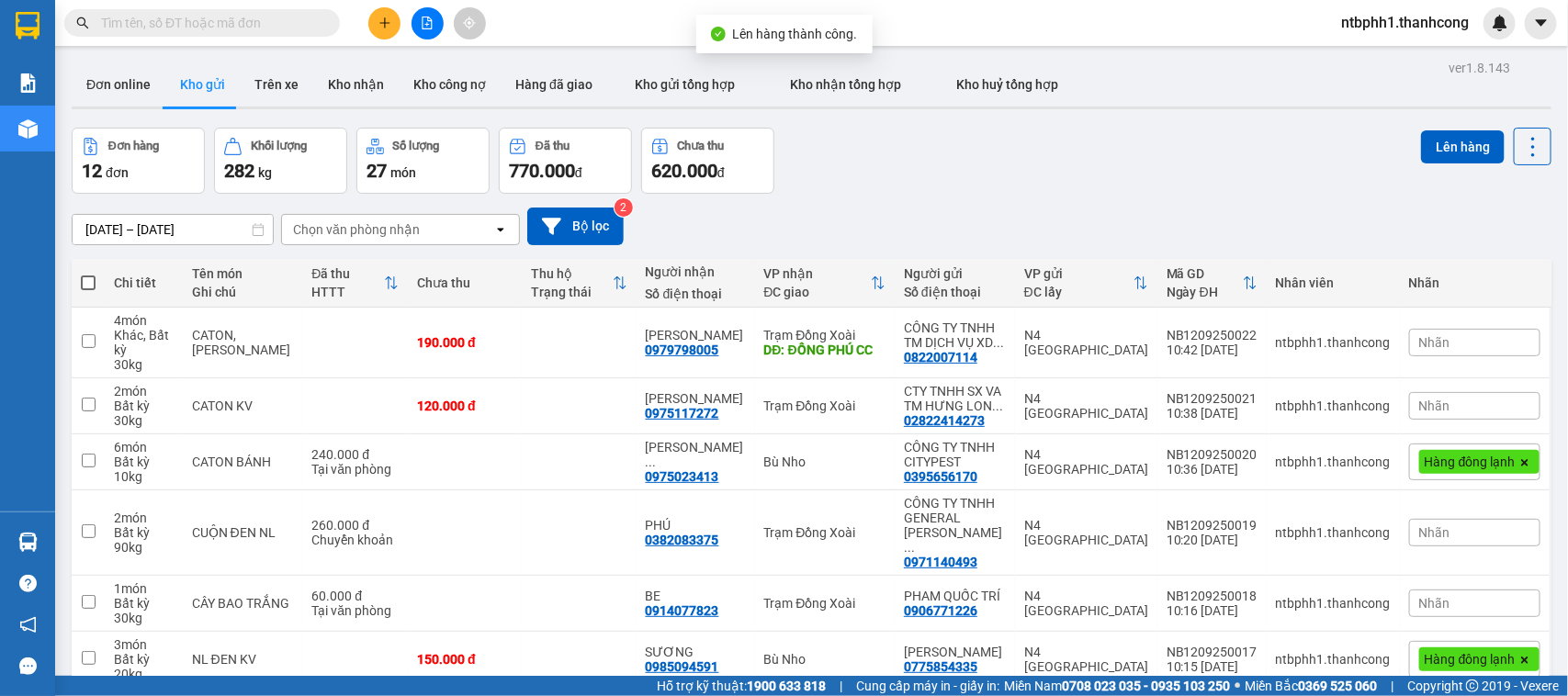
scroll to position [299, 0]
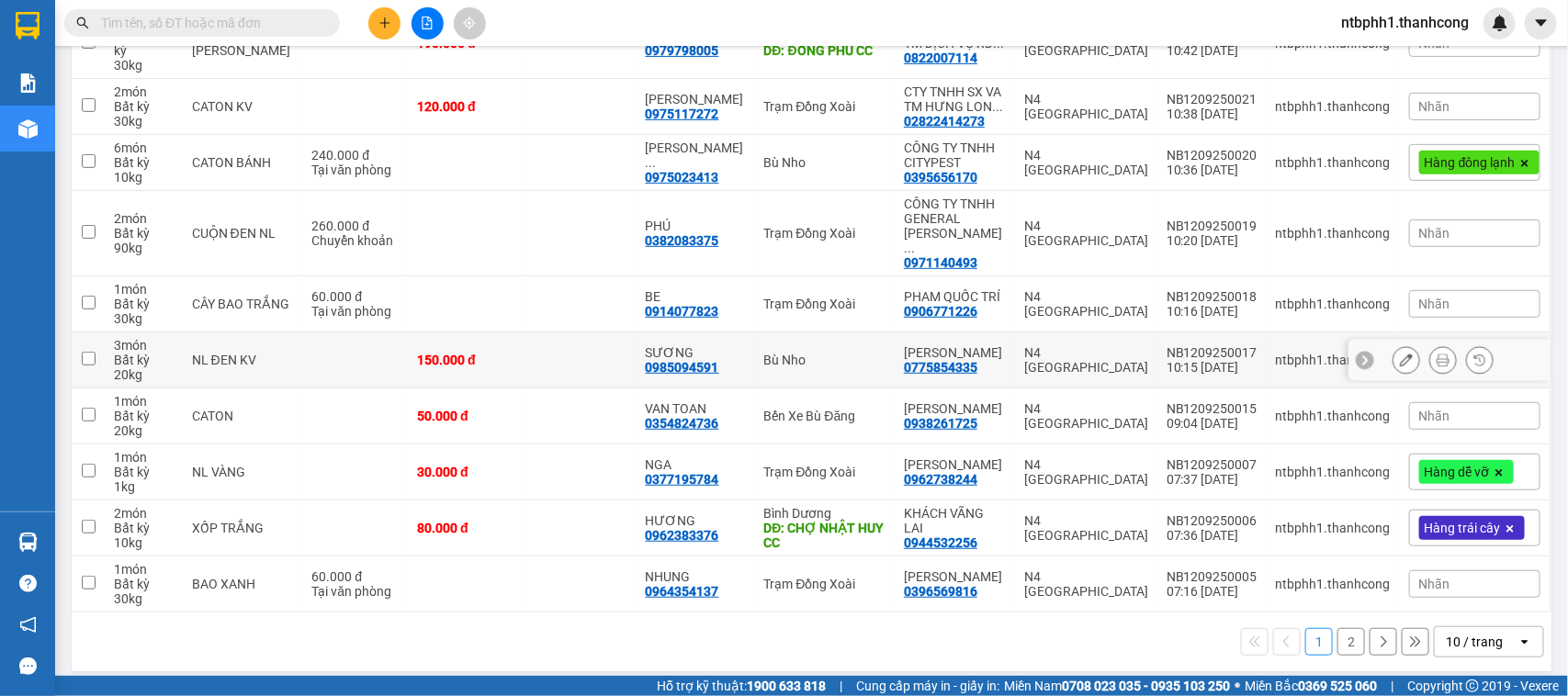
click at [699, 360] on div "0985094591" at bounding box center [682, 367] width 74 height 15
click at [703, 304] on div "0914077823" at bounding box center [682, 312] width 74 height 15
click at [704, 241] on div "0382083375" at bounding box center [682, 241] width 74 height 15
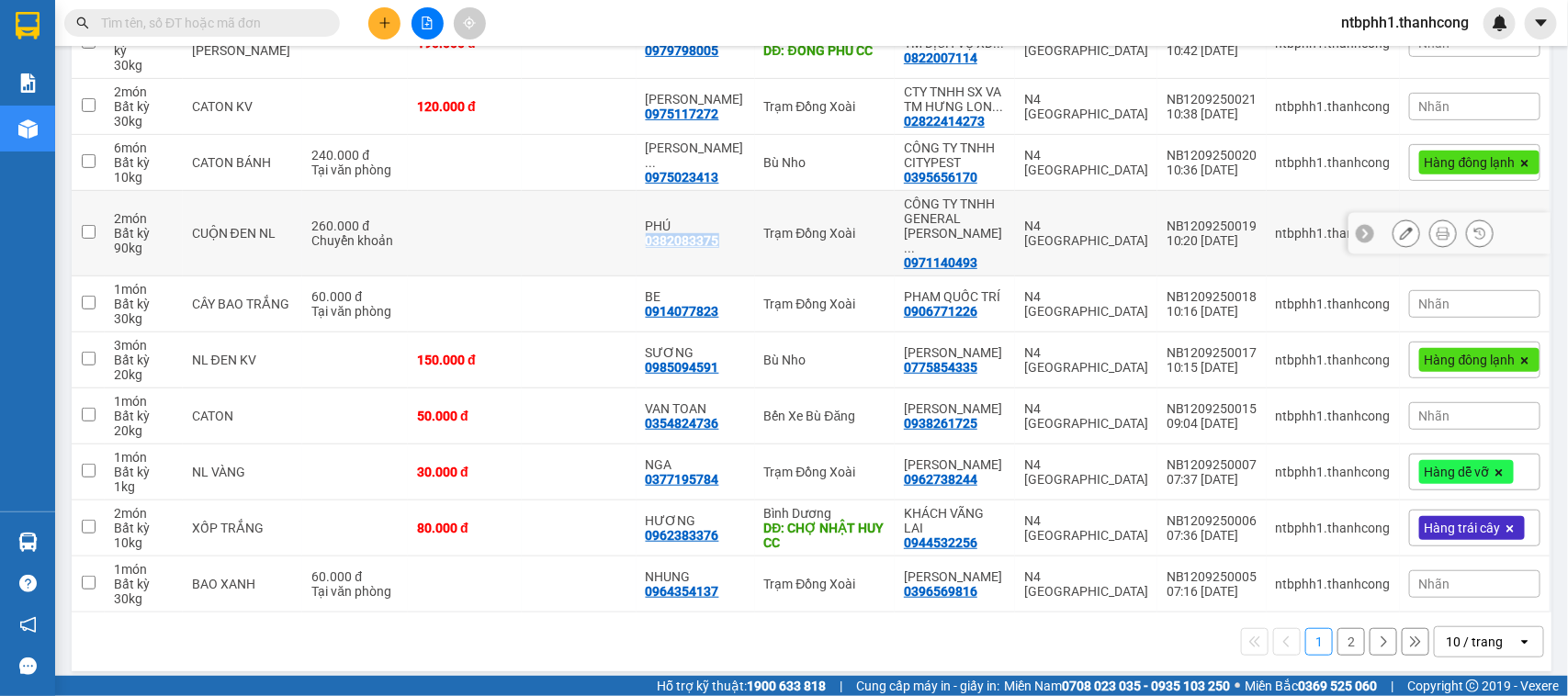
click at [704, 241] on div "0382083375" at bounding box center [682, 241] width 74 height 15
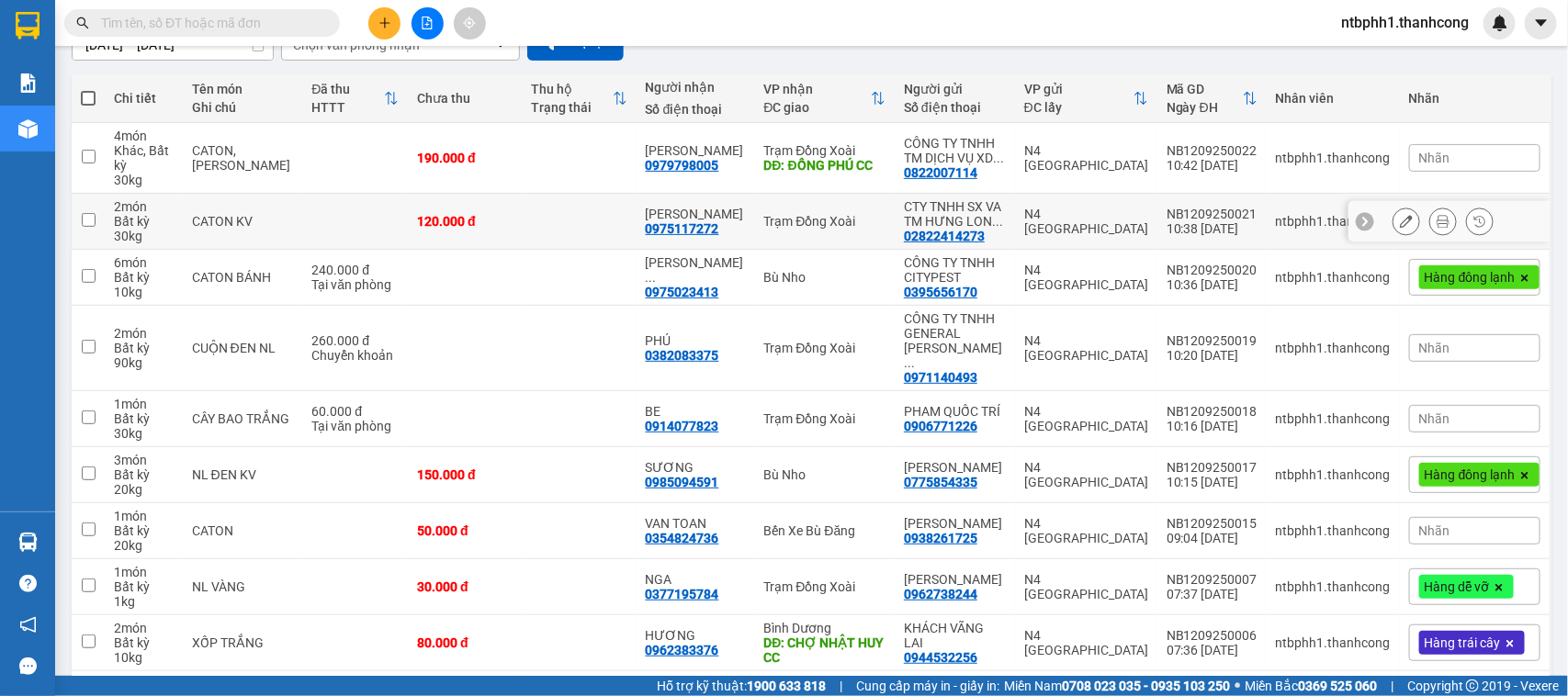
click at [708, 235] on div "0975117272" at bounding box center [682, 229] width 74 height 15
click at [92, 153] on input "checkbox" at bounding box center [88, 156] width 14 height 14
checkbox input "true"
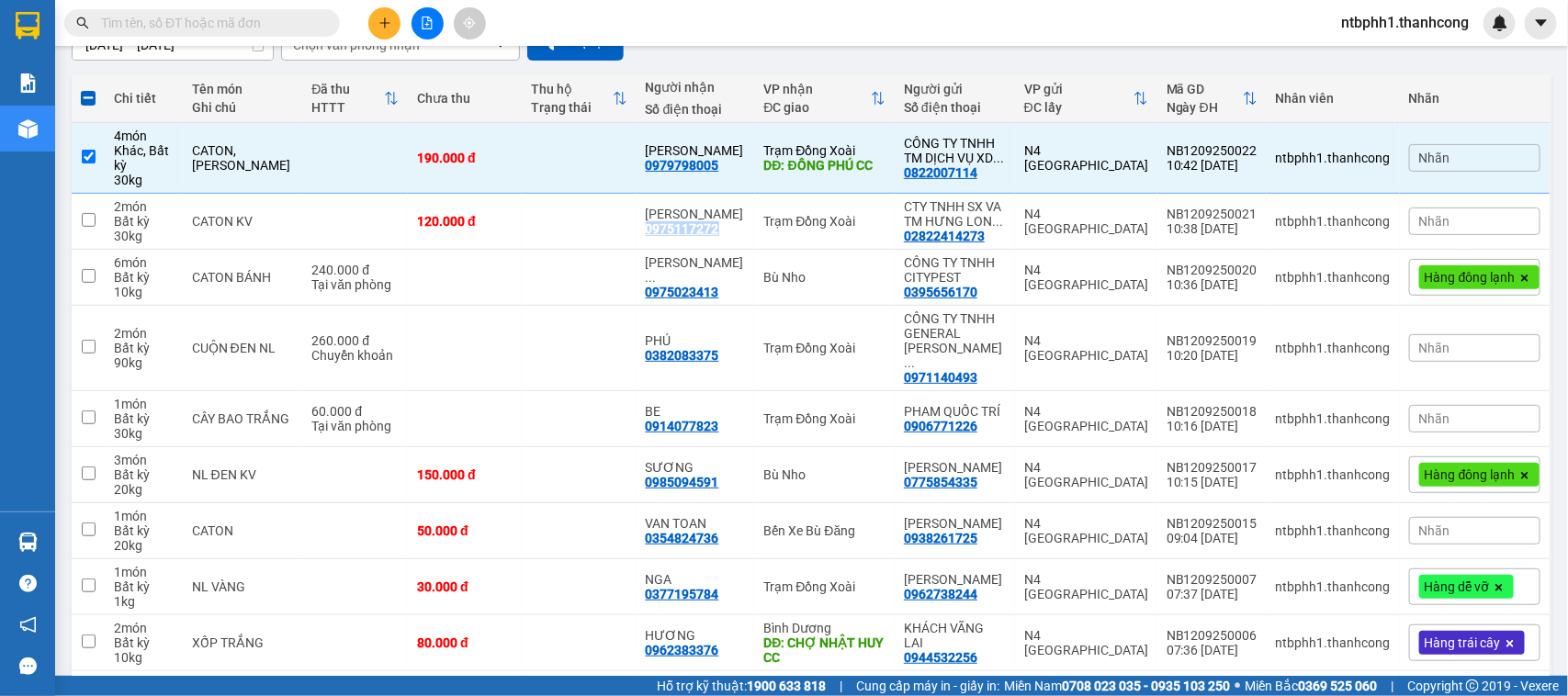
scroll to position [0, 0]
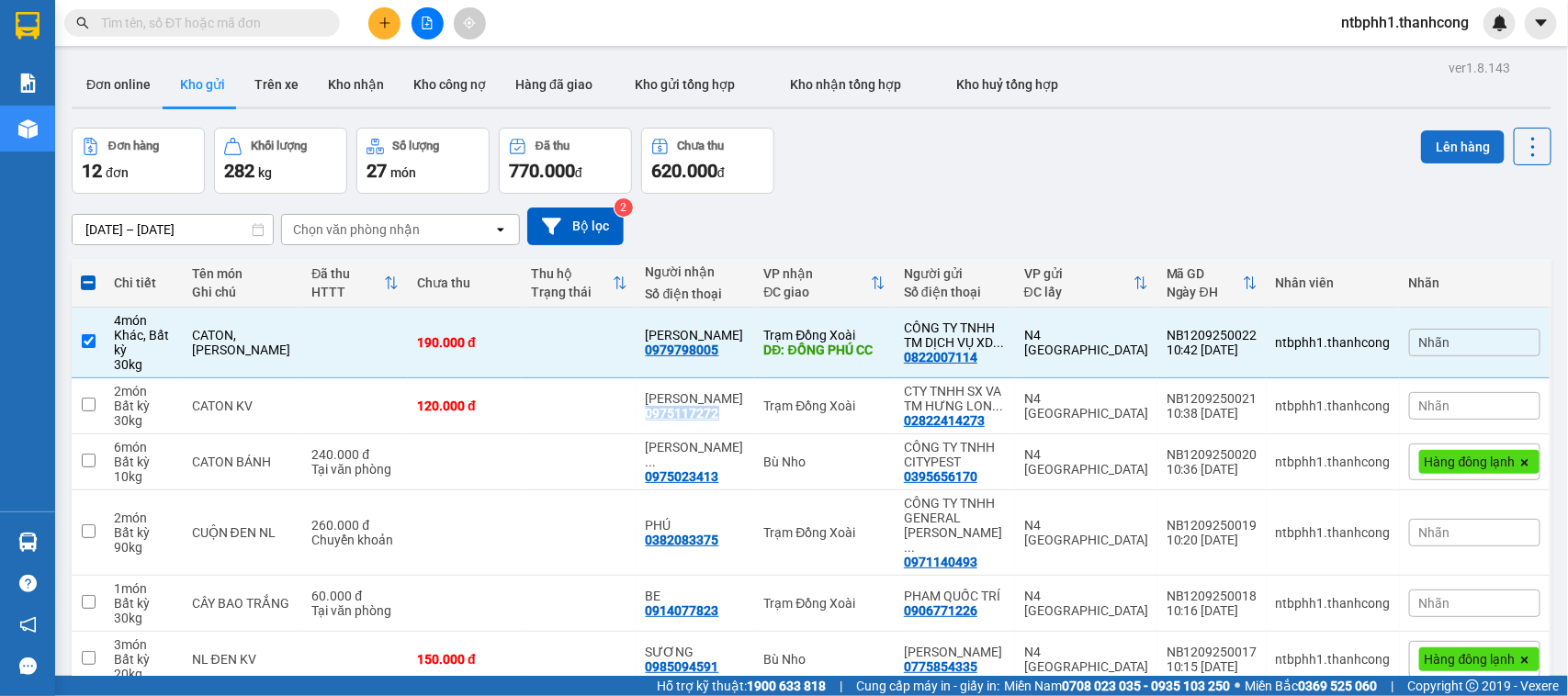
click at [1456, 142] on button "Lên hàng" at bounding box center [1463, 147] width 83 height 33
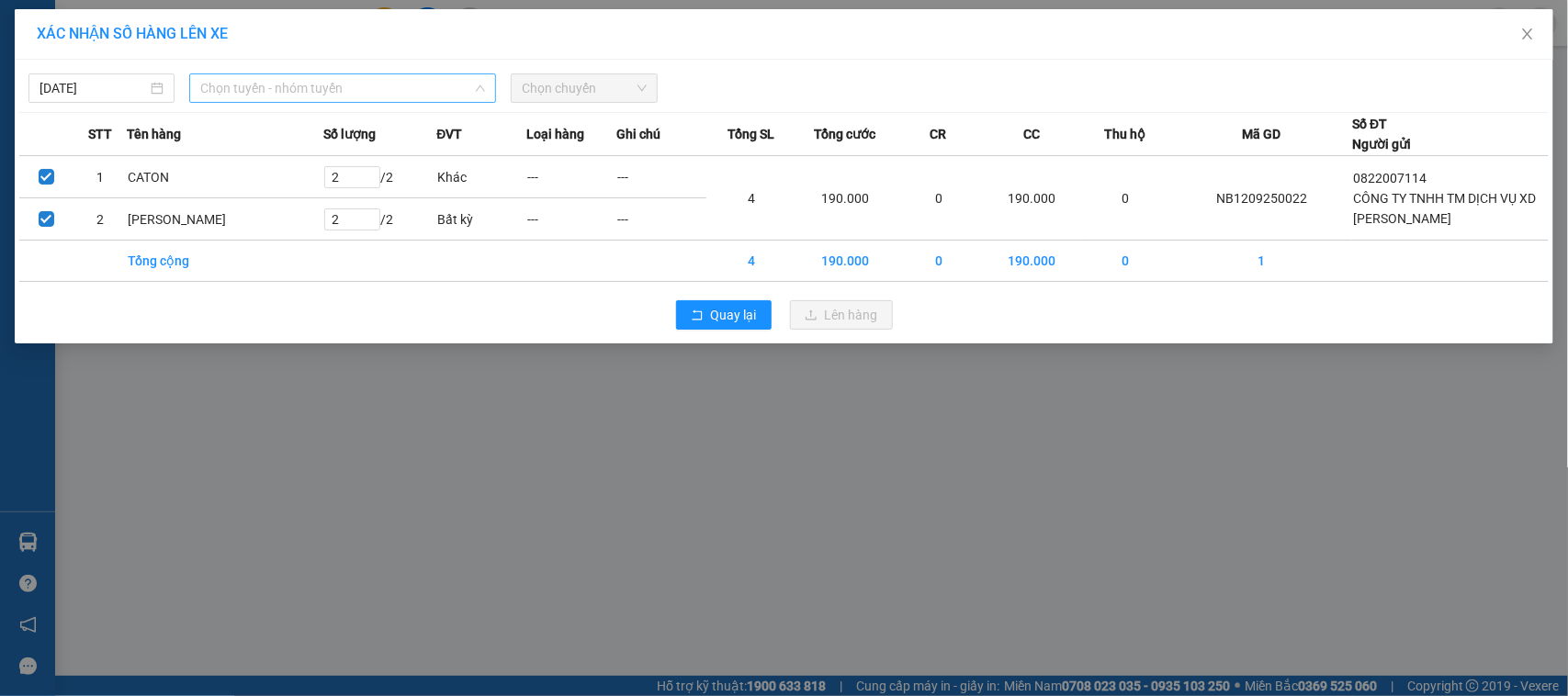
click at [268, 94] on span "Chọn tuyến - nhóm tuyến" at bounding box center [342, 88] width 285 height 27
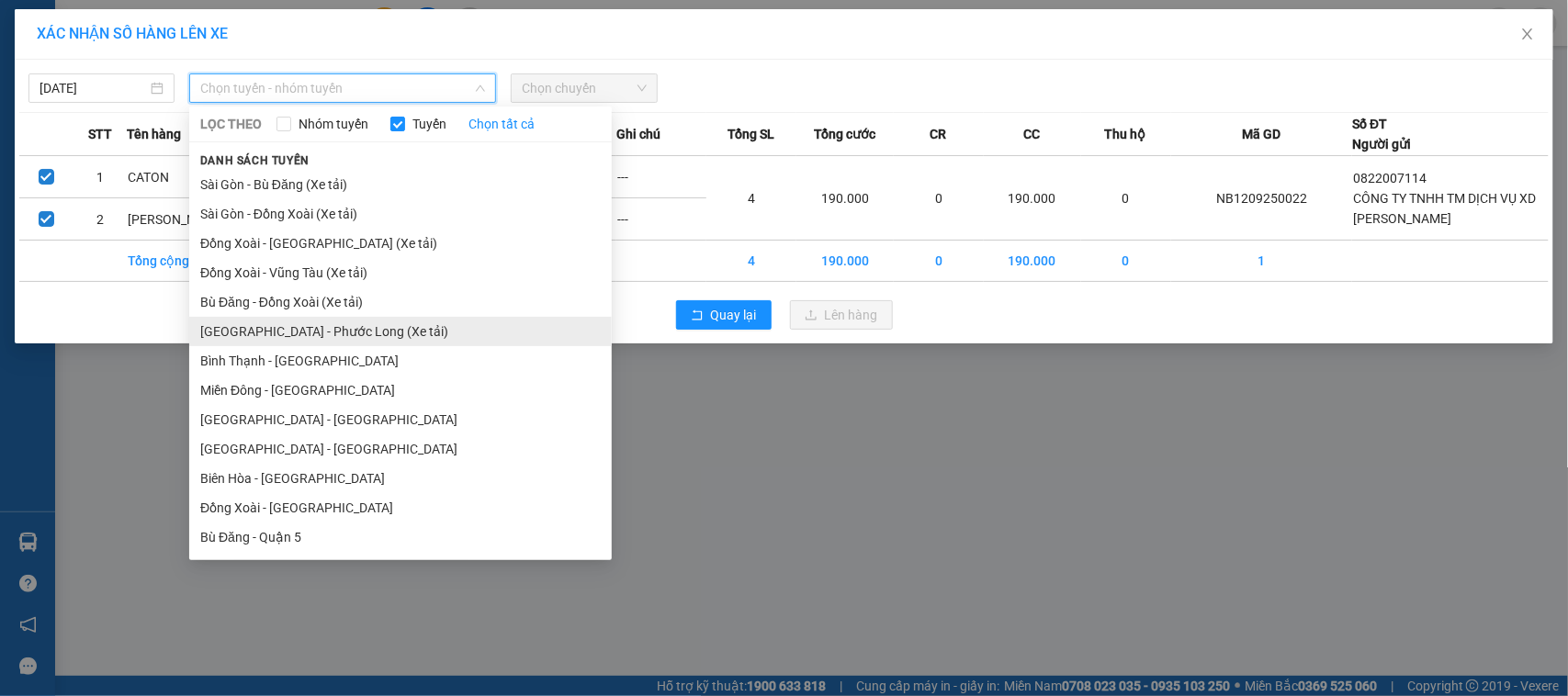
click at [336, 330] on li "Sài Gòn - Phước Long (Xe tải)" at bounding box center [401, 330] width 423 height 29
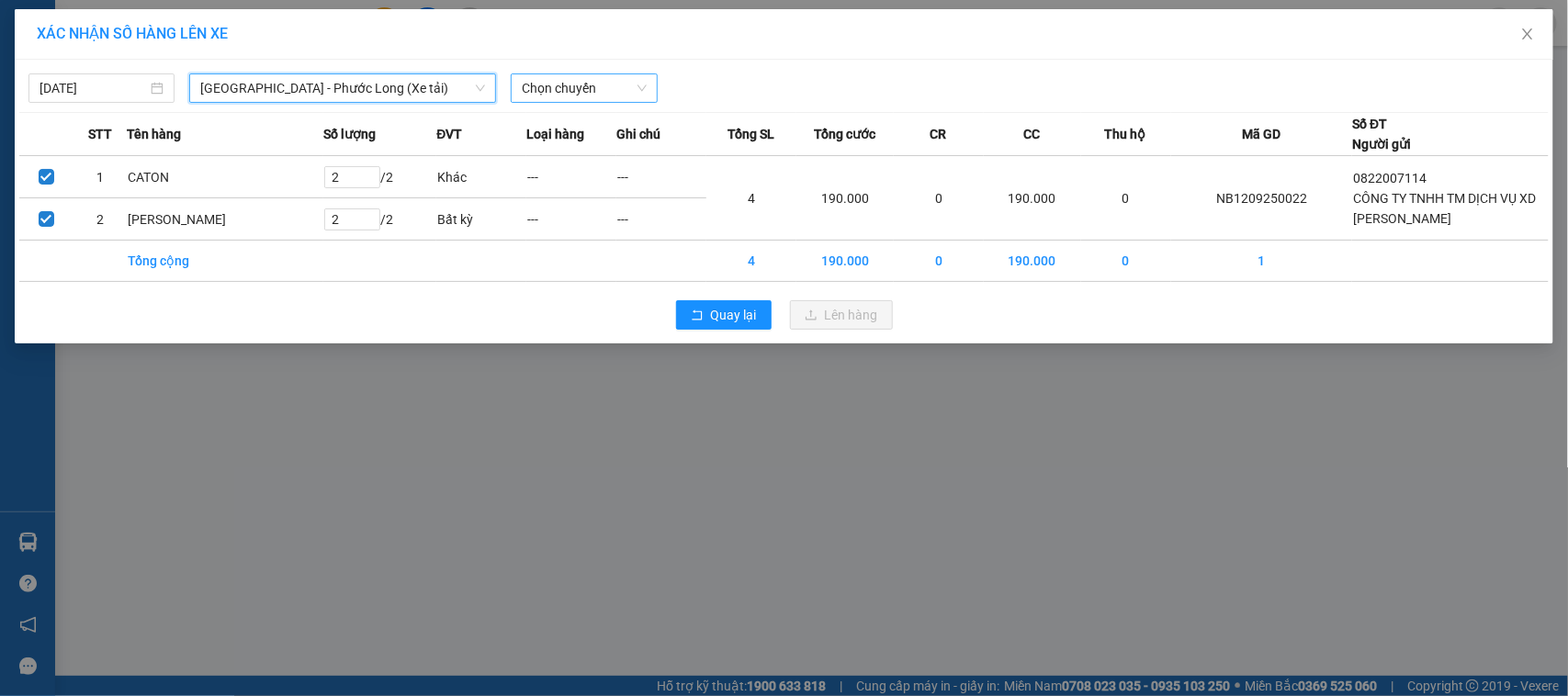
click at [552, 90] on span "Chọn chuyến" at bounding box center [584, 88] width 124 height 27
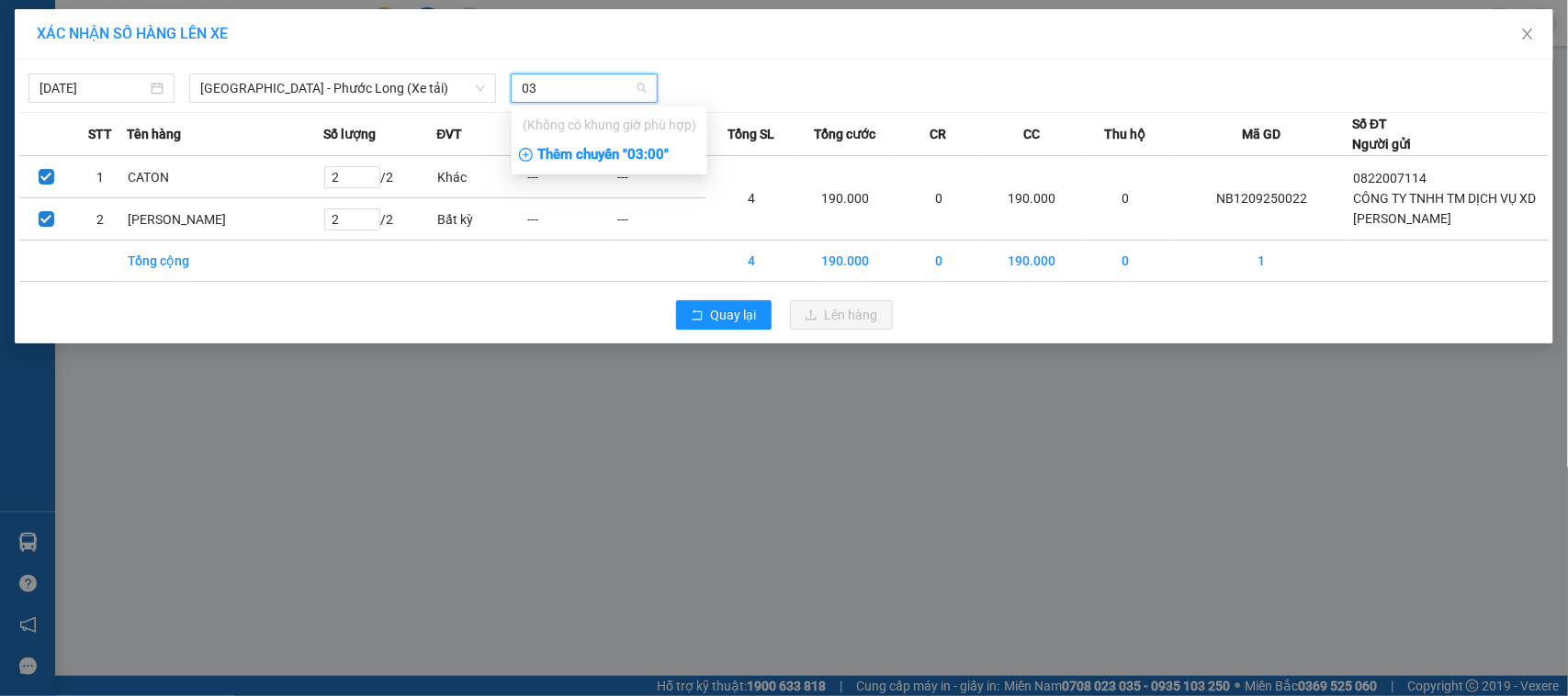
type input "0"
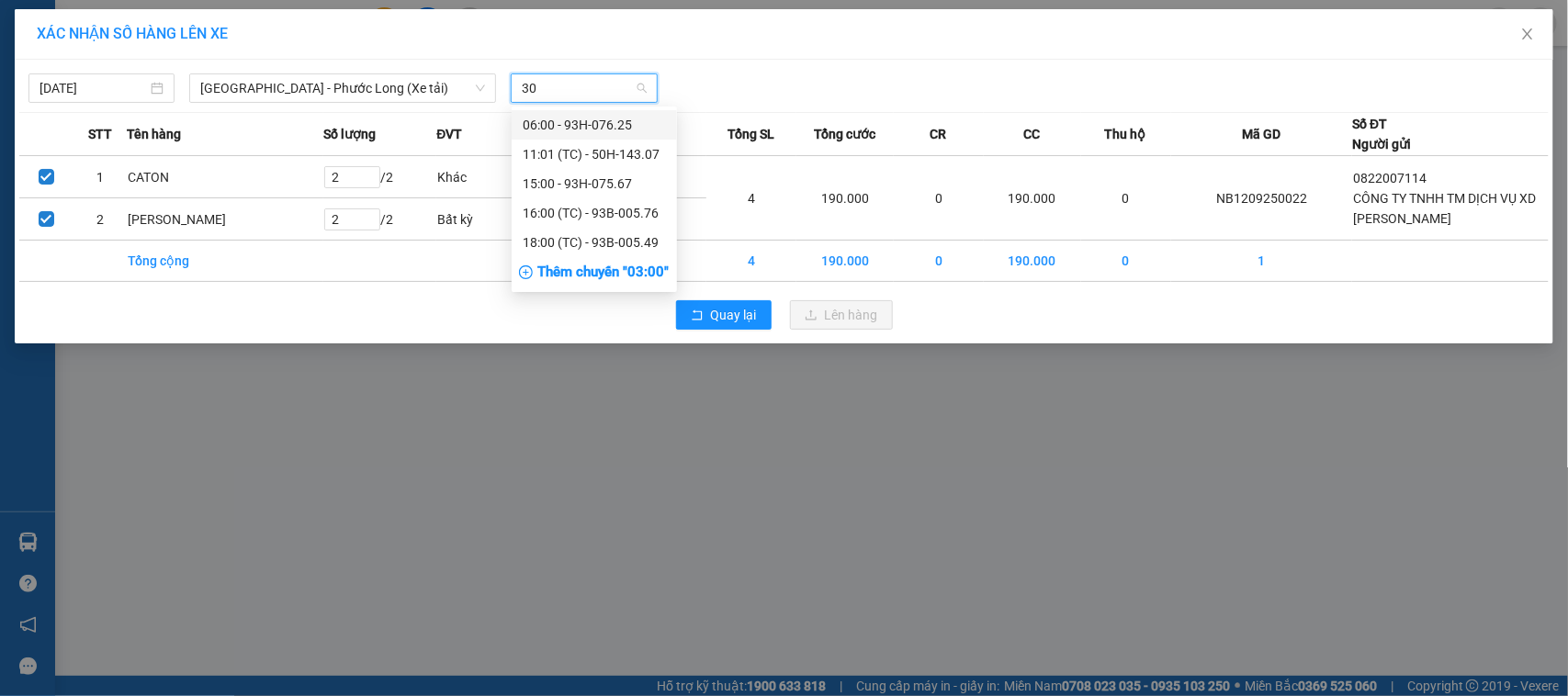
type input "307"
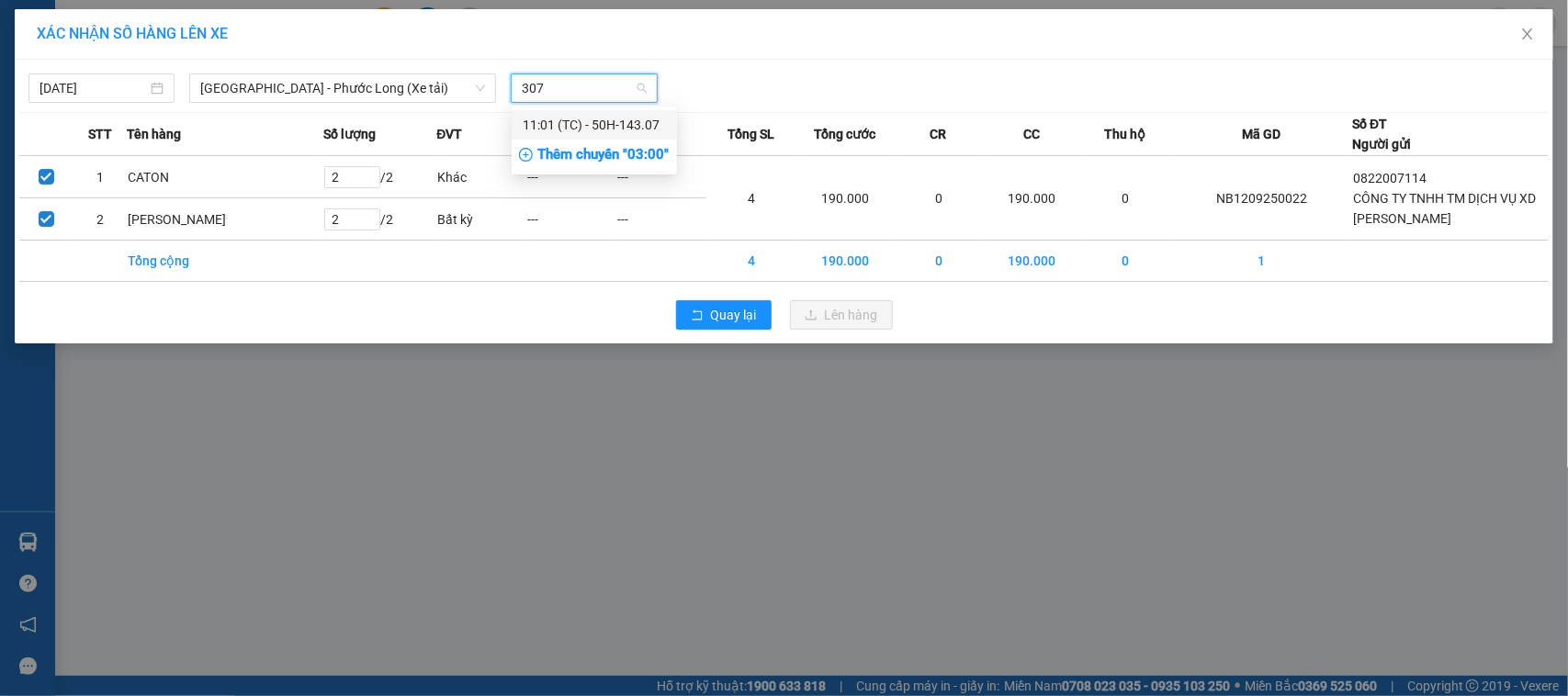
click at [599, 126] on div "11:01 (TC) - 50H-143.07" at bounding box center [594, 124] width 143 height 20
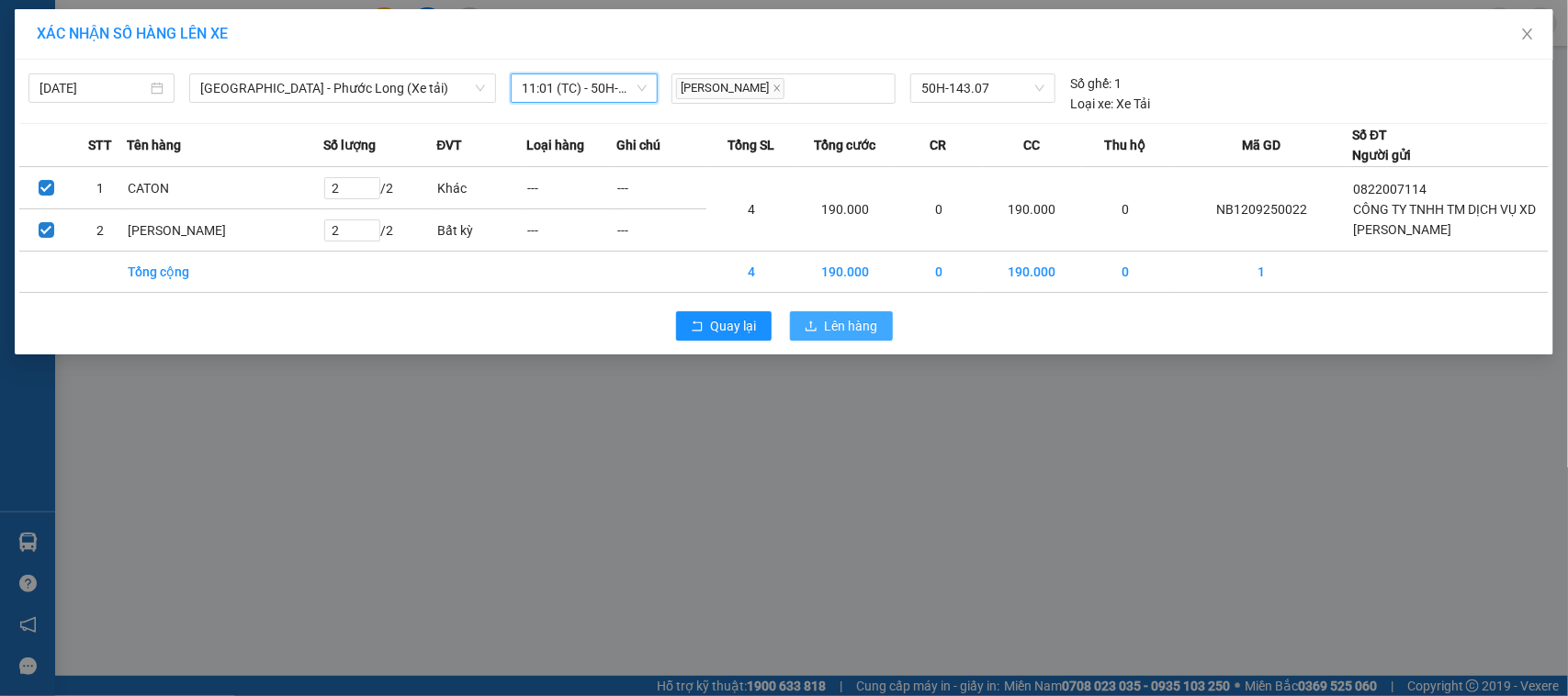
click at [843, 324] on span "Lên hàng" at bounding box center [851, 325] width 53 height 20
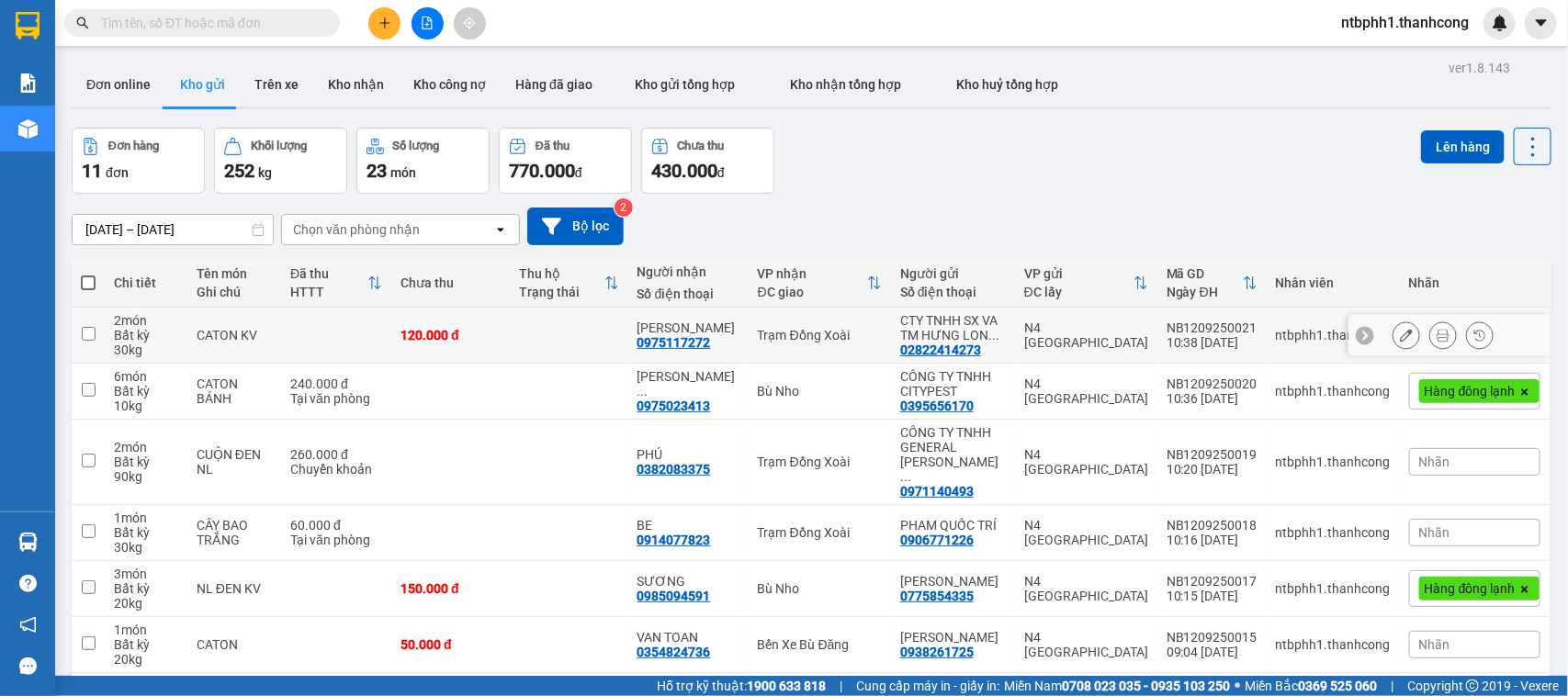
click at [88, 340] on input "checkbox" at bounding box center [88, 333] width 14 height 14
checkbox input "true"
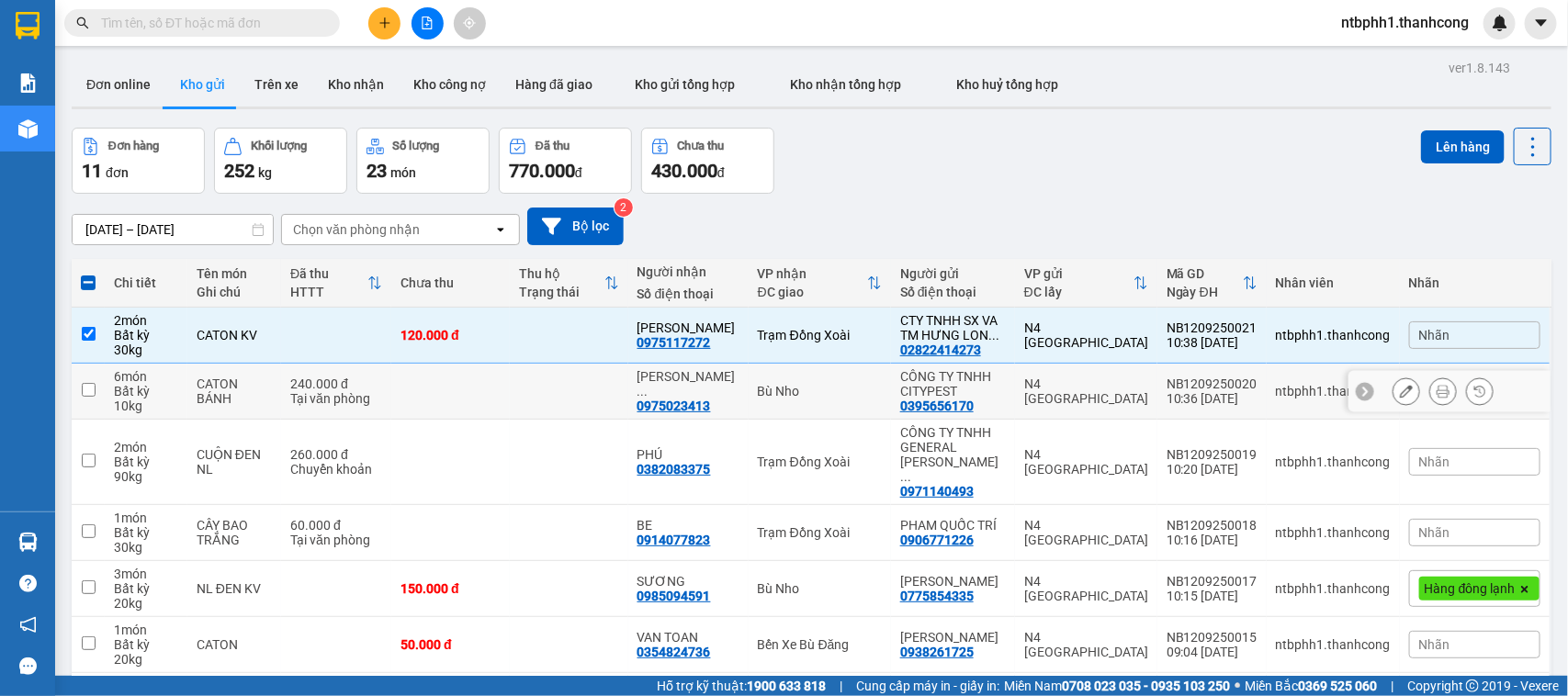
click at [88, 397] on input "checkbox" at bounding box center [88, 389] width 14 height 14
checkbox input "true"
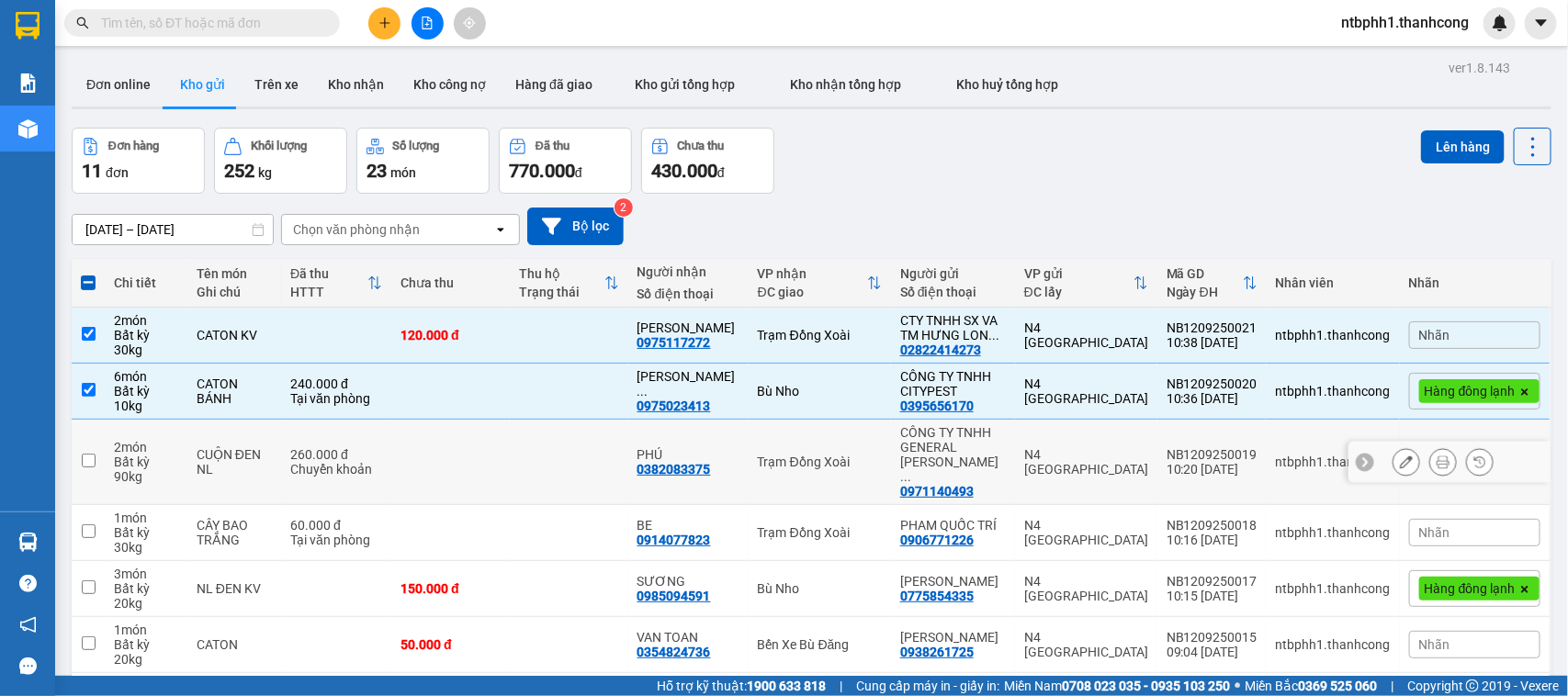
click at [90, 462] on input "checkbox" at bounding box center [88, 460] width 14 height 14
checkbox input "true"
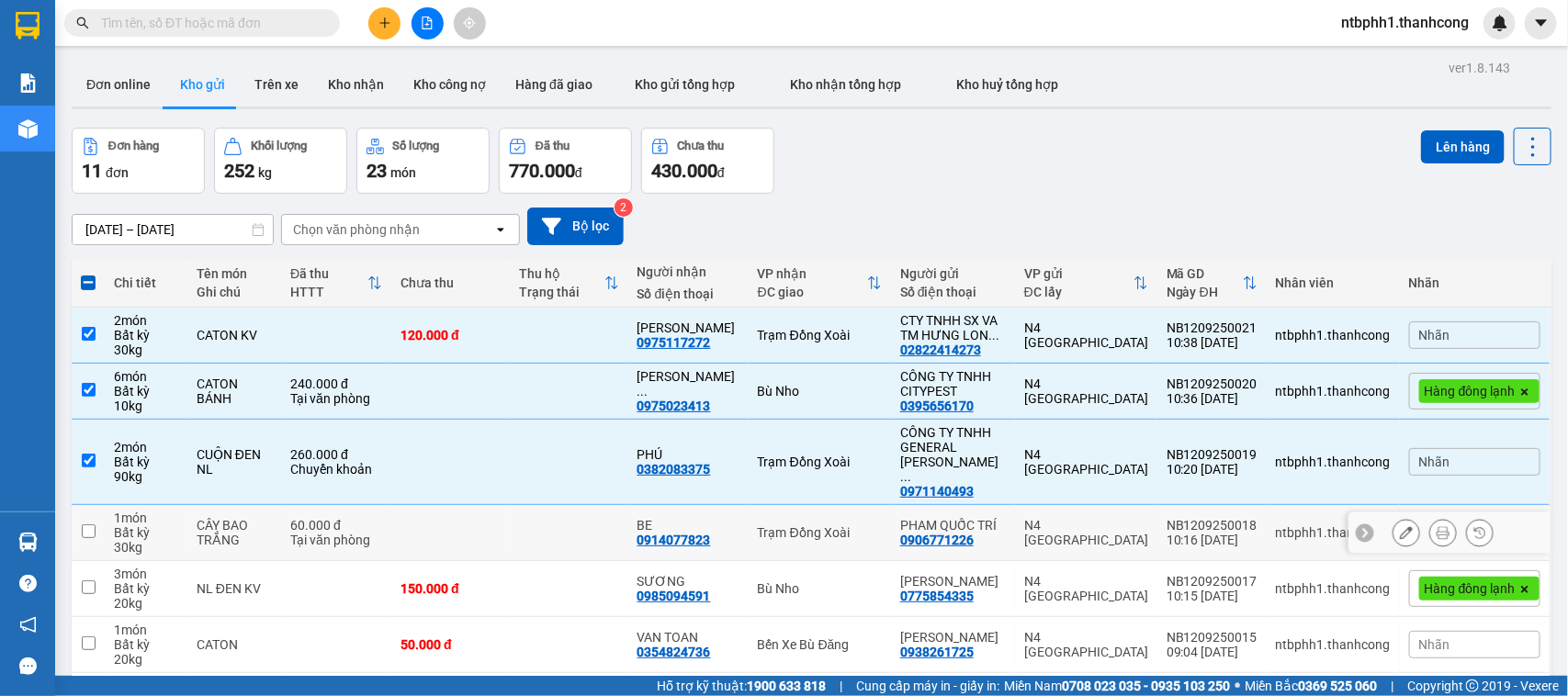
click at [82, 525] on input "checkbox" at bounding box center [88, 531] width 14 height 14
checkbox input "true"
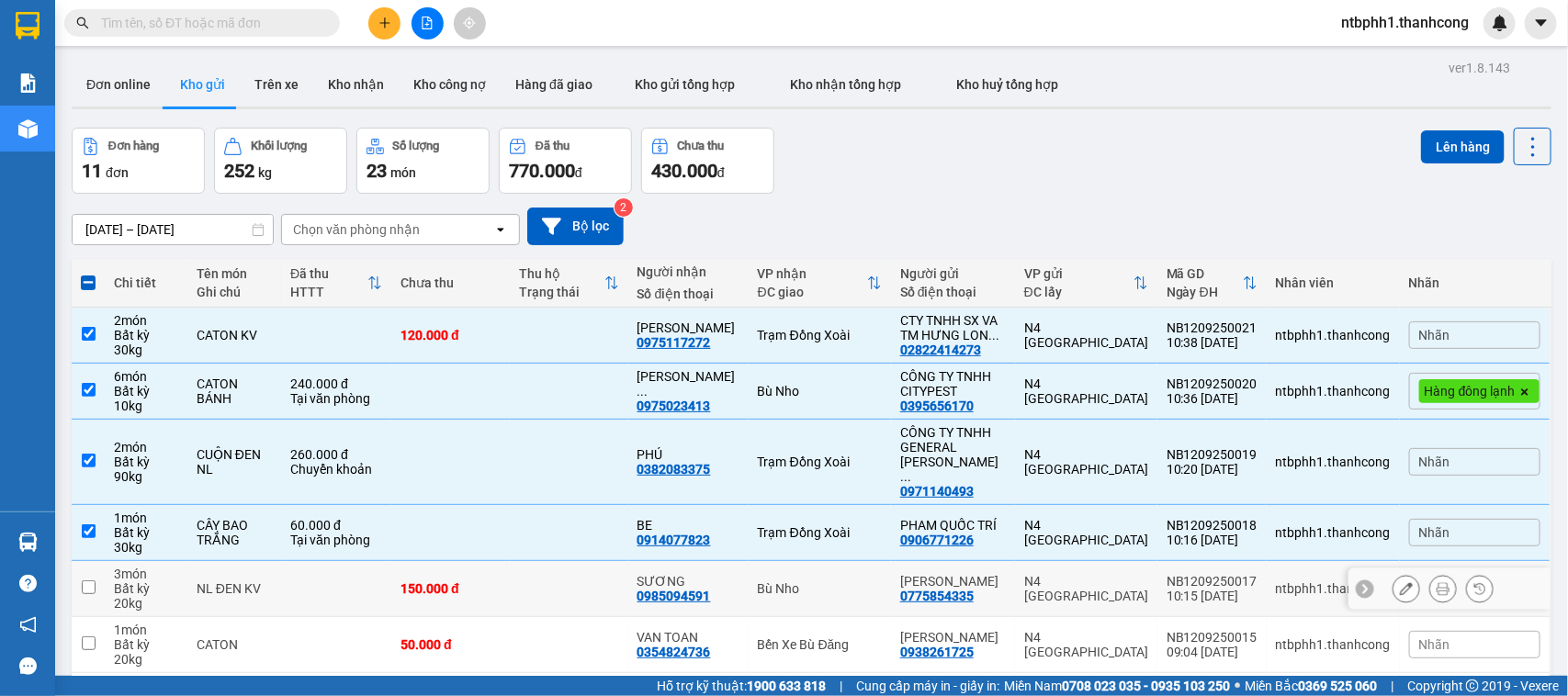
scroll to position [115, 0]
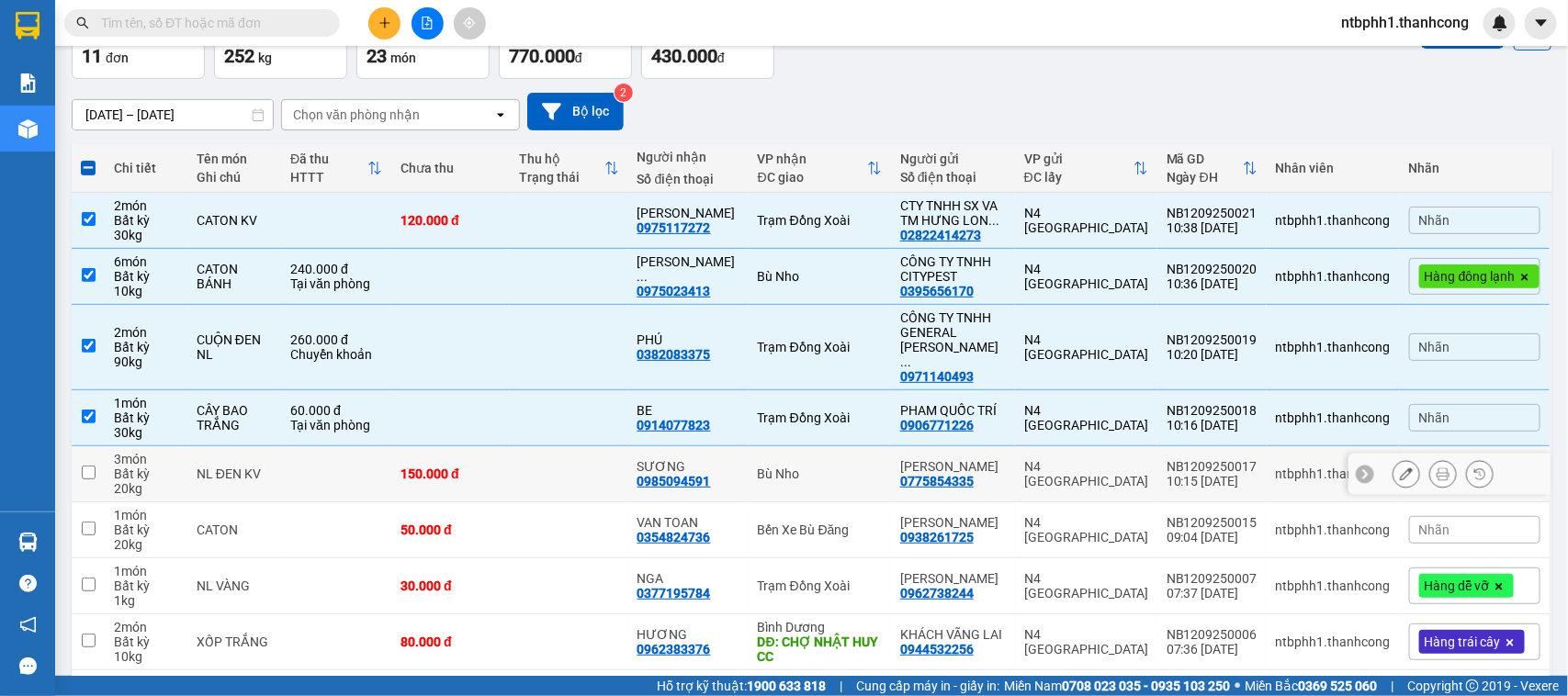
click at [85, 465] on input "checkbox" at bounding box center [88, 472] width 14 height 14
checkbox input "true"
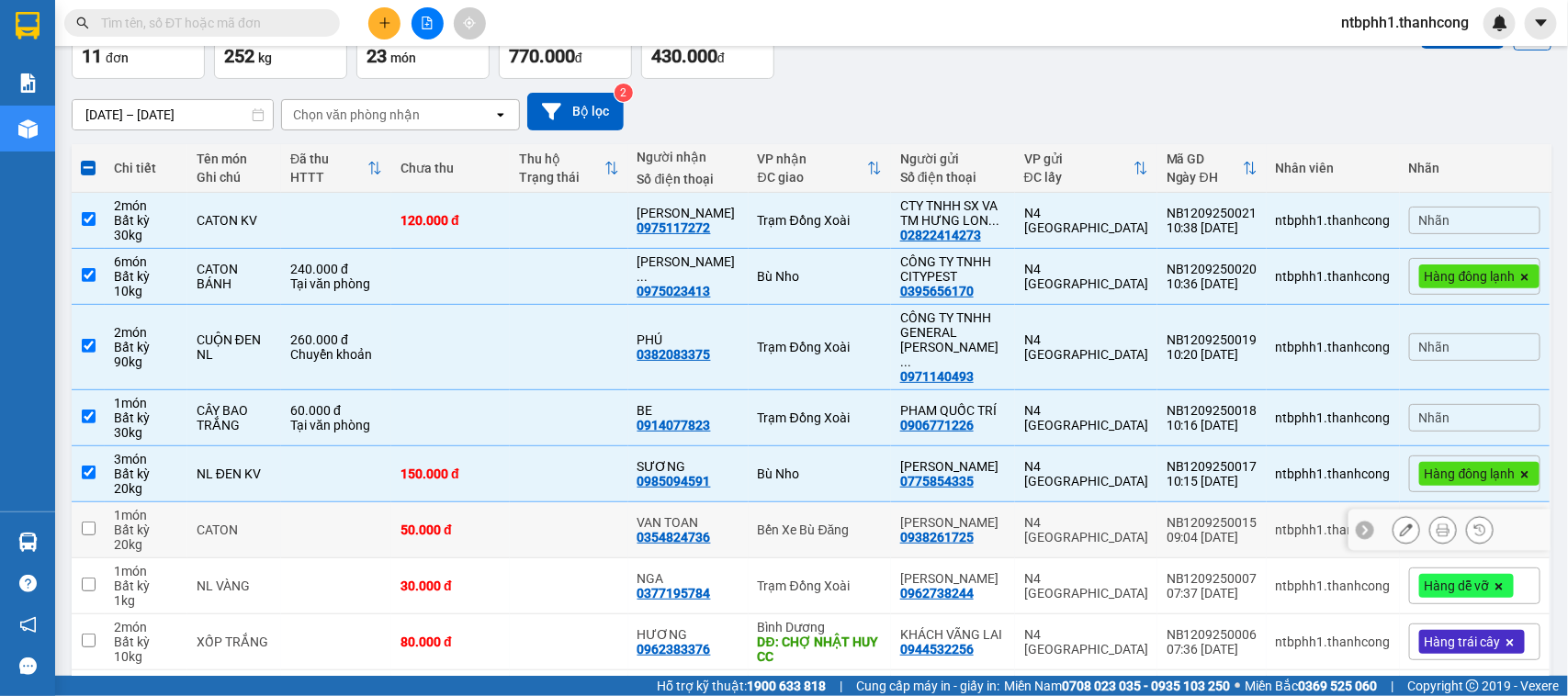
click at [90, 522] on input "checkbox" at bounding box center [88, 528] width 14 height 14
checkbox input "true"
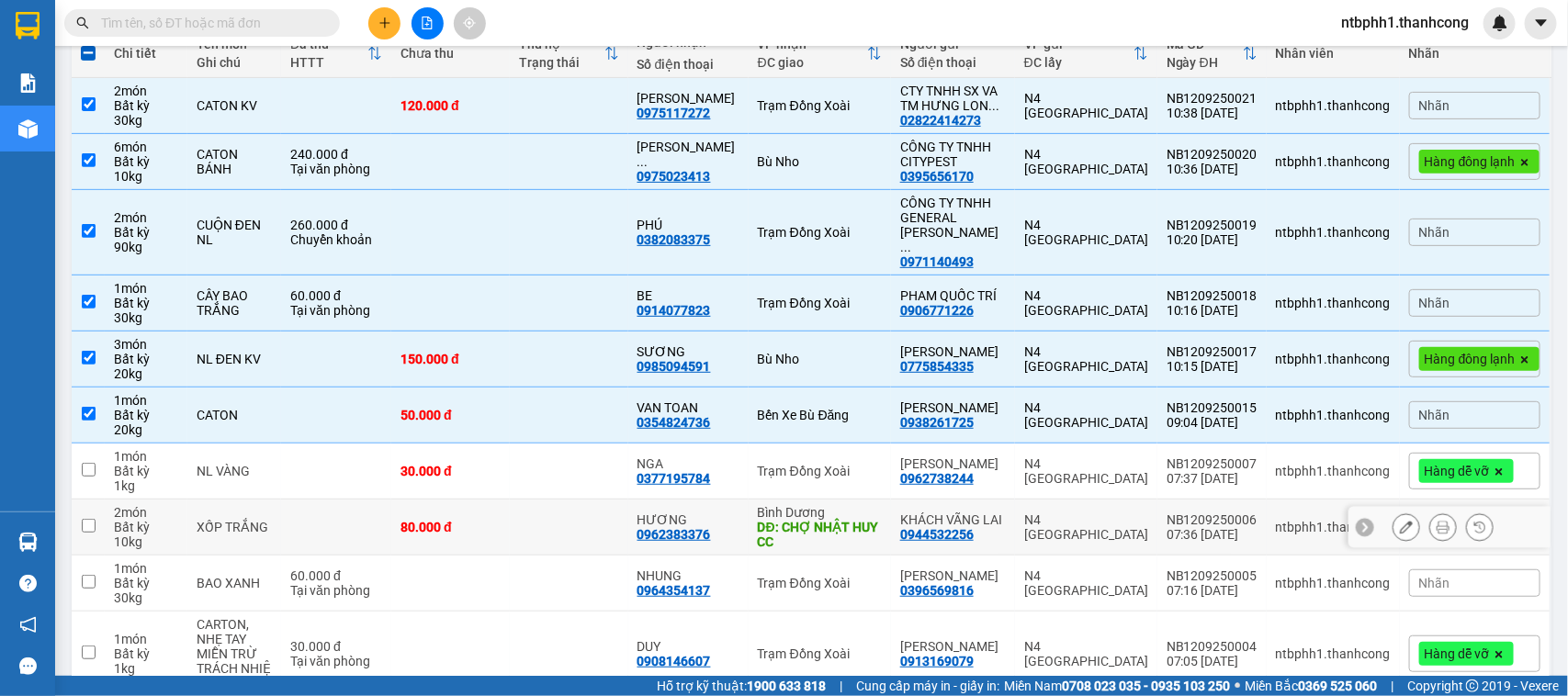
scroll to position [314, 0]
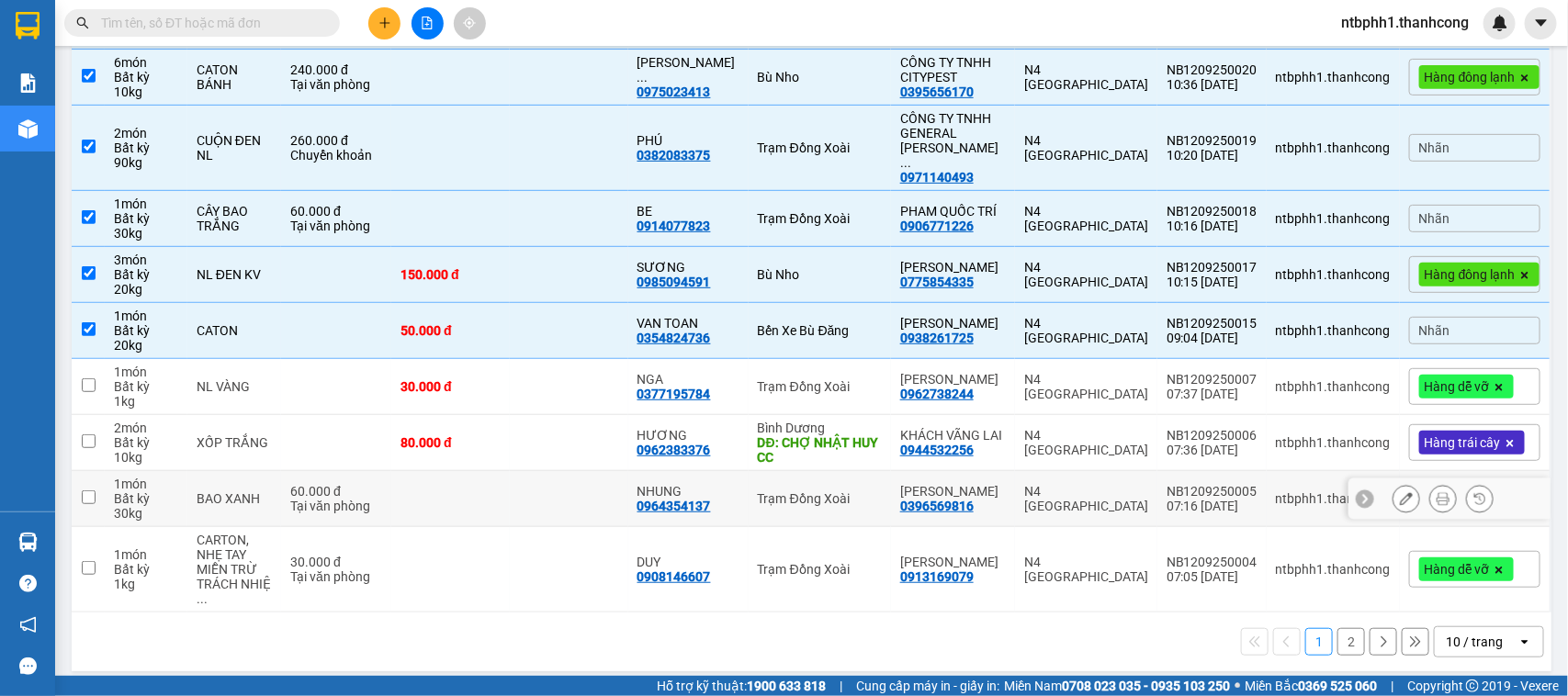
click at [93, 491] on input "checkbox" at bounding box center [88, 497] width 14 height 14
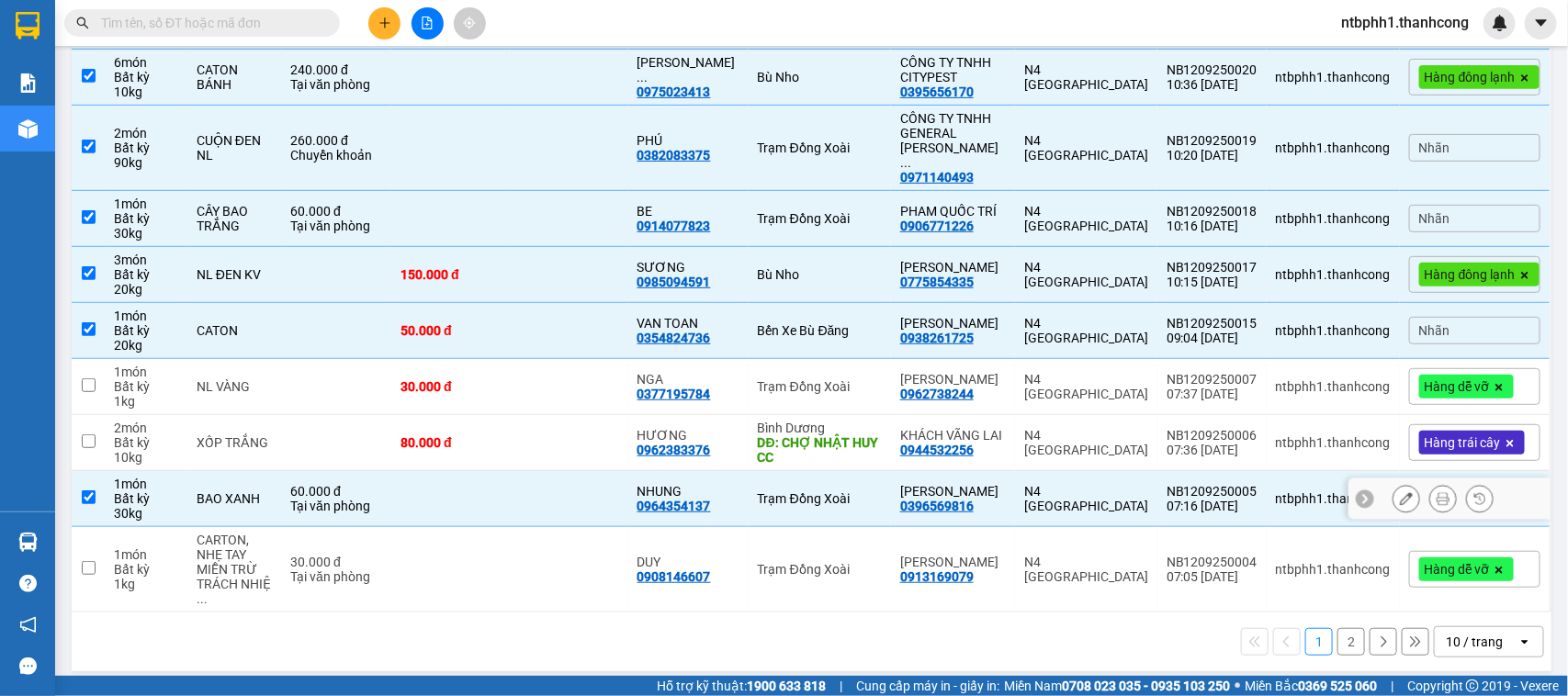
click at [79, 484] on td at bounding box center [88, 498] width 33 height 56
checkbox input "false"
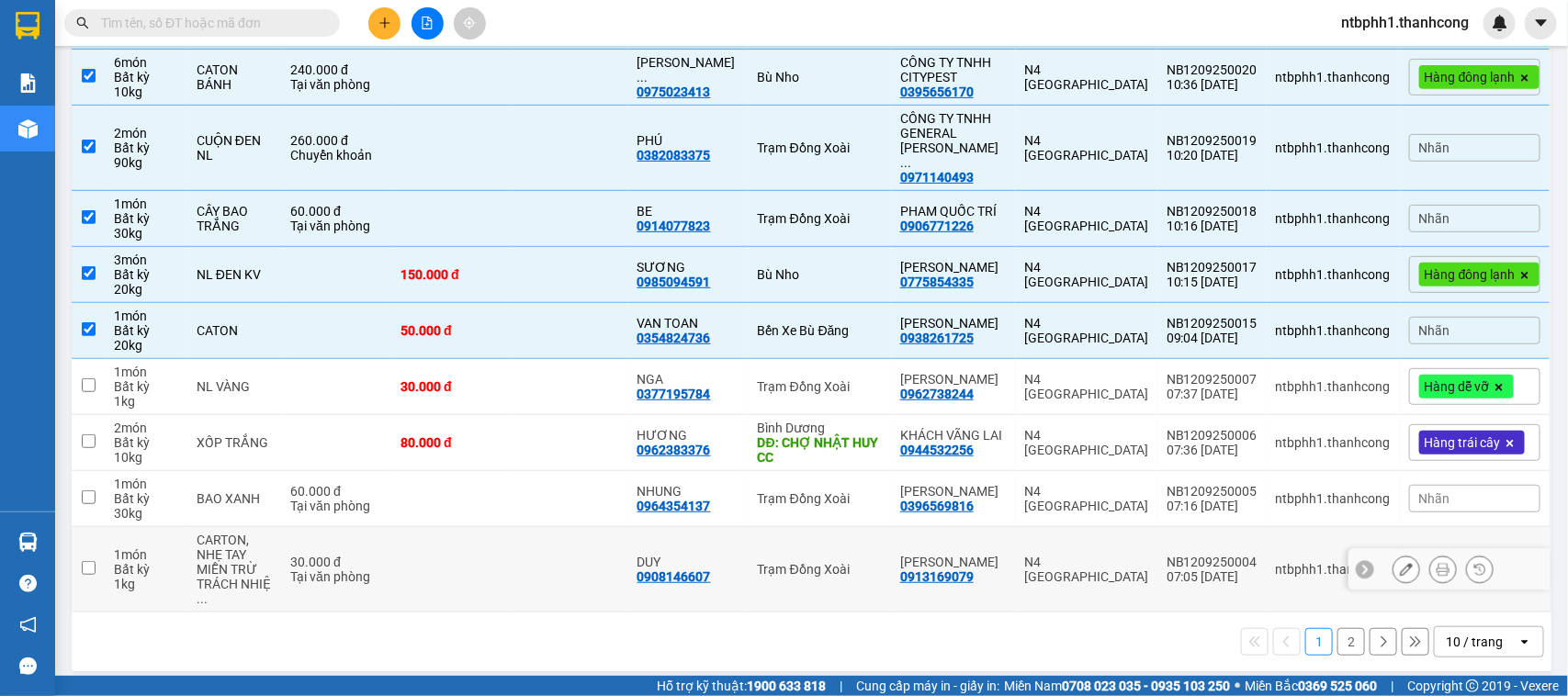
click at [685, 569] on div "0908146607" at bounding box center [675, 577] width 74 height 15
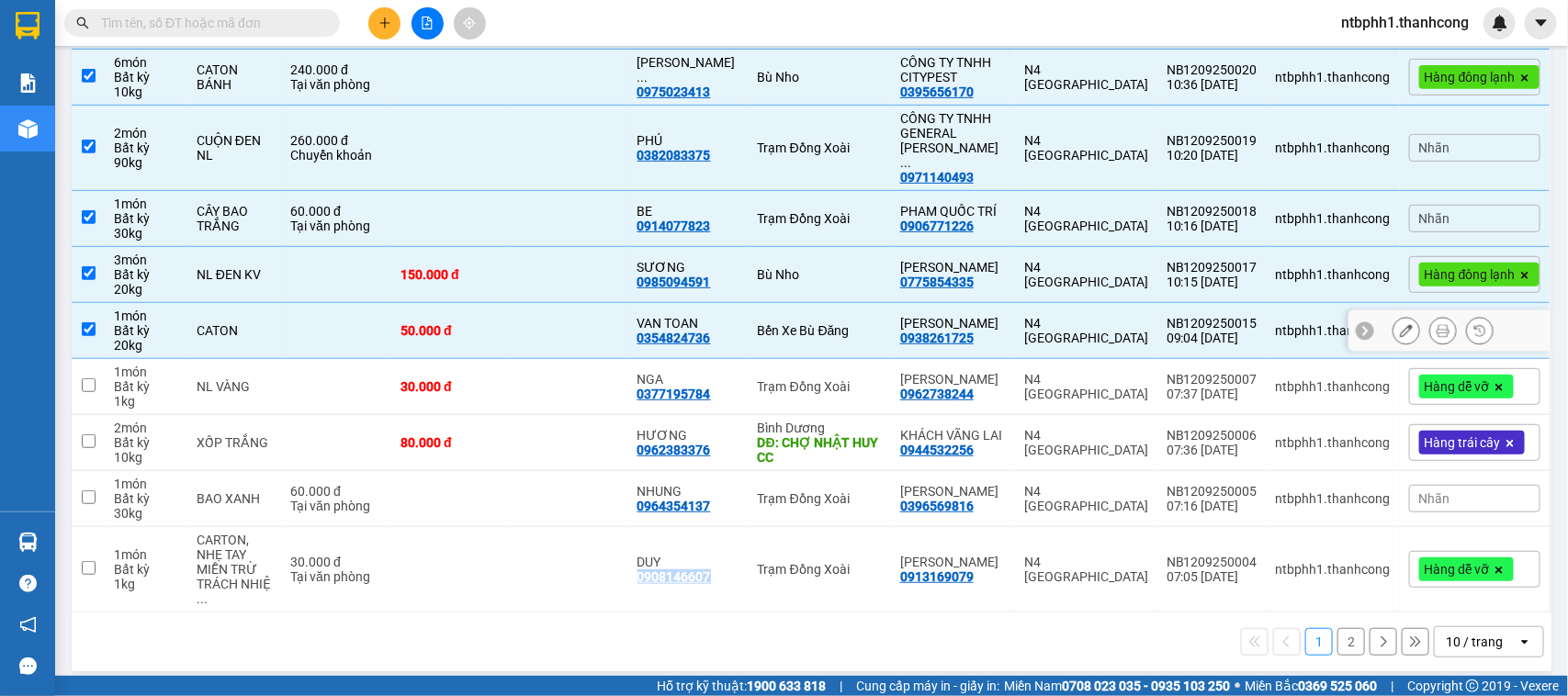
click at [88, 322] on input "checkbox" at bounding box center [88, 329] width 14 height 14
checkbox input "false"
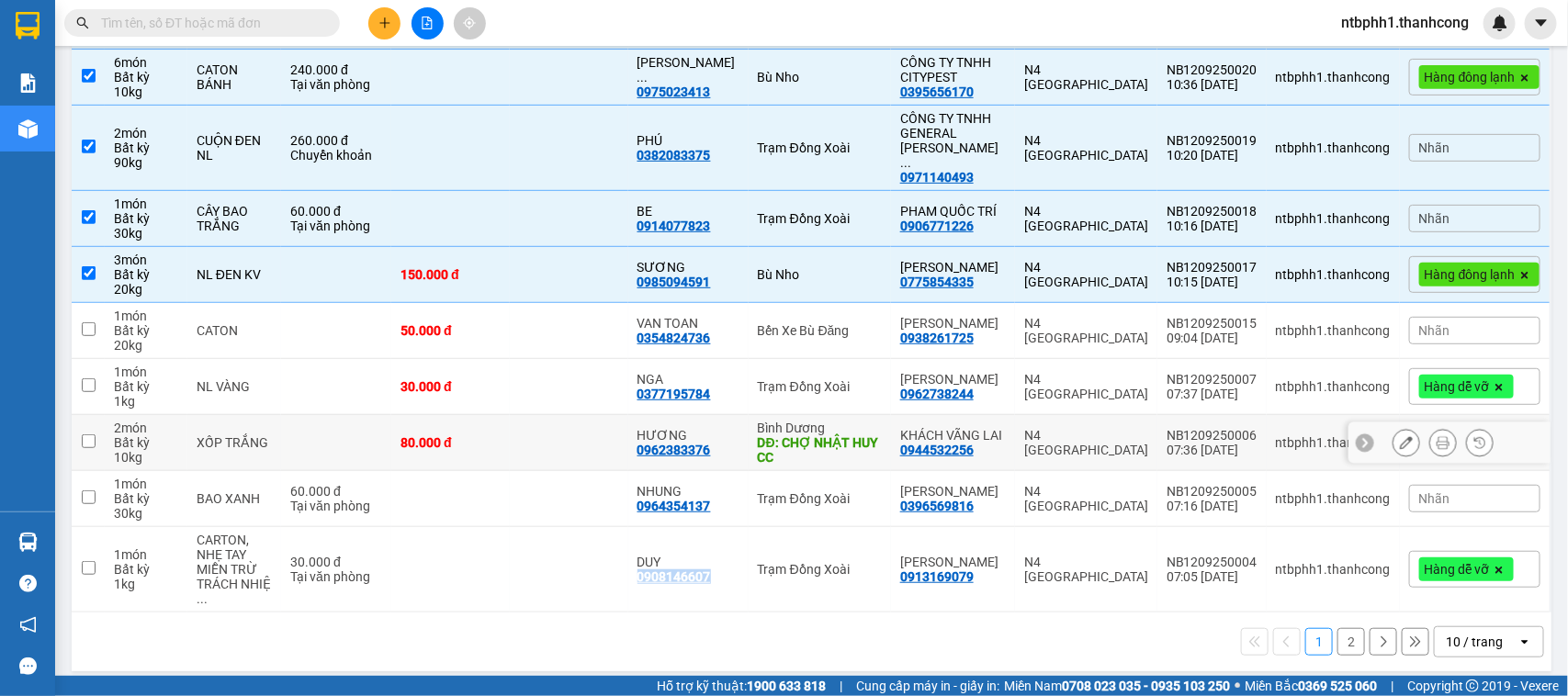
scroll to position [199, 0]
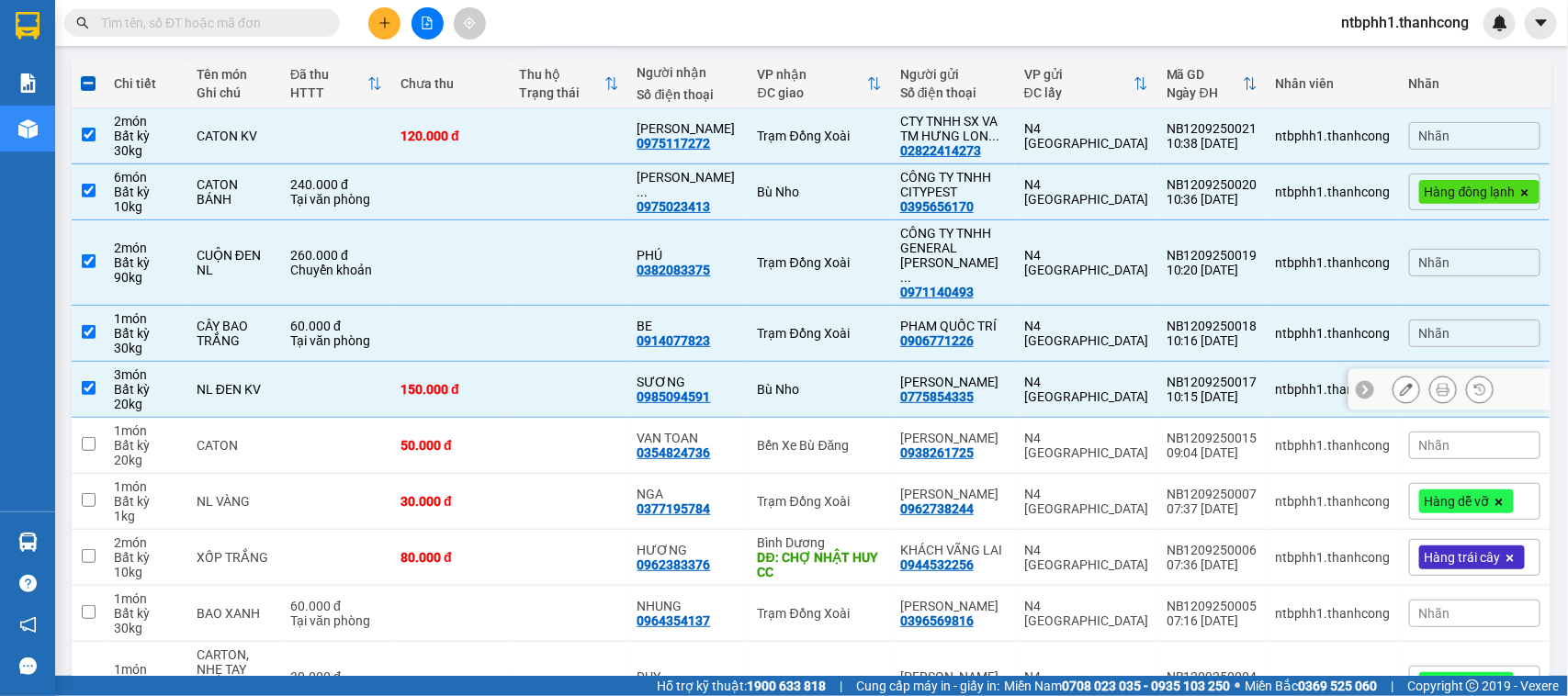
click at [690, 389] on div "0985094591" at bounding box center [675, 397] width 74 height 15
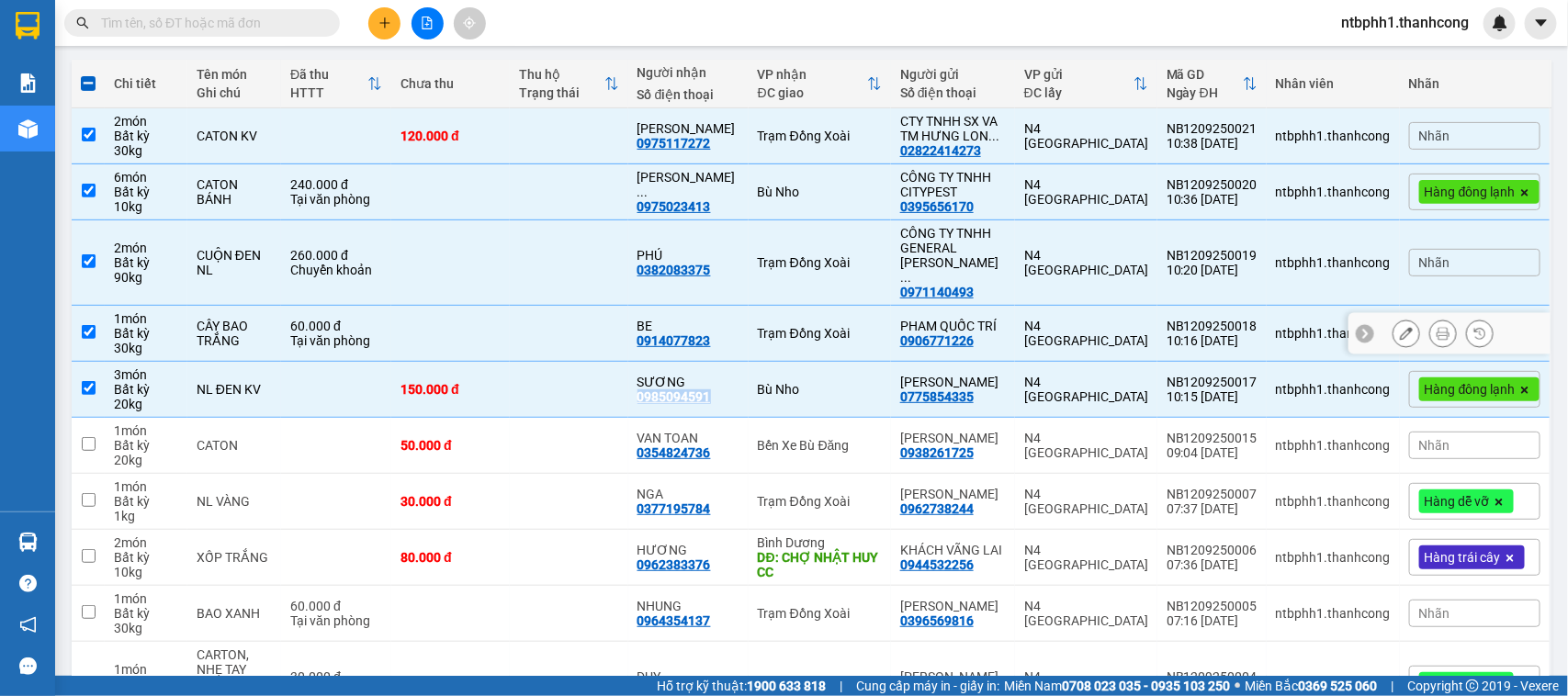
scroll to position [0, 0]
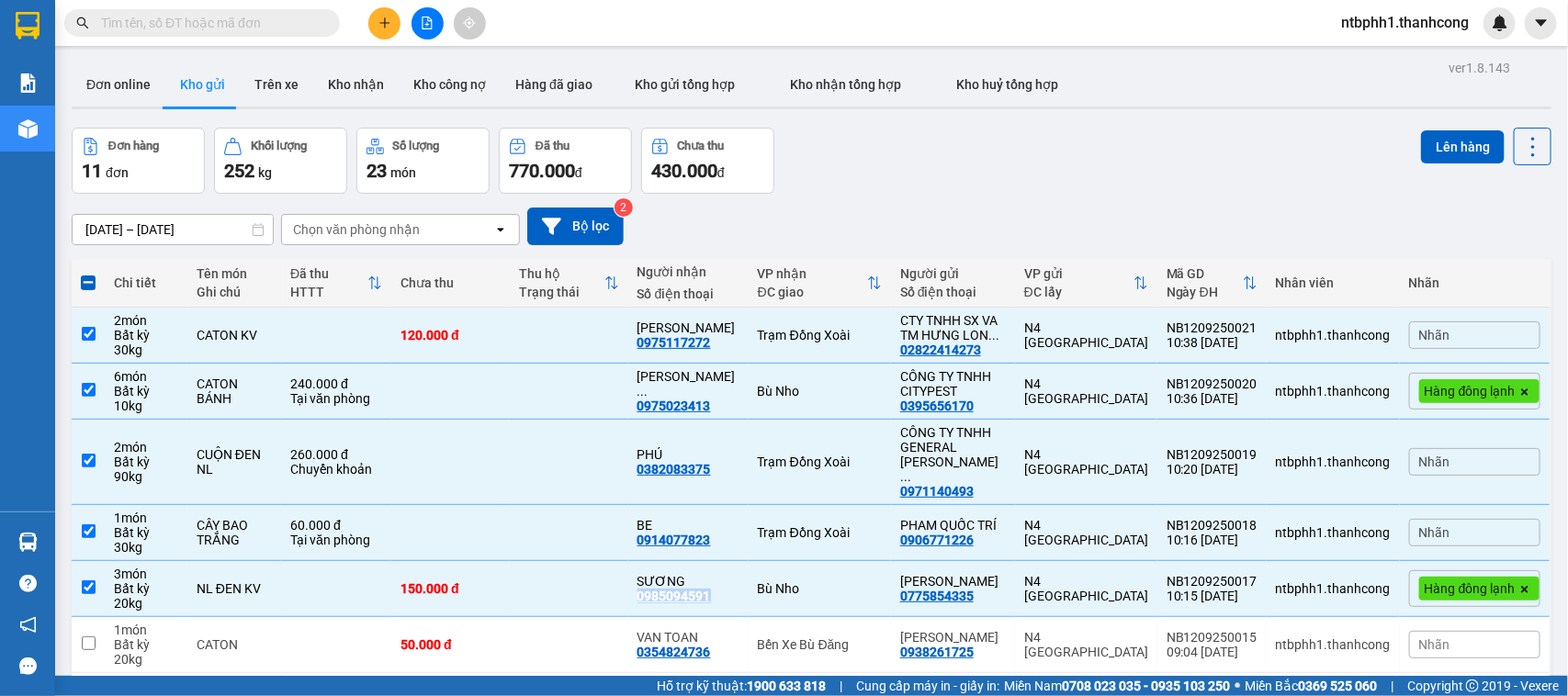
drag, startPoint x: 1417, startPoint y: 140, endPoint x: 648, endPoint y: 148, distance: 769.0
click at [1421, 140] on button "Lên hàng" at bounding box center [1463, 147] width 83 height 33
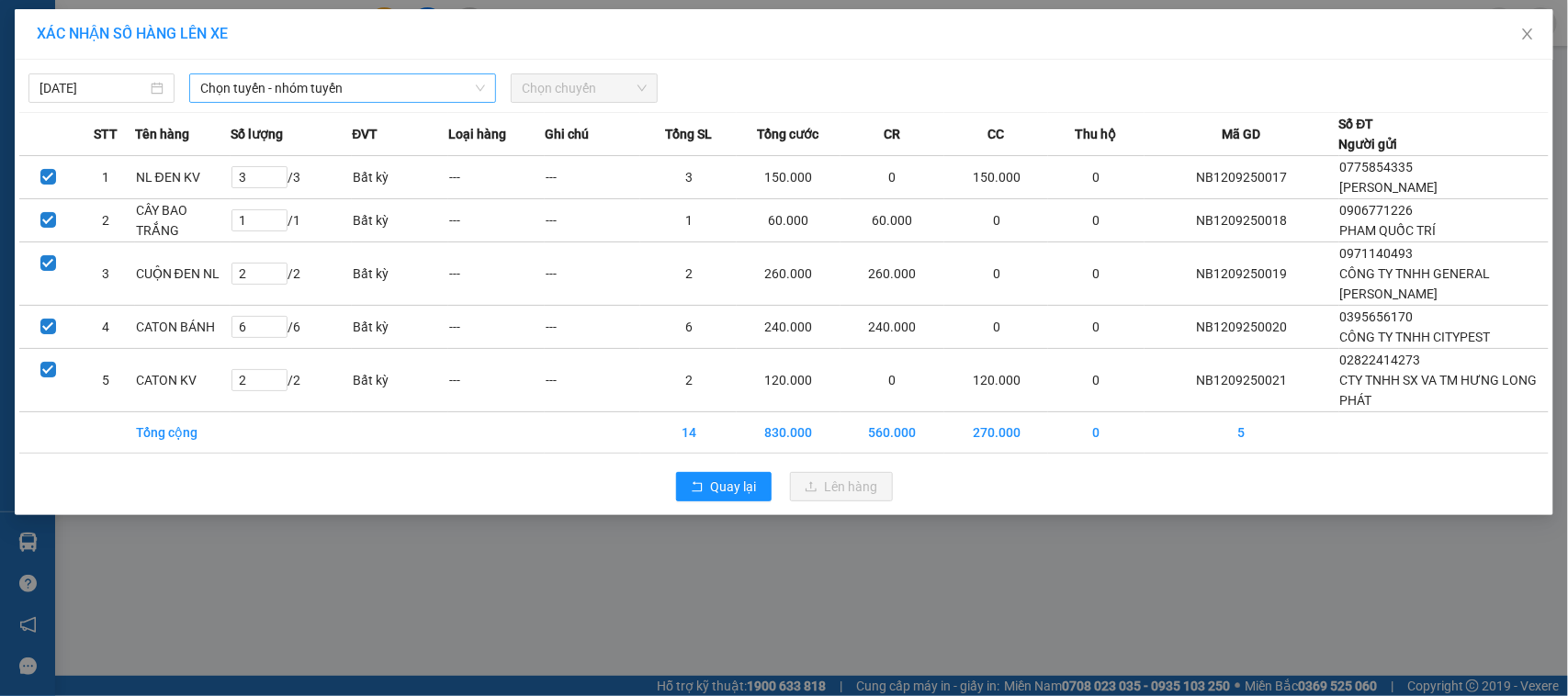
click at [311, 94] on span "Chọn tuyến - nhóm tuyến" at bounding box center [342, 88] width 285 height 27
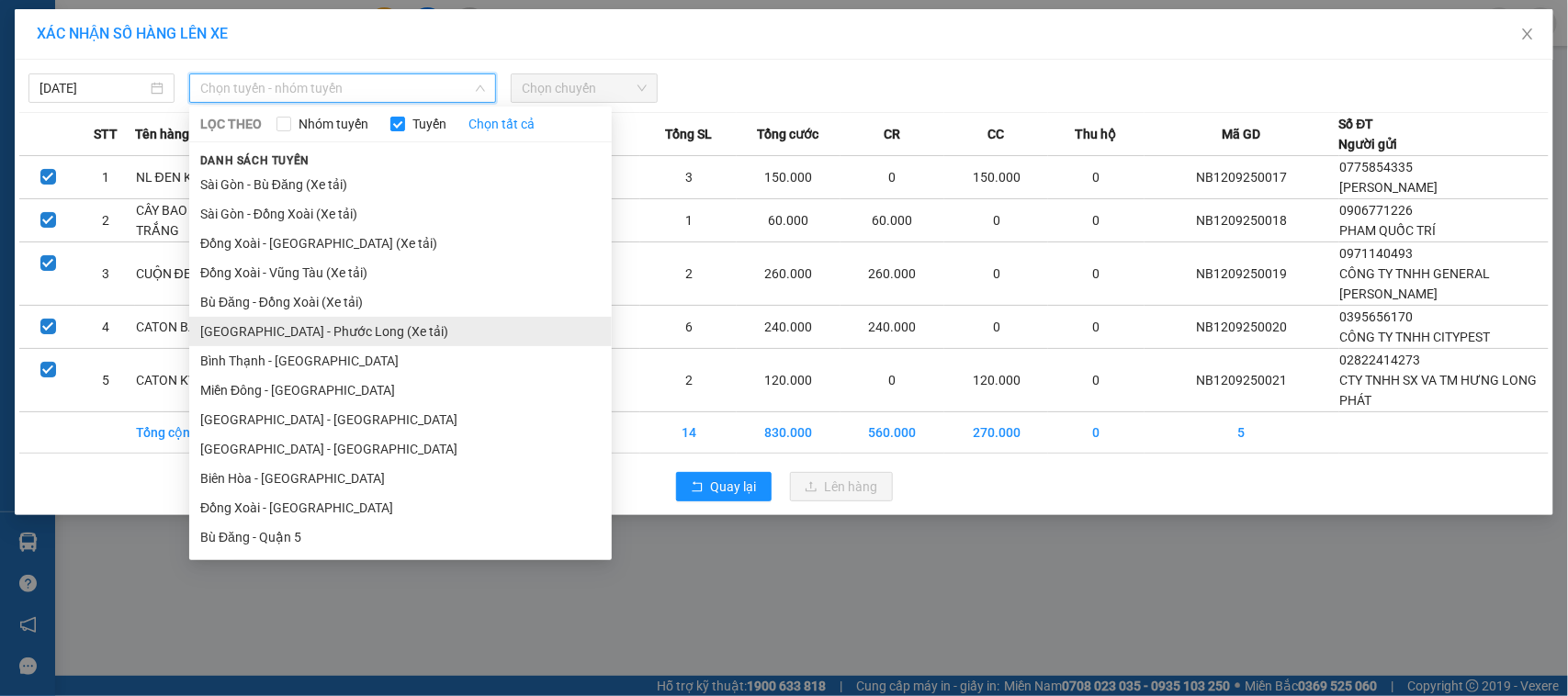
click at [305, 333] on li "Sài Gòn - Phước Long (Xe tải)" at bounding box center [401, 330] width 423 height 29
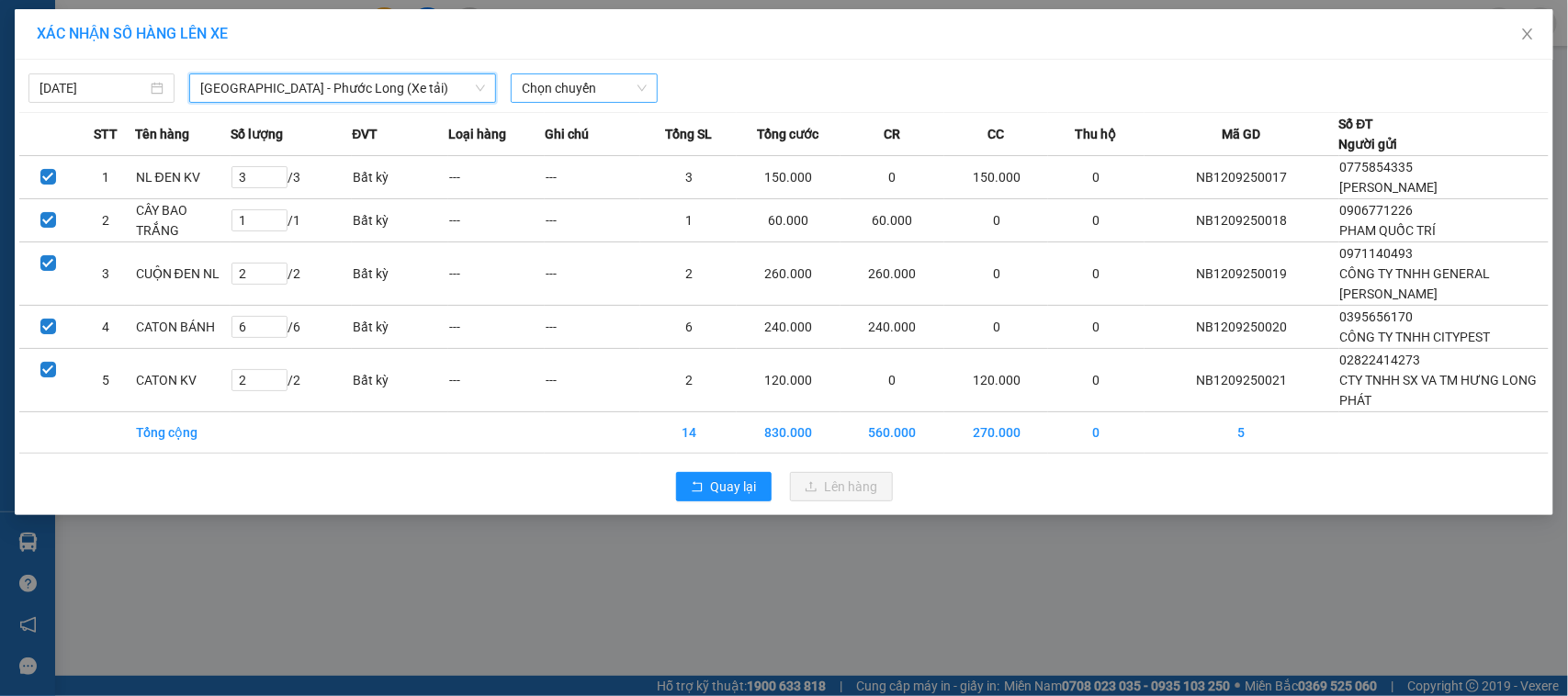
click at [516, 85] on div "Chọn chuyến" at bounding box center [584, 88] width 146 height 29
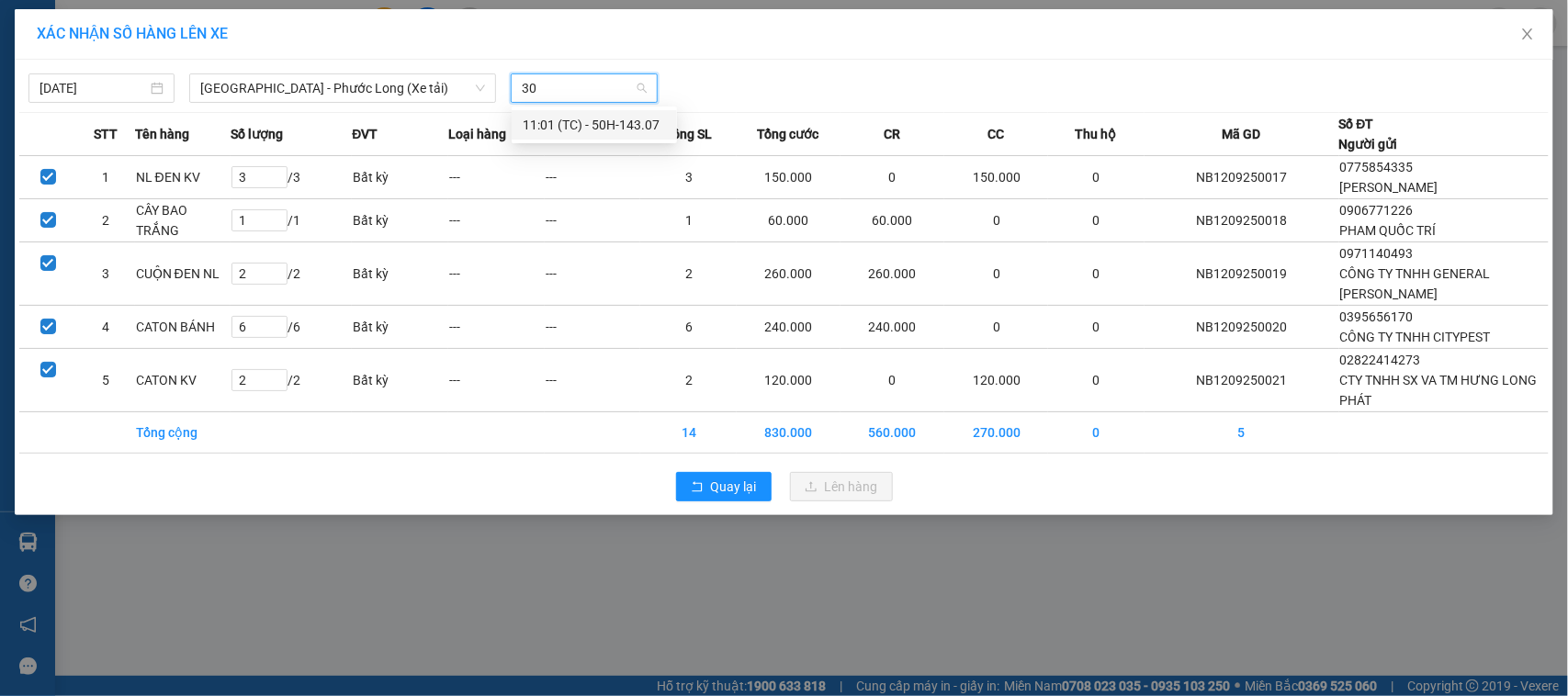
type input "307"
click at [565, 132] on div "11:01 (TC) - 50H-143.07" at bounding box center [594, 124] width 143 height 20
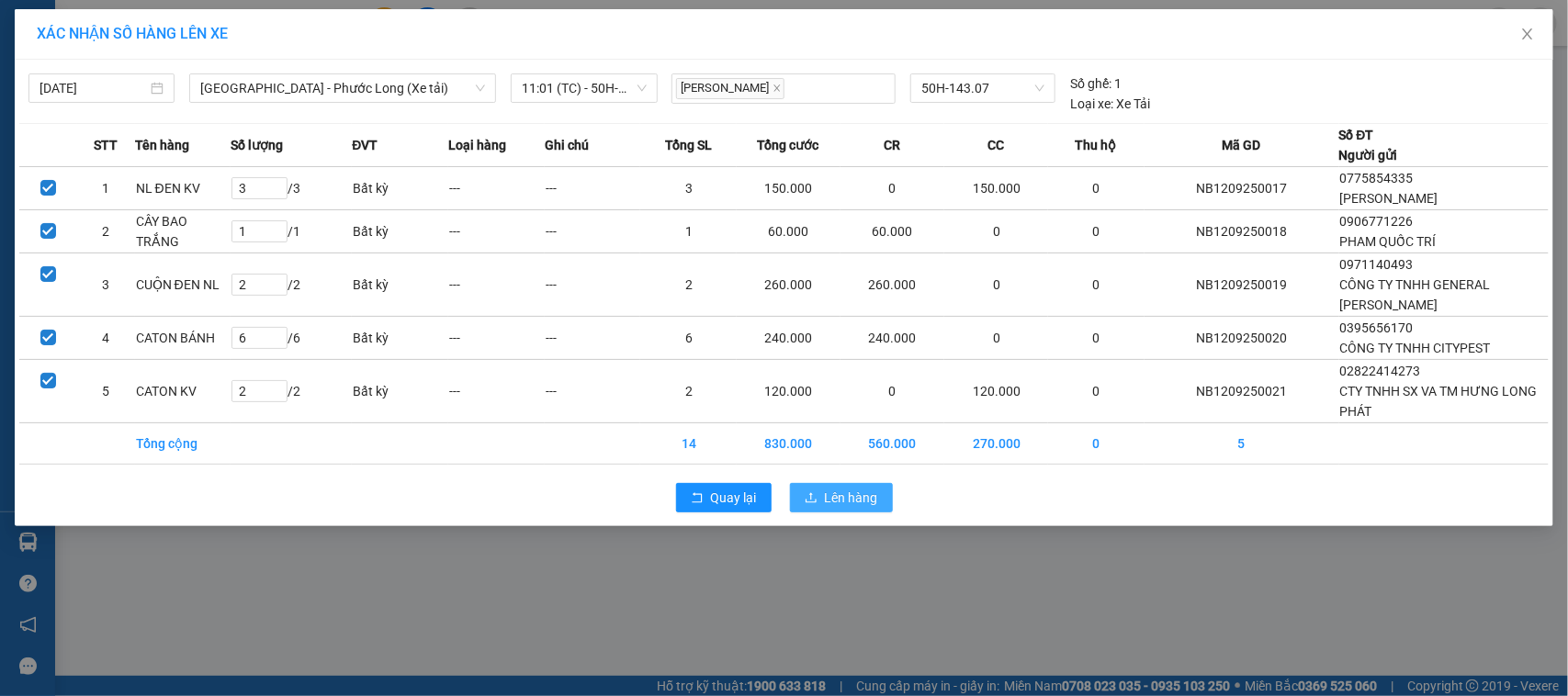
click at [858, 501] on span "Lên hàng" at bounding box center [851, 497] width 53 height 20
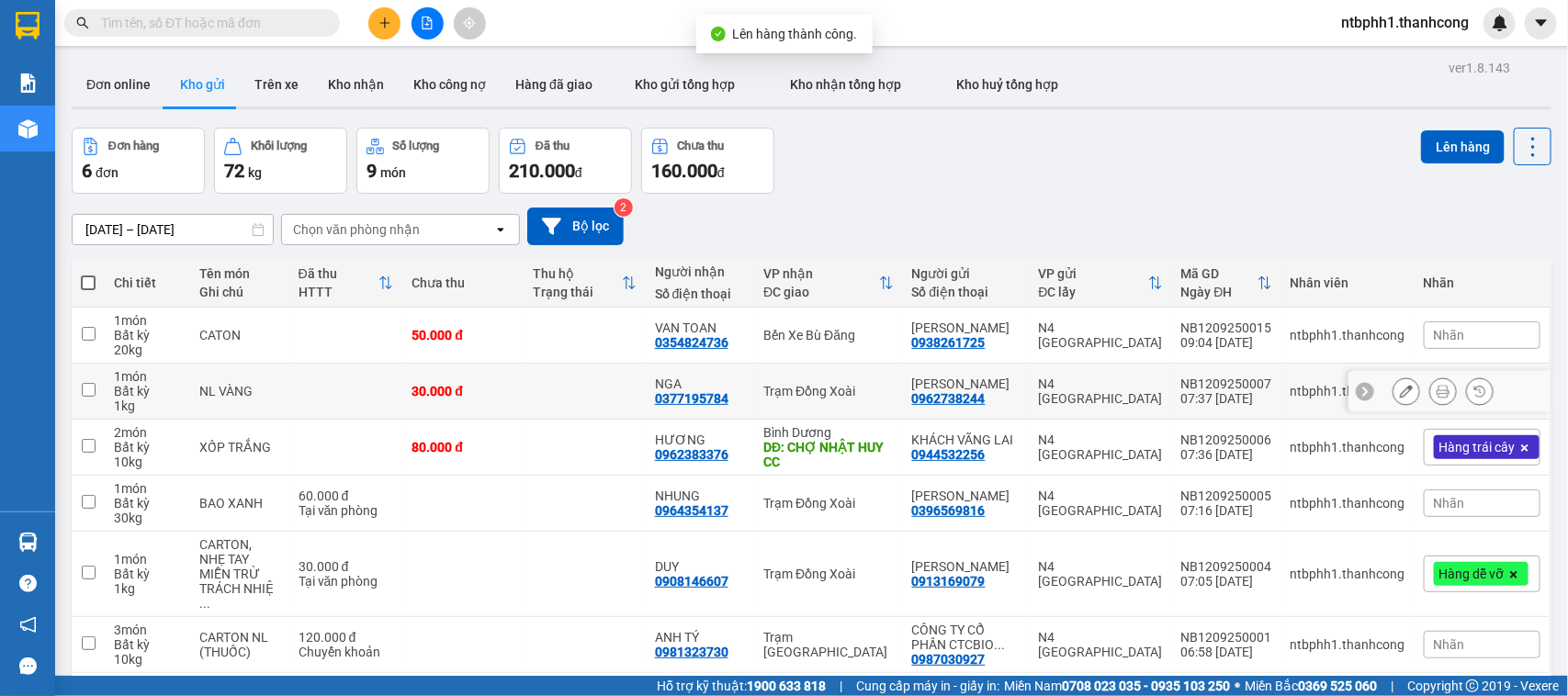
scroll to position [84, 0]
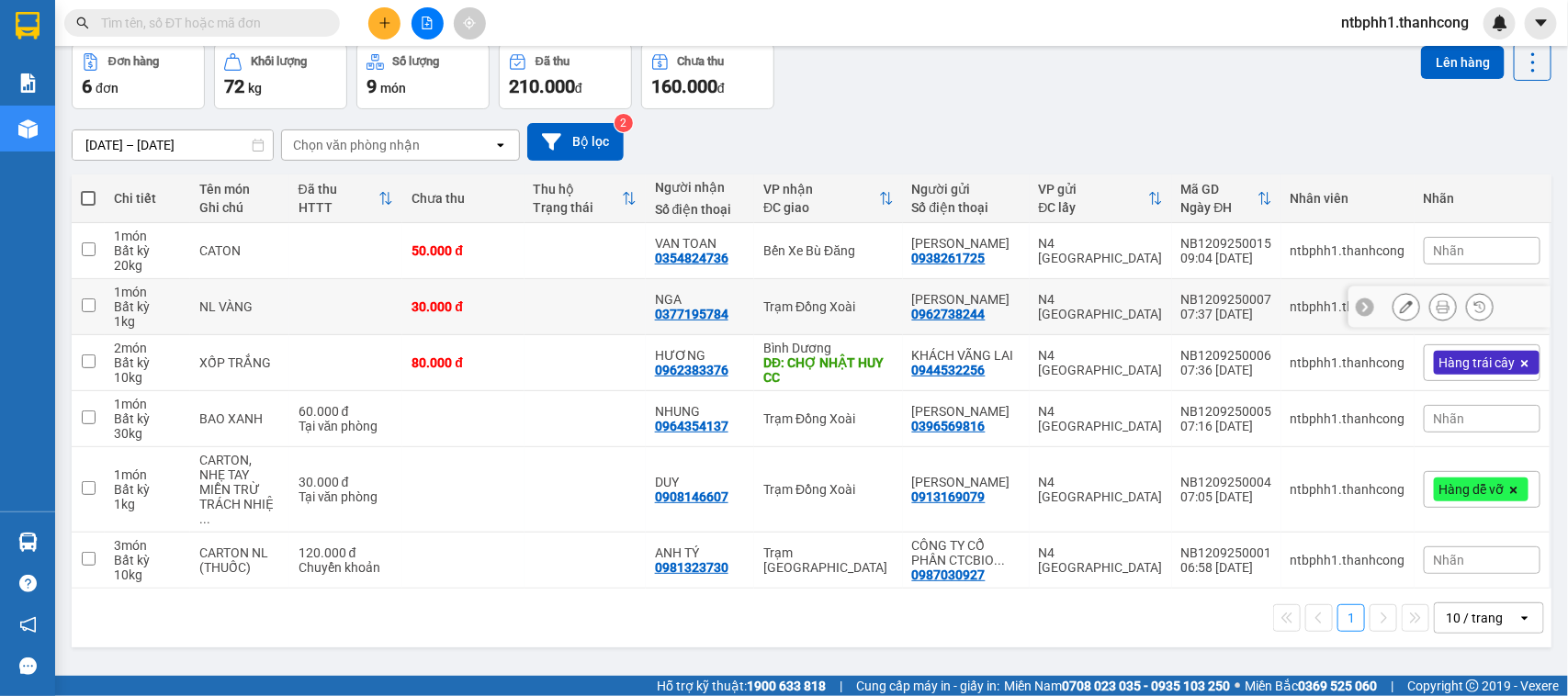
click at [704, 316] on div "0377195784" at bounding box center [692, 314] width 74 height 15
click at [717, 429] on div "0964354137" at bounding box center [692, 426] width 74 height 15
click at [710, 490] on div "0908146607" at bounding box center [692, 497] width 74 height 15
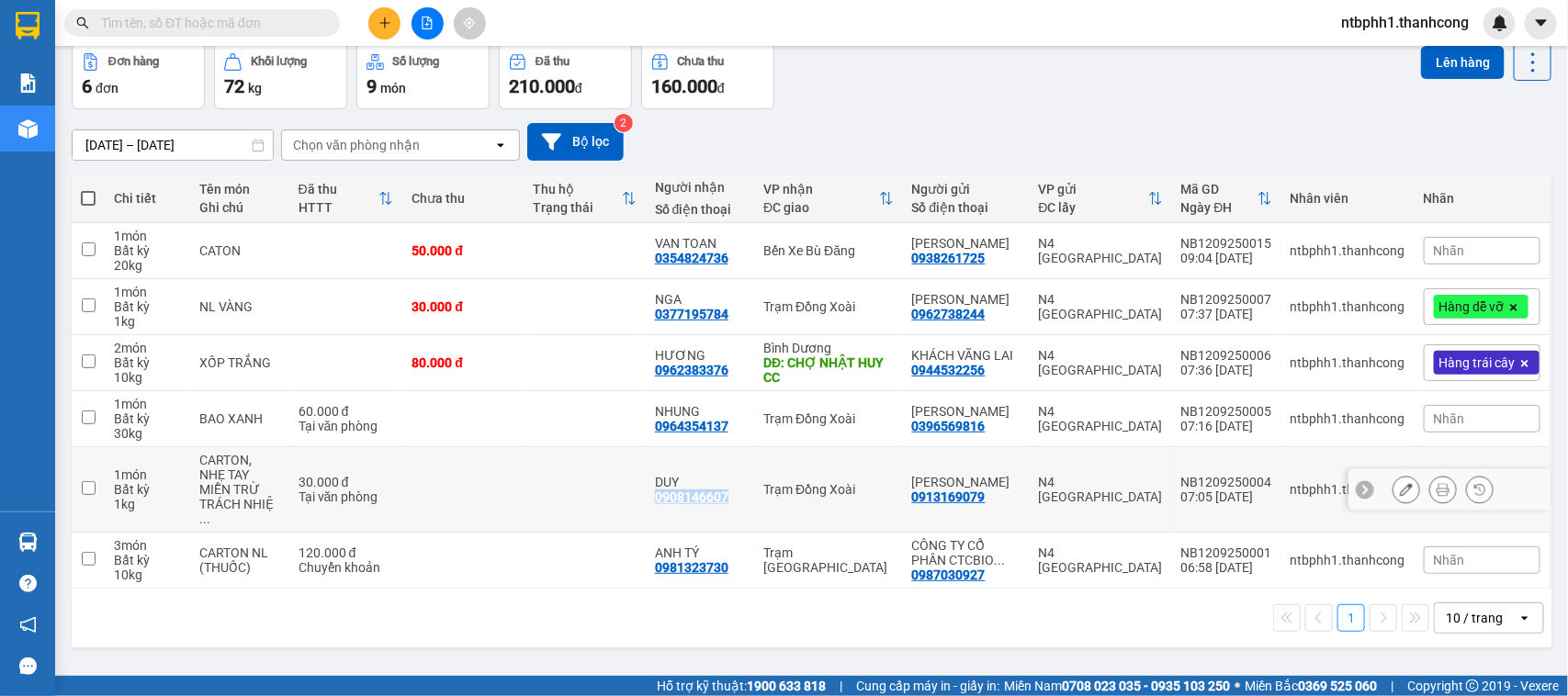
click at [710, 490] on div "0908146607" at bounding box center [692, 497] width 74 height 15
click at [92, 419] on input "checkbox" at bounding box center [88, 417] width 14 height 14
checkbox input "true"
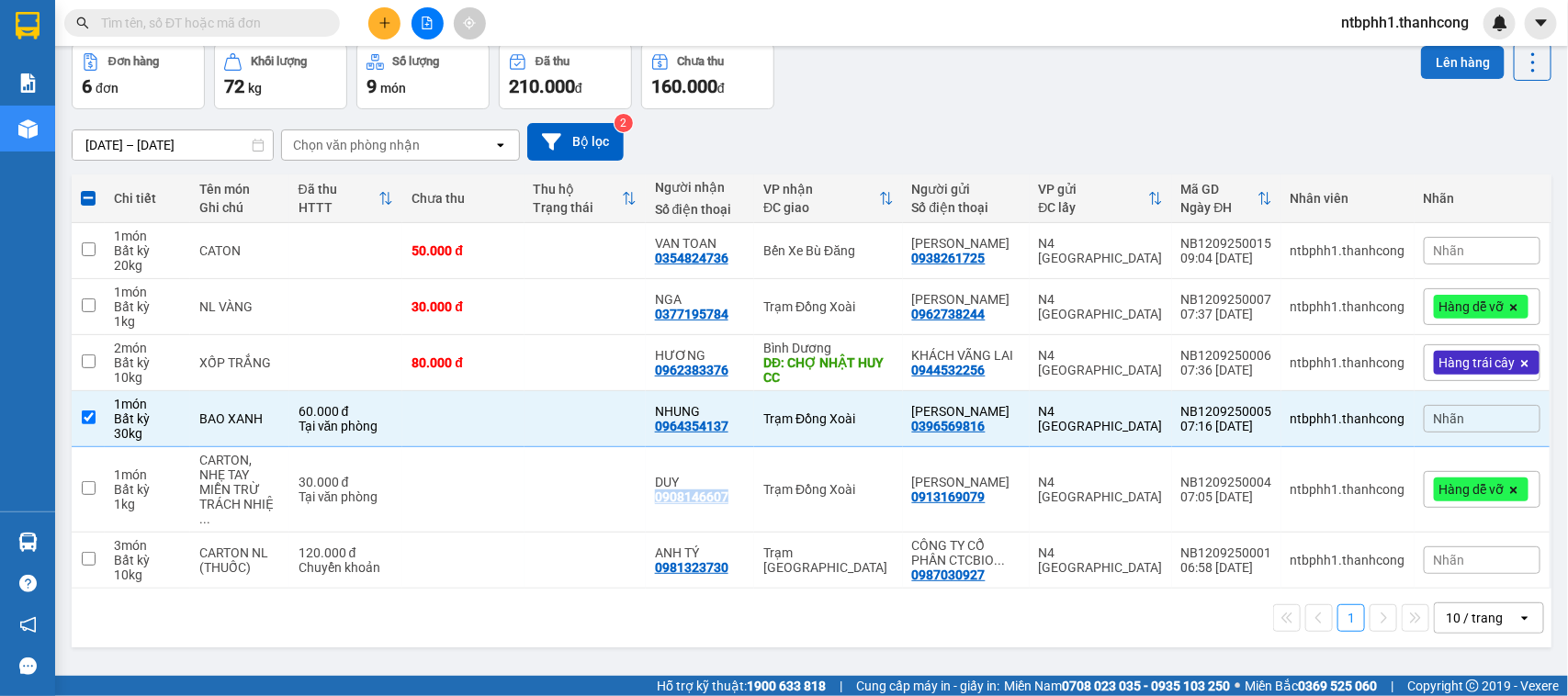
click at [1461, 56] on button "Lên hàng" at bounding box center [1463, 62] width 83 height 33
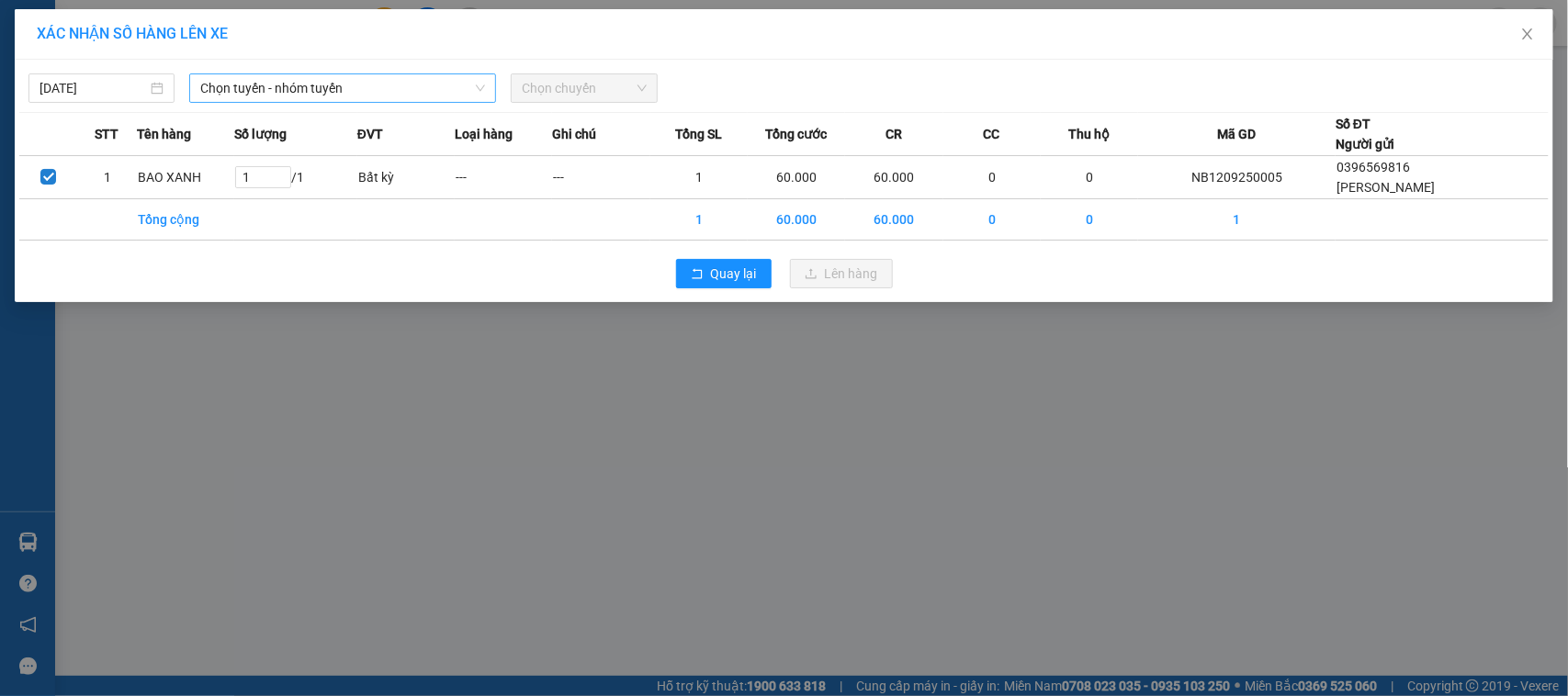
click at [336, 85] on span "Chọn tuyến - nhóm tuyến" at bounding box center [342, 88] width 285 height 27
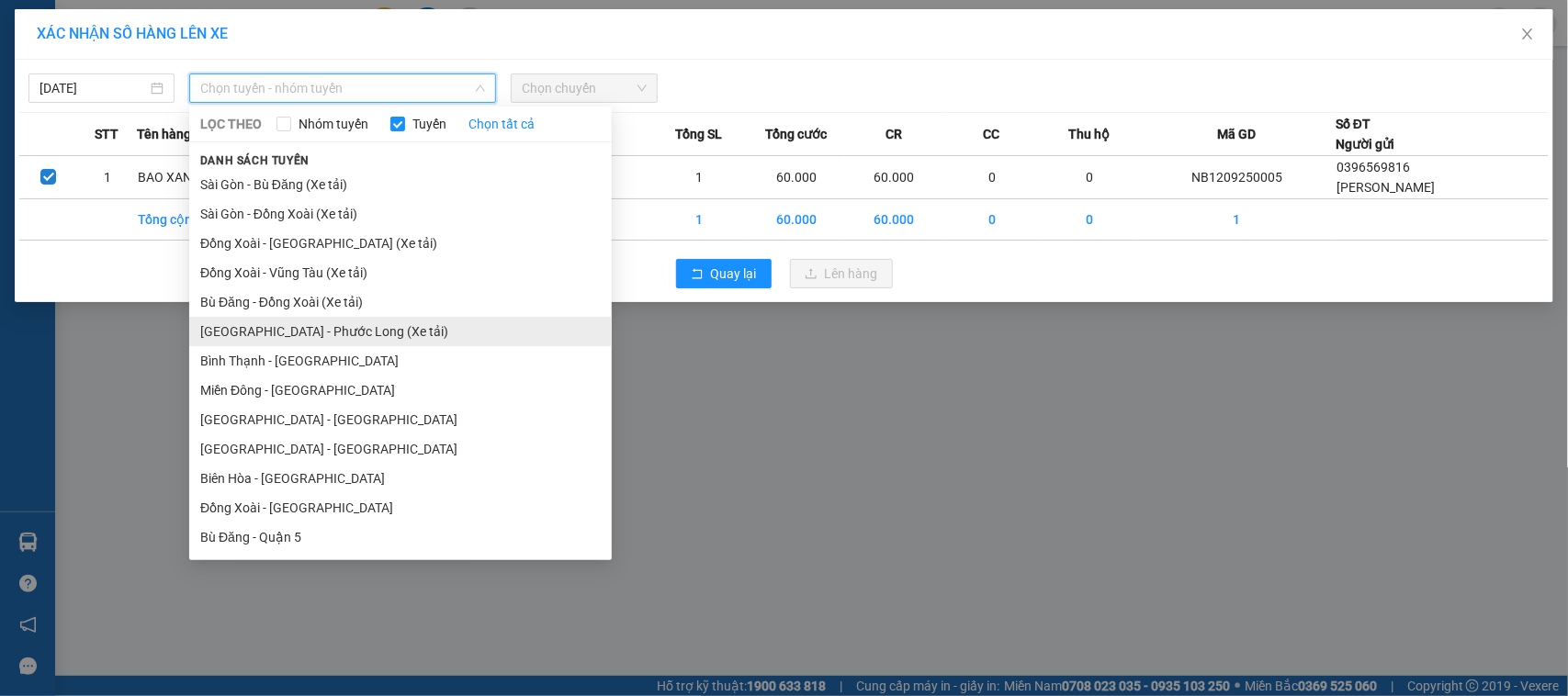
click at [332, 331] on li "Sài Gòn - Phước Long (Xe tải)" at bounding box center [401, 330] width 423 height 29
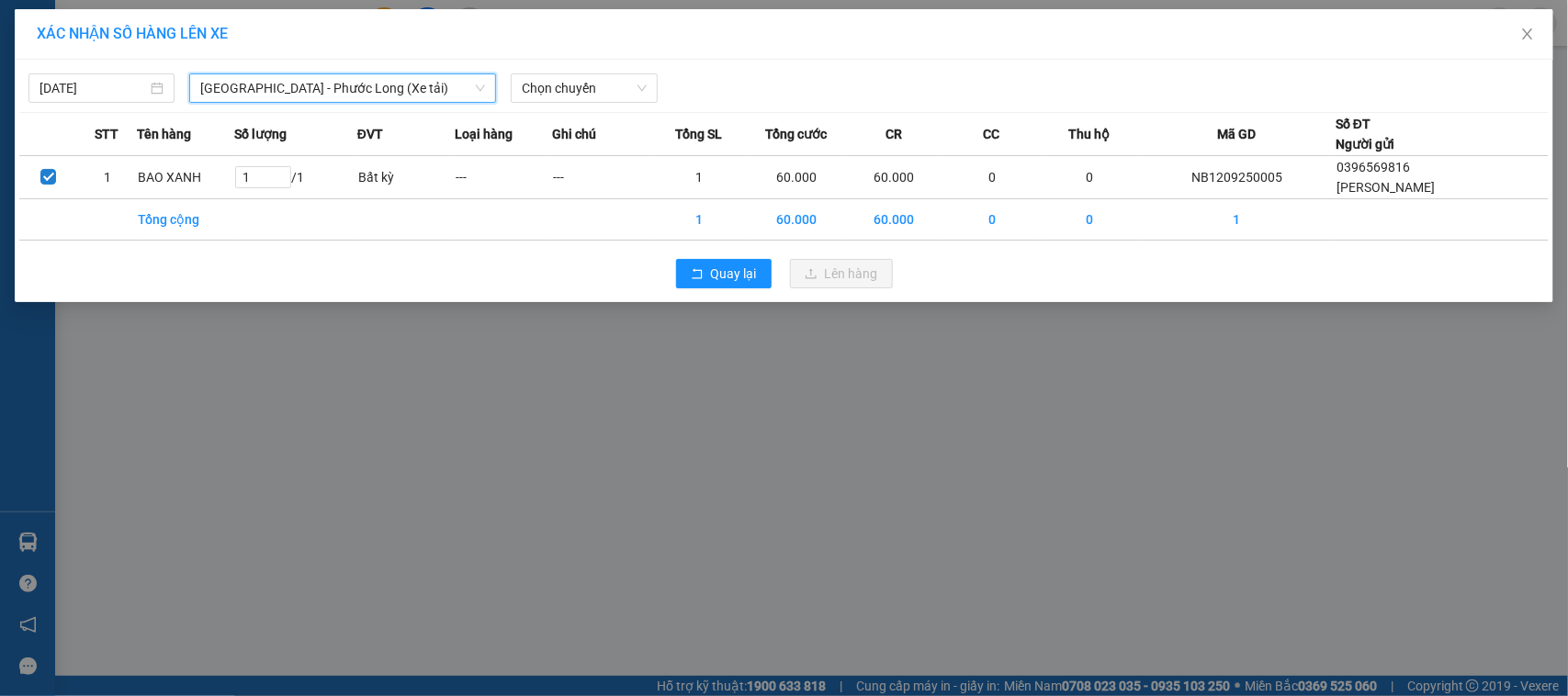
drag, startPoint x: 543, startPoint y: 80, endPoint x: 549, endPoint y: 70, distance: 11.7
click at [548, 76] on span "Chọn chuyến" at bounding box center [584, 88] width 124 height 27
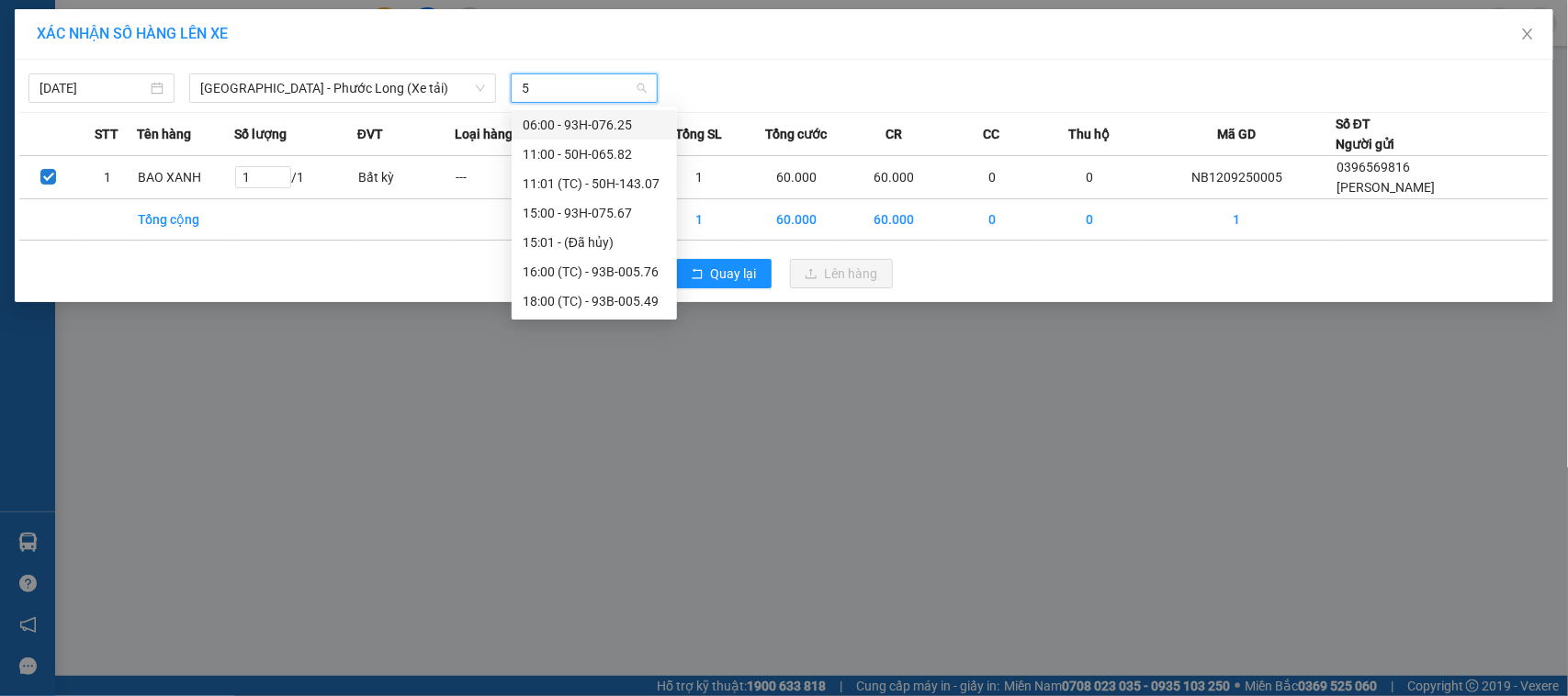
type input "58"
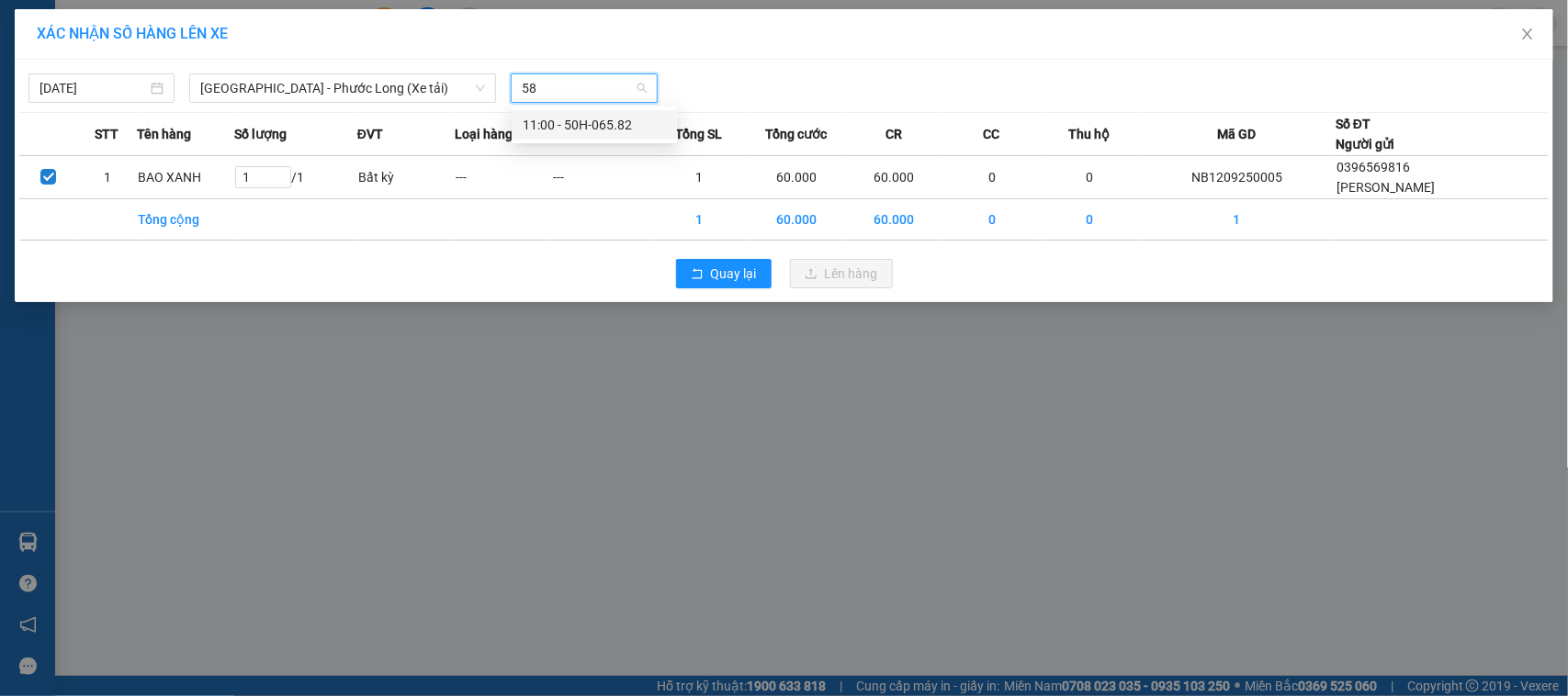
click at [627, 127] on div "11:00 - 50H-065.82" at bounding box center [594, 124] width 143 height 20
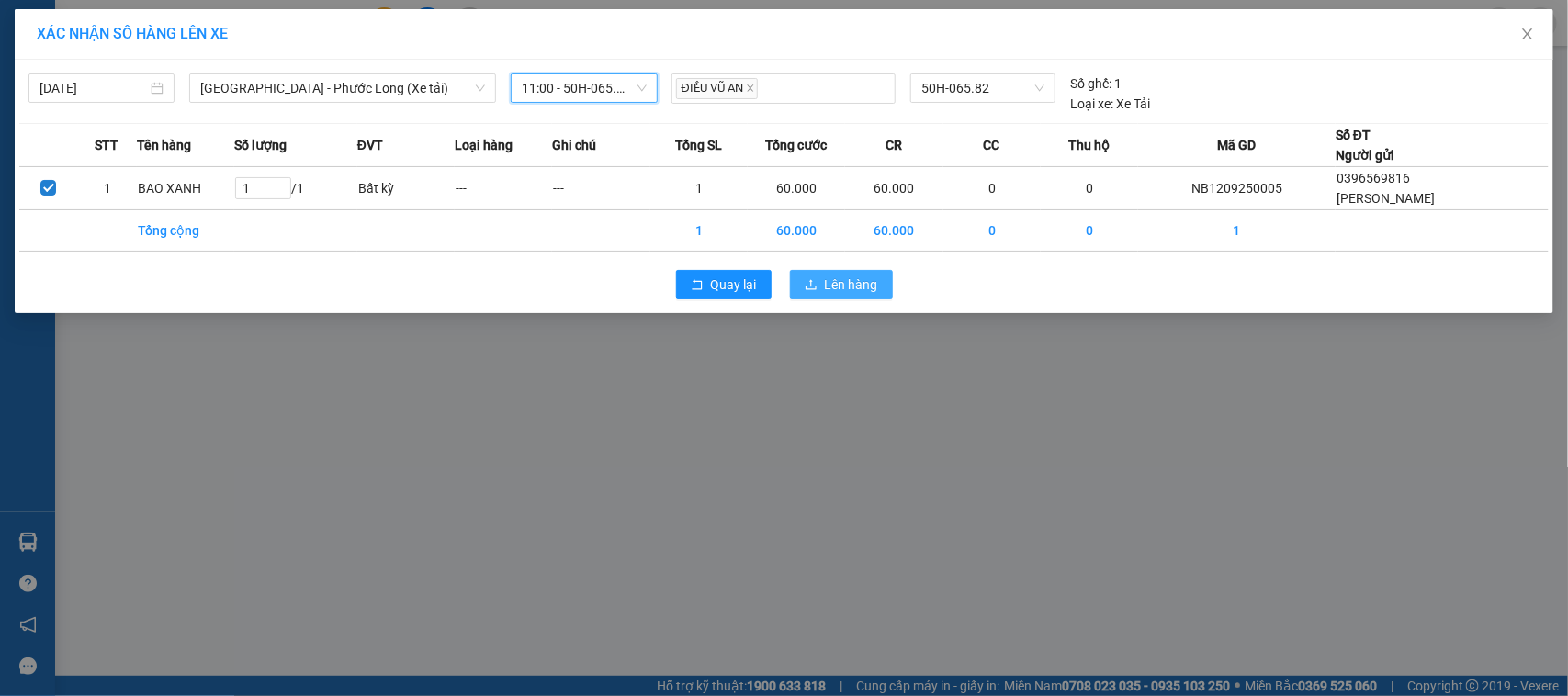
click at [855, 287] on span "Lên hàng" at bounding box center [851, 284] width 53 height 20
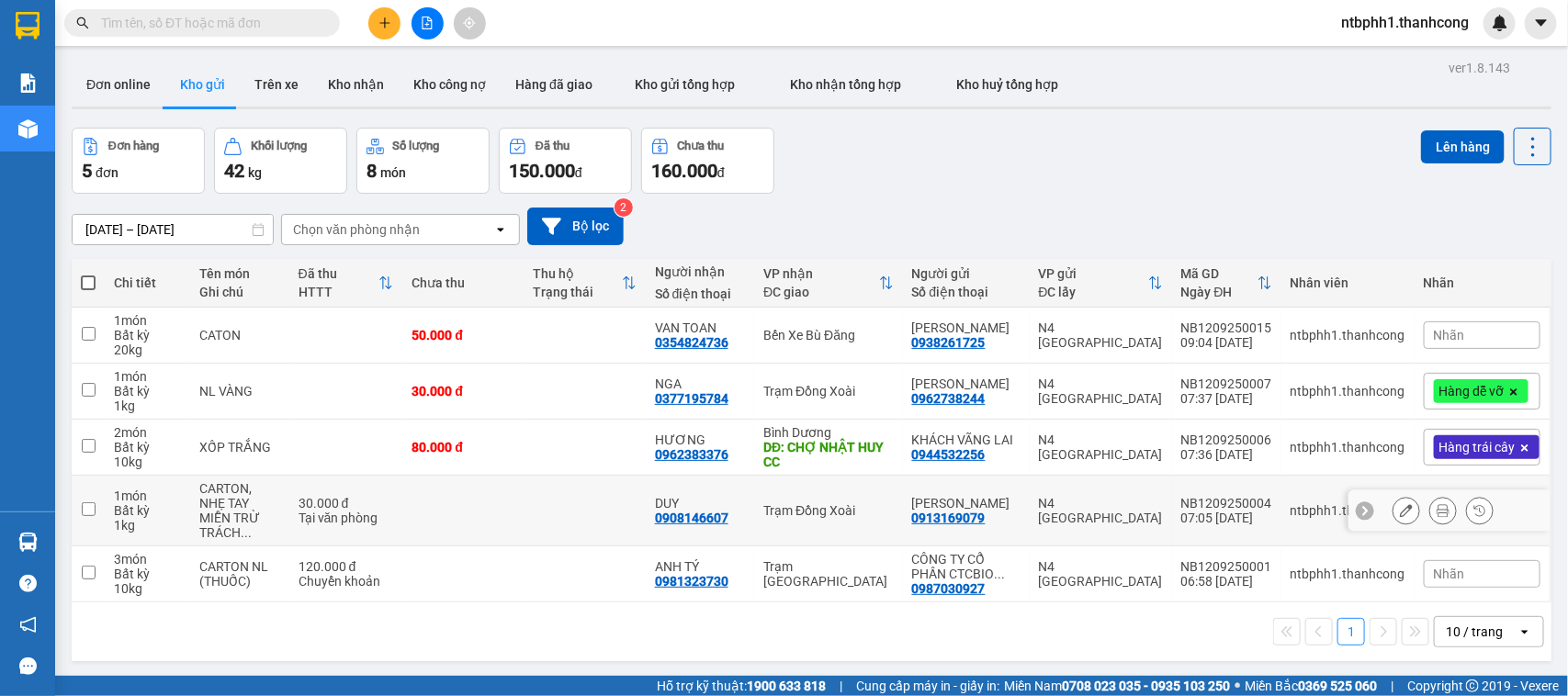
click at [89, 502] on input "checkbox" at bounding box center [88, 509] width 14 height 14
checkbox input "true"
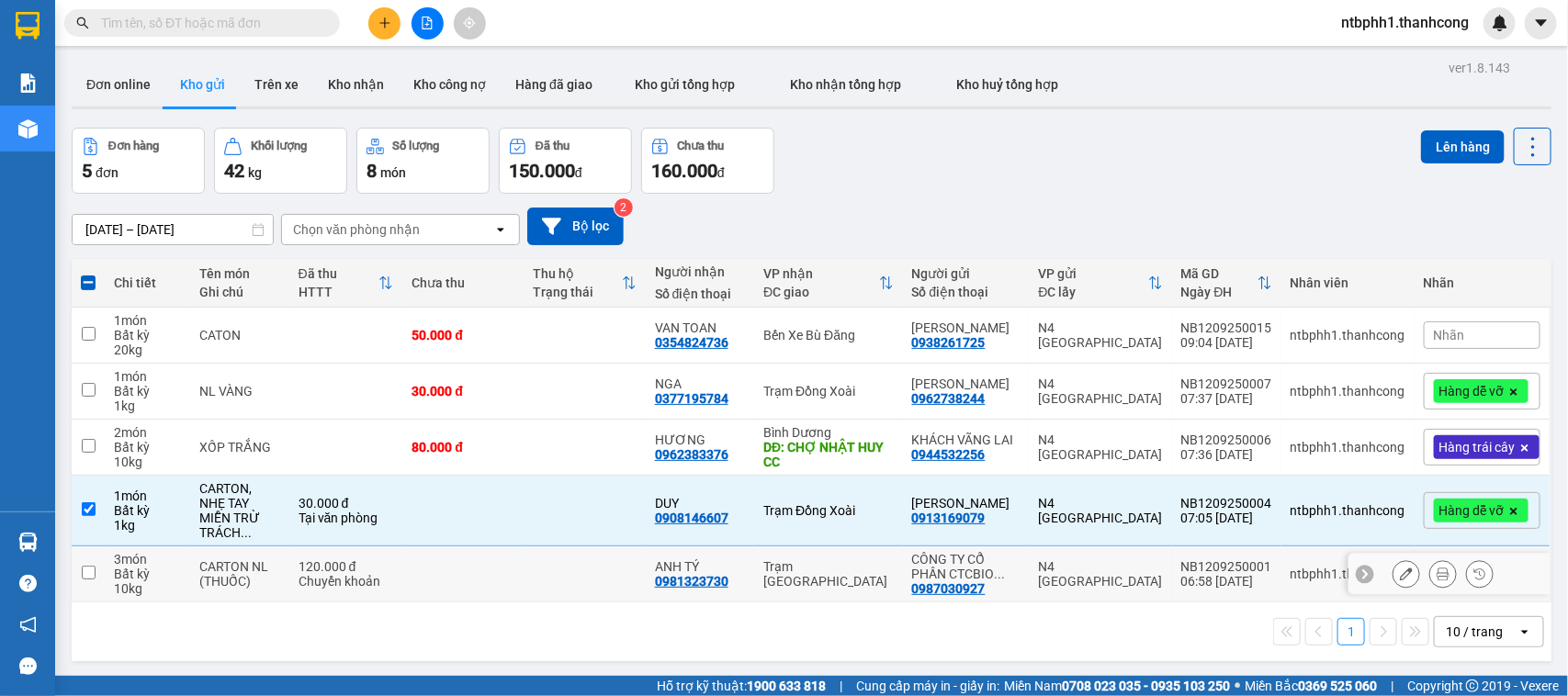
click at [709, 574] on div "0981323730" at bounding box center [692, 581] width 74 height 15
click at [708, 574] on div "0981323730" at bounding box center [692, 581] width 74 height 15
click at [1455, 145] on button "Lên hàng" at bounding box center [1463, 147] width 83 height 33
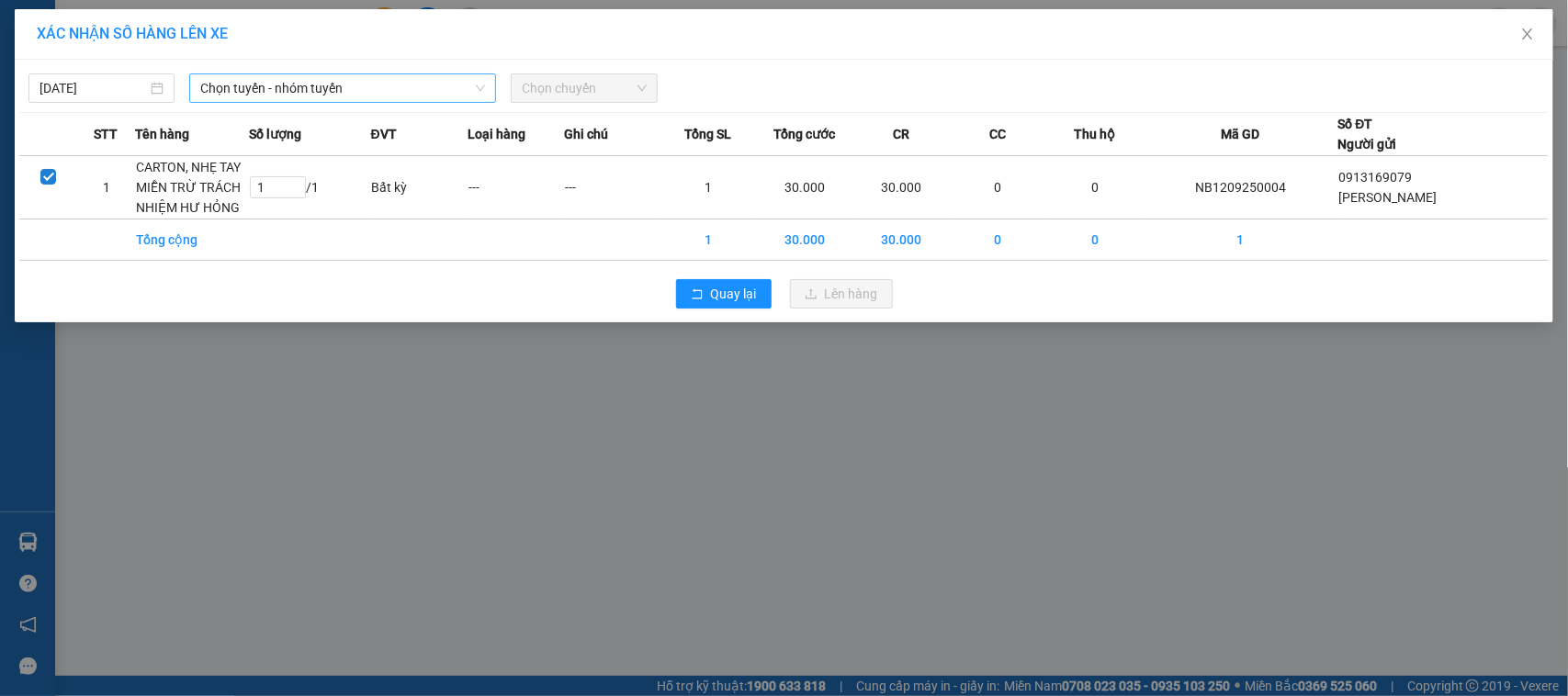
click at [372, 94] on span "Chọn tuyến - nhóm tuyến" at bounding box center [342, 88] width 285 height 27
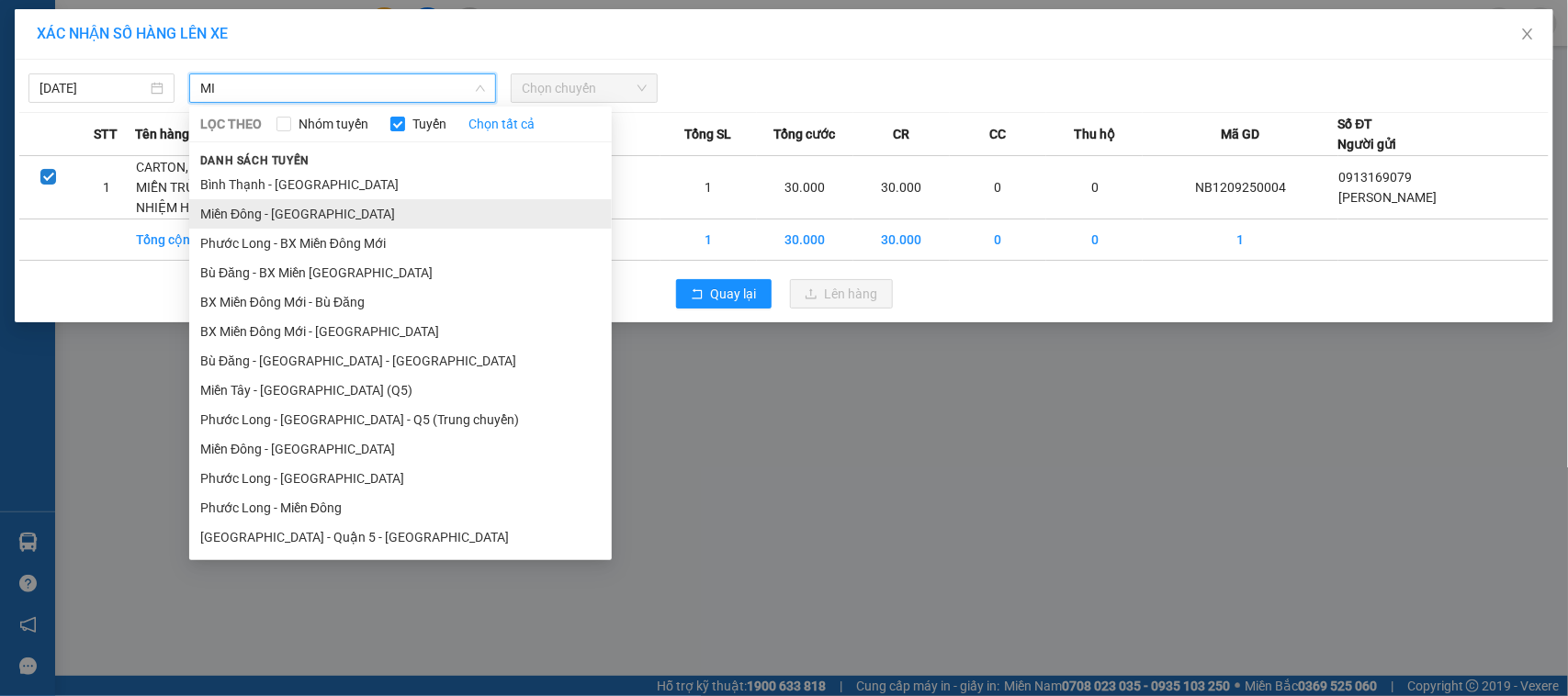
type input "MI"
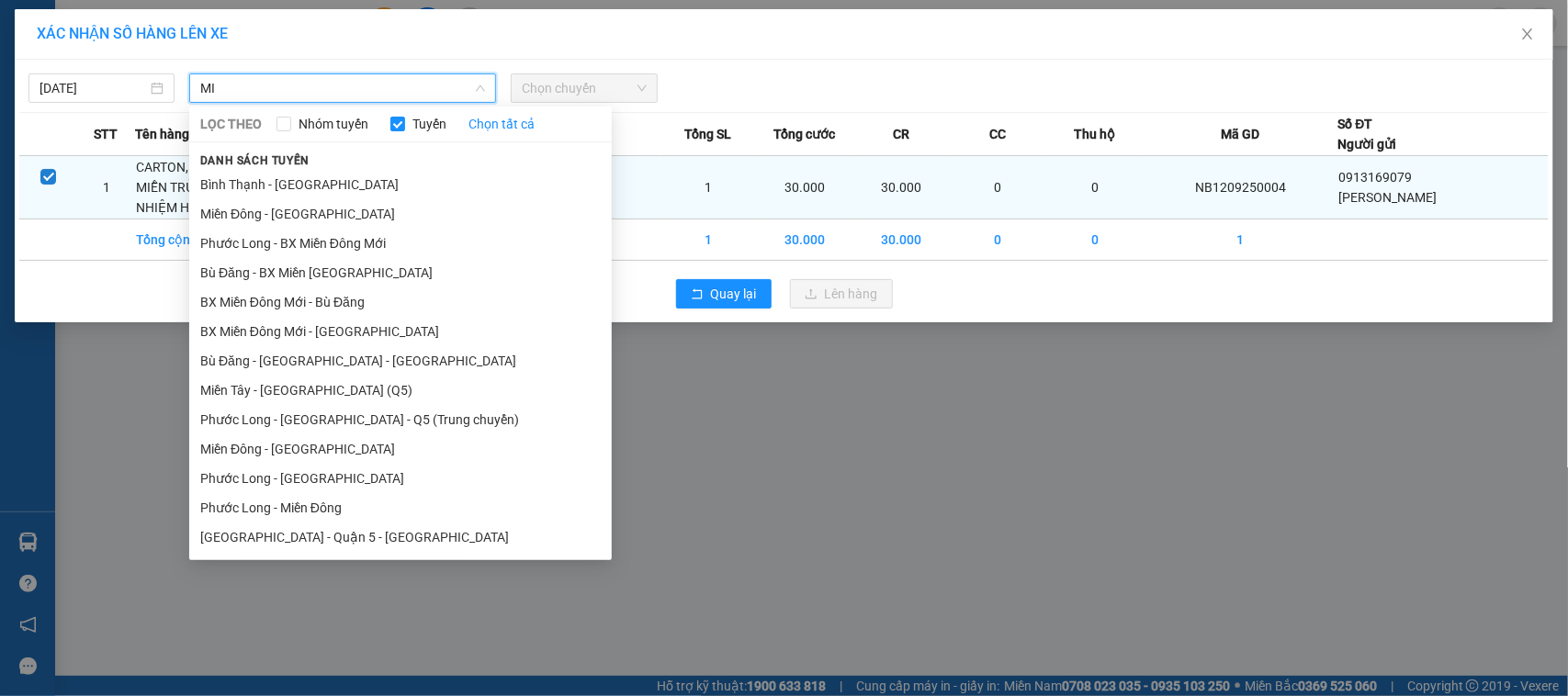
drag, startPoint x: 327, startPoint y: 214, endPoint x: 461, endPoint y: 158, distance: 145.2
click at [332, 214] on li "Miền Đông - Phước Long" at bounding box center [401, 213] width 423 height 29
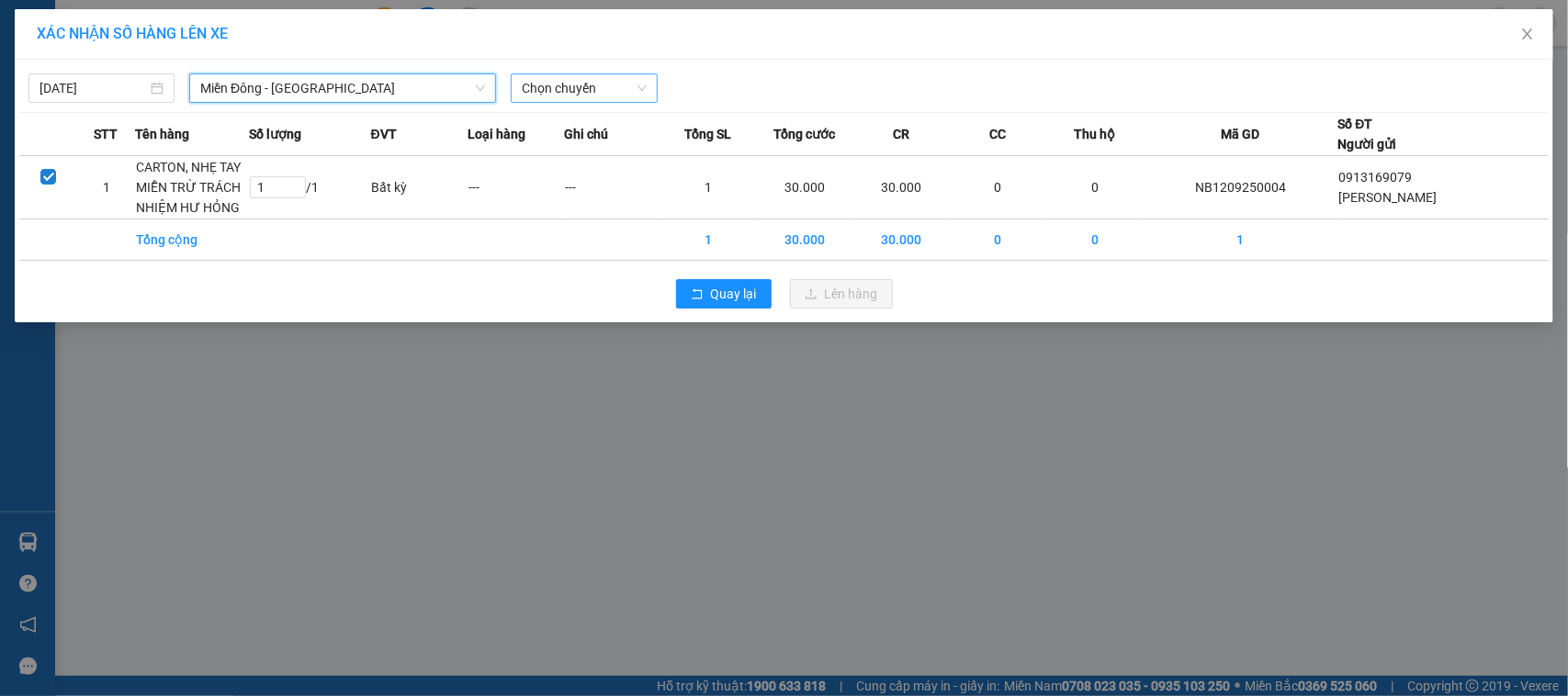
click at [592, 88] on span "Chọn chuyến" at bounding box center [584, 88] width 124 height 27
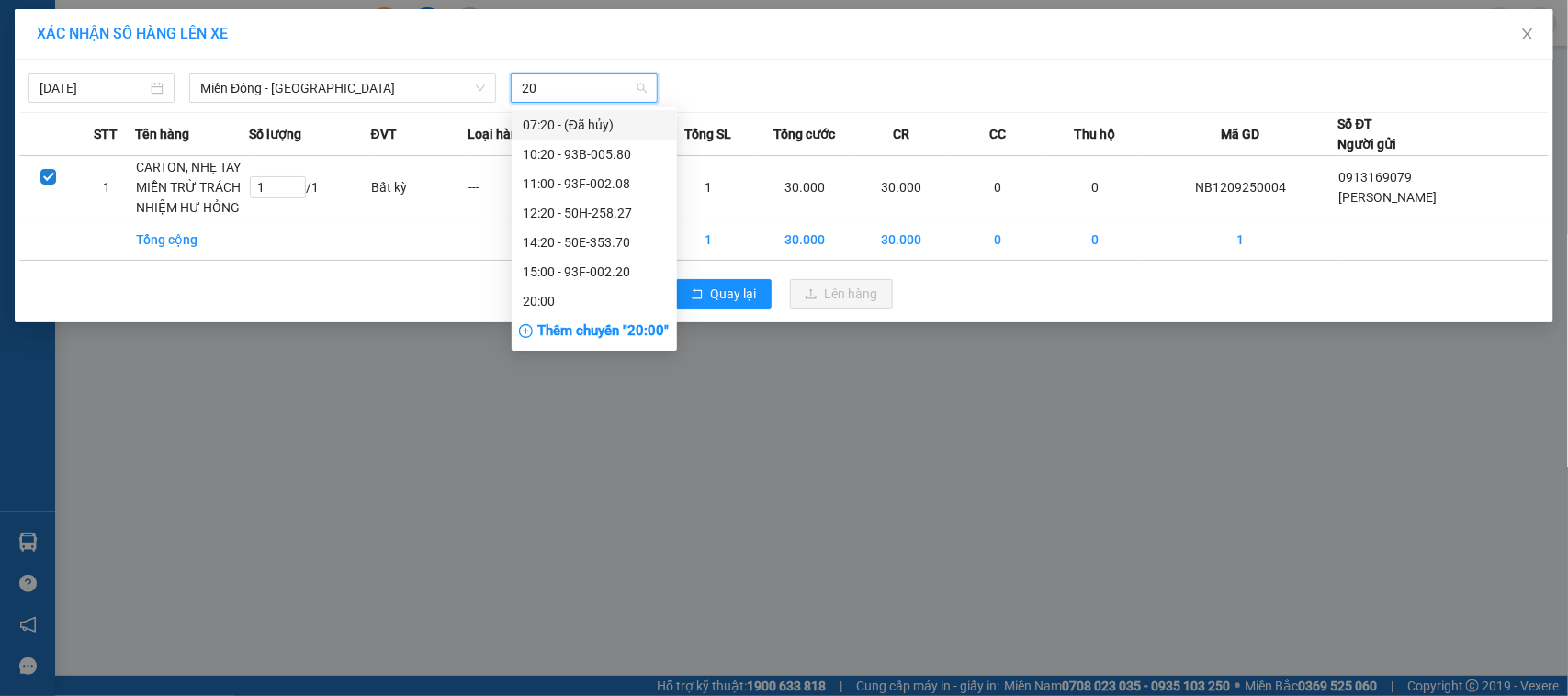
type input "208"
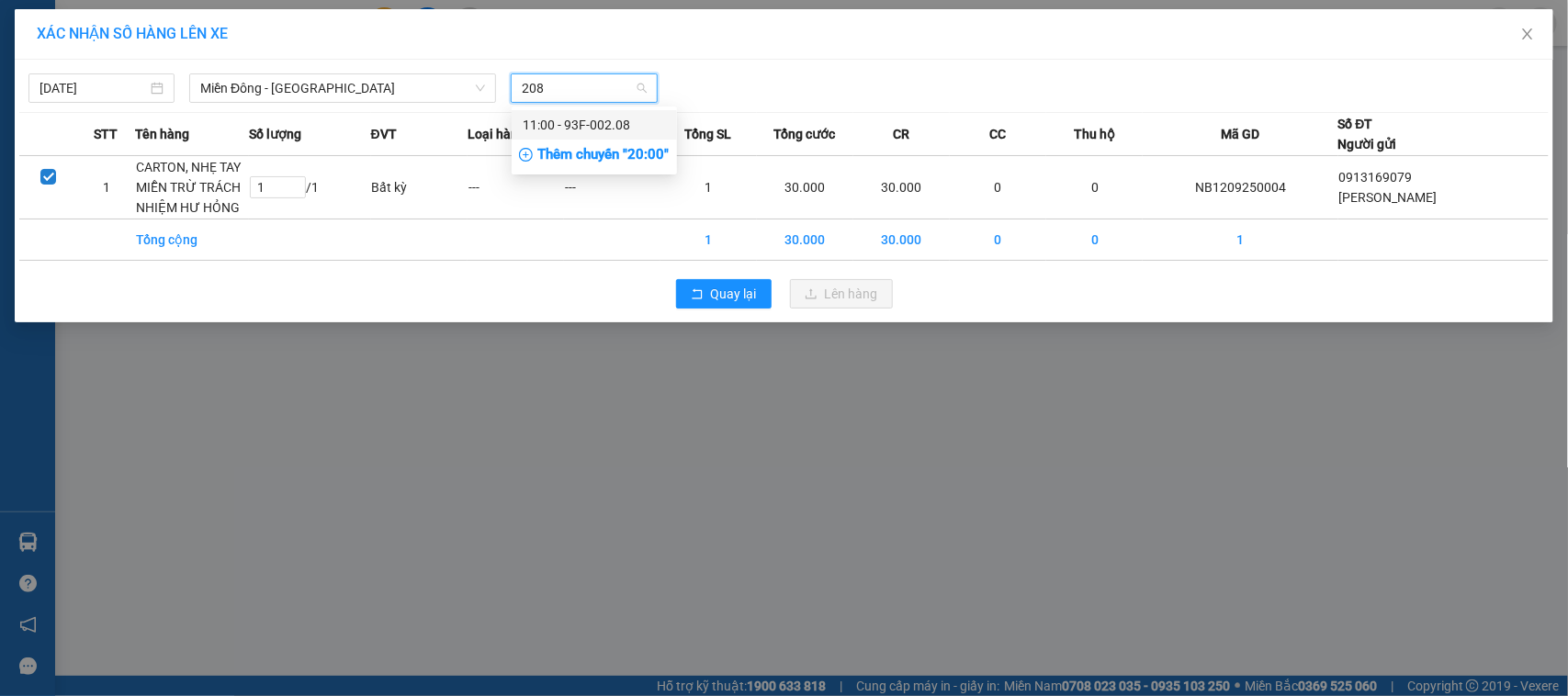
click at [614, 117] on div "11:00 - 93F-002.08" at bounding box center [594, 124] width 143 height 20
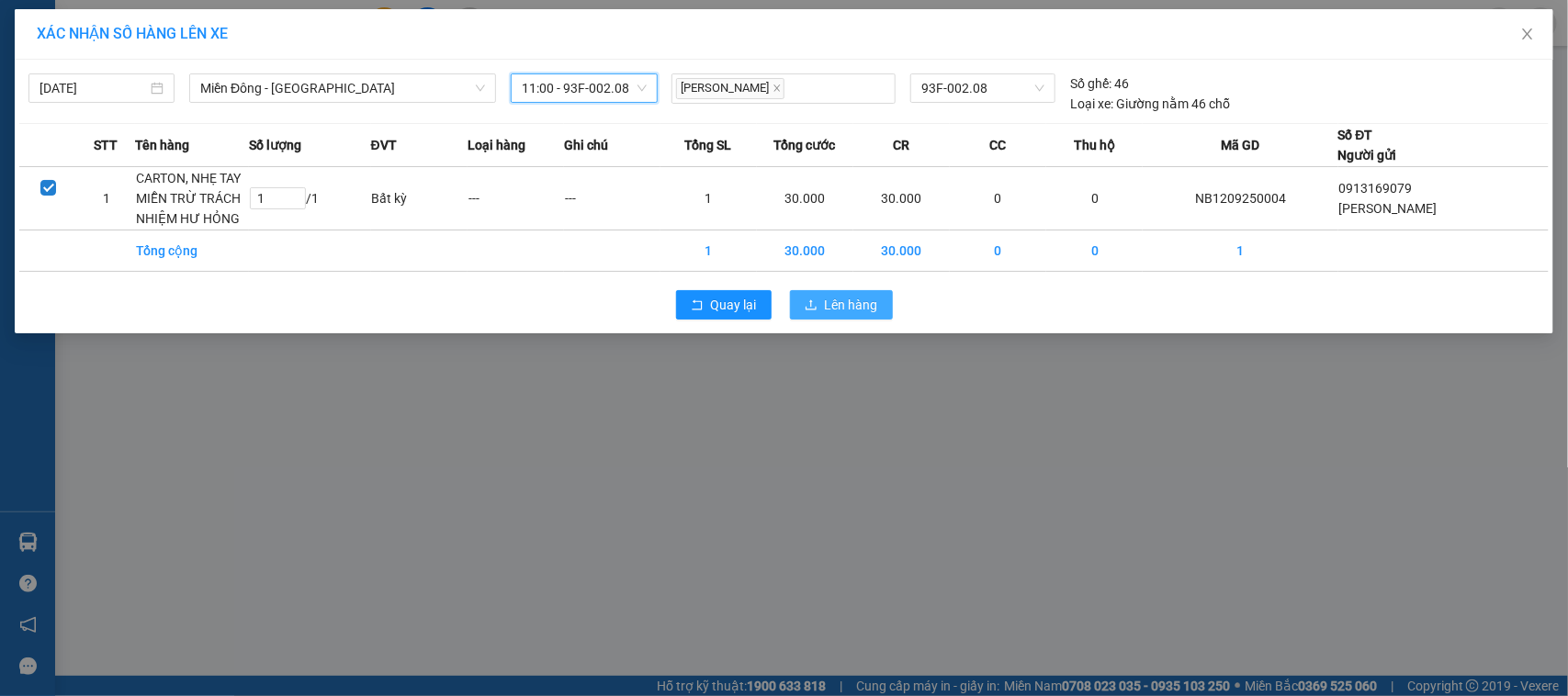
click at [826, 312] on span "Lên hàng" at bounding box center [851, 304] width 53 height 20
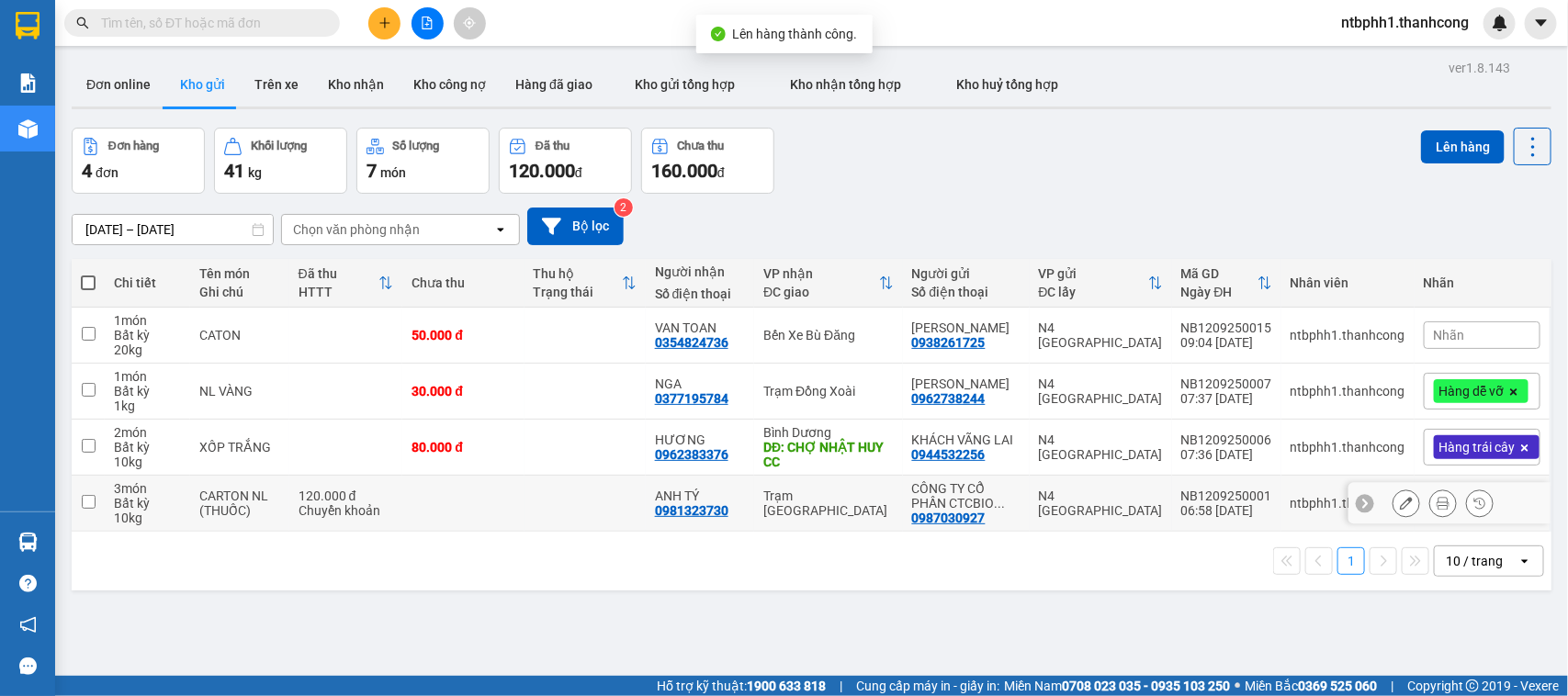
click at [83, 501] on input "checkbox" at bounding box center [88, 501] width 14 height 14
checkbox input "true"
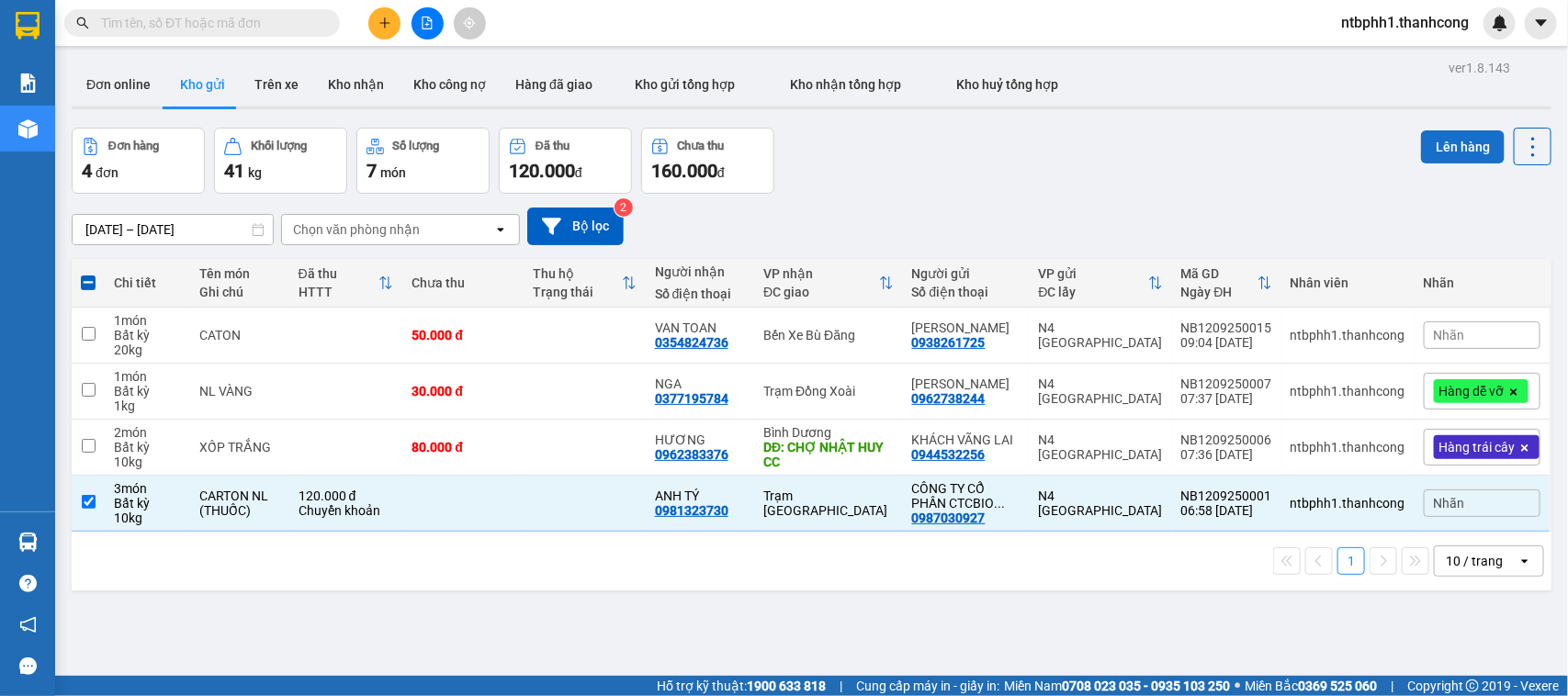
click at [1424, 148] on button "Lên hàng" at bounding box center [1463, 147] width 83 height 33
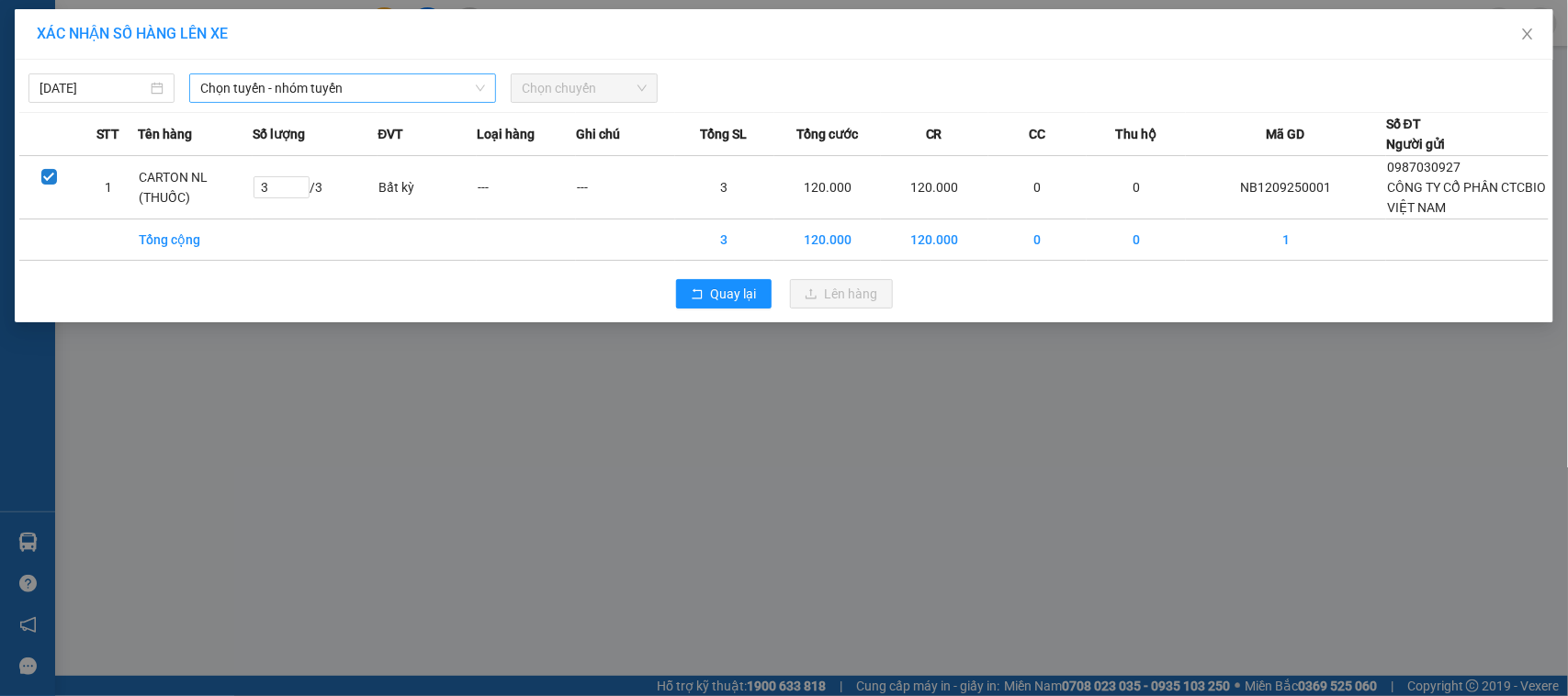
click at [359, 97] on span "Chọn tuyến - nhóm tuyến" at bounding box center [342, 88] width 285 height 27
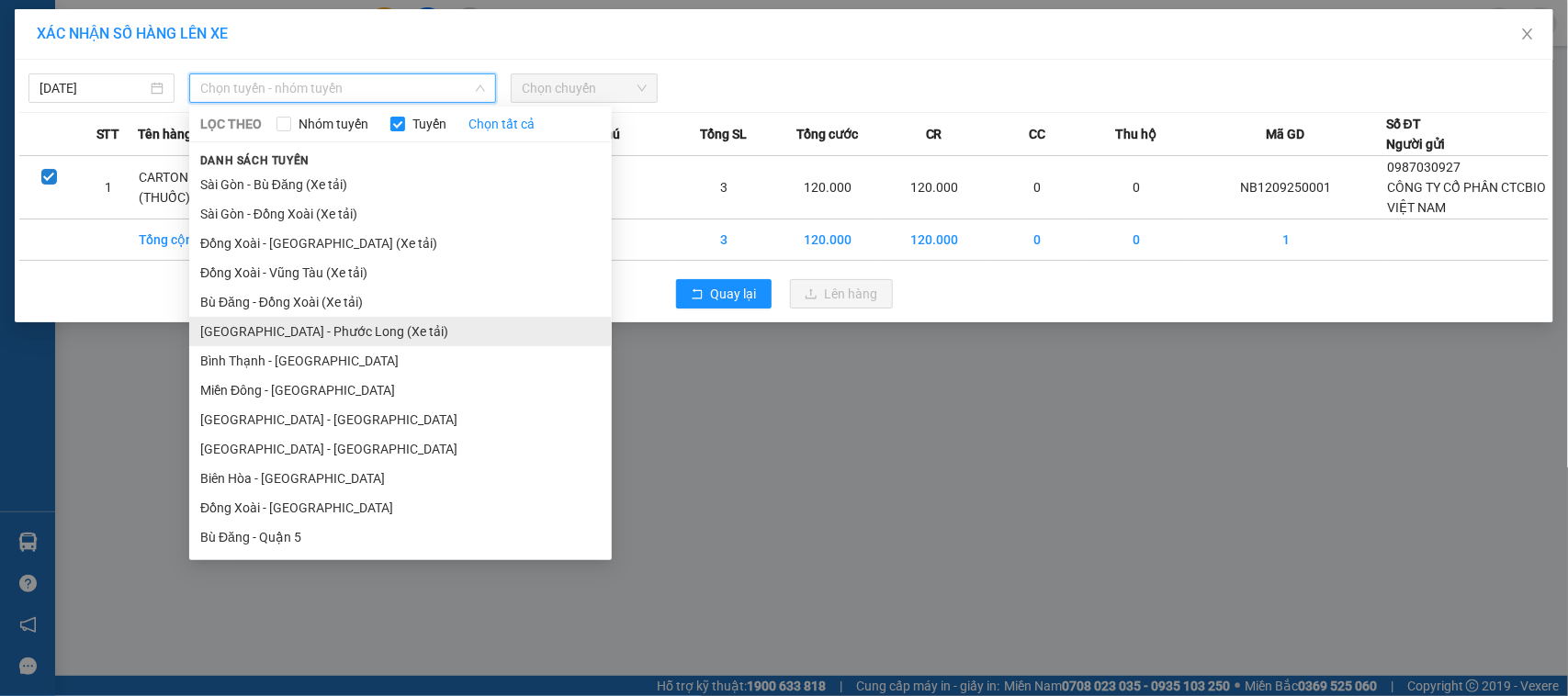
click at [294, 323] on li "Sài Gòn - Phước Long (Xe tải)" at bounding box center [401, 330] width 423 height 29
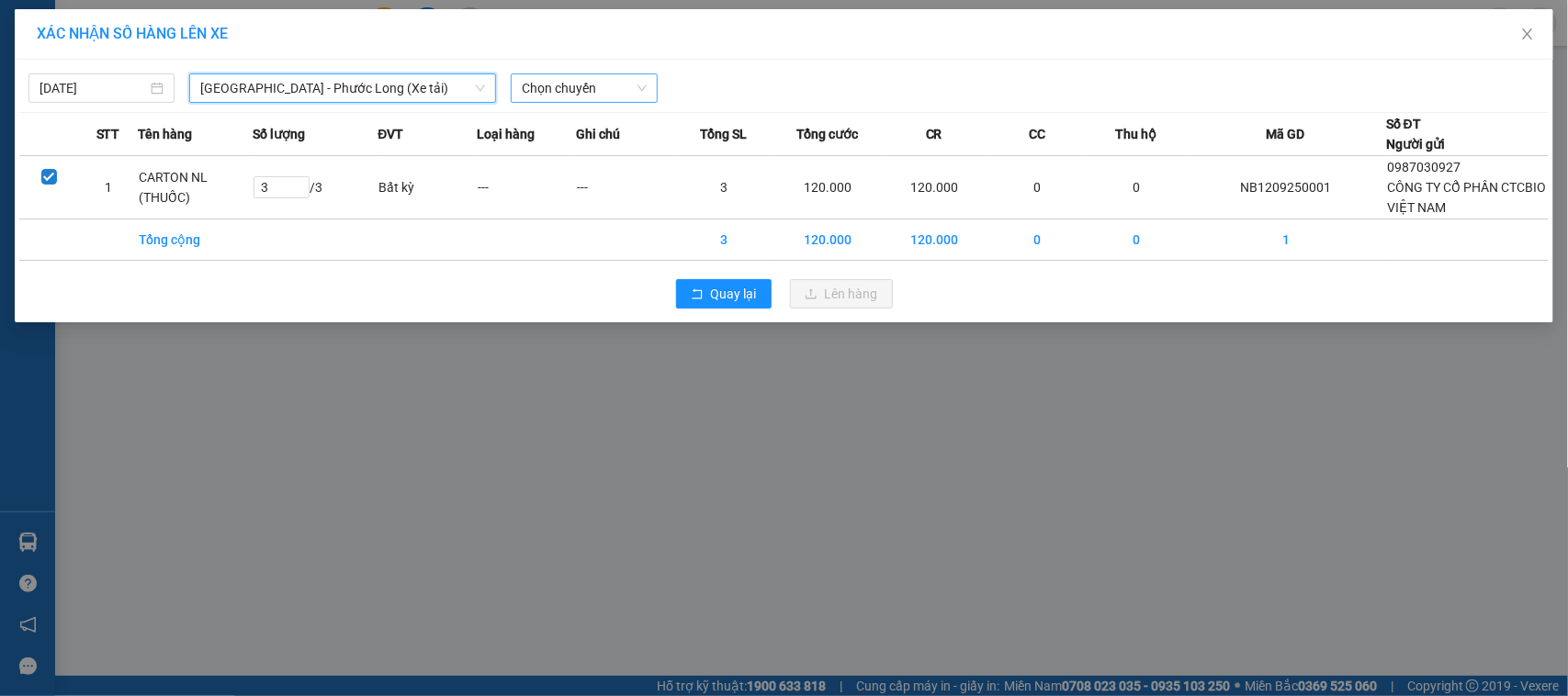
click at [533, 89] on span "Chọn chuyến" at bounding box center [584, 88] width 124 height 27
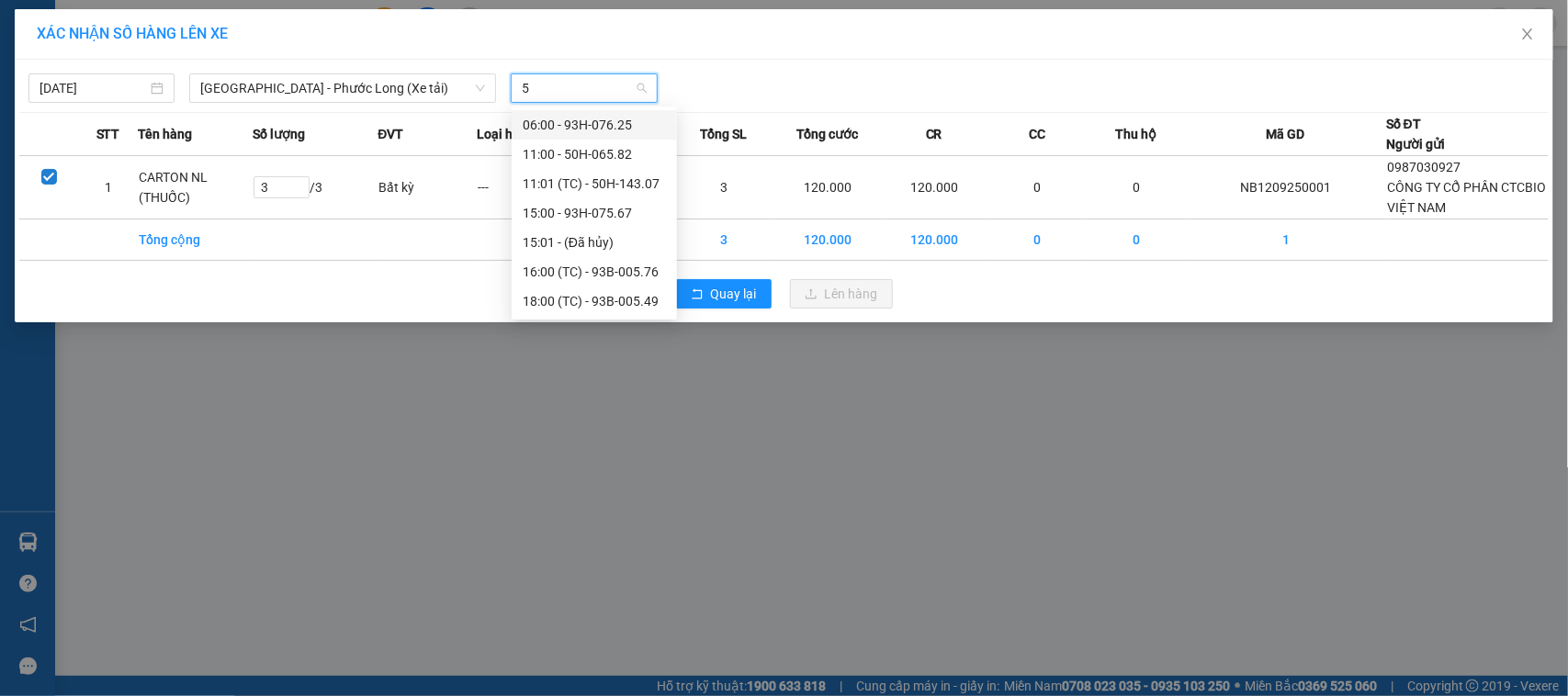
type input "58"
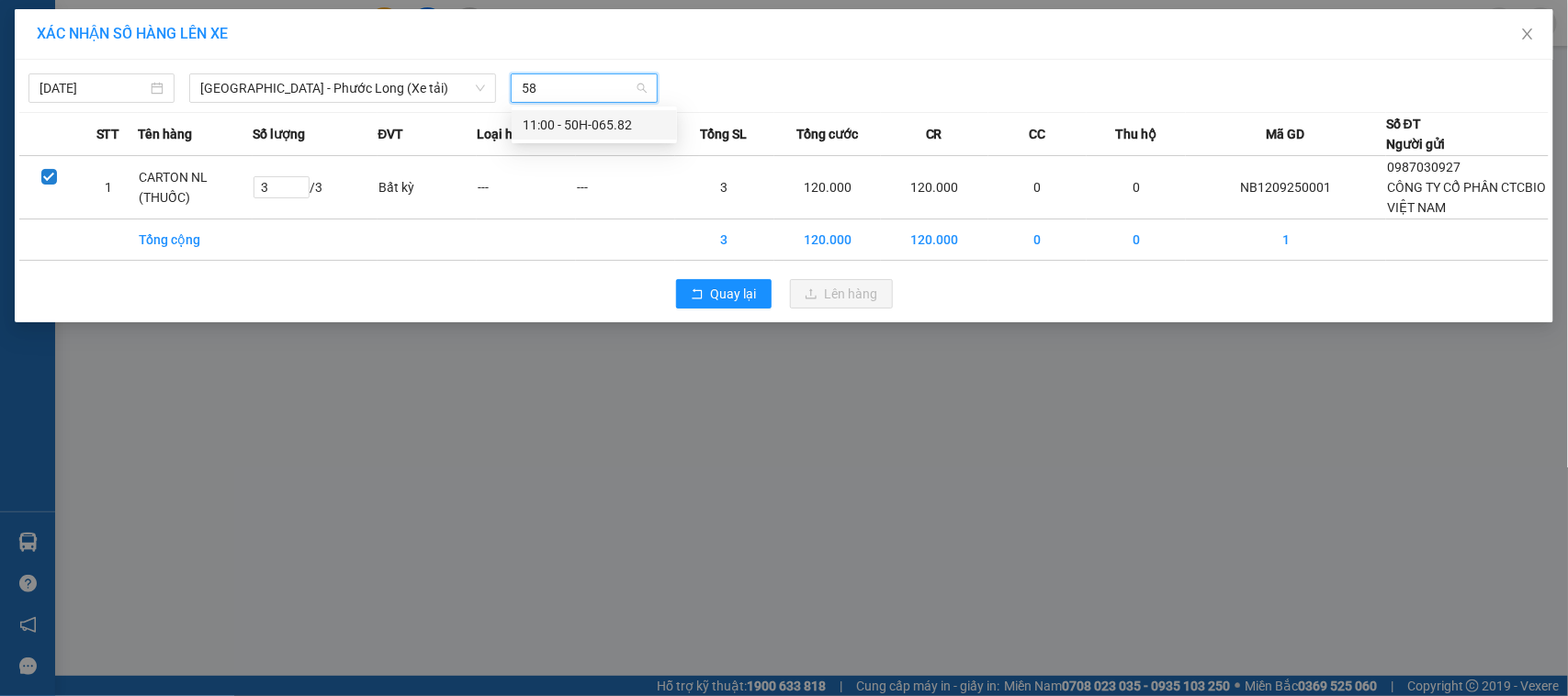
drag, startPoint x: 529, startPoint y: 116, endPoint x: 713, endPoint y: 175, distance: 193.2
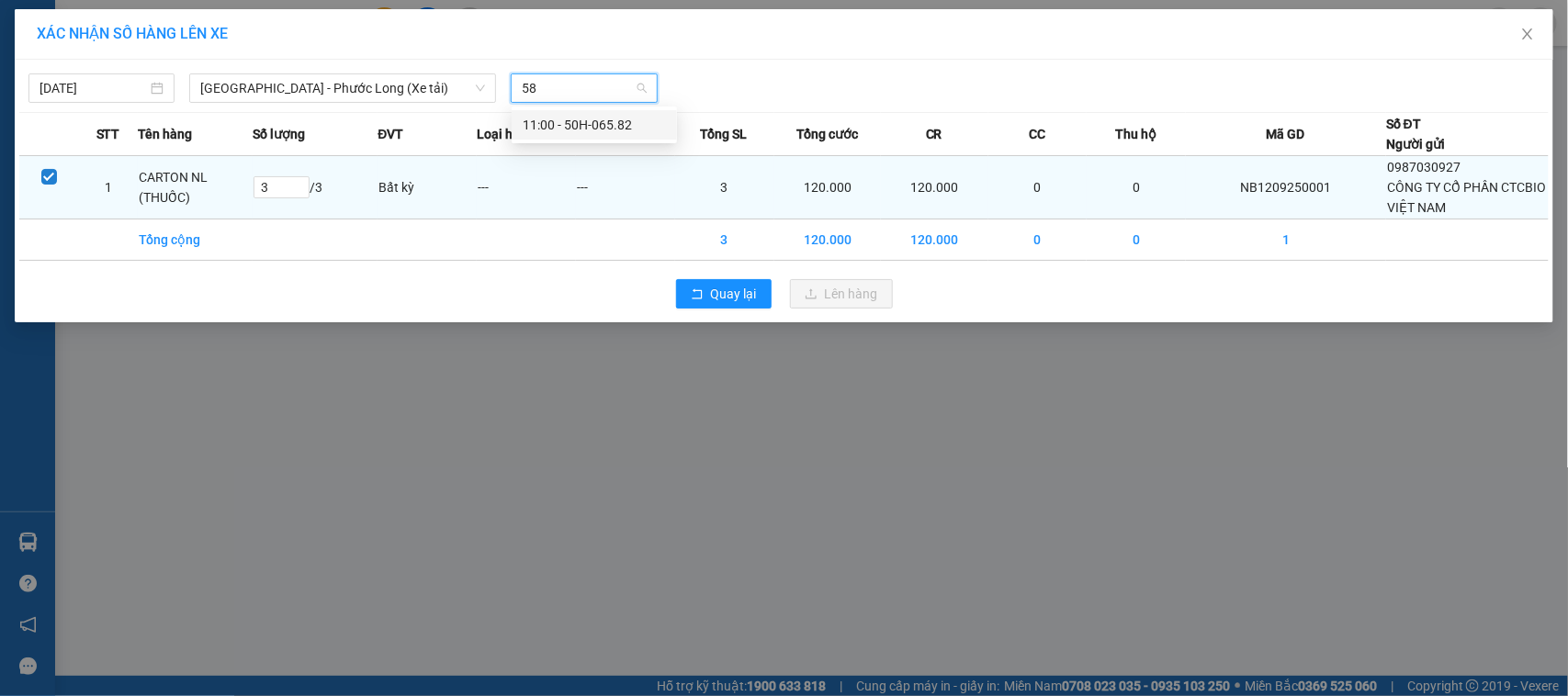
click at [530, 116] on div "11:00 - 50H-065.82" at bounding box center [594, 124] width 143 height 20
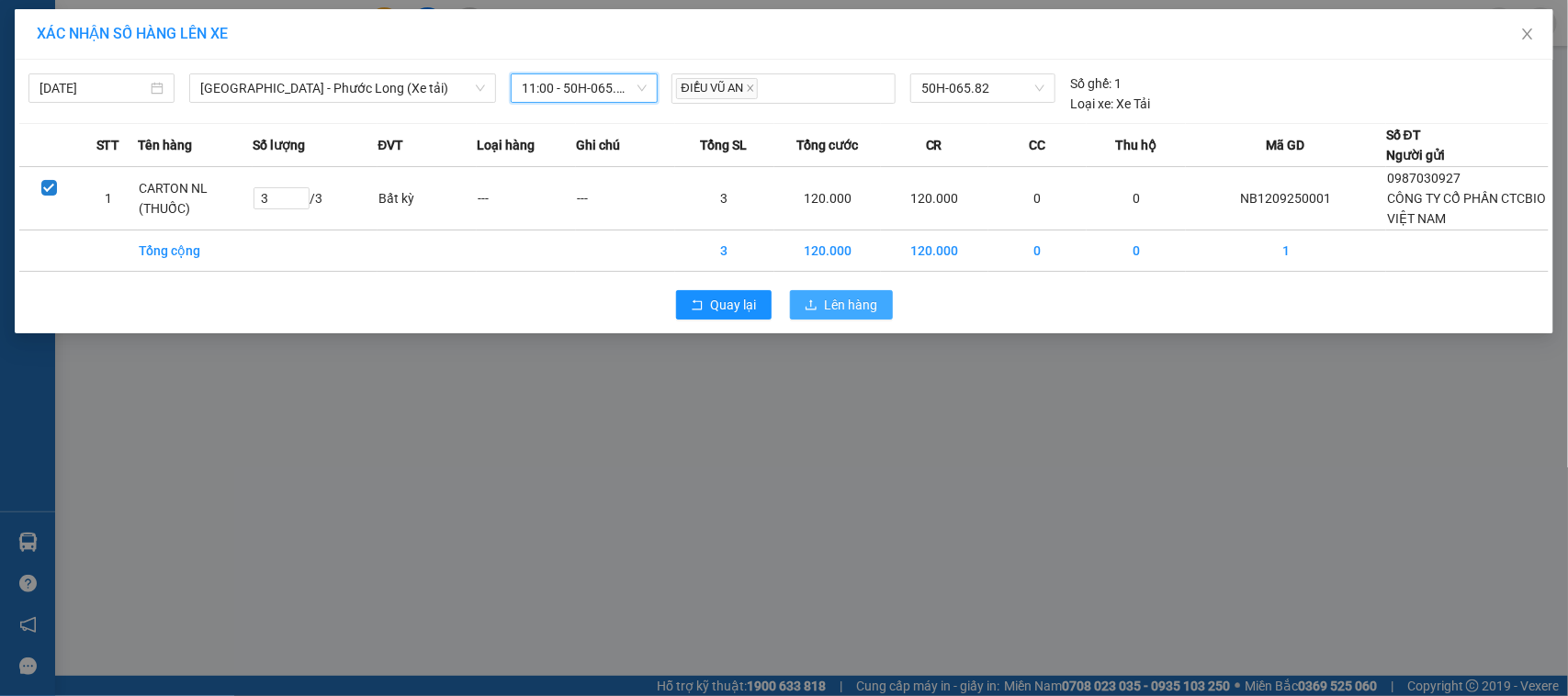
click at [842, 301] on span "Lên hàng" at bounding box center [851, 304] width 53 height 20
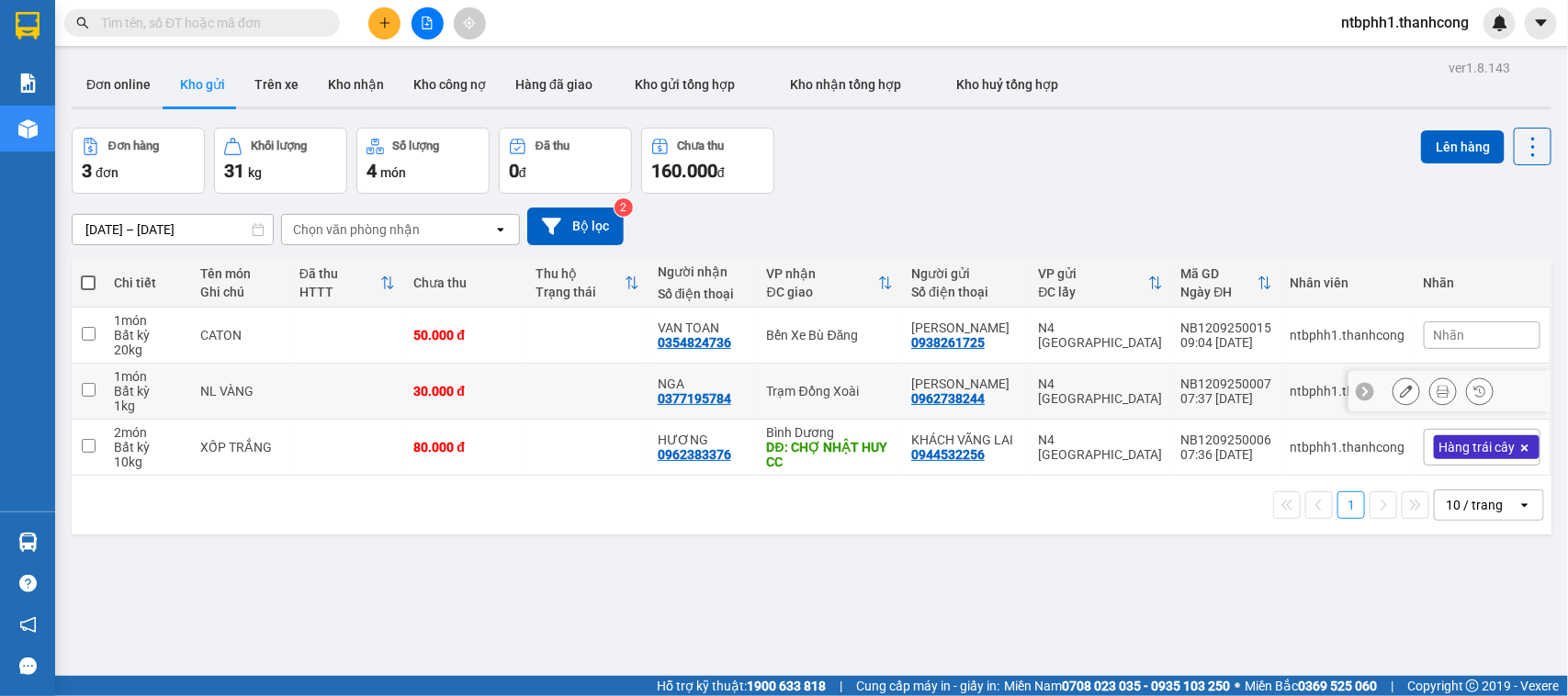
click at [700, 400] on div "0377195784" at bounding box center [694, 399] width 74 height 15
click at [681, 345] on div "0354824736" at bounding box center [694, 343] width 74 height 15
